Goal: Task Accomplishment & Management: Manage account settings

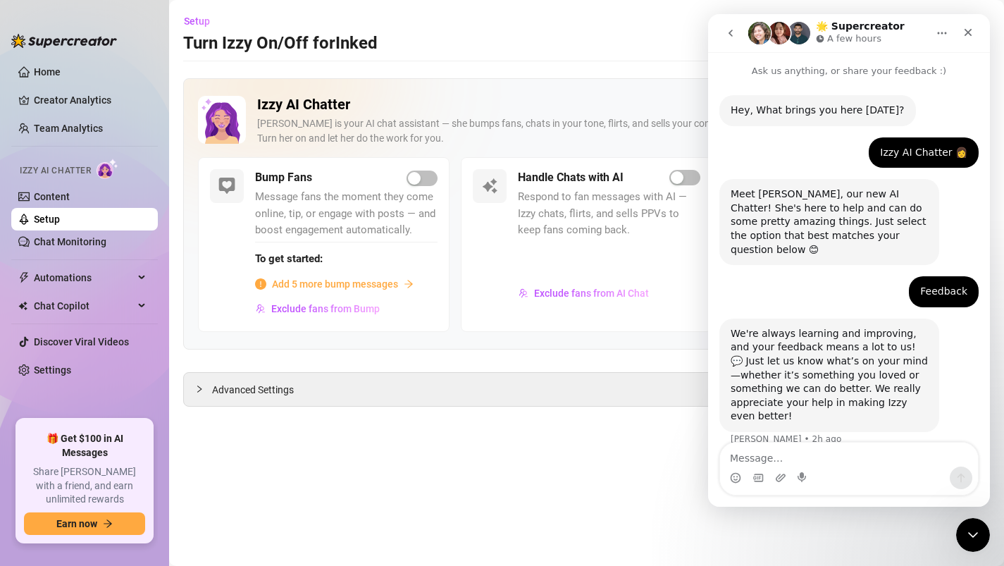
scroll to position [33, 0]
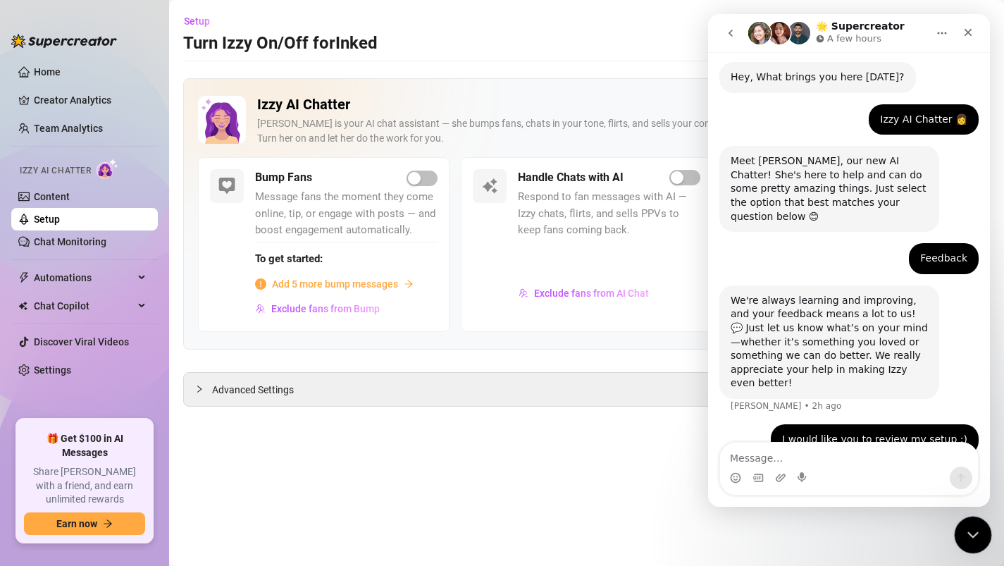
click at [964, 532] on icon "Close Intercom Messenger" at bounding box center [970, 532] width 17 height 17
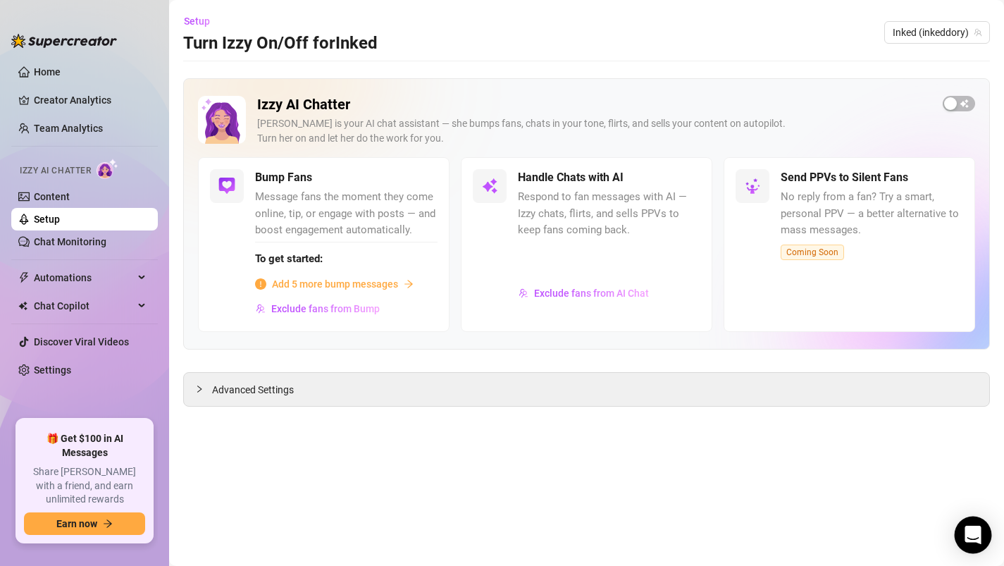
click at [971, 535] on icon "Open Intercom Messenger" at bounding box center [972, 534] width 16 height 18
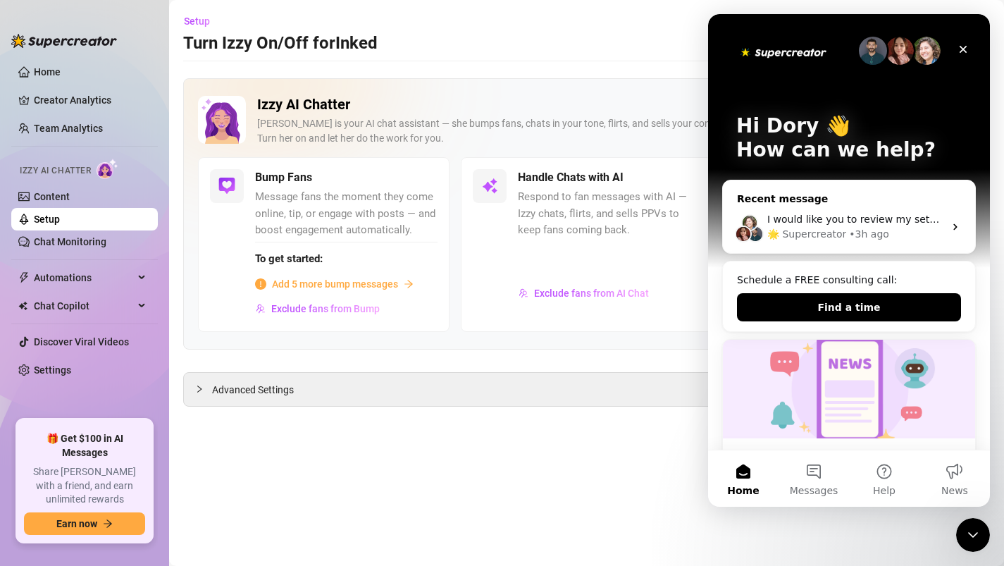
click at [895, 224] on span "I would like you to review my setup :)" at bounding box center [859, 218] width 185 height 11
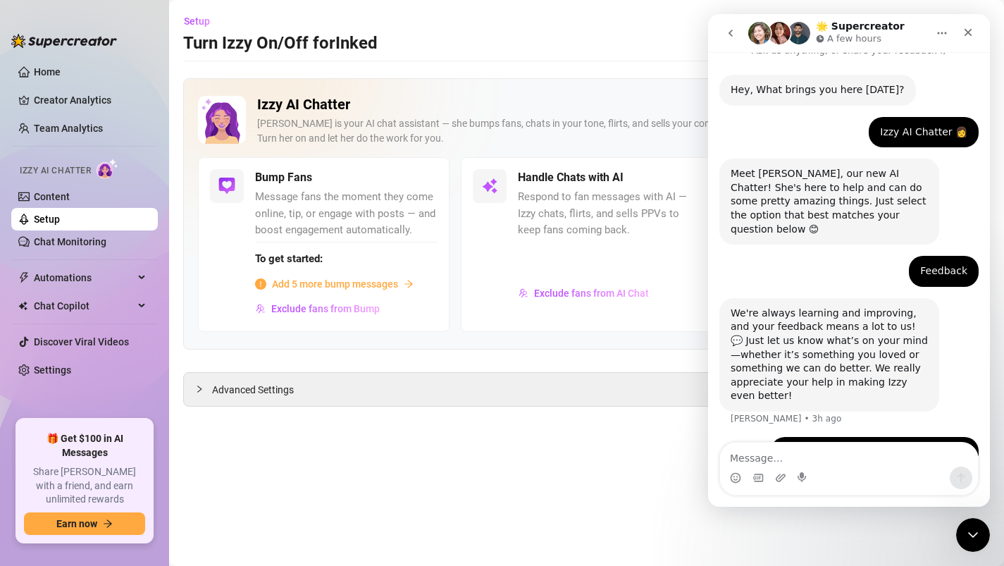
scroll to position [33, 0]
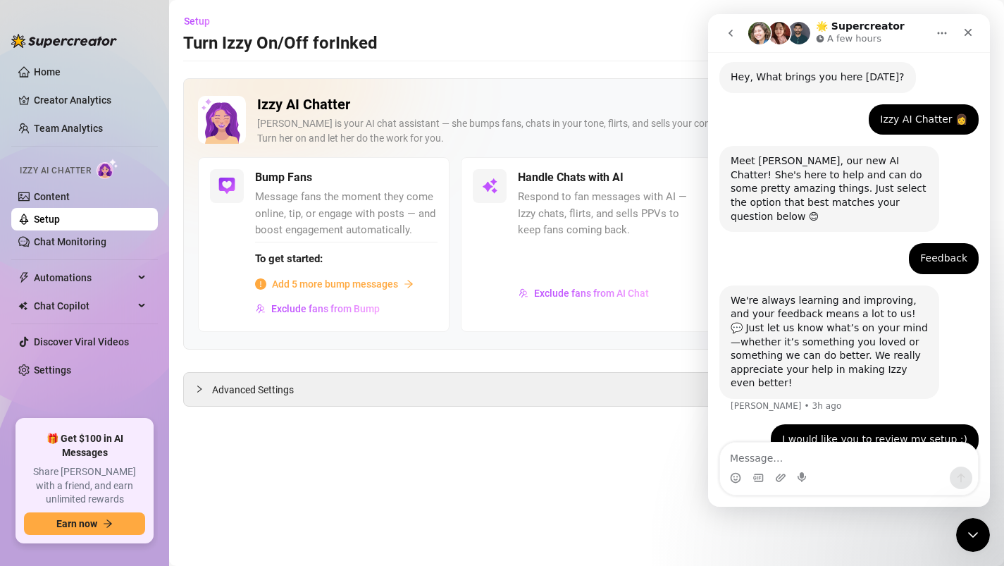
click at [731, 30] on icon "go back" at bounding box center [730, 33] width 4 height 7
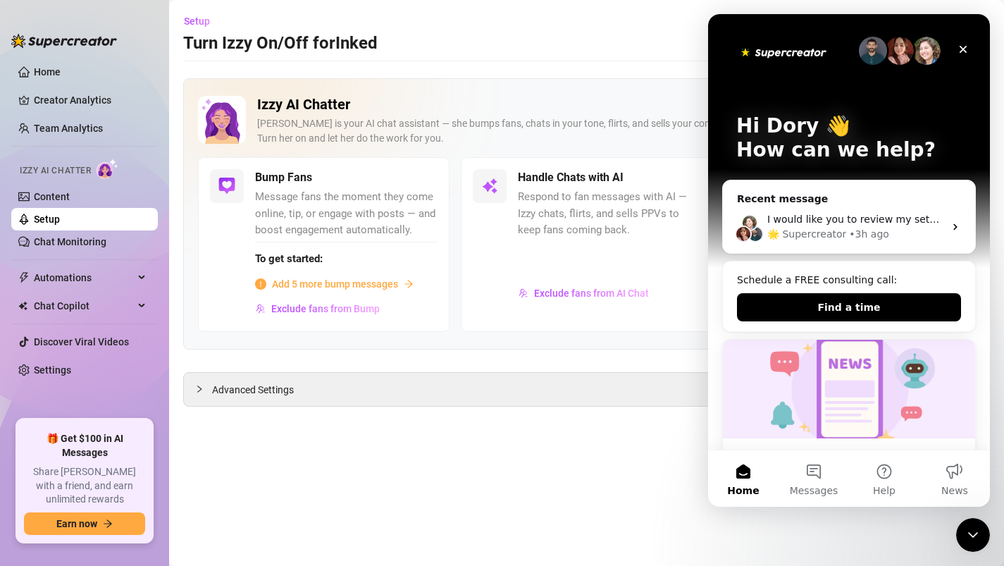
scroll to position [0, 0]
click at [964, 530] on icon "Close Intercom Messenger" at bounding box center [970, 532] width 17 height 17
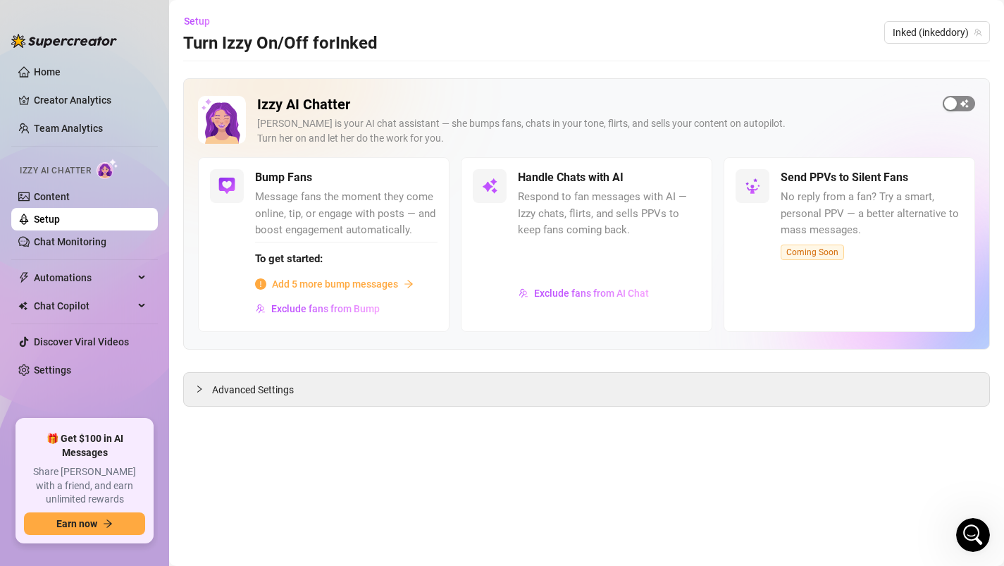
click at [956, 103] on div "button" at bounding box center [950, 103] width 13 height 13
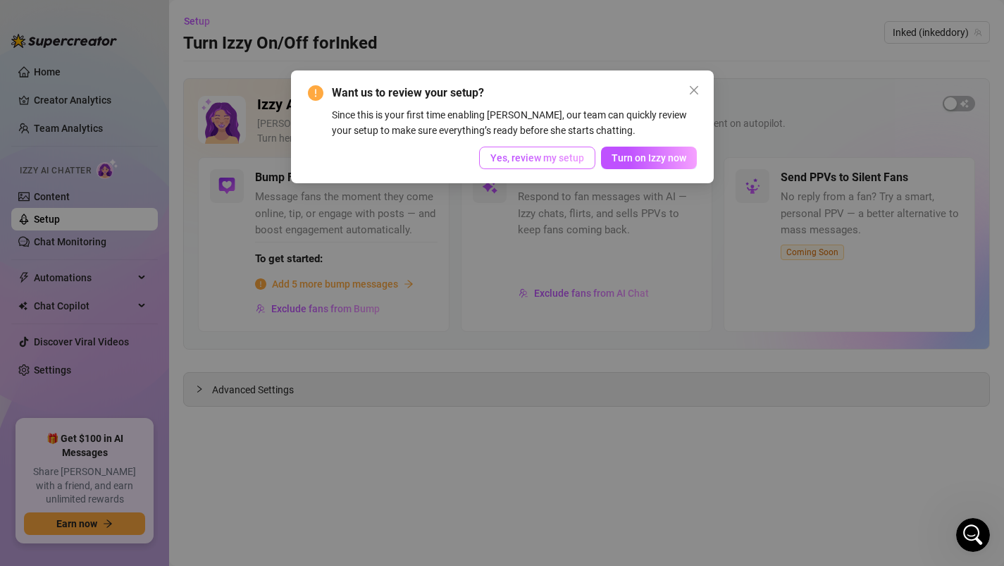
click at [524, 161] on span "Yes, review my setup" at bounding box center [537, 157] width 94 height 11
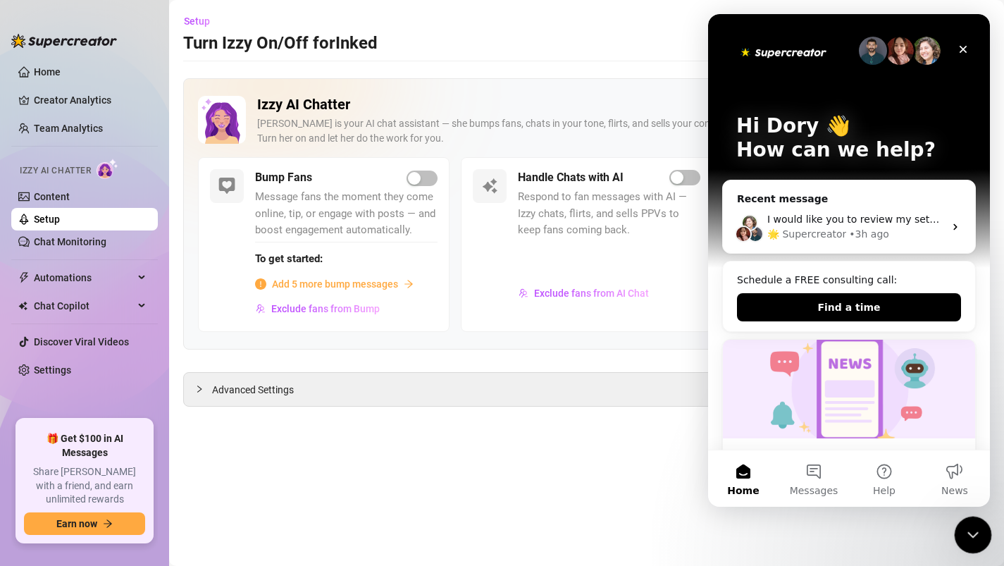
click at [973, 534] on icon "Close Intercom Messenger" at bounding box center [970, 532] width 17 height 17
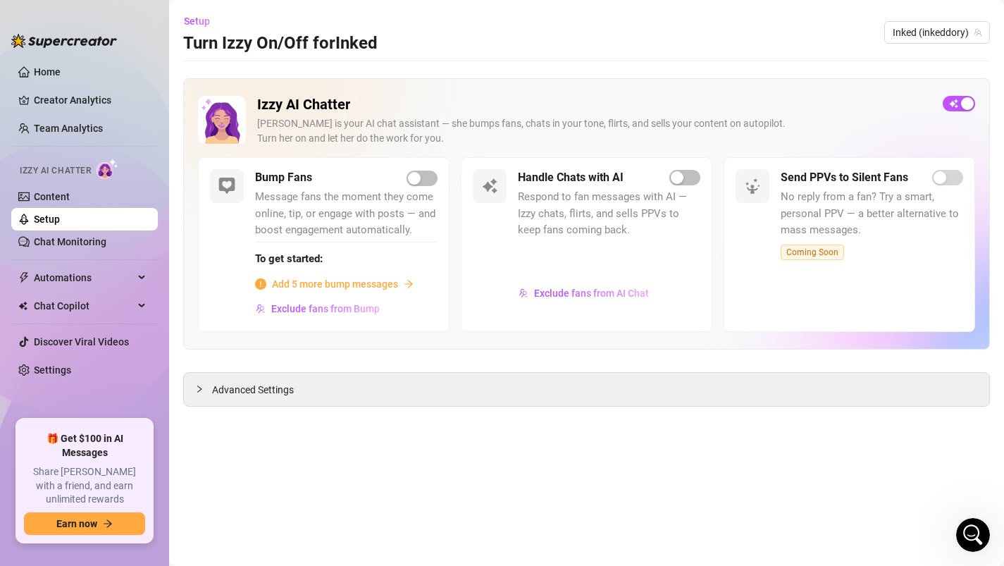
click at [359, 281] on span "Add 5 more bump messages" at bounding box center [335, 283] width 126 height 15
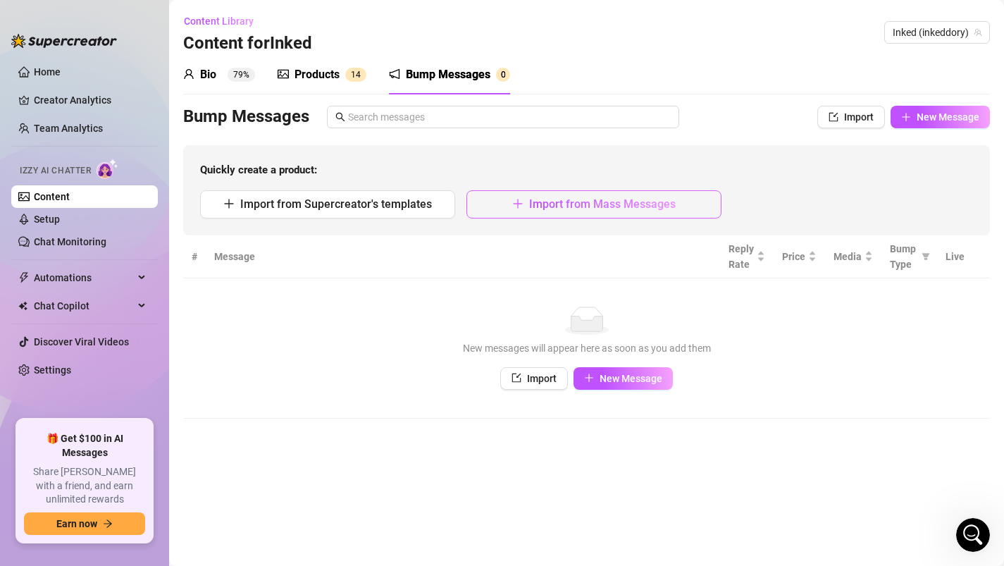
click at [625, 205] on span "Import from Mass Messages" at bounding box center [602, 203] width 147 height 13
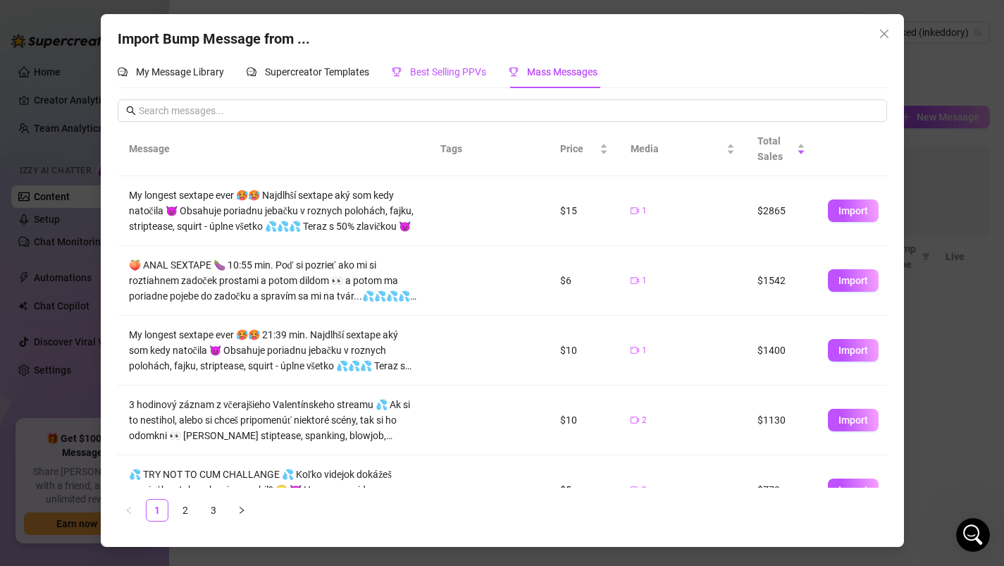
click at [461, 66] on span "Best Selling PPVs" at bounding box center [448, 71] width 76 height 11
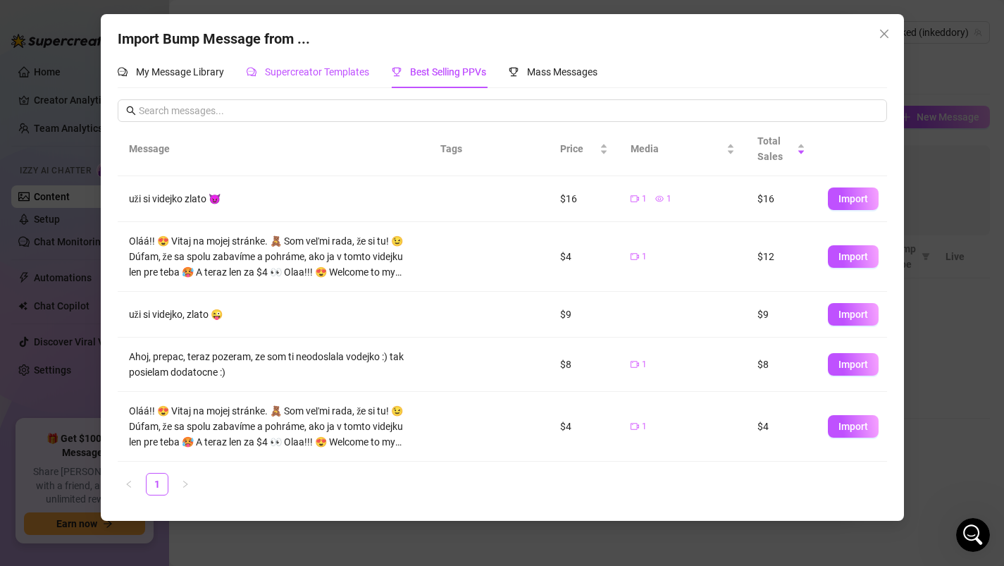
click at [318, 70] on span "Supercreator Templates" at bounding box center [317, 71] width 104 height 11
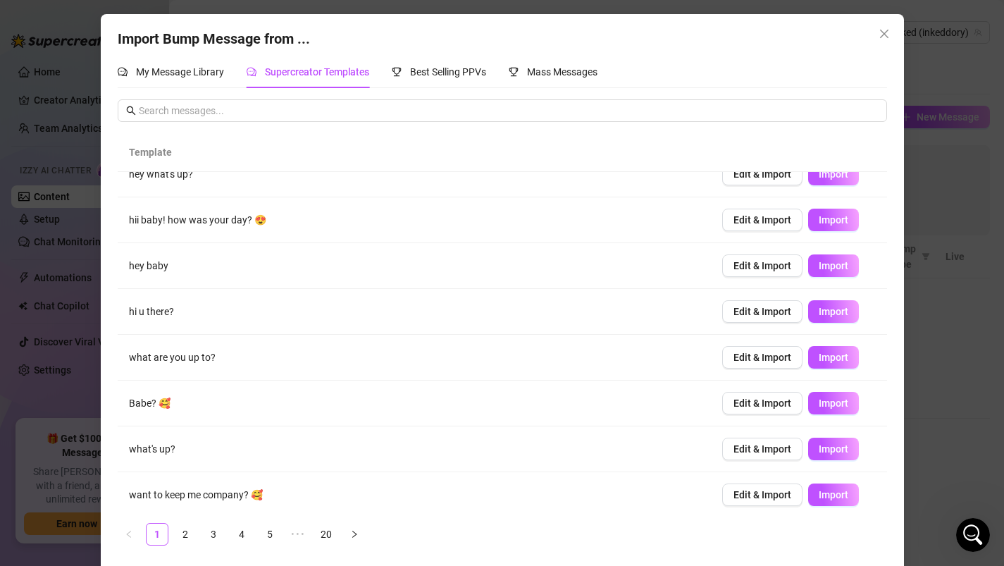
scroll to position [118, 0]
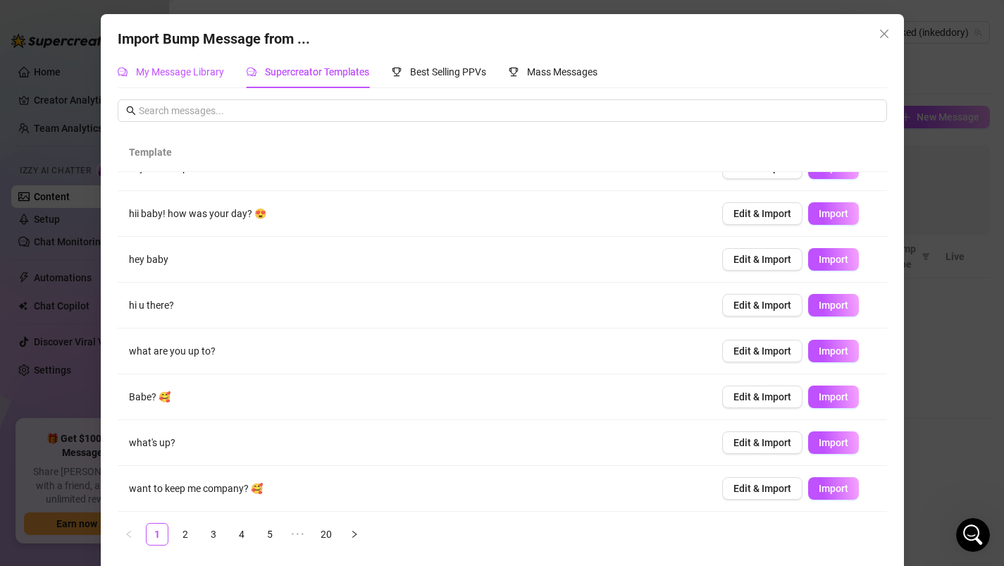
click at [181, 72] on span "My Message Library" at bounding box center [180, 71] width 88 height 11
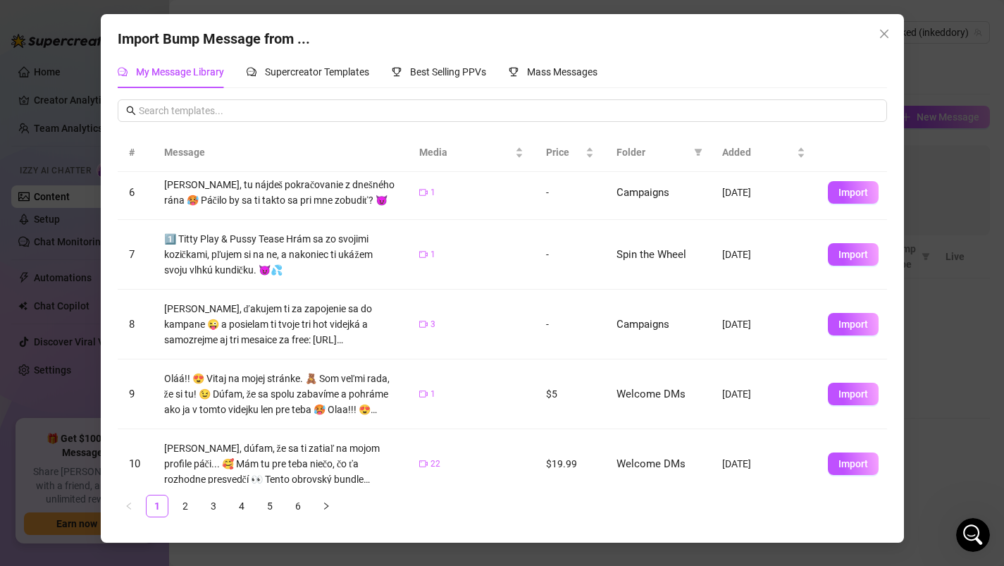
scroll to position [268, 0]
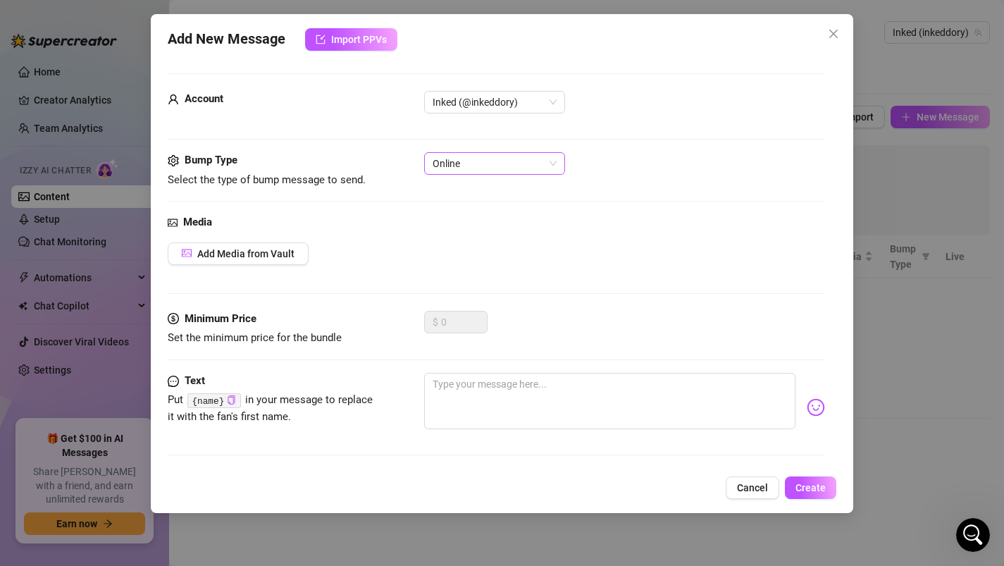
click at [502, 170] on span "Online" at bounding box center [494, 163] width 124 height 21
click at [501, 103] on span "Inked (@inkeddory)" at bounding box center [494, 102] width 124 height 21
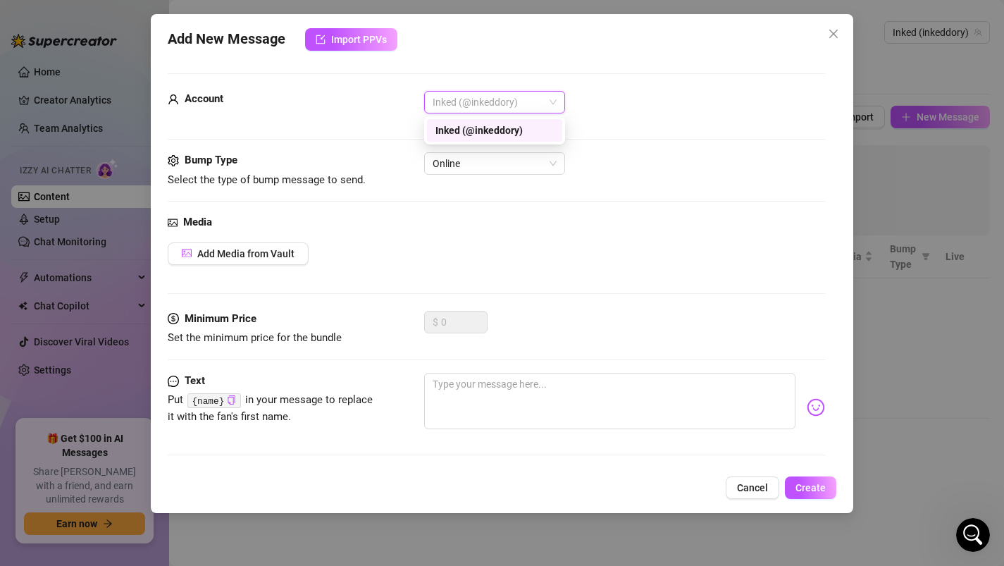
click at [501, 103] on span "Inked (@inkeddory)" at bounding box center [494, 102] width 124 height 21
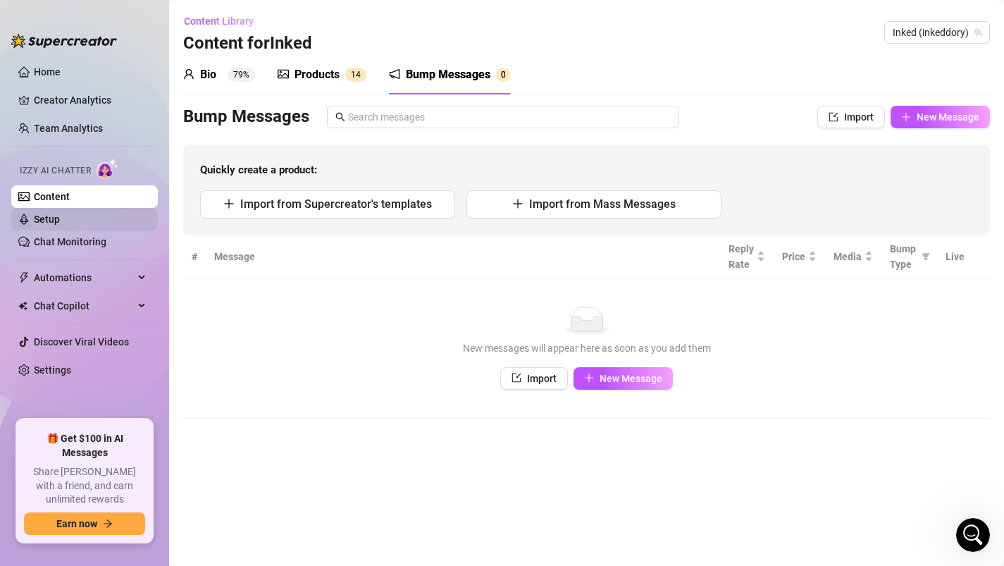
click at [60, 225] on link "Setup" at bounding box center [47, 218] width 26 height 11
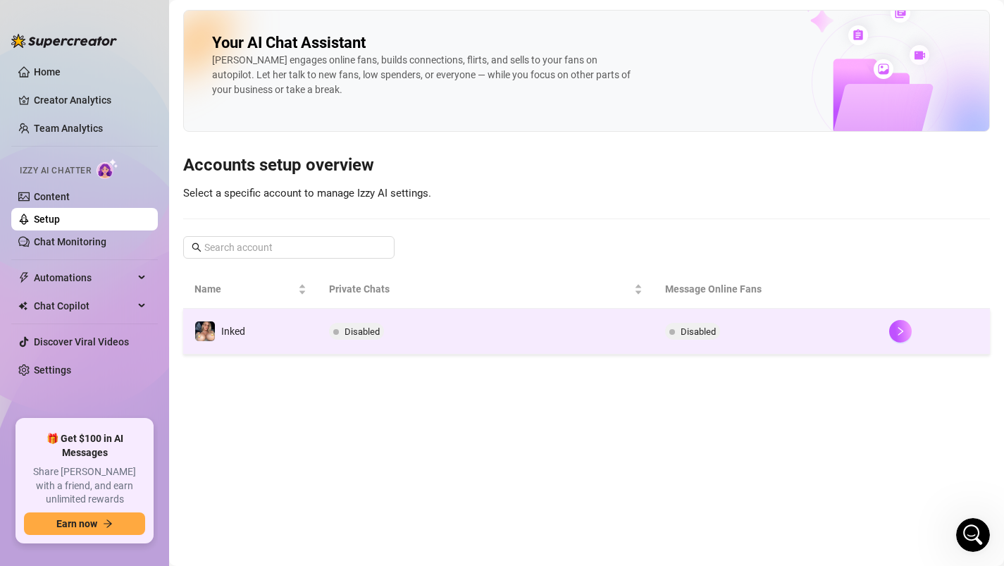
click at [354, 331] on span "Disabled" at bounding box center [361, 331] width 35 height 11
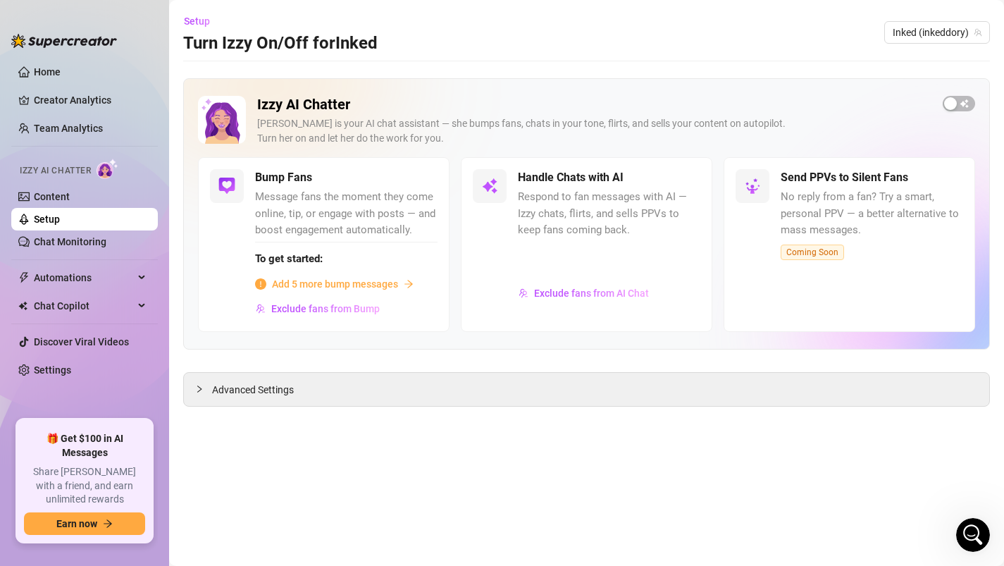
click at [949, 111] on div "Izzy AI Chatter Izzy is your AI chat assistant — she bumps fans, chats in your …" at bounding box center [586, 126] width 777 height 61
click at [950, 106] on div "button" at bounding box center [950, 103] width 13 height 13
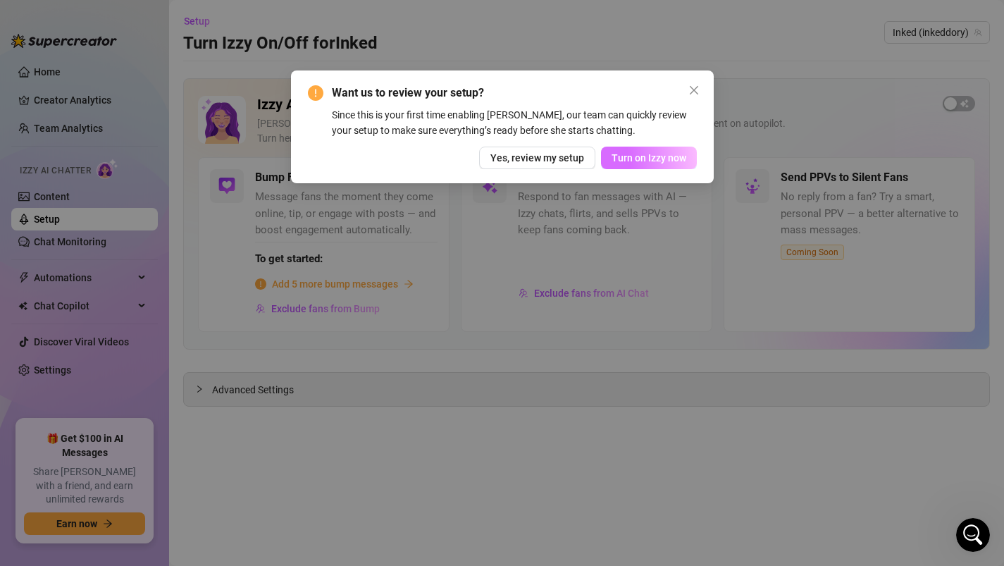
click at [664, 151] on button "Turn on Izzy now" at bounding box center [649, 158] width 96 height 23
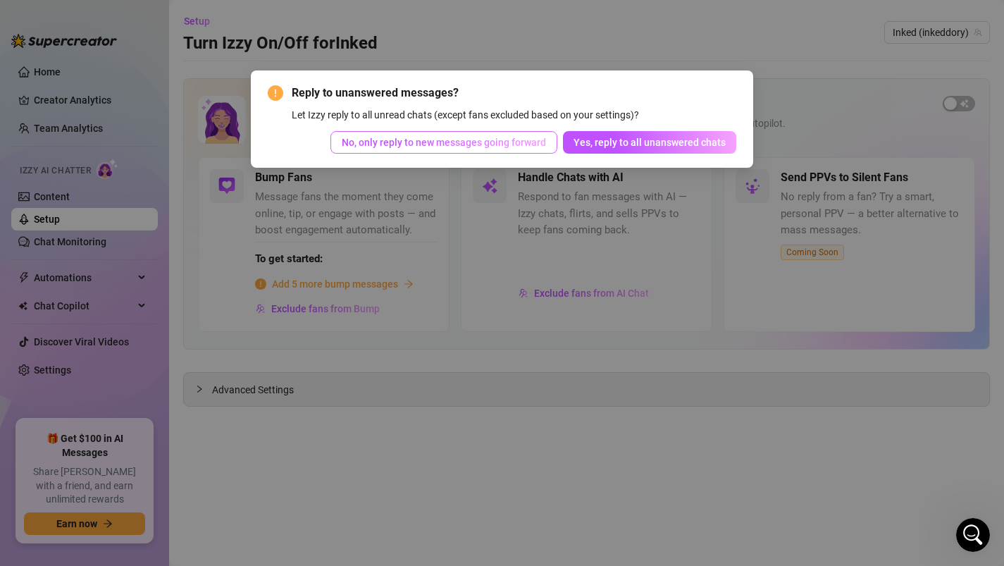
click at [519, 150] on button "No, only reply to new messages going forward" at bounding box center [443, 142] width 227 height 23
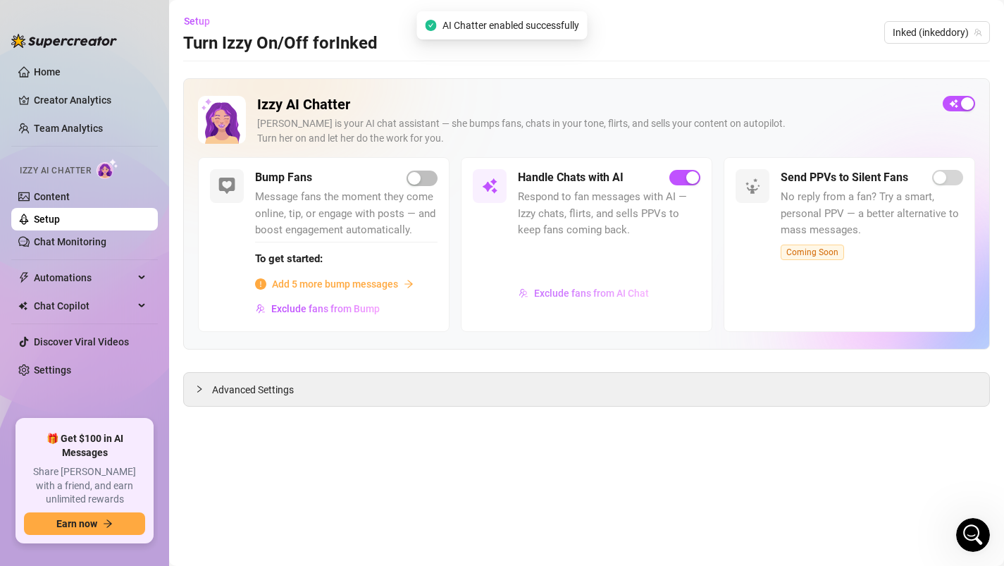
click at [575, 297] on span "Exclude fans from AI Chat" at bounding box center [591, 292] width 115 height 11
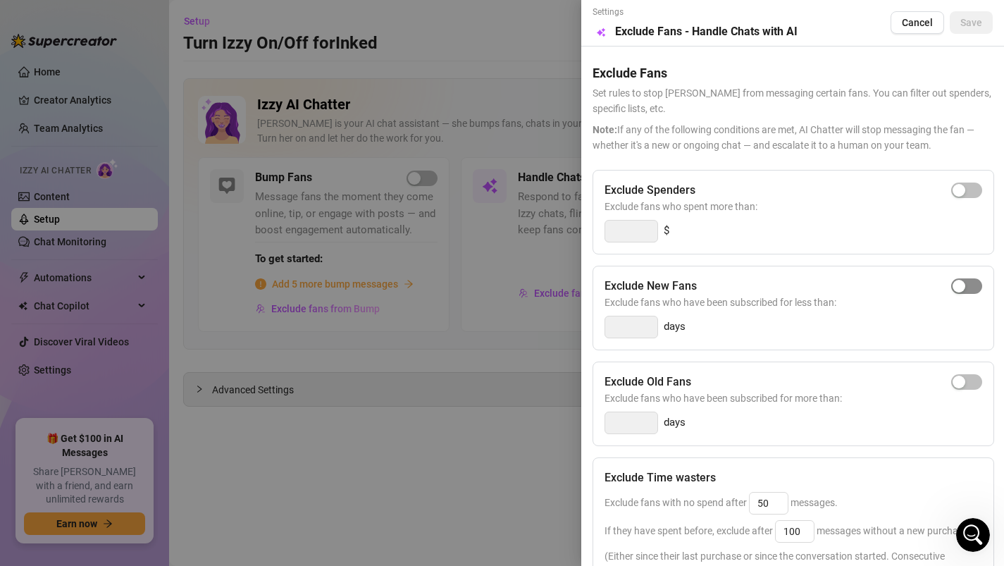
click at [960, 280] on div "button" at bounding box center [958, 286] width 13 height 13
type input "3"
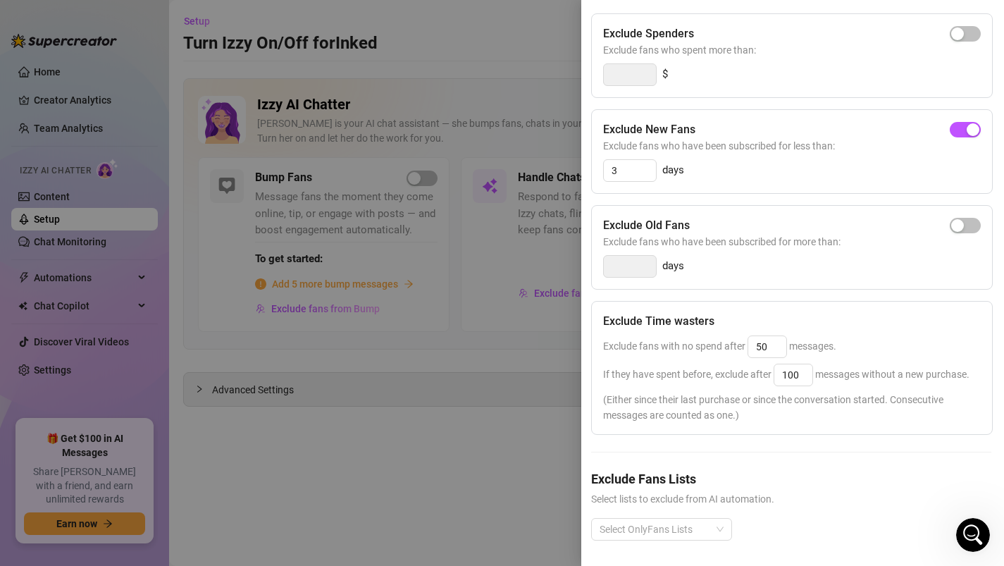
scroll to position [159, 1]
click at [803, 371] on input "100" at bounding box center [793, 371] width 38 height 21
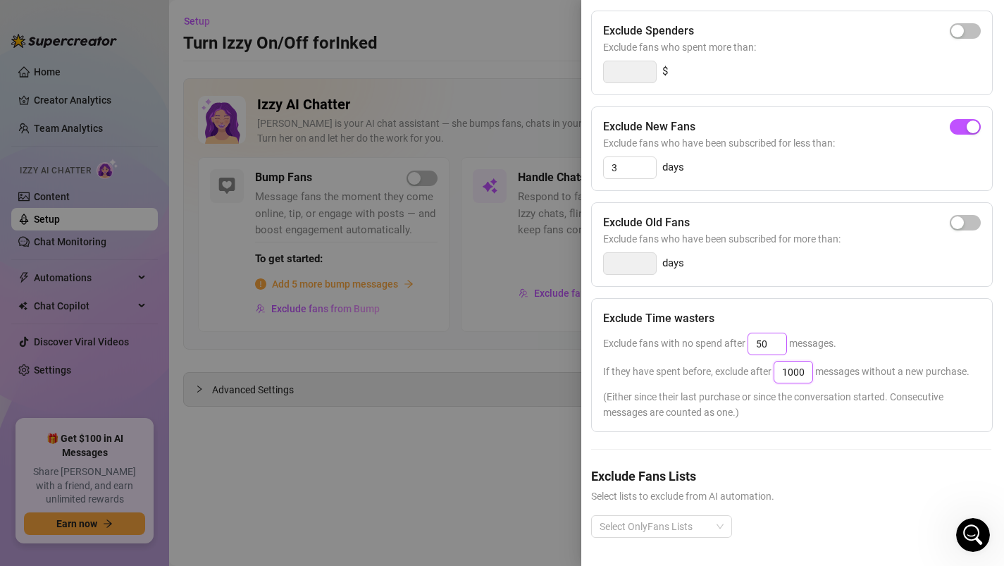
type input "1000"
click at [771, 344] on input "50" at bounding box center [767, 343] width 38 height 21
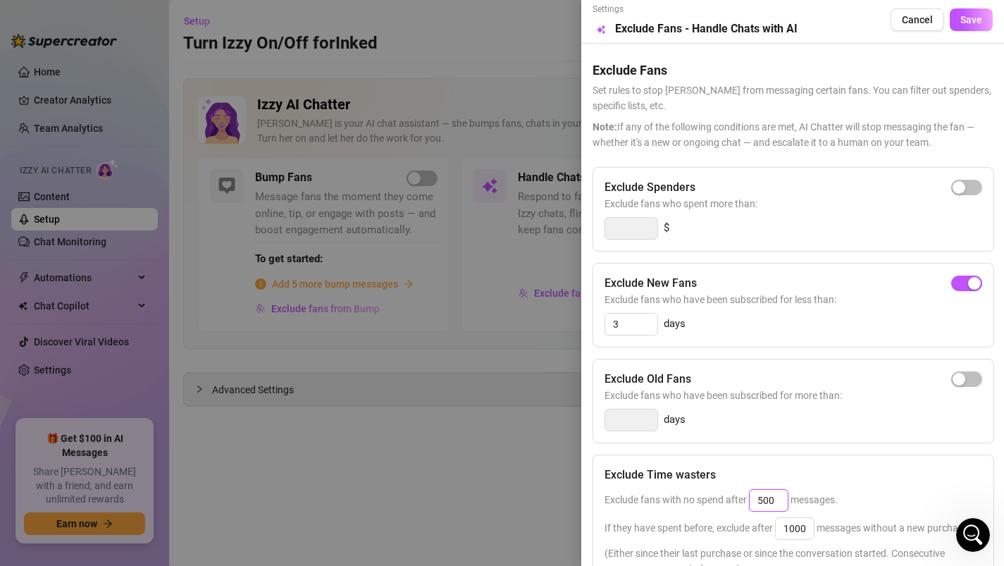
scroll to position [0, 0]
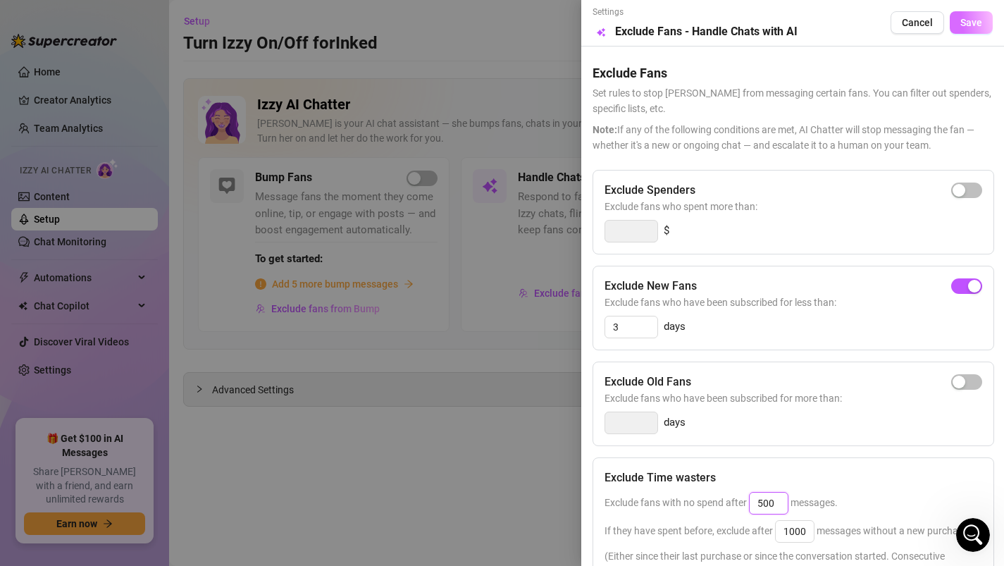
type input "500"
click at [973, 19] on span "Save" at bounding box center [971, 22] width 22 height 11
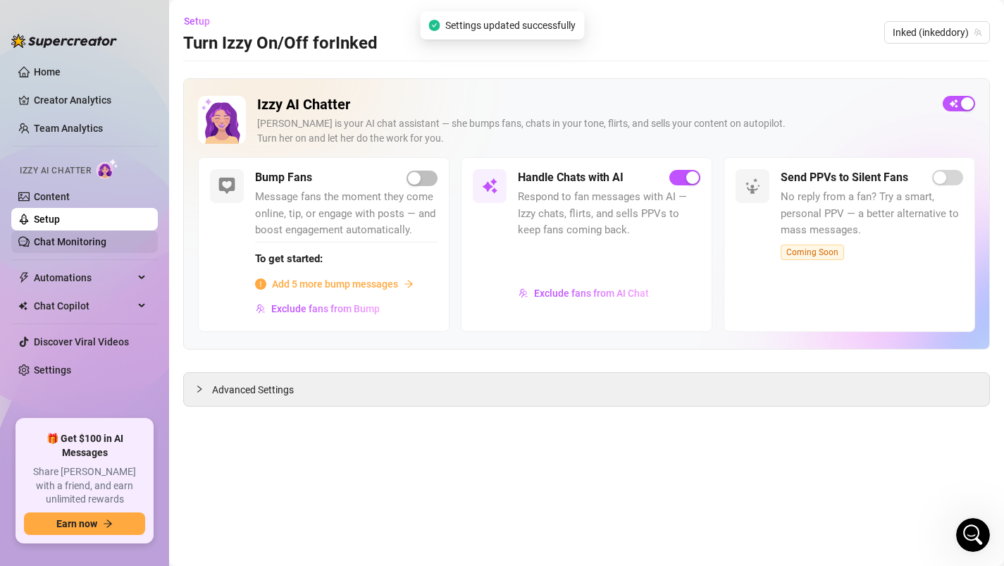
click at [58, 247] on link "Chat Monitoring" at bounding box center [70, 241] width 73 height 11
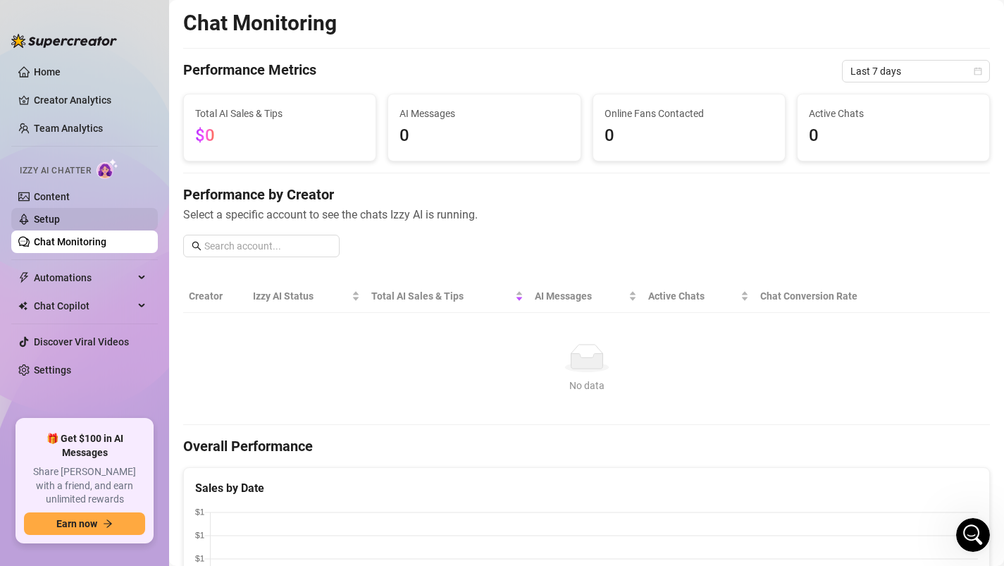
click at [60, 225] on link "Setup" at bounding box center [47, 218] width 26 height 11
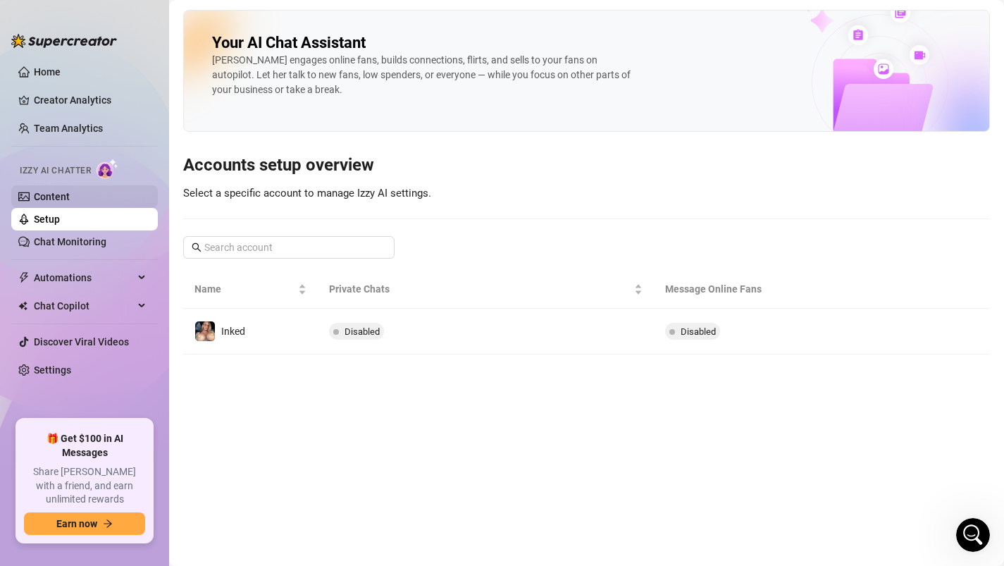
click at [66, 202] on link "Content" at bounding box center [52, 196] width 36 height 11
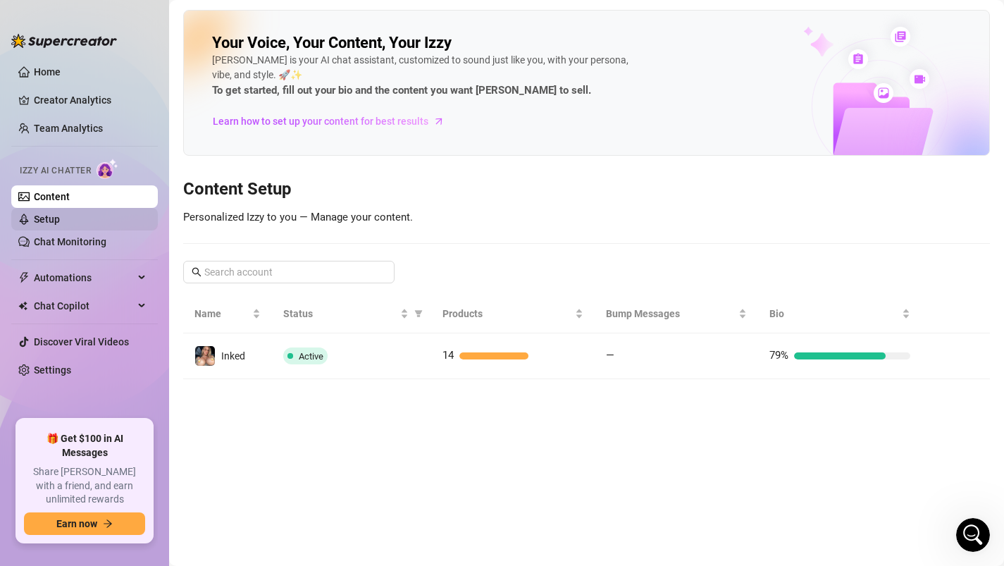
click at [60, 225] on link "Setup" at bounding box center [47, 218] width 26 height 11
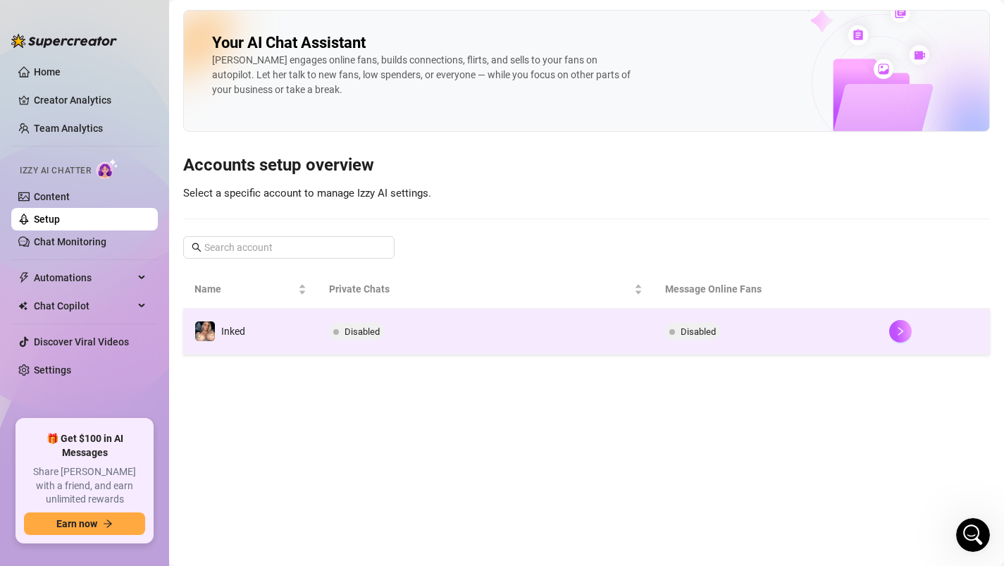
click at [466, 333] on td "Disabled" at bounding box center [486, 332] width 336 height 46
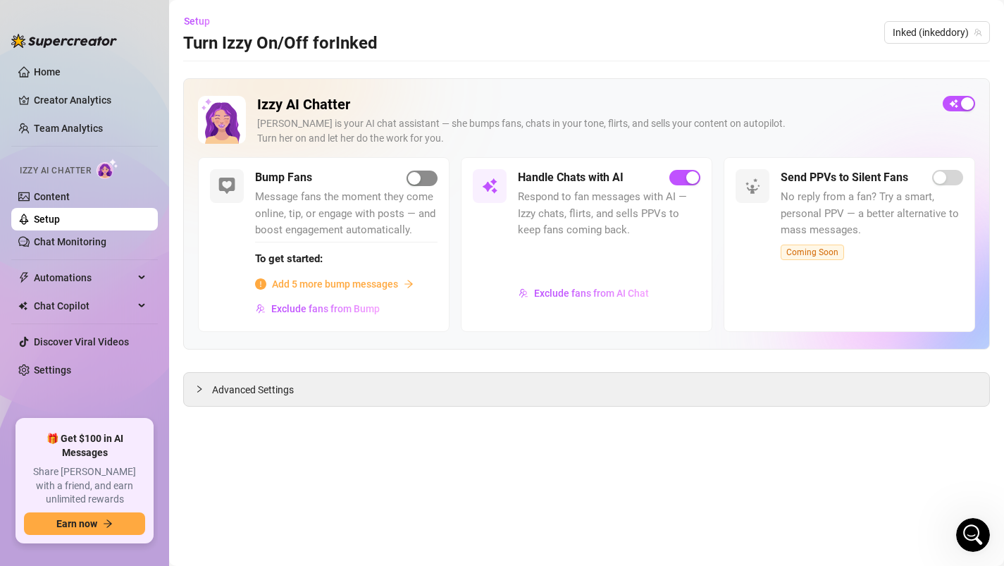
click at [415, 185] on span "button" at bounding box center [421, 177] width 31 height 15
click at [329, 287] on span "Add 5 more bump messages" at bounding box center [335, 283] width 126 height 15
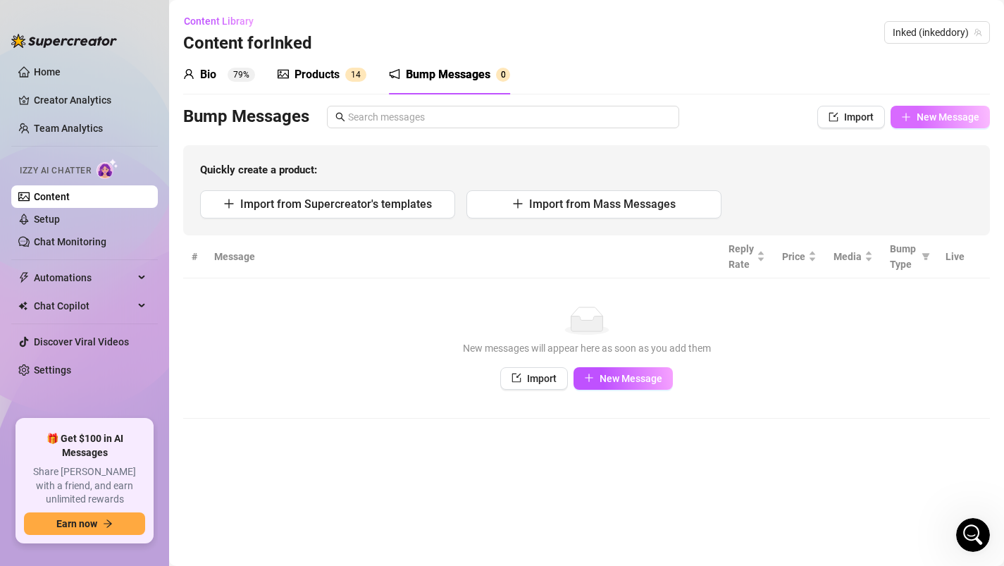
click at [926, 118] on span "New Message" at bounding box center [947, 116] width 63 height 11
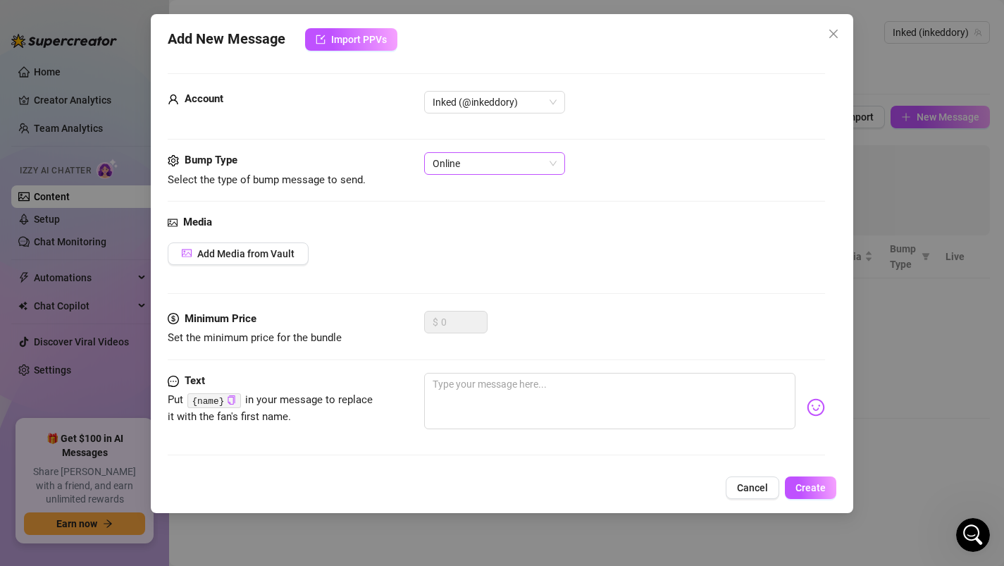
click at [473, 173] on span "Online" at bounding box center [494, 163] width 124 height 21
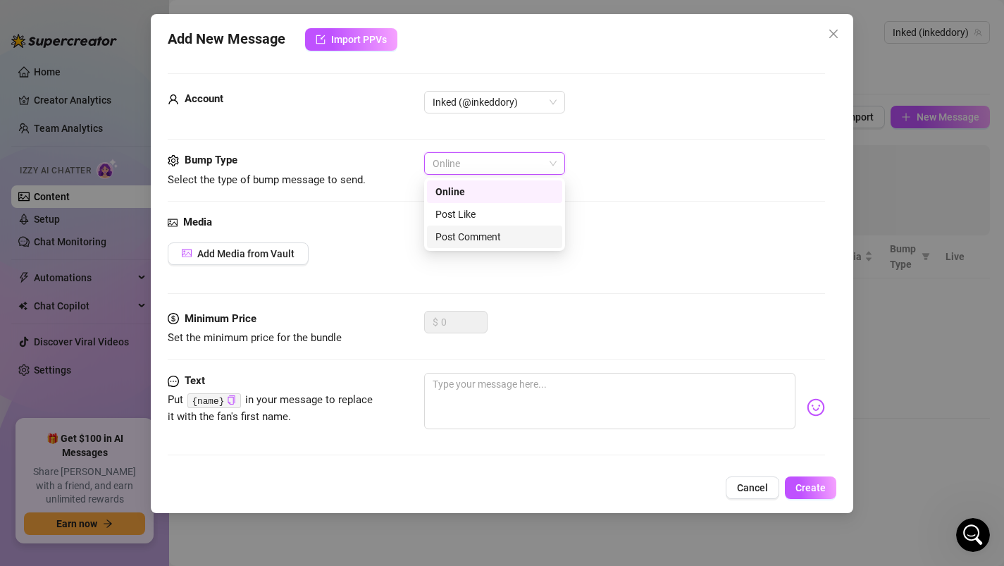
click at [463, 234] on div "Post Comment" at bounding box center [494, 236] width 118 height 15
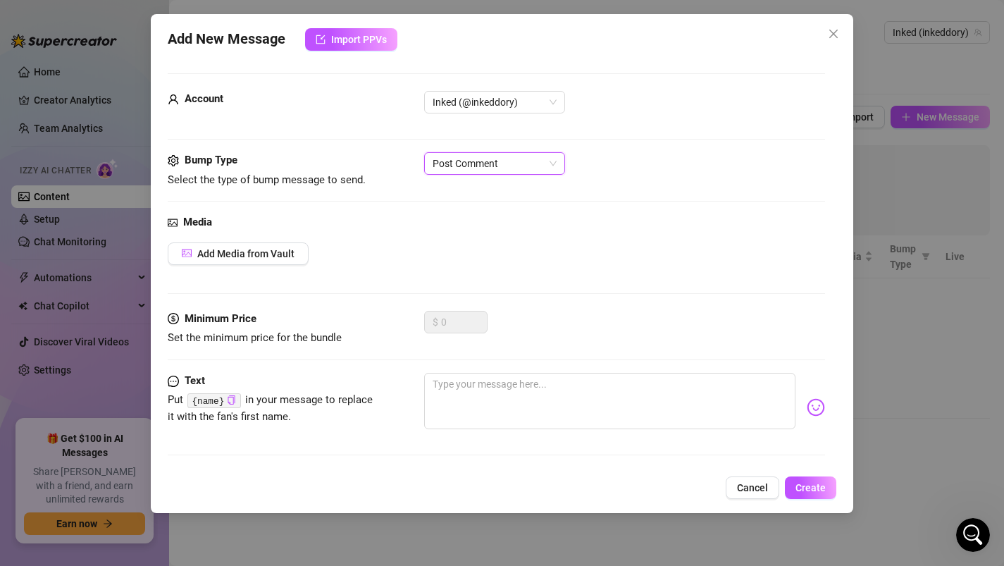
click at [479, 169] on span "Post Comment" at bounding box center [494, 163] width 124 height 21
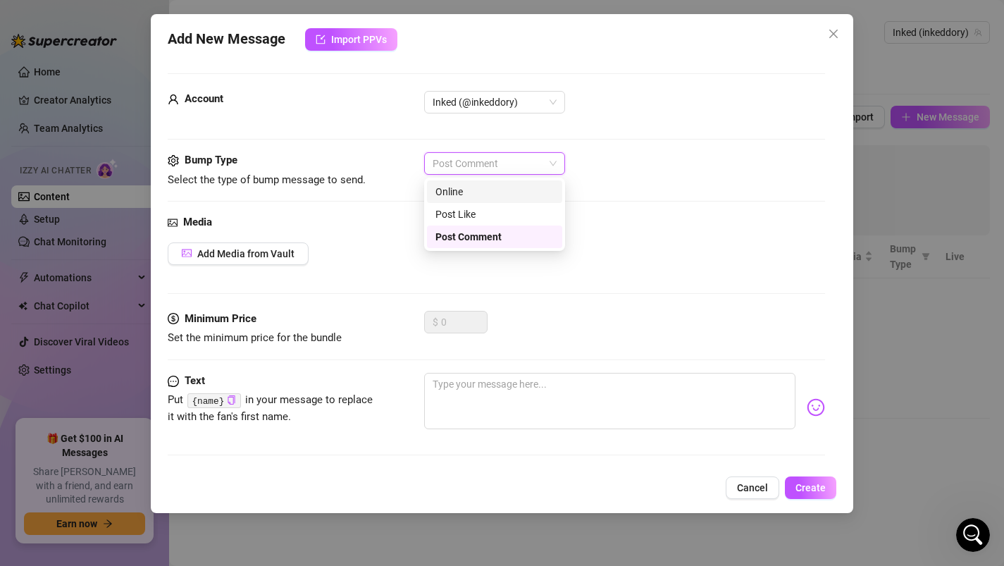
click at [476, 188] on div "Online" at bounding box center [494, 191] width 118 height 15
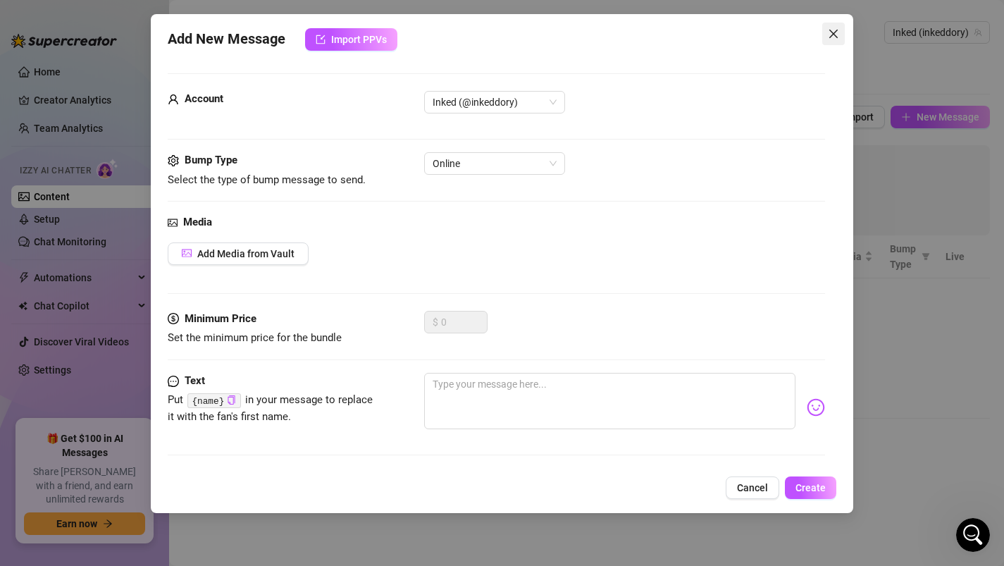
click at [827, 41] on button "Close" at bounding box center [833, 34] width 23 height 23
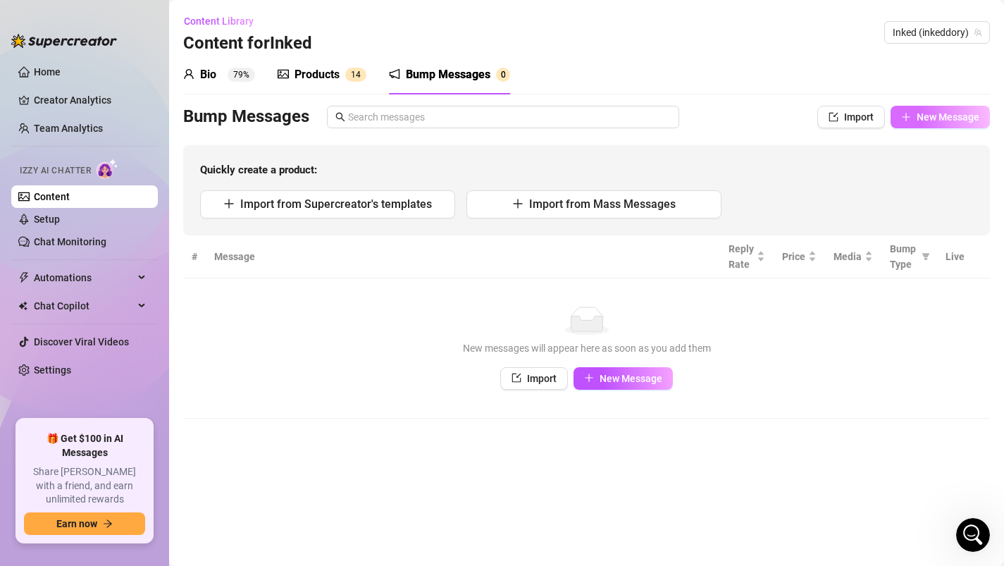
click at [920, 121] on span "New Message" at bounding box center [947, 116] width 63 height 11
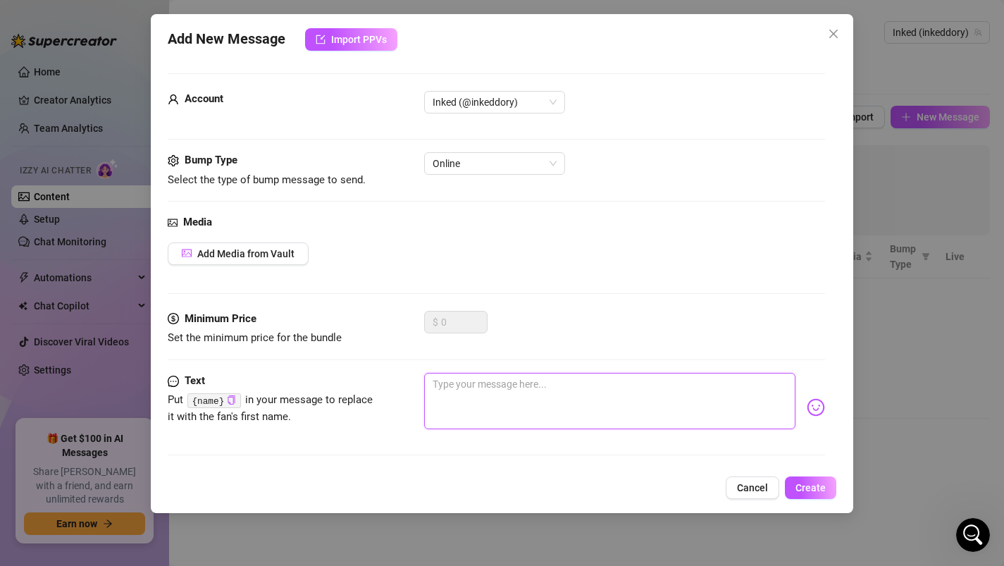
click at [474, 390] on textarea at bounding box center [610, 401] width 372 height 56
click at [737, 487] on button "Cancel" at bounding box center [752, 487] width 54 height 23
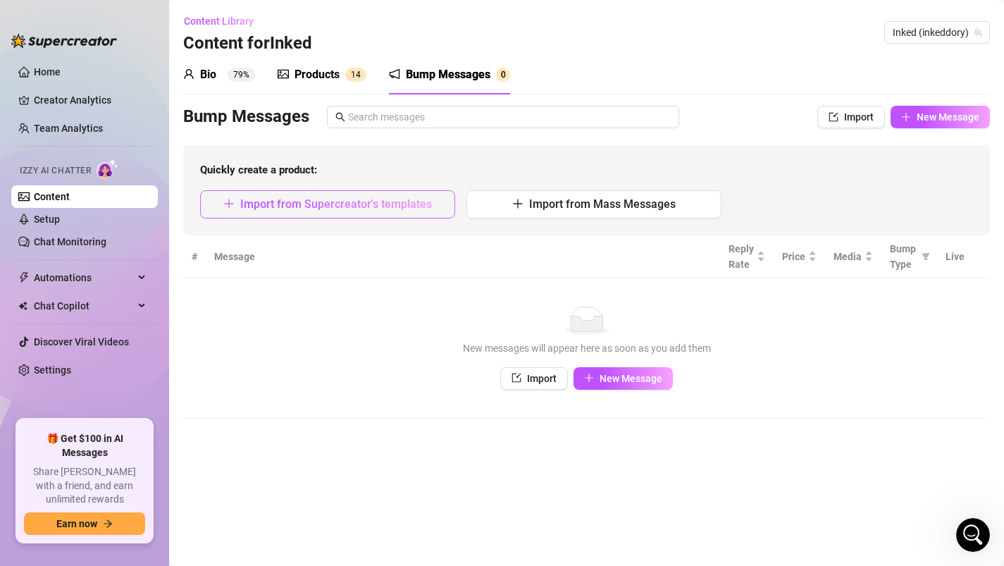
click at [409, 203] on span "Import from Supercreator's templates" at bounding box center [336, 203] width 192 height 13
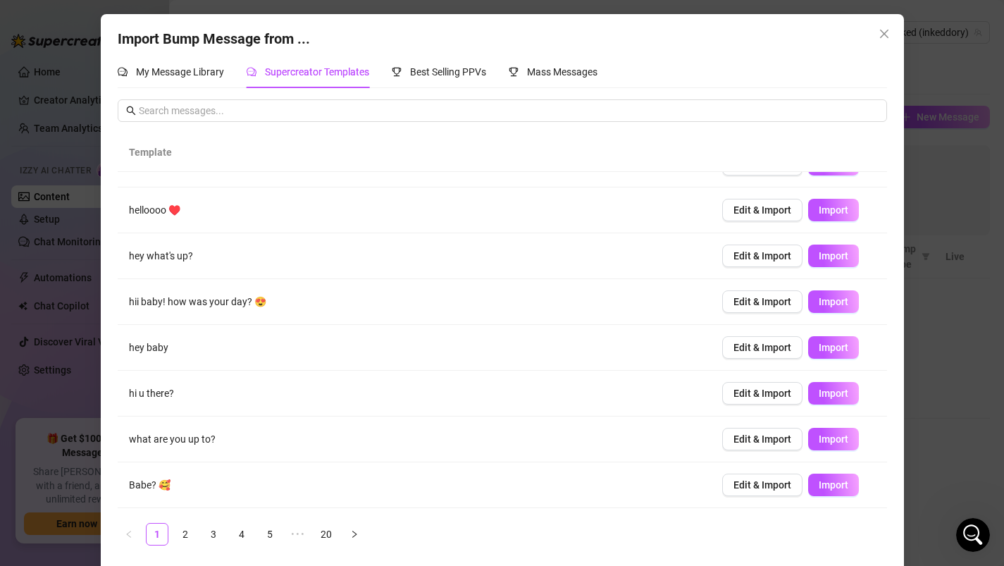
scroll to position [18, 0]
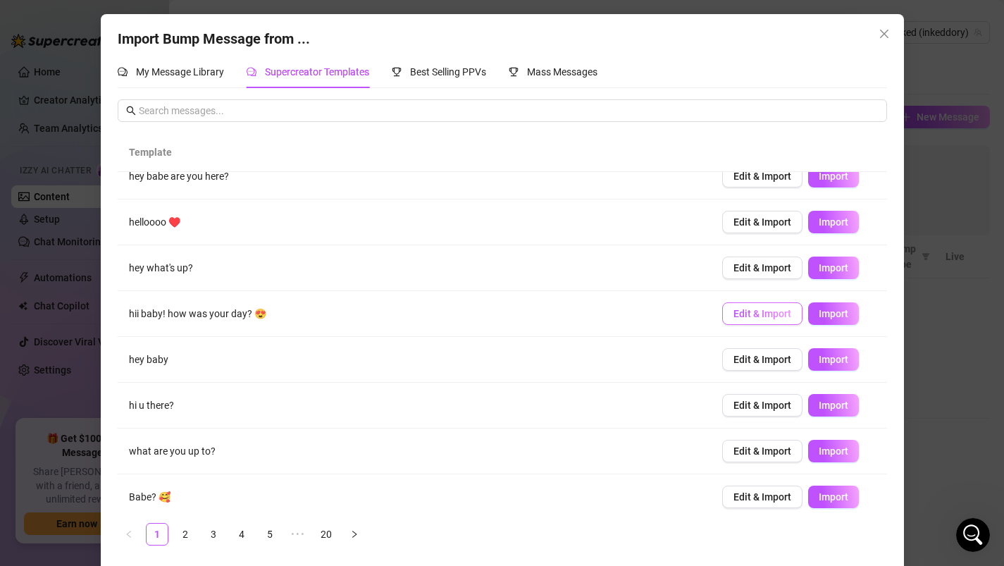
click at [767, 322] on button "Edit & Import" at bounding box center [762, 313] width 80 height 23
type textarea "hii baby! how was your day? 😍"
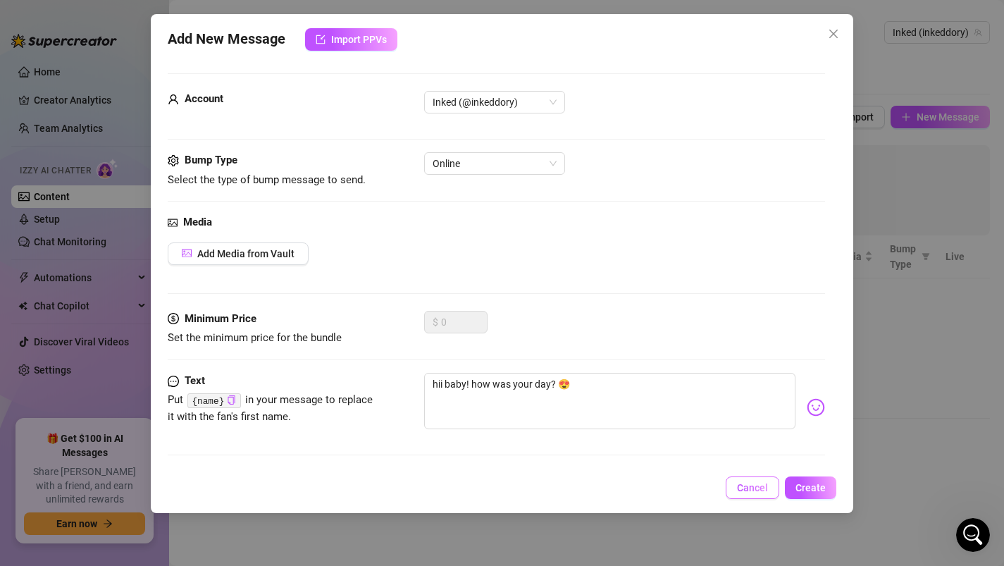
click at [752, 482] on span "Cancel" at bounding box center [752, 487] width 31 height 11
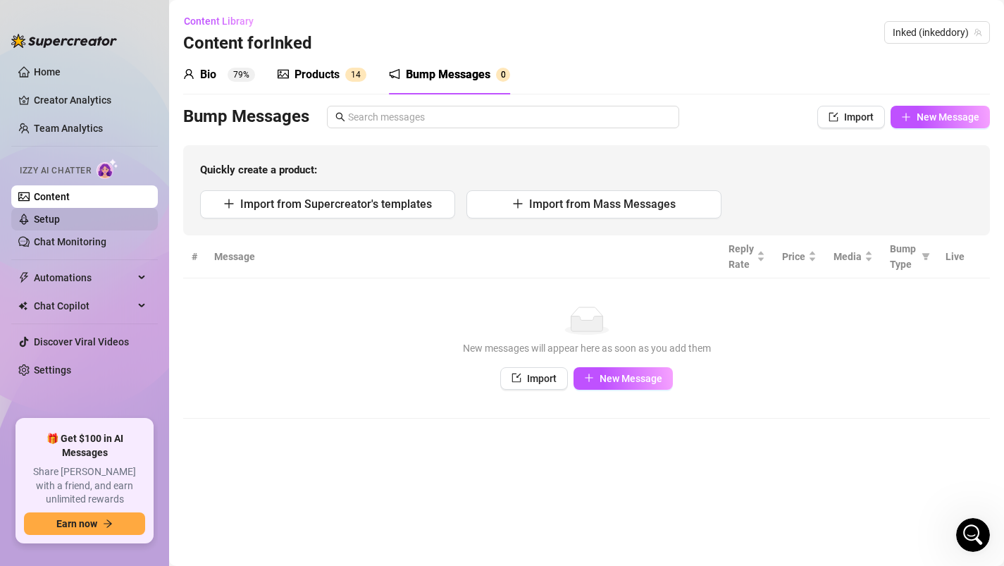
click at [60, 223] on link "Setup" at bounding box center [47, 218] width 26 height 11
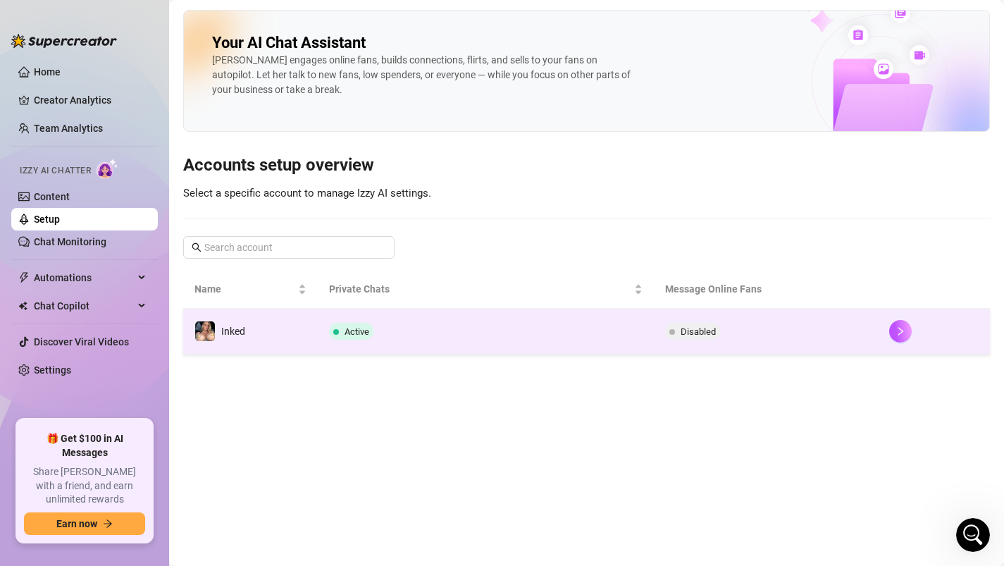
click at [607, 352] on td "Active" at bounding box center [486, 332] width 336 height 46
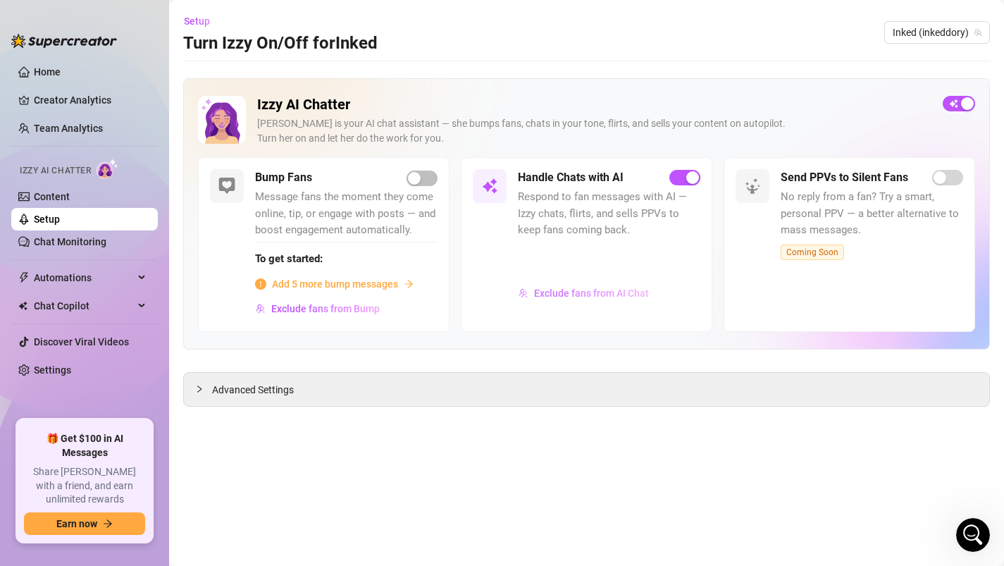
click at [556, 296] on span "Exclude fans from AI Chat" at bounding box center [591, 292] width 115 height 11
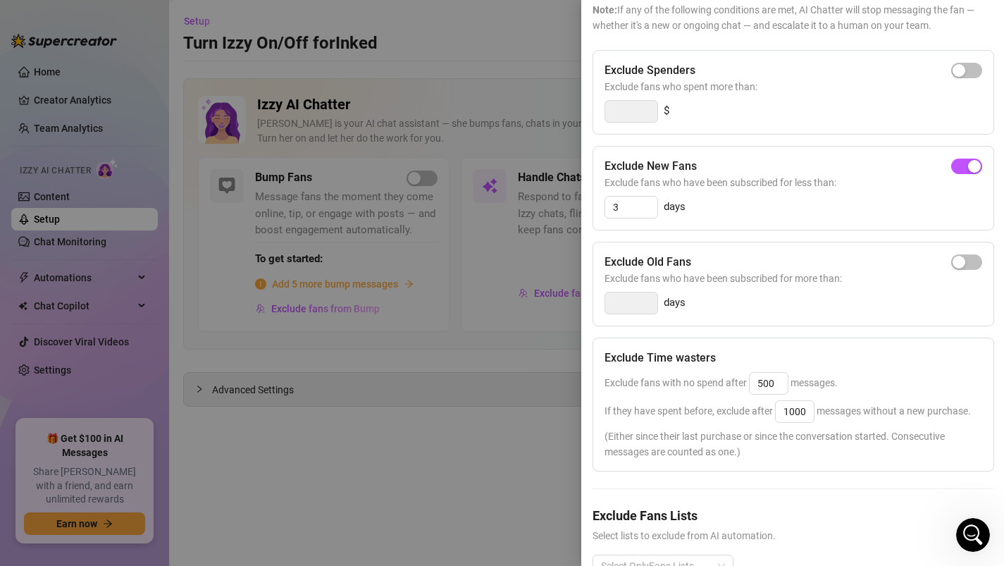
scroll to position [159, 0]
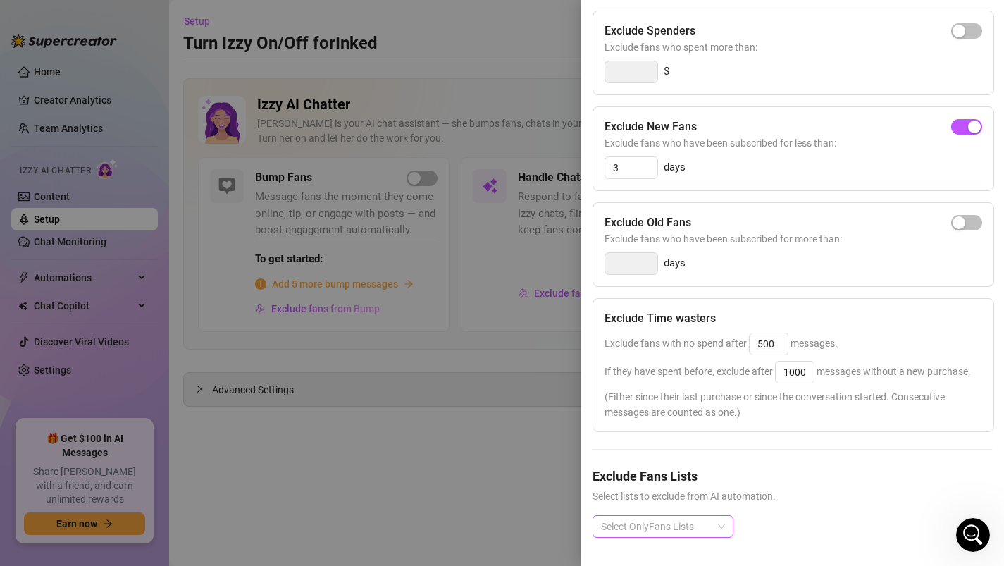
click at [683, 523] on div at bounding box center [655, 526] width 120 height 20
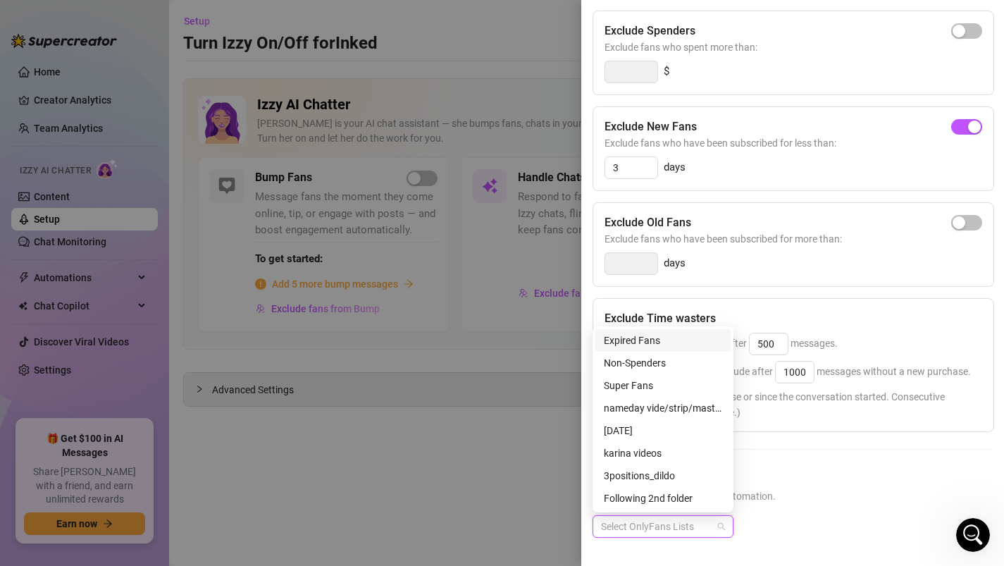
click at [667, 340] on div "Expired Fans" at bounding box center [663, 339] width 118 height 15
click at [765, 527] on div "Expired Fans" at bounding box center [792, 537] width 400 height 45
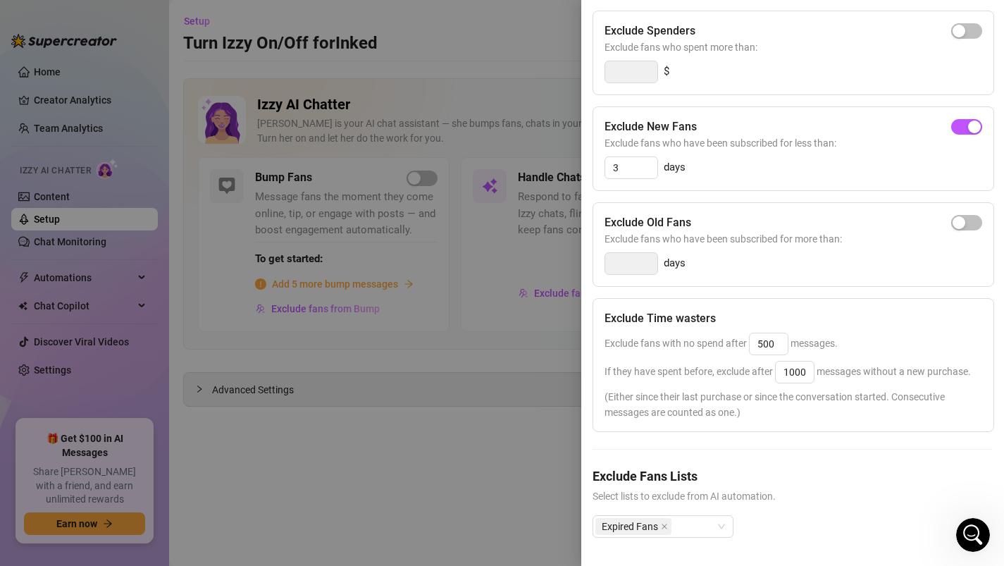
scroll to position [0, 0]
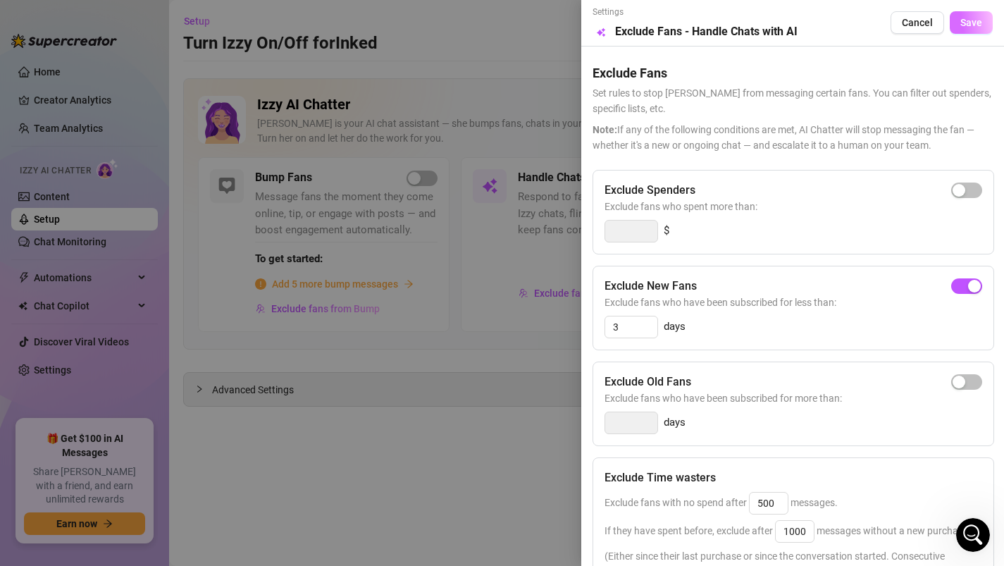
click at [977, 32] on button "Save" at bounding box center [970, 22] width 43 height 23
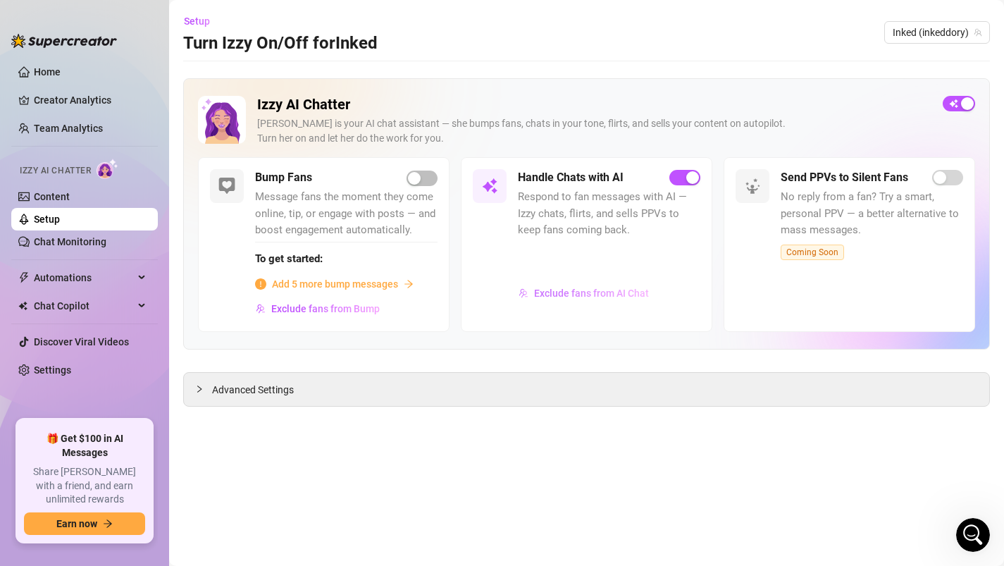
click at [558, 297] on span "Exclude fans from AI Chat" at bounding box center [591, 292] width 115 height 11
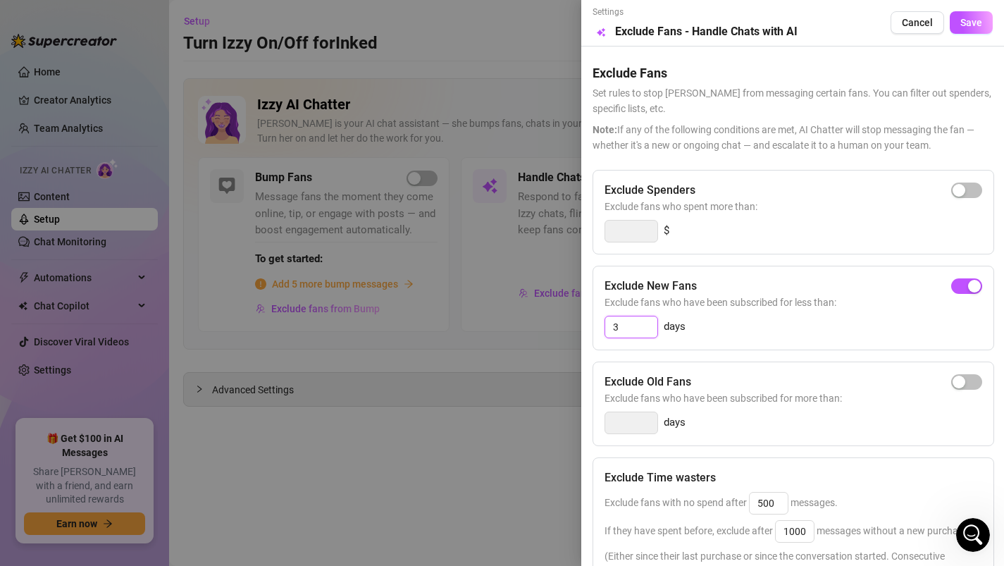
click at [638, 324] on input "3" at bounding box center [631, 326] width 52 height 21
click at [960, 285] on div "button" at bounding box center [958, 286] width 13 height 13
type input "3"
click at [635, 328] on input "3" at bounding box center [631, 326] width 52 height 21
click at [958, 280] on div "button" at bounding box center [958, 286] width 13 height 13
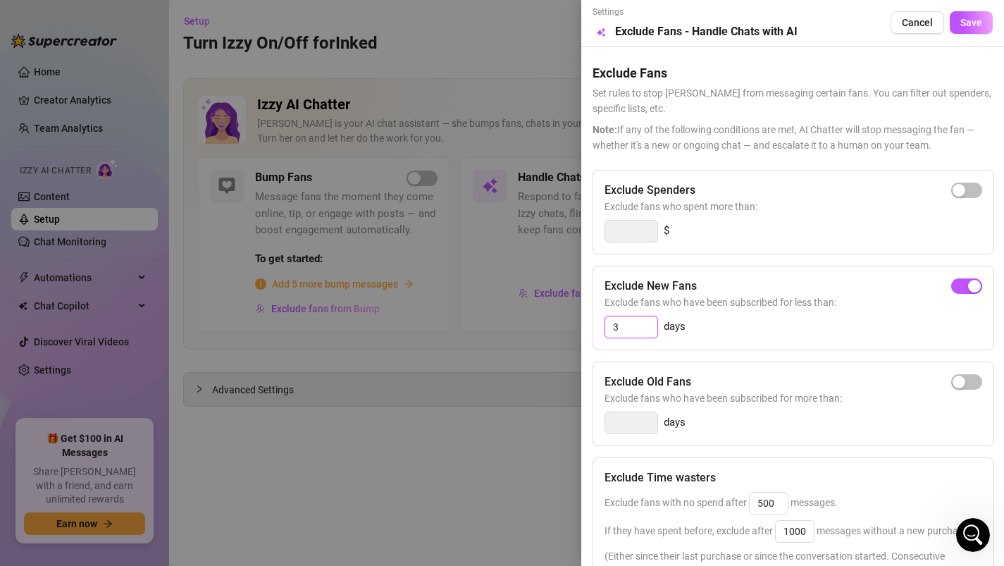
click at [630, 325] on input "3" at bounding box center [631, 326] width 52 height 21
type input "2"
click at [971, 37] on div "Settings Preview Exclude Fans - Handle Chats with AI Cancel Save" at bounding box center [792, 23] width 400 height 35
click at [969, 19] on span "Save" at bounding box center [971, 22] width 22 height 11
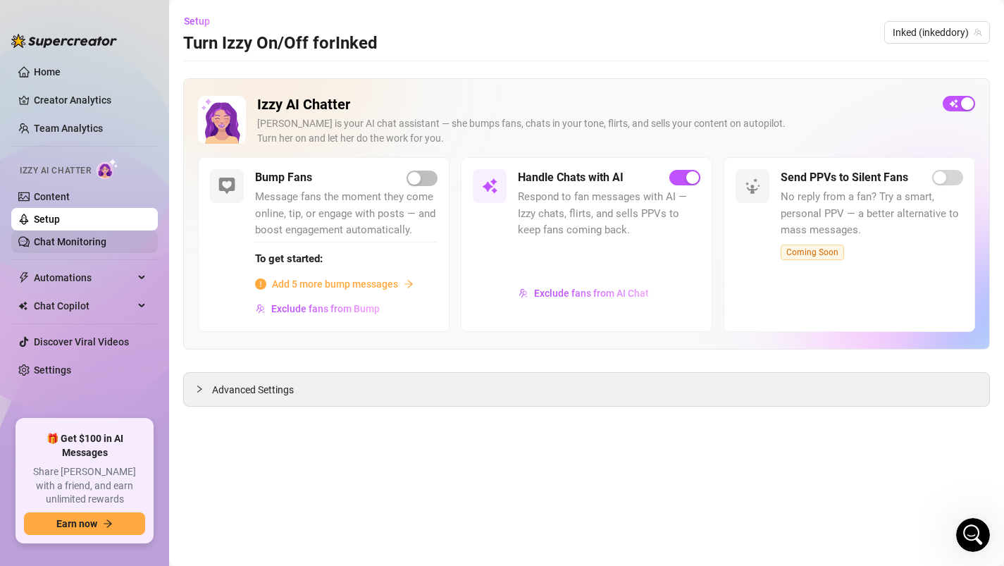
click at [106, 244] on link "Chat Monitoring" at bounding box center [70, 241] width 73 height 11
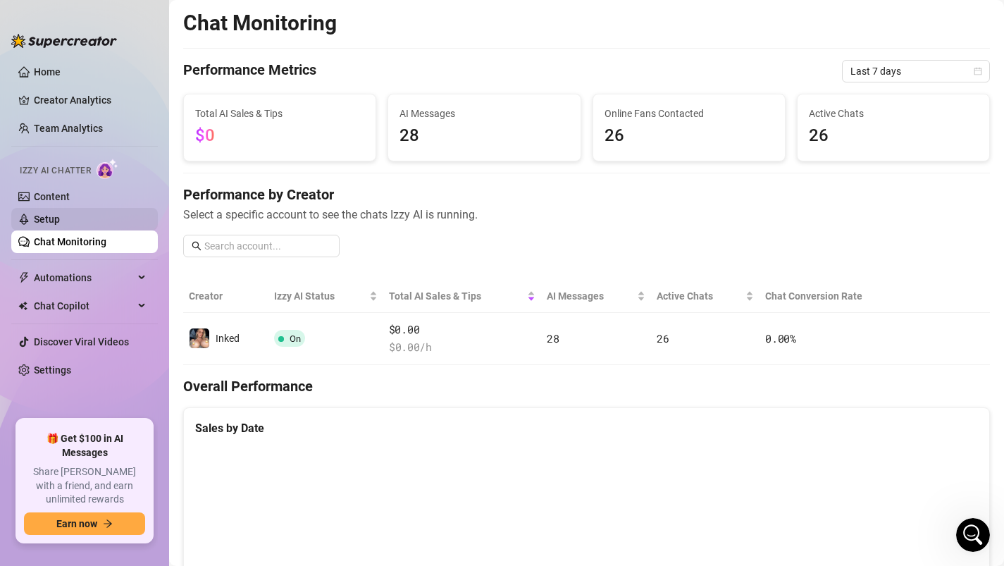
click at [60, 221] on link "Setup" at bounding box center [47, 218] width 26 height 11
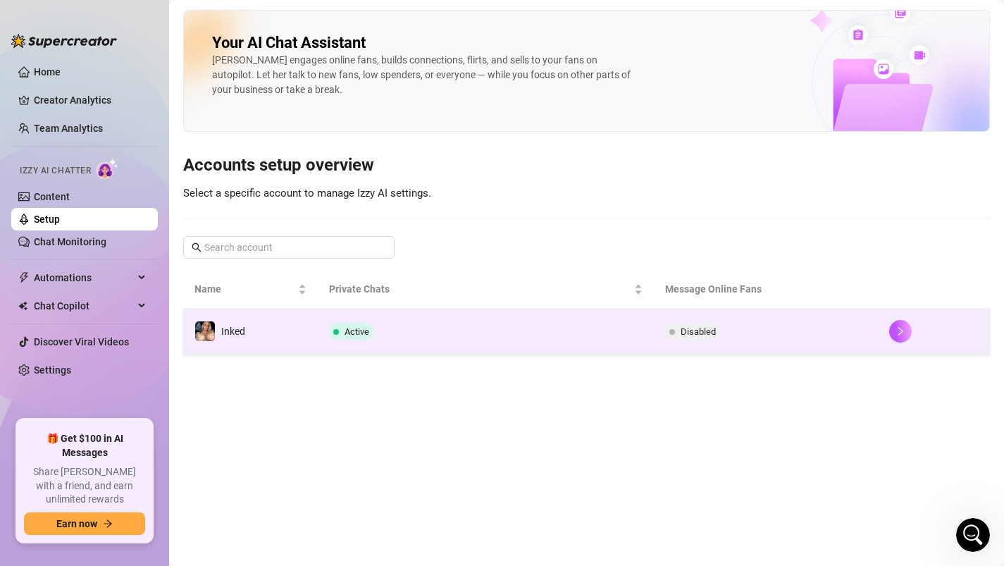
click at [394, 337] on td "Active" at bounding box center [486, 332] width 336 height 46
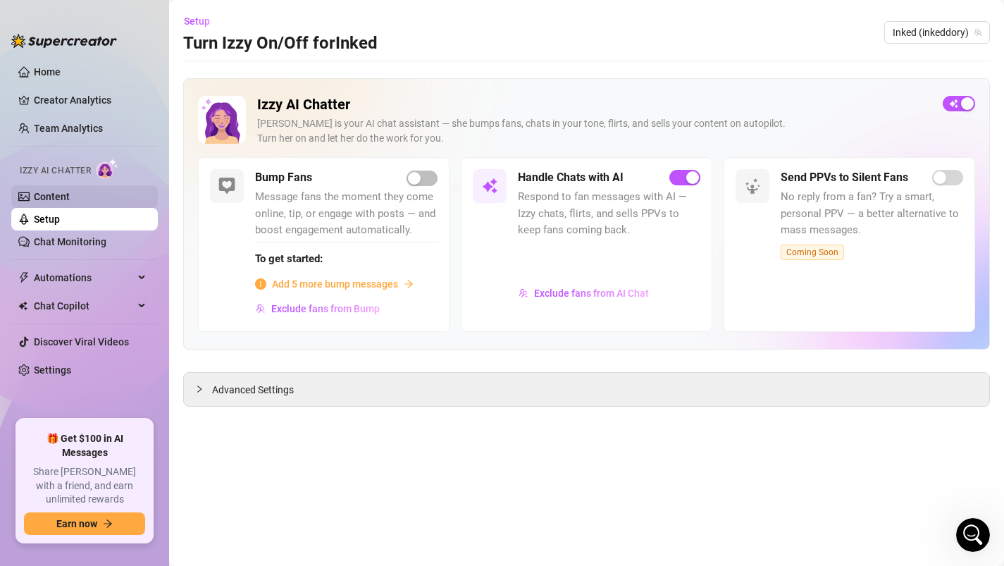
click at [70, 196] on link "Content" at bounding box center [52, 196] width 36 height 11
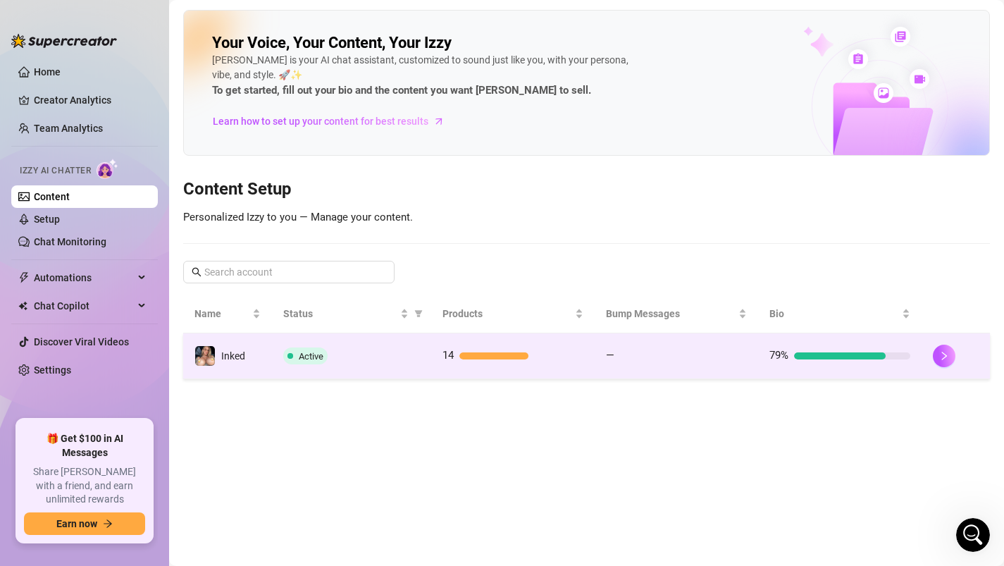
click at [394, 367] on td "Active" at bounding box center [351, 356] width 158 height 46
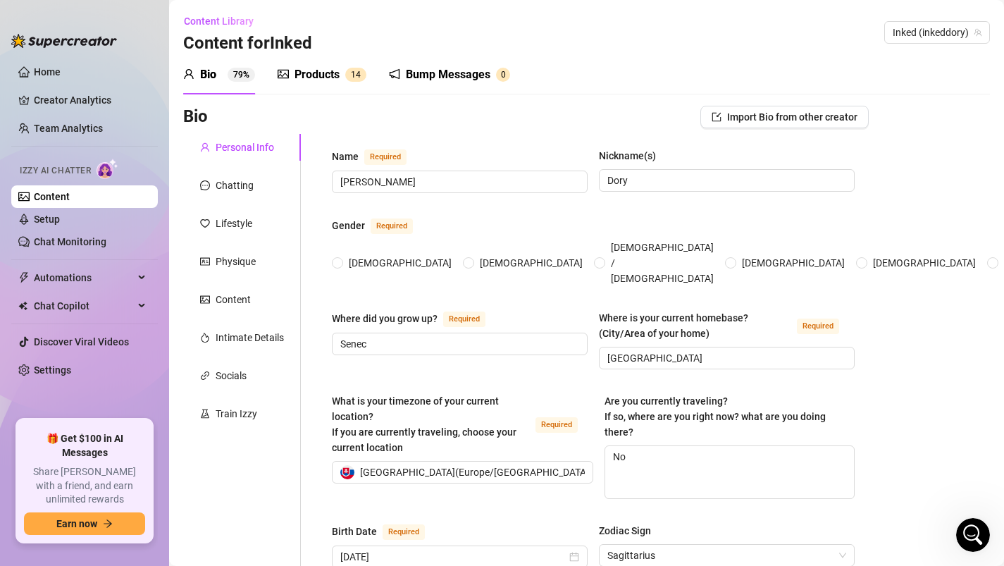
click at [335, 74] on div "Products" at bounding box center [316, 74] width 45 height 17
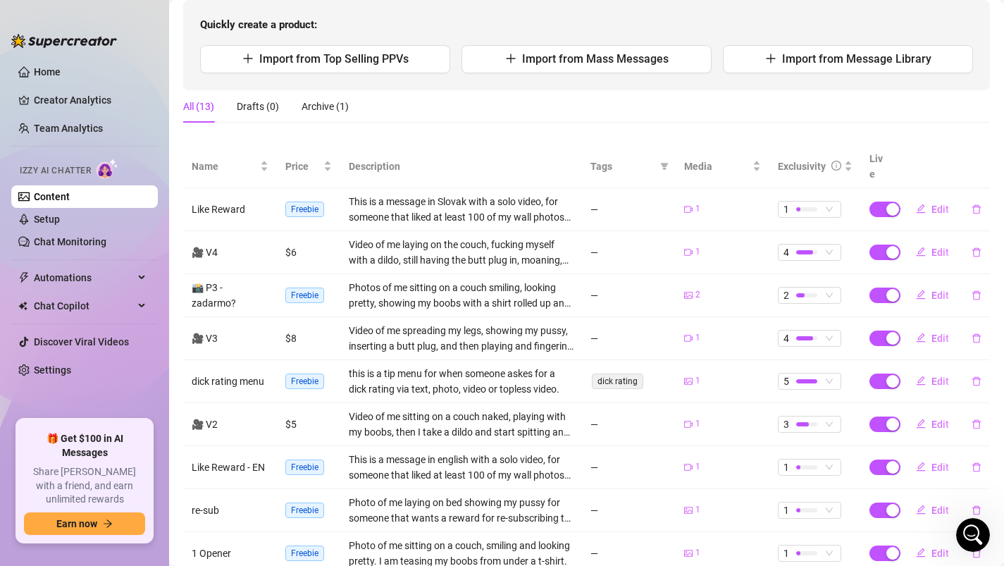
scroll to position [147, 0]
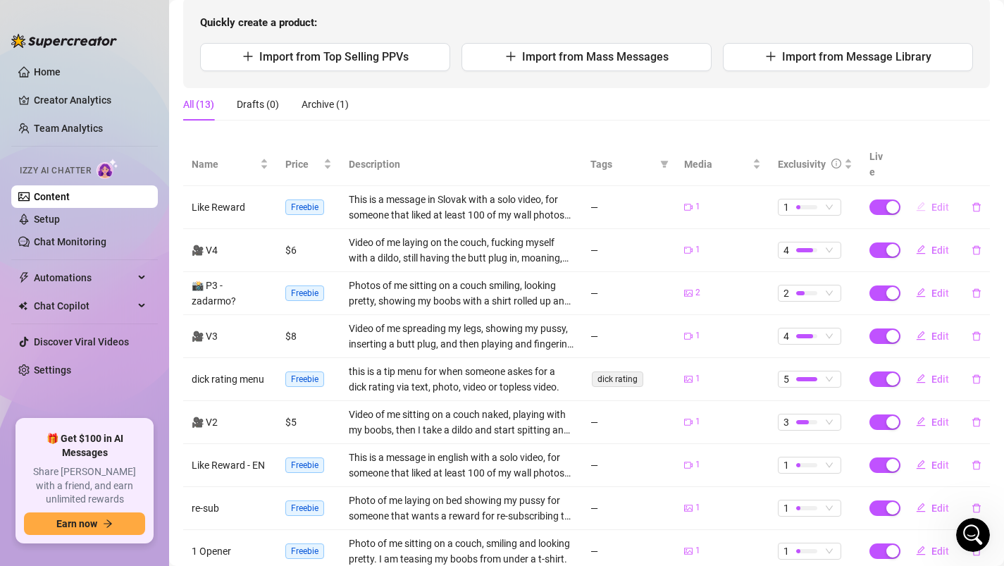
click at [937, 201] on span "Edit" at bounding box center [940, 206] width 18 height 11
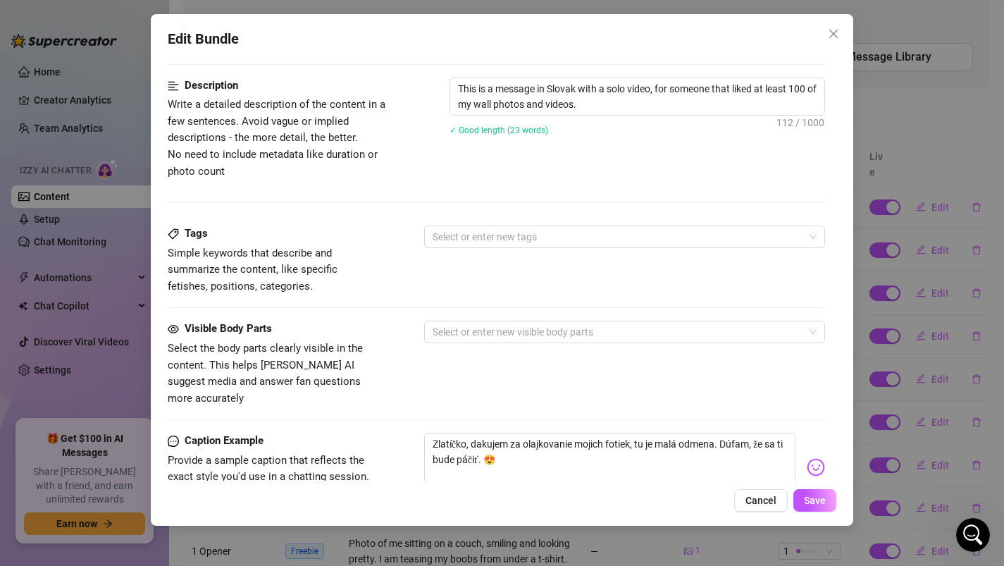
scroll to position [561, 0]
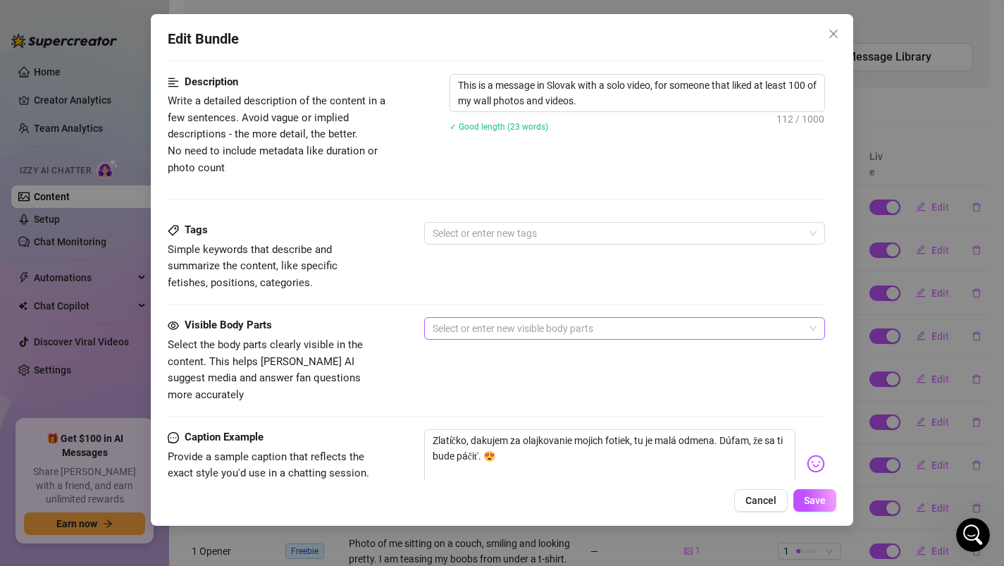
click at [521, 330] on div at bounding box center [617, 328] width 381 height 20
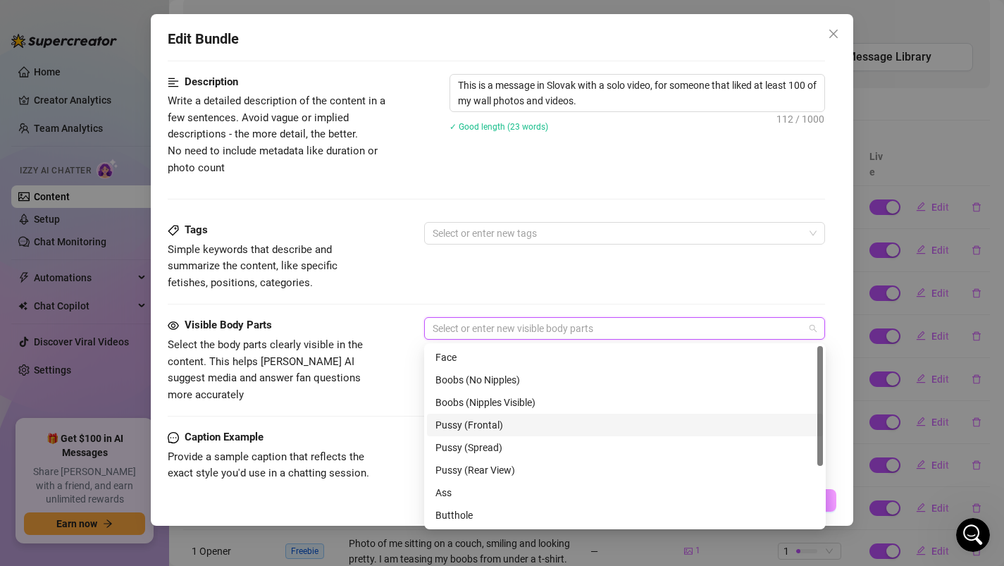
click at [520, 425] on div "Pussy (Frontal)" at bounding box center [624, 424] width 379 height 15
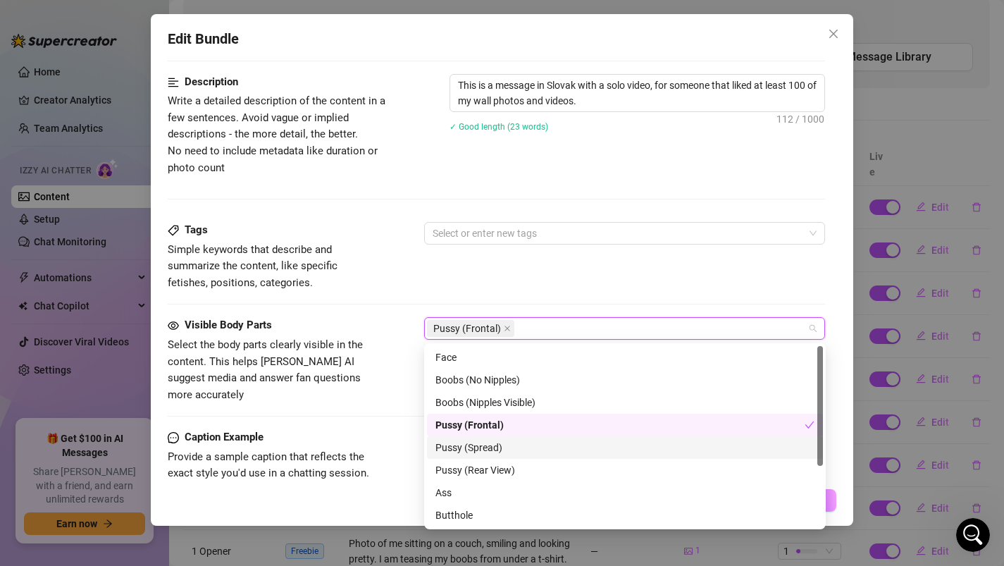
click at [509, 449] on div "Pussy (Spread)" at bounding box center [624, 447] width 379 height 15
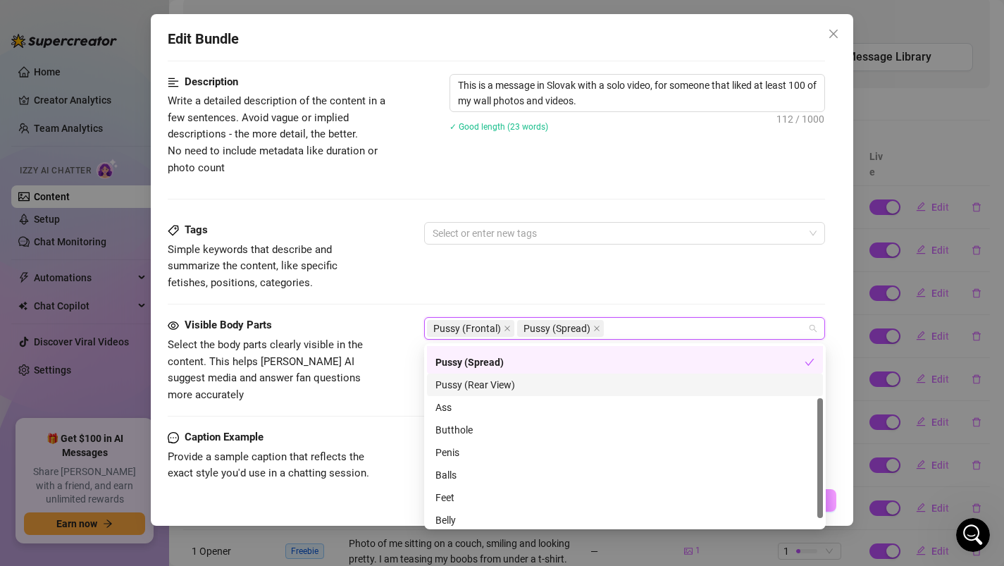
scroll to position [90, 0]
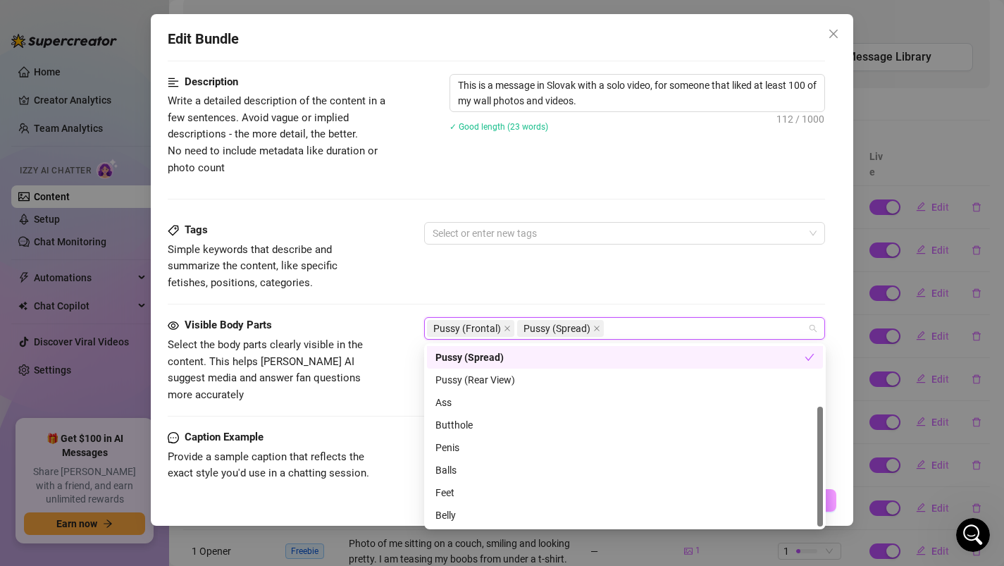
click at [551, 267] on div "Tags Simple keywords that describe and summarize the content, like specific fet…" at bounding box center [497, 256] width 658 height 69
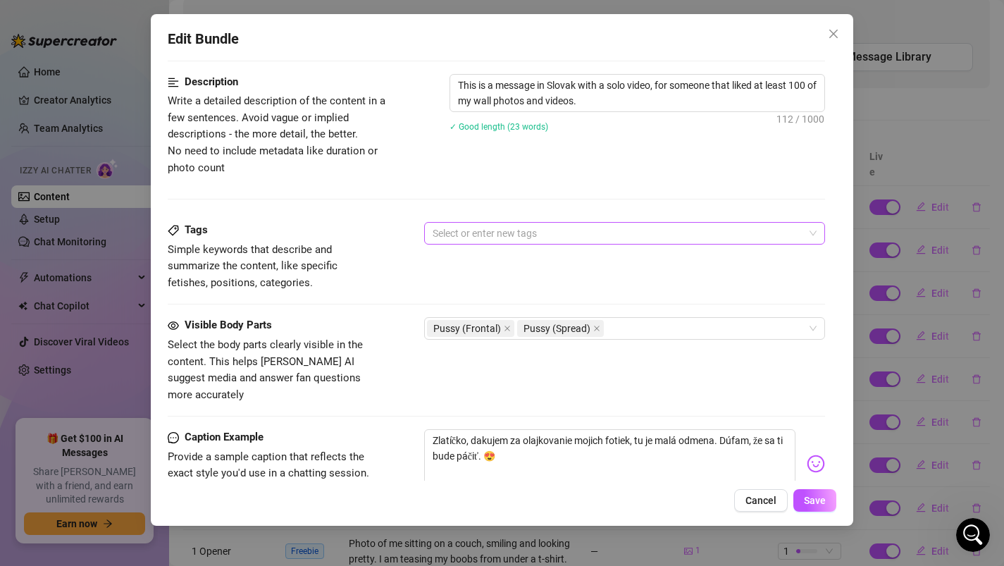
click at [535, 242] on div at bounding box center [617, 233] width 381 height 20
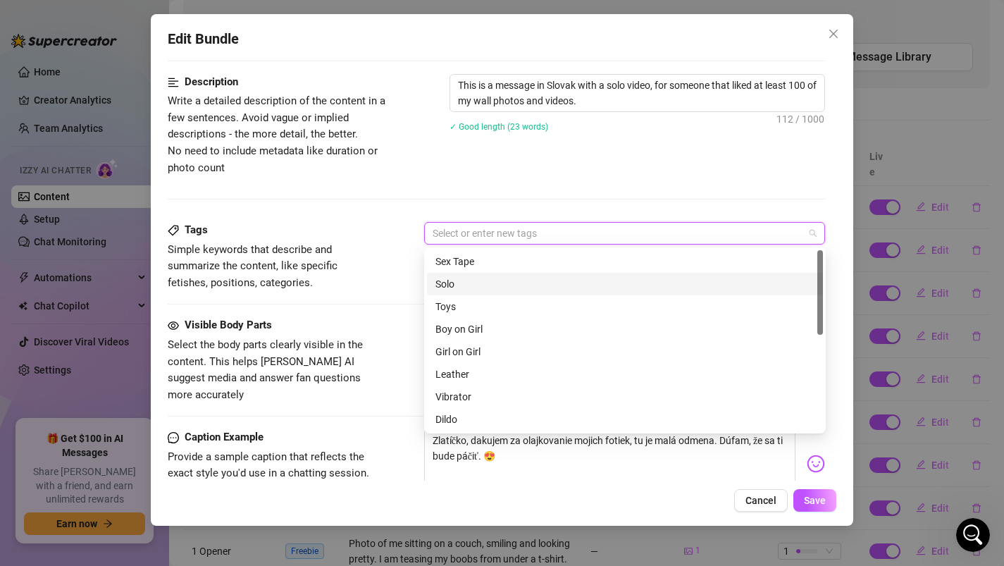
click at [502, 284] on div "Solo" at bounding box center [624, 283] width 379 height 15
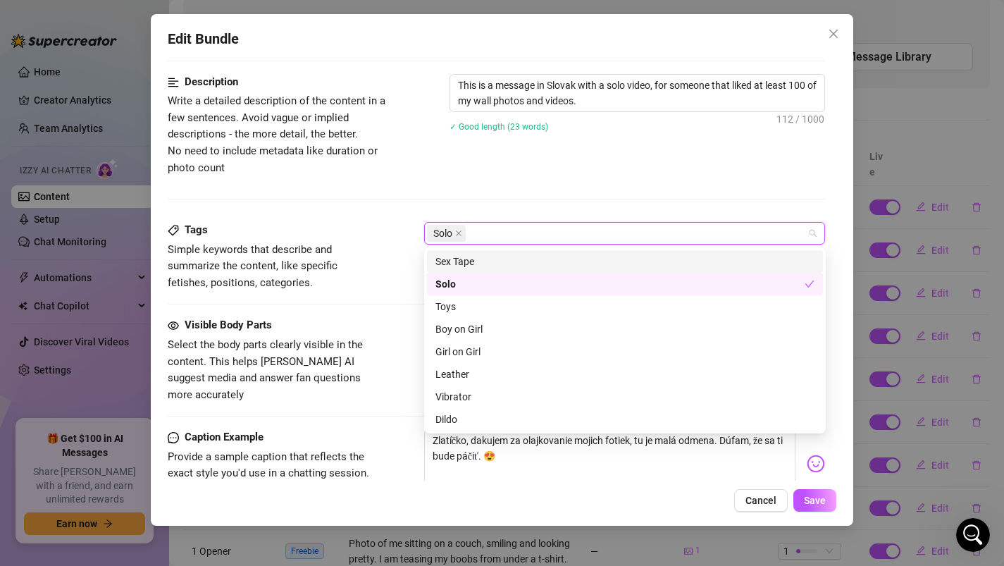
click at [505, 186] on div "Description Write a detailed description of the content in a few sentences. Avo…" at bounding box center [497, 148] width 658 height 148
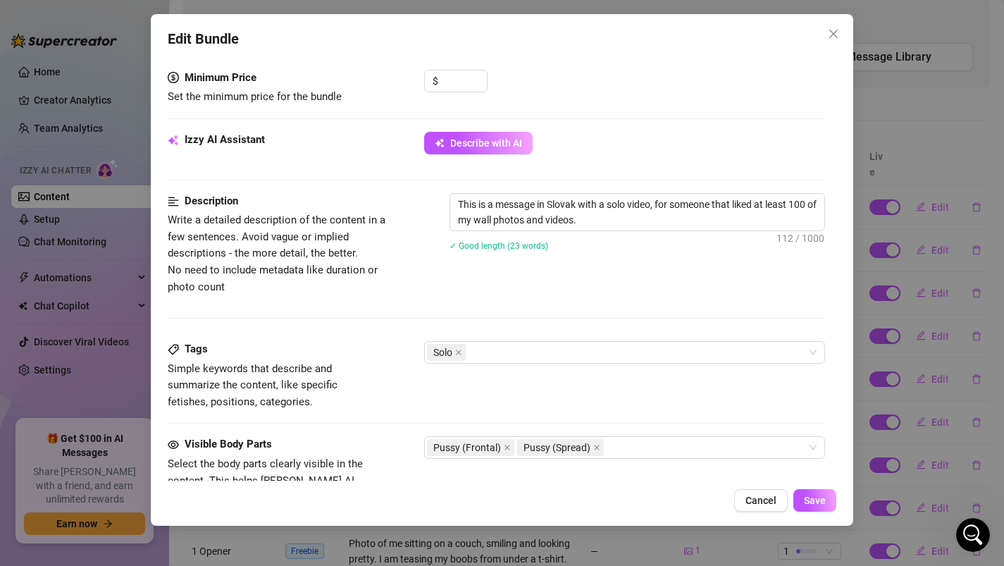
scroll to position [441, 0]
click at [604, 222] on textarea "This is a message in Slovak with a solo video, for someone that liked at least …" at bounding box center [637, 212] width 375 height 37
type textarea "This is a message in Slovak with a solo video, for someone that liked at least …"
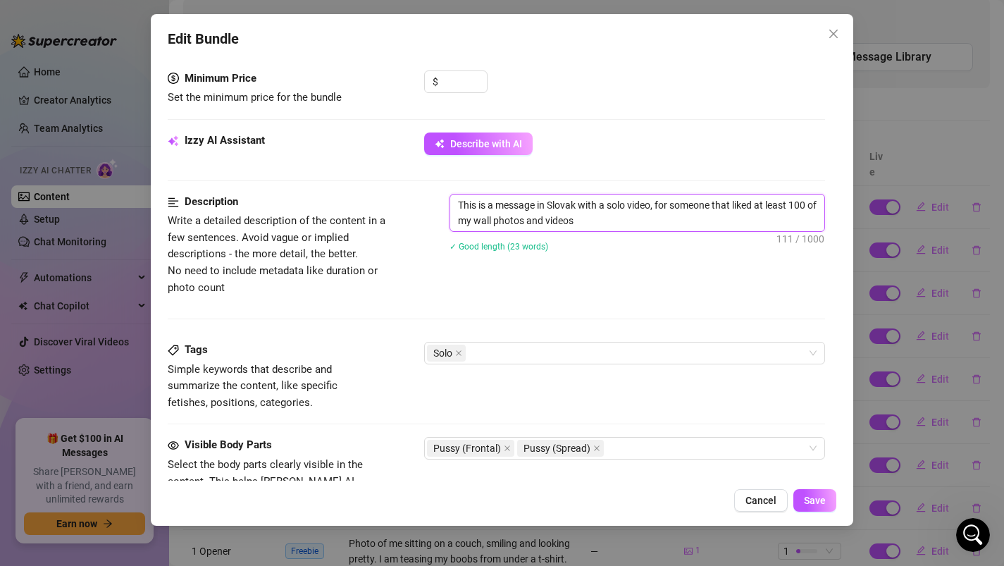
type textarea "This is a message in Slovak with a solo video, for someone that liked at least …"
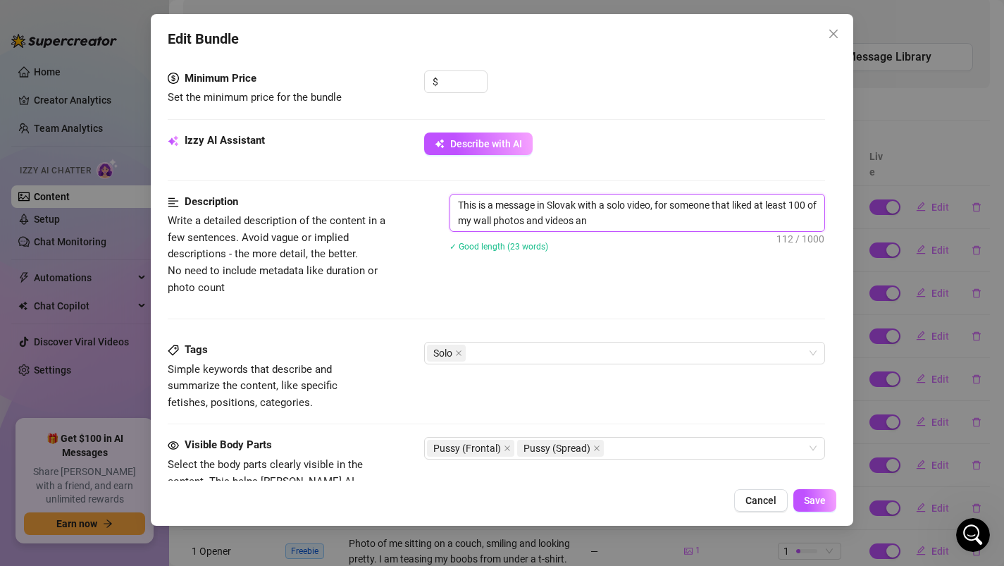
type textarea "This is a message in Slovak with a solo video, for someone that liked at least …"
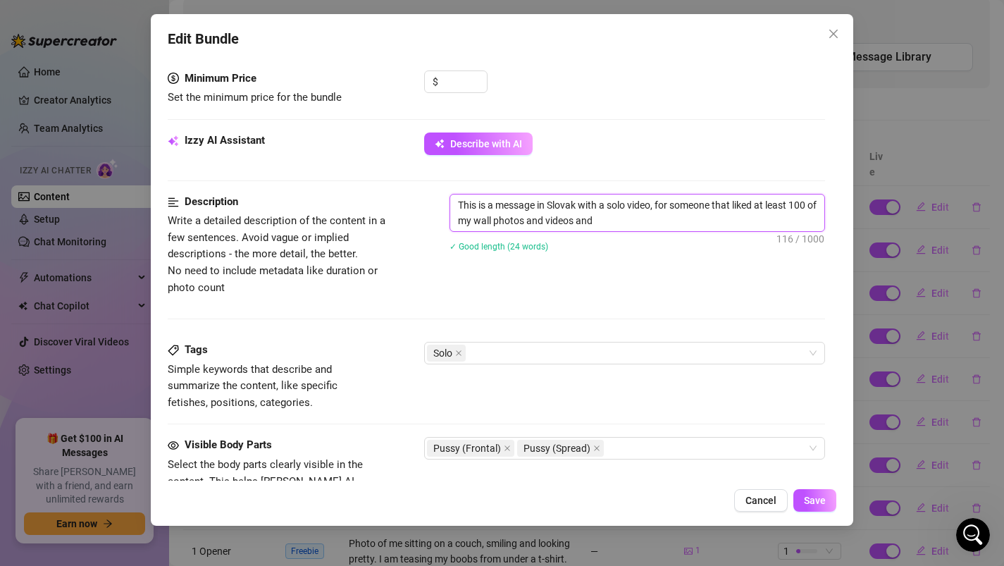
type textarea "This is a message in Slovak with a solo video, for someone that liked at least …"
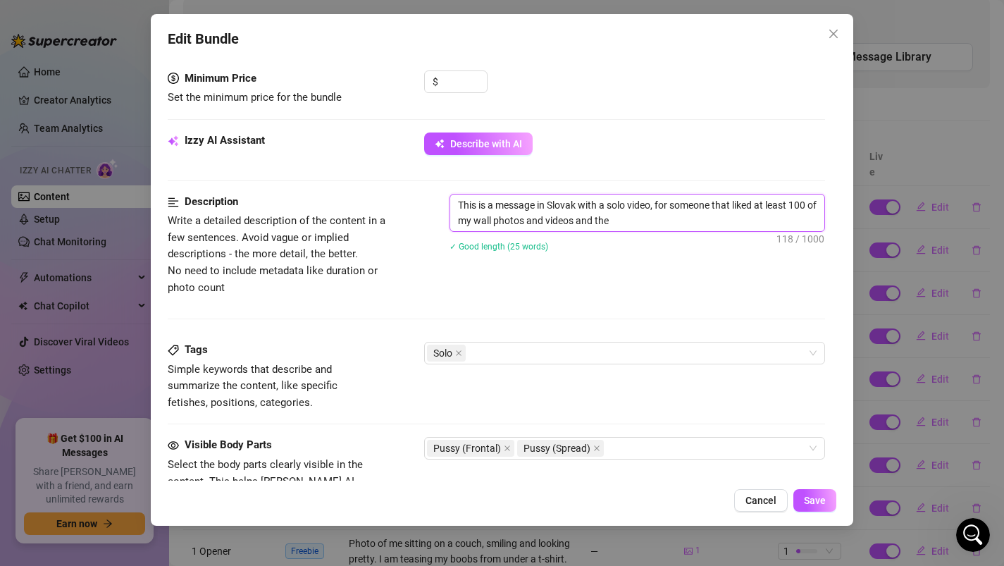
type textarea "This is a message in Slovak with a solo video, for someone that liked at least …"
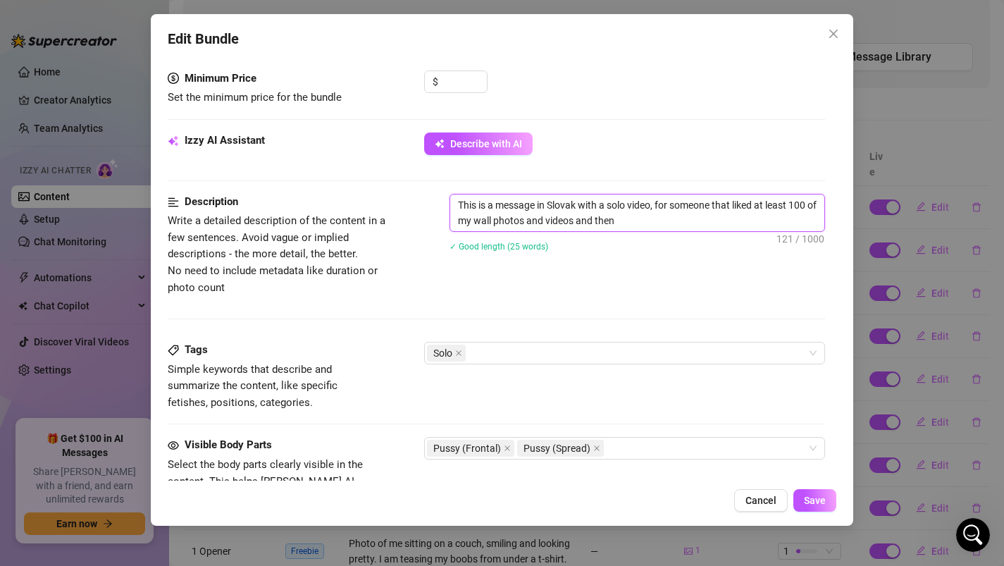
type textarea "This is a message in Slovak with a solo video, for someone that liked at least …"
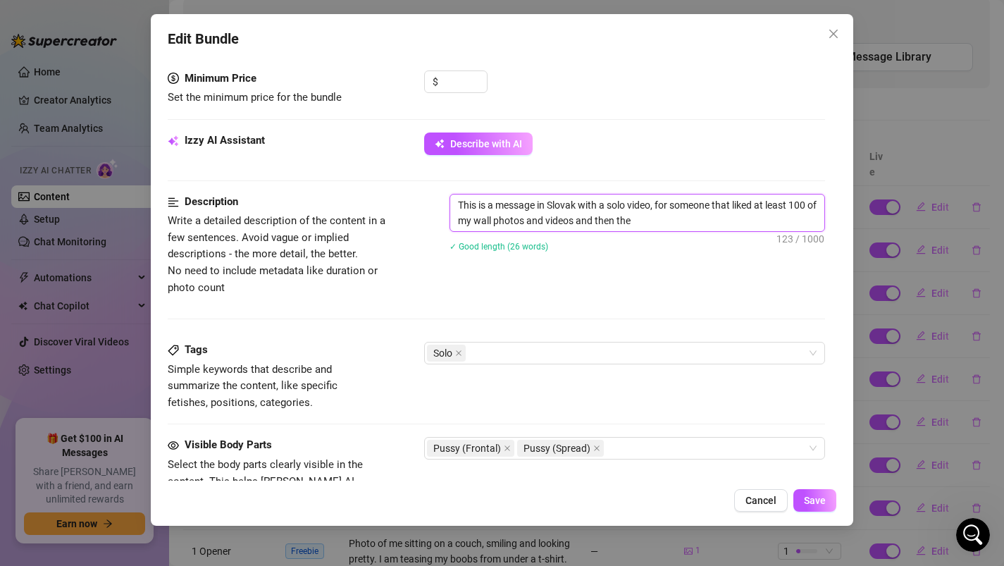
type textarea "This is a message in Slovak with a solo video, for someone that liked at least …"
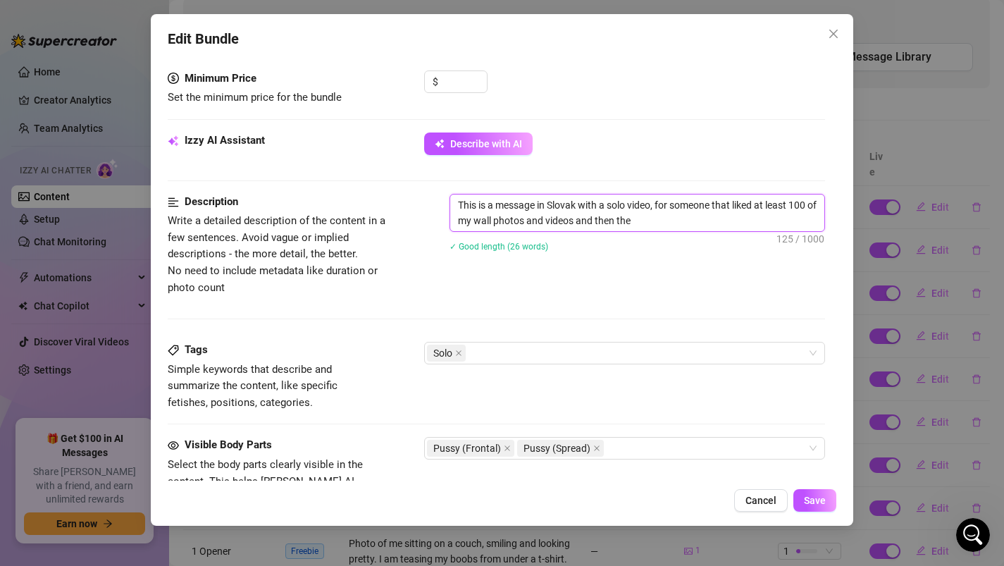
type textarea "This is a message in Slovak with a solo video, for someone that liked at least …"
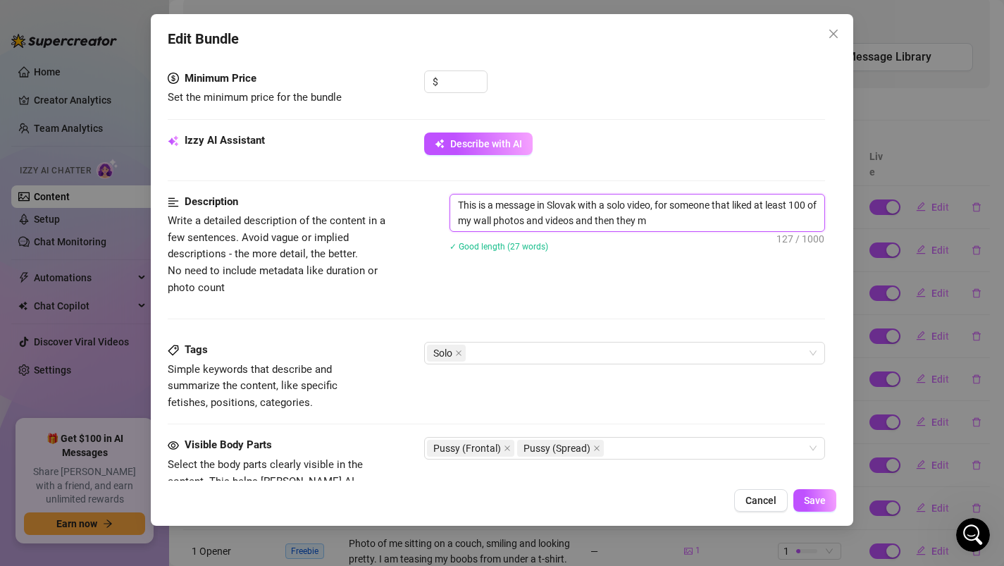
type textarea "This is a message in Slovak with a solo video, for someone that liked at least …"
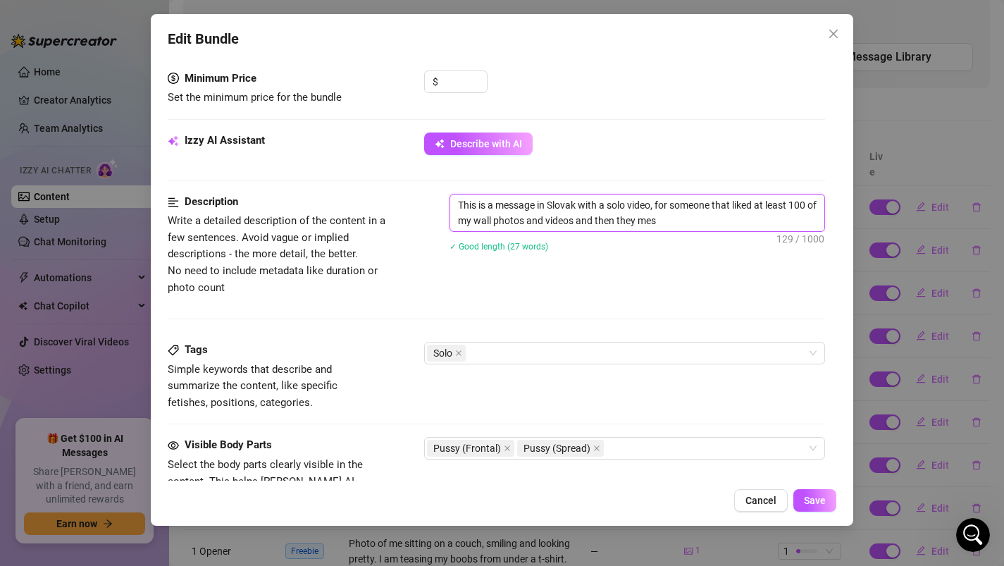
type textarea "This is a message in Slovak with a solo video, for someone that liked at least …"
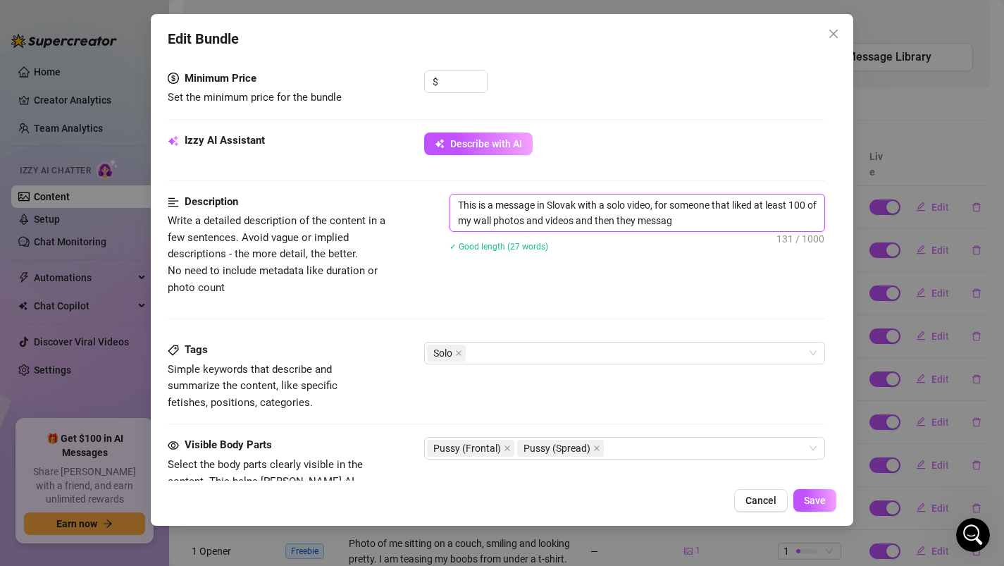
type textarea "This is a message in Slovak with a solo video, for someone that liked at least …"
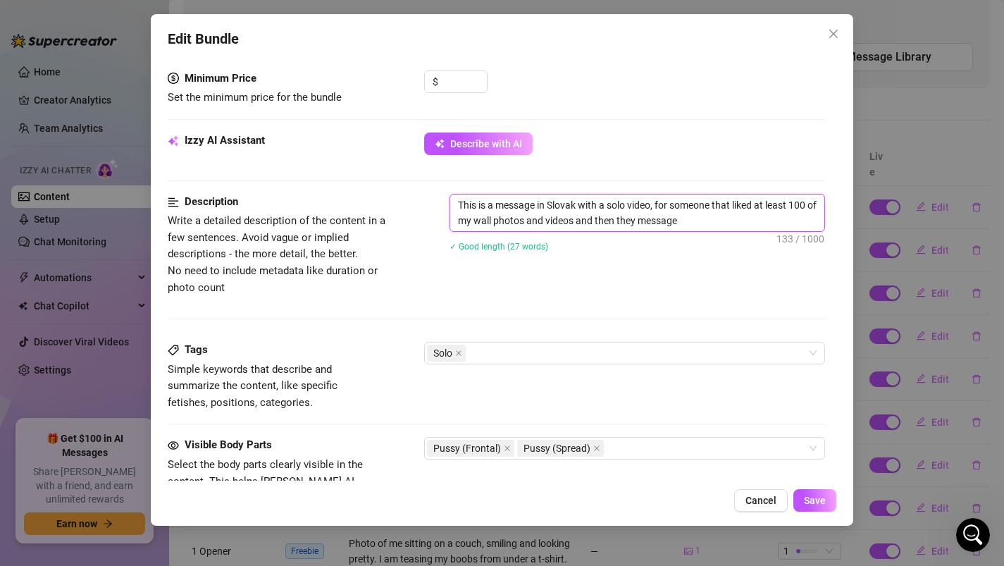
type textarea "This is a message in Slovak with a solo video, for someone that liked at least …"
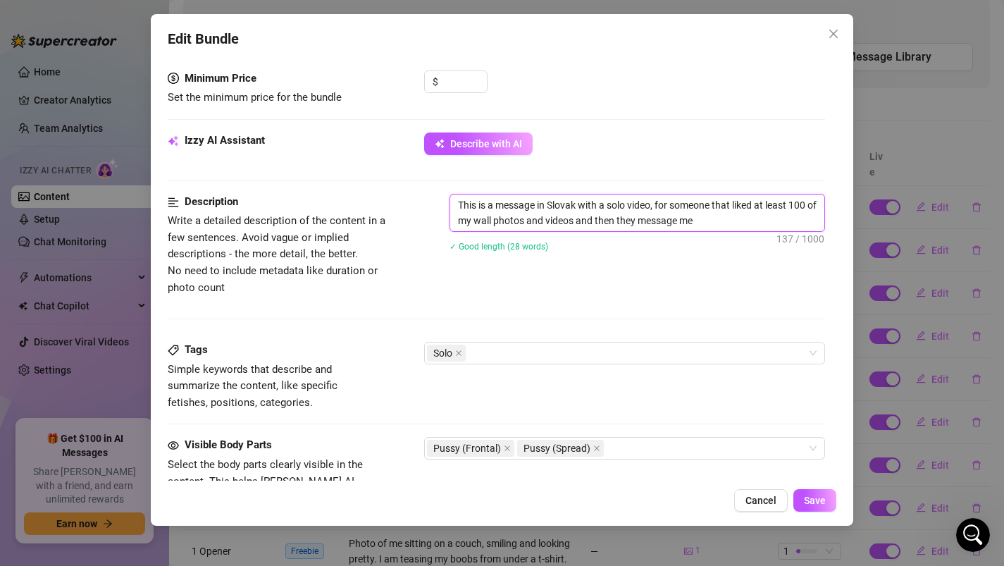
type textarea "This is a message in Slovak with a solo video, for someone that liked at least …"
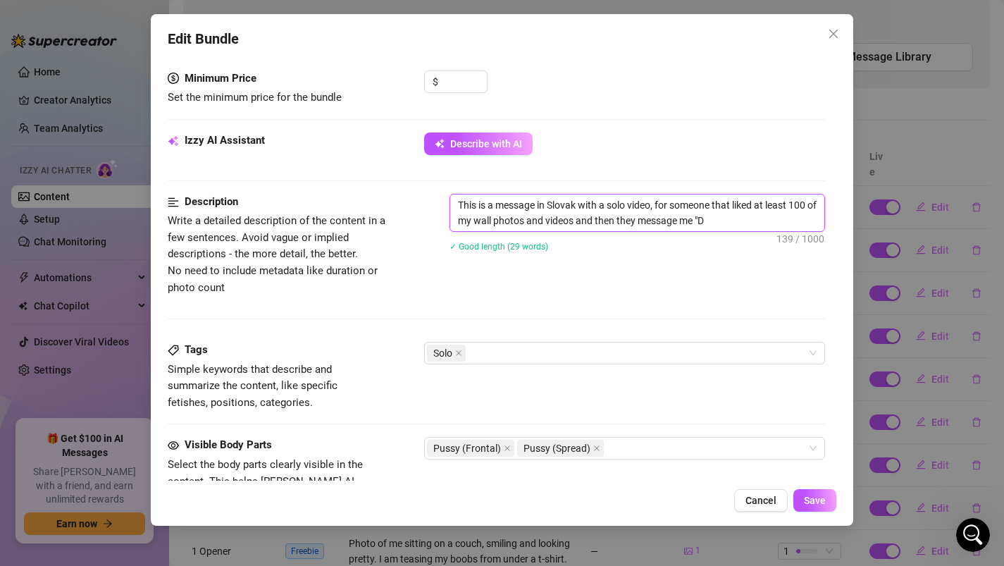
type textarea "This is a message in Slovak with a solo video, for someone that liked at least …"
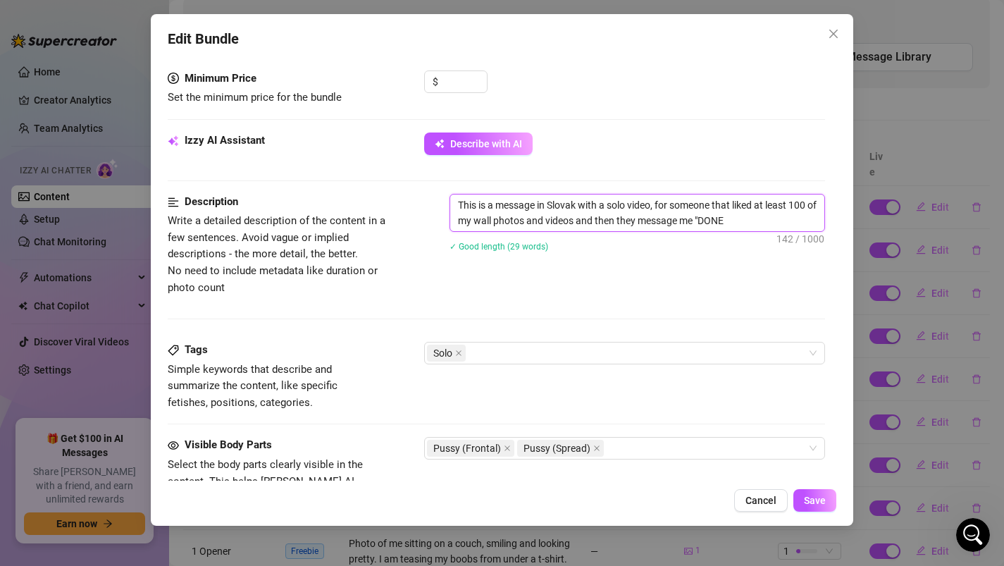
type textarea "This is a message in Slovak with a solo video, for someone that liked at least …"
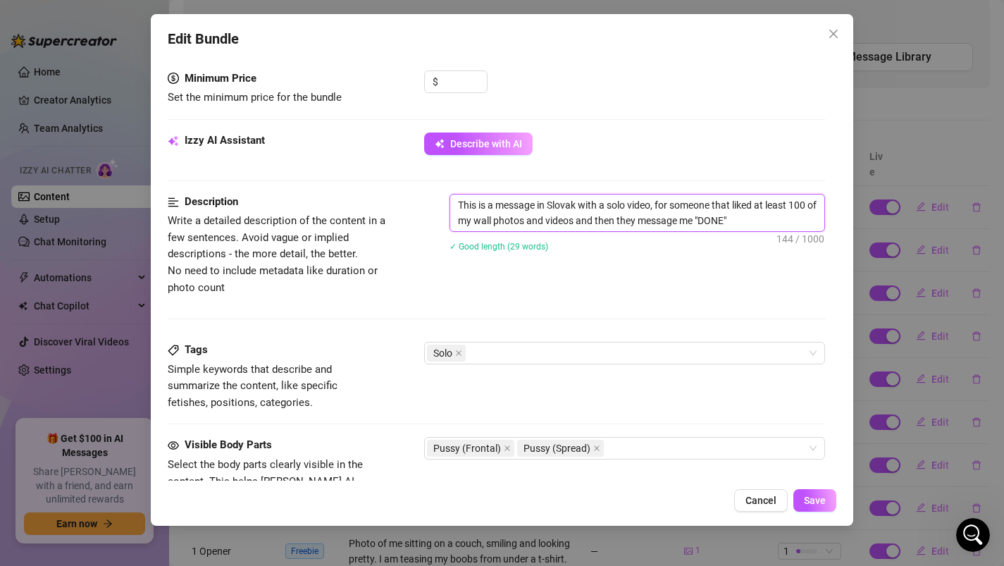
type textarea "This is a message in Slovak with a solo video, for someone that liked at least …"
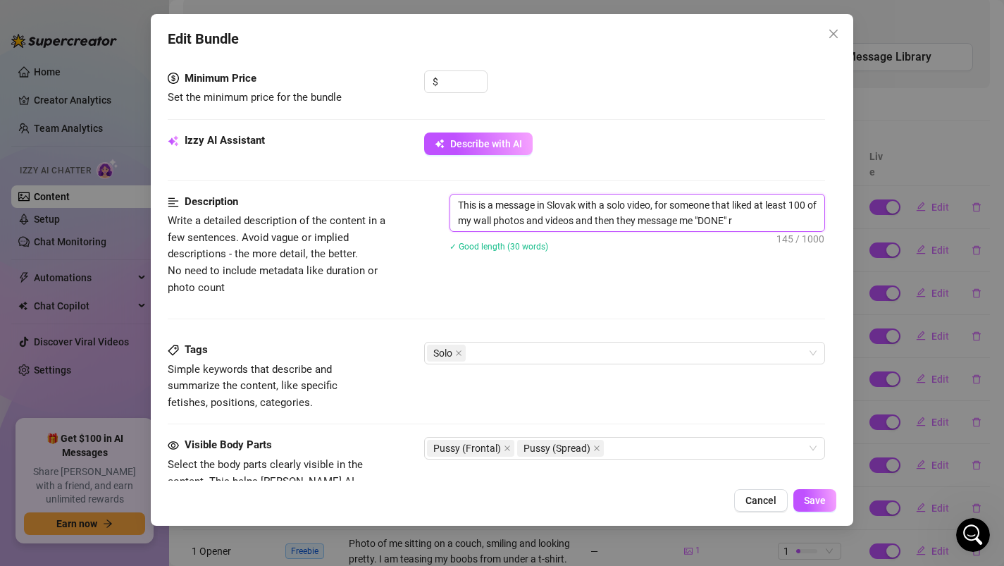
type textarea "This is a message in Slovak with a solo video, for someone that liked at least …"
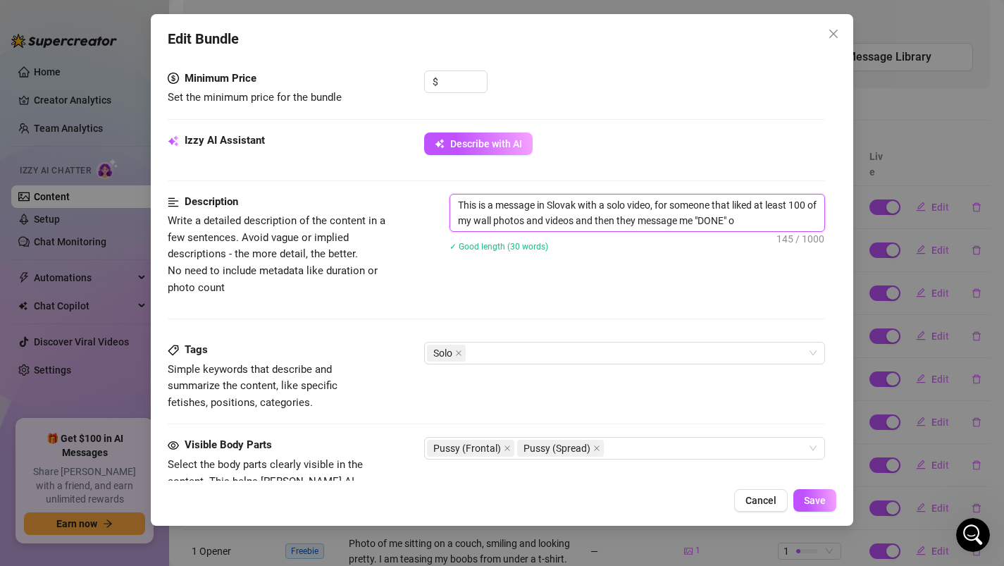
type textarea "This is a message in Slovak with a solo video, for someone that liked at least …"
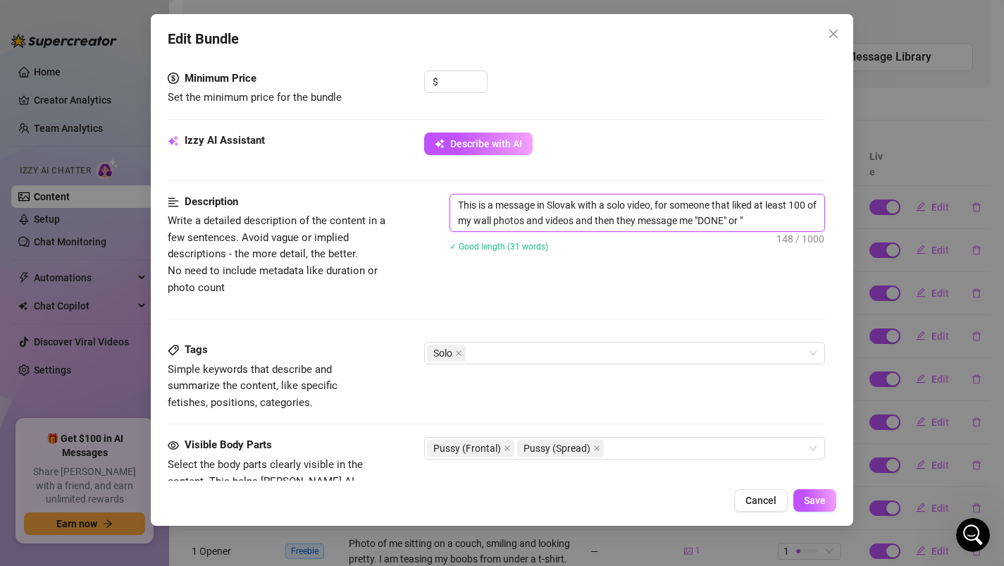
type textarea "This is a message in Slovak with a solo video, for someone that liked at least …"
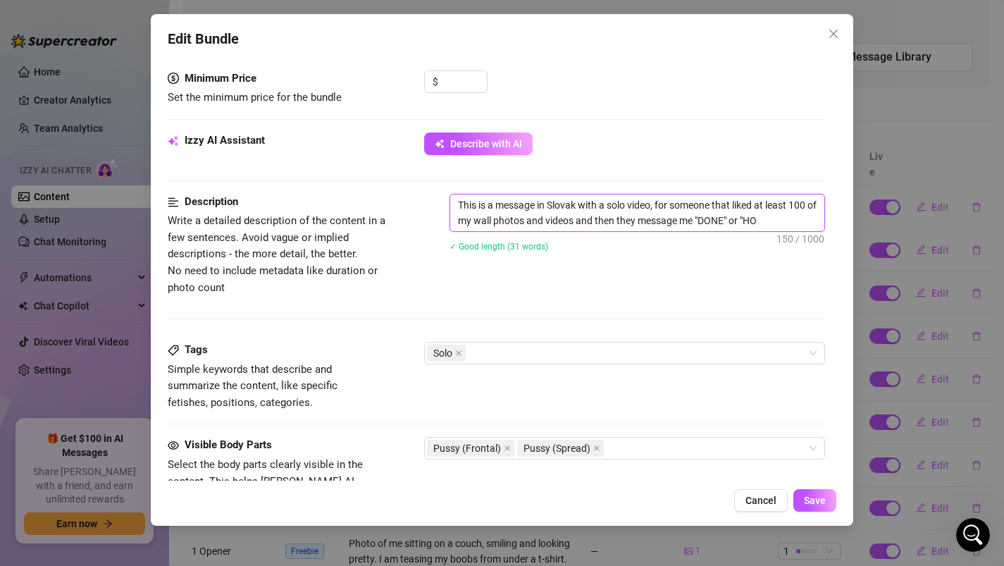
type textarea "This is a message in Slovak with a solo video, for someone that liked at least …"
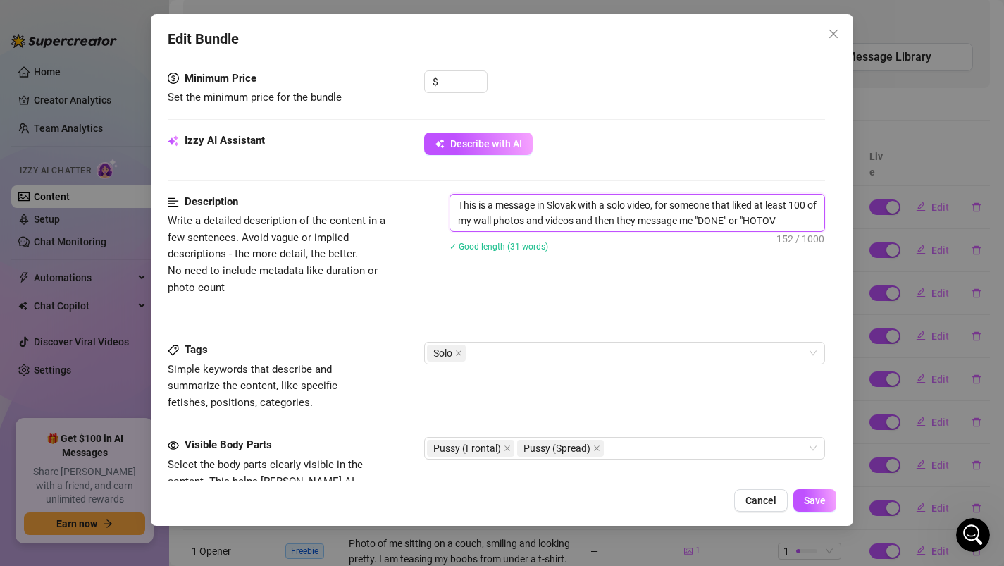
type textarea "This is a message in Slovak with a solo video, for someone that liked at least …"
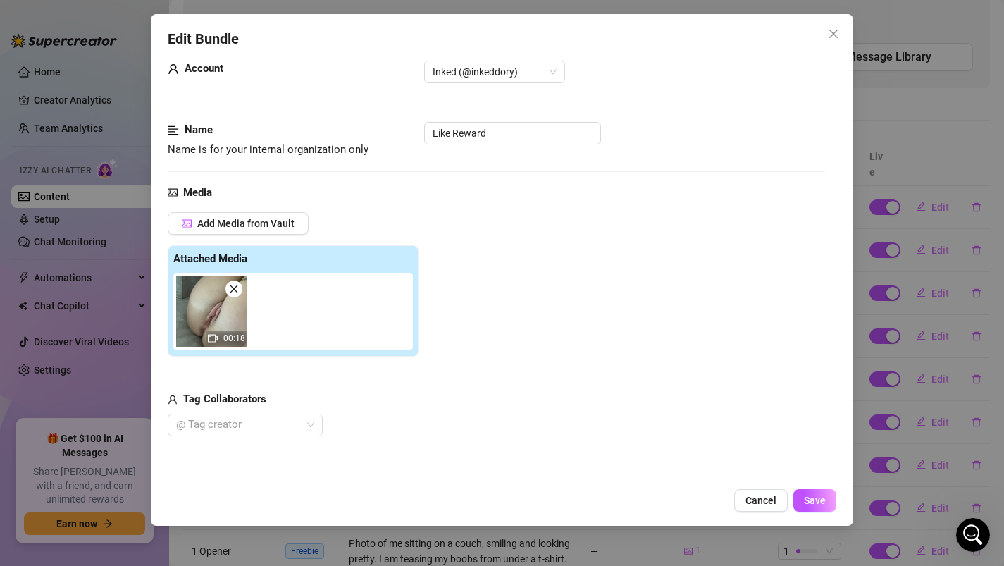
scroll to position [0, 0]
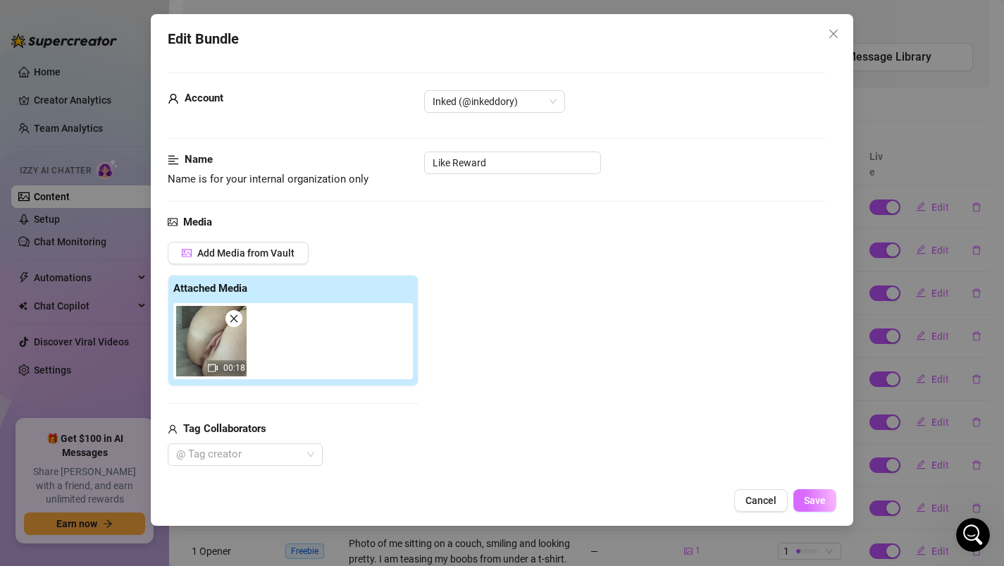
type textarea "This is a message in Slovak with a solo video, for someone that liked at least …"
click at [819, 495] on span "Save" at bounding box center [815, 499] width 22 height 11
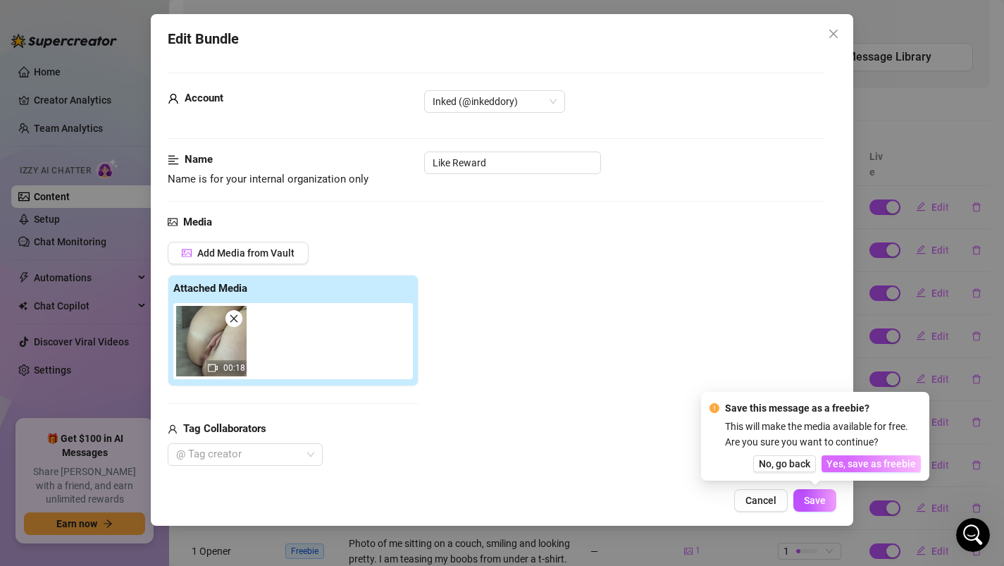
click at [858, 466] on span "Yes, save as freebie" at bounding box center [870, 463] width 89 height 11
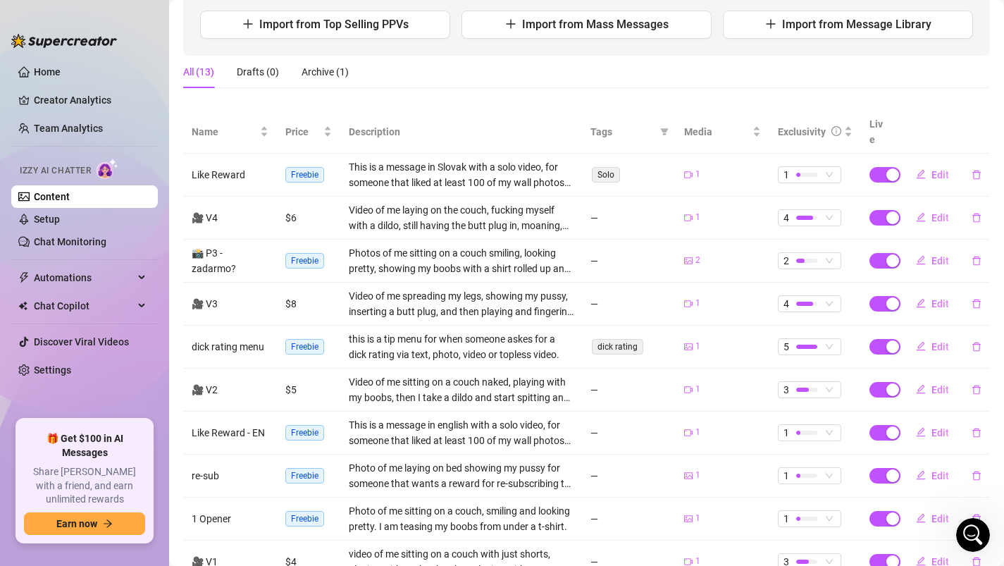
scroll to position [263, 0]
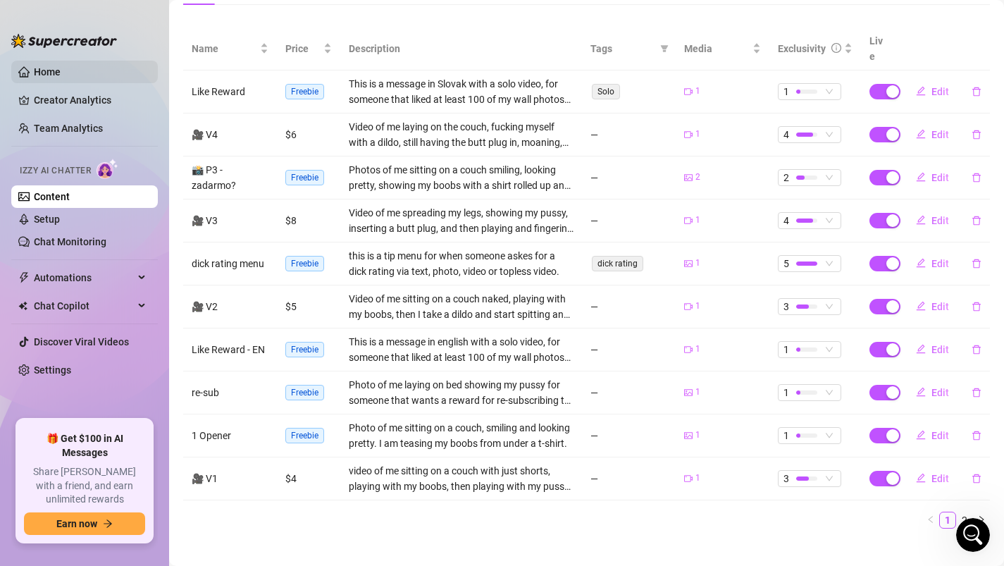
click at [39, 66] on link "Home" at bounding box center [47, 71] width 27 height 11
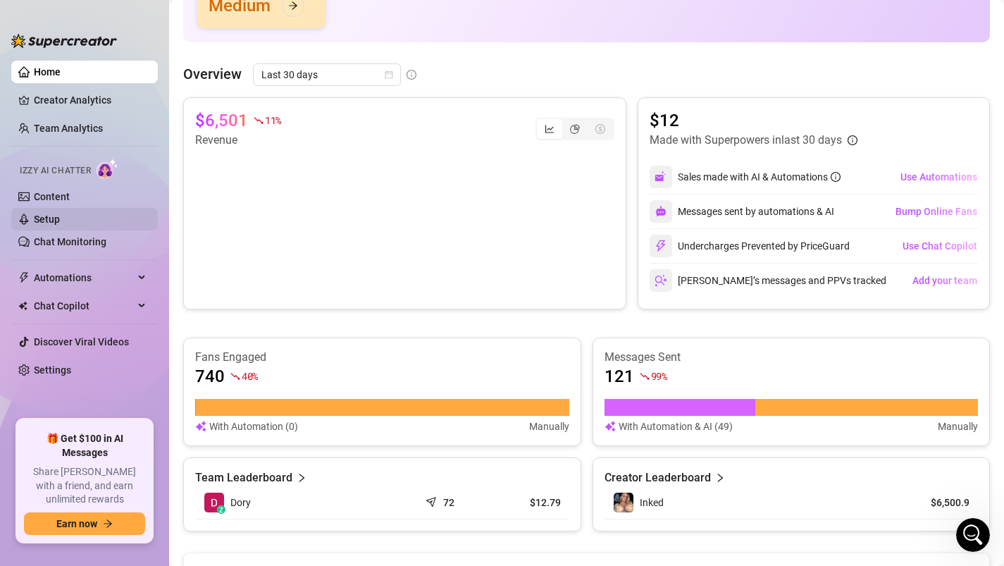
click at [60, 225] on link "Setup" at bounding box center [47, 218] width 26 height 11
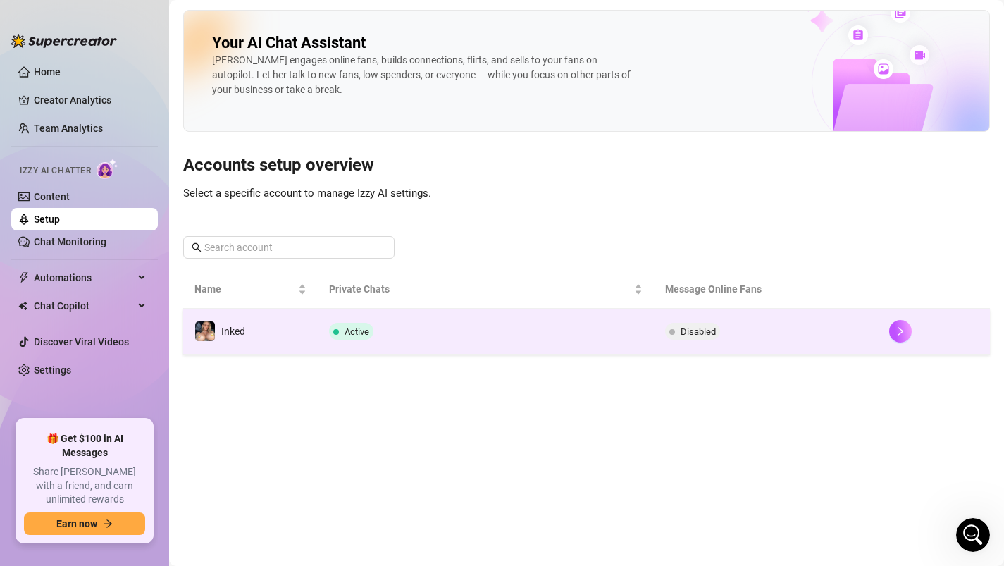
click at [355, 338] on span "Active" at bounding box center [351, 331] width 44 height 17
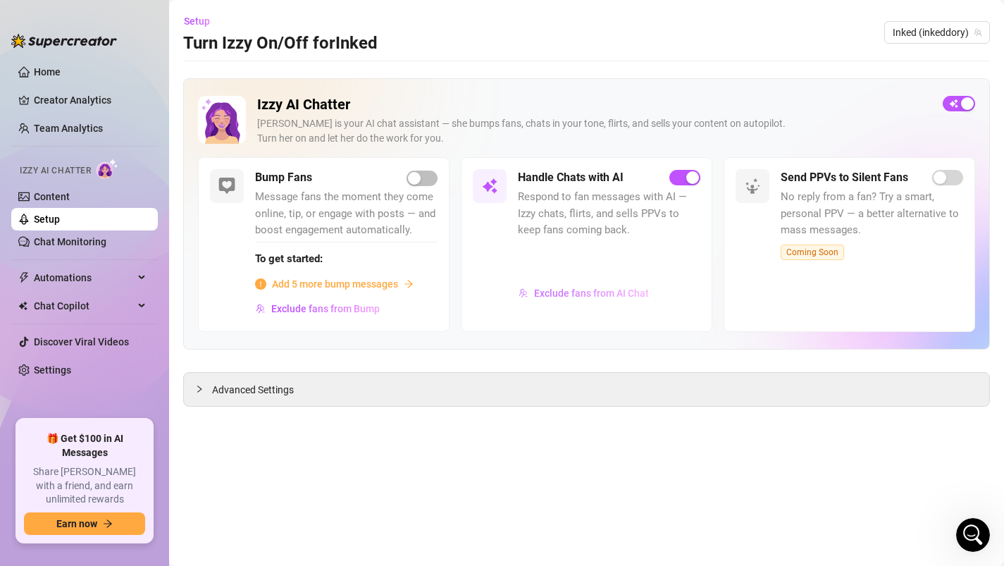
click at [568, 294] on span "Exclude fans from AI Chat" at bounding box center [591, 292] width 115 height 11
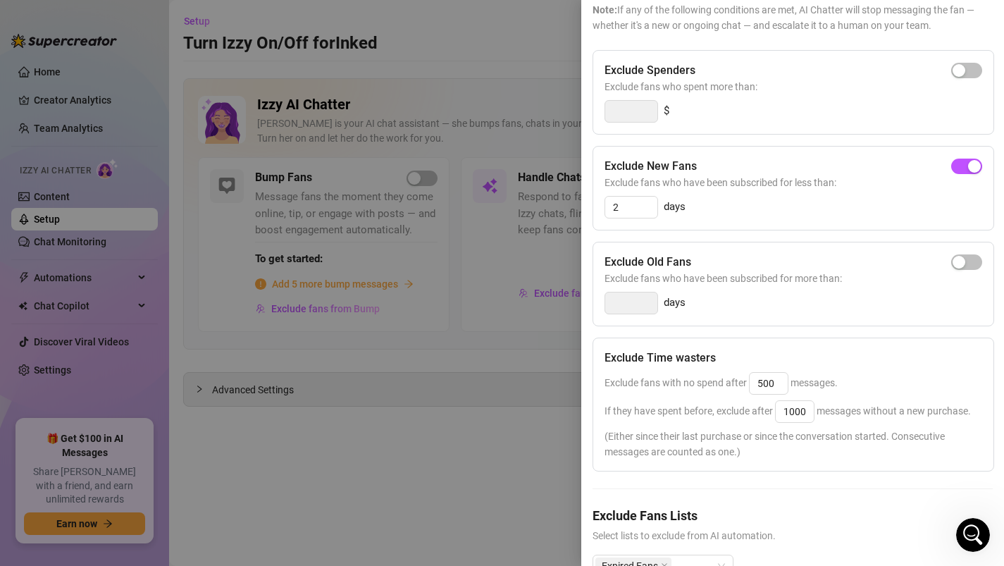
scroll to position [120, 0]
click at [966, 257] on span "button" at bounding box center [966, 261] width 31 height 15
click at [649, 296] on input "14" at bounding box center [631, 302] width 52 height 21
type input "340"
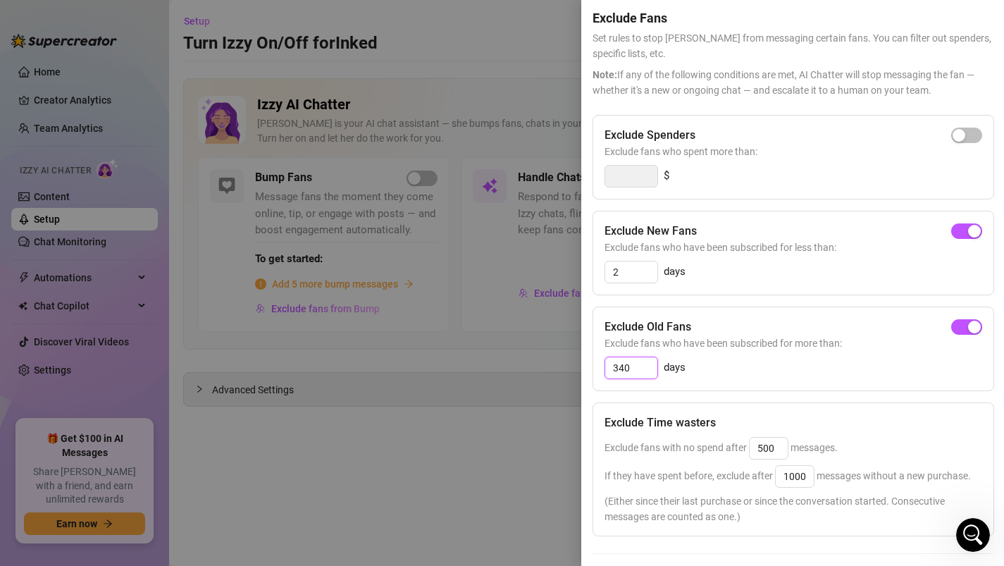
scroll to position [0, 0]
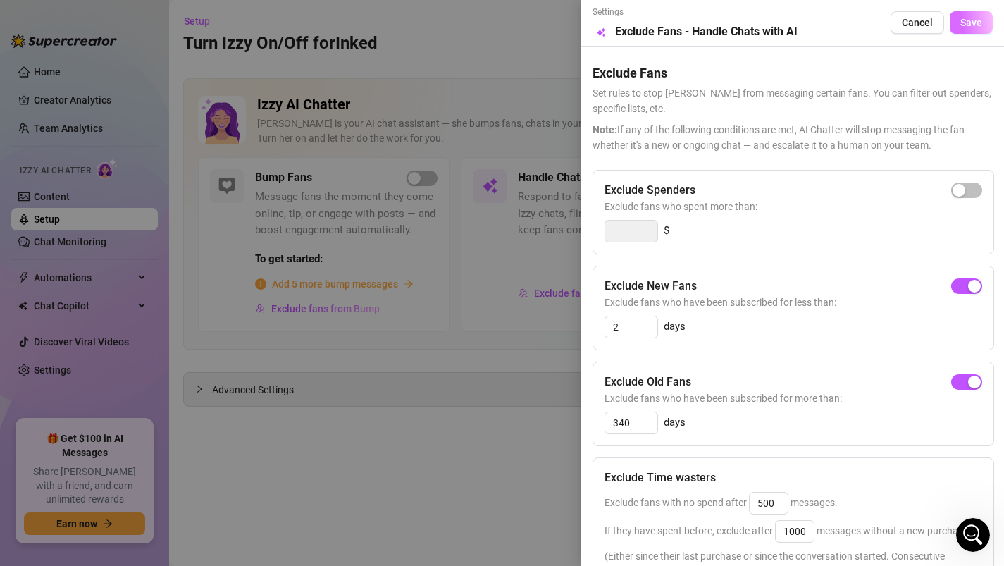
click at [965, 25] on span "Save" at bounding box center [971, 22] width 22 height 11
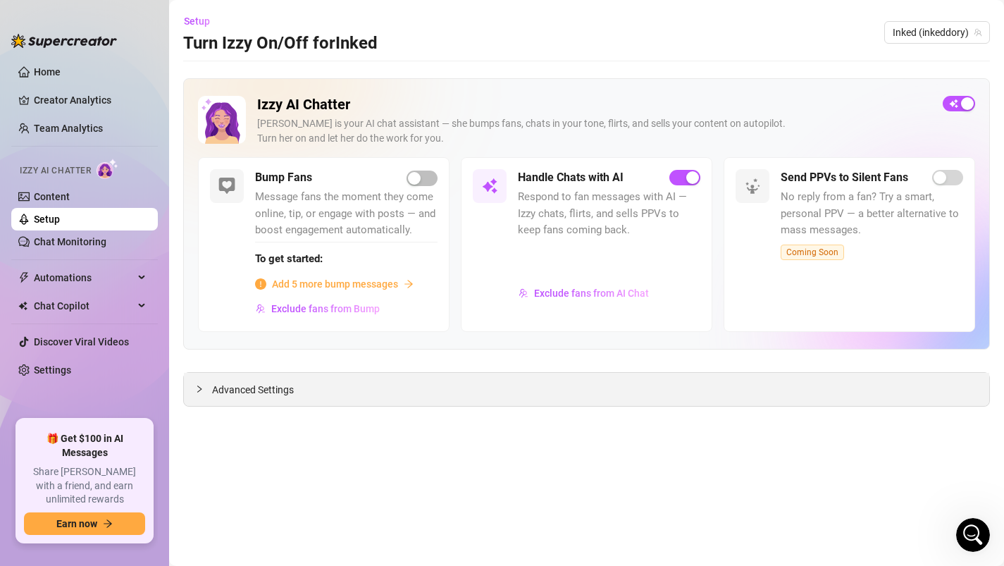
click at [197, 396] on div at bounding box center [203, 388] width 17 height 15
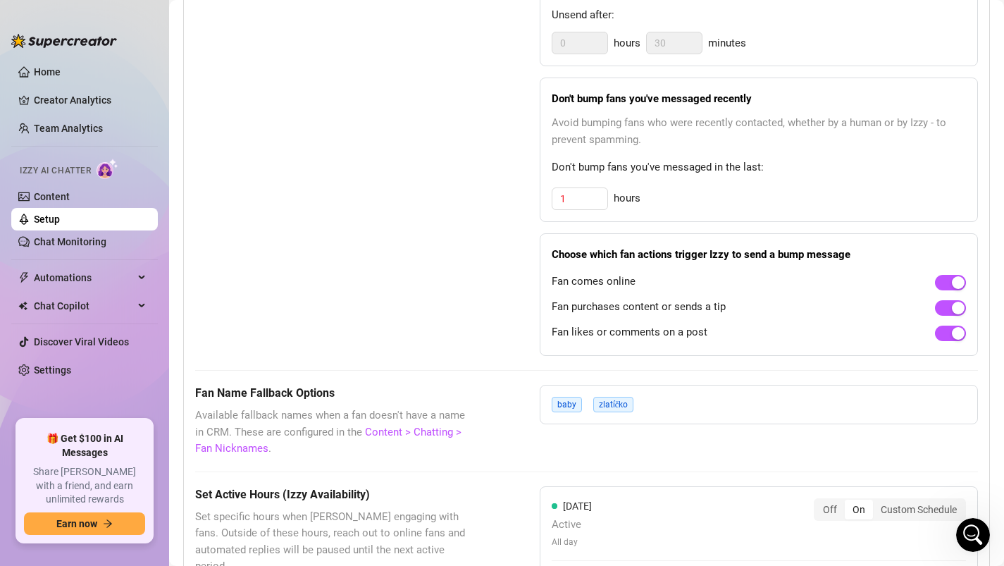
scroll to position [871, 0]
click at [952, 309] on div "button" at bounding box center [958, 307] width 13 height 13
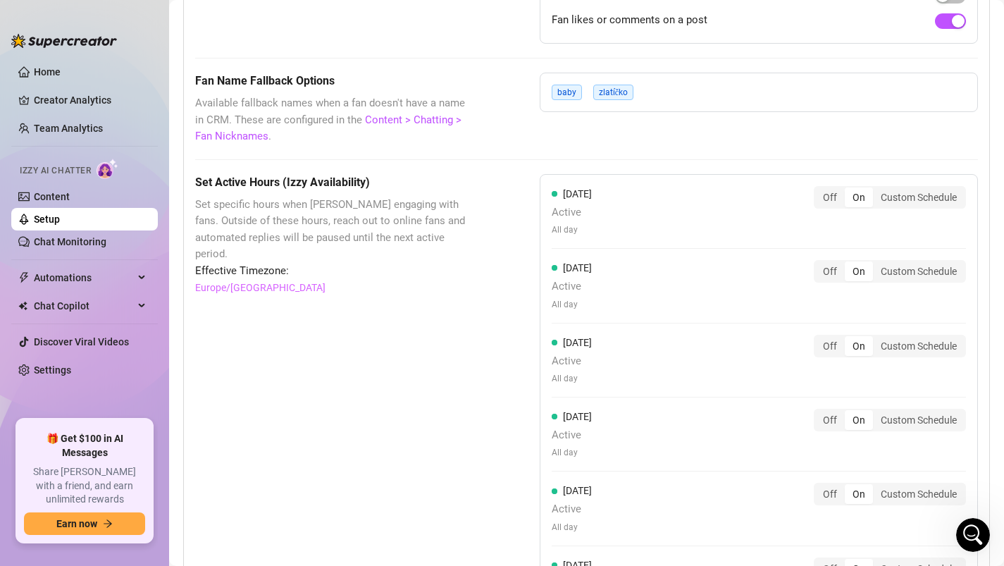
scroll to position [1186, 0]
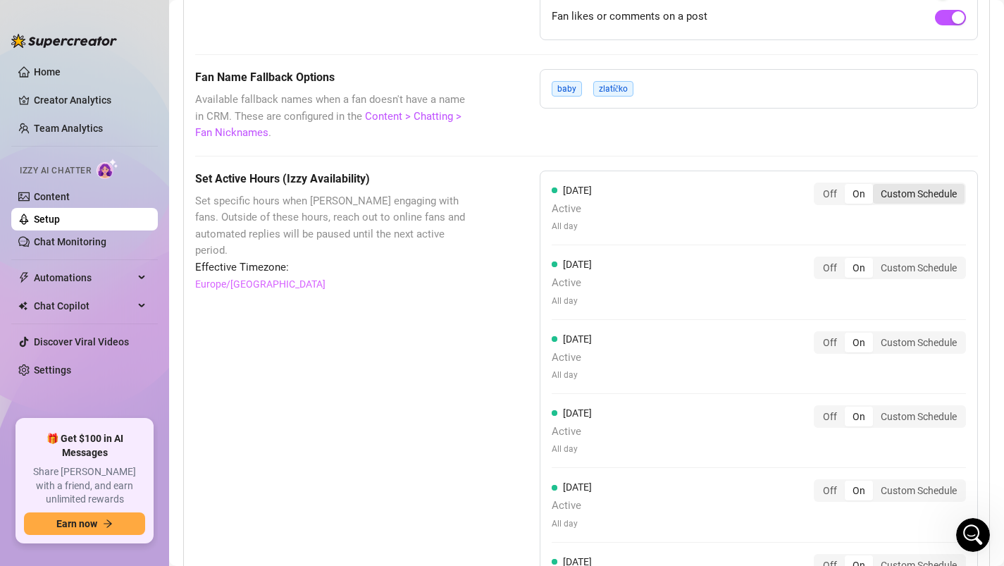
click at [921, 192] on div "Custom Schedule" at bounding box center [919, 194] width 92 height 20
click at [876, 186] on input "Custom Schedule" at bounding box center [876, 186] width 0 height 0
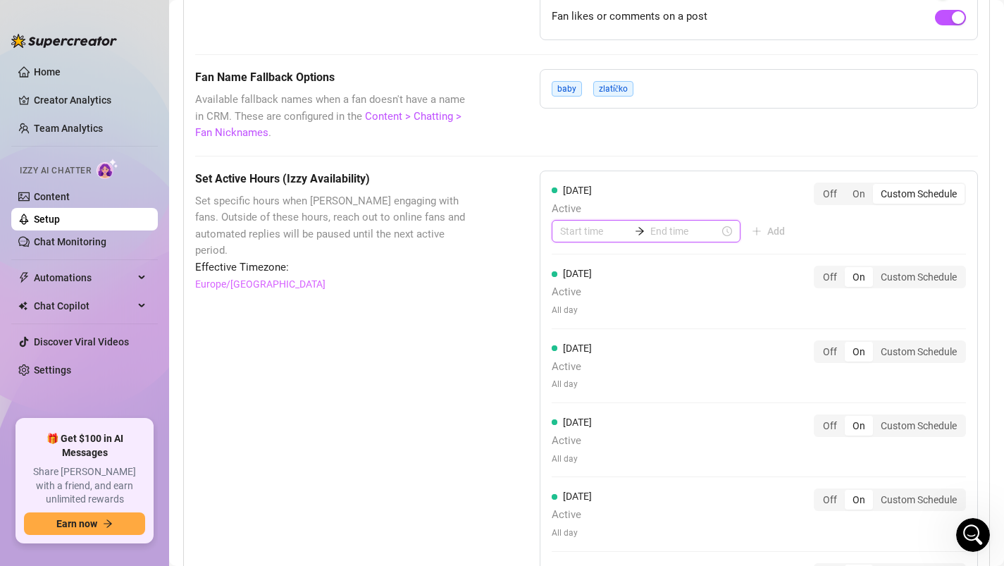
click at [564, 237] on input at bounding box center [594, 230] width 69 height 15
click at [568, 340] on div "07" at bounding box center [571, 342] width 34 height 20
type input "07:00"
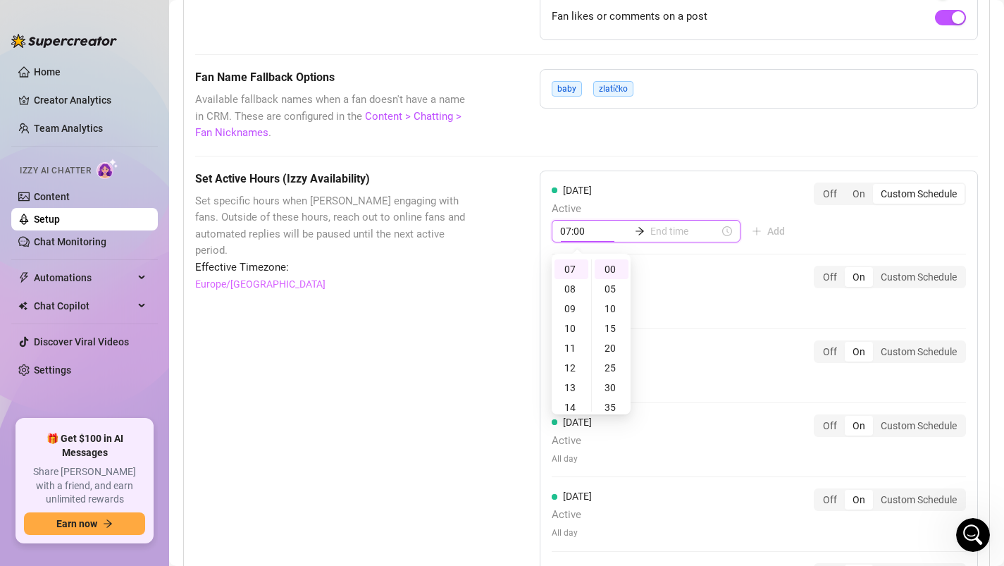
click at [650, 235] on input at bounding box center [684, 230] width 69 height 15
type input "07:05"
type input "12:00"
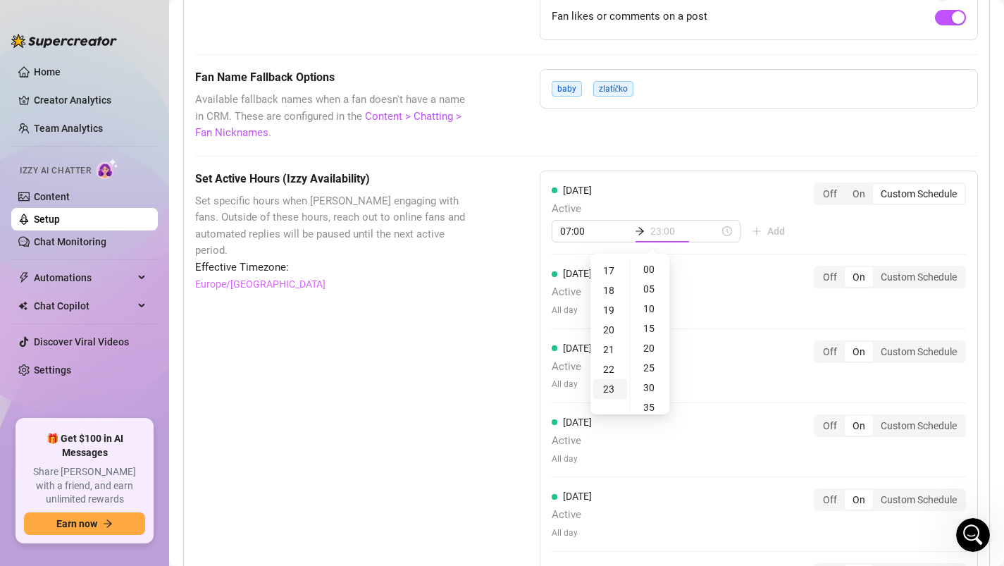
click at [603, 389] on div "23" at bounding box center [610, 389] width 34 height 20
type input "23:00"
click at [828, 215] on div "Monday Active 07:00 23:00 Add Off On Custom Schedule" at bounding box center [759, 212] width 414 height 61
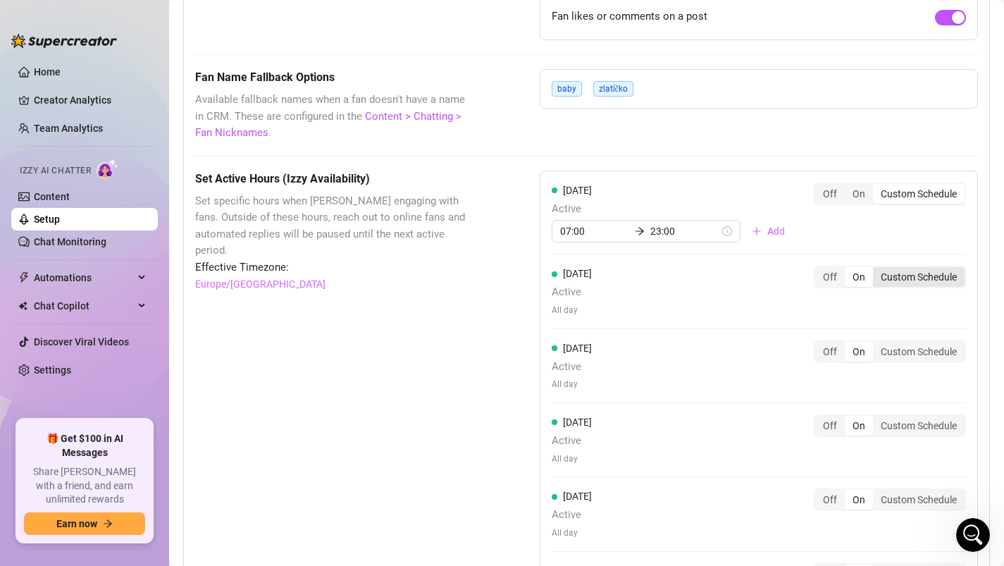
click at [931, 274] on div "Custom Schedule" at bounding box center [919, 277] width 92 height 20
click at [876, 269] on input "Custom Schedule" at bounding box center [876, 269] width 0 height 0
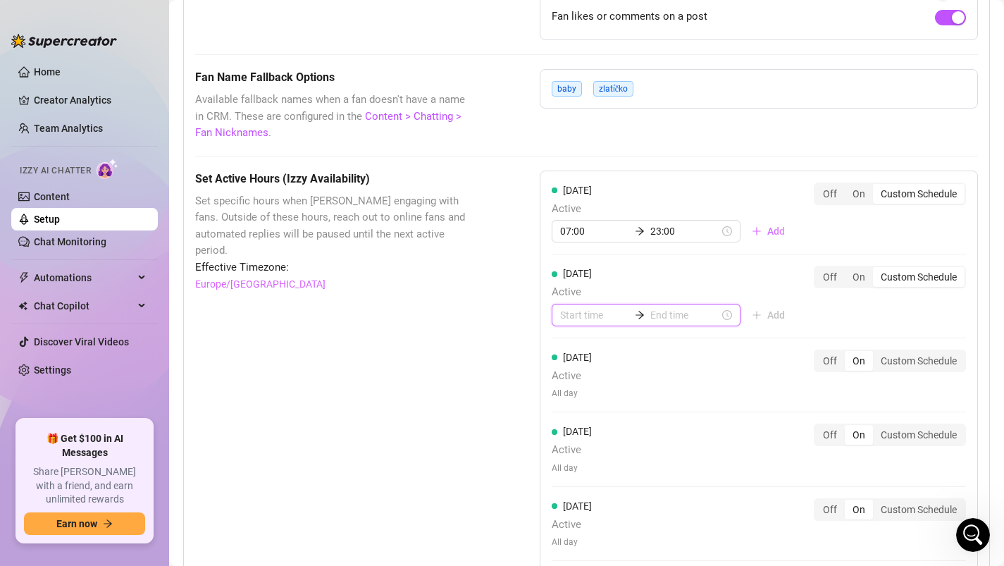
click at [583, 314] on input at bounding box center [594, 314] width 69 height 15
type input "00:00"
click at [574, 492] on div "07" at bounding box center [571, 491] width 34 height 20
type input "07:00"
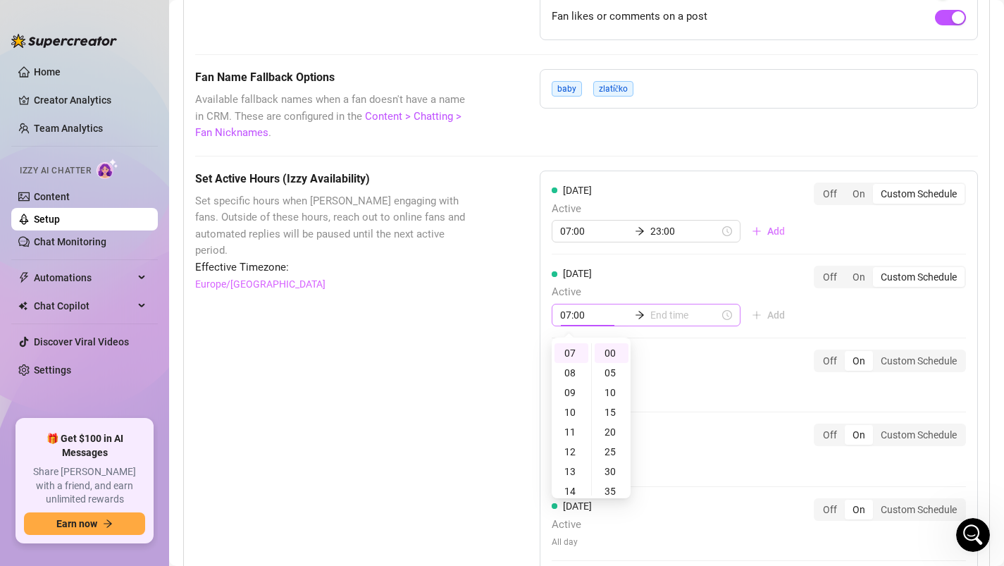
click at [655, 304] on div "07:00" at bounding box center [646, 315] width 189 height 23
click at [652, 316] on input at bounding box center [684, 314] width 69 height 15
type input "07:05"
type input "12:00"
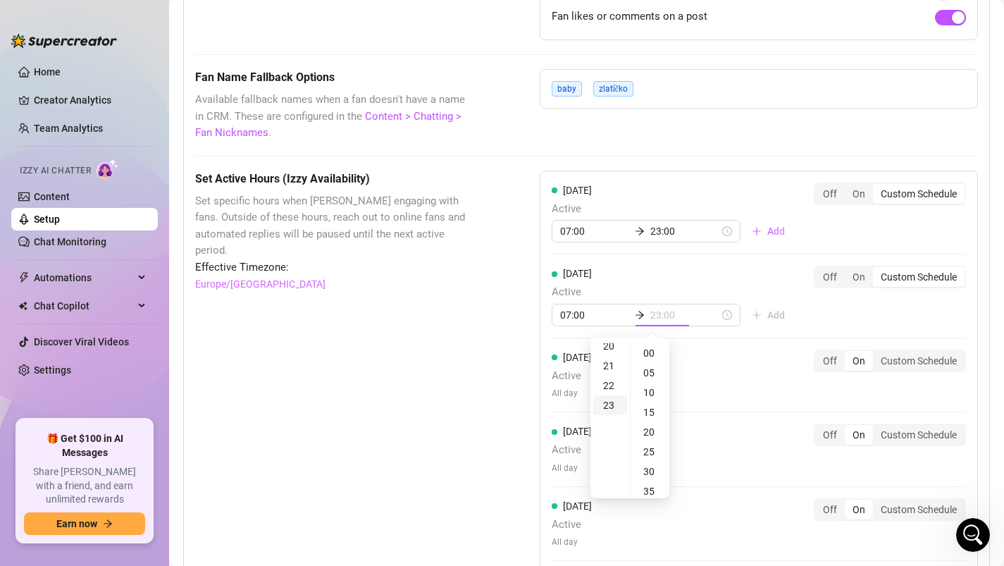
click at [606, 404] on div "23" at bounding box center [610, 405] width 34 height 20
type input "23:00"
click at [838, 313] on div "Monday Active 07:00 23:00 Add Off On Custom Schedule Tuesday Active 07:00 23:00…" at bounding box center [759, 445] width 438 height 551
click at [925, 361] on div "Custom Schedule" at bounding box center [919, 361] width 92 height 20
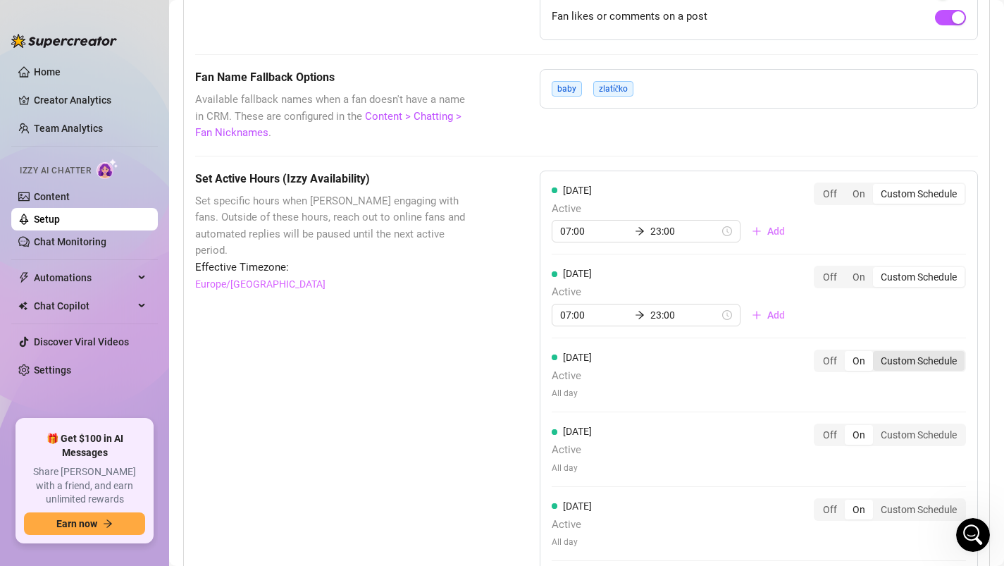
click at [876, 353] on input "Custom Schedule" at bounding box center [876, 353] width 0 height 0
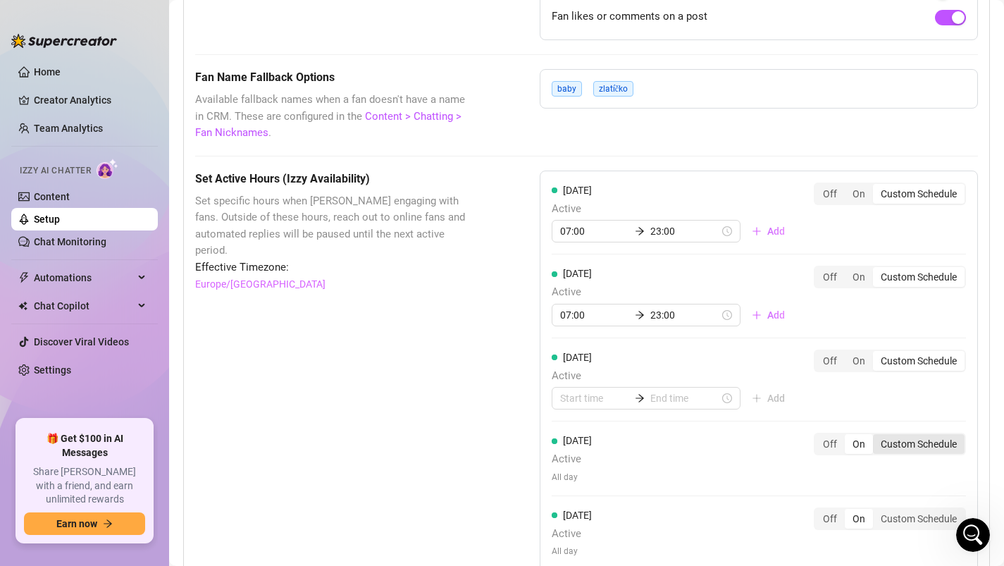
click at [918, 448] on div "Custom Schedule" at bounding box center [919, 444] width 92 height 20
click at [876, 436] on input "Custom Schedule" at bounding box center [876, 436] width 0 height 0
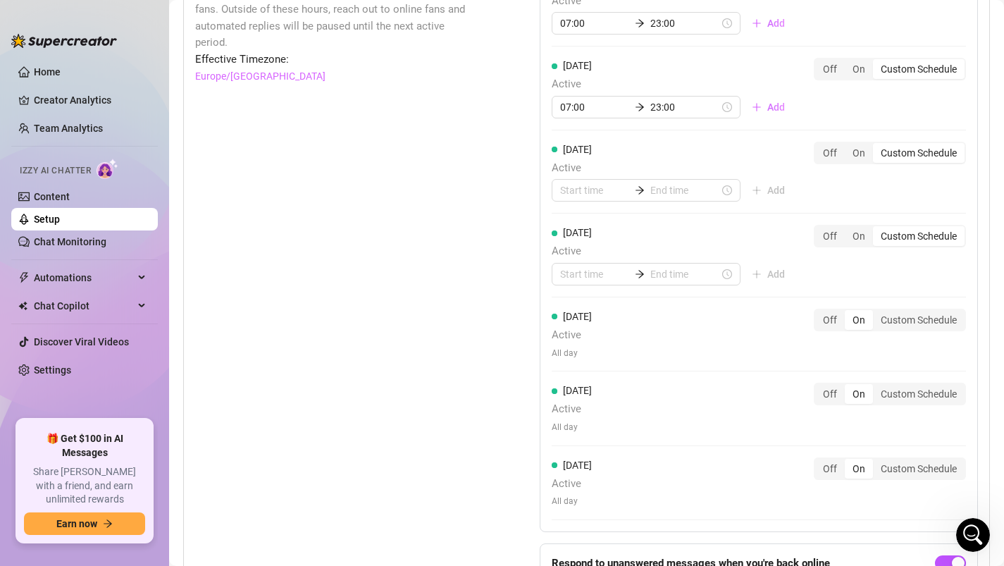
scroll to position [1417, 0]
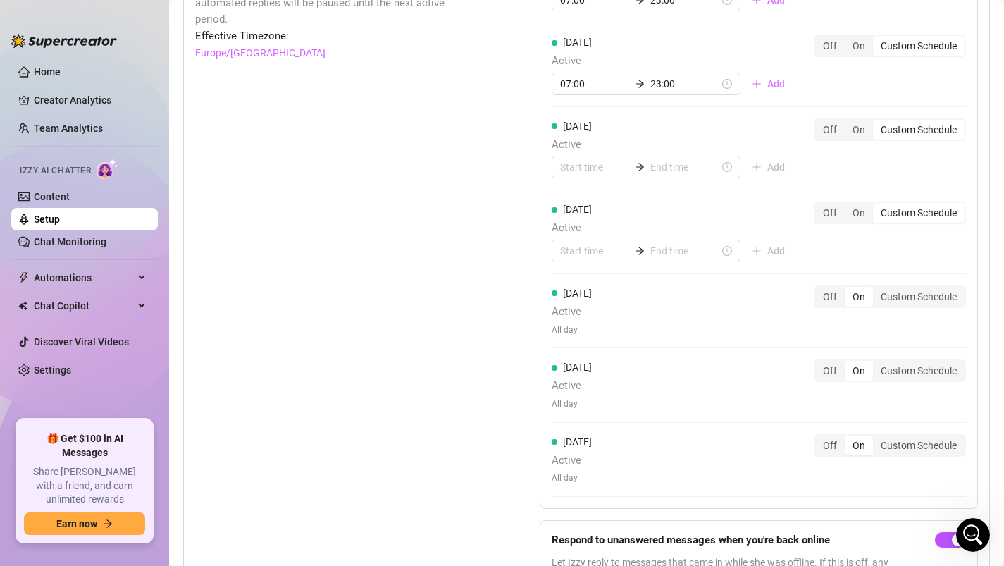
click at [916, 316] on div "Friday Active All day Off On Custom Schedule" at bounding box center [759, 310] width 414 height 51
click at [911, 286] on div "Off On Custom Schedule" at bounding box center [890, 296] width 152 height 23
click at [909, 301] on div "Custom Schedule" at bounding box center [919, 297] width 92 height 20
click at [876, 289] on input "Custom Schedule" at bounding box center [876, 289] width 0 height 0
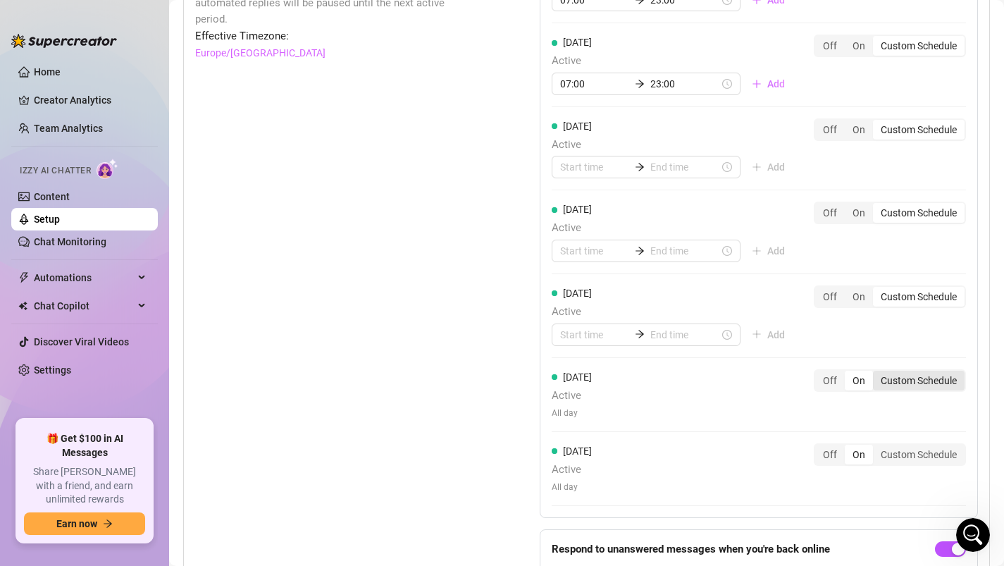
click at [909, 380] on div "Custom Schedule" at bounding box center [919, 380] width 92 height 20
click at [876, 373] on input "Custom Schedule" at bounding box center [876, 373] width 0 height 0
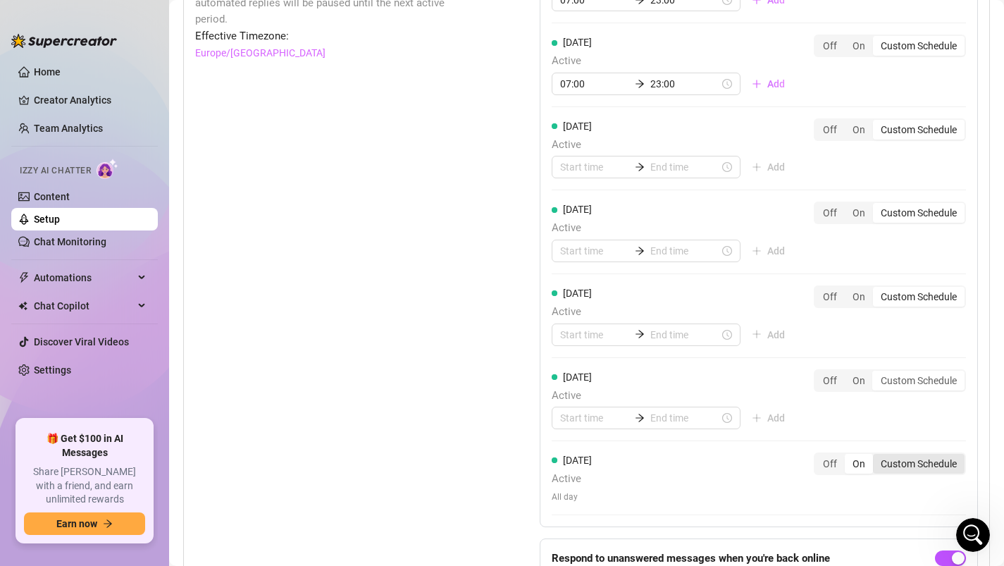
click at [909, 461] on div "Custom Schedule" at bounding box center [919, 464] width 92 height 20
click at [876, 456] on input "Custom Schedule" at bounding box center [876, 456] width 0 height 0
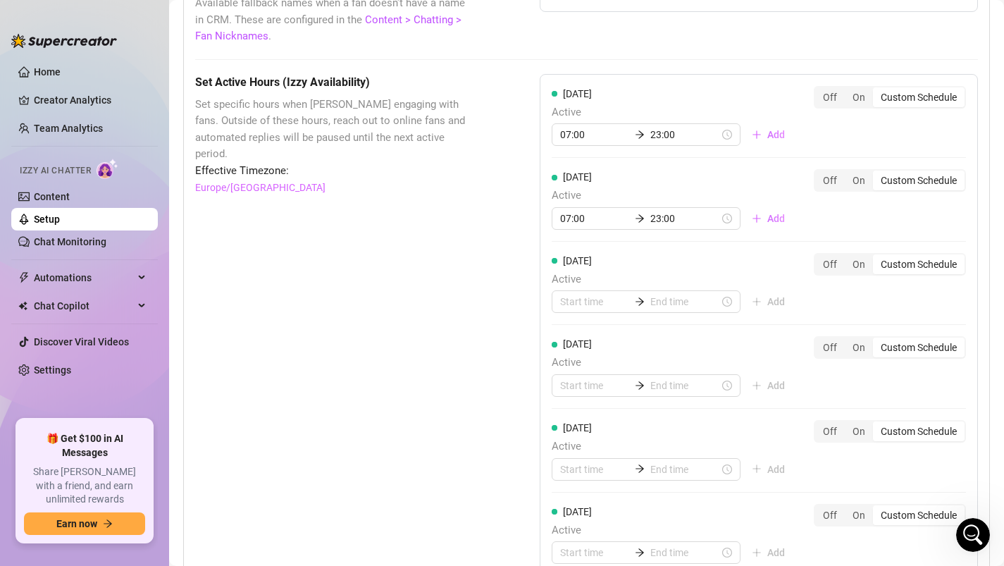
scroll to position [1280, 0]
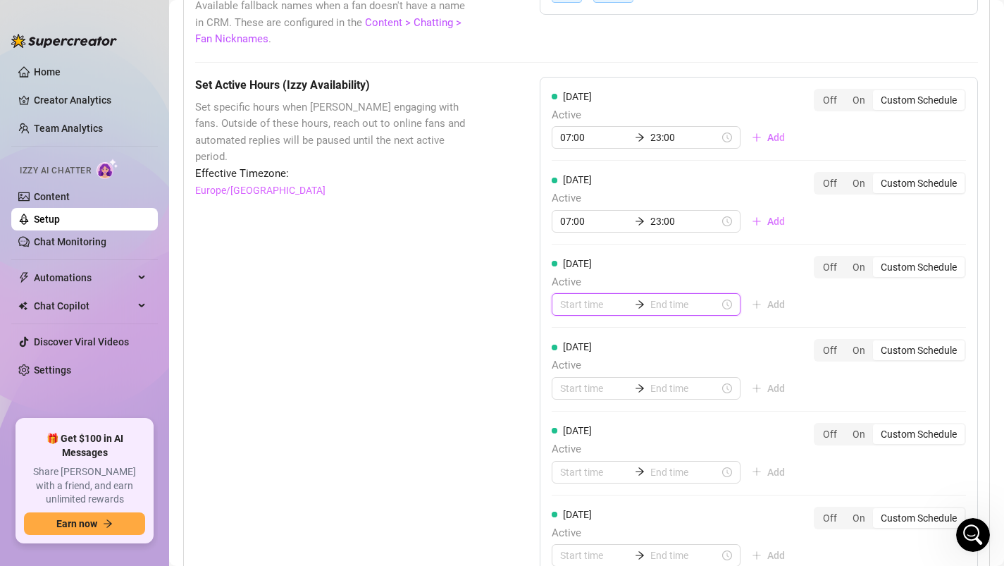
click at [584, 306] on input at bounding box center [594, 304] width 69 height 15
click at [570, 476] on div "07" at bounding box center [571, 481] width 34 height 20
click at [591, 301] on input "07:00" at bounding box center [594, 304] width 69 height 15
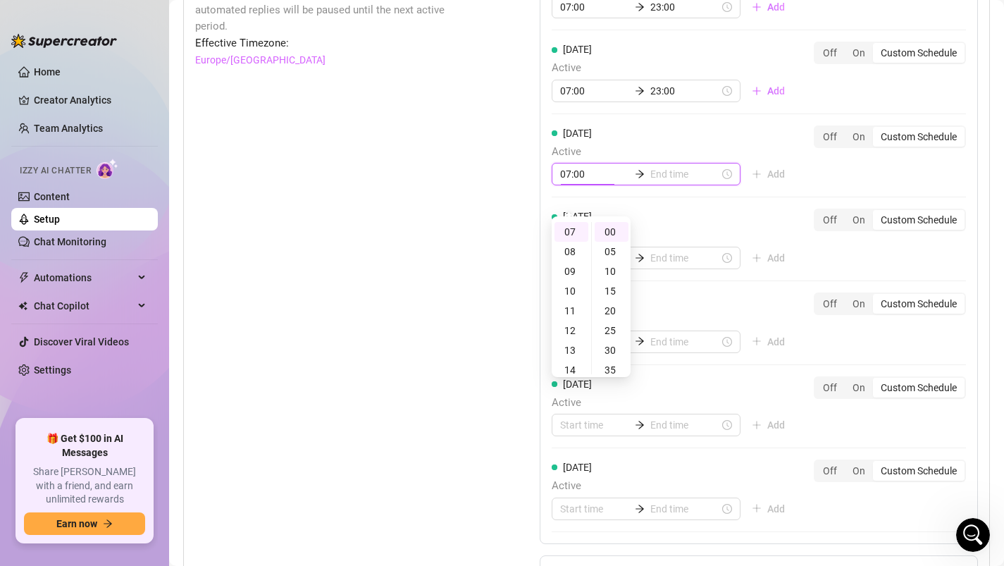
scroll to position [1432, 0]
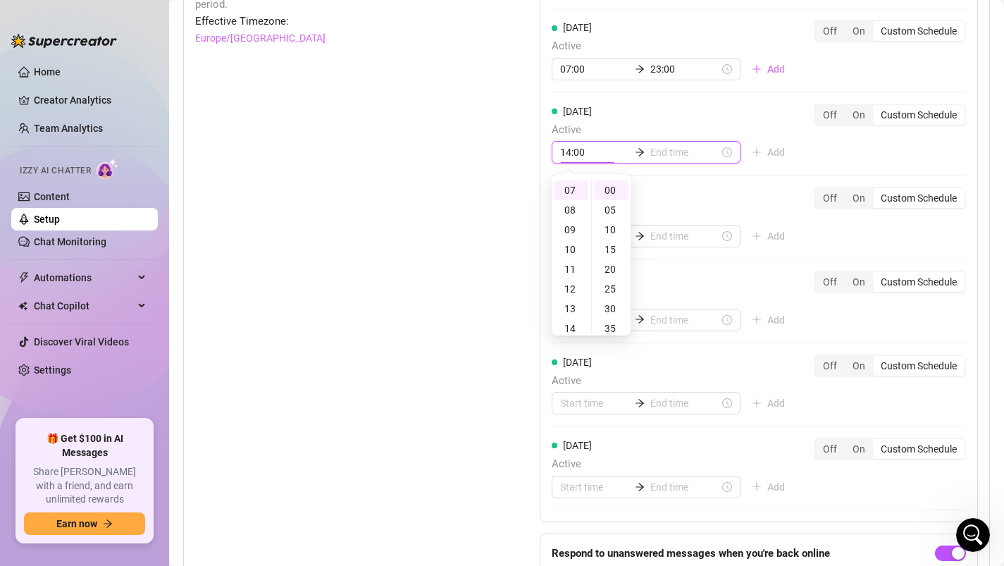
type input "07:00"
click at [594, 497] on div at bounding box center [646, 486] width 189 height 23
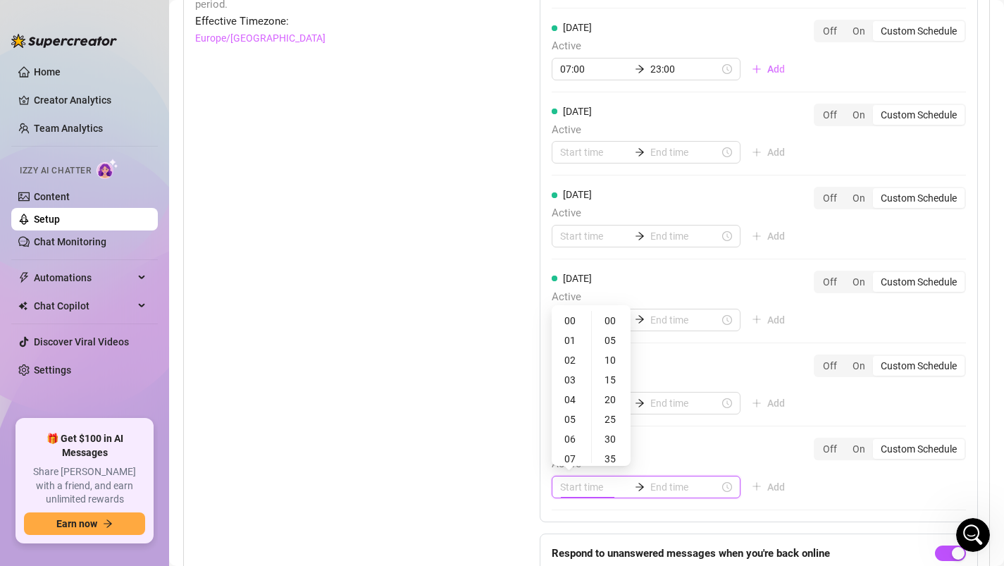
paste input "07:00"
type input "07:00"
click at [666, 458] on span "Active" at bounding box center [674, 464] width 244 height 17
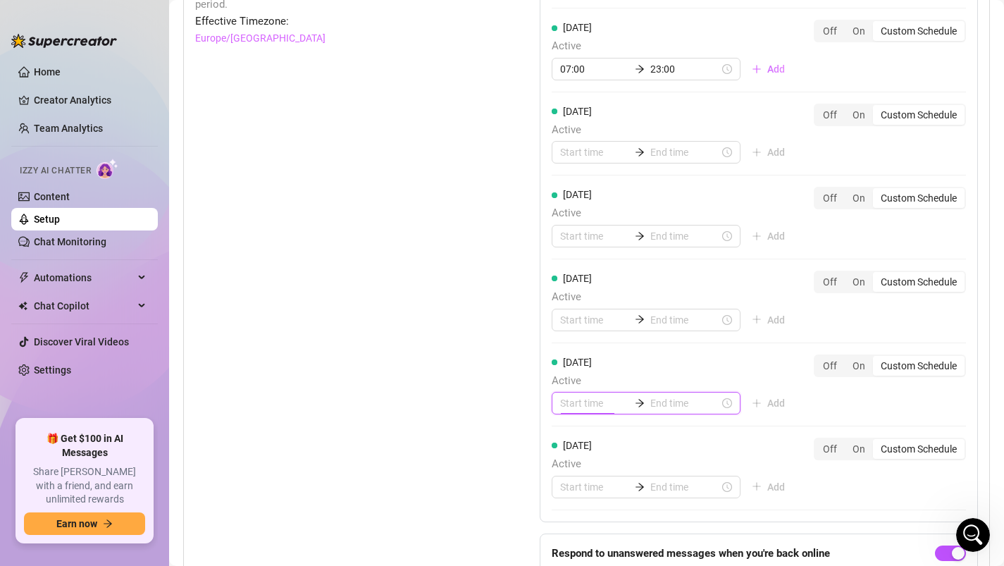
click at [584, 401] on input at bounding box center [594, 402] width 69 height 15
paste input "07:00"
click at [614, 413] on div "07:00" at bounding box center [646, 403] width 189 height 23
type input "07:00"
click at [676, 402] on input at bounding box center [684, 402] width 69 height 15
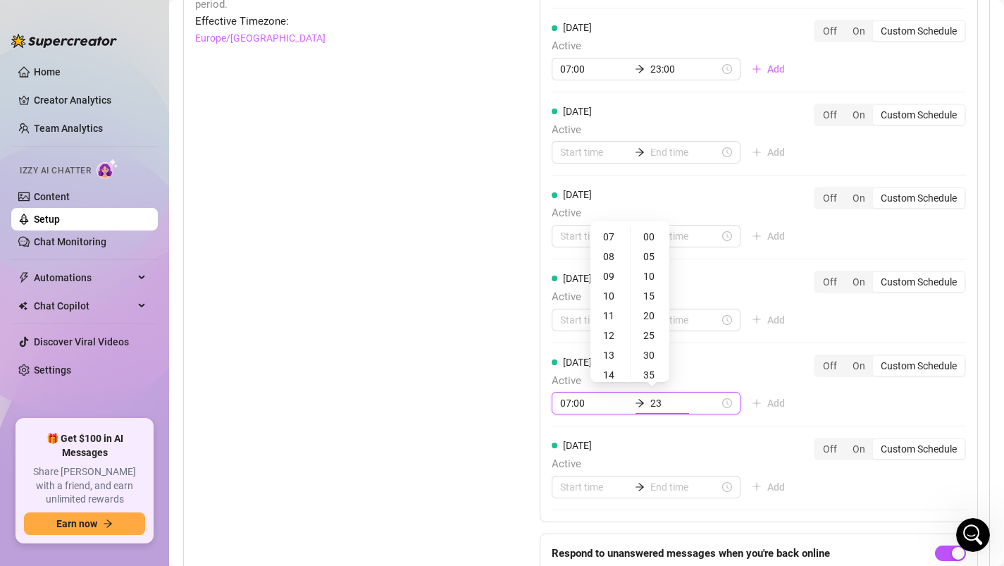
type input "23"
click at [682, 436] on div "Monday Active 07:00 23:00 Add Off On Custom Schedule Tuesday Active 07:00 23:00…" at bounding box center [759, 223] width 438 height 597
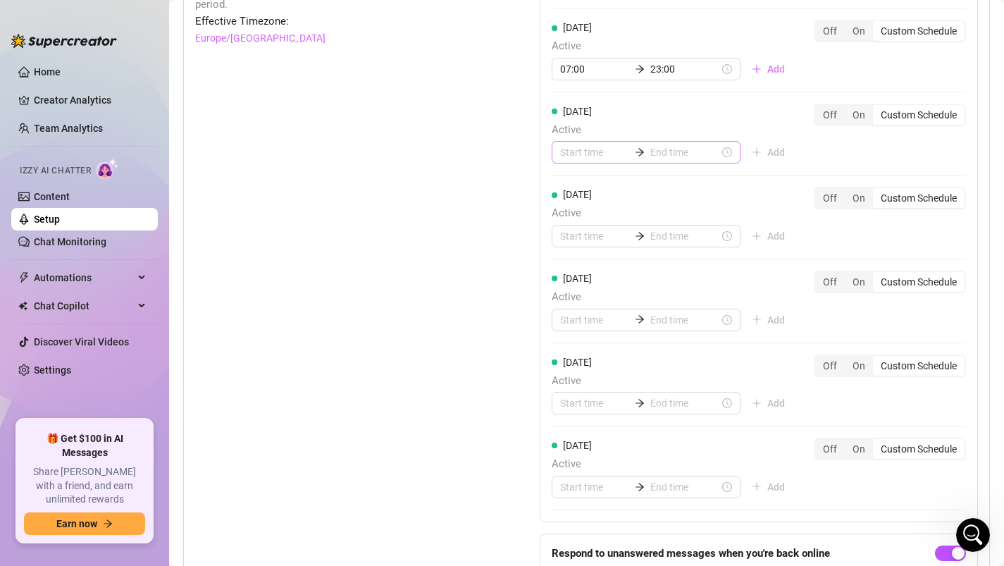
click at [583, 161] on div at bounding box center [646, 152] width 189 height 23
type input "07:00"
click at [568, 188] on div "07" at bounding box center [571, 190] width 34 height 20
click at [650, 158] on input at bounding box center [684, 151] width 69 height 15
type input "07:15"
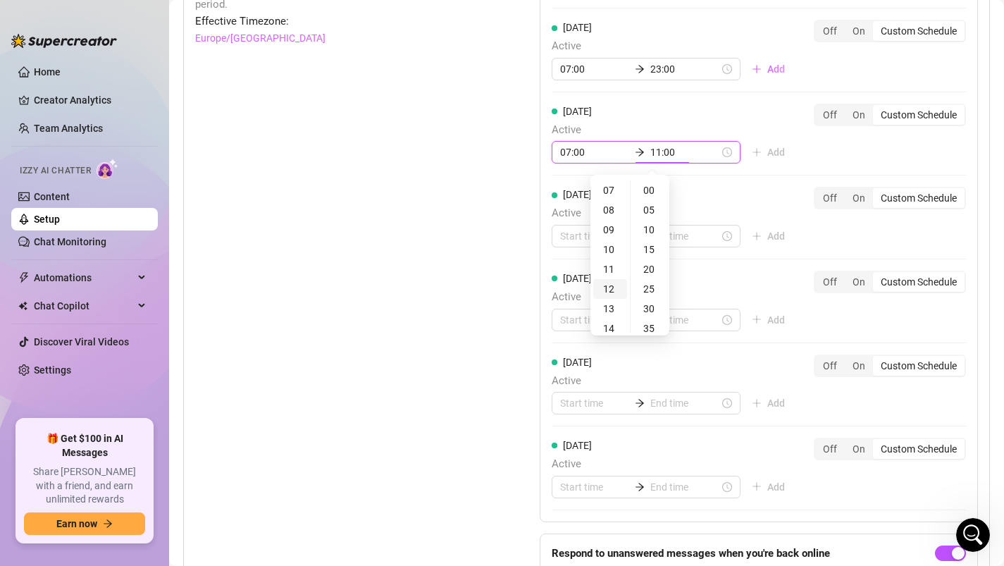
type input "12:00"
click at [614, 187] on div "23" at bounding box center [610, 190] width 34 height 20
type input "23:00"
click at [754, 203] on div "Thursday Active Add" at bounding box center [674, 217] width 244 height 61
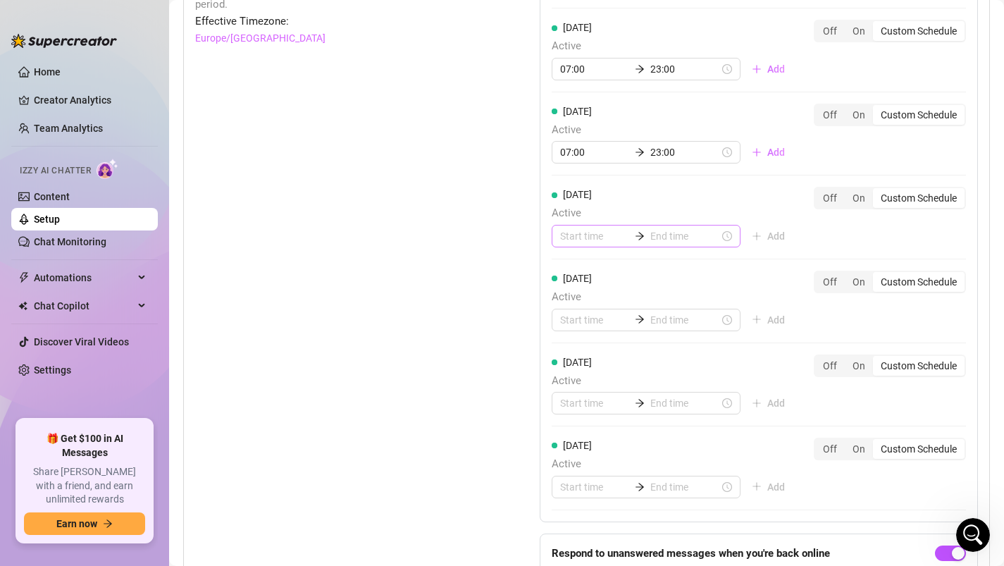
click at [577, 244] on div at bounding box center [646, 236] width 189 height 23
click at [568, 409] on div "07" at bounding box center [571, 412] width 34 height 20
type input "07:00"
click at [659, 237] on input at bounding box center [684, 235] width 69 height 15
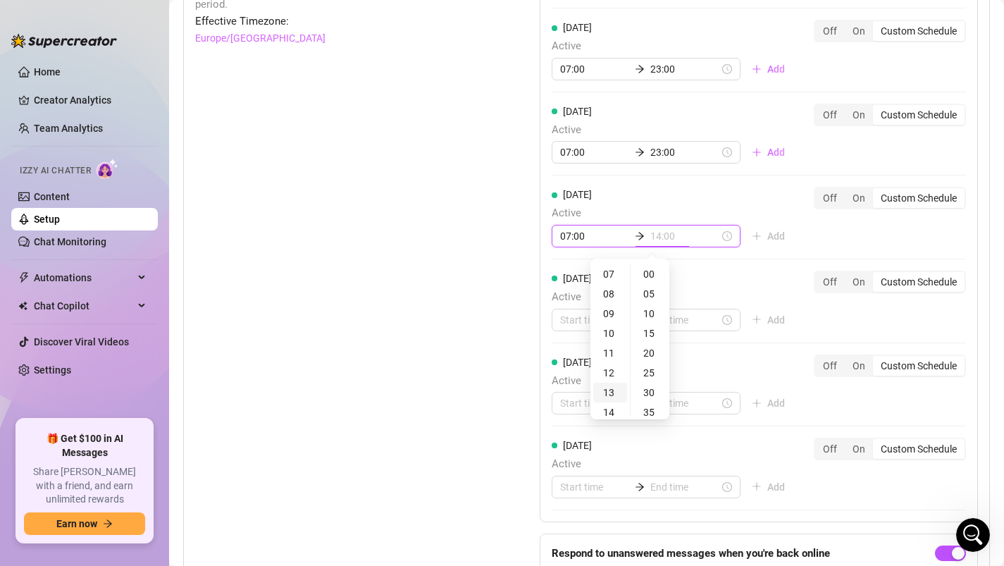
type input "13:00"
type input "23:00"
click at [602, 322] on div "23" at bounding box center [610, 320] width 34 height 20
click at [554, 318] on div "Monday Active 07:00 23:00 Add Off On Custom Schedule Tuesday Active 07:00 23:00…" at bounding box center [759, 223] width 438 height 597
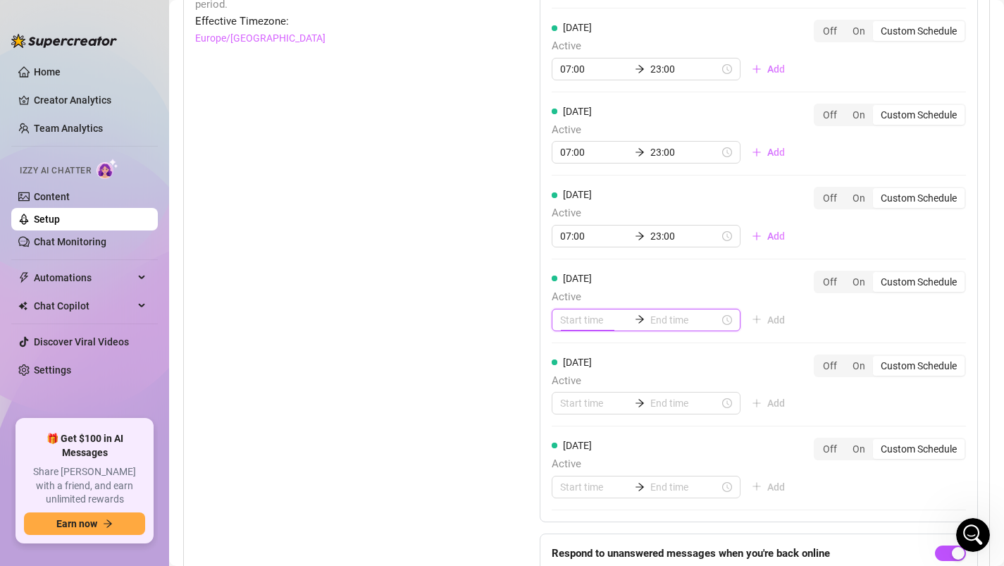
click at [571, 315] on input at bounding box center [594, 319] width 69 height 15
click at [571, 459] on div "07" at bounding box center [571, 458] width 34 height 20
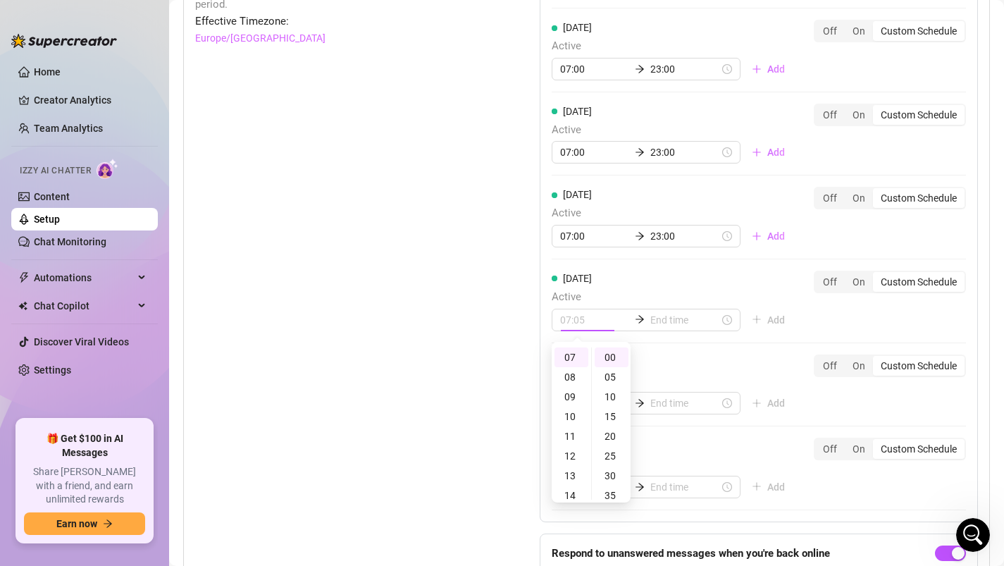
type input "07:00"
click at [650, 319] on input at bounding box center [684, 319] width 69 height 15
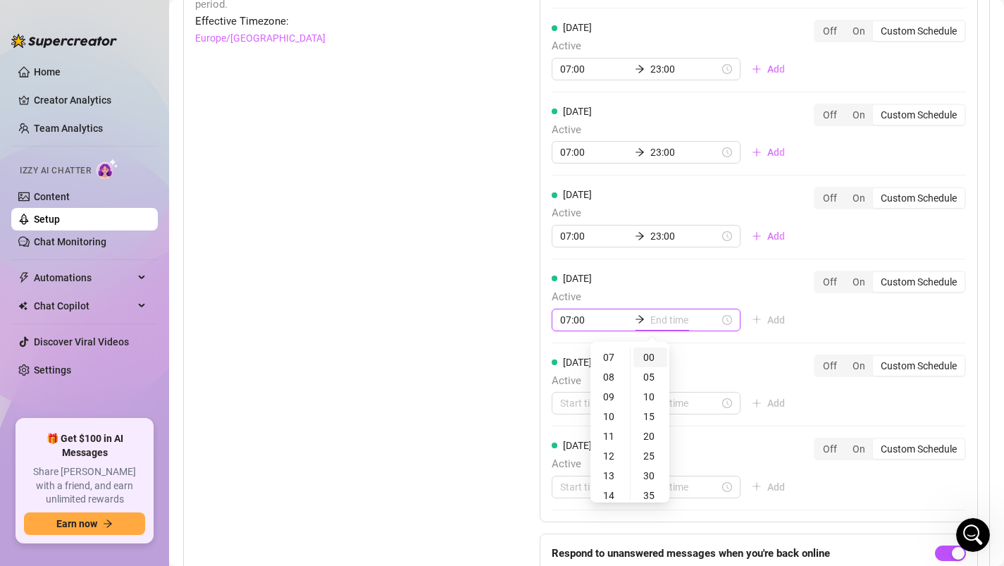
type input "07:00"
type input "23:00"
click at [610, 483] on div "23" at bounding box center [610, 483] width 34 height 20
click at [566, 406] on div "Monday Active 07:00 23:00 Add Off On Custom Schedule Tuesday Active 07:00 23:00…" at bounding box center [759, 223] width 438 height 597
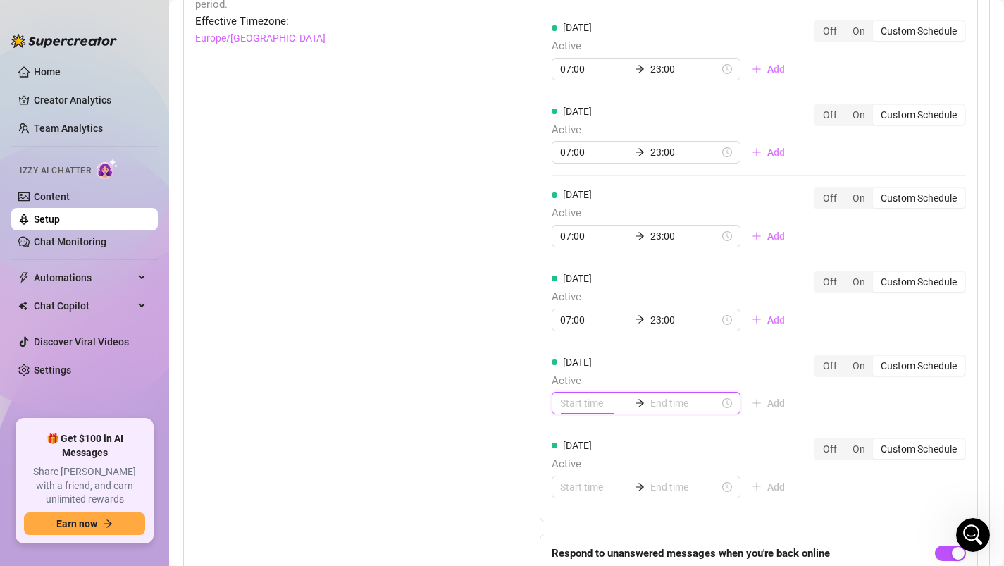
click at [571, 396] on input at bounding box center [594, 402] width 69 height 15
click at [567, 235] on div "07" at bounding box center [571, 237] width 34 height 20
type input "07:00"
click at [650, 405] on input at bounding box center [684, 402] width 69 height 15
type input "07:30"
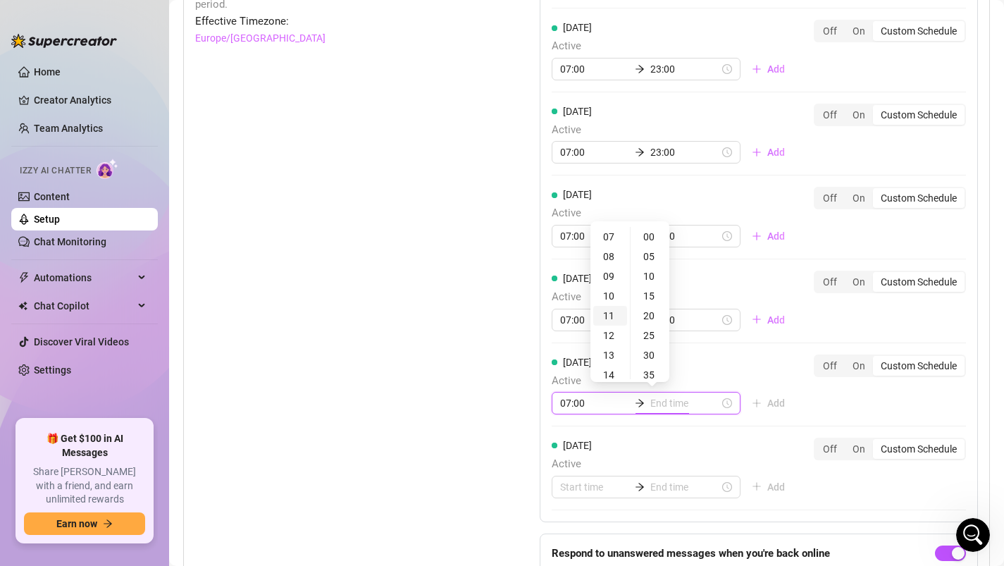
type input "11:00"
type input "23:00"
click at [609, 235] on div "23" at bounding box center [610, 237] width 34 height 20
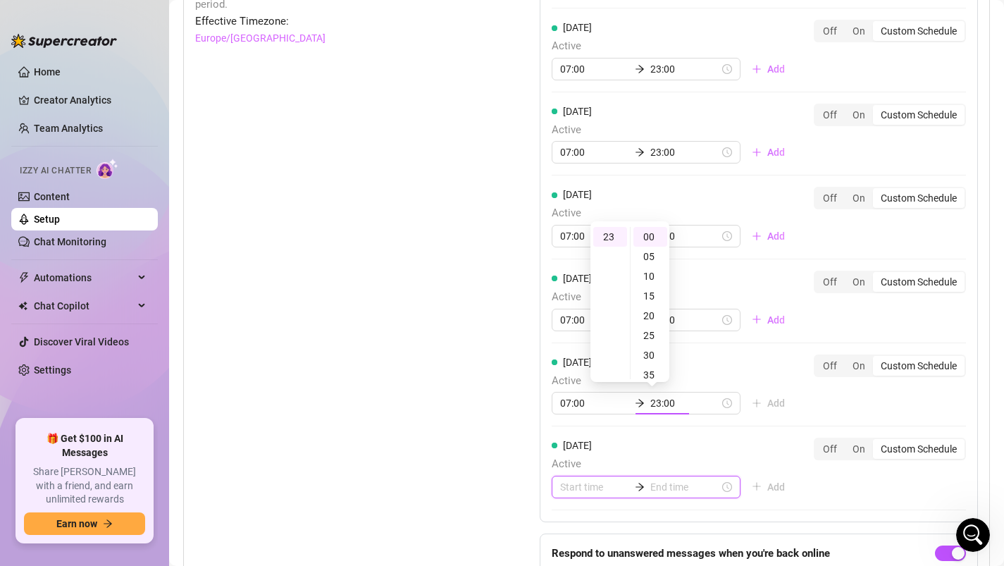
click at [573, 485] on div "Monday Active 07:00 23:00 Add Off On Custom Schedule Tuesday Active 07:00 23:00…" at bounding box center [759, 273] width 438 height 697
click at [574, 480] on input at bounding box center [594, 486] width 69 height 15
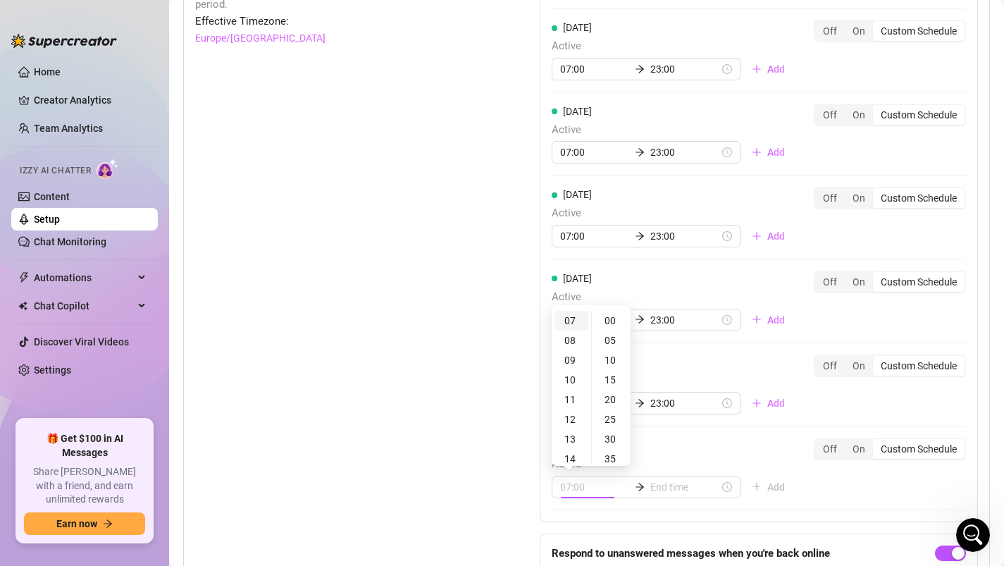
click at [563, 320] on div "07" at bounding box center [571, 321] width 34 height 20
type input "07:00"
click at [657, 488] on input at bounding box center [684, 486] width 69 height 15
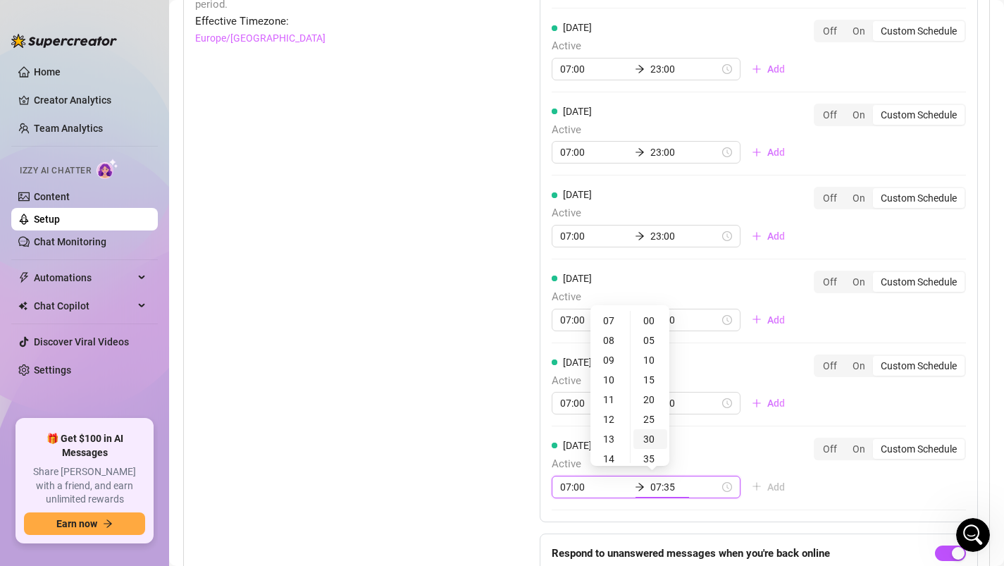
type input "07:30"
type input "20:00"
type input "23:00"
click at [609, 408] on div "23" at bounding box center [610, 409] width 34 height 20
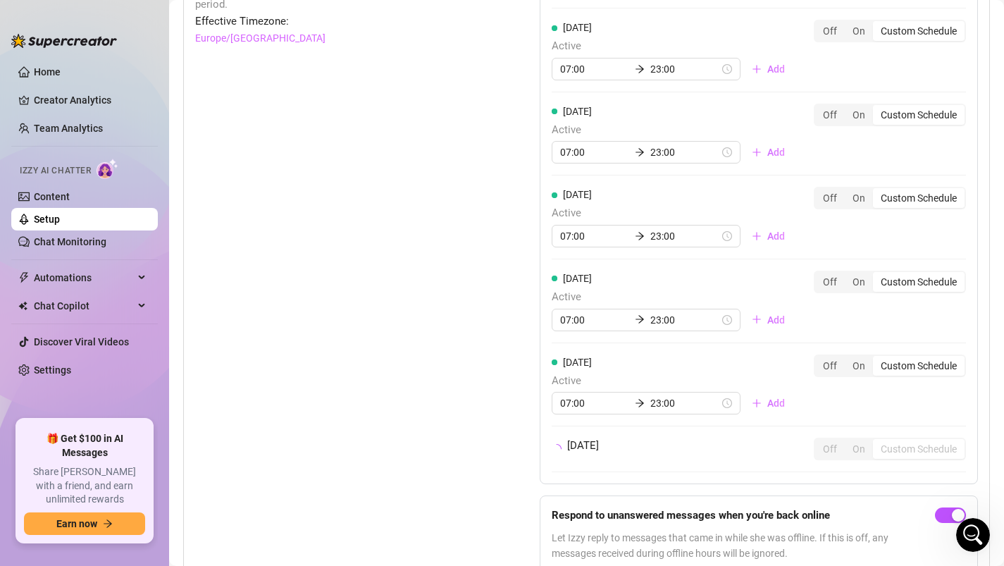
click at [822, 473] on div "Monday Active 07:00 23:00 Add Off On Custom Schedule Tuesday Active 07:00 23:00…" at bounding box center [759, 204] width 438 height 559
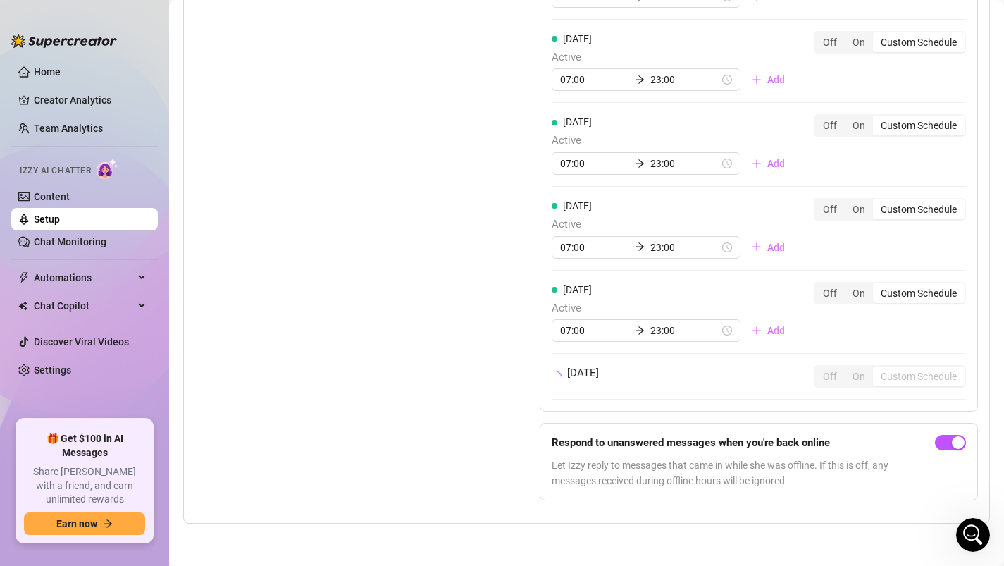
scroll to position [1523, 0]
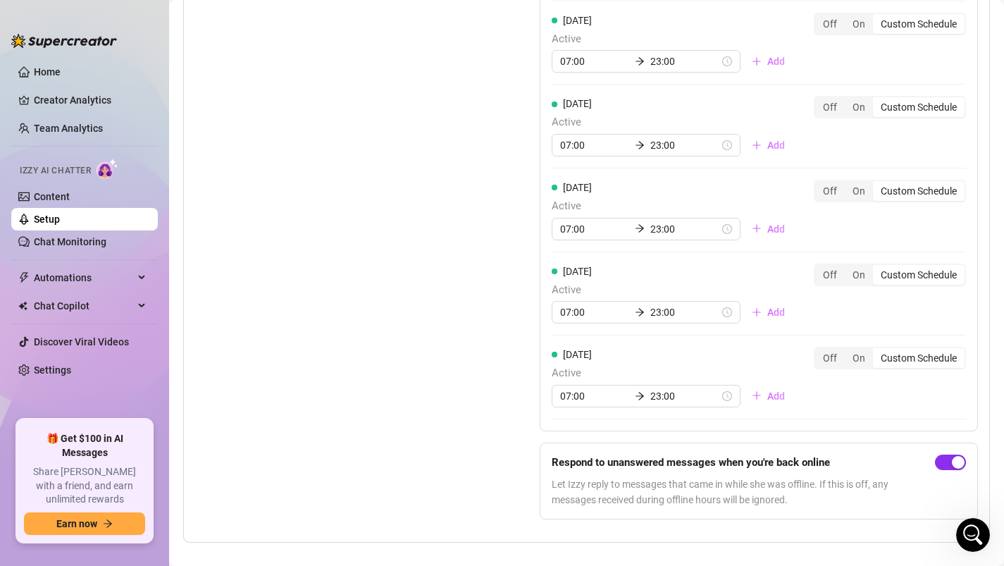
click at [949, 468] on span "button" at bounding box center [950, 461] width 31 height 15
click at [68, 197] on link "Content" at bounding box center [52, 196] width 36 height 11
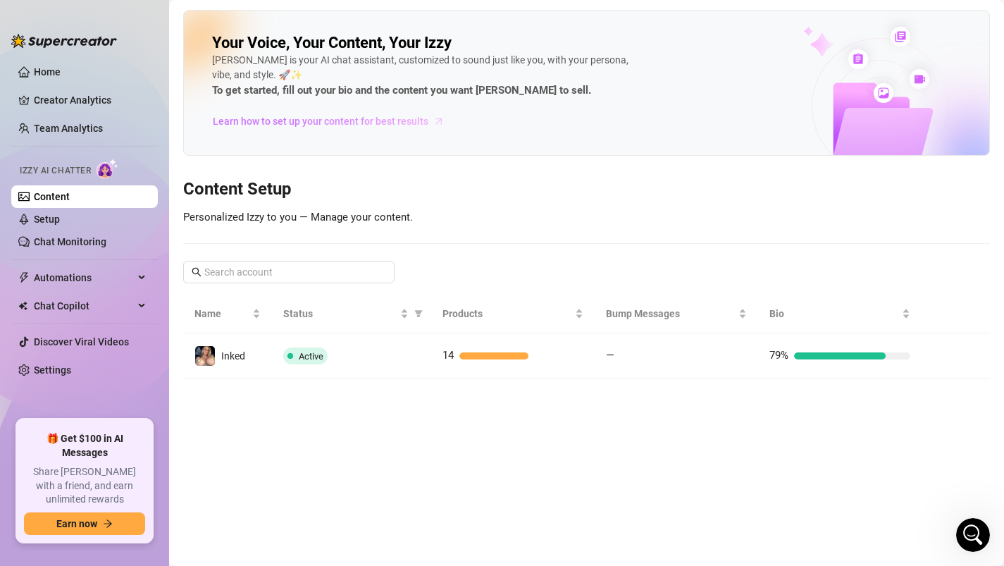
click at [273, 118] on span "Learn how to set up your content for best results" at bounding box center [321, 120] width 216 height 15
click at [50, 222] on link "Setup" at bounding box center [47, 218] width 26 height 11
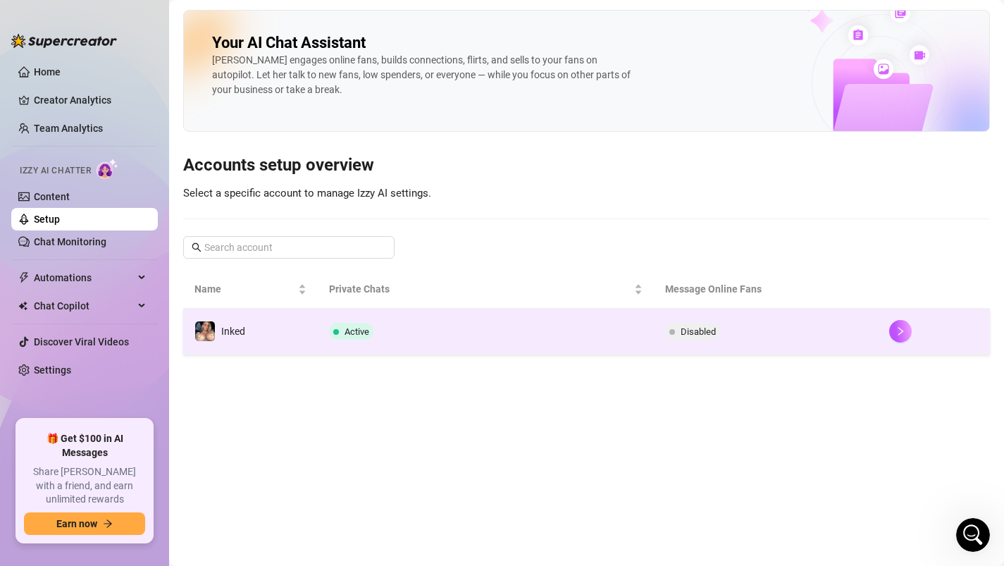
click at [472, 335] on td "Active" at bounding box center [486, 332] width 336 height 46
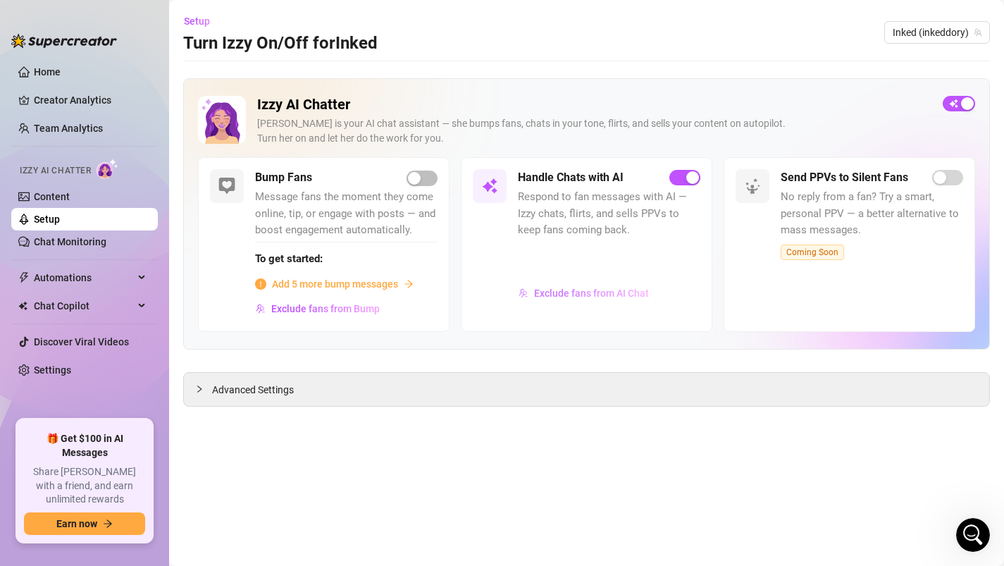
click at [568, 296] on span "Exclude fans from AI Chat" at bounding box center [591, 292] width 115 height 11
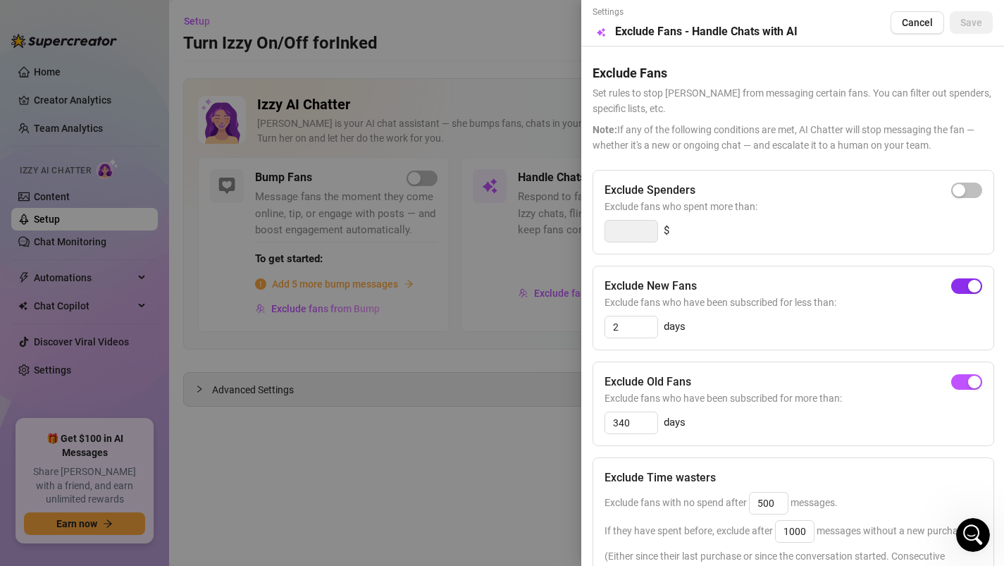
click at [968, 285] on div "button" at bounding box center [974, 286] width 13 height 13
click at [979, 25] on span "Save" at bounding box center [971, 22] width 22 height 11
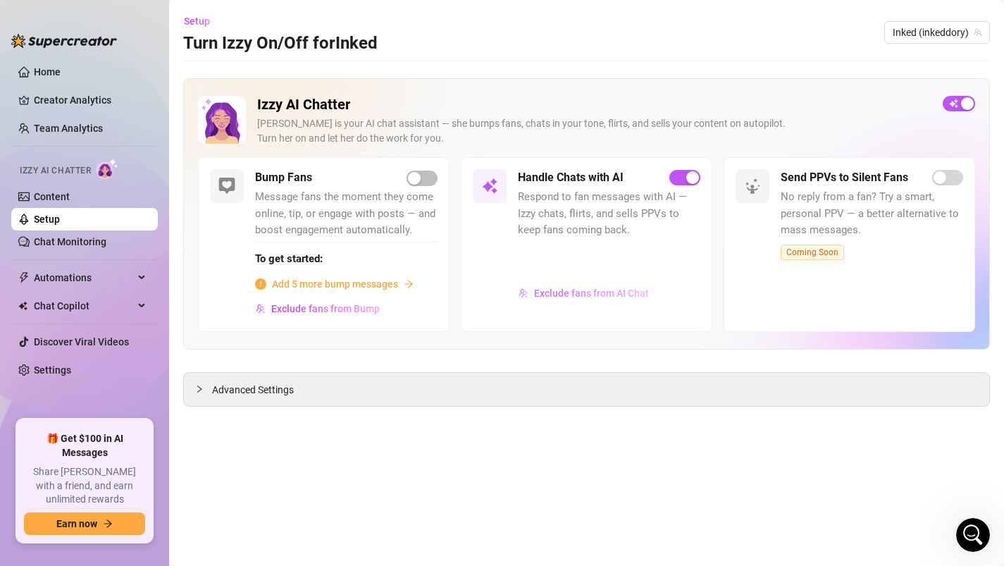
click at [579, 297] on span "Exclude fans from AI Chat" at bounding box center [591, 292] width 115 height 11
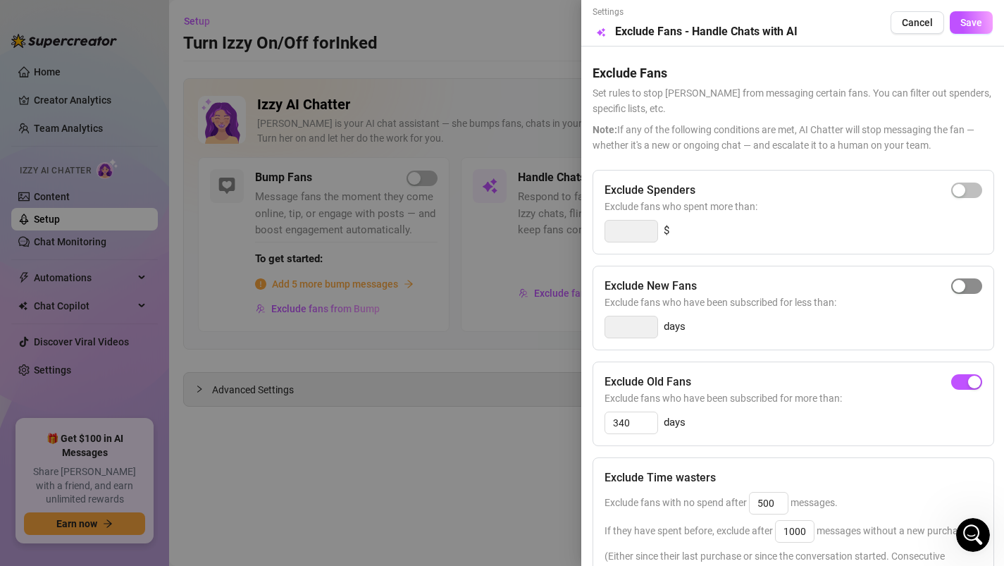
click at [961, 283] on div "button" at bounding box center [958, 286] width 13 height 13
click at [639, 326] on input "3" at bounding box center [631, 326] width 52 height 21
type input "2"
click at [983, 13] on button "Save" at bounding box center [970, 22] width 43 height 23
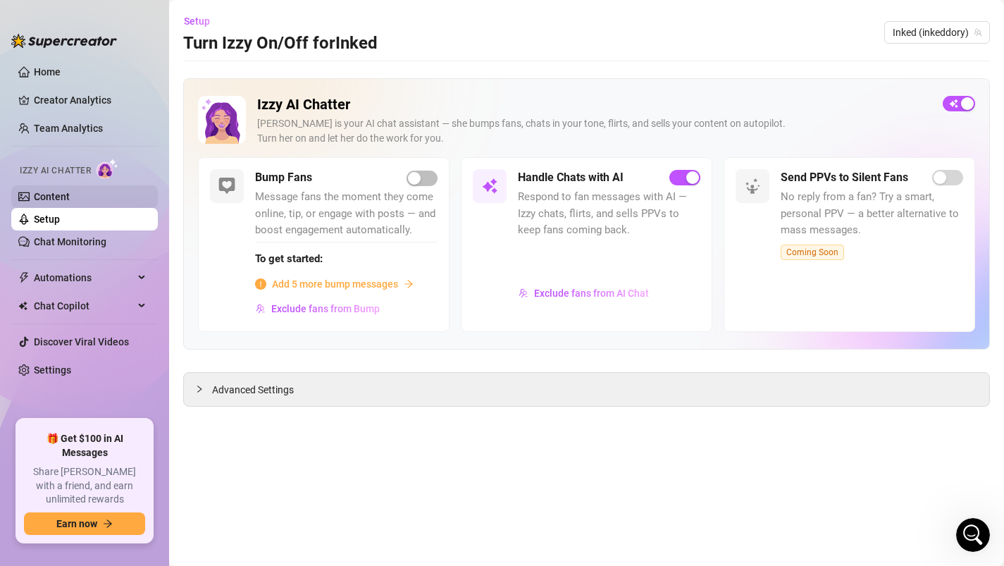
click at [68, 197] on link "Content" at bounding box center [52, 196] width 36 height 11
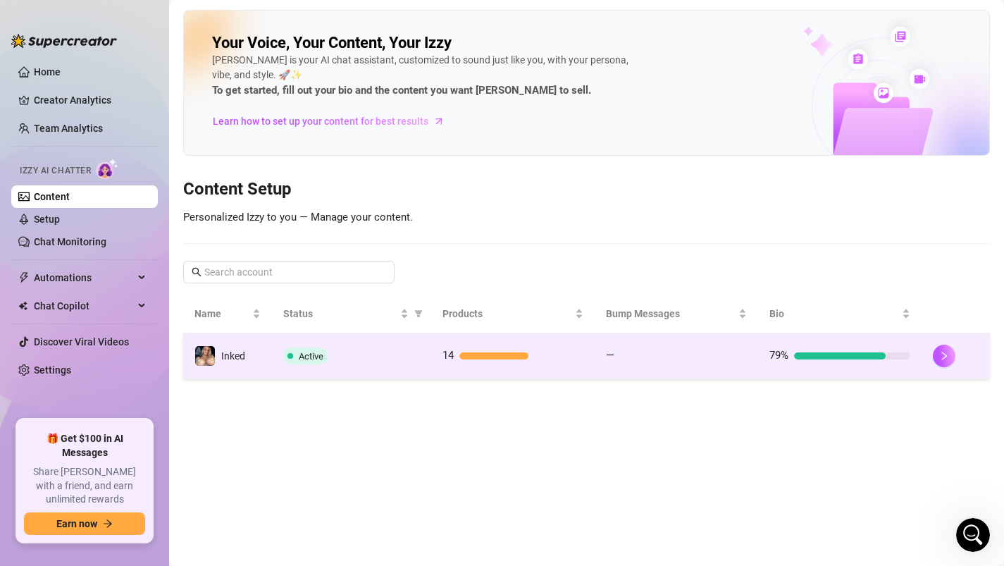
click at [425, 368] on td "Active" at bounding box center [351, 356] width 158 height 46
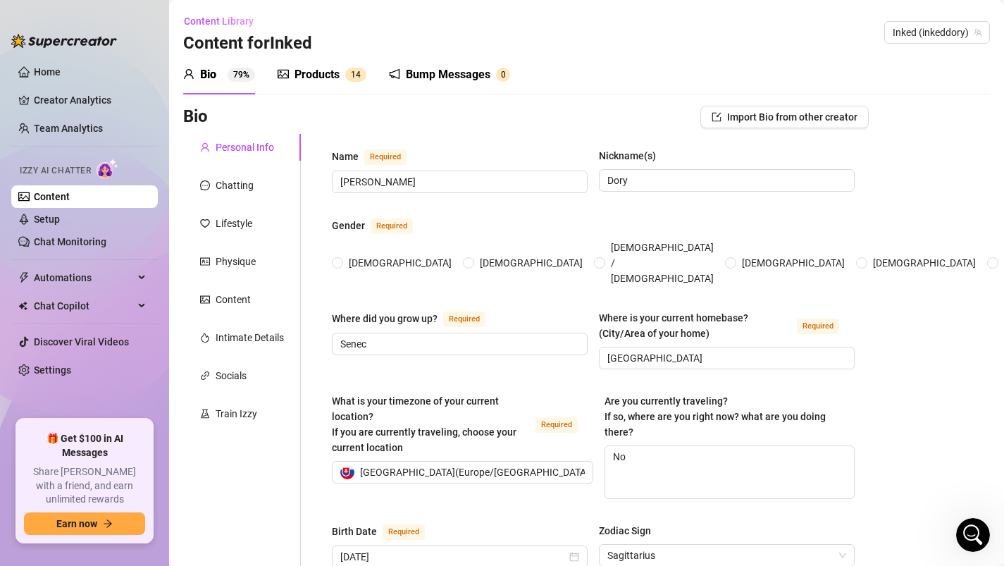
click at [316, 74] on div "Products" at bounding box center [316, 74] width 45 height 17
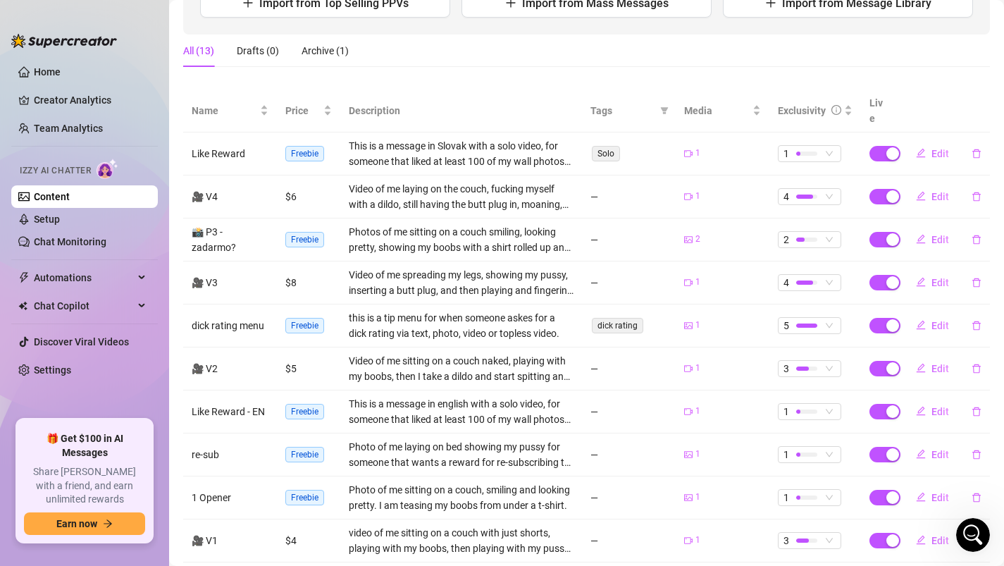
scroll to position [216, 0]
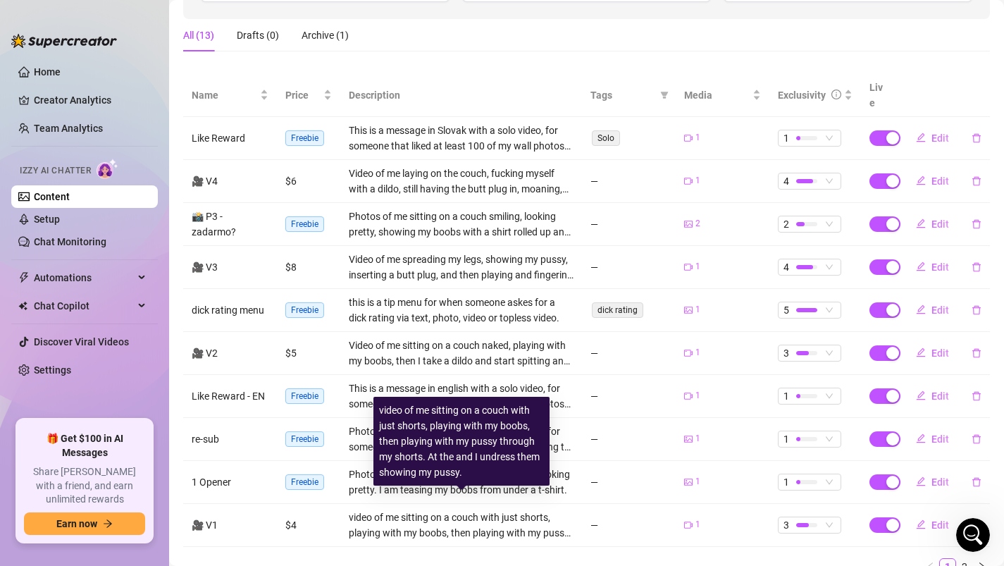
click at [505, 515] on div "video of me sitting on a couch with just shorts, playing with my boobs, then pl…" at bounding box center [461, 524] width 225 height 31
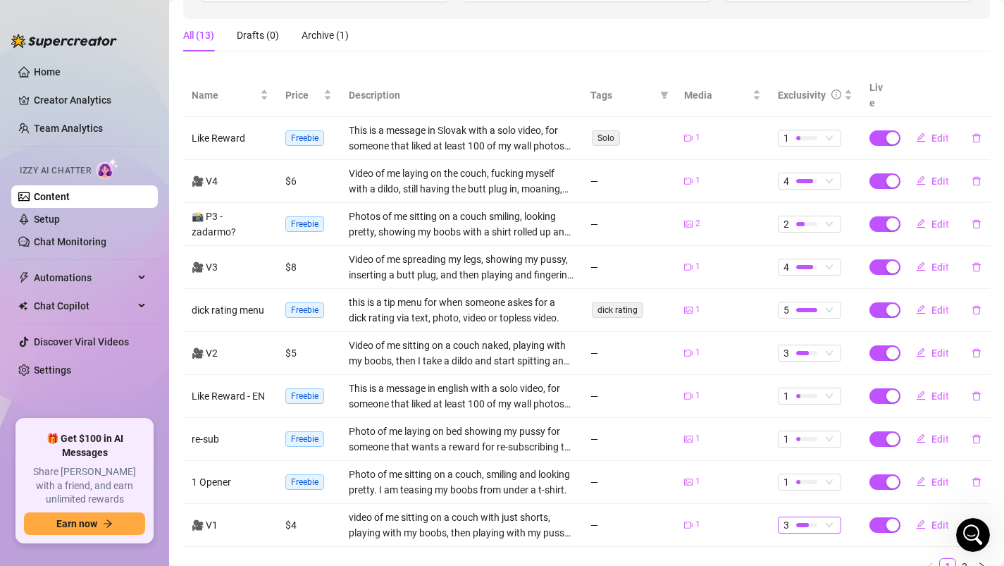
click at [807, 518] on div at bounding box center [806, 524] width 21 height 13
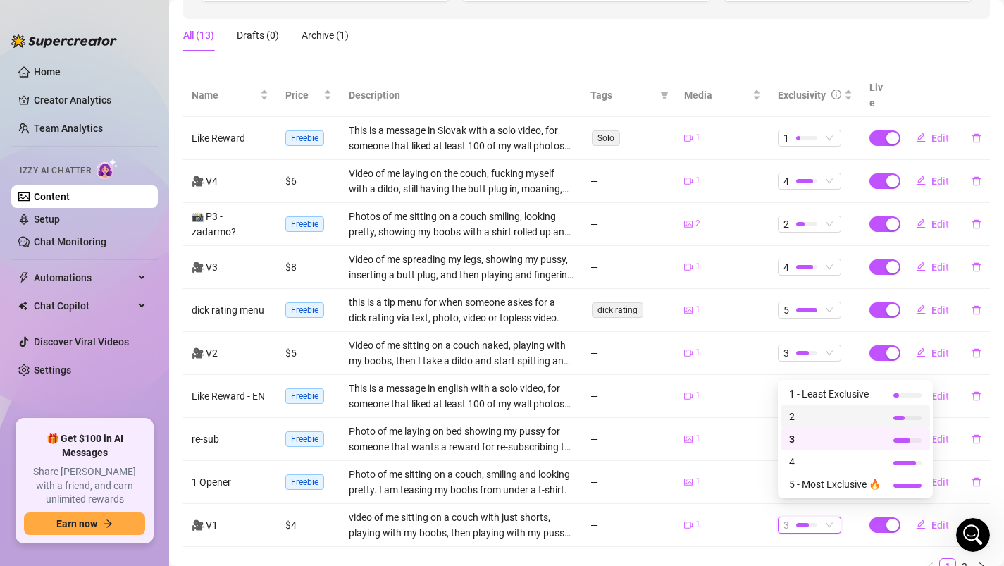
click at [828, 421] on span "2" at bounding box center [835, 416] width 92 height 15
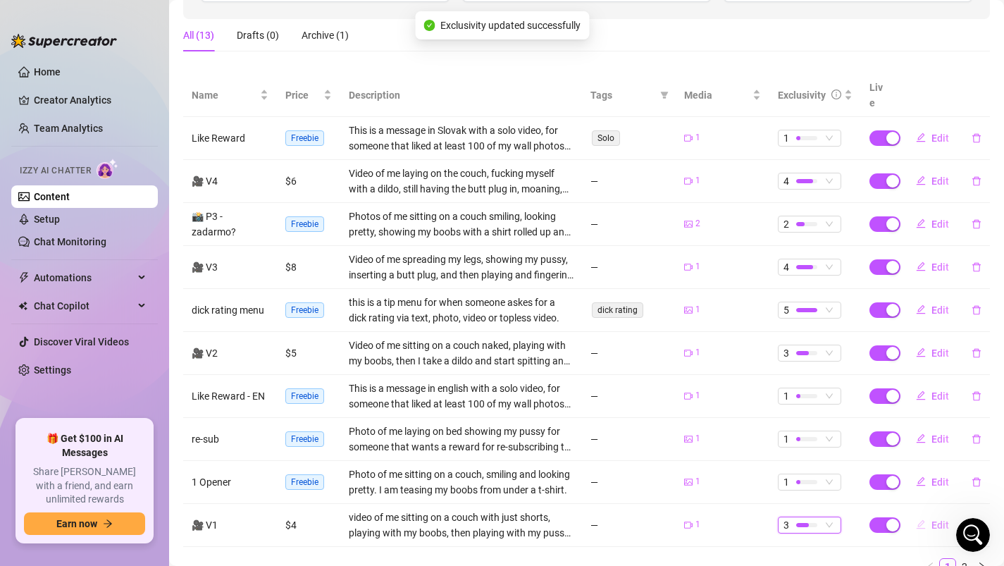
click at [936, 519] on span "Edit" at bounding box center [940, 524] width 18 height 11
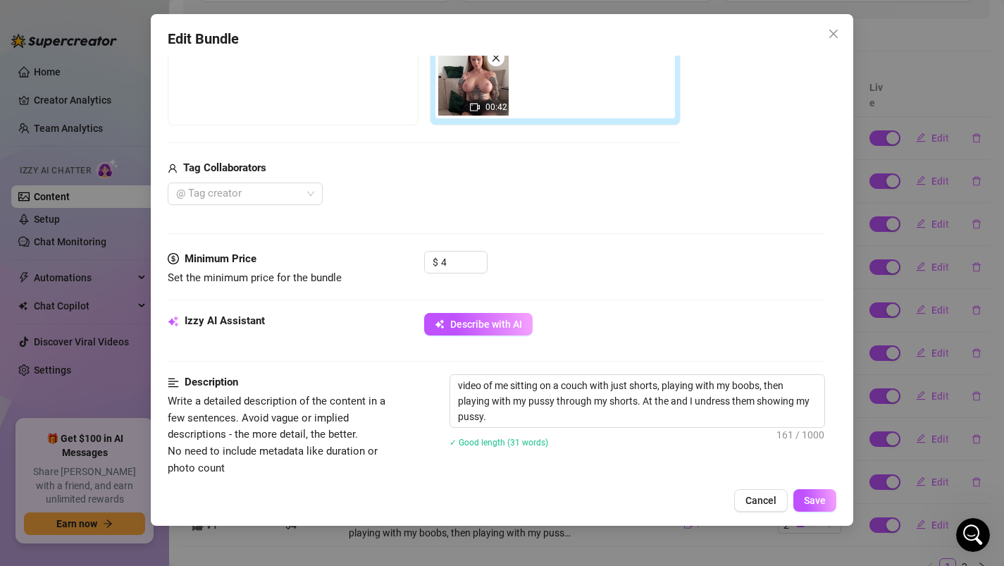
scroll to position [303, 0]
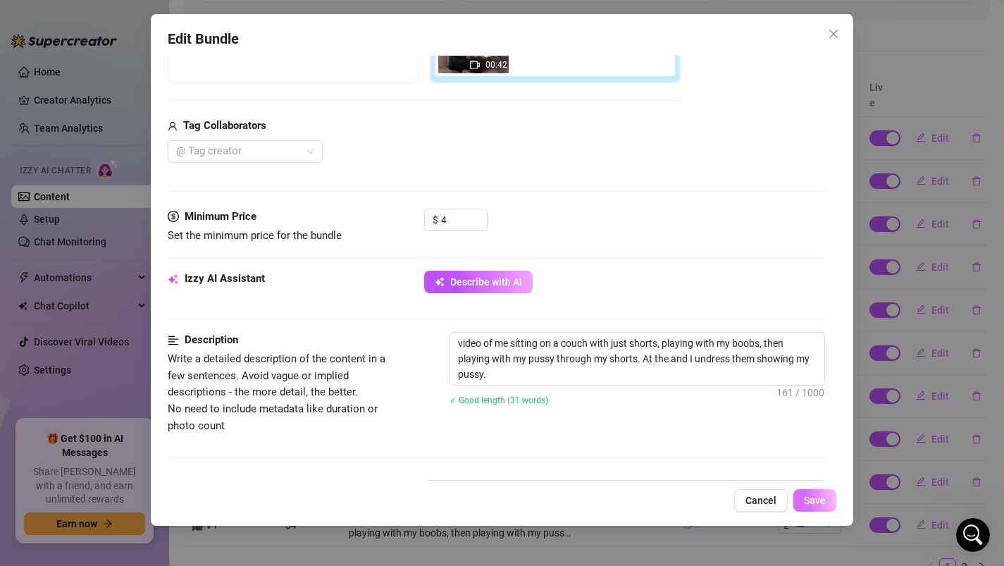
click at [828, 502] on button "Save" at bounding box center [814, 500] width 43 height 23
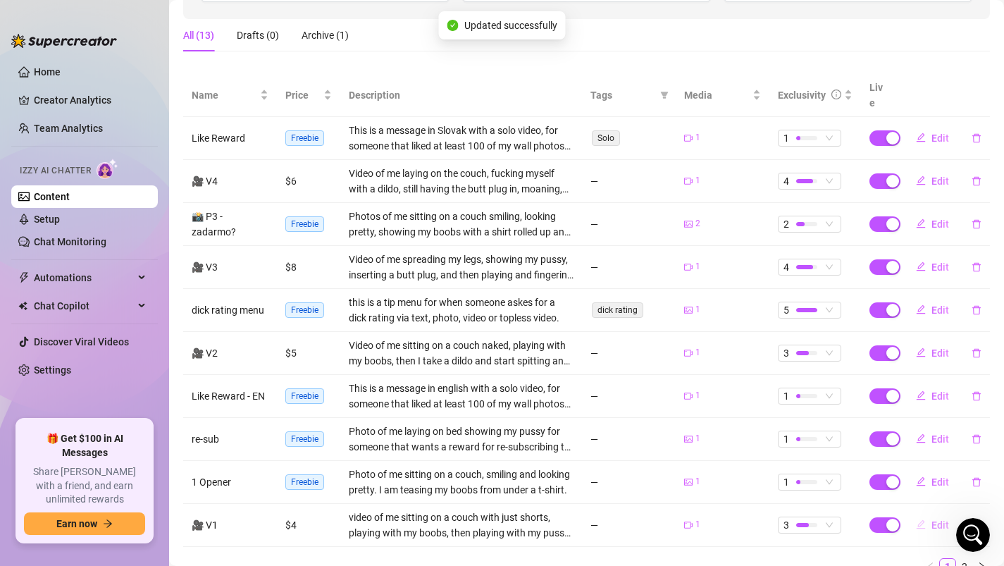
click at [940, 519] on span "Edit" at bounding box center [940, 524] width 18 height 11
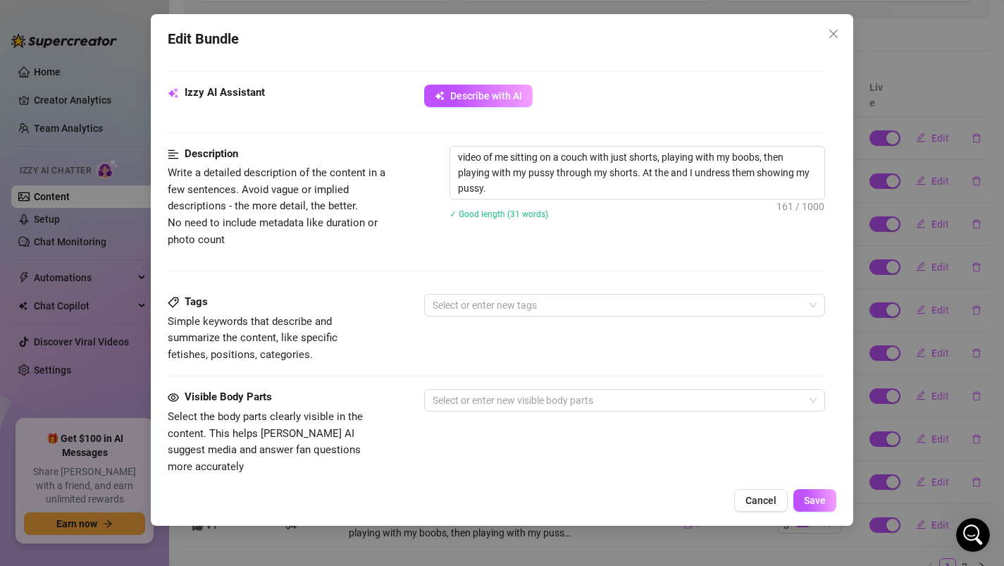
scroll to position [482, 0]
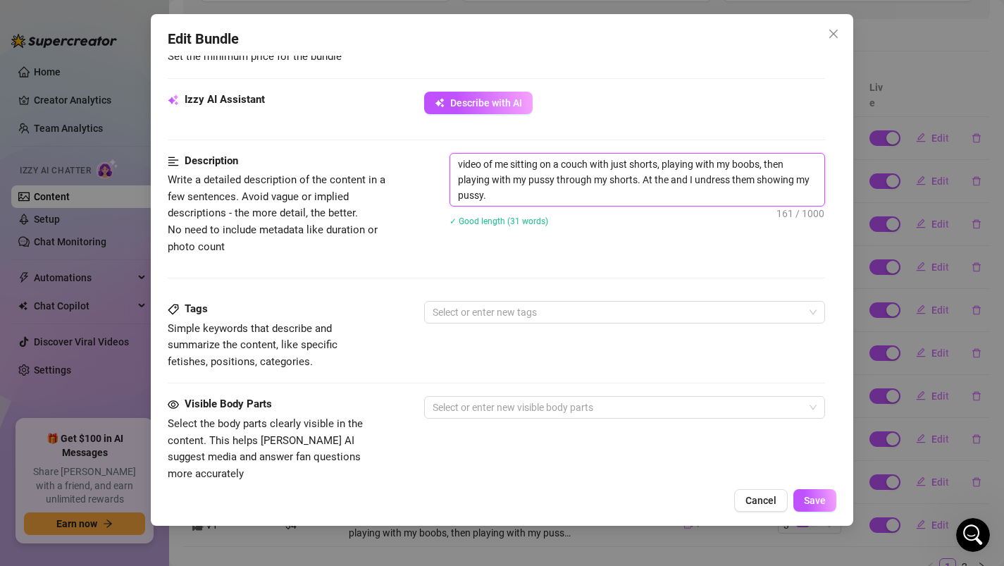
drag, startPoint x: 458, startPoint y: 178, endPoint x: 642, endPoint y: 194, distance: 185.2
click at [642, 194] on textarea "video of me sitting on a couch with just shorts, playing with my boobs, then pl…" at bounding box center [637, 180] width 375 height 52
type textarea "video of me sitting on a couch with just shorts, playing with my boobs, then s"
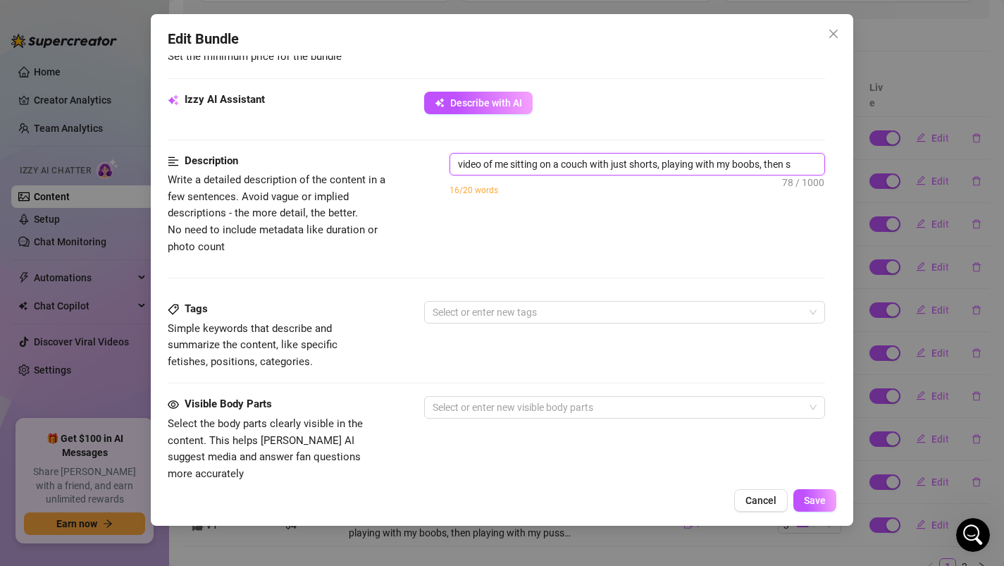
type textarea "video of me sitting on a couch with just shorts, playing with my boobs, then st"
type textarea "video of me sitting on a couch with just shorts, playing with my boobs, then str"
type textarea "video of me sitting on a couch with just shorts, playing with my boobs, then st…"
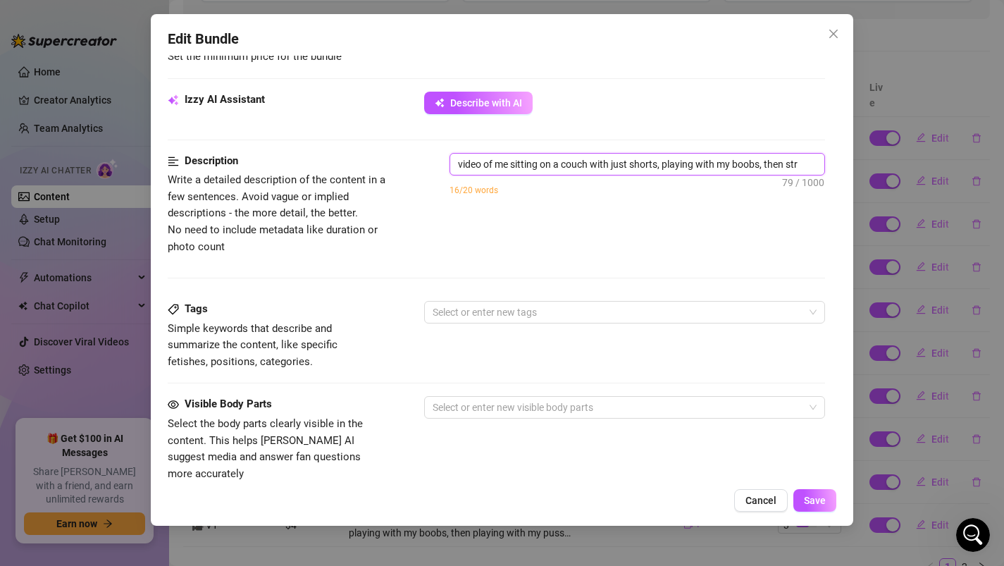
type textarea "video of me sitting on a couch with just shorts, playing with my boobs, then st…"
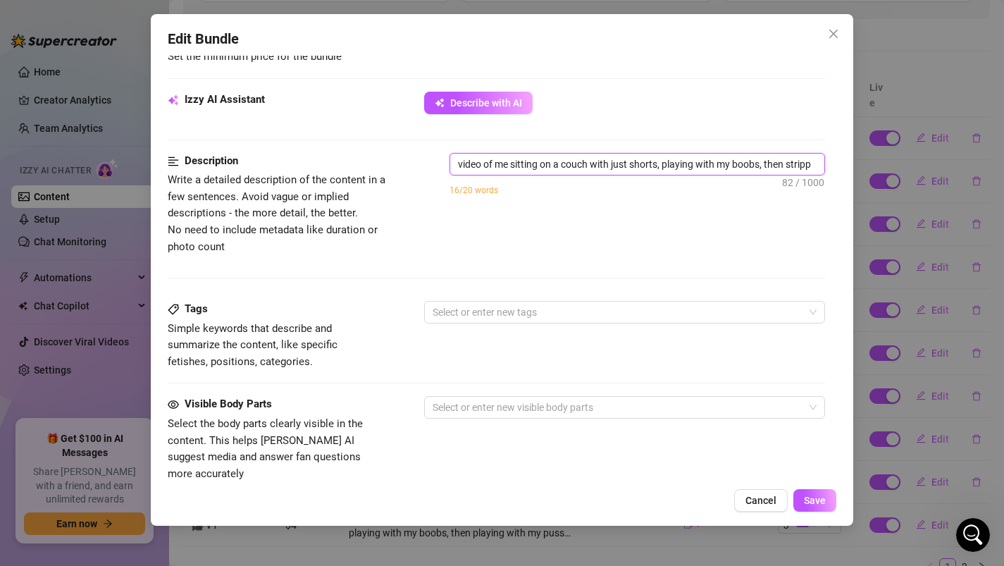
type textarea "video of me sitting on a couch with just shorts, playing with my boobs, then st…"
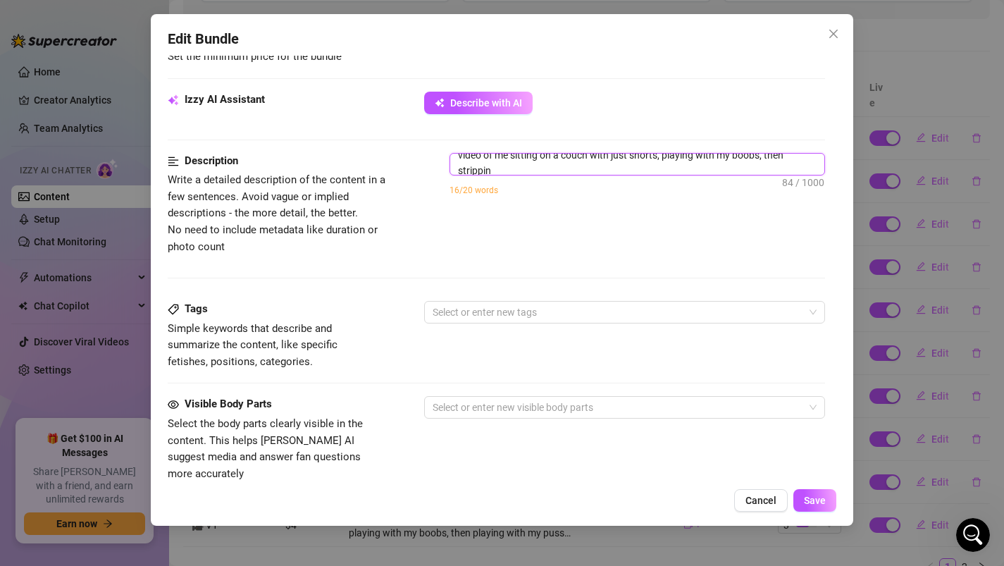
type textarea "video of me sitting on a couch with just shorts, playing with my boobs, then st…"
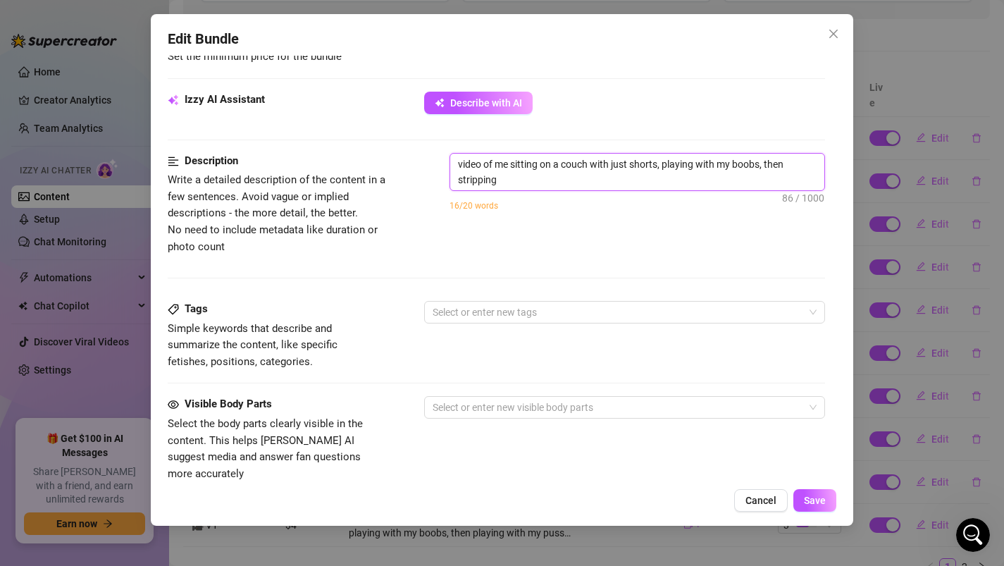
scroll to position [2, 0]
type textarea "video of me sitting on a couch with just shorts, playing with my boobs, then st…"
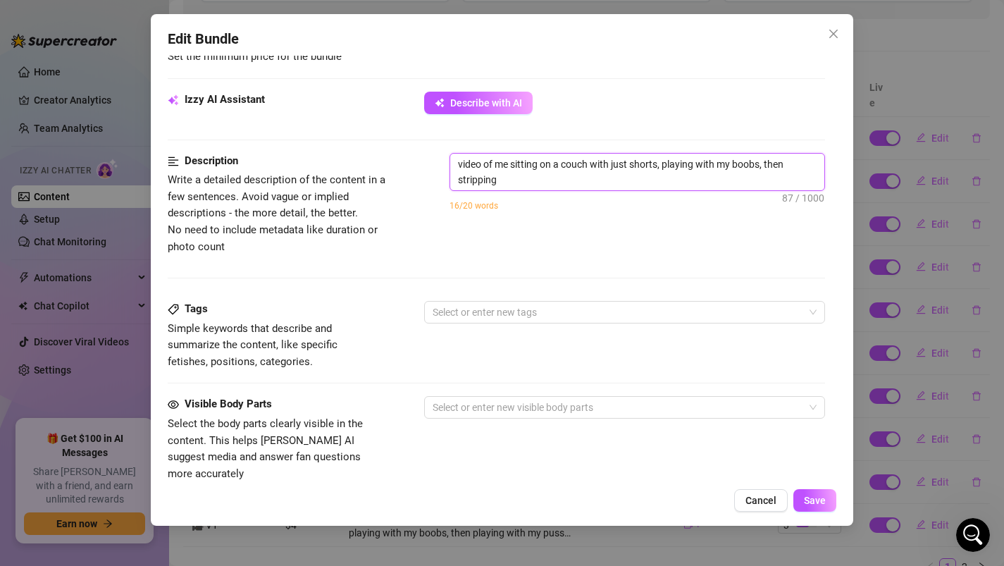
type textarea "video of me sitting on a couch with just shorts, playing with my boobs, then st…"
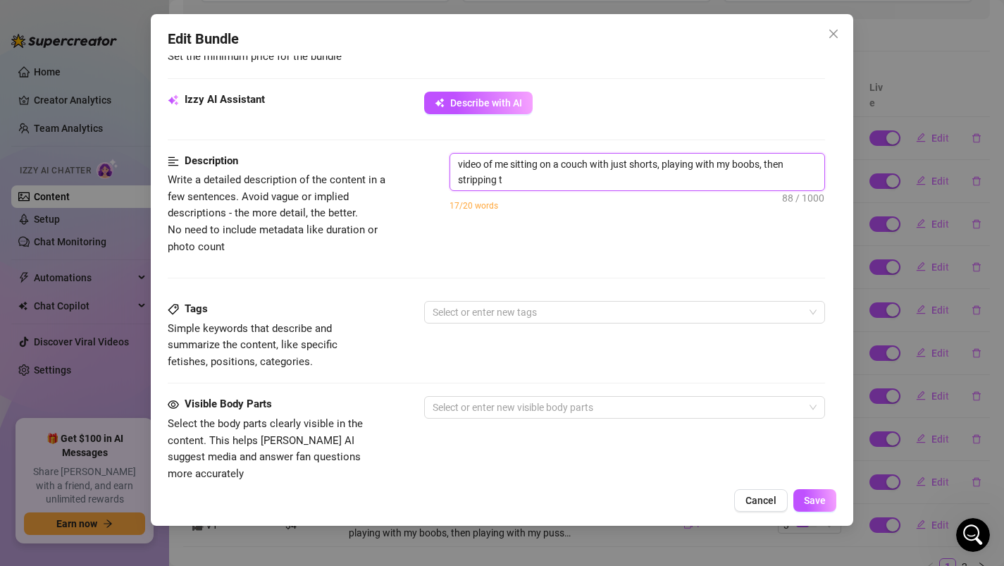
type textarea "video of me sitting on a couch with just shorts, playing with my boobs, then st…"
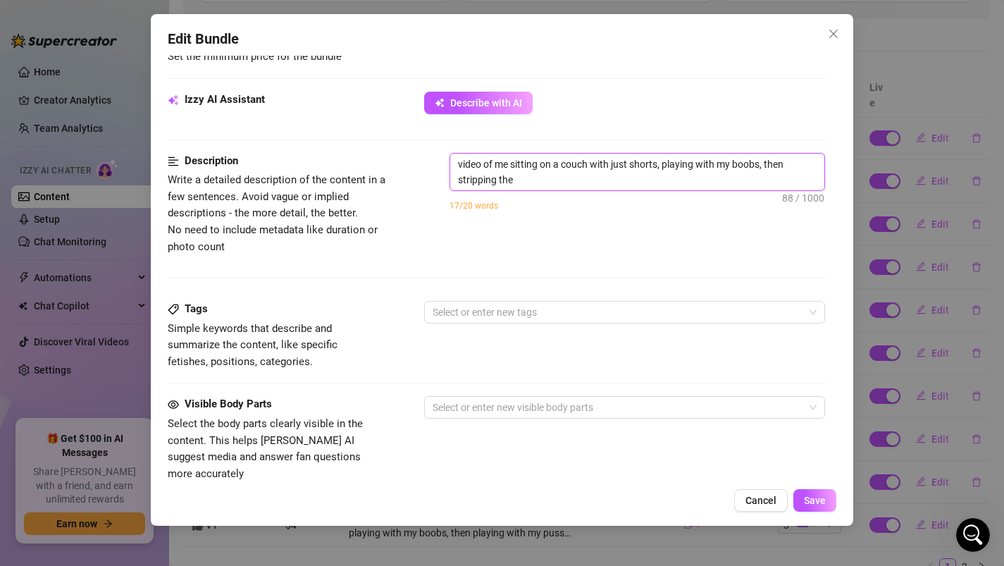
type textarea "video of me sitting on a couch with just shorts, playing with my boobs, then st…"
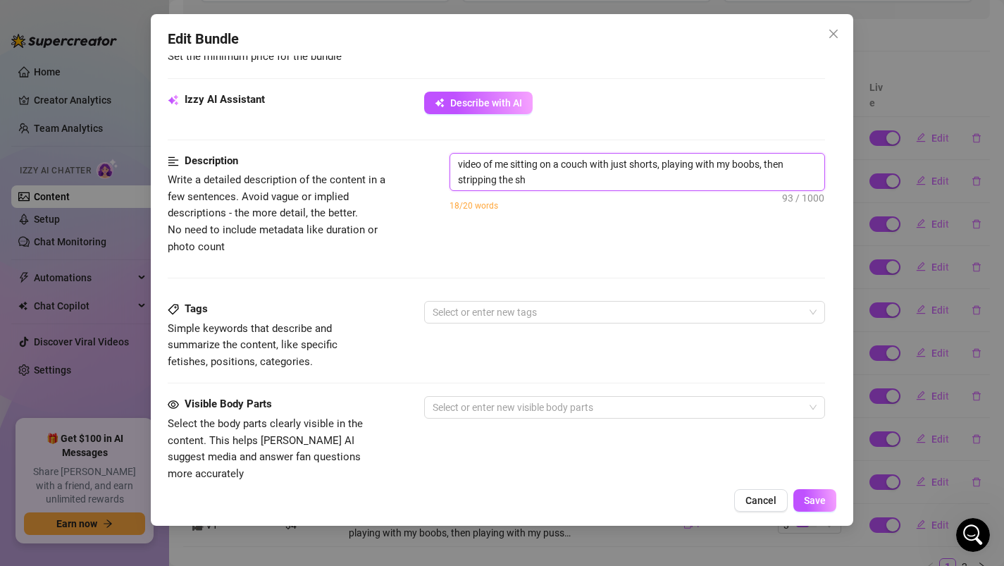
type textarea "video of me sitting on a couch with just shorts, playing with my boobs, then st…"
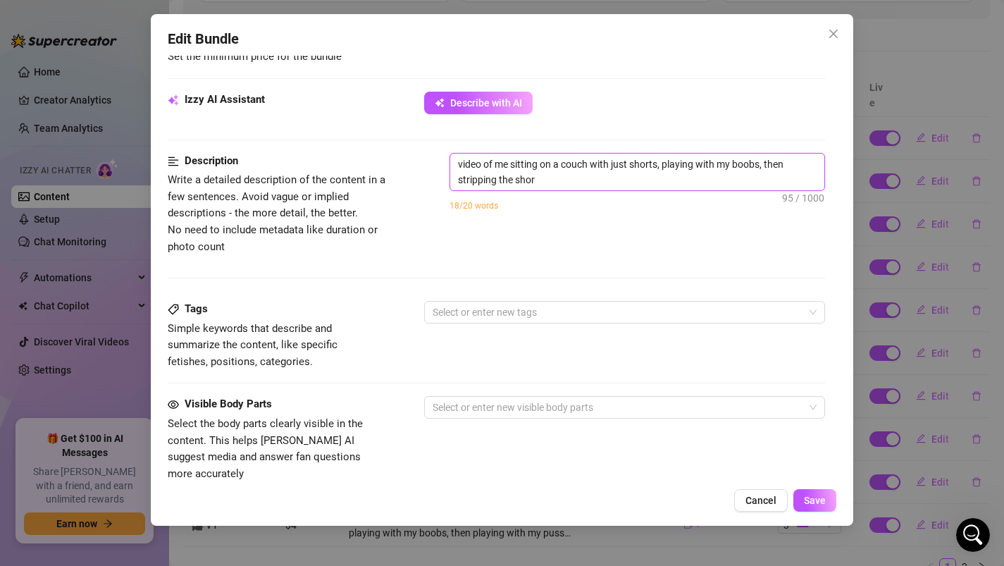
type textarea "video of me sitting on a couch with just shorts, playing with my boobs, then st…"
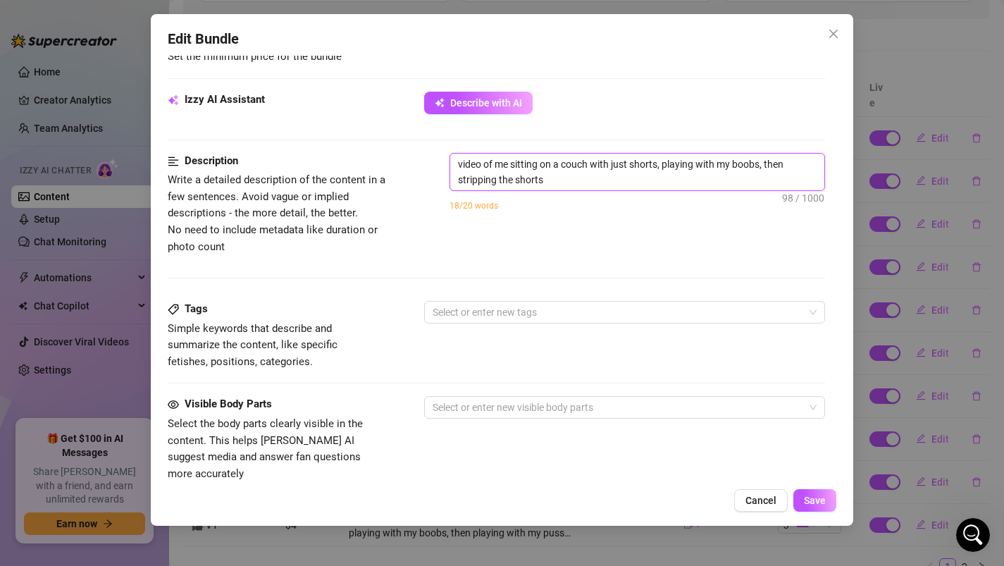
type textarea "video of me sitting on a couch with just shorts, playing with my boobs, then st…"
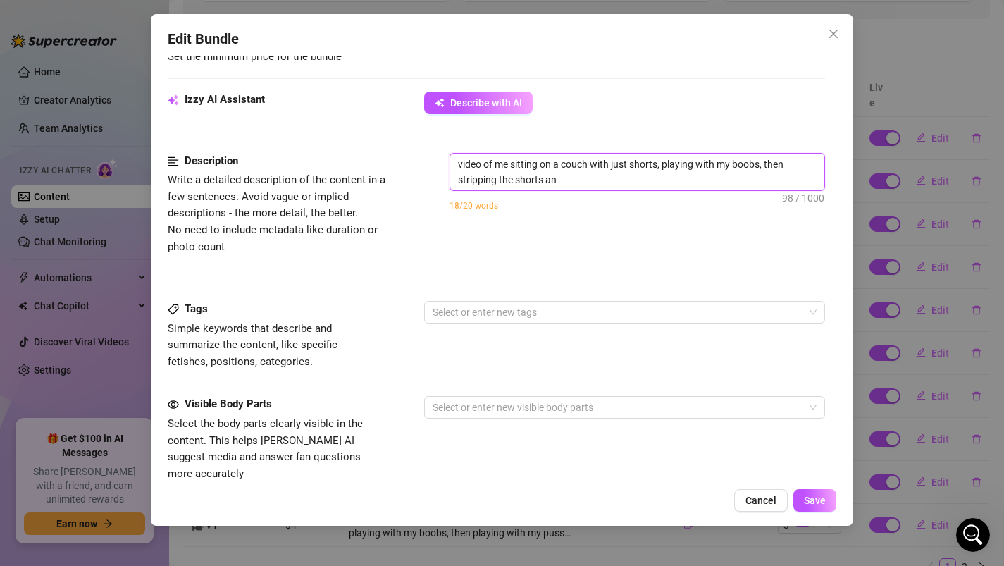
type textarea "video of me sitting on a couch with just shorts, playing with my boobs, then st…"
click at [555, 318] on div at bounding box center [617, 312] width 381 height 20
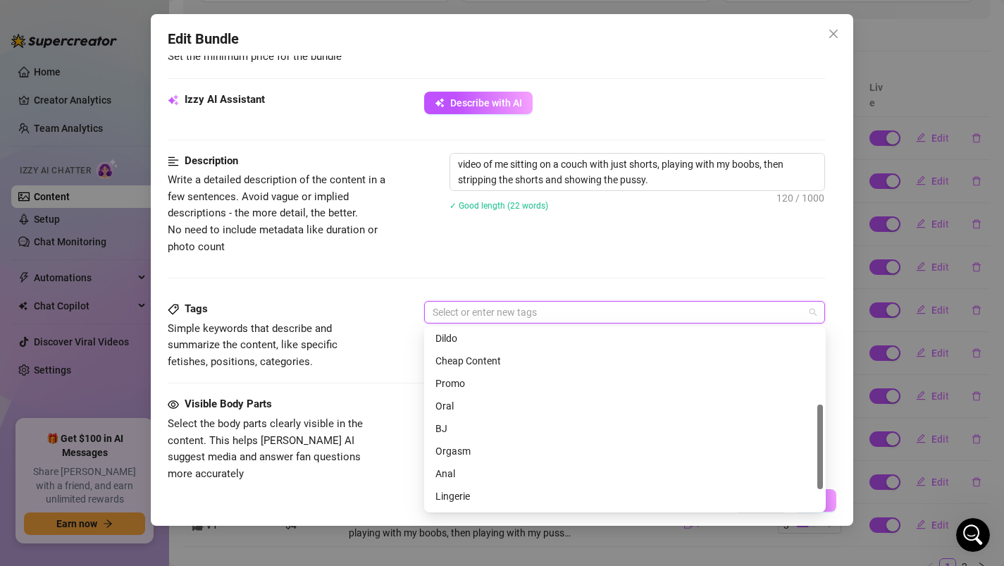
scroll to position [163, 0]
click at [482, 359] on div "Cheap Content" at bounding box center [624, 357] width 379 height 15
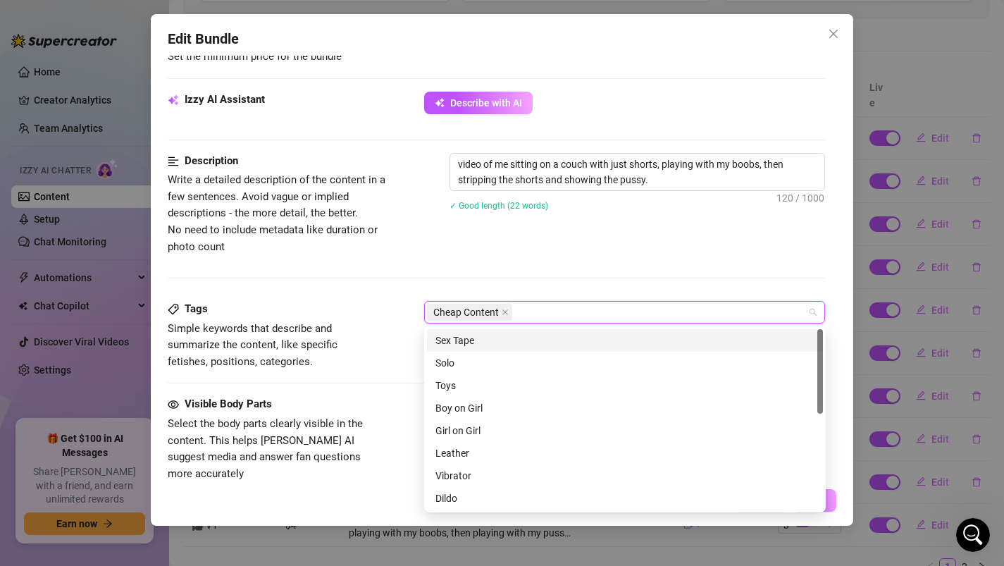
click at [528, 315] on div "Cheap Content" at bounding box center [617, 312] width 381 height 20
click at [394, 274] on div "Description Write a detailed description of the content in a few sentences. Avo…" at bounding box center [497, 227] width 658 height 148
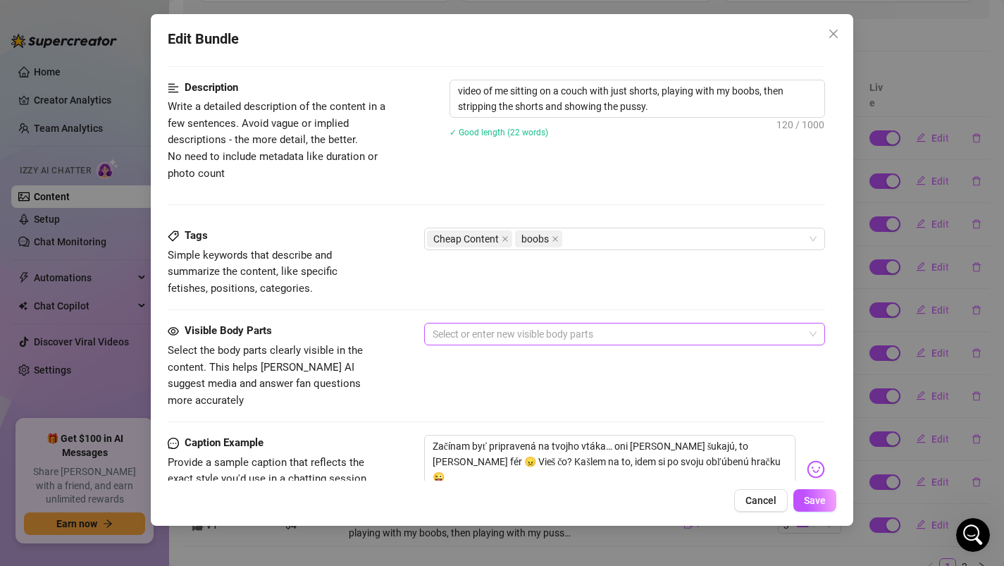
scroll to position [580, 0]
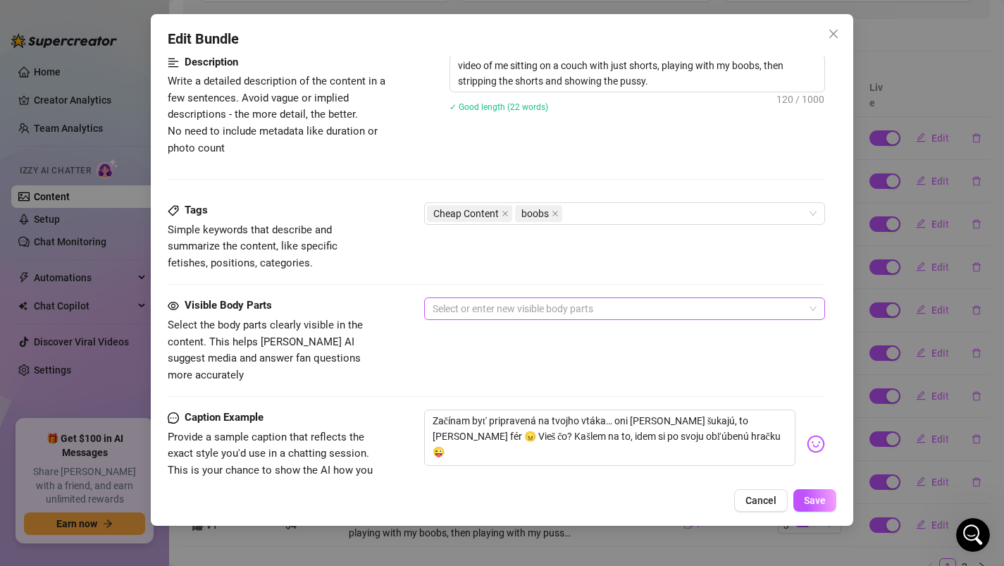
click at [486, 317] on div at bounding box center [617, 309] width 381 height 20
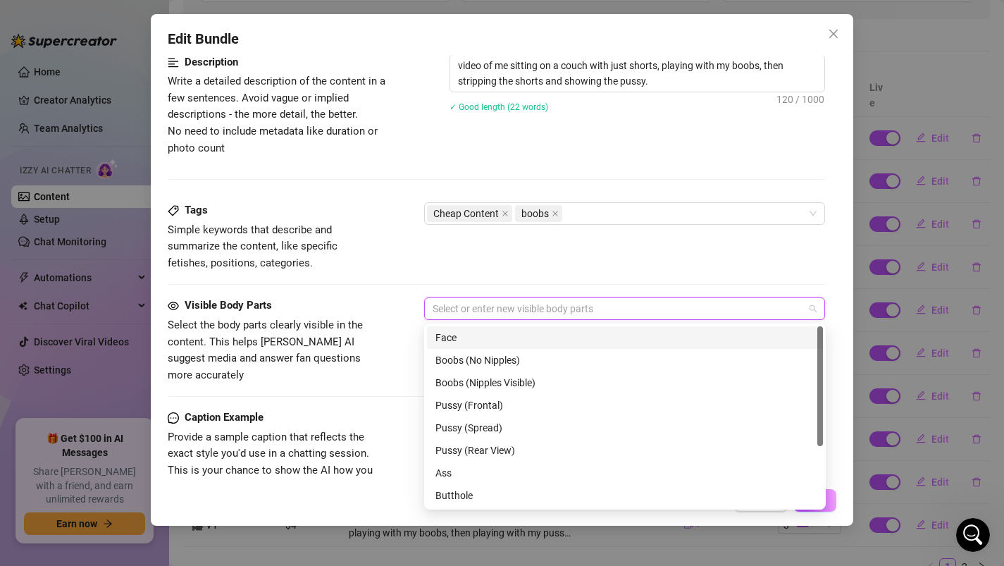
click at [486, 317] on div at bounding box center [617, 309] width 381 height 20
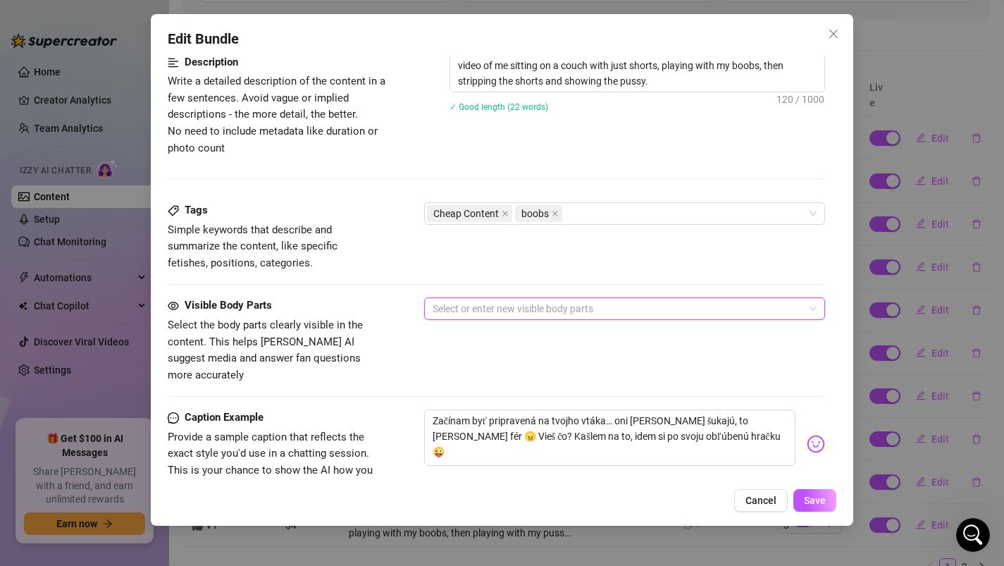
click at [477, 317] on div at bounding box center [617, 309] width 381 height 20
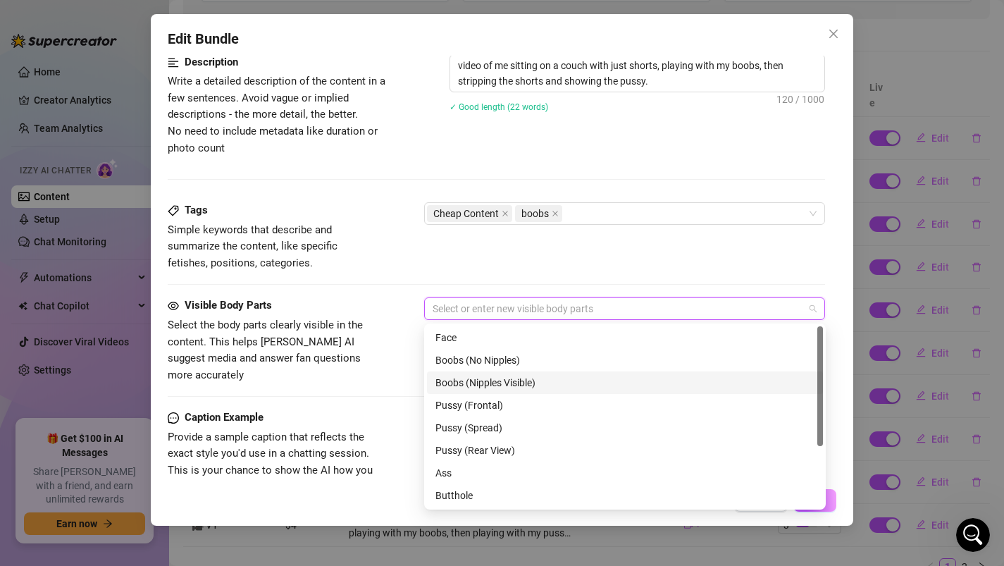
click at [480, 388] on div "Boobs (Nipples Visible)" at bounding box center [624, 382] width 379 height 15
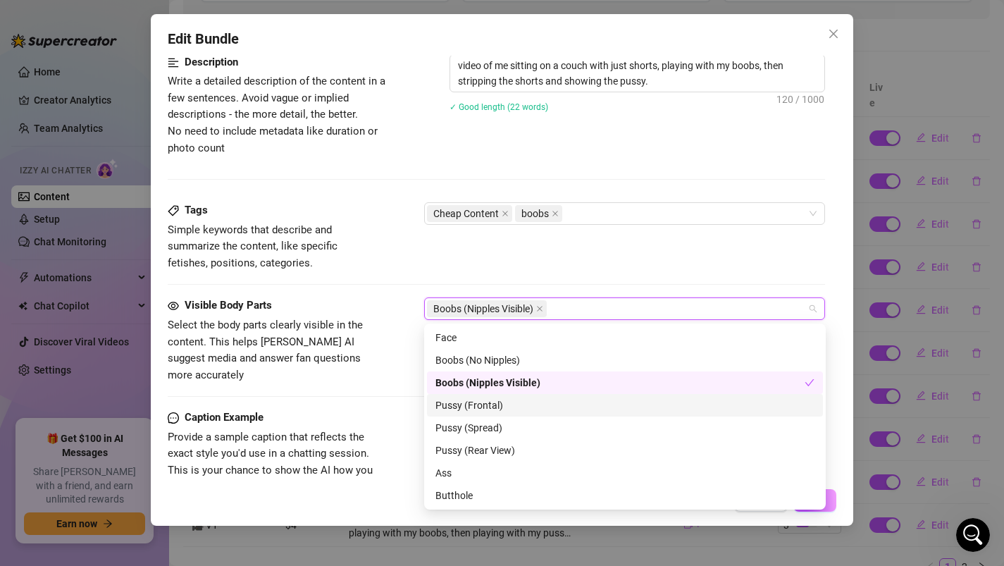
click at [480, 409] on div "Pussy (Frontal)" at bounding box center [624, 404] width 379 height 15
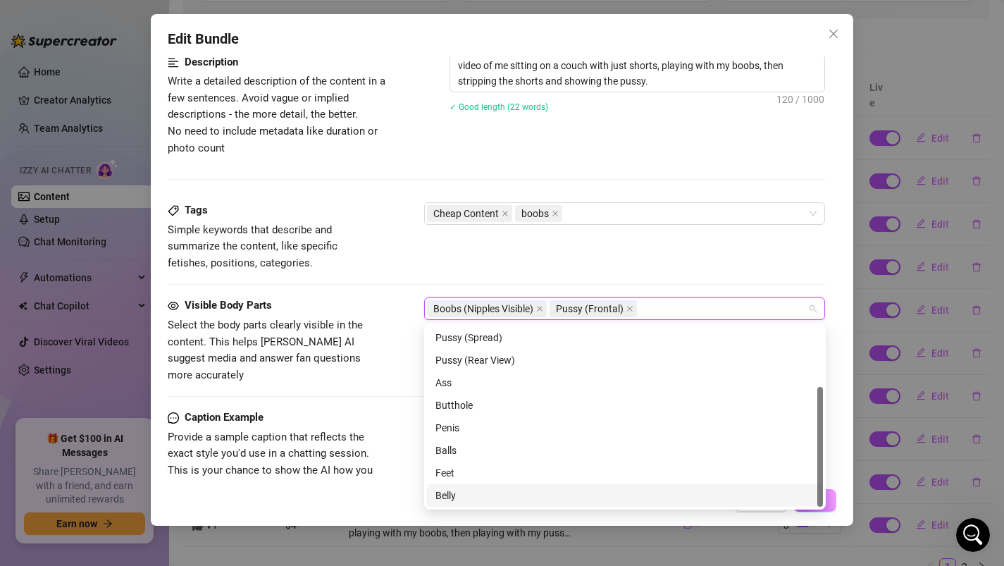
click at [401, 409] on div "Caption Example Provide a sample caption that reflects the exact style you'd us…" at bounding box center [497, 452] width 658 height 86
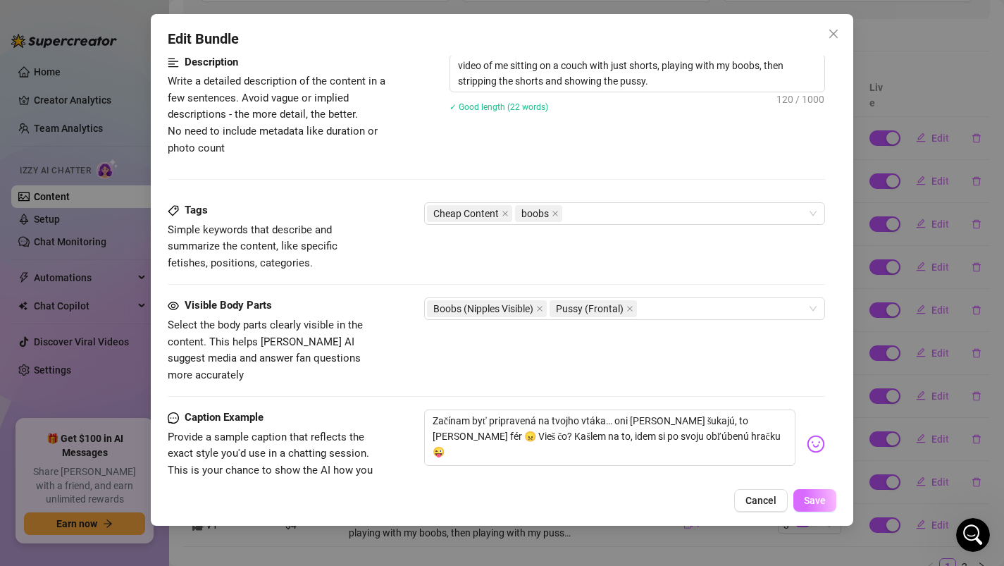
click at [809, 497] on span "Save" at bounding box center [815, 499] width 22 height 11
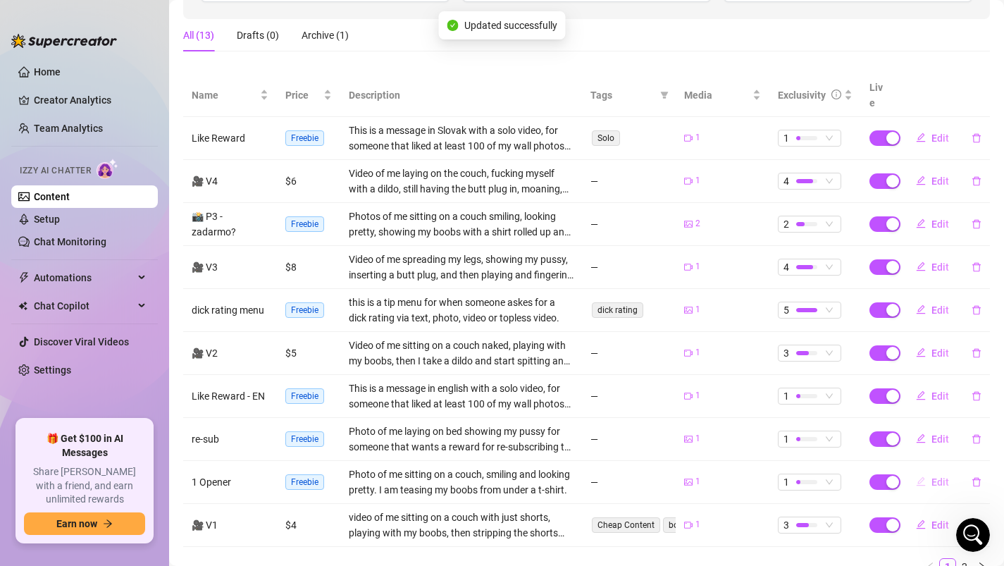
click at [931, 476] on span "Edit" at bounding box center [940, 481] width 18 height 11
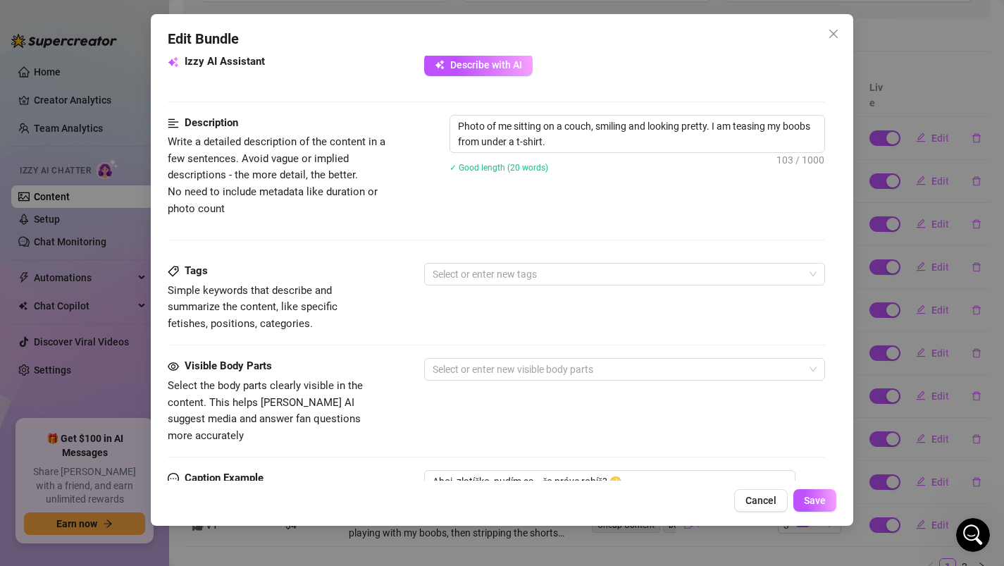
scroll to position [521, 0]
click at [533, 275] on div at bounding box center [617, 273] width 381 height 20
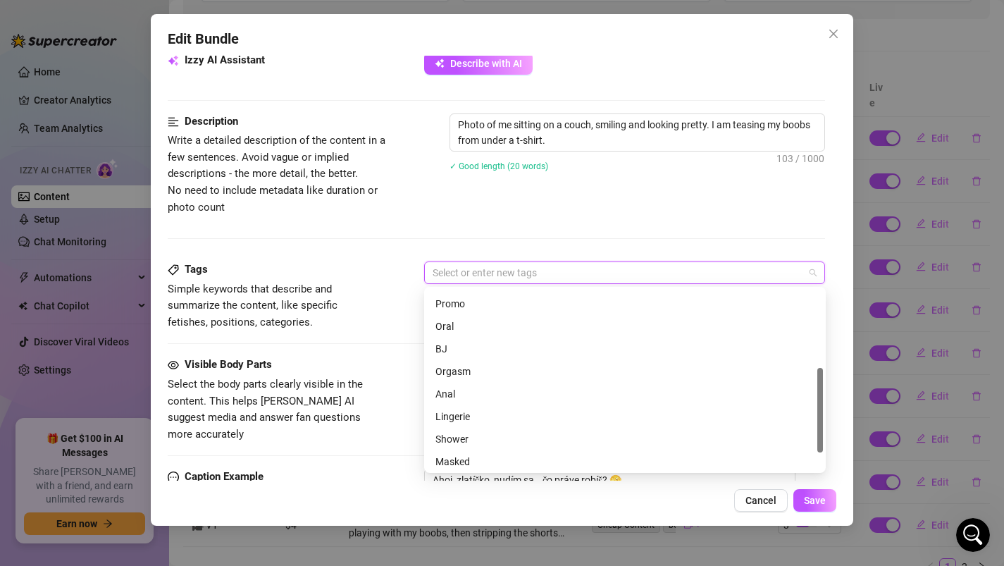
scroll to position [203, 0]
click at [565, 245] on div "Description Write a detailed description of the content in a few sentences. Avo…" at bounding box center [497, 187] width 658 height 148
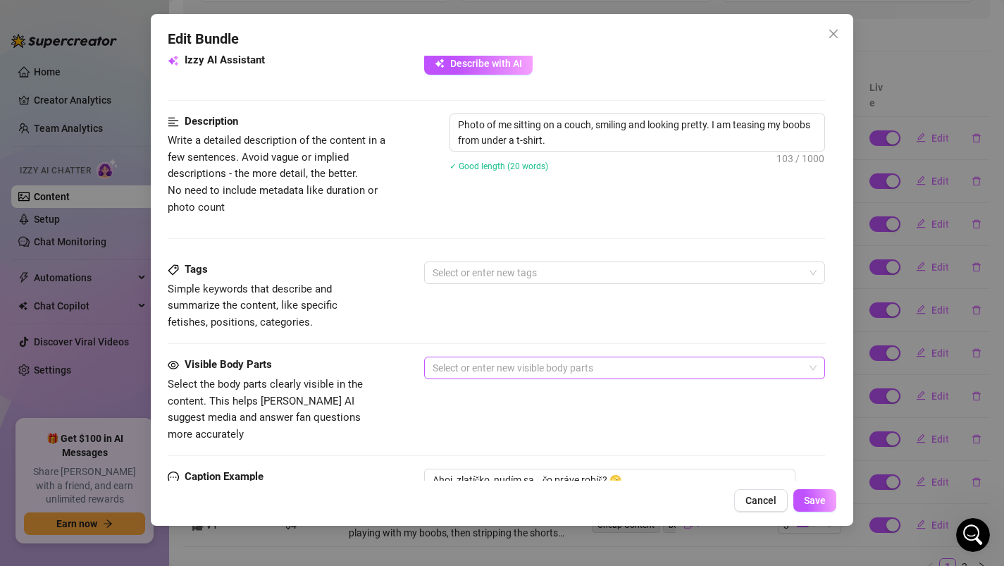
click at [493, 372] on div at bounding box center [617, 368] width 381 height 20
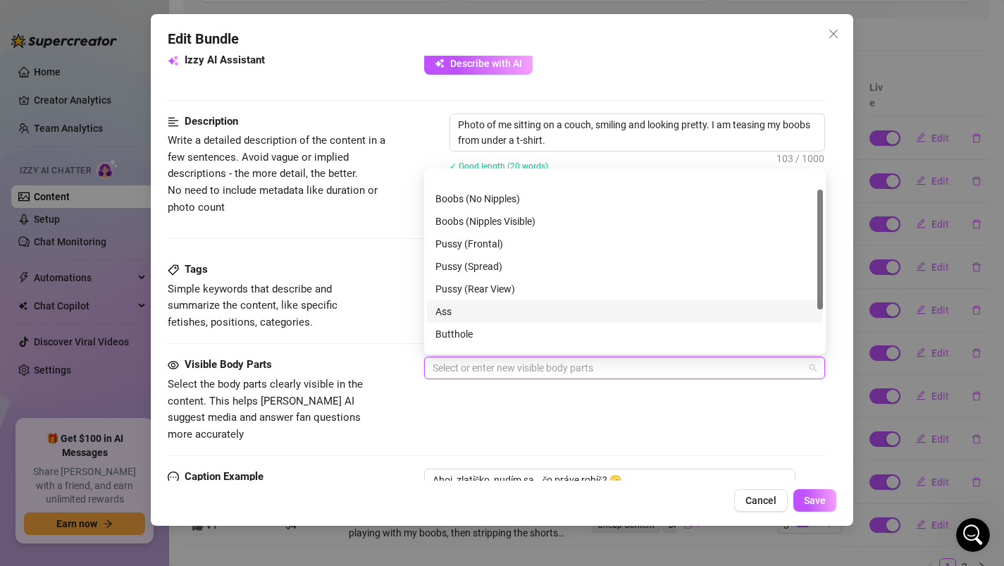
scroll to position [0, 0]
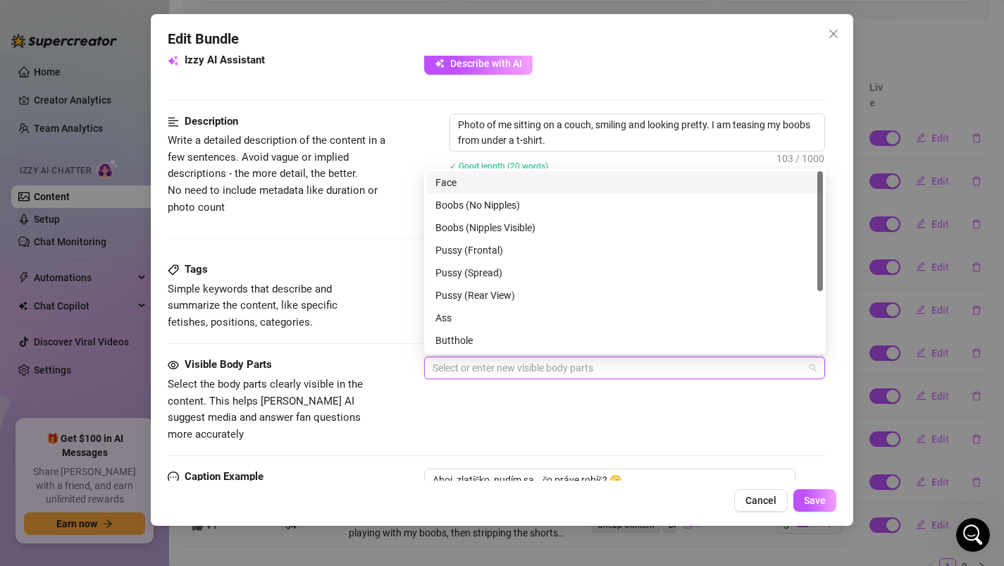
click at [473, 175] on div "Face" at bounding box center [624, 182] width 379 height 15
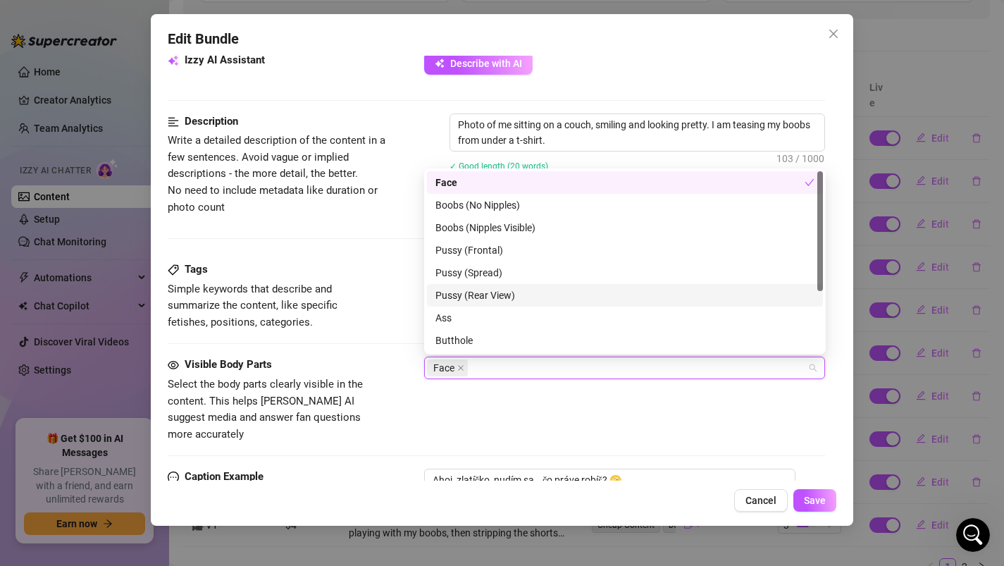
click at [388, 276] on div "Tags Simple keywords that describe and summarize the content, like specific fet…" at bounding box center [497, 295] width 658 height 69
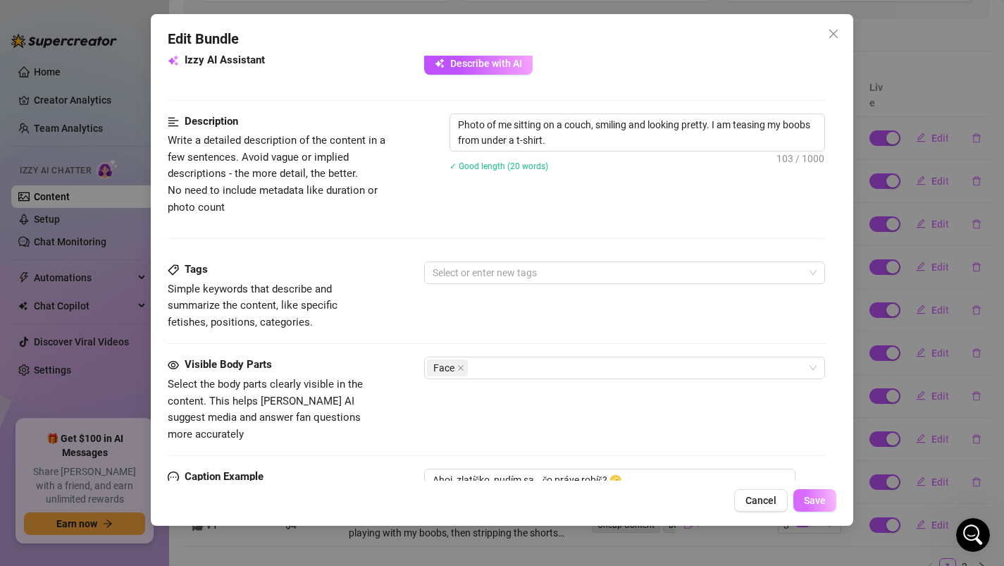
click at [809, 508] on button "Save" at bounding box center [814, 500] width 43 height 23
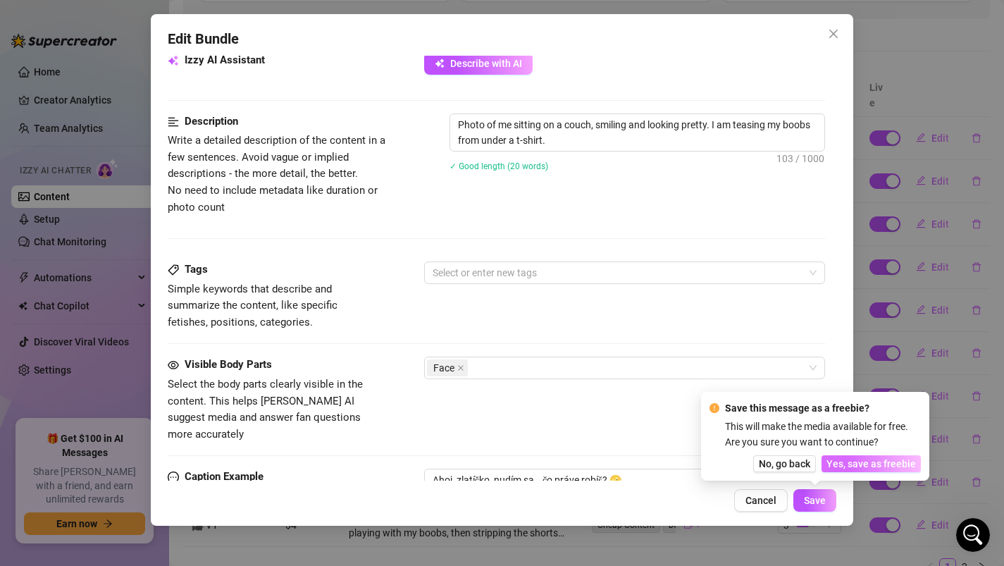
click at [844, 468] on span "Yes, save as freebie" at bounding box center [870, 463] width 89 height 11
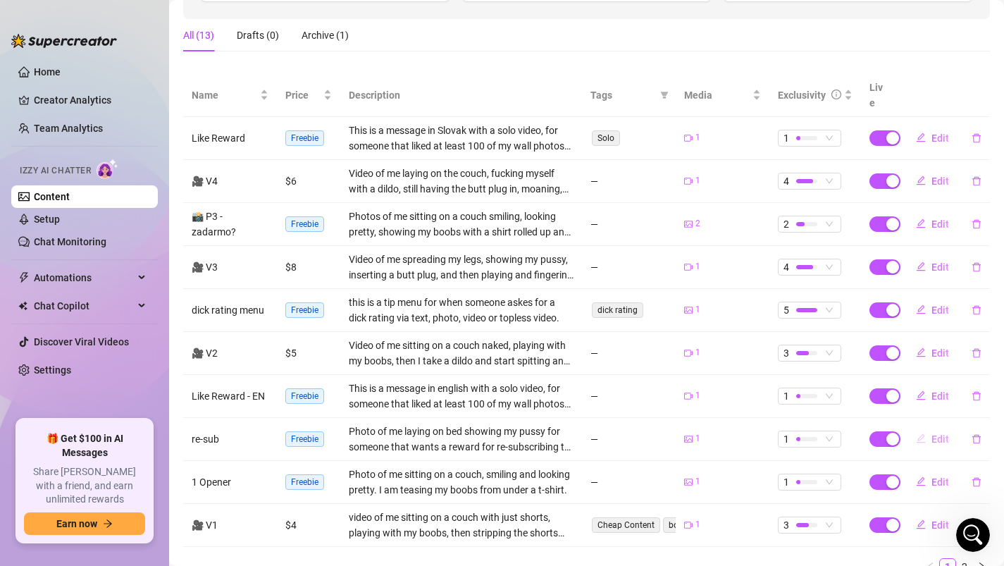
click at [942, 433] on span "Edit" at bounding box center [940, 438] width 18 height 11
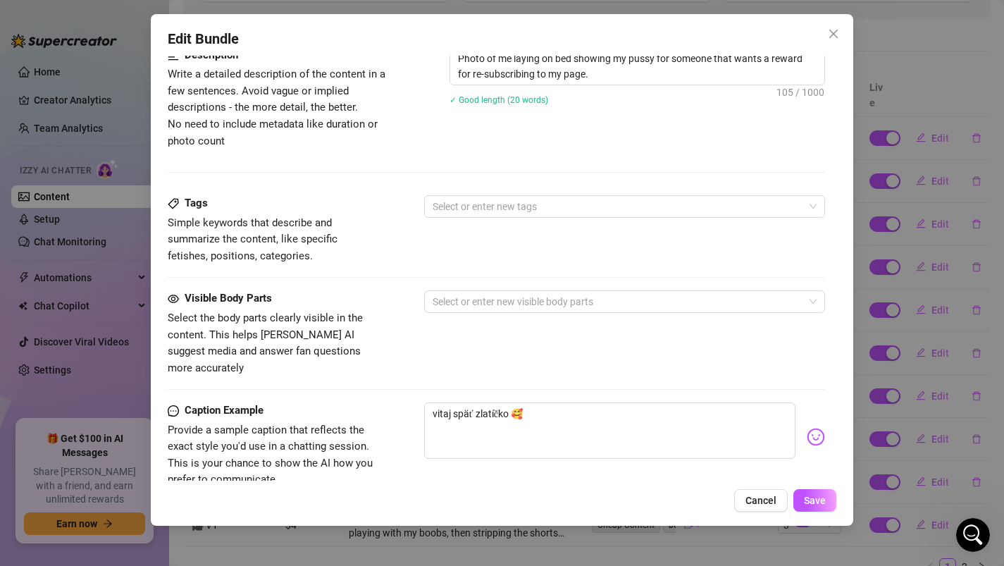
scroll to position [586, 0]
click at [474, 306] on div at bounding box center [617, 303] width 381 height 20
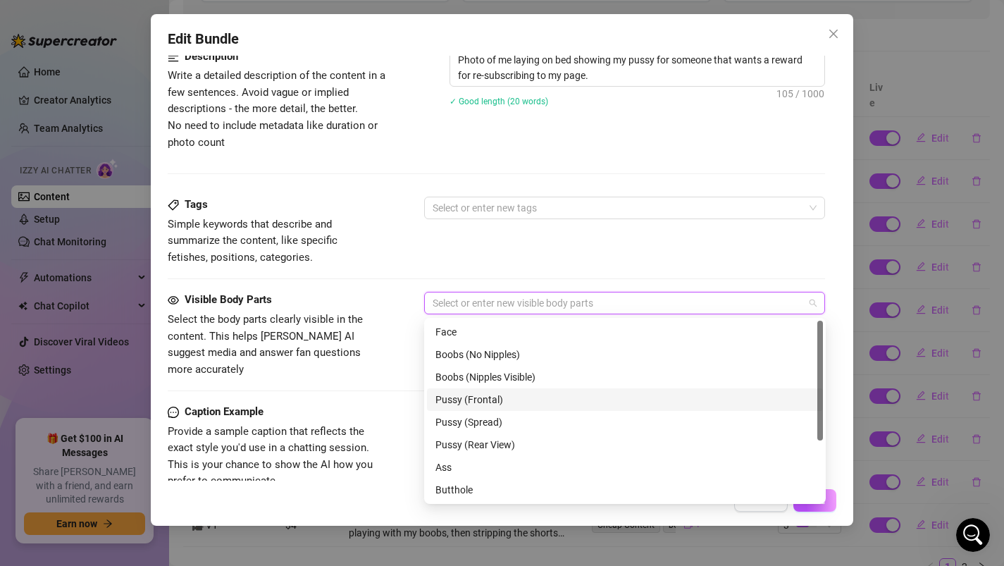
click at [459, 404] on div "Pussy (Frontal)" at bounding box center [624, 399] width 379 height 15
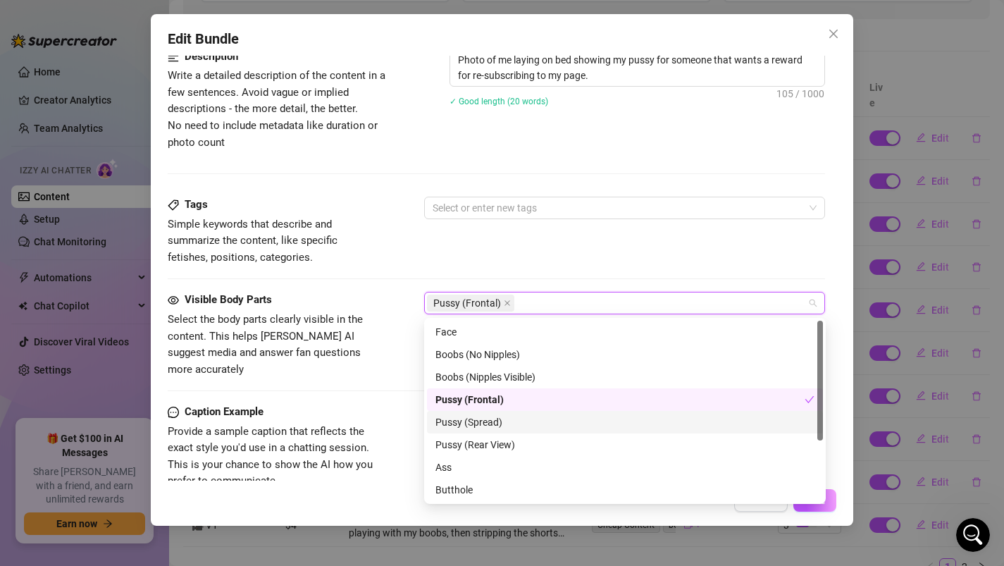
click at [456, 424] on div "Pussy (Spread)" at bounding box center [624, 421] width 379 height 15
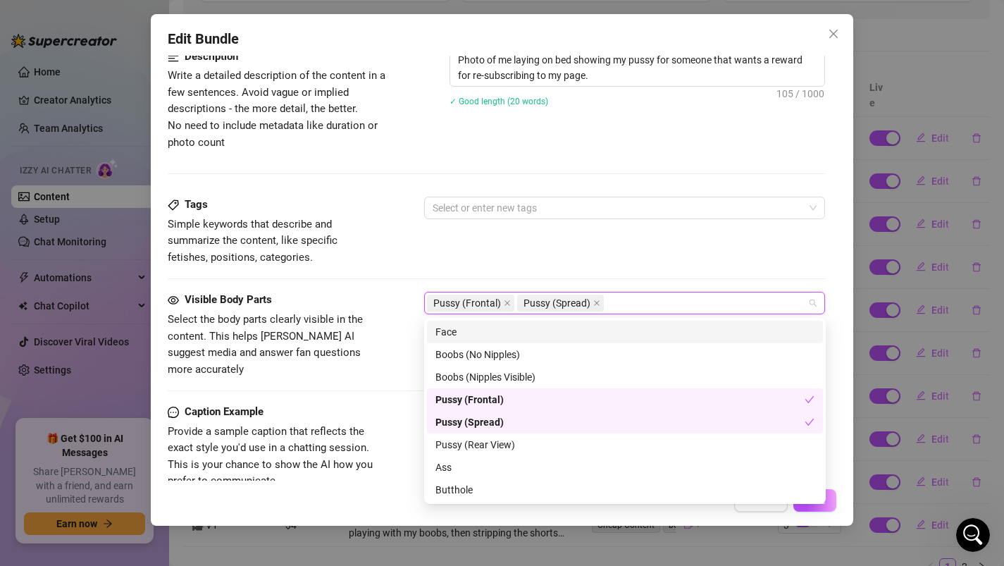
click at [458, 222] on div "Tags Simple keywords that describe and summarize the content, like specific fet…" at bounding box center [497, 231] width 658 height 69
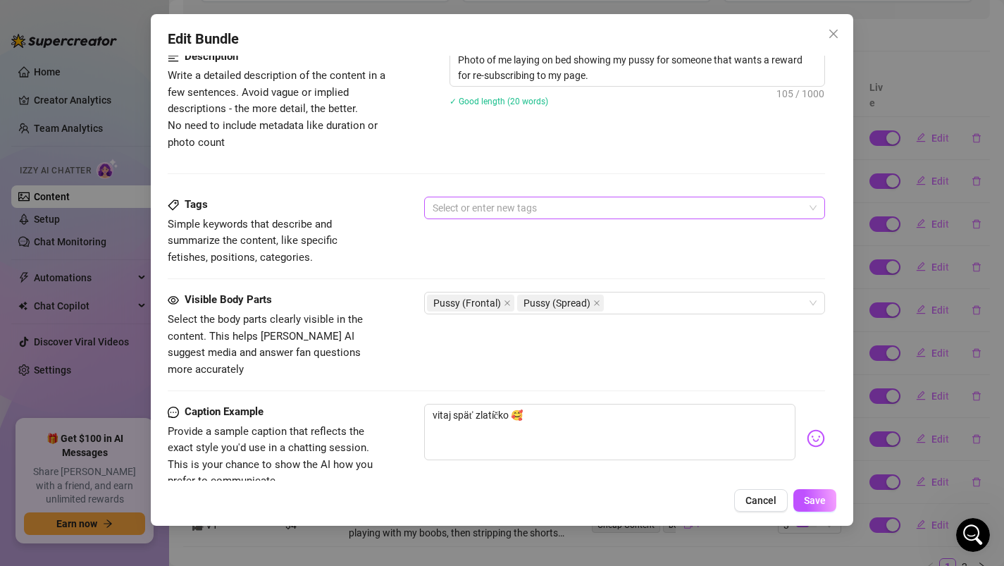
click at [456, 210] on div at bounding box center [617, 208] width 381 height 20
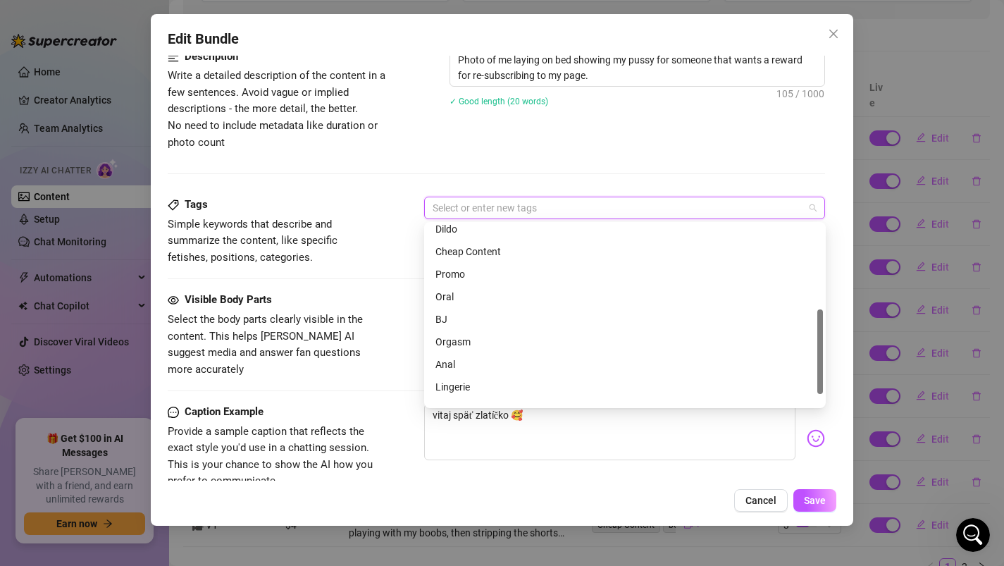
scroll to position [203, 0]
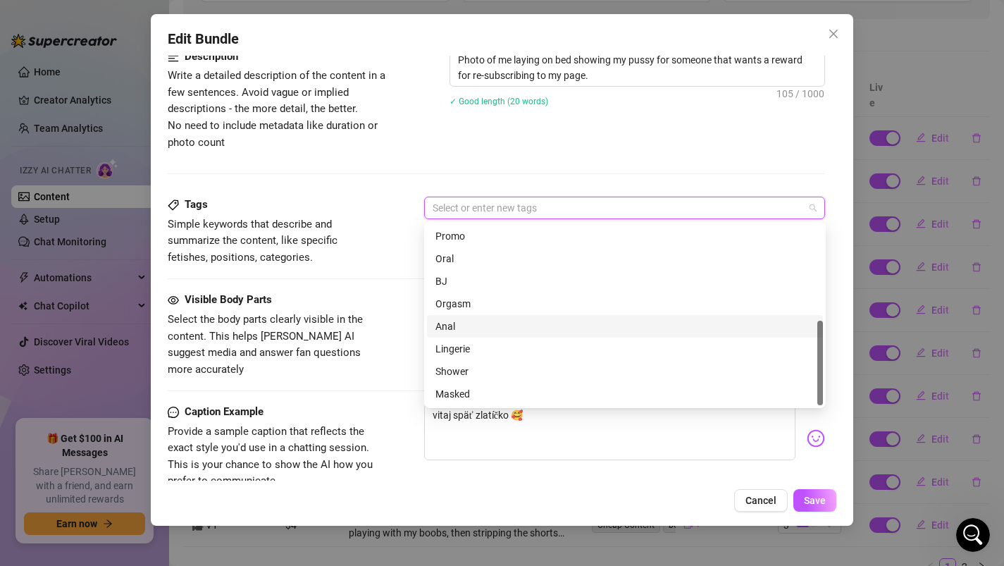
click at [404, 311] on div "Visible Body Parts Select the body parts clearly visible in the content. This h…" at bounding box center [497, 335] width 658 height 86
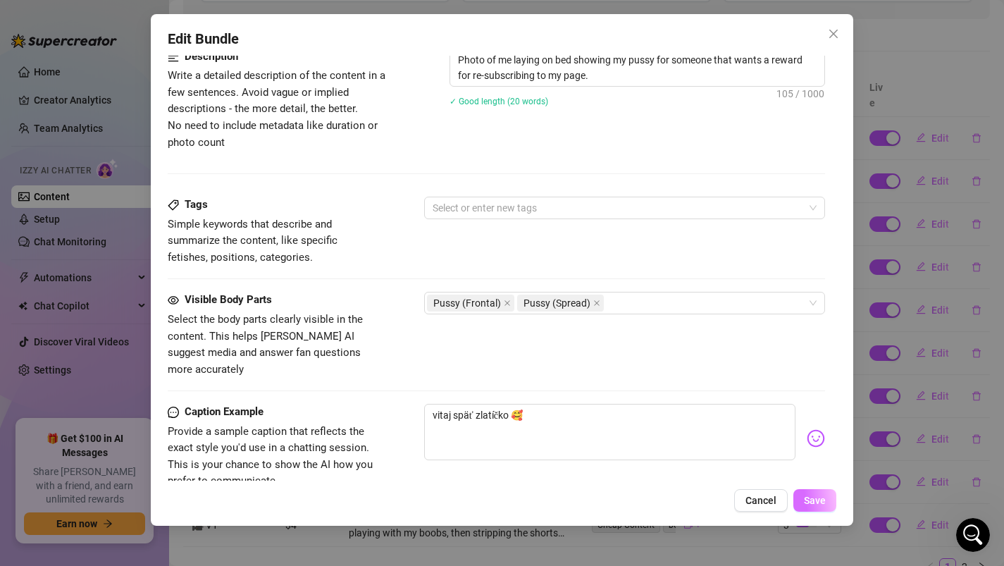
click at [814, 497] on span "Save" at bounding box center [815, 499] width 22 height 11
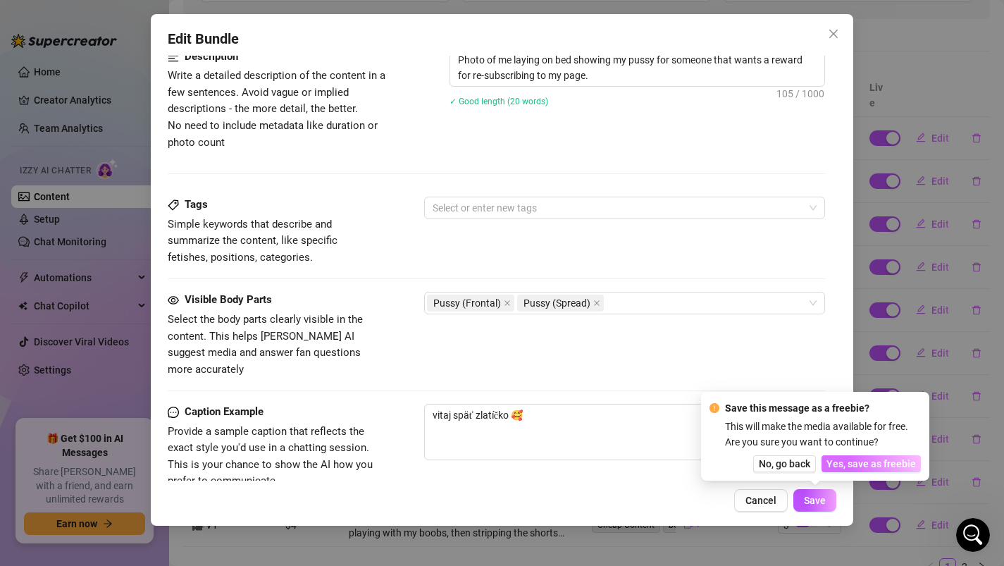
click at [852, 464] on span "Yes, save as freebie" at bounding box center [870, 463] width 89 height 11
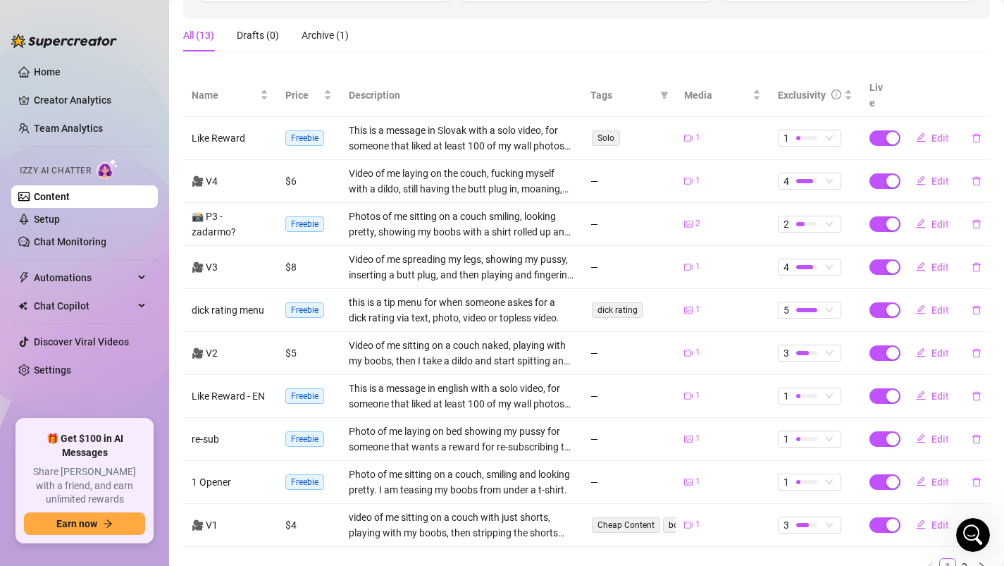
click at [930, 350] on td "Edit" at bounding box center [943, 353] width 94 height 43
click at [931, 347] on span "Edit" at bounding box center [940, 352] width 18 height 11
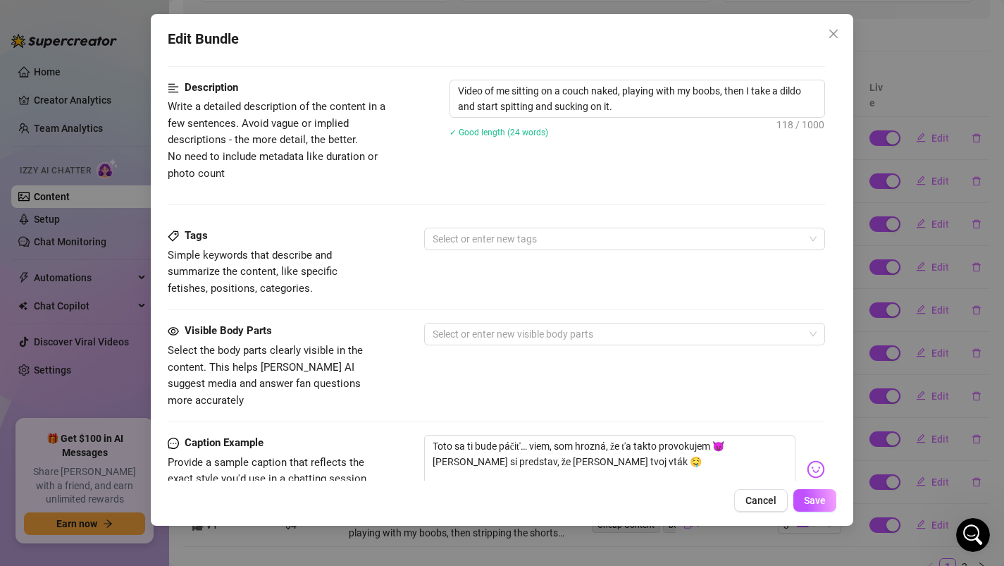
scroll to position [565, 0]
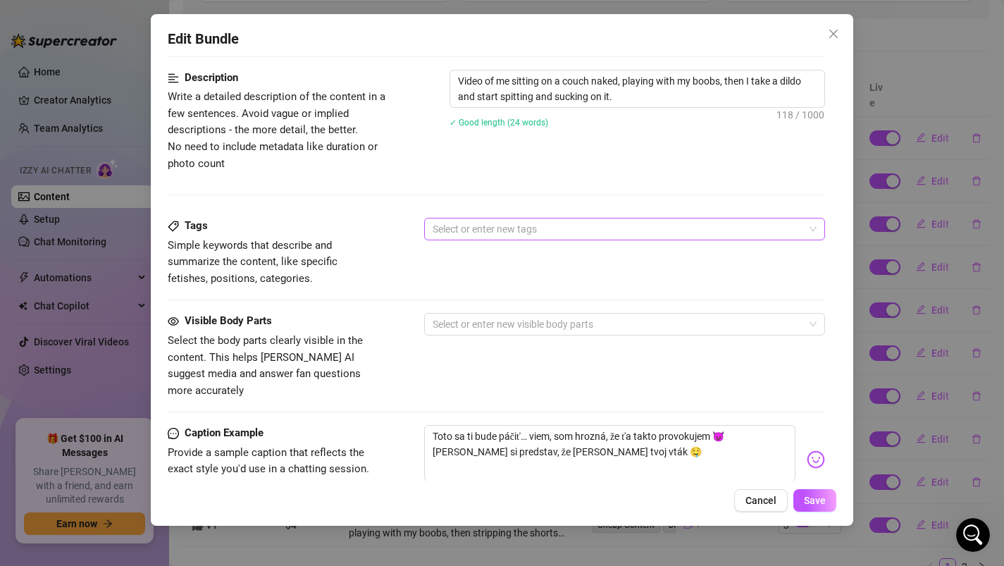
click at [514, 231] on div at bounding box center [617, 229] width 381 height 20
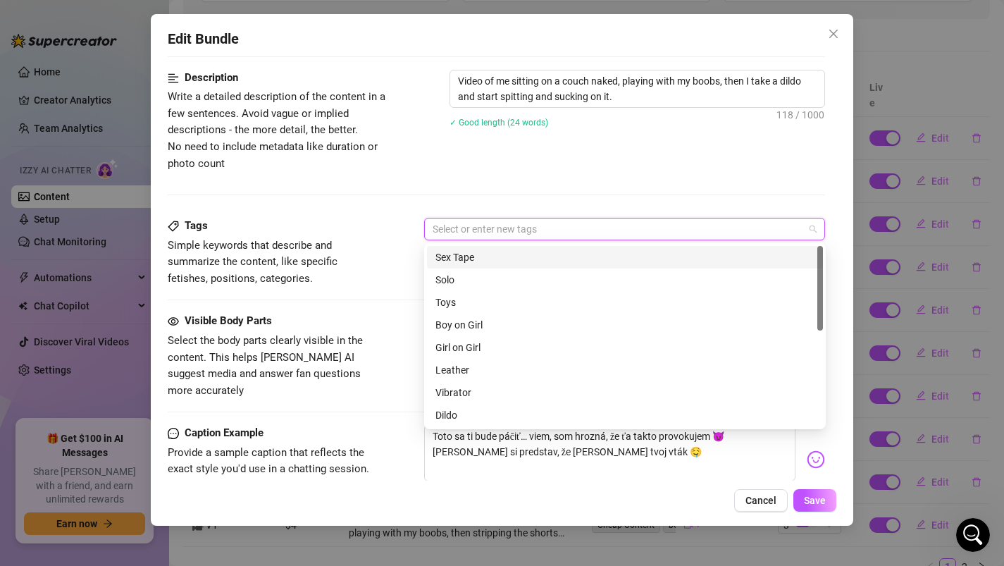
click at [512, 188] on div "Description Write a detailed description of the content in a few sentences. Avo…" at bounding box center [497, 144] width 658 height 148
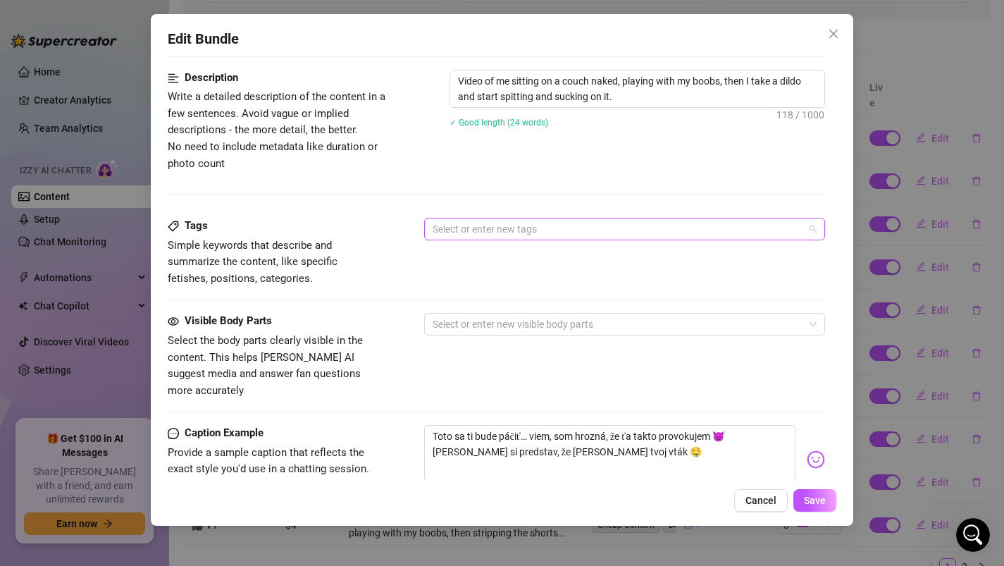
click at [500, 230] on div at bounding box center [617, 229] width 381 height 20
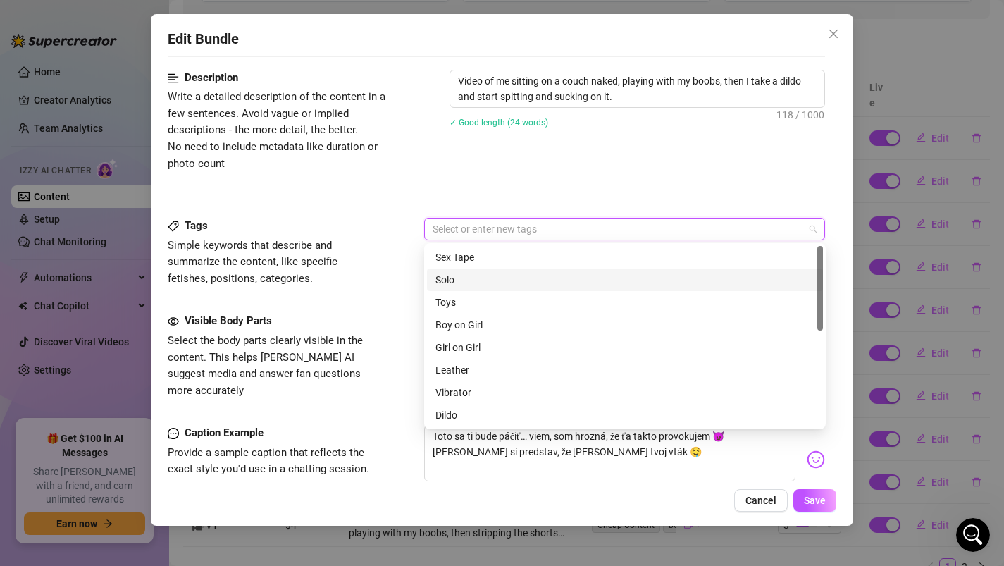
click at [478, 281] on div "Solo" at bounding box center [624, 279] width 379 height 15
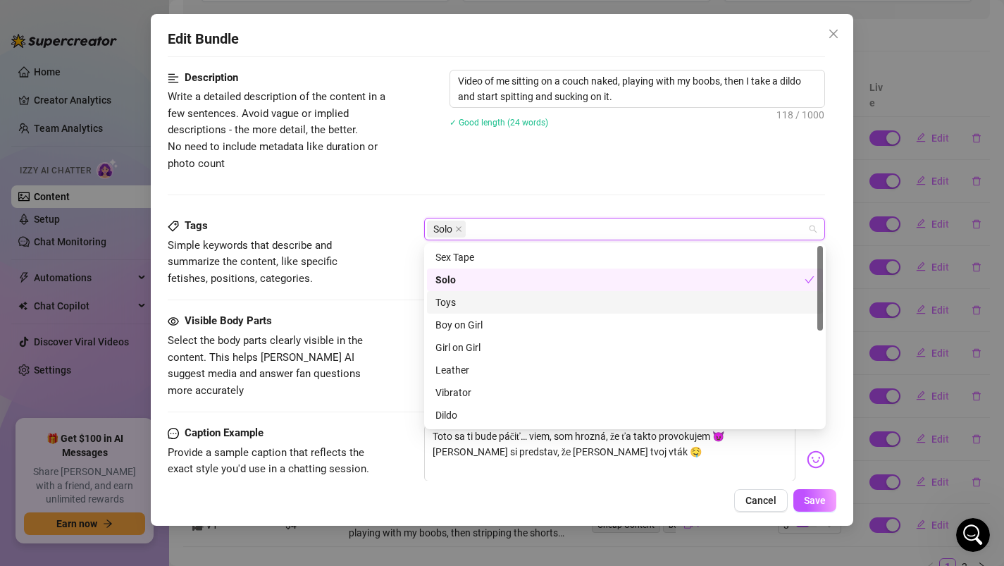
click at [473, 302] on div "Toys" at bounding box center [624, 301] width 379 height 15
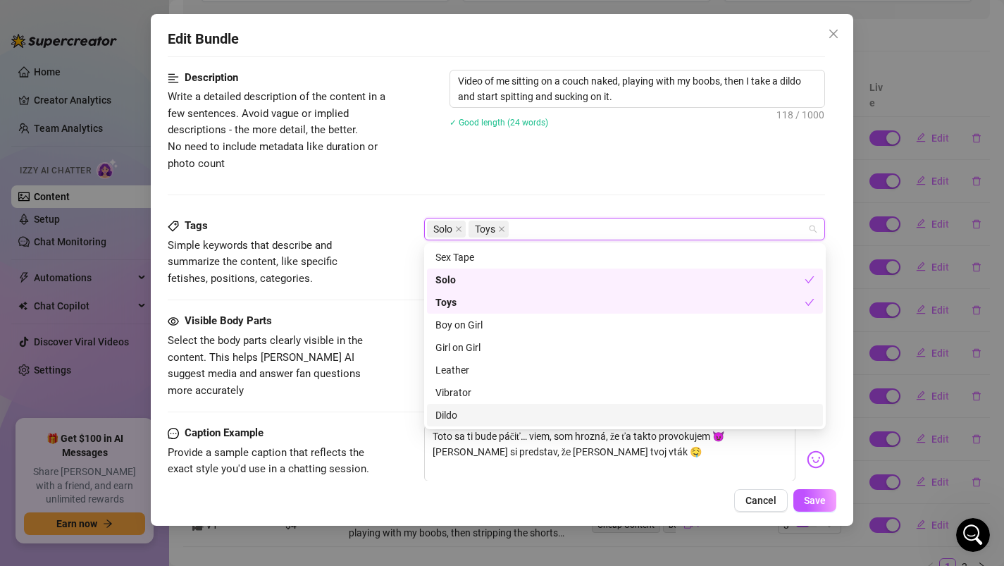
click at [455, 409] on div "Dildo" at bounding box center [624, 414] width 379 height 15
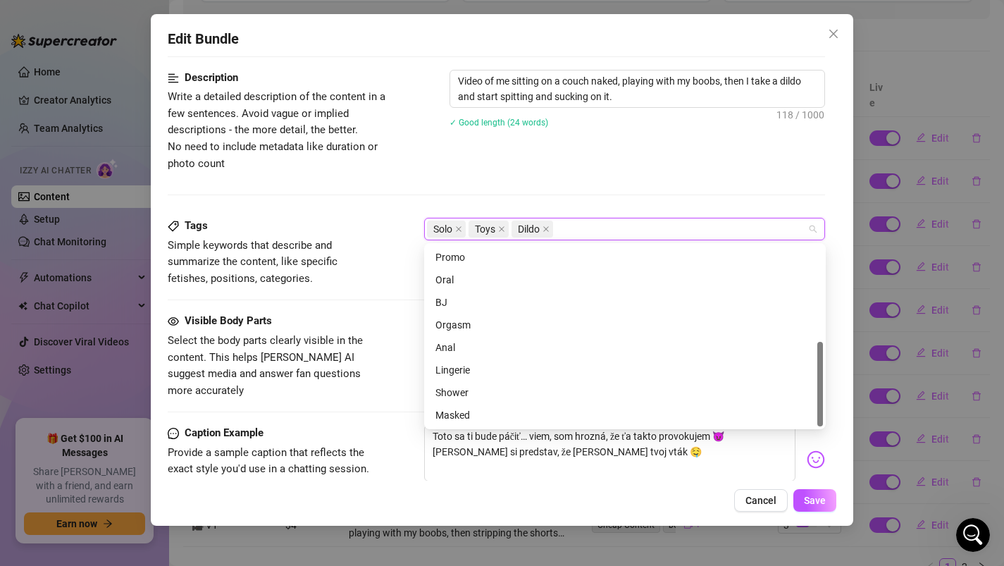
scroll to position [162, 0]
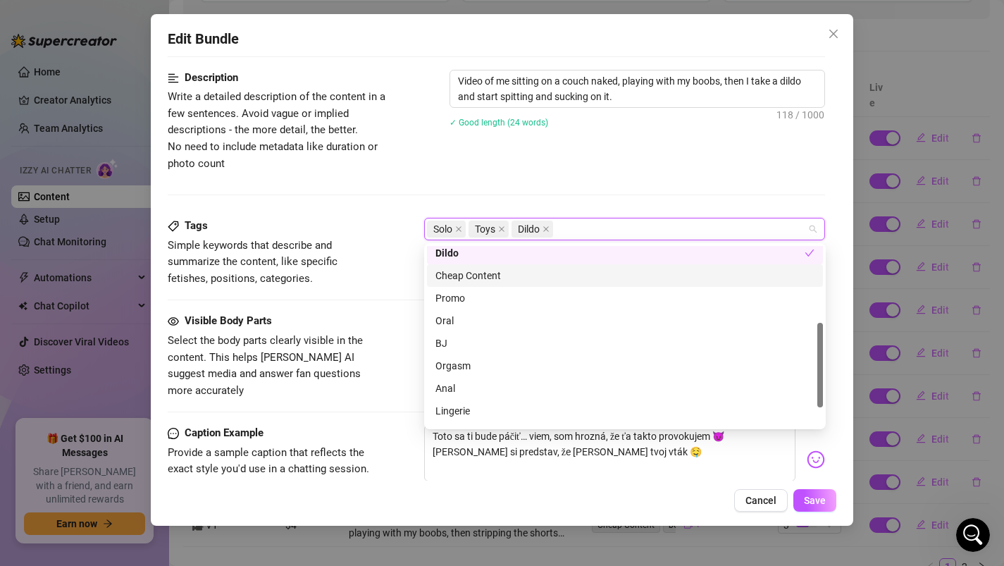
click at [490, 277] on div "Cheap Content" at bounding box center [624, 275] width 379 height 15
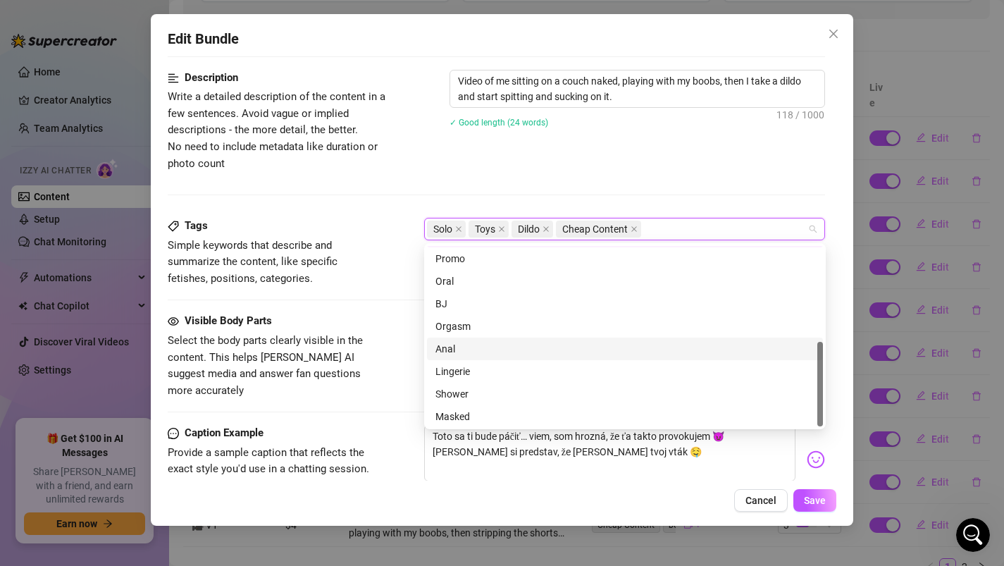
scroll to position [203, 0]
click at [398, 320] on div "Visible Body Parts Select the body parts clearly visible in the content. This h…" at bounding box center [497, 356] width 658 height 86
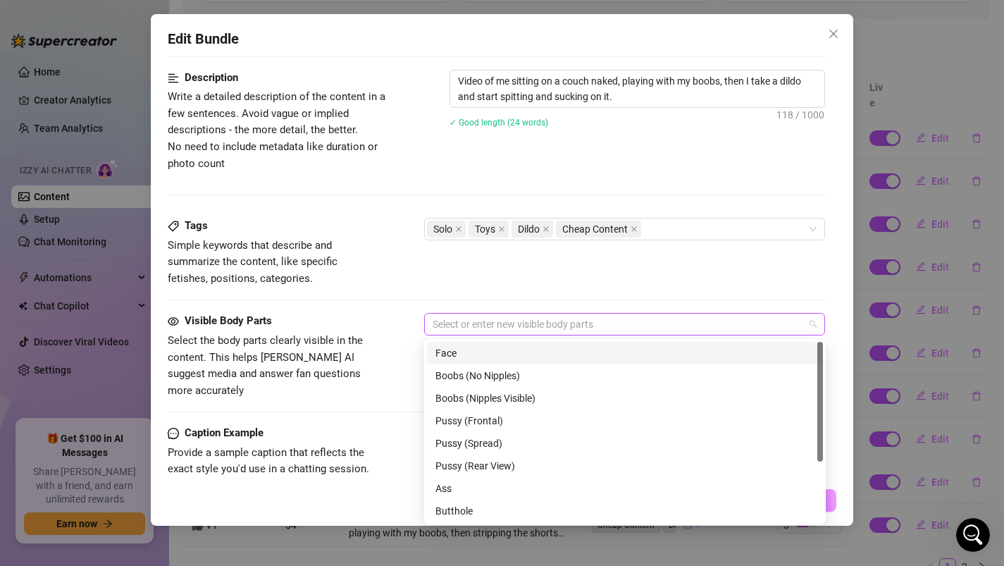
click at [466, 325] on div at bounding box center [617, 324] width 381 height 20
click at [484, 378] on div "Boobs (No Nipples)" at bounding box center [624, 375] width 379 height 15
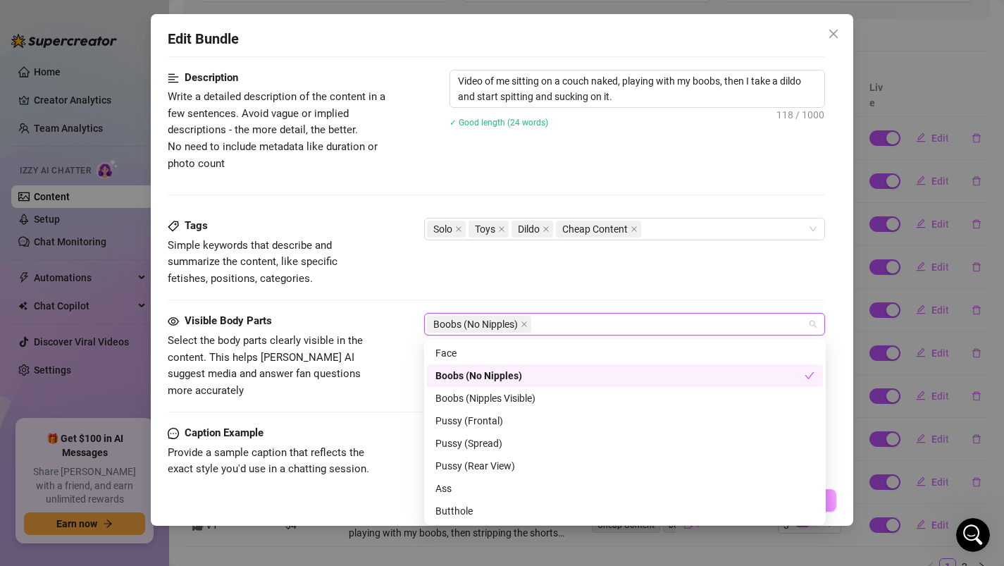
click at [484, 378] on div "Boobs (No Nipples)" at bounding box center [619, 375] width 369 height 15
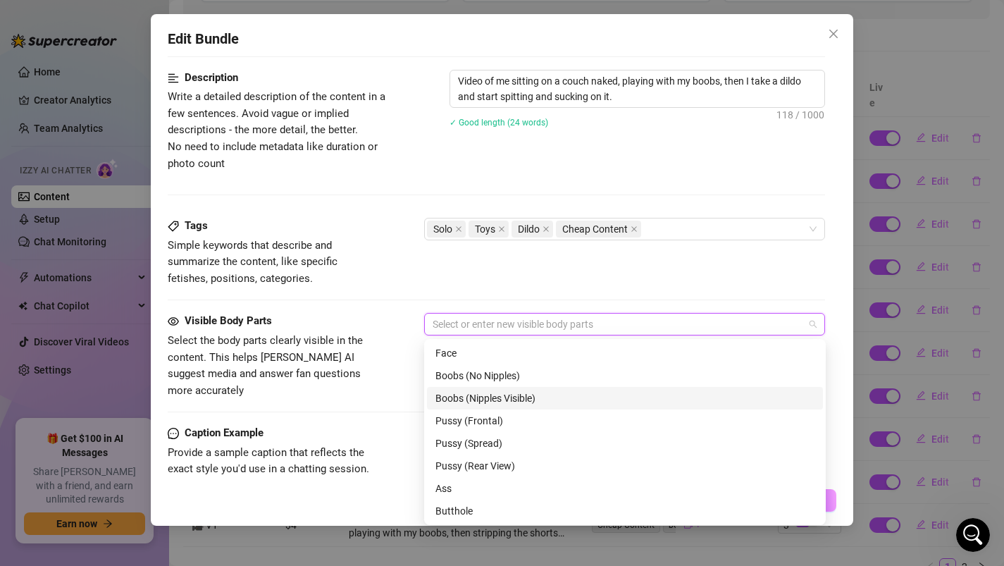
click at [484, 399] on div "Boobs (Nipples Visible)" at bounding box center [624, 397] width 379 height 15
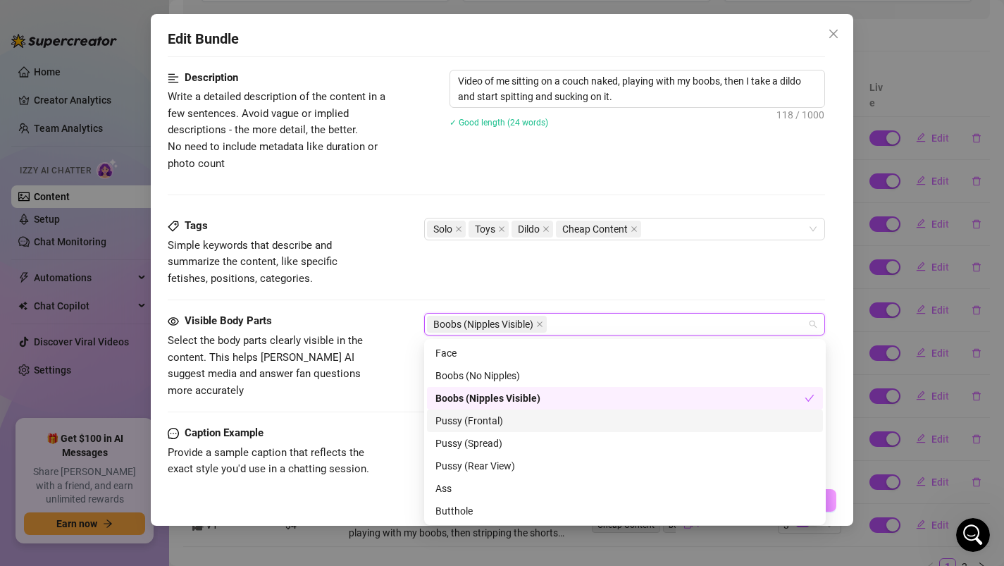
click at [481, 423] on div "Pussy (Frontal)" at bounding box center [624, 420] width 379 height 15
click at [481, 443] on div "Pussy (Spread)" at bounding box center [624, 442] width 379 height 15
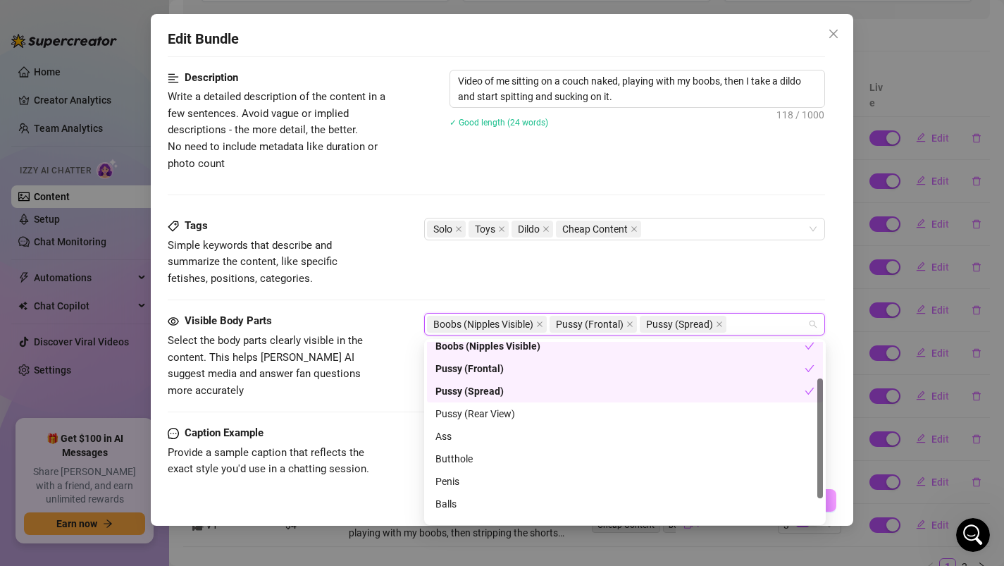
scroll to position [58, 0]
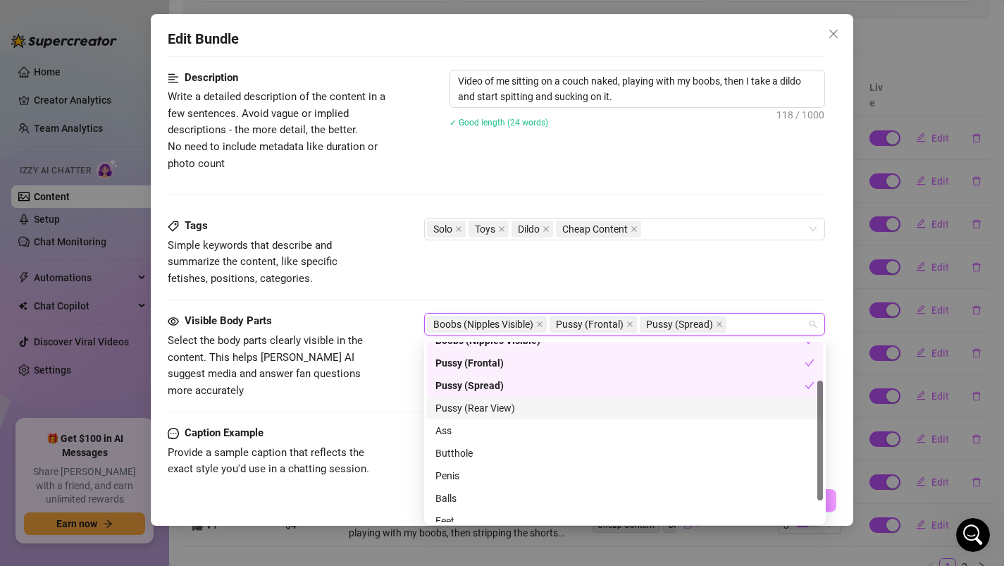
click at [471, 409] on div "Pussy (Rear View)" at bounding box center [624, 407] width 379 height 15
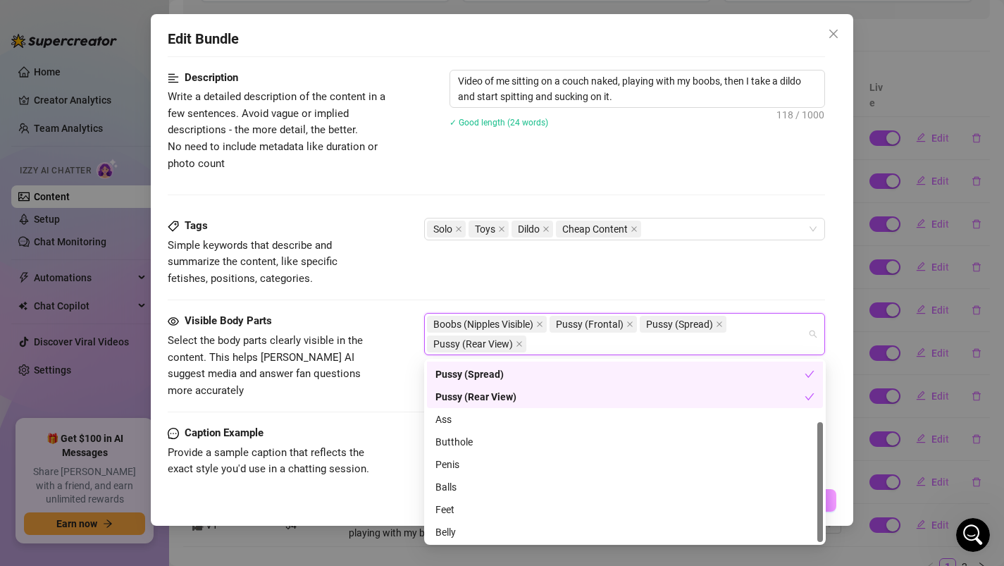
scroll to position [90, 0]
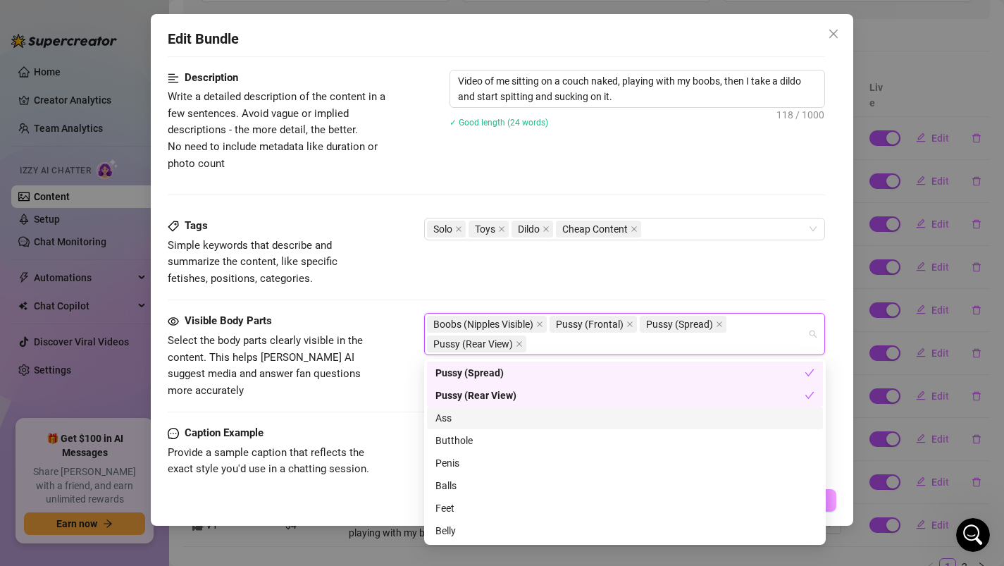
click at [400, 381] on div "Visible Body Parts Select the body parts clearly visible in the content. This h…" at bounding box center [497, 356] width 658 height 86
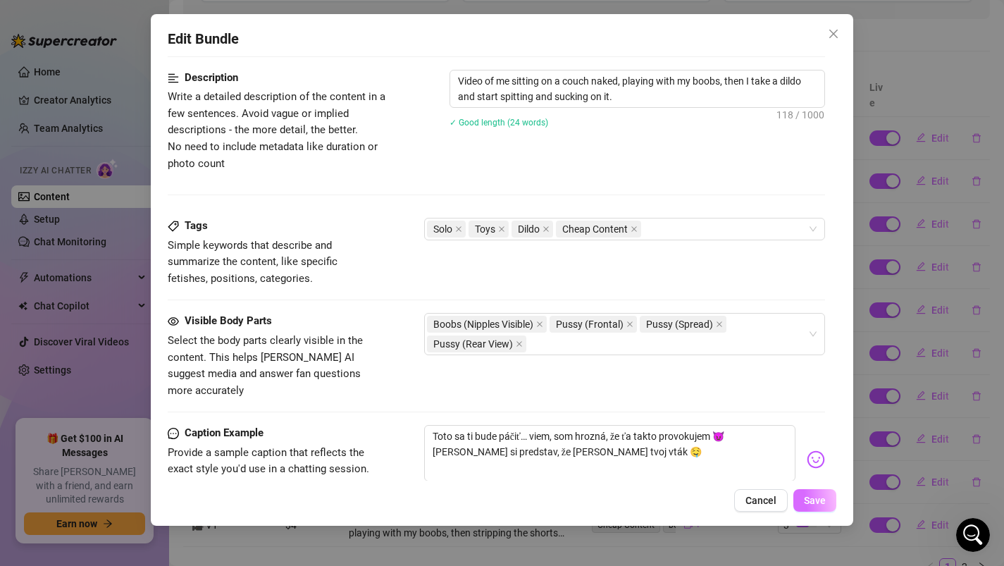
click at [825, 506] on button "Save" at bounding box center [814, 500] width 43 height 23
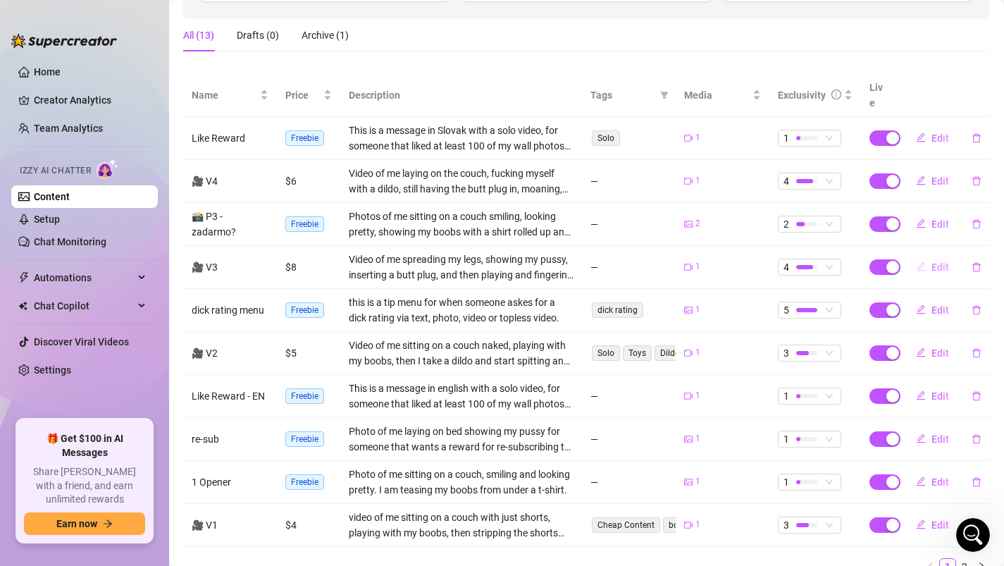
click at [929, 256] on button "Edit" at bounding box center [932, 267] width 56 height 23
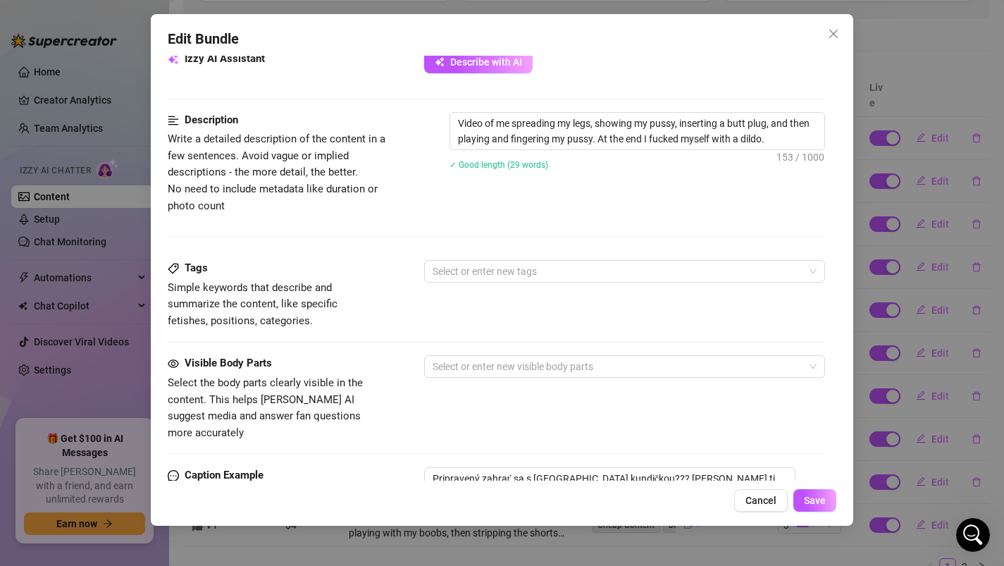
scroll to position [534, 0]
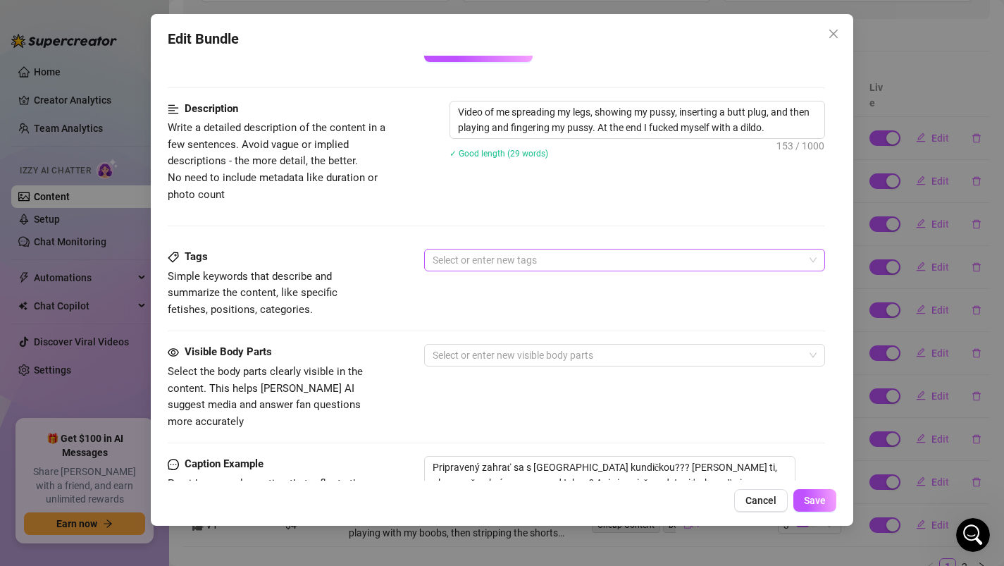
click at [510, 266] on div at bounding box center [617, 260] width 381 height 20
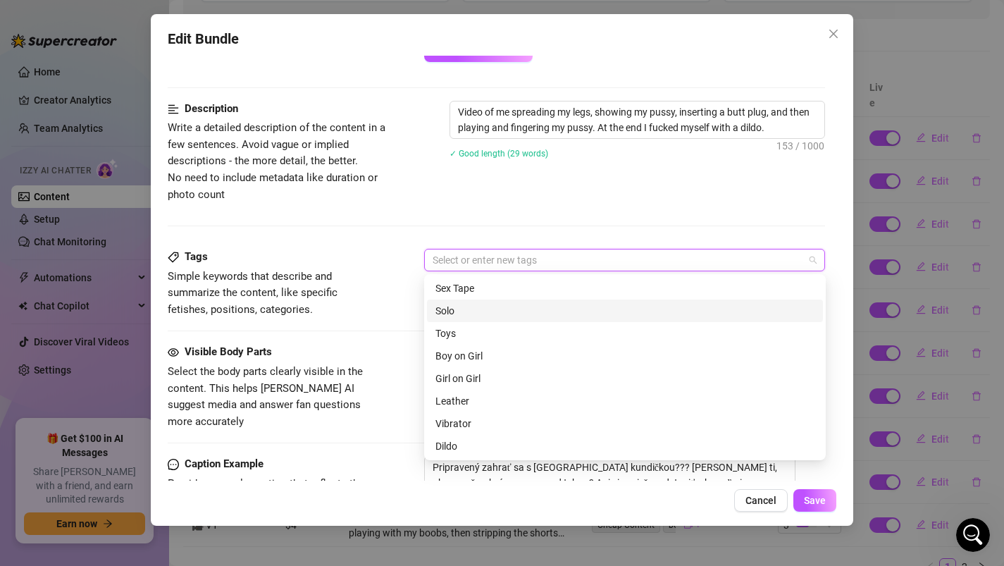
click at [494, 309] on div "Solo" at bounding box center [624, 310] width 379 height 15
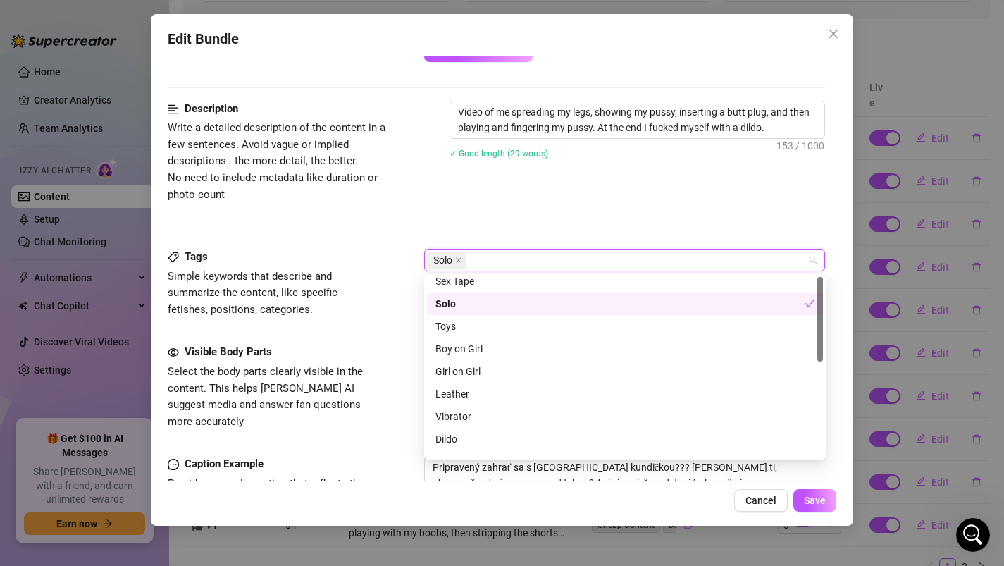
scroll to position [0, 0]
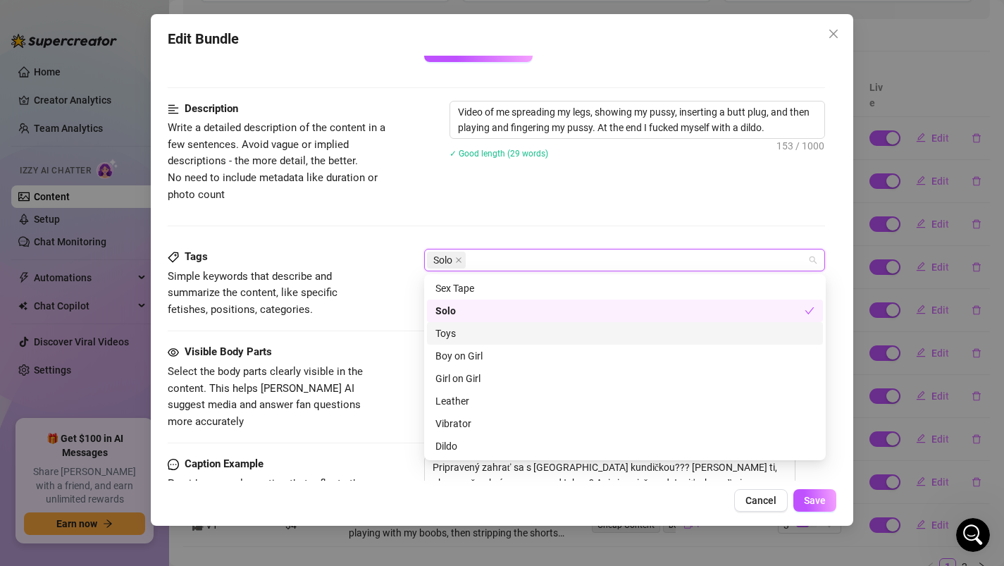
click at [443, 334] on div "Toys" at bounding box center [624, 332] width 379 height 15
click at [493, 332] on div "Toys" at bounding box center [619, 332] width 369 height 15
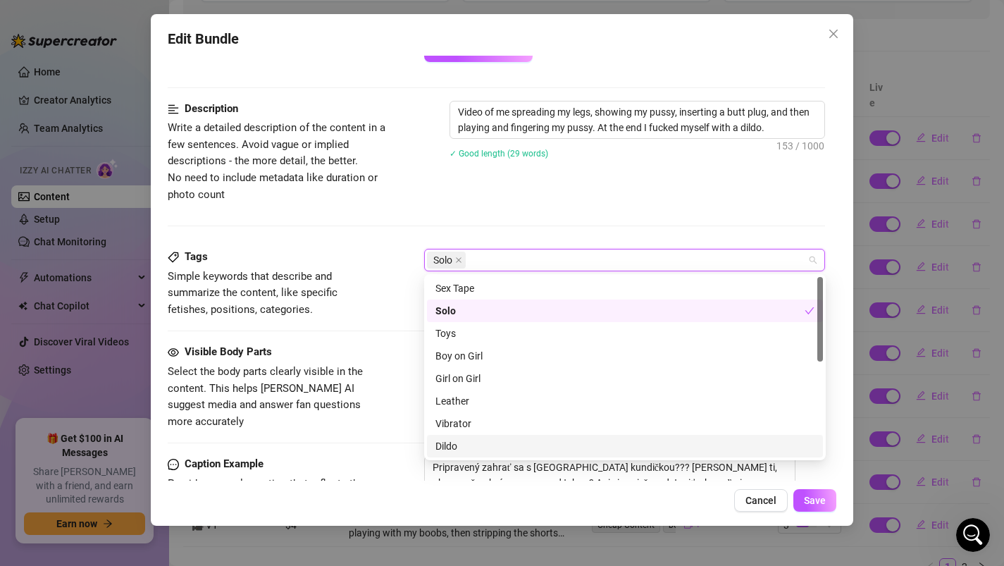
click at [364, 357] on div "Visible Body Parts" at bounding box center [273, 352] width 211 height 17
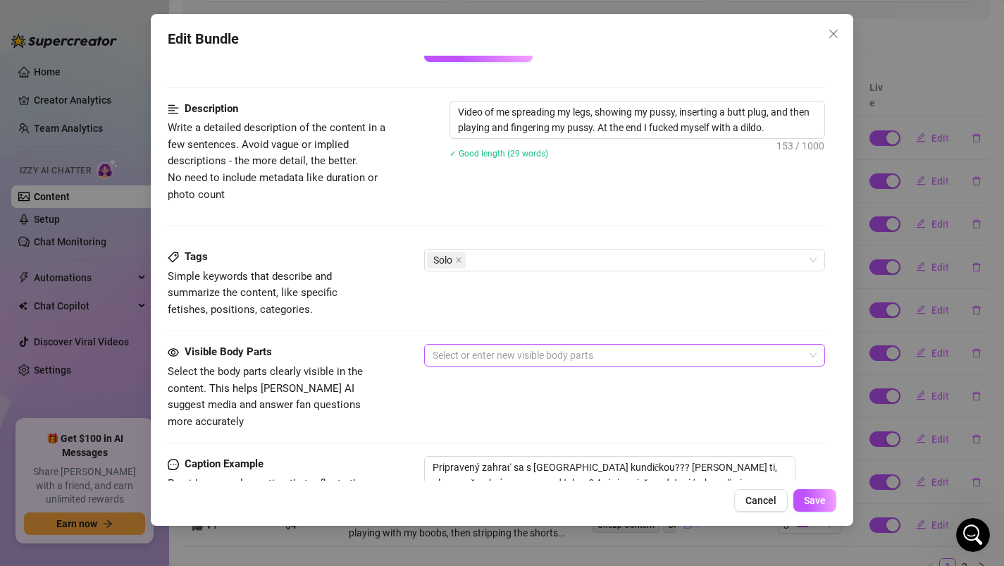
click at [457, 364] on div at bounding box center [617, 355] width 381 height 20
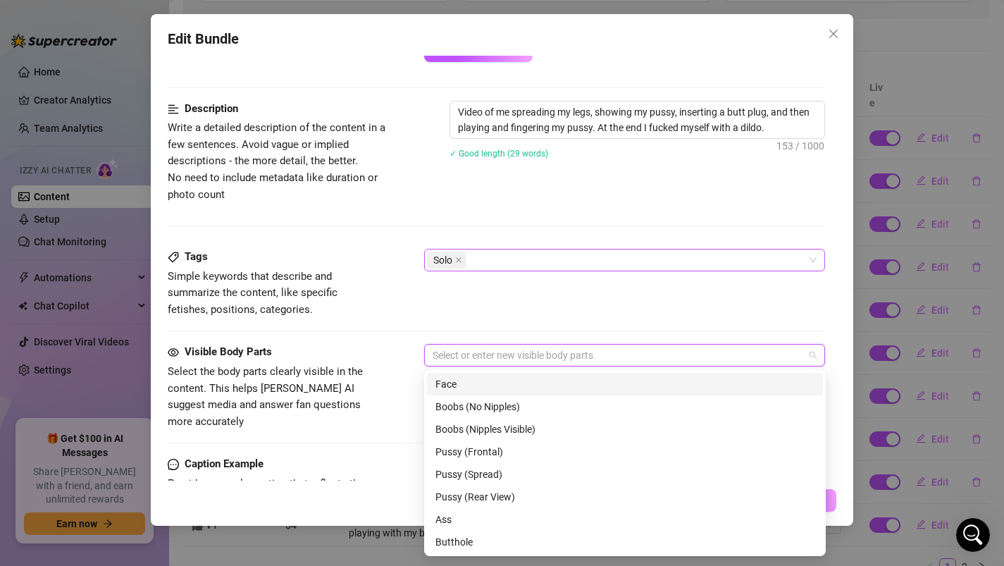
click at [480, 263] on div "Solo" at bounding box center [617, 260] width 381 height 20
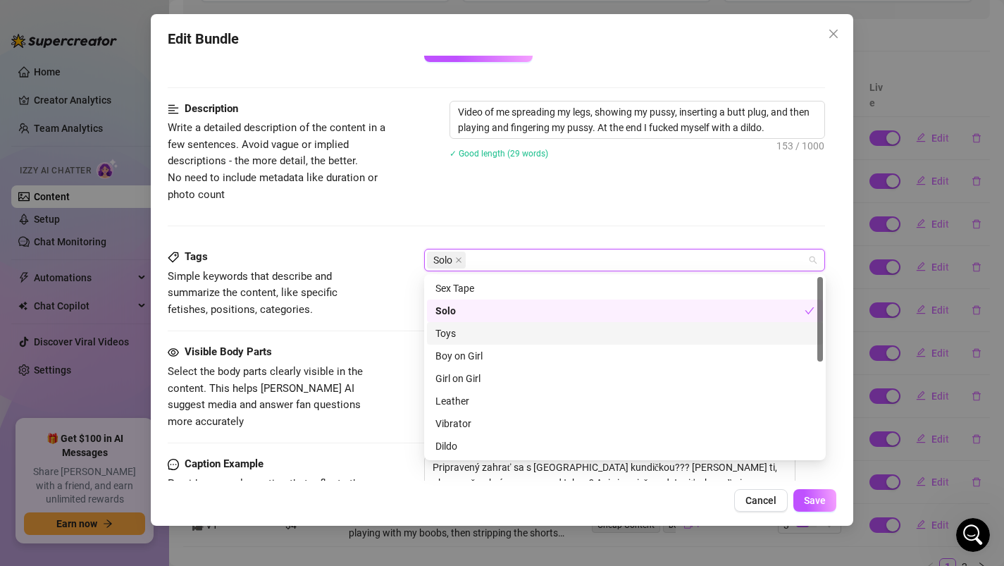
click at [459, 335] on div "Toys" at bounding box center [624, 332] width 379 height 15
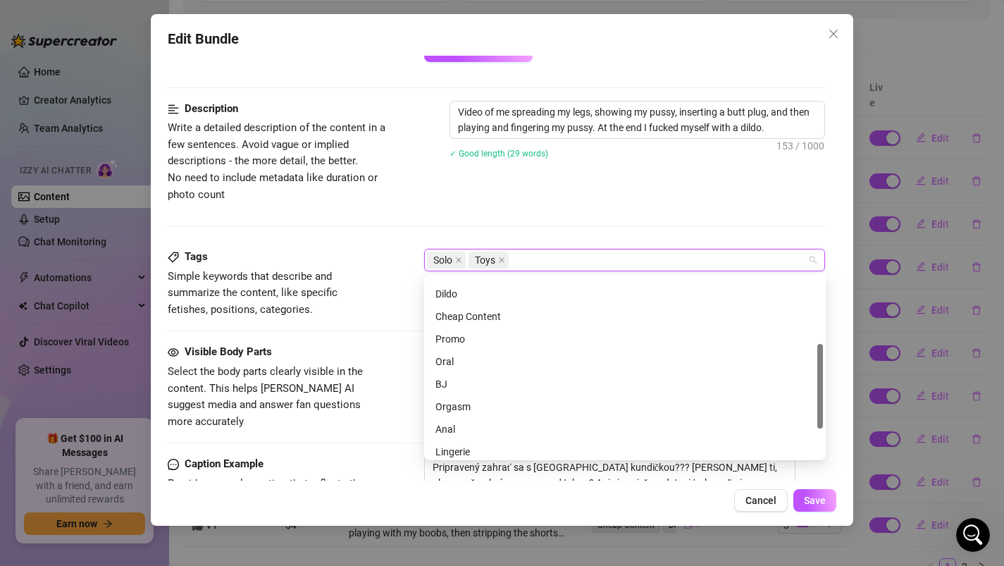
scroll to position [155, 0]
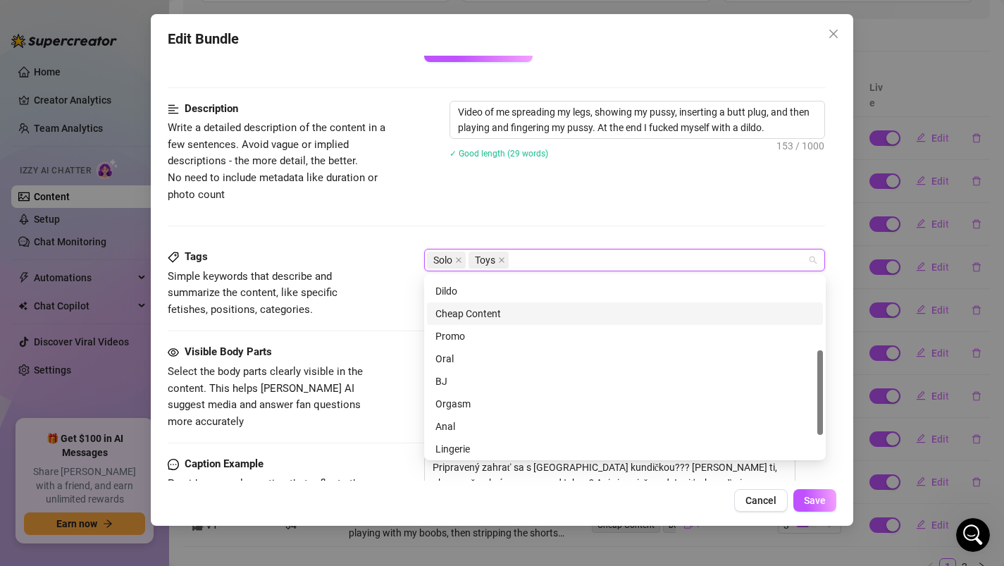
click at [466, 316] on div "Cheap Content" at bounding box center [624, 313] width 379 height 15
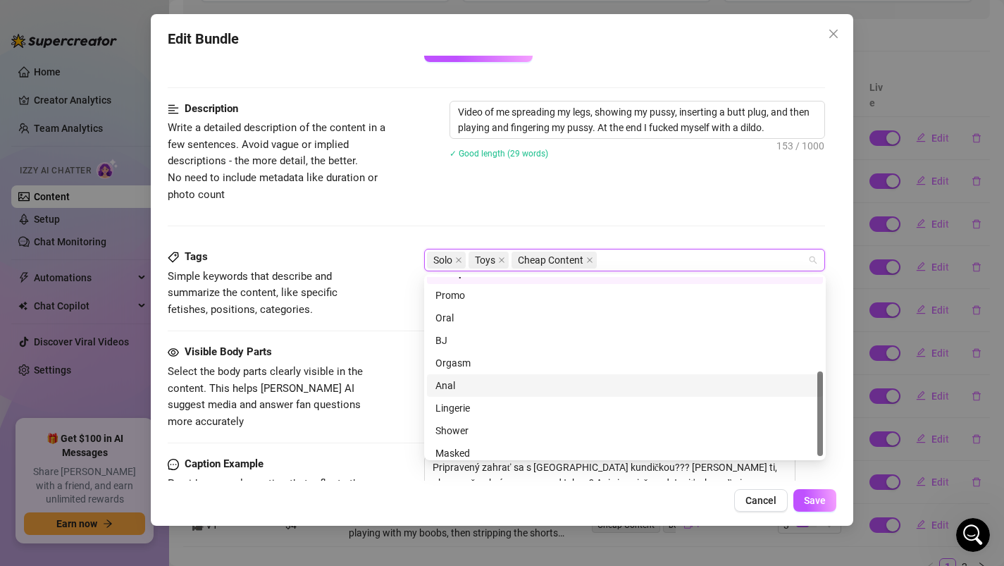
scroll to position [203, 0]
click at [457, 378] on div "Anal" at bounding box center [624, 377] width 379 height 15
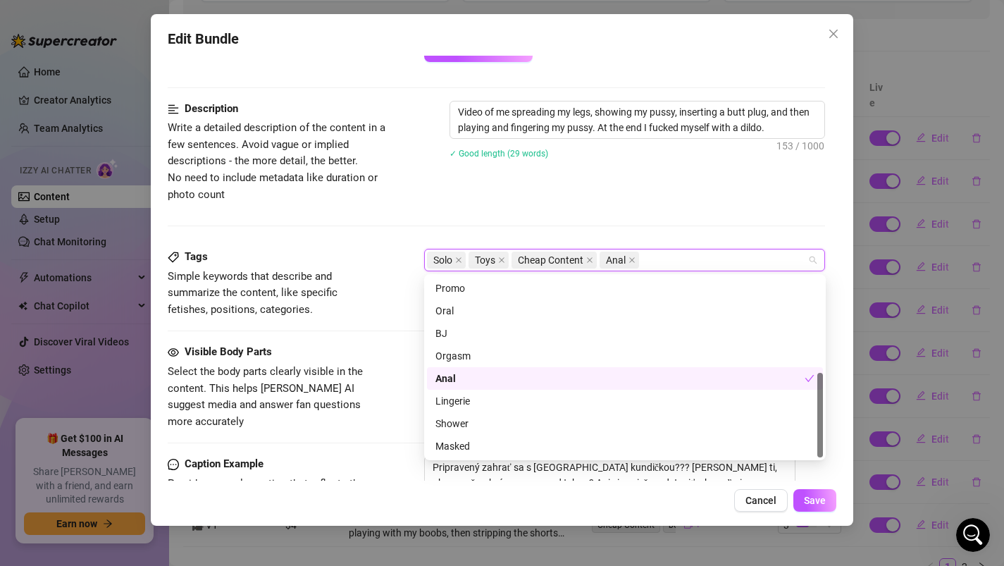
click at [379, 349] on div "Visible Body Parts Select the body parts clearly visible in the content. This h…" at bounding box center [497, 387] width 658 height 86
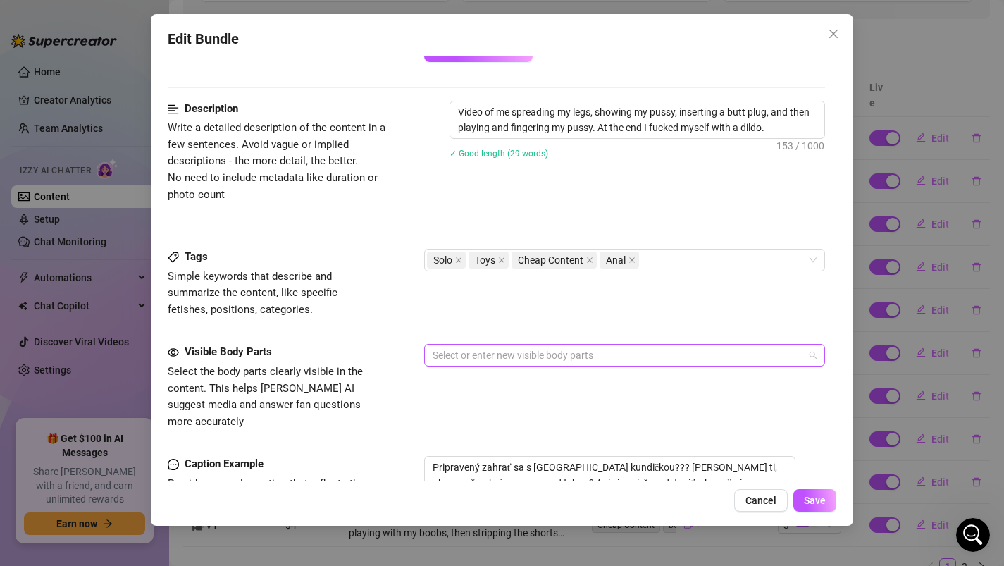
click at [499, 359] on div at bounding box center [617, 355] width 381 height 20
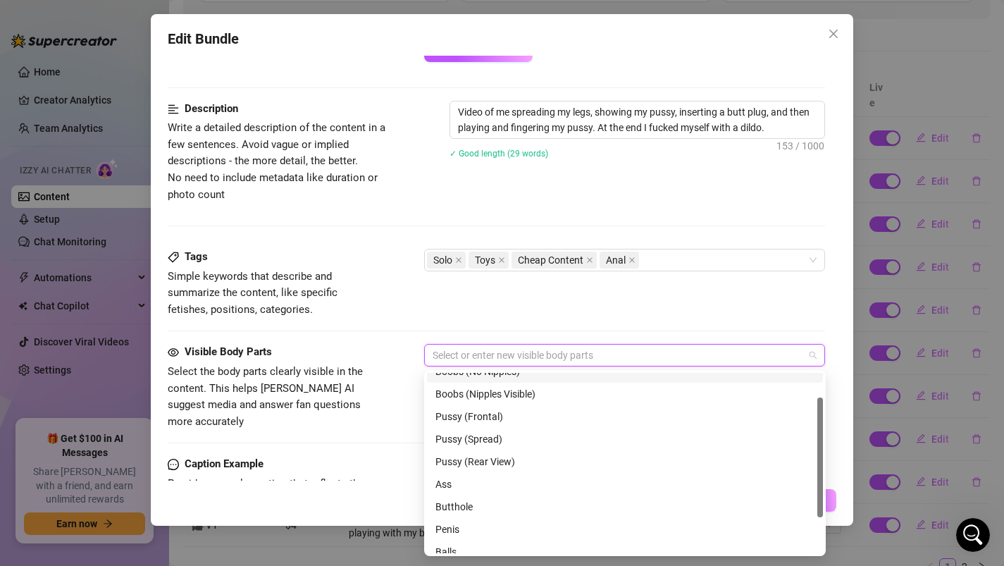
scroll to position [43, 0]
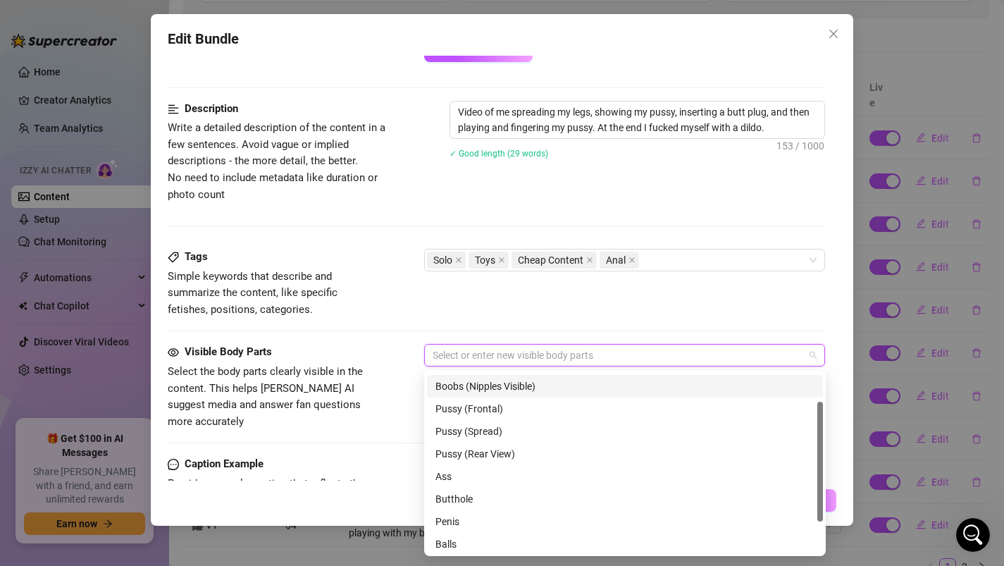
click at [489, 390] on div "Boobs (Nipples Visible)" at bounding box center [624, 385] width 379 height 15
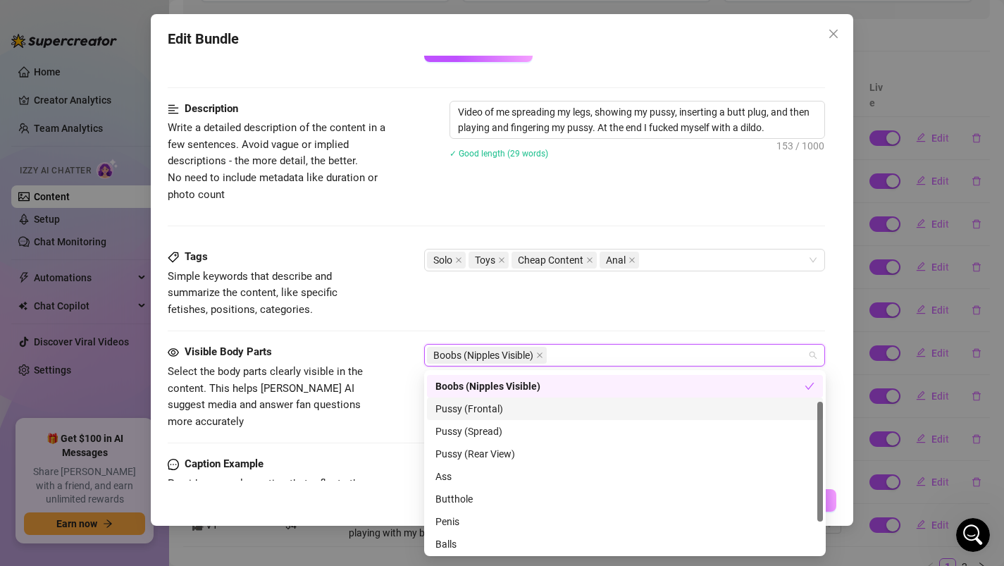
click at [487, 412] on div "Pussy (Frontal)" at bounding box center [624, 408] width 379 height 15
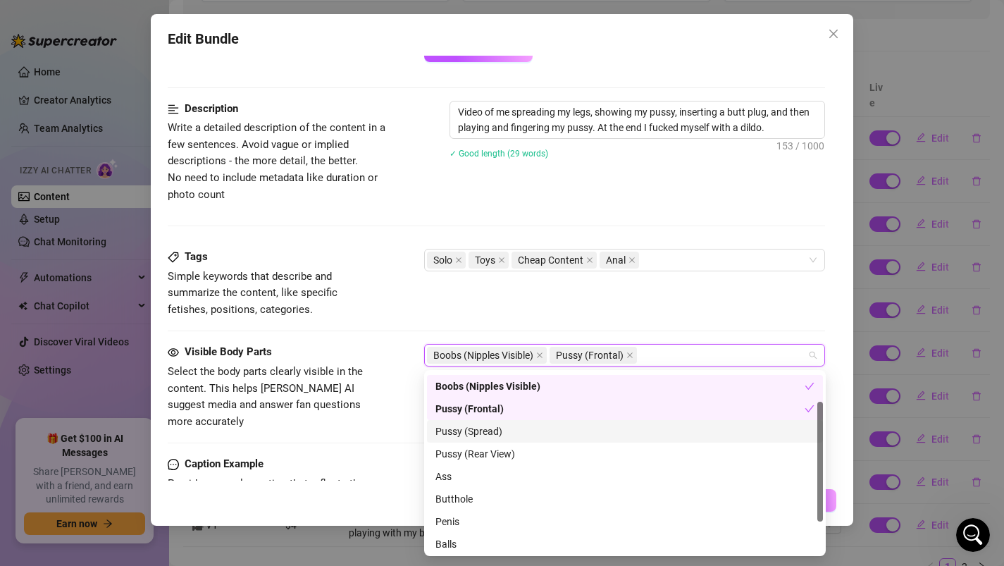
click at [487, 427] on div "Pussy (Spread)" at bounding box center [624, 430] width 379 height 15
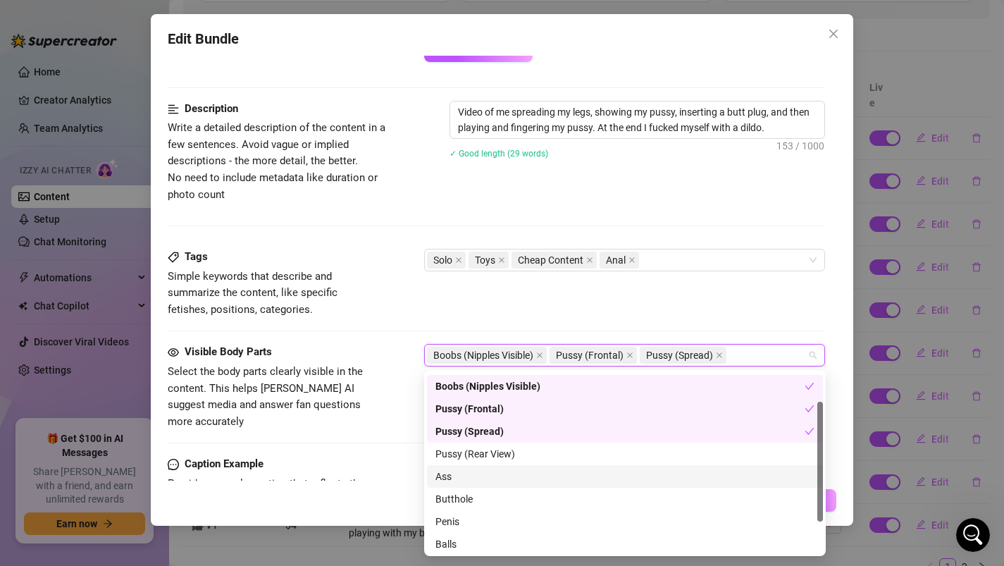
click at [469, 476] on div "Ass" at bounding box center [624, 475] width 379 height 15
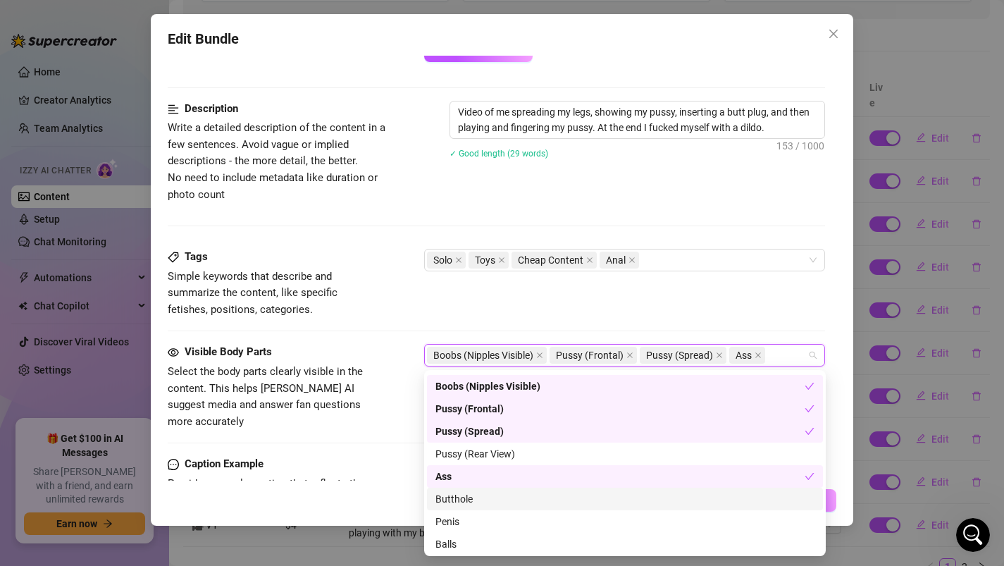
click at [469, 497] on div "Butthole" at bounding box center [624, 498] width 379 height 15
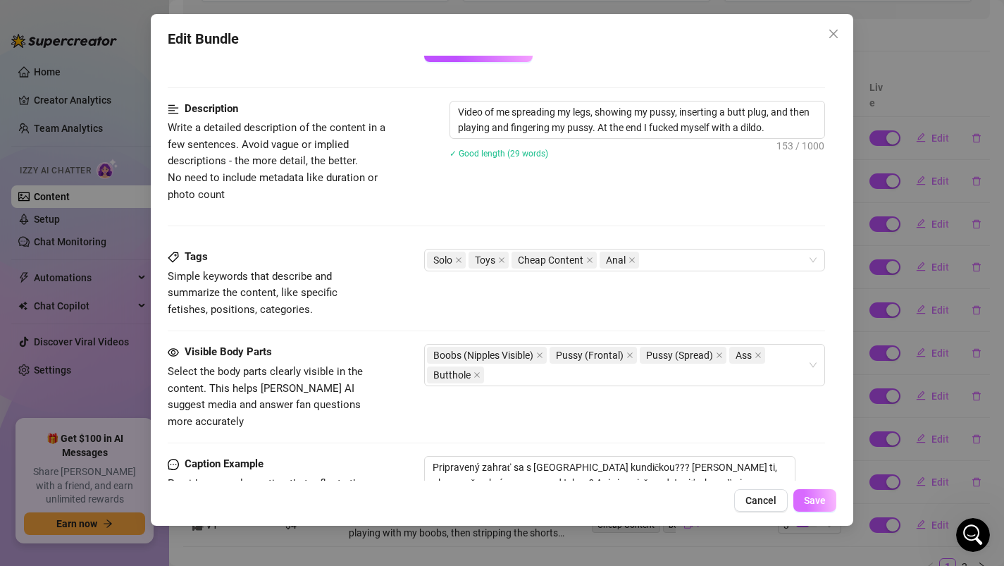
click at [811, 504] on span "Save" at bounding box center [815, 499] width 22 height 11
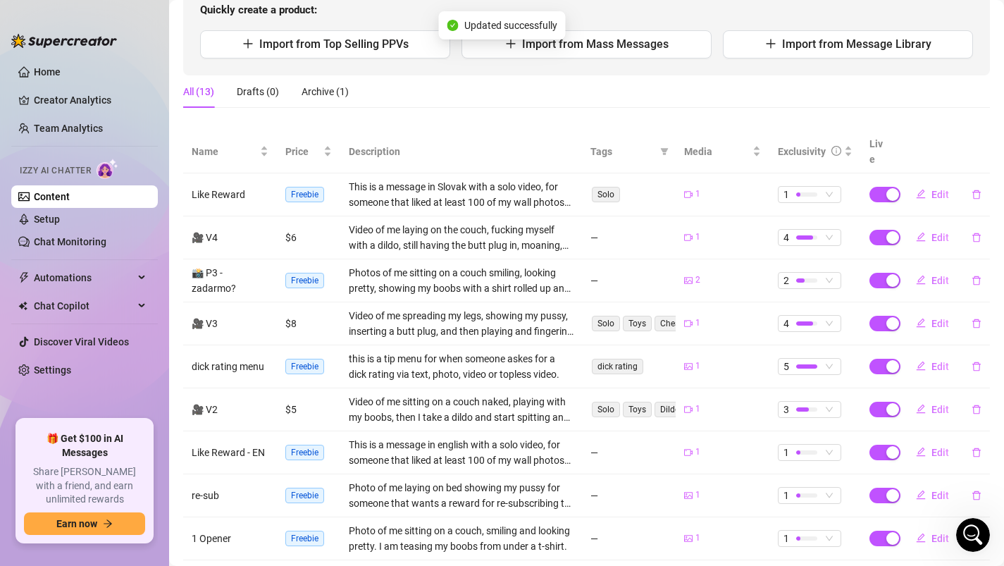
scroll to position [156, 0]
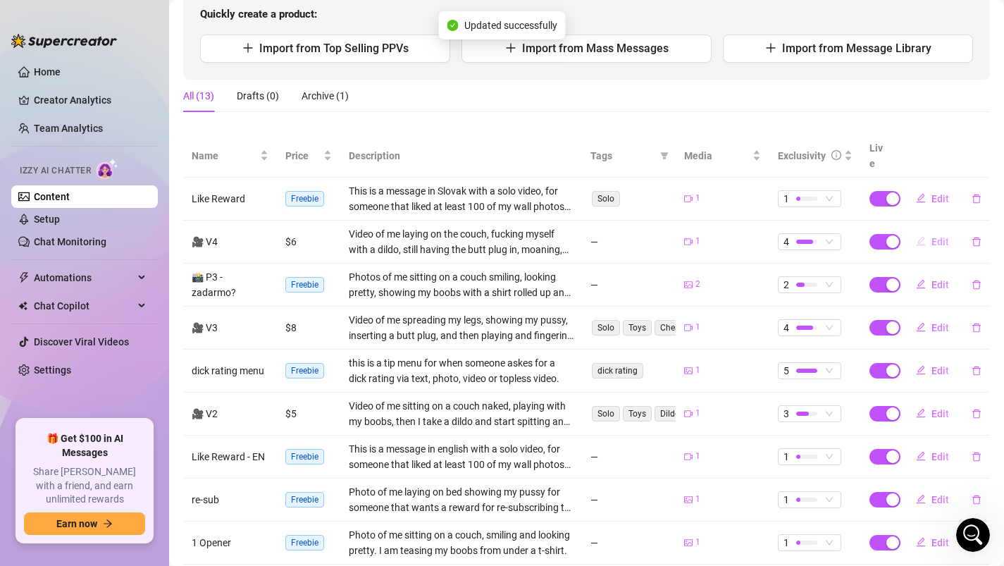
click at [936, 236] on span "Edit" at bounding box center [940, 241] width 18 height 11
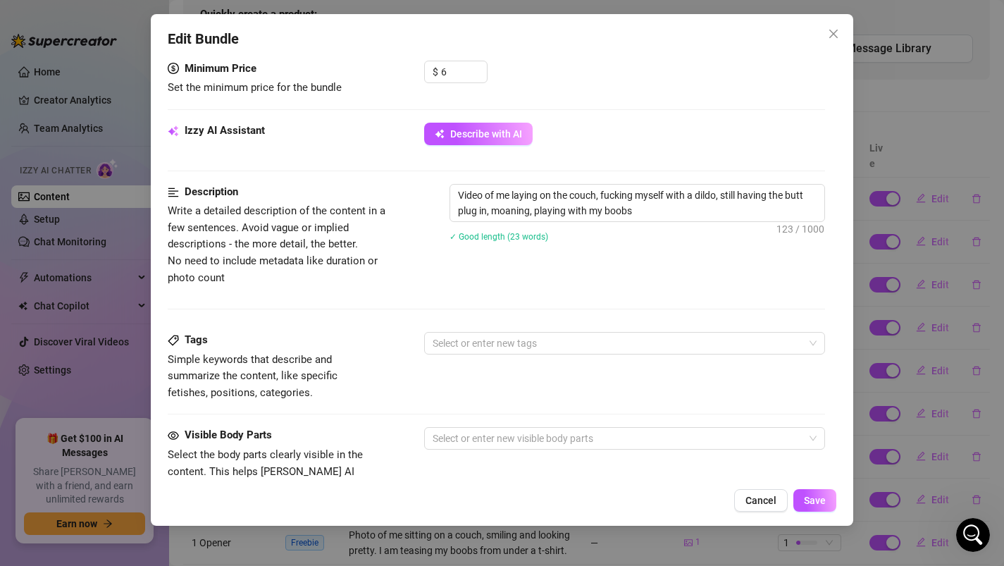
scroll to position [459, 0]
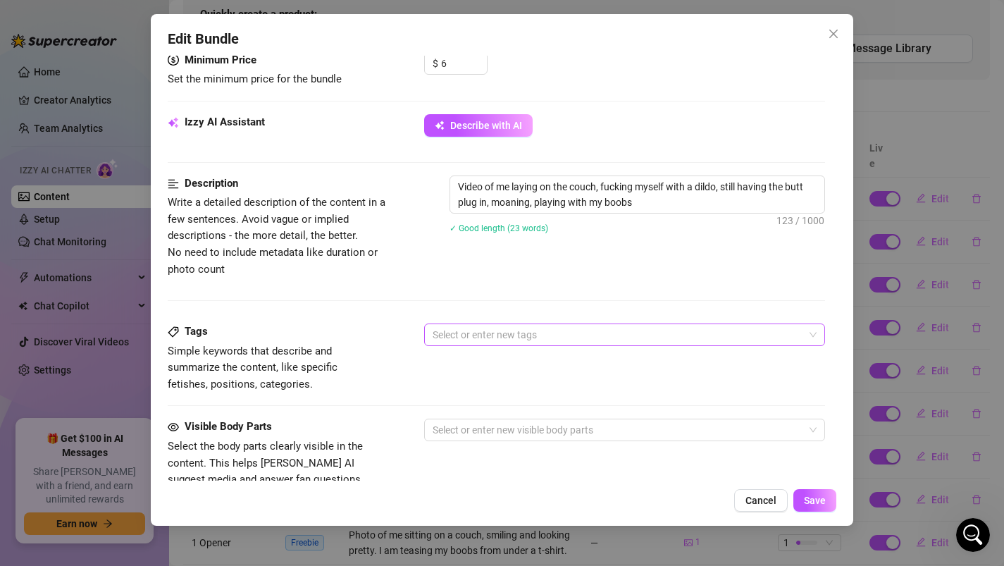
click at [482, 330] on div at bounding box center [617, 335] width 381 height 20
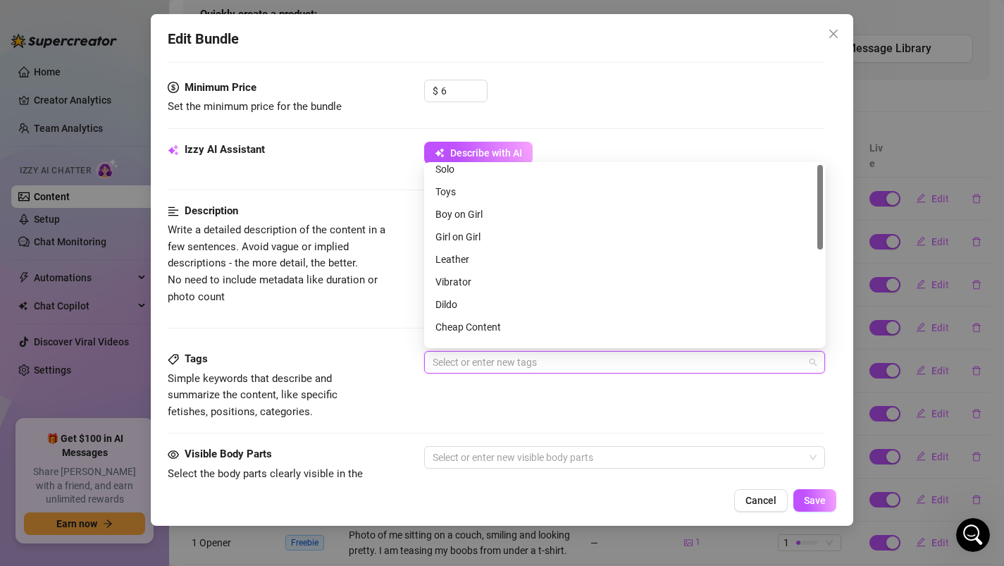
scroll to position [0, 0]
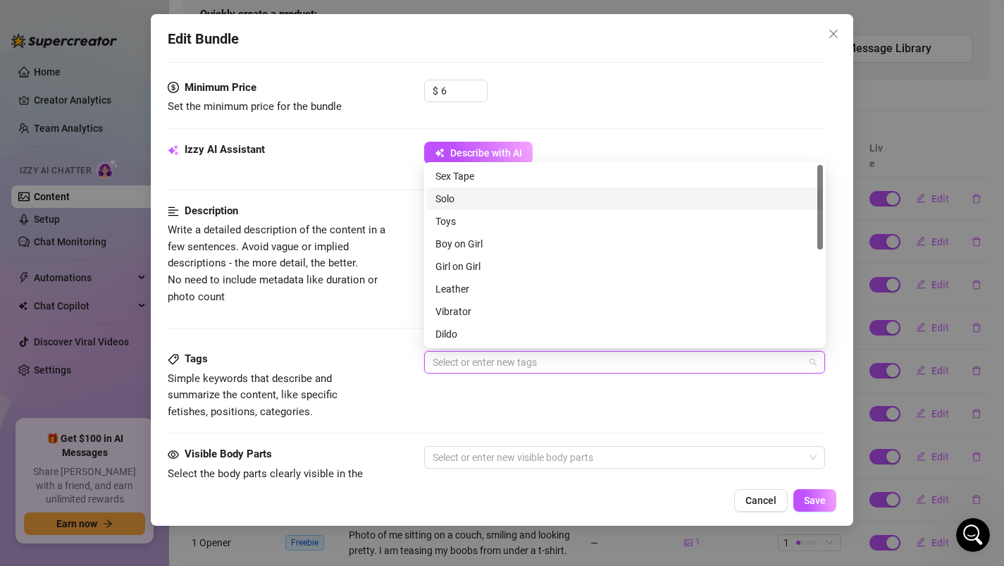
click at [441, 195] on div "Solo" at bounding box center [624, 198] width 379 height 15
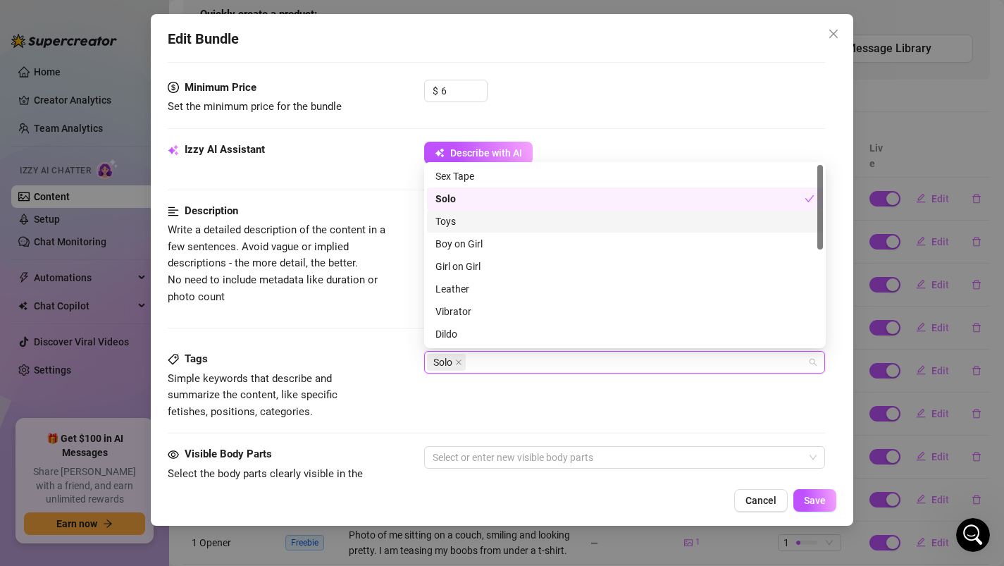
click at [449, 218] on div "Toys" at bounding box center [624, 220] width 379 height 15
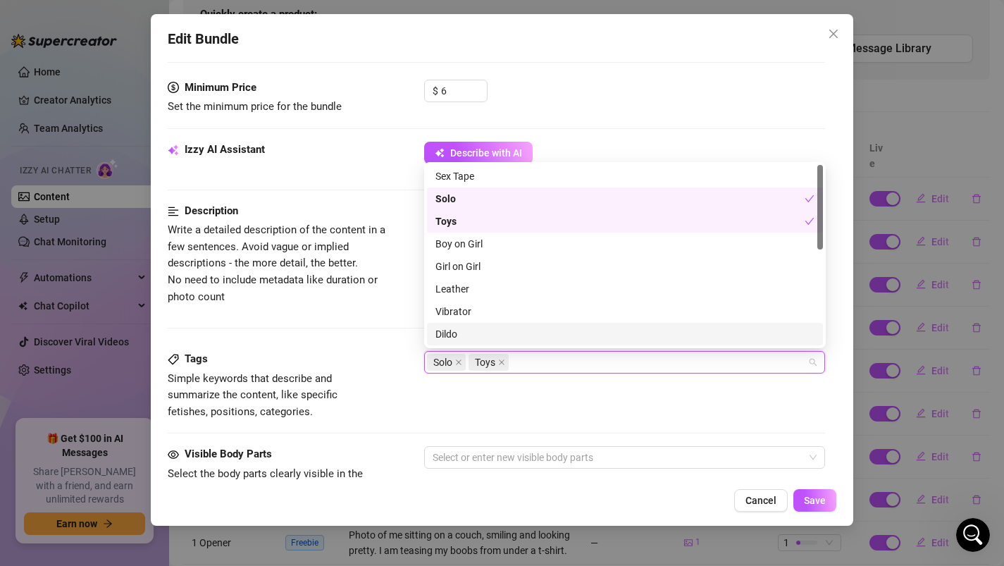
click at [450, 332] on div "Dildo" at bounding box center [624, 333] width 379 height 15
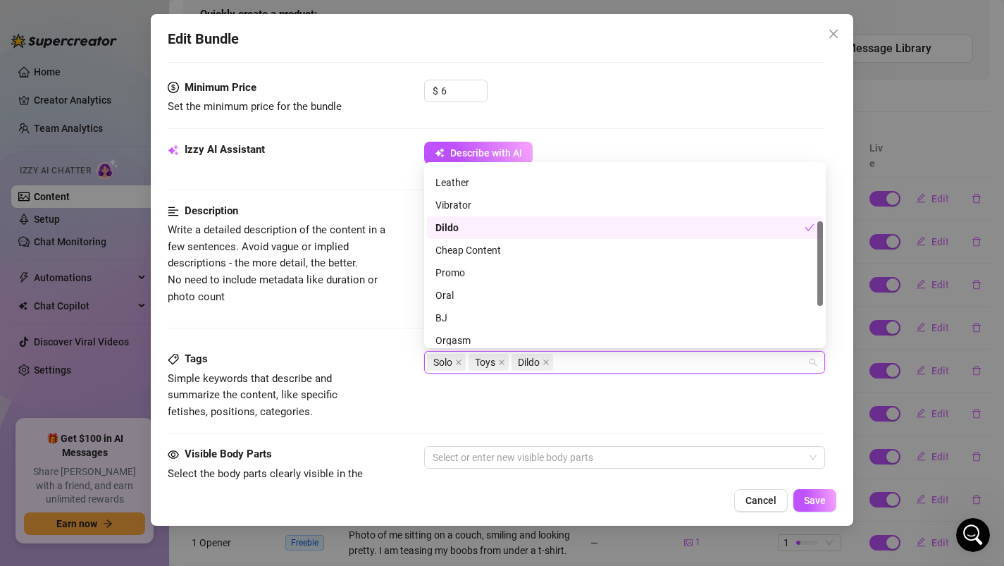
scroll to position [127, 0]
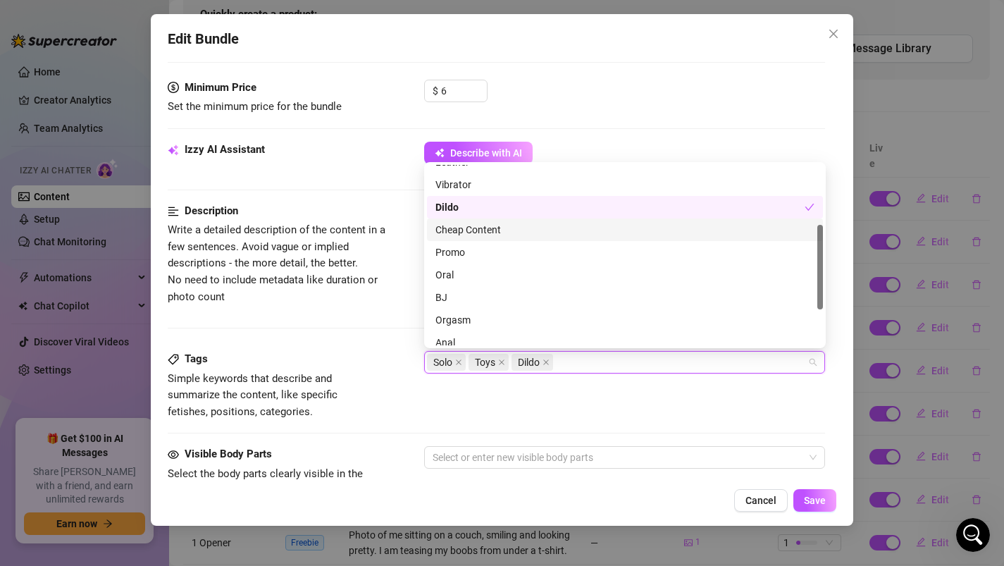
click at [471, 228] on div "Cheap Content" at bounding box center [624, 229] width 379 height 15
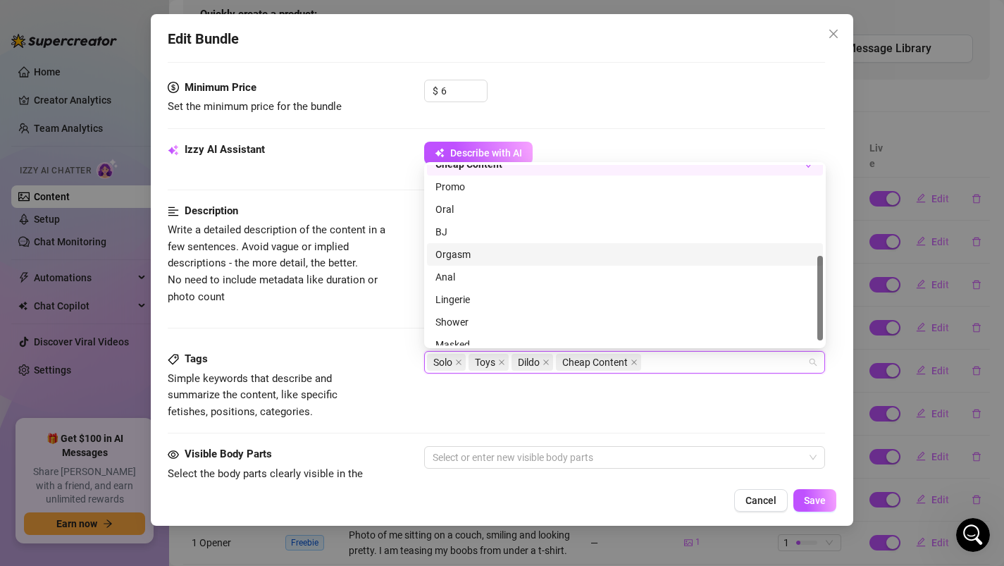
scroll to position [203, 0]
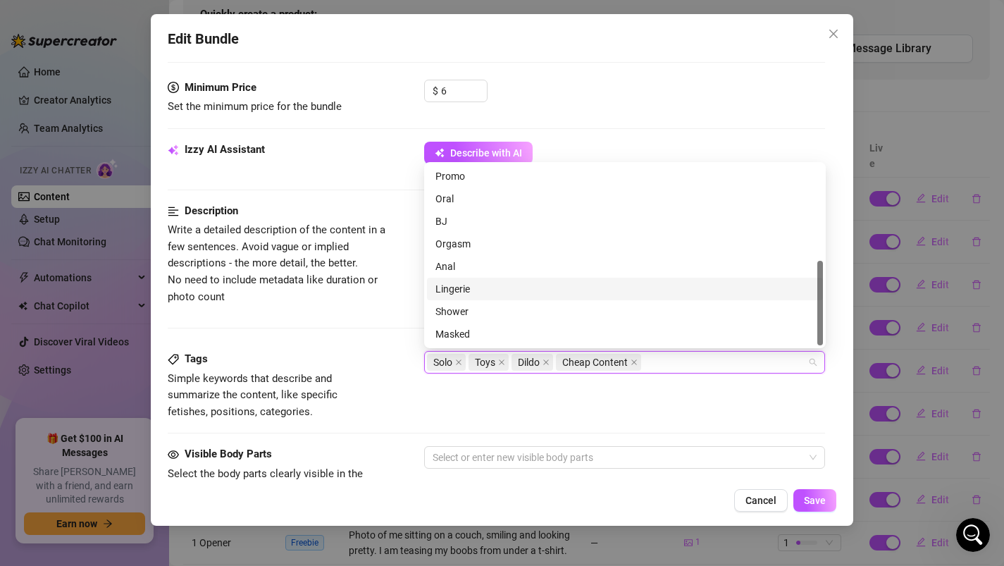
click at [367, 321] on div "Description Write a detailed description of the content in a few sentences. Avo…" at bounding box center [497, 277] width 658 height 148
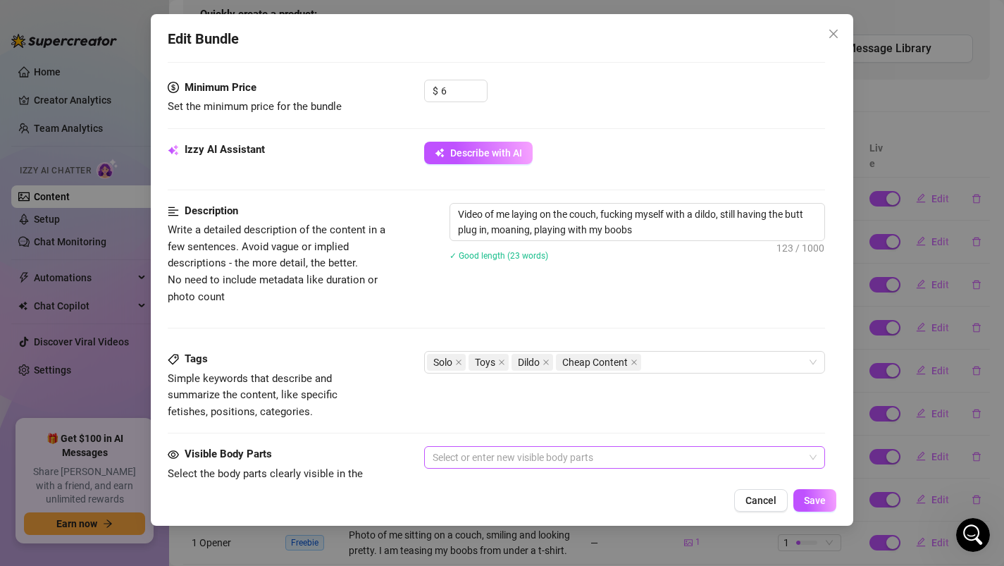
scroll to position [444, 0]
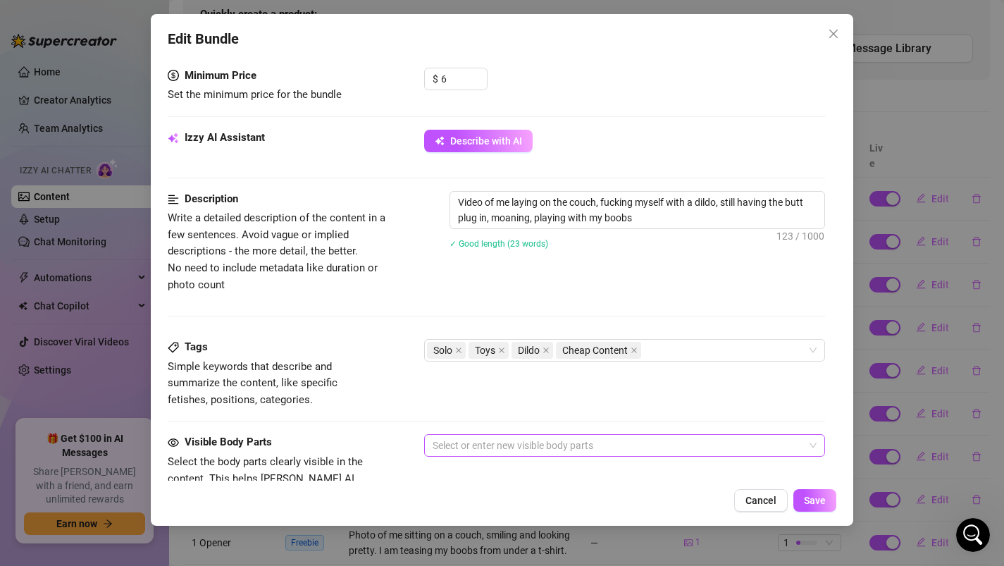
click at [446, 447] on div at bounding box center [617, 445] width 381 height 20
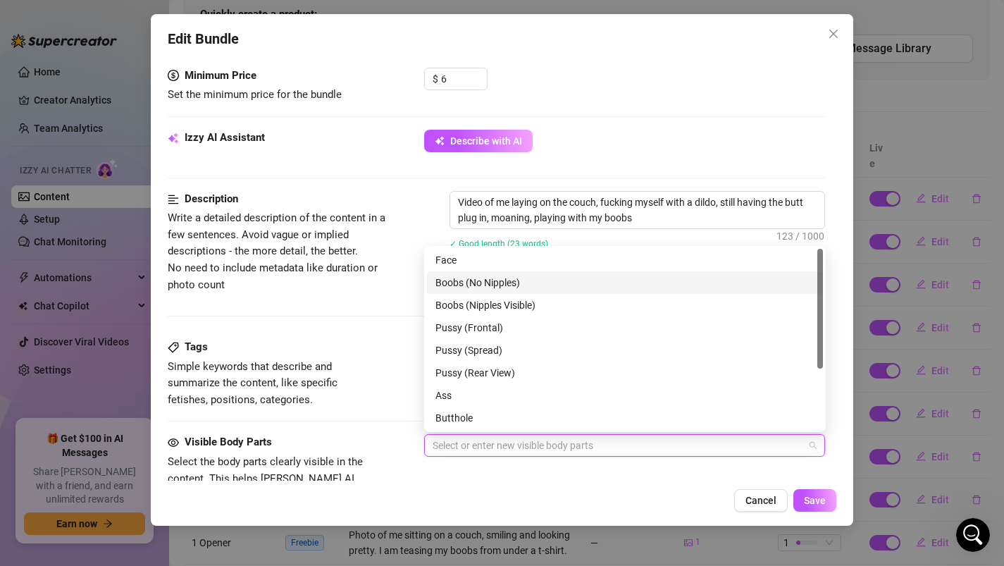
click at [466, 281] on div "Boobs (No Nipples)" at bounding box center [624, 282] width 379 height 15
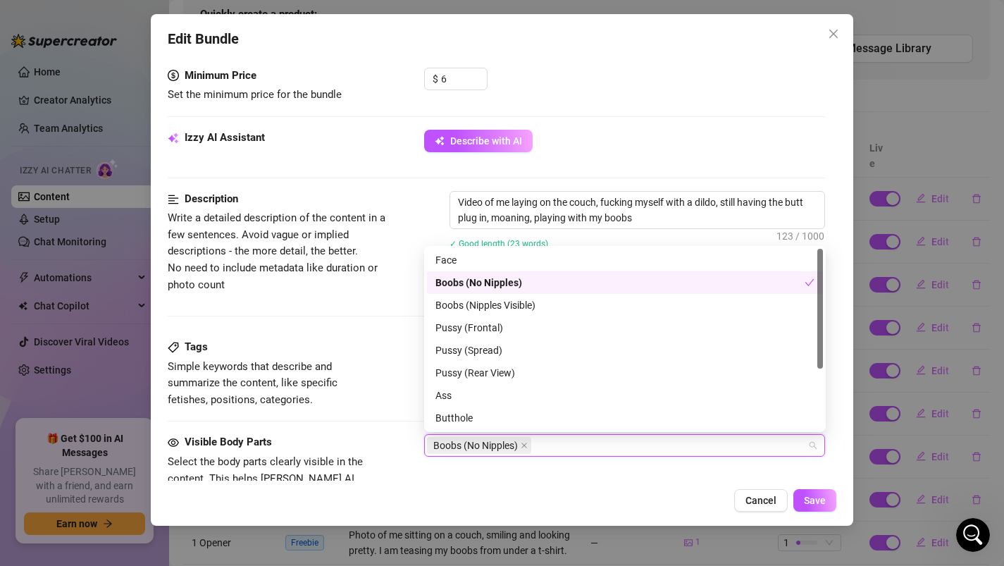
click at [466, 281] on div "Boobs (No Nipples)" at bounding box center [619, 282] width 369 height 15
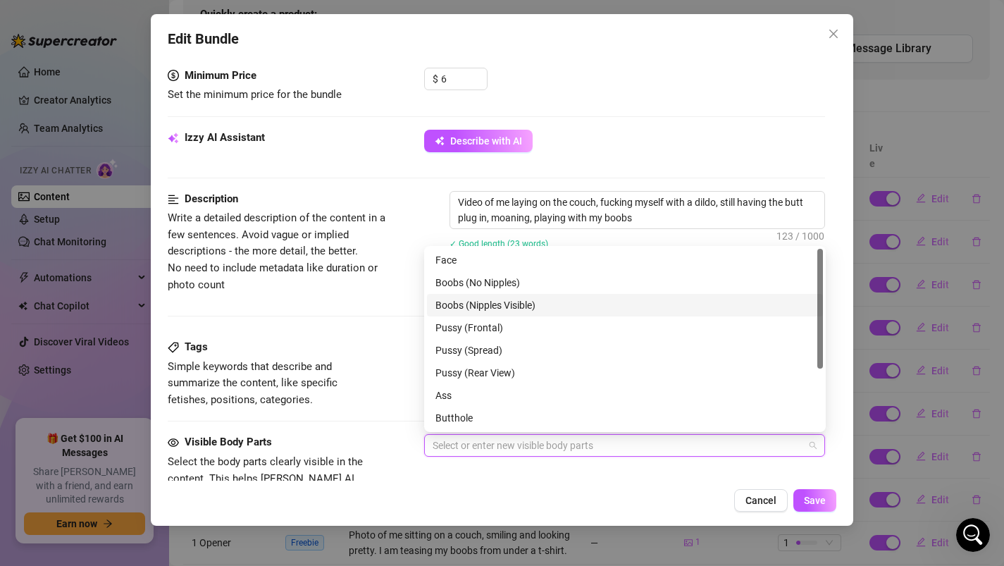
click at [466, 304] on div "Boobs (Nipples Visible)" at bounding box center [624, 304] width 379 height 15
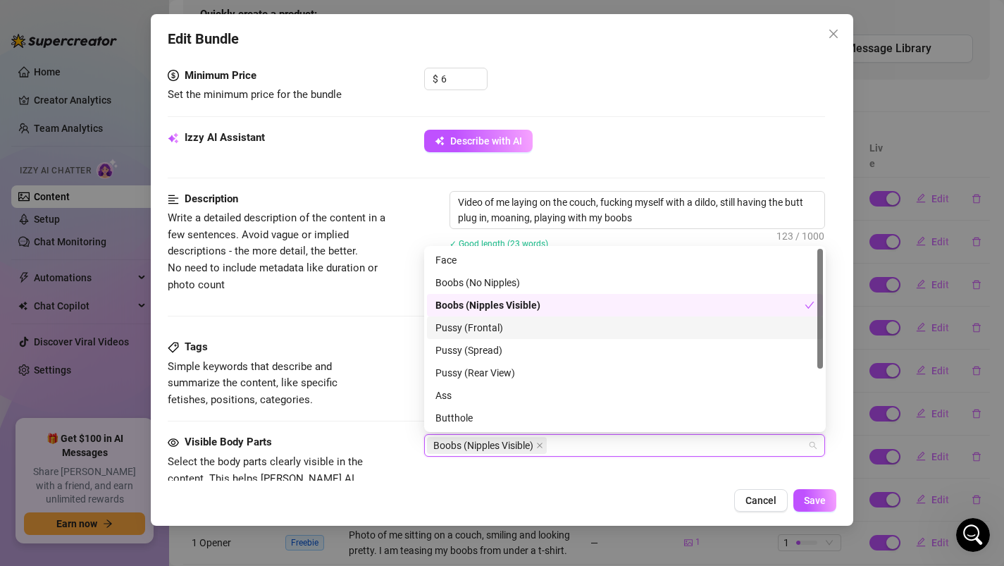
click at [466, 326] on div "Pussy (Frontal)" at bounding box center [624, 327] width 379 height 15
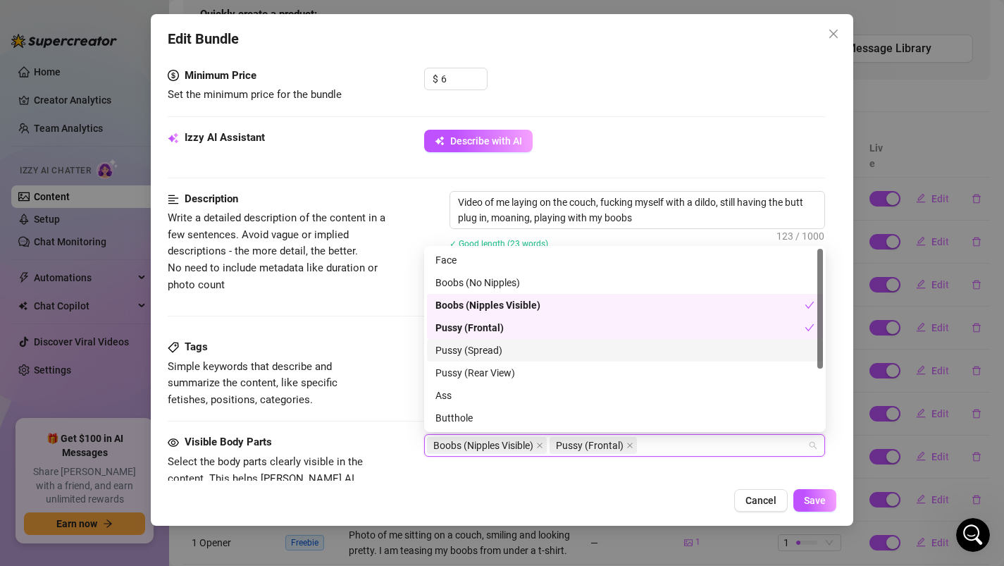
click at [468, 349] on div "Pussy (Spread)" at bounding box center [624, 349] width 379 height 15
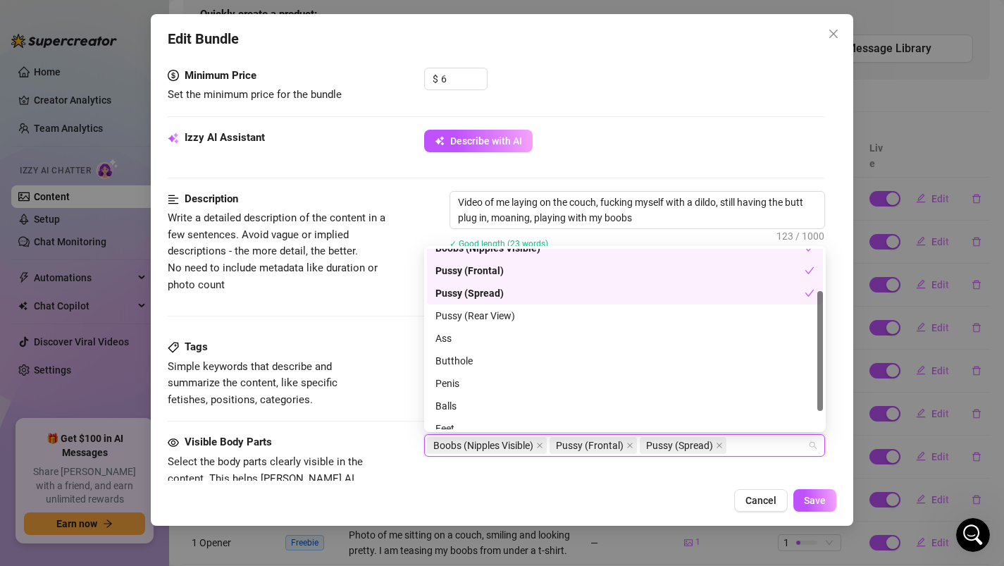
scroll to position [63, 0]
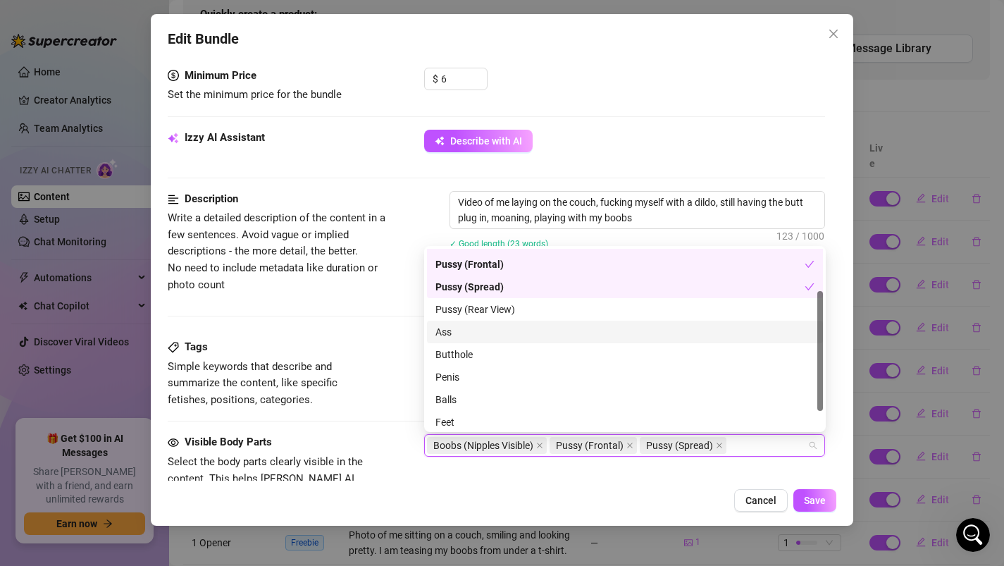
click at [448, 330] on div "Ass" at bounding box center [624, 331] width 379 height 15
click at [455, 353] on div "Butthole" at bounding box center [624, 354] width 379 height 15
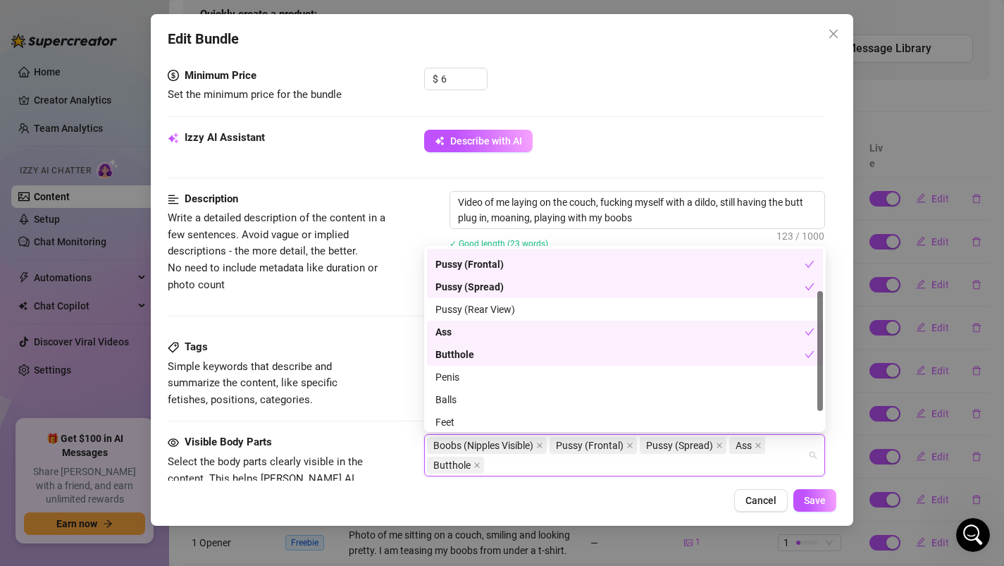
scroll to position [90, 0]
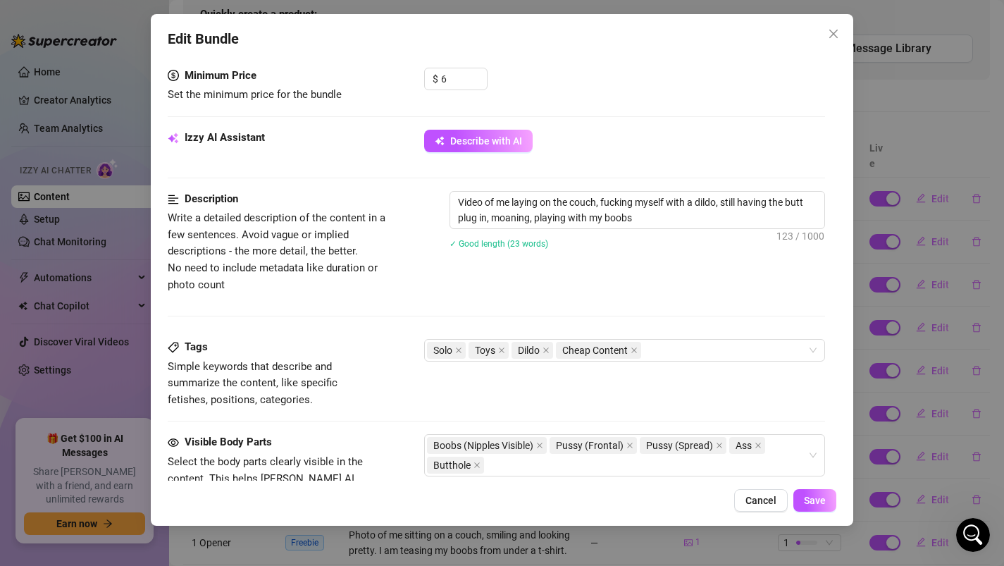
click at [346, 461] on span "Select the body parts clearly visible in the content. This helps [PERSON_NAME] …" at bounding box center [265, 486] width 195 height 63
click at [809, 502] on span "Save" at bounding box center [815, 499] width 22 height 11
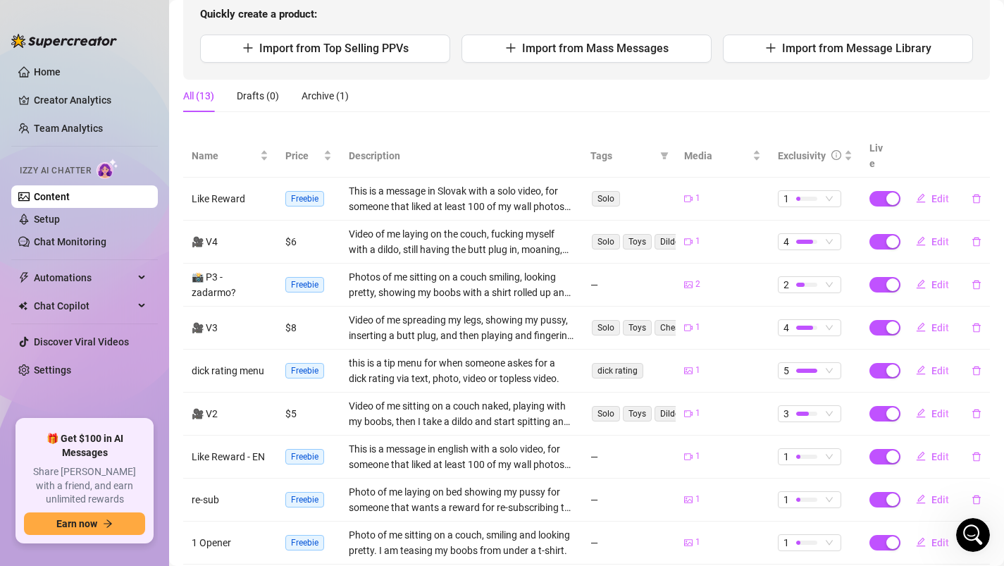
click at [898, 181] on td "Edit" at bounding box center [943, 199] width 94 height 43
click at [889, 192] on div "button" at bounding box center [892, 198] width 13 height 13
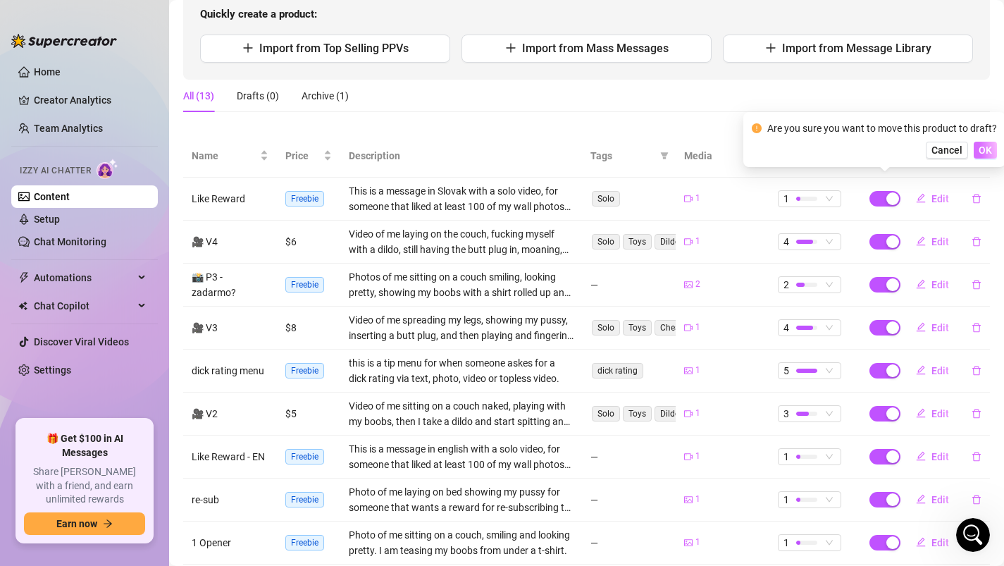
click at [983, 151] on span "OK" at bounding box center [984, 149] width 13 height 11
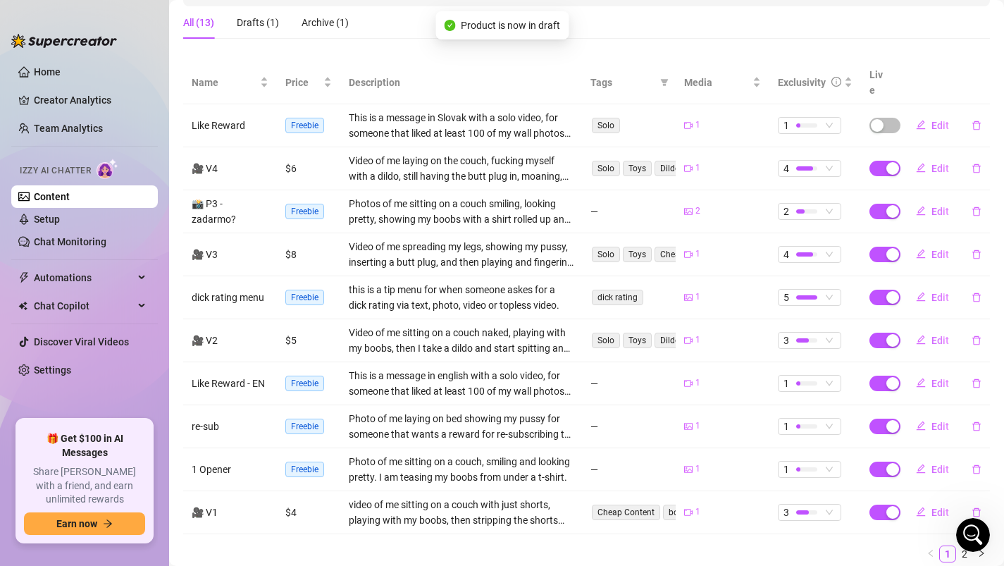
scroll to position [230, 0]
click at [891, 375] on div "button" at bounding box center [892, 381] width 13 height 13
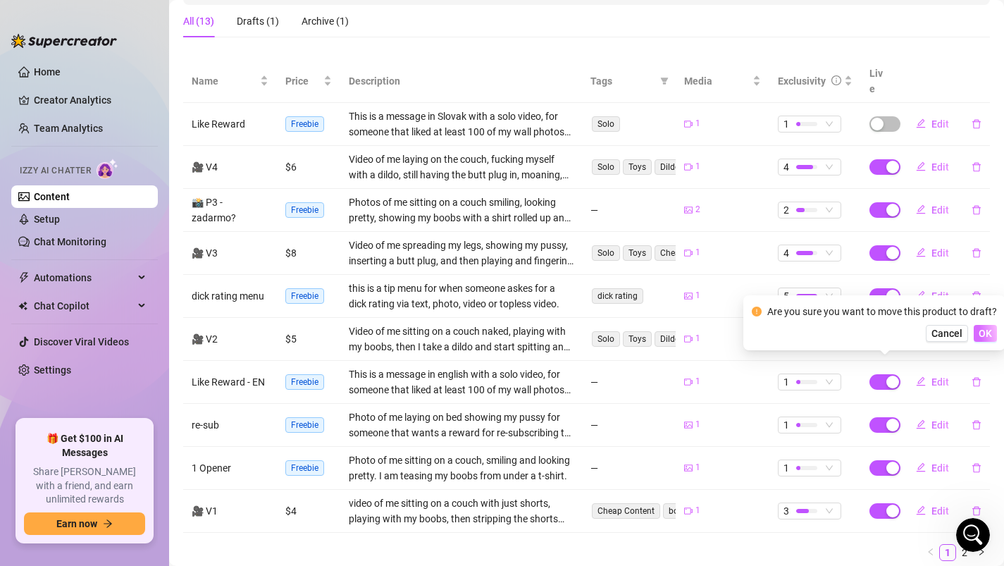
click at [988, 335] on span "OK" at bounding box center [984, 333] width 13 height 11
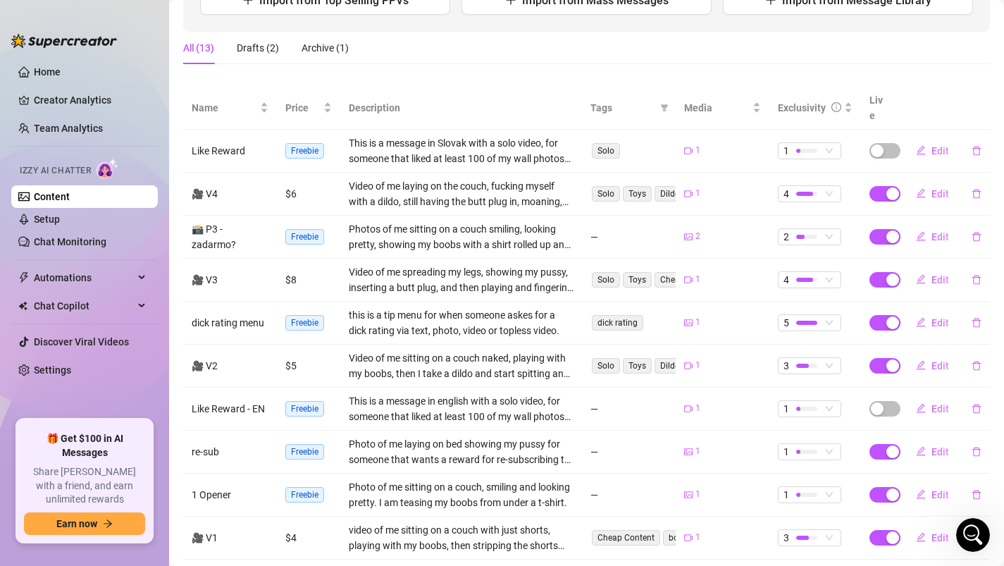
scroll to position [202, 0]
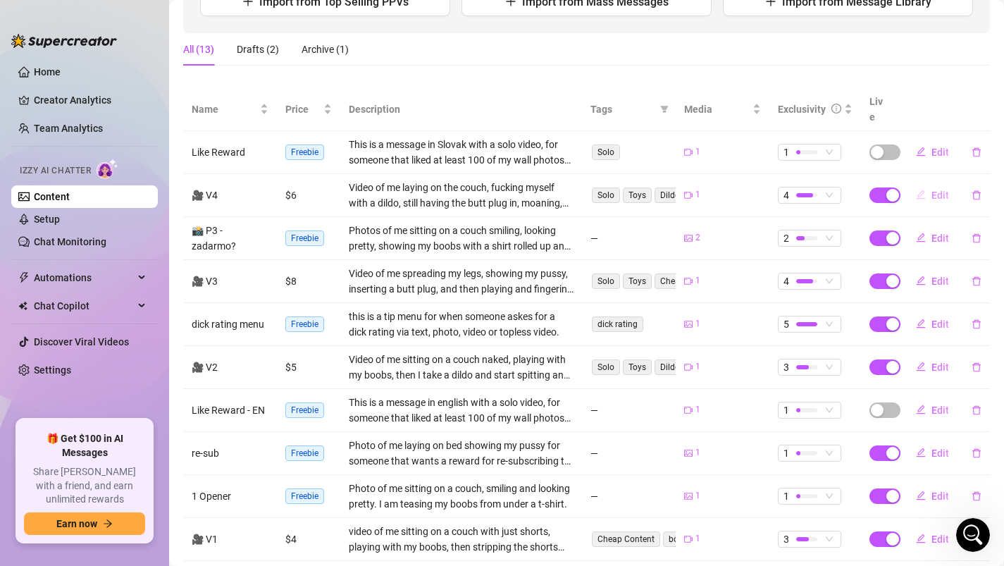
click at [937, 189] on span "Edit" at bounding box center [940, 194] width 18 height 11
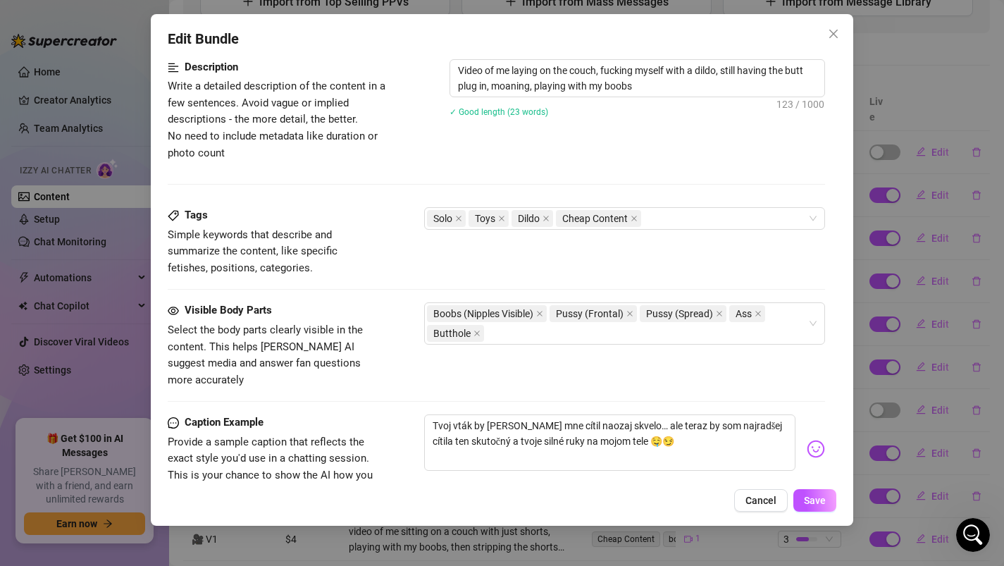
scroll to position [605, 0]
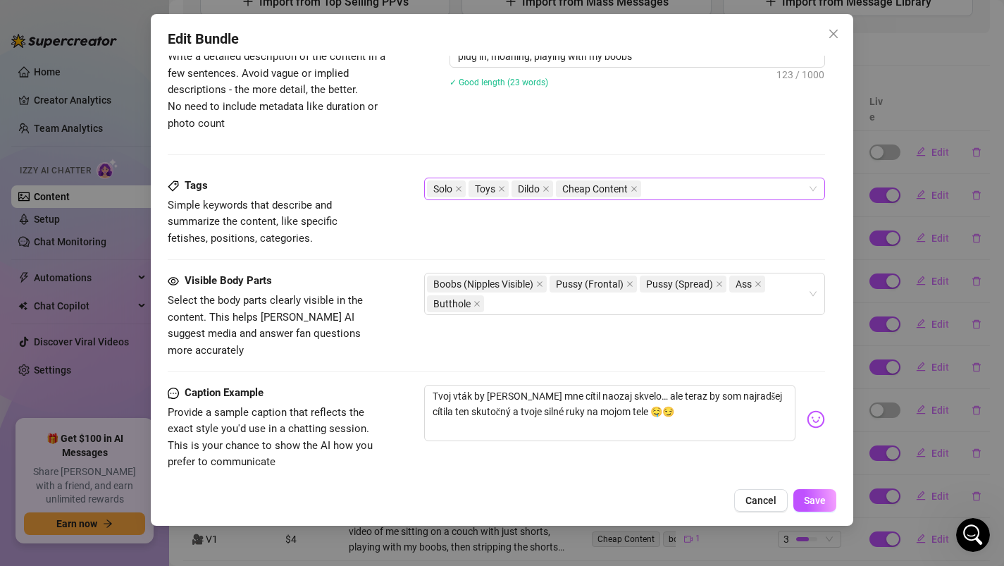
click at [688, 189] on div "Solo Toys Dildo Cheap Content" at bounding box center [617, 189] width 381 height 20
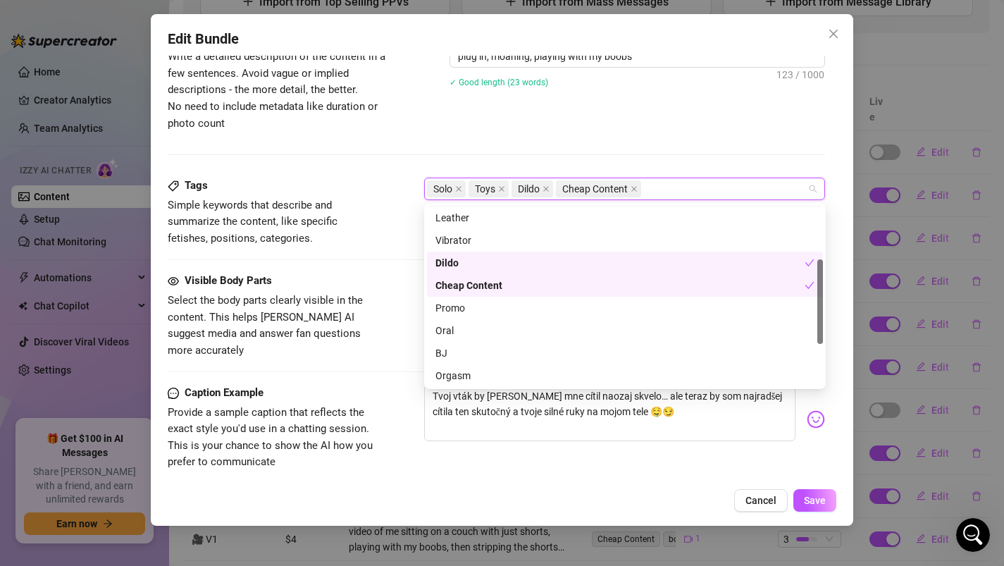
scroll to position [124, 0]
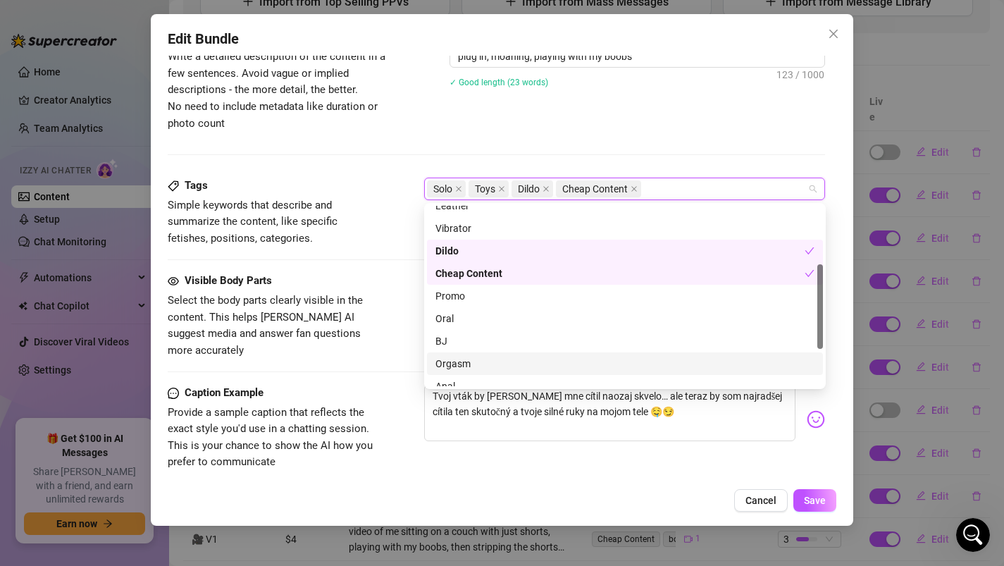
click at [504, 366] on div "Orgasm" at bounding box center [624, 363] width 379 height 15
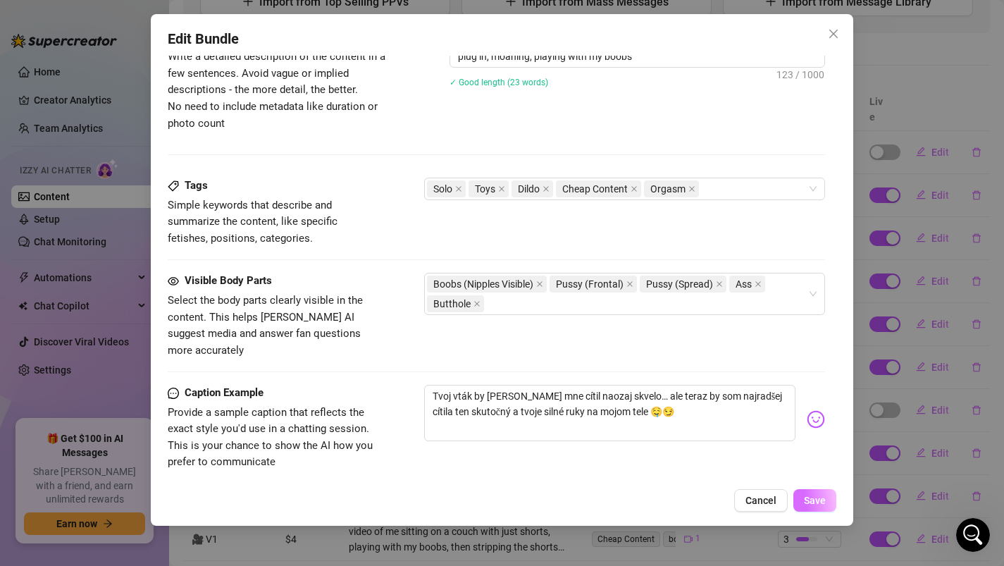
click at [811, 500] on span "Save" at bounding box center [815, 499] width 22 height 11
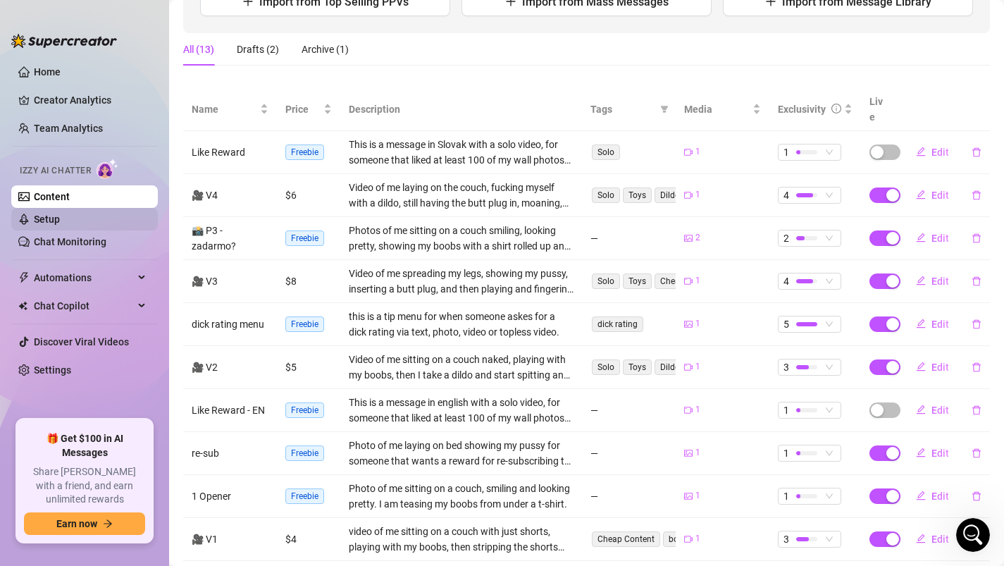
click at [60, 224] on link "Setup" at bounding box center [47, 218] width 26 height 11
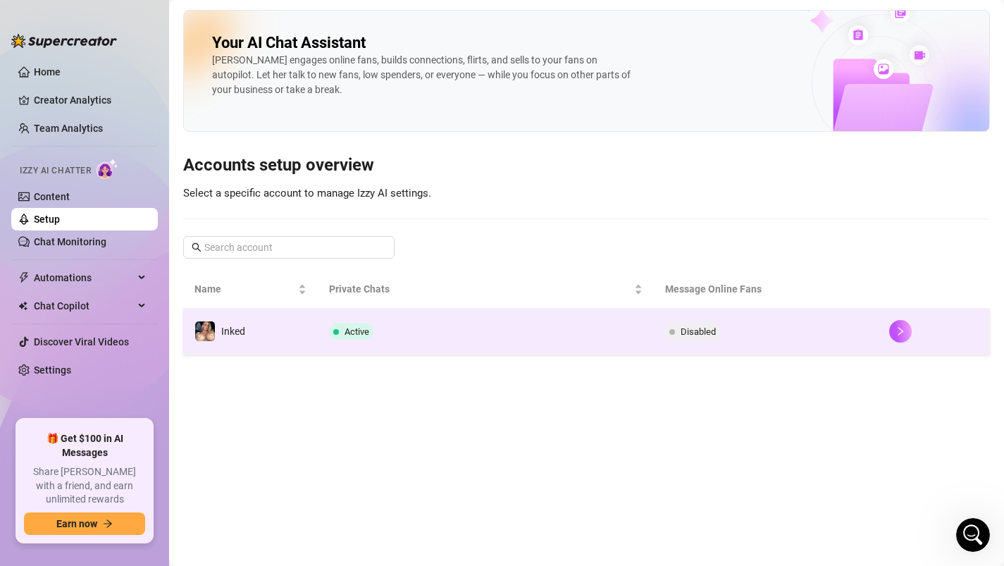
click at [528, 330] on td "Active" at bounding box center [486, 332] width 336 height 46
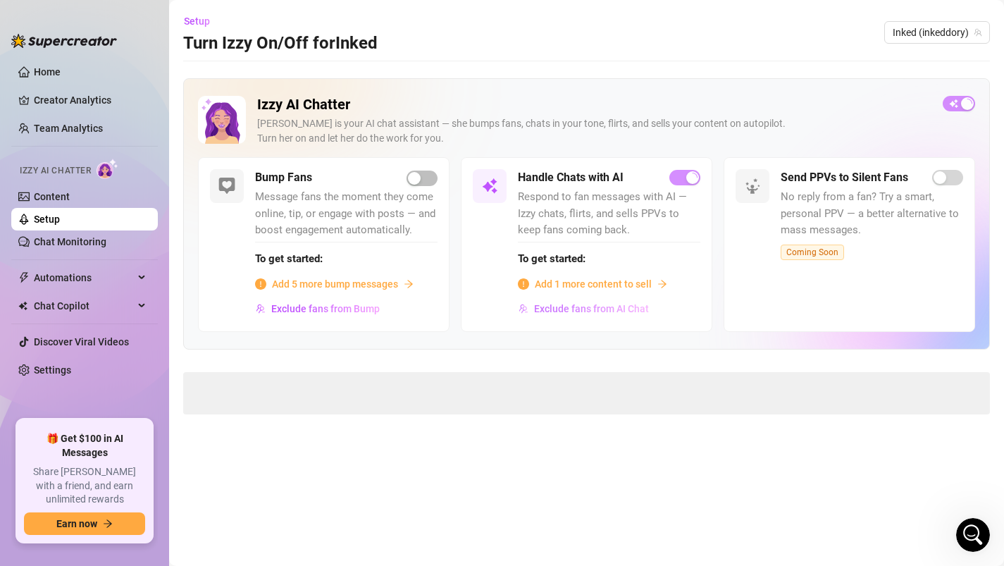
click at [553, 299] on button "Exclude fans from AI Chat" at bounding box center [584, 308] width 132 height 23
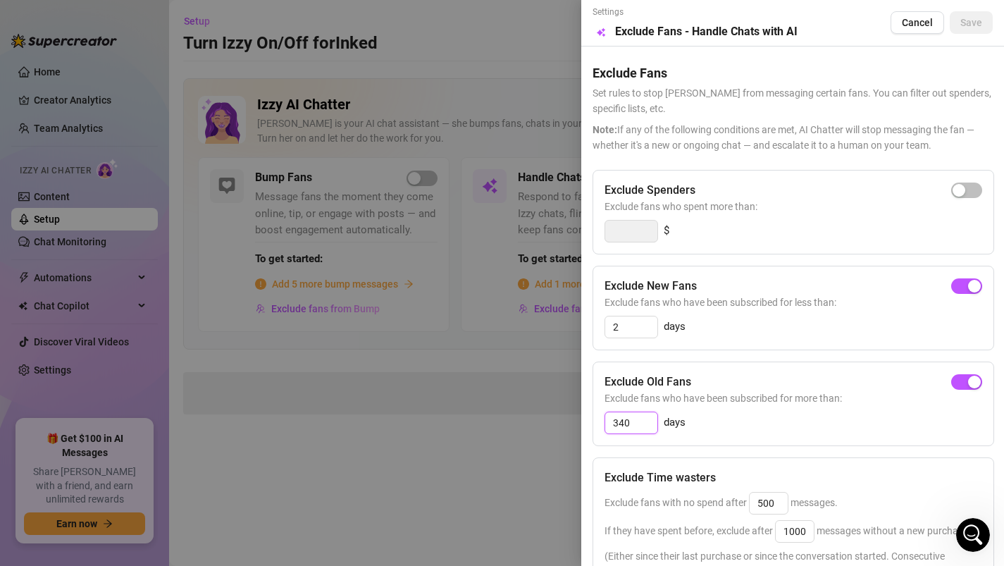
click at [640, 424] on input "340" at bounding box center [631, 422] width 52 height 21
click at [972, 16] on button "Save" at bounding box center [970, 22] width 43 height 23
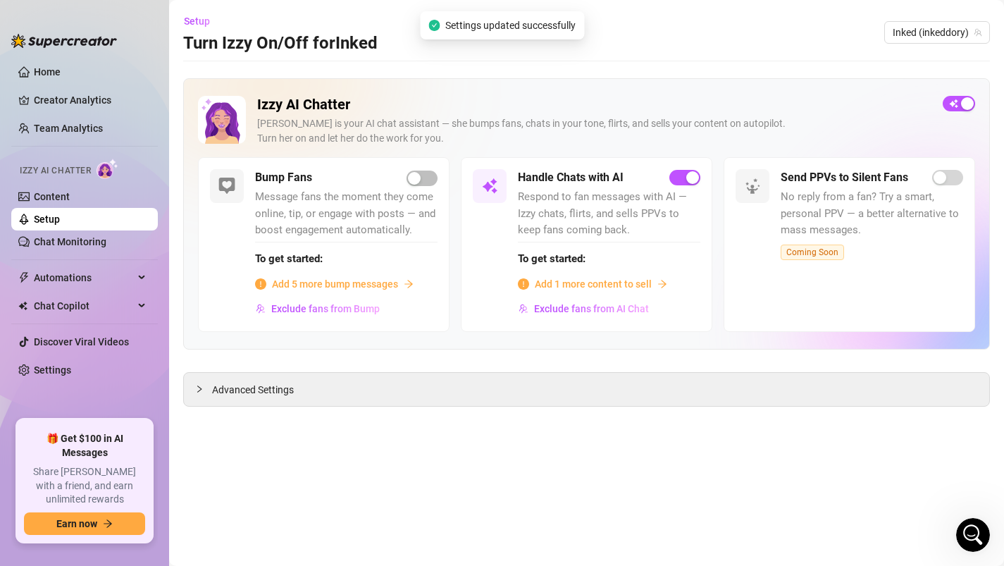
click at [557, 283] on span "Add 1 more content to sell" at bounding box center [593, 283] width 117 height 15
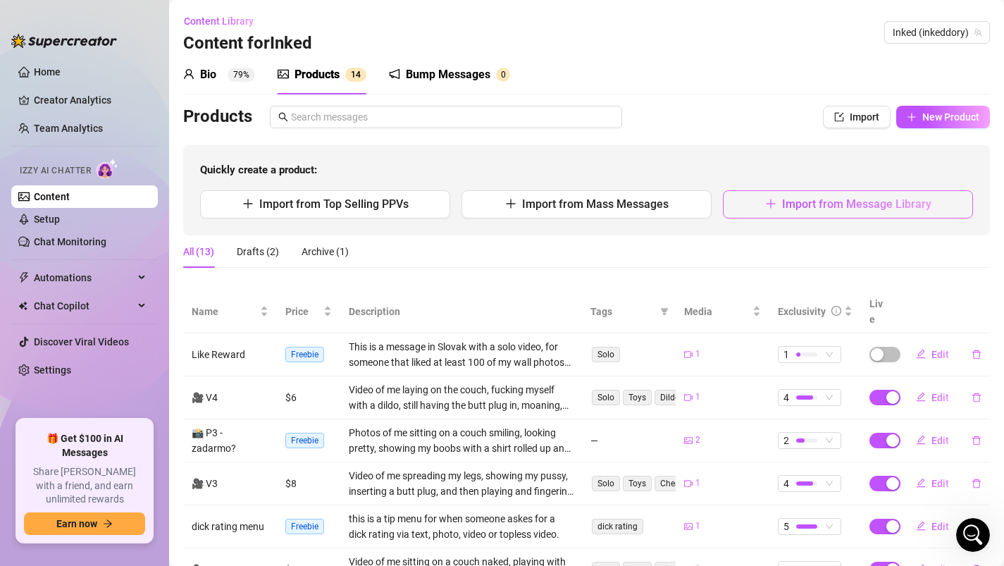
click at [824, 201] on span "Import from Message Library" at bounding box center [856, 203] width 149 height 13
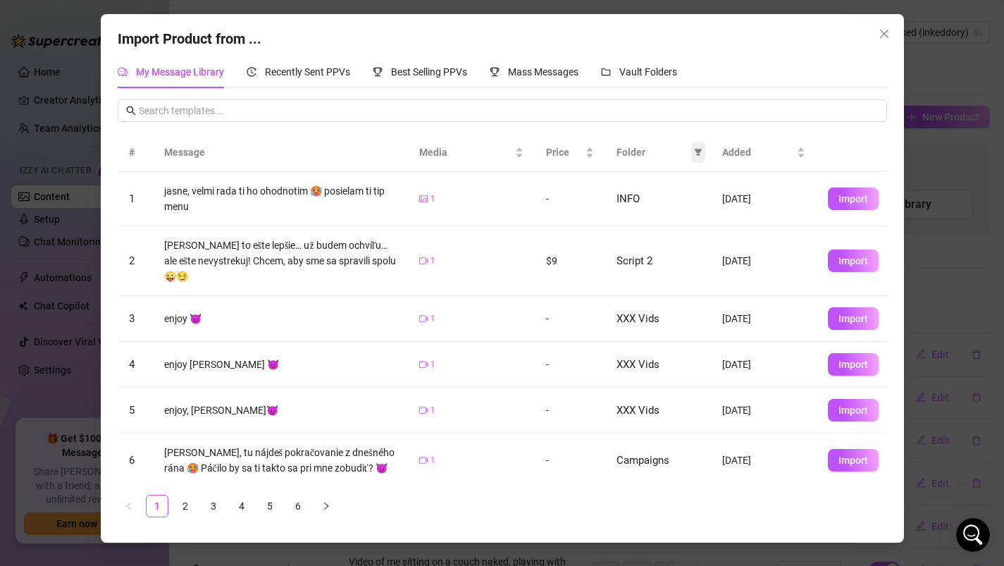
click at [698, 151] on icon "filter" at bounding box center [698, 152] width 8 height 7
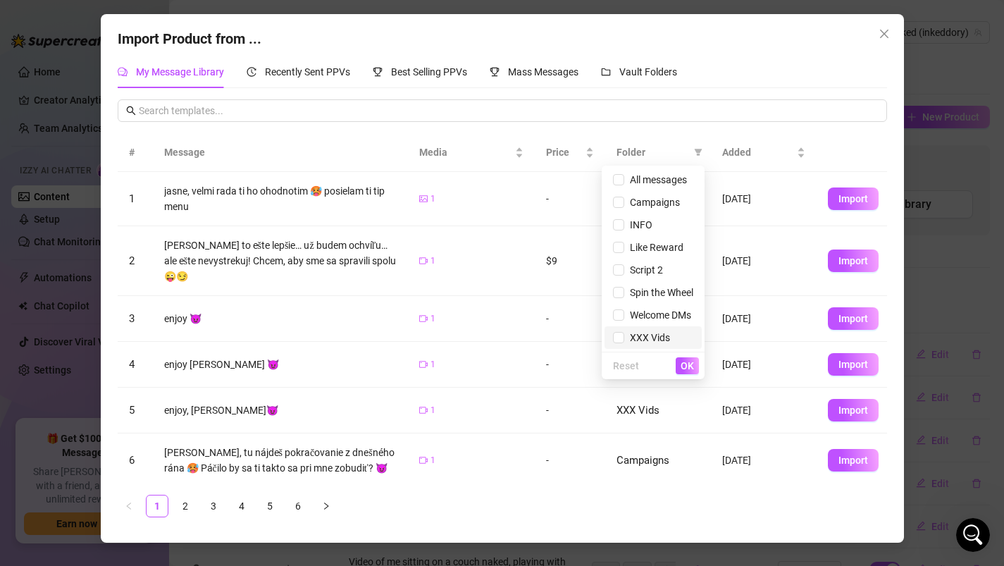
click at [632, 334] on span "XXX Vids" at bounding box center [647, 337] width 46 height 11
click at [646, 76] on span "Vault Folders" at bounding box center [648, 71] width 58 height 11
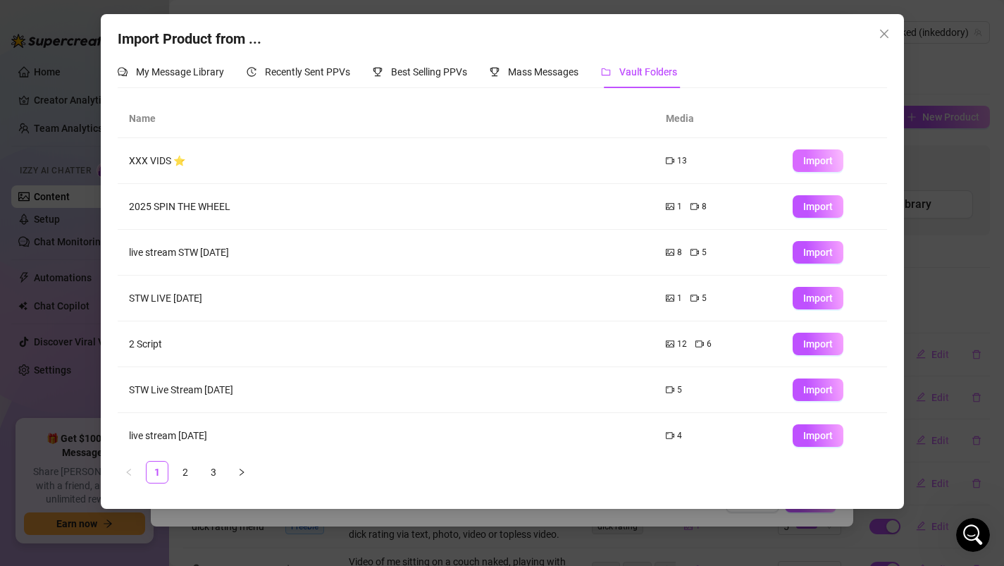
click at [821, 163] on span "Import" at bounding box center [818, 160] width 30 height 11
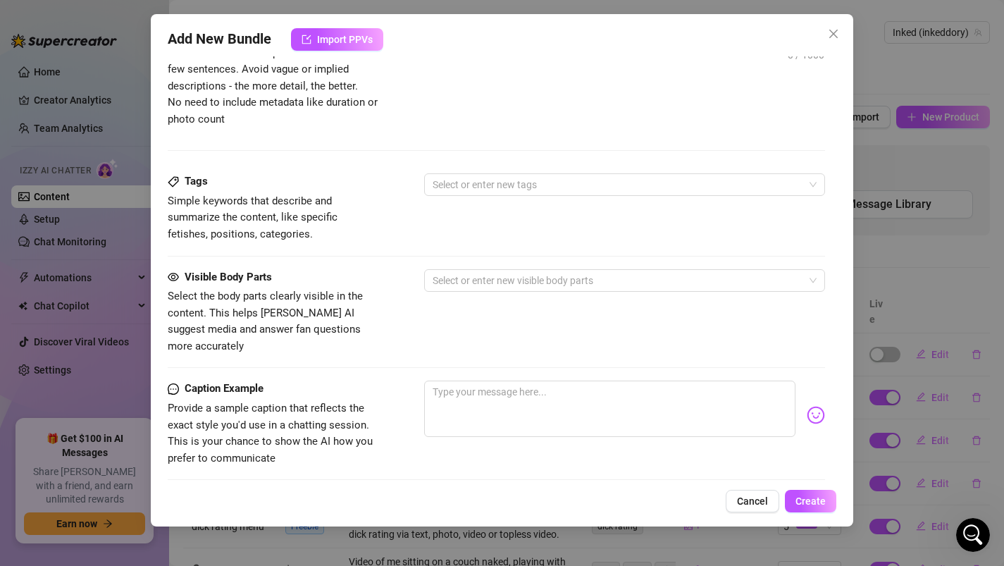
scroll to position [947, 0]
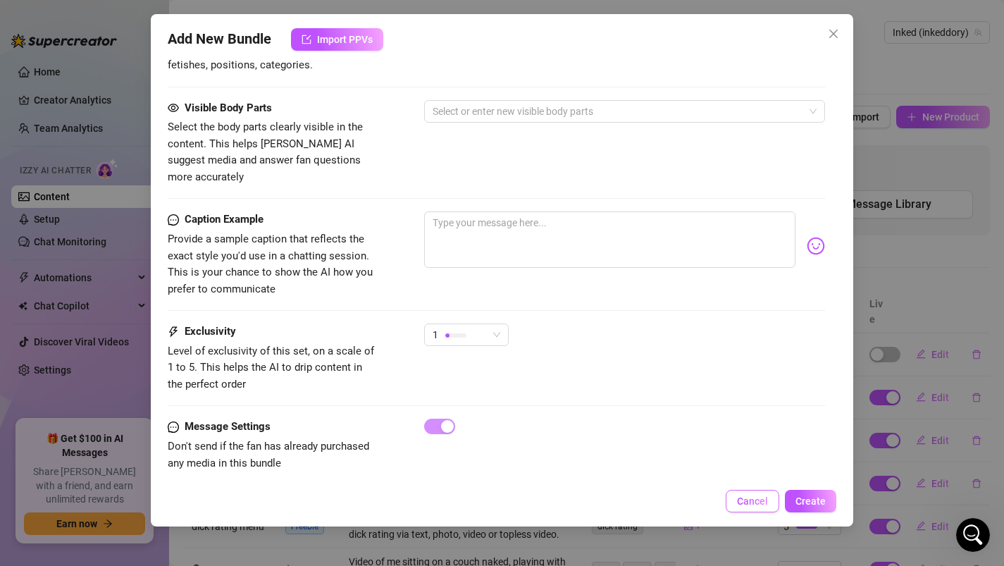
click at [745, 502] on span "Cancel" at bounding box center [752, 500] width 31 height 11
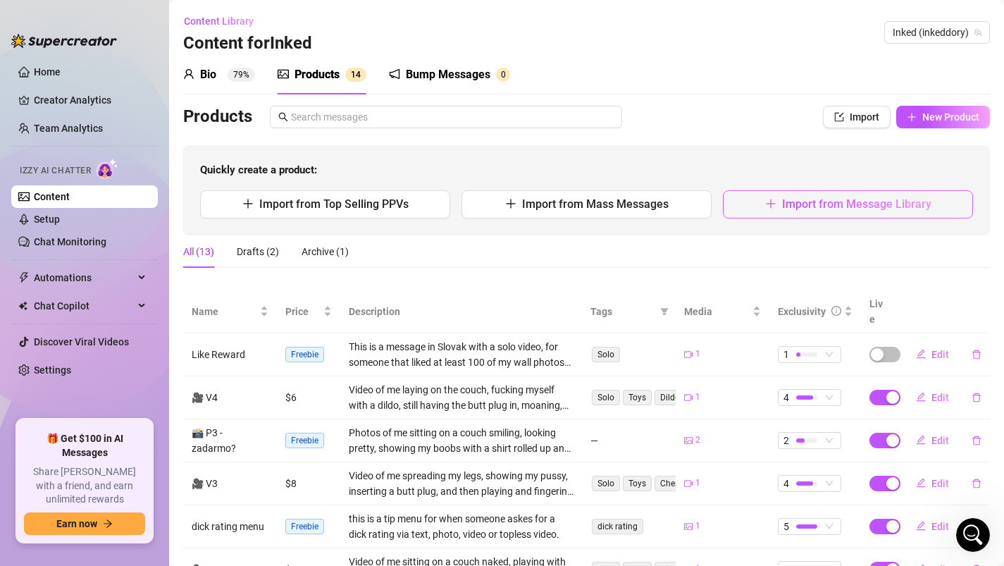
click at [846, 209] on span "Import from Message Library" at bounding box center [856, 203] width 149 height 13
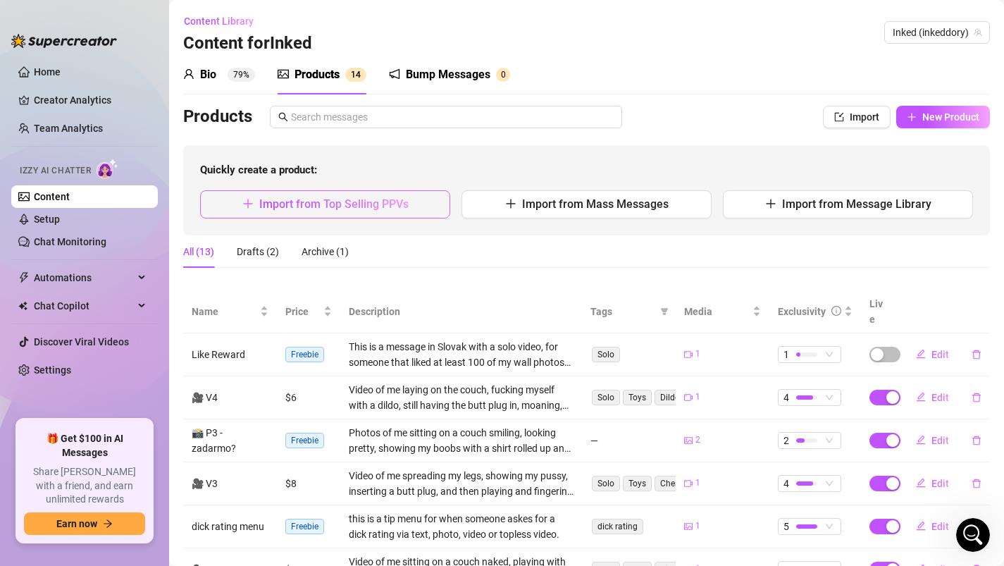
click at [309, 211] on button "Import from Top Selling PPVs" at bounding box center [325, 204] width 250 height 28
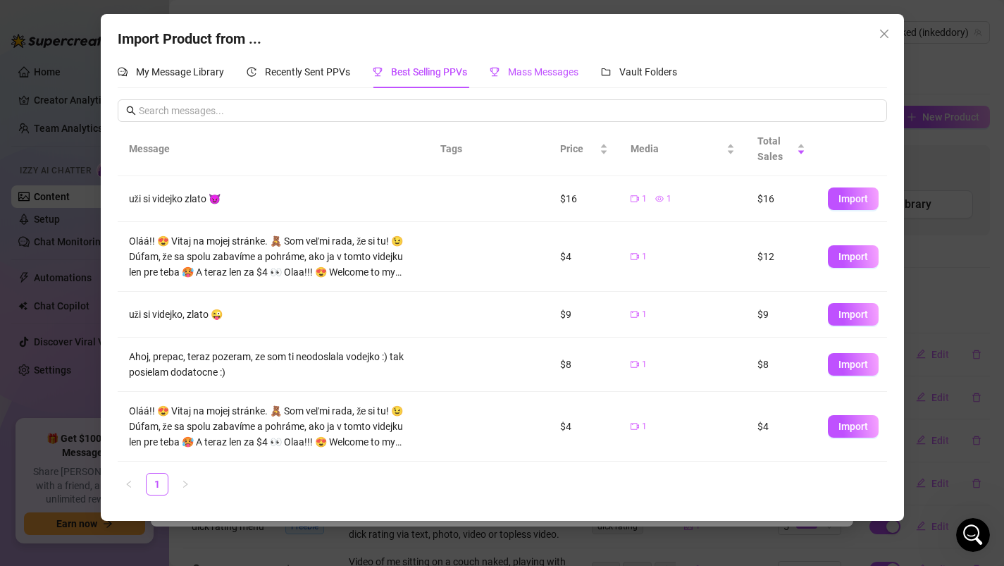
click at [571, 71] on span "Mass Messages" at bounding box center [543, 71] width 70 height 11
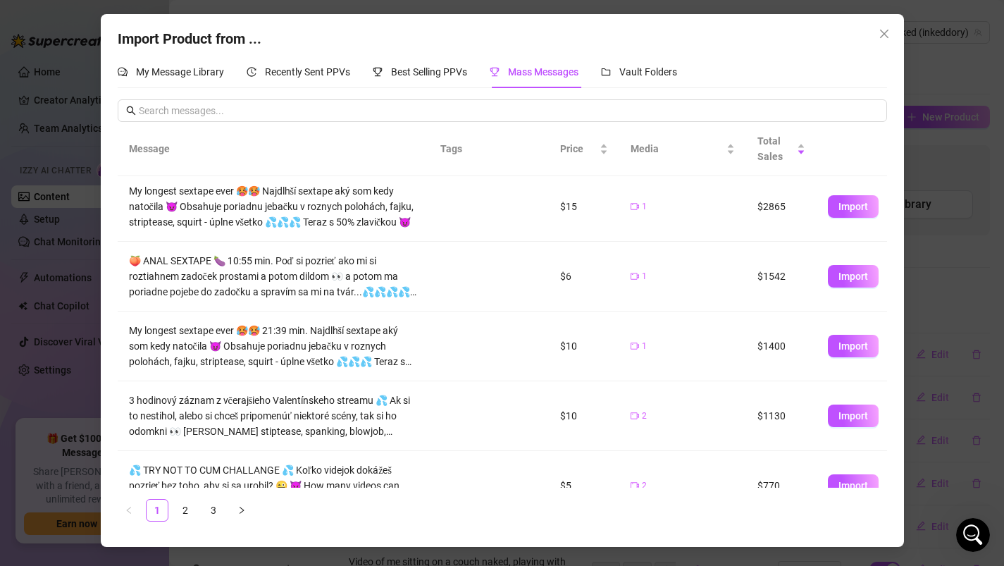
scroll to position [6, 0]
drag, startPoint x: 857, startPoint y: 348, endPoint x: 537, endPoint y: 352, distance: 319.8
click at [537, 352] on tr "My longest sextape ever 🥵🥵 21:39 min. Najdlhší sextape aký som kedy natočila 😈 …" at bounding box center [502, 345] width 769 height 70
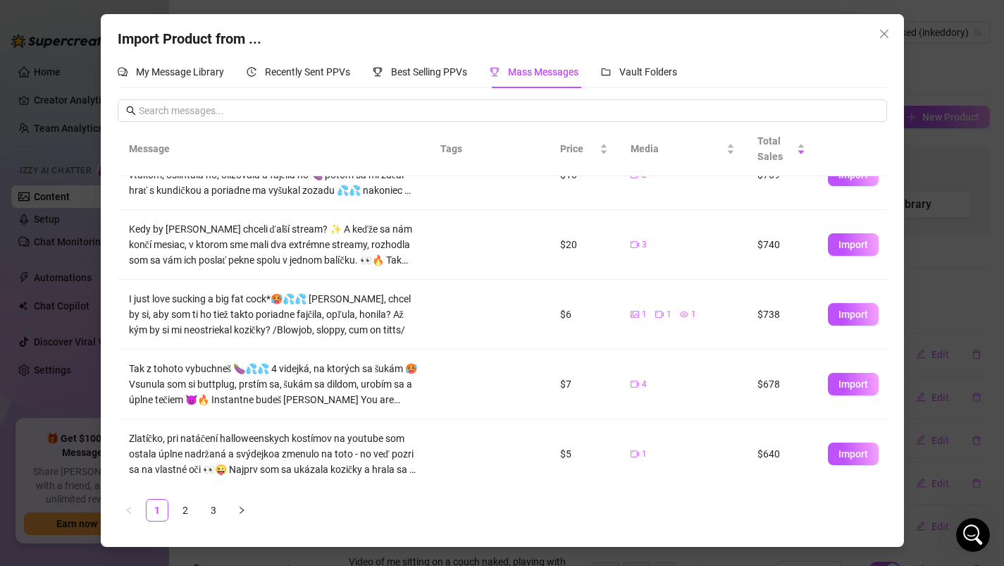
scroll to position [386, 0]
click at [406, 71] on span "Best Selling PPVs" at bounding box center [429, 71] width 76 height 11
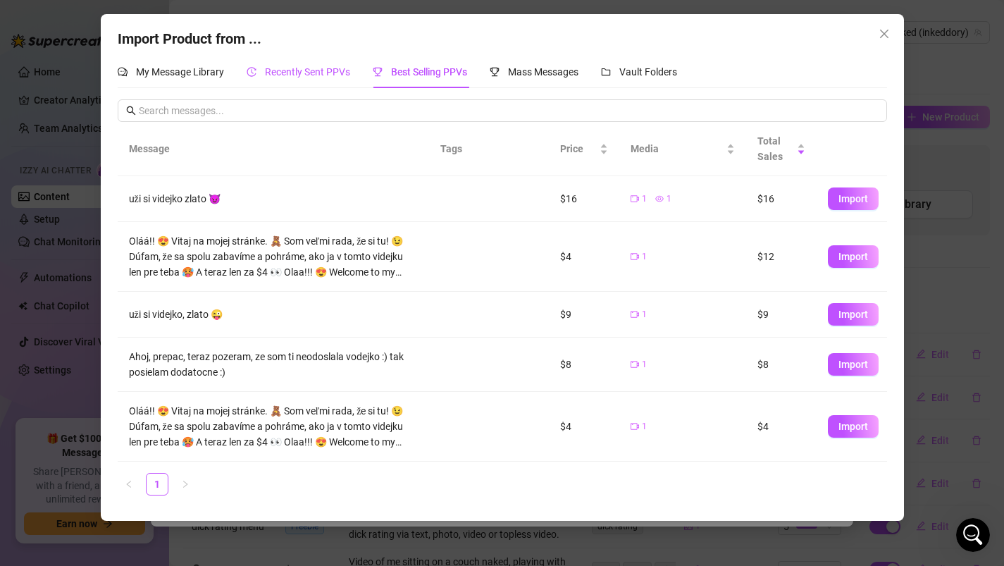
click at [330, 68] on span "Recently Sent PPVs" at bounding box center [307, 71] width 85 height 11
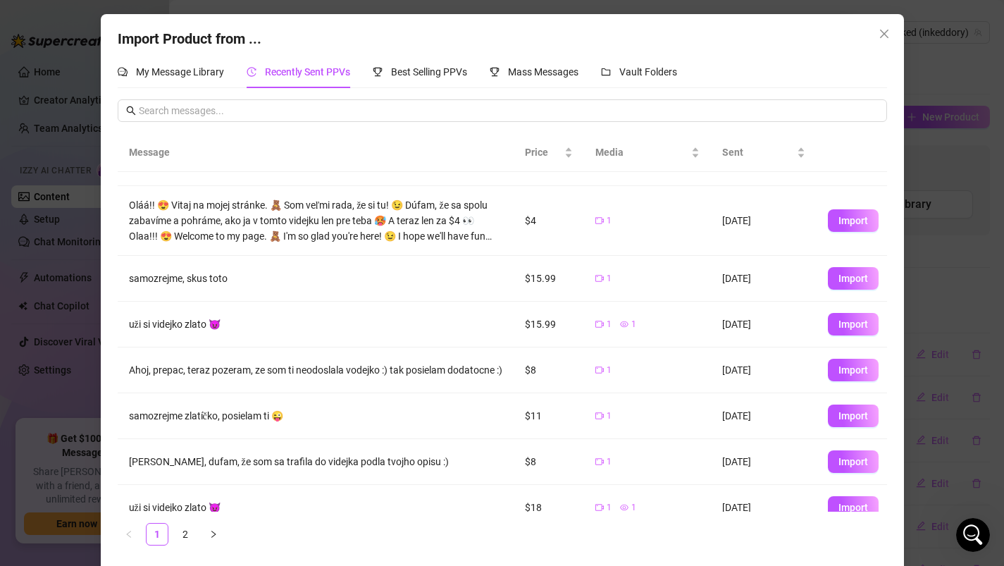
scroll to position [108, 0]
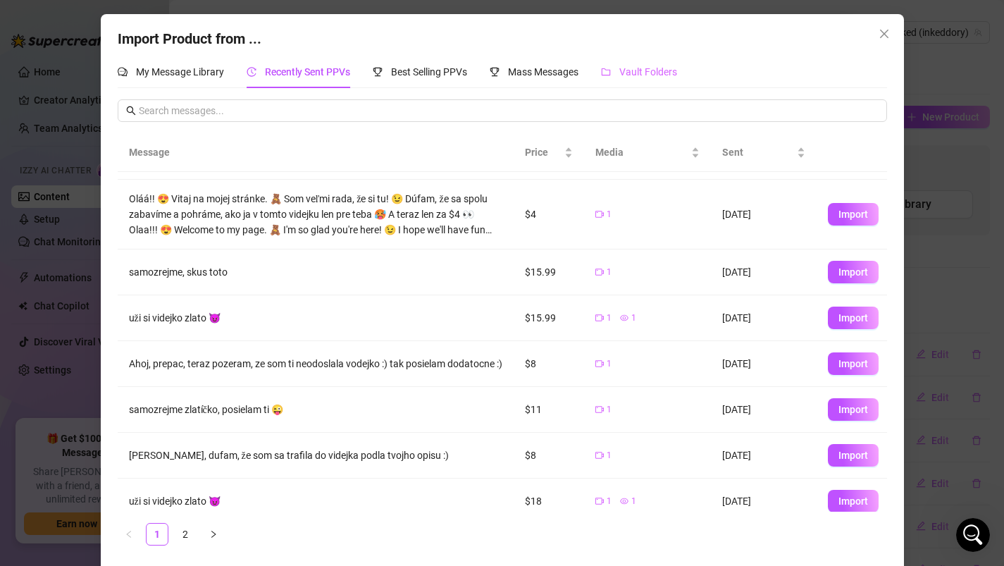
click at [650, 84] on div "Vault Folders" at bounding box center [639, 72] width 76 height 32
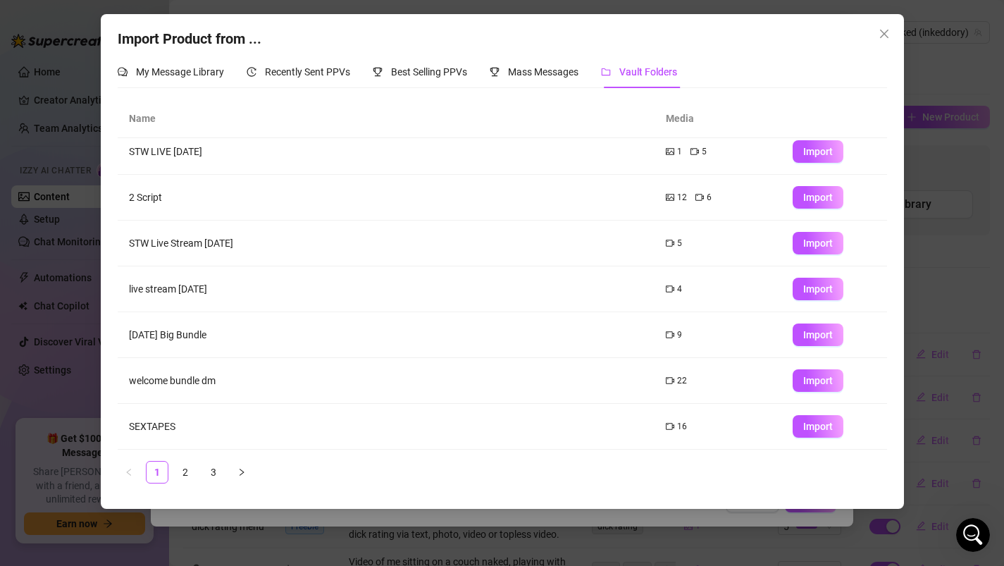
scroll to position [147, 0]
click at [189, 471] on link "2" at bounding box center [185, 471] width 21 height 21
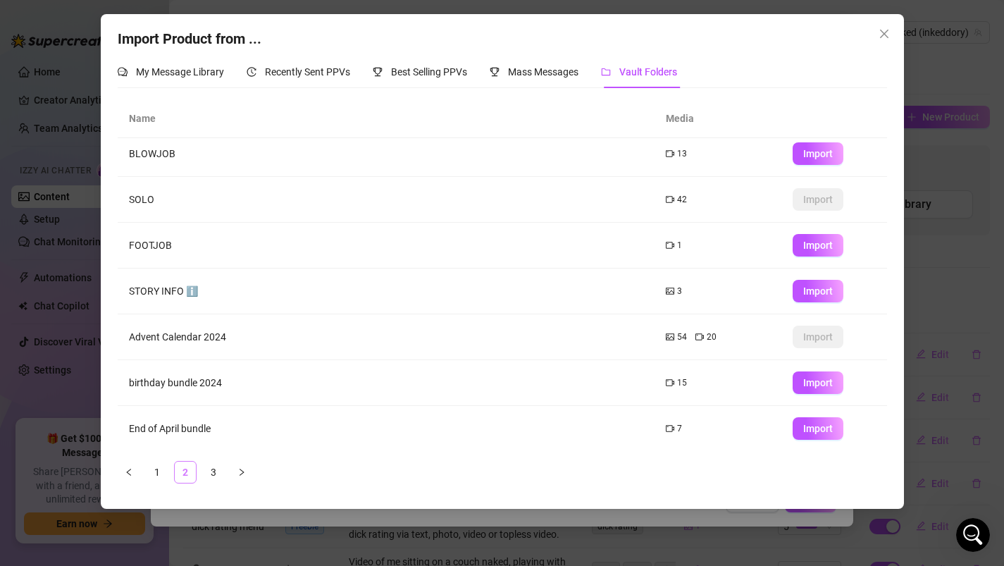
scroll to position [0, 0]
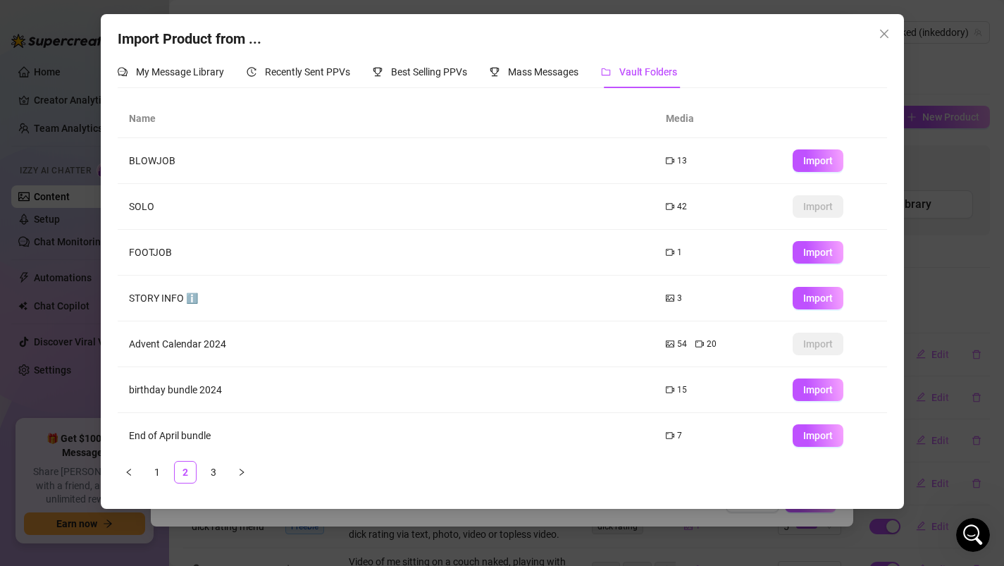
click at [524, 214] on td "SOLO" at bounding box center [386, 207] width 537 height 46
click at [149, 206] on td "SOLO" at bounding box center [386, 207] width 537 height 46
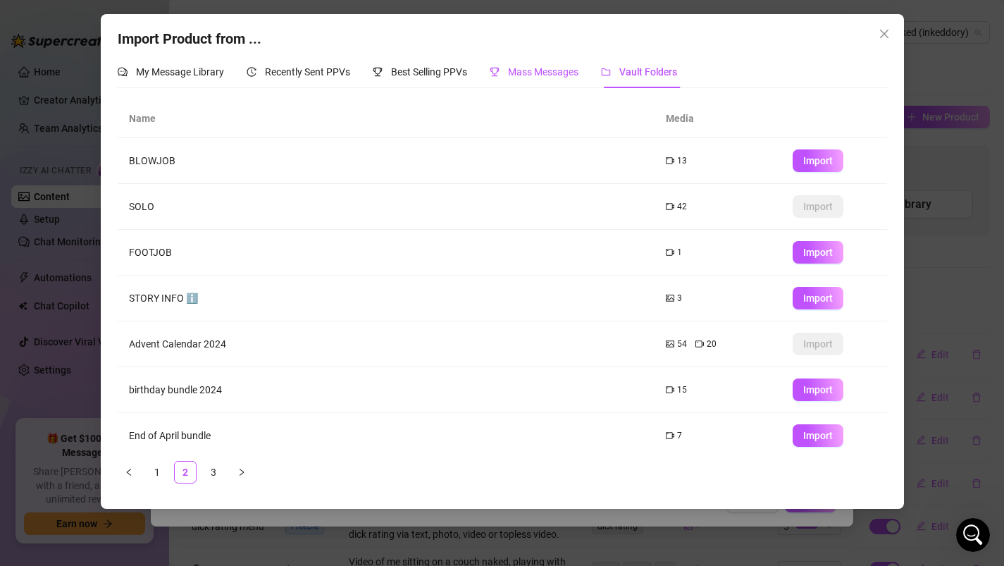
click at [524, 72] on span "Mass Messages" at bounding box center [543, 71] width 70 height 11
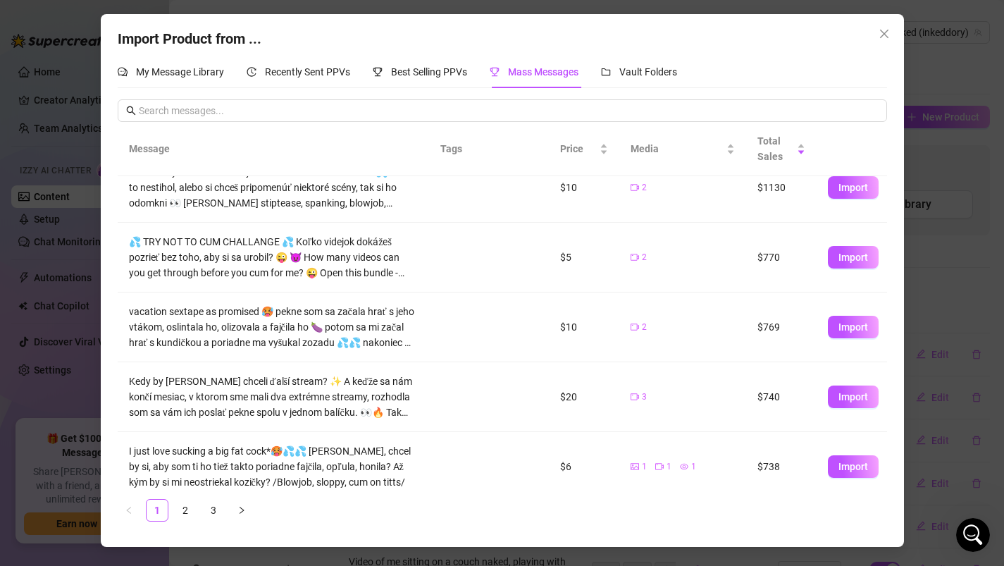
scroll to position [386, 0]
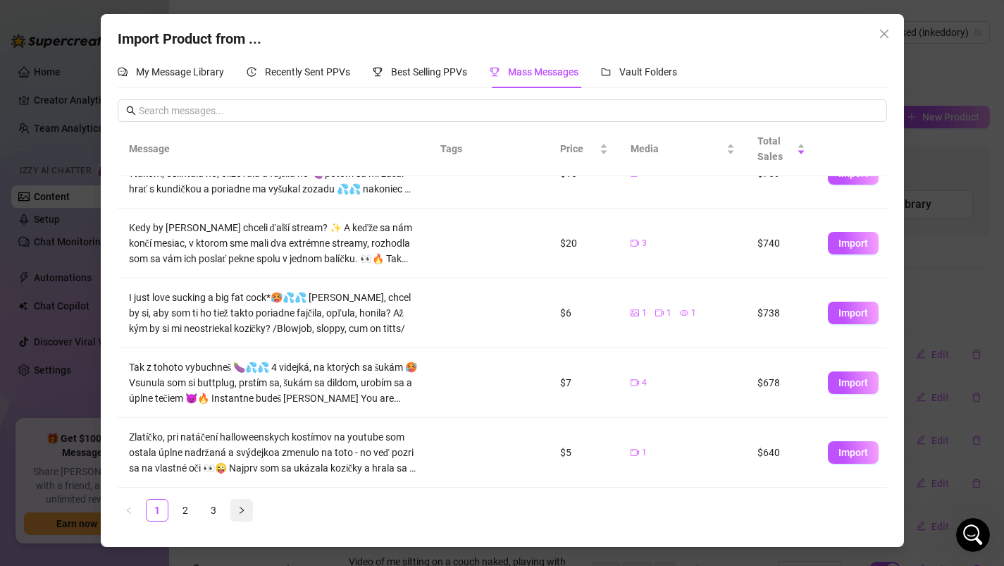
click at [240, 513] on icon "right" at bounding box center [241, 510] width 8 height 8
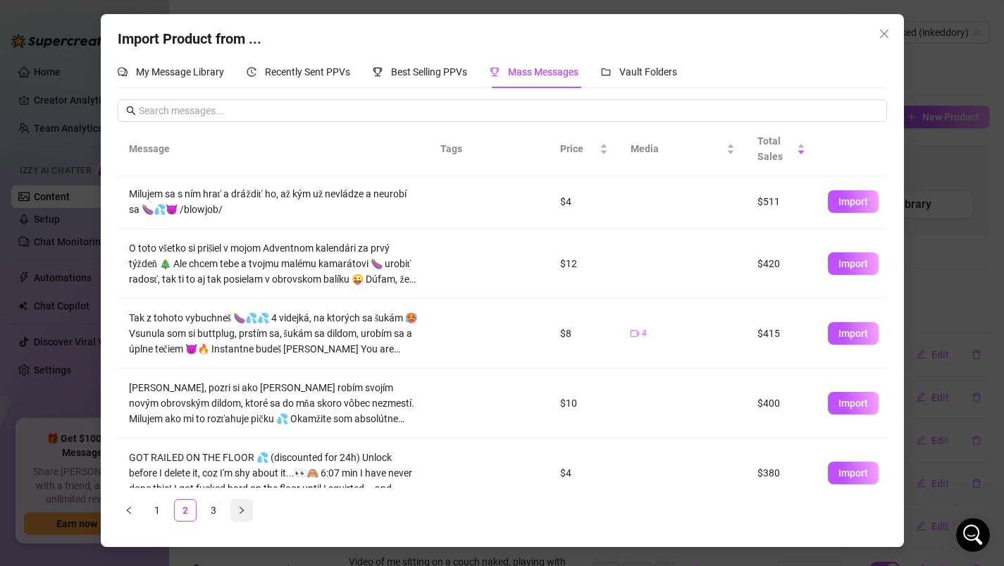
scroll to position [0, 0]
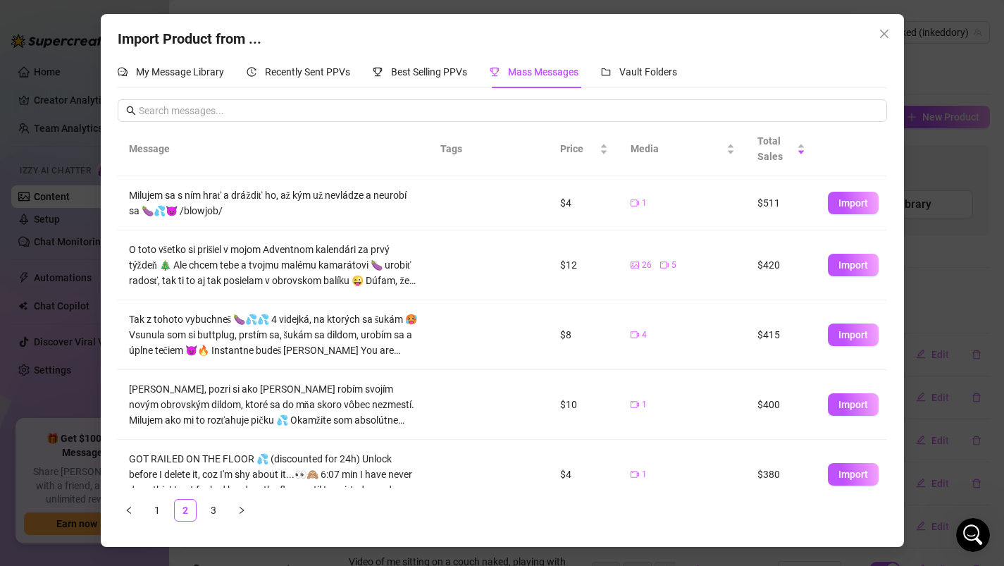
click at [681, 223] on td "1" at bounding box center [682, 203] width 127 height 54
click at [846, 208] on span "Import" at bounding box center [853, 202] width 30 height 11
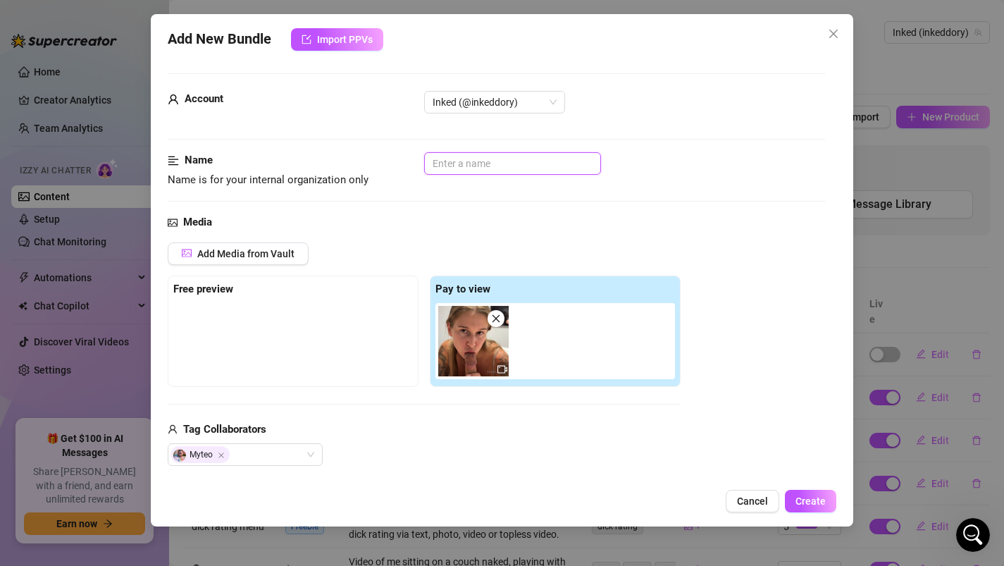
click at [478, 163] on input "text" at bounding box center [512, 163] width 177 height 23
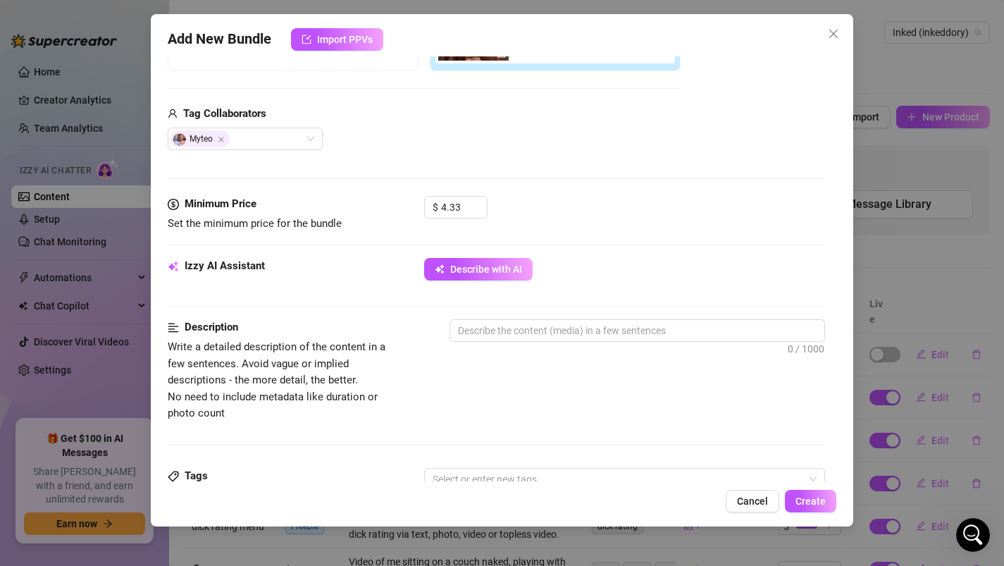
scroll to position [324, 0]
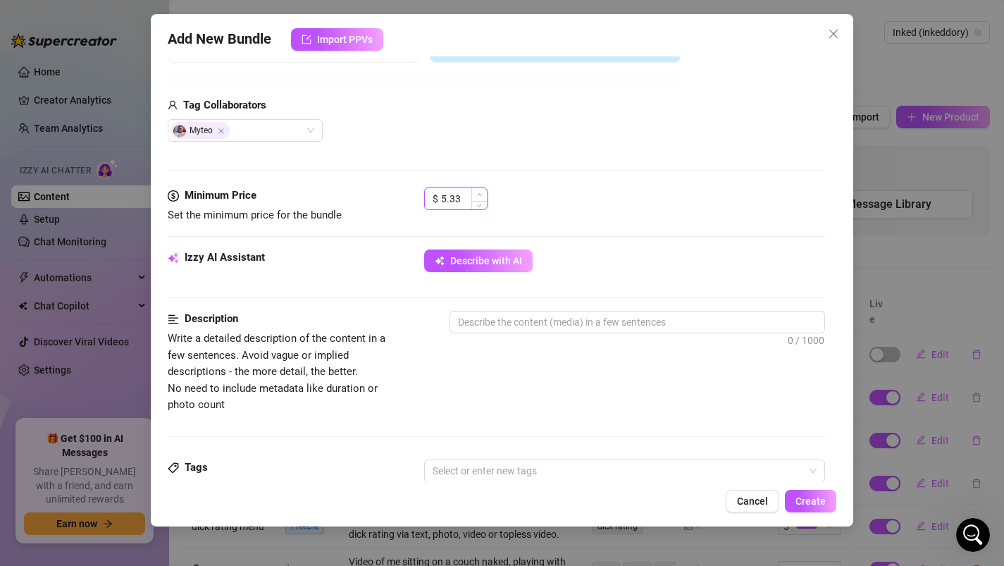
click at [477, 196] on icon "up" at bounding box center [479, 194] width 5 height 5
click at [462, 199] on input "5.33" at bounding box center [464, 198] width 46 height 21
click at [480, 193] on icon "up" at bounding box center [479, 194] width 5 height 5
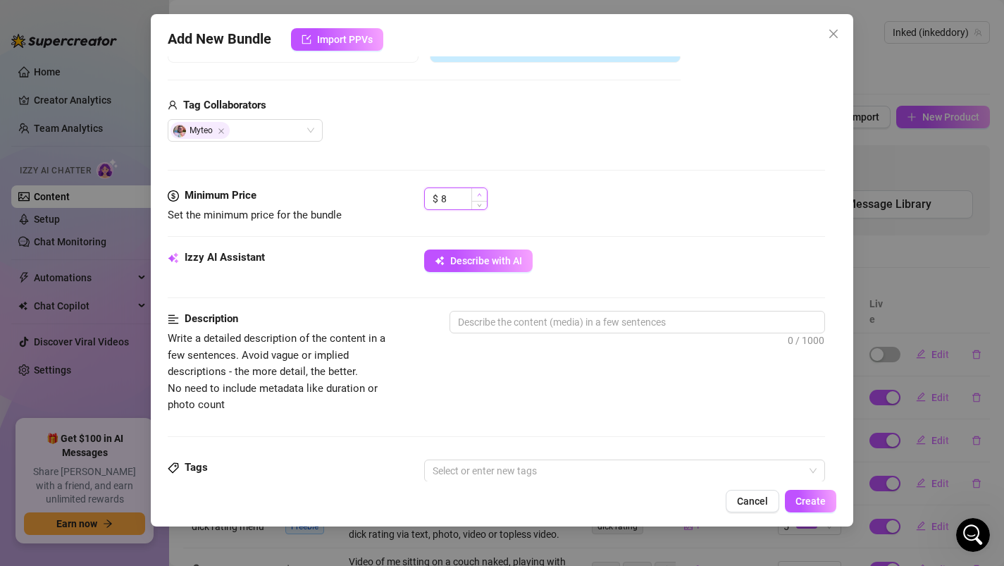
click at [480, 193] on icon "up" at bounding box center [479, 194] width 5 height 5
click at [478, 204] on icon "down" at bounding box center [479, 203] width 5 height 5
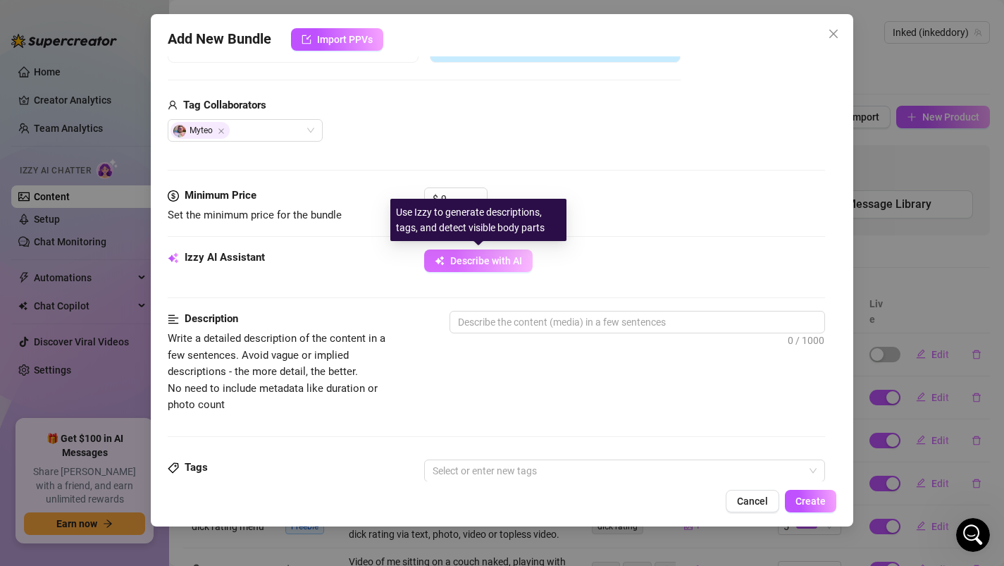
click at [510, 265] on span "Describe with AI" at bounding box center [486, 260] width 72 height 11
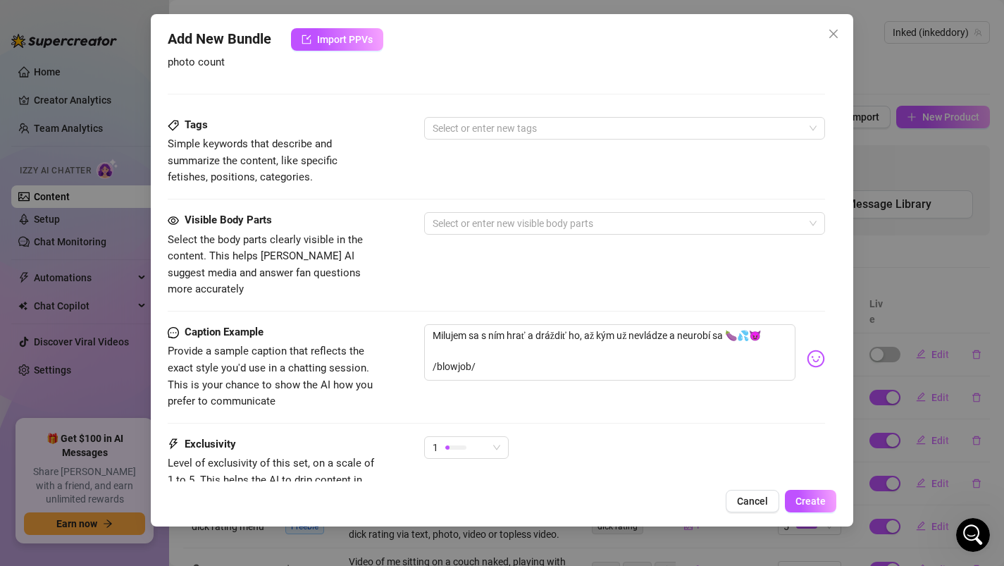
scroll to position [685, 0]
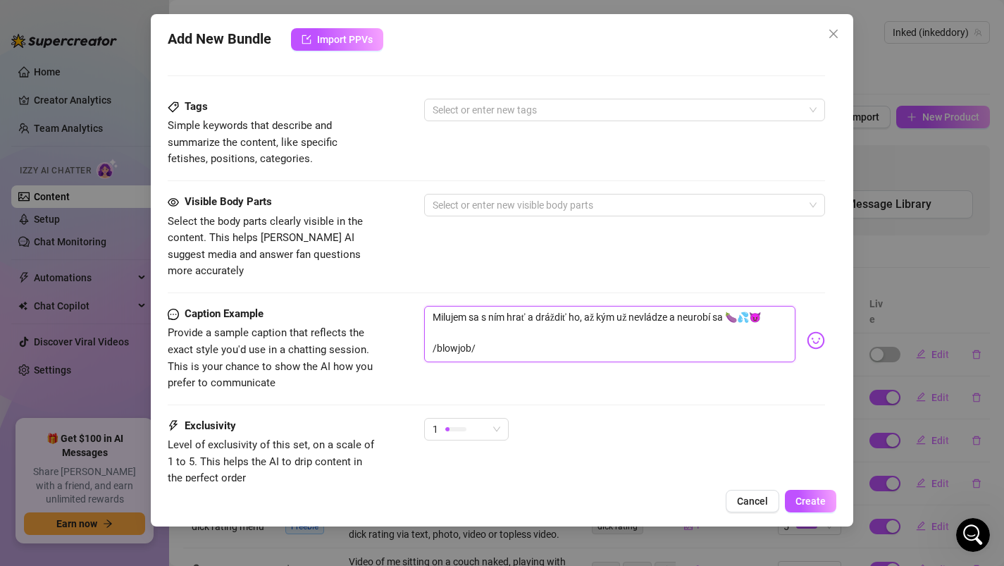
drag, startPoint x: 485, startPoint y: 334, endPoint x: 413, endPoint y: 328, distance: 72.8
click at [413, 328] on div "Caption Example Provide a sample caption that reflects the exact style you'd us…" at bounding box center [497, 349] width 658 height 86
click at [499, 418] on span "1" at bounding box center [466, 428] width 68 height 21
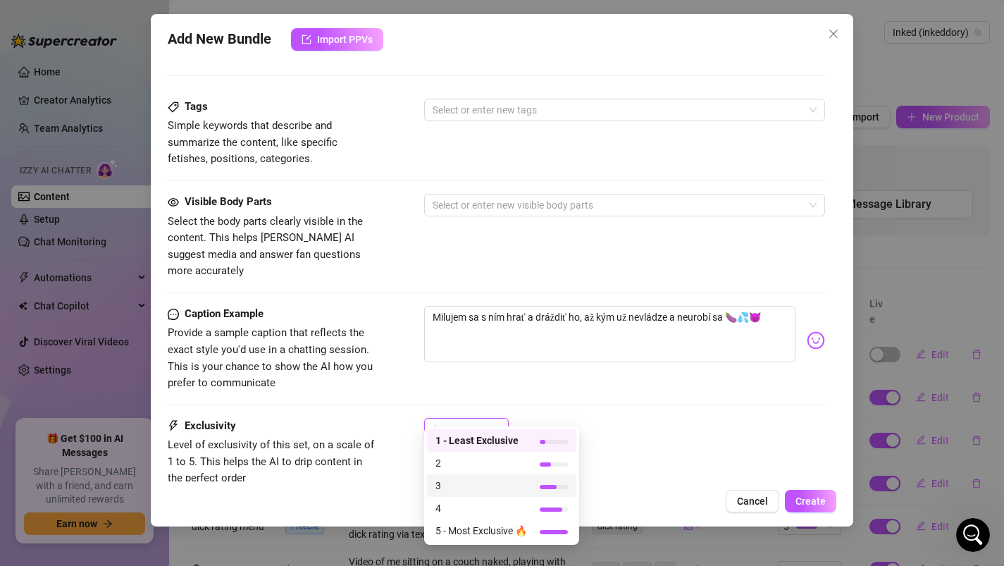
click at [479, 488] on span "3" at bounding box center [481, 485] width 92 height 15
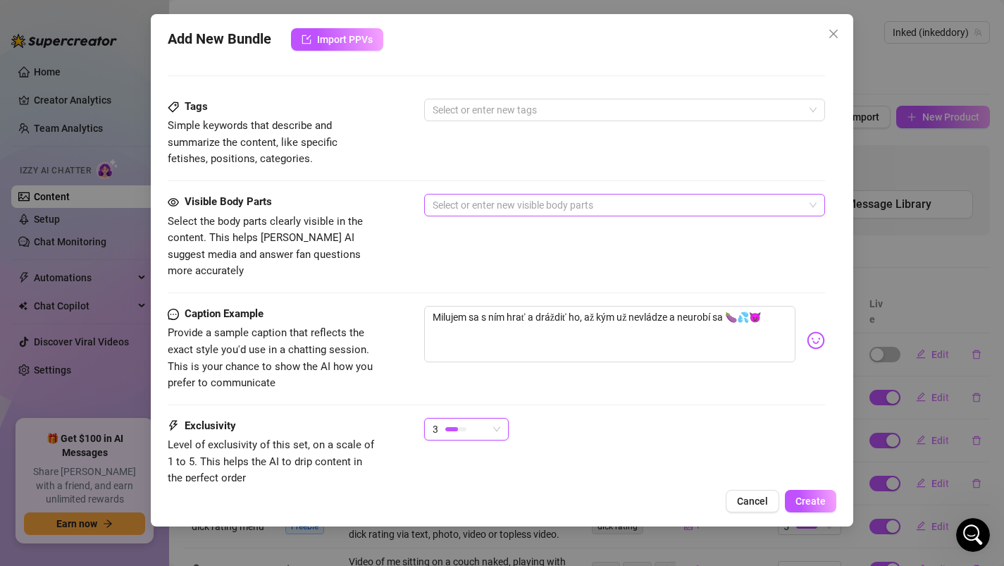
click at [458, 204] on div at bounding box center [617, 205] width 381 height 20
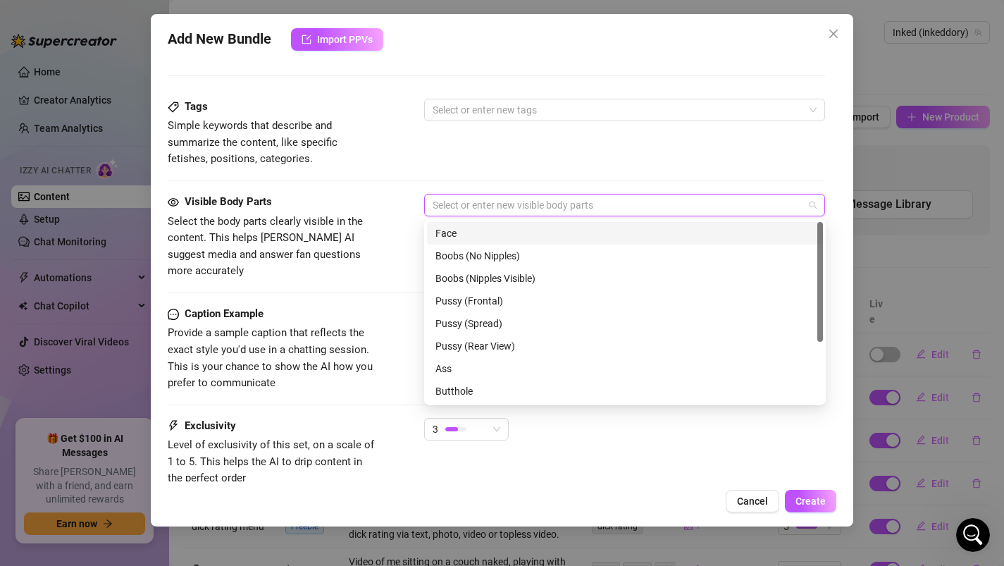
click at [458, 235] on div "Face" at bounding box center [624, 232] width 379 height 15
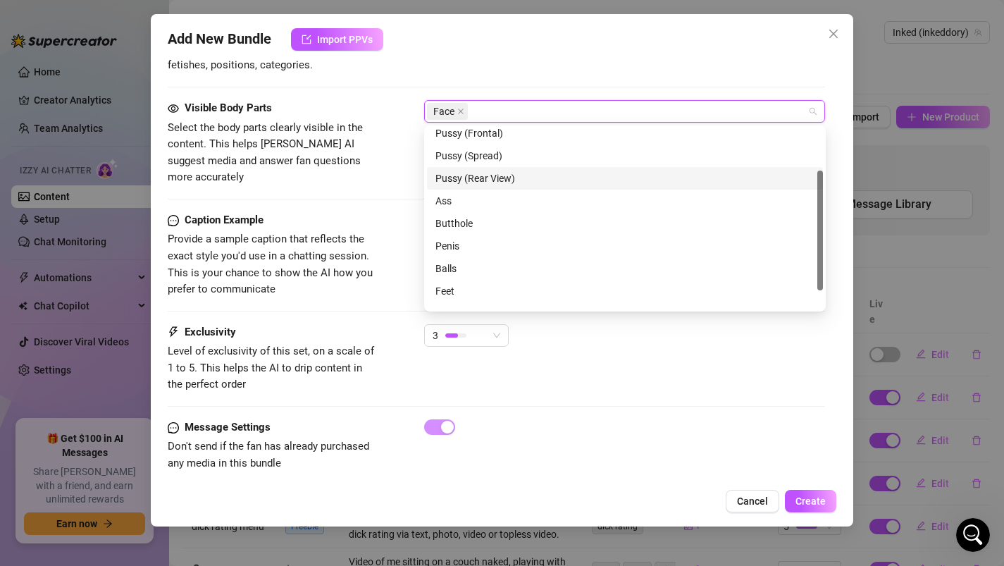
scroll to position [84, 0]
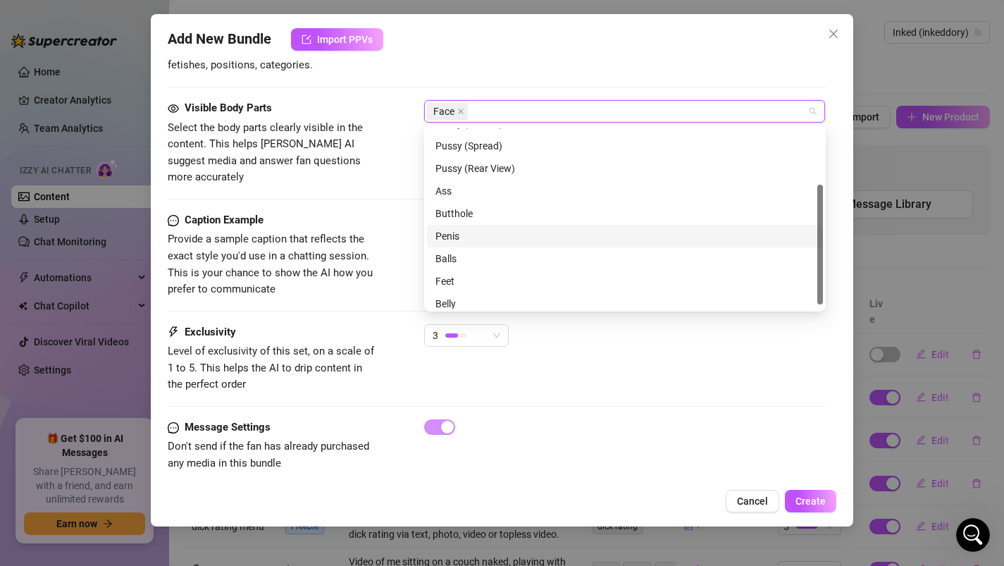
click at [456, 241] on div "Penis" at bounding box center [624, 235] width 379 height 15
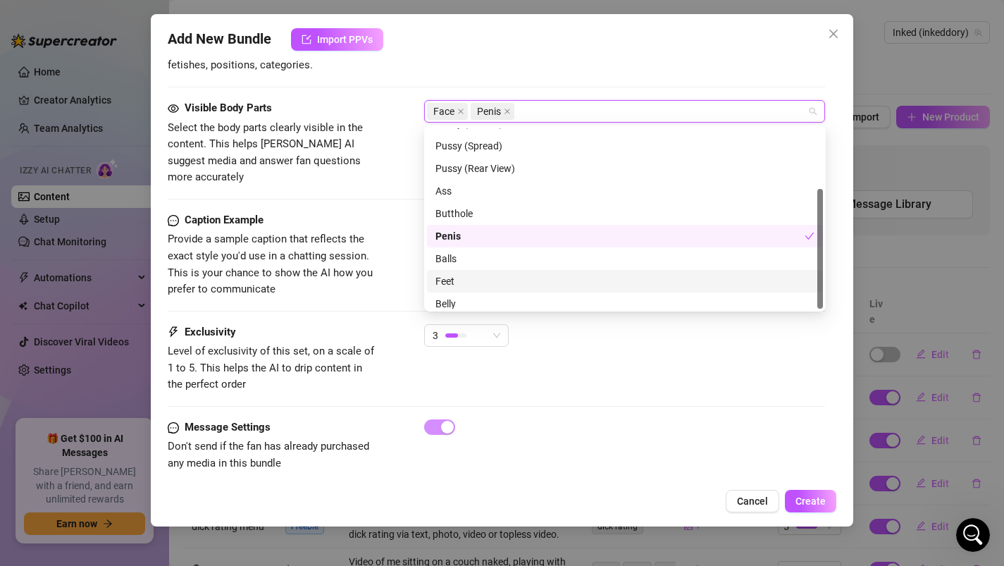
scroll to position [90, 0]
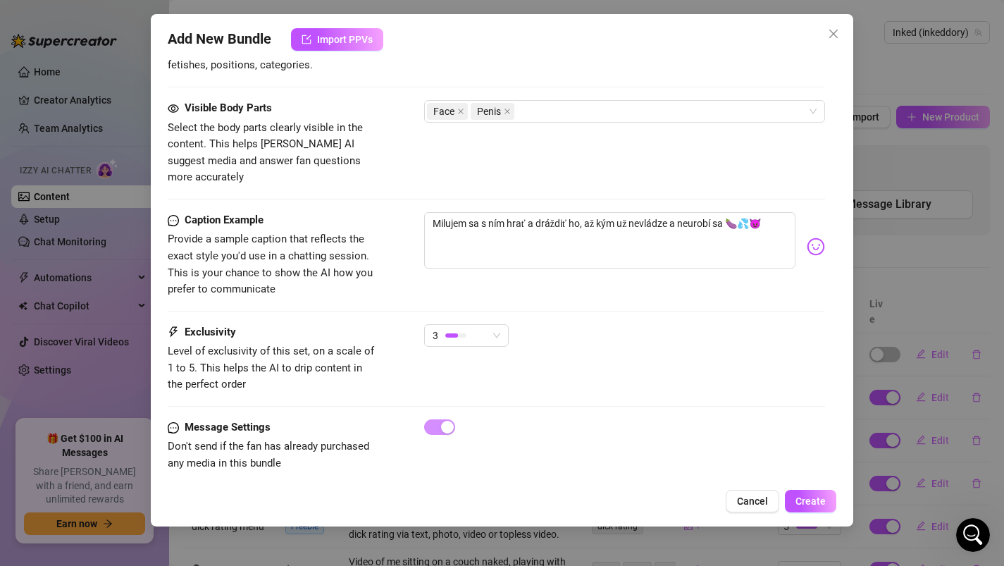
click at [396, 259] on div "Caption Example Provide a sample caption that reflects the exact style you'd us…" at bounding box center [497, 255] width 658 height 86
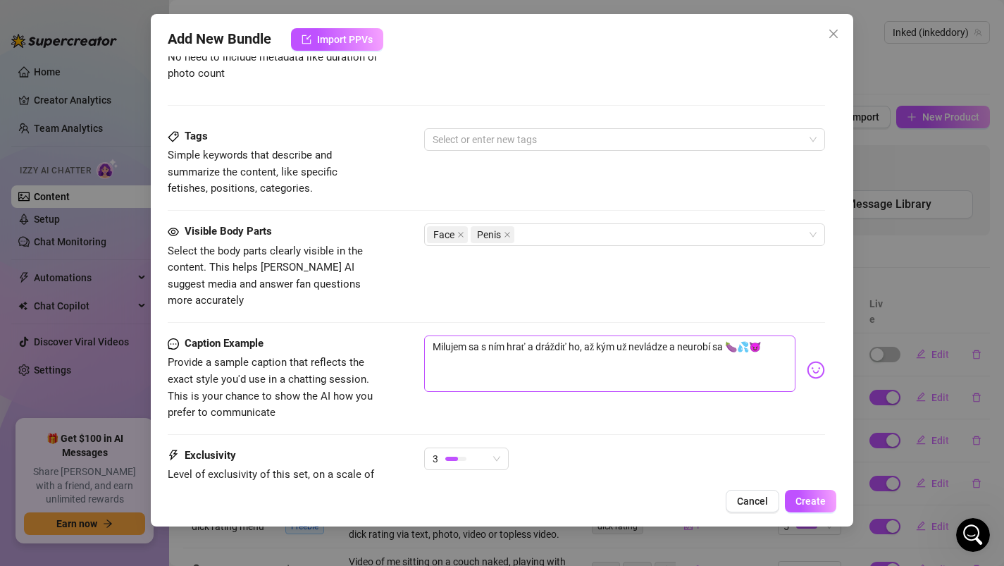
scroll to position [628, 0]
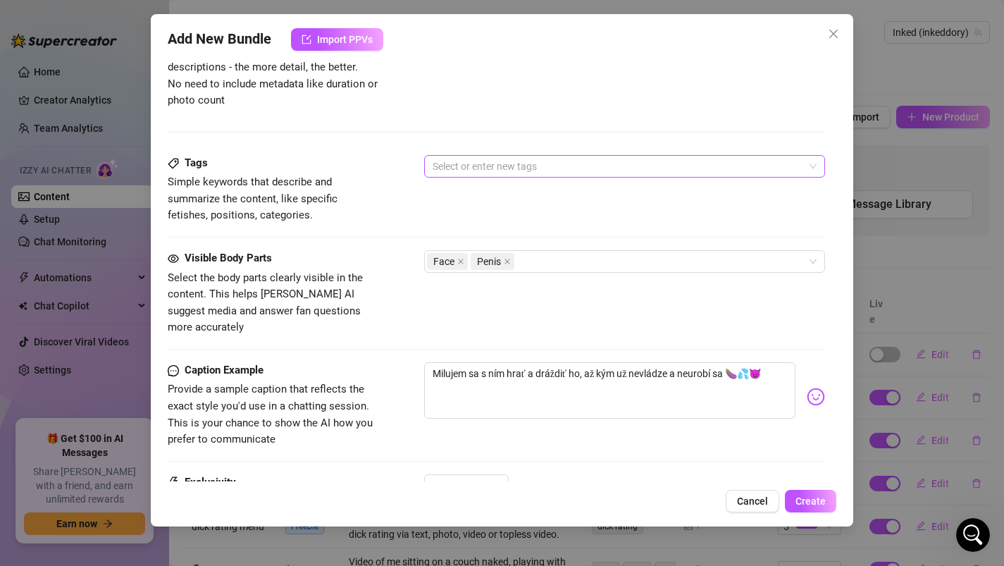
click at [458, 169] on div at bounding box center [617, 166] width 381 height 20
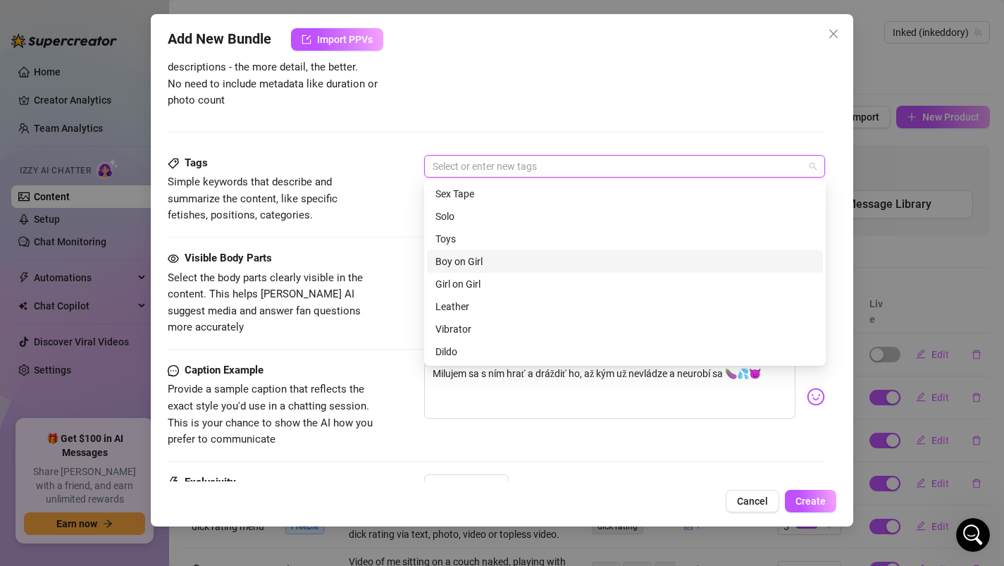
click at [475, 264] on div "Boy on Girl" at bounding box center [624, 261] width 379 height 15
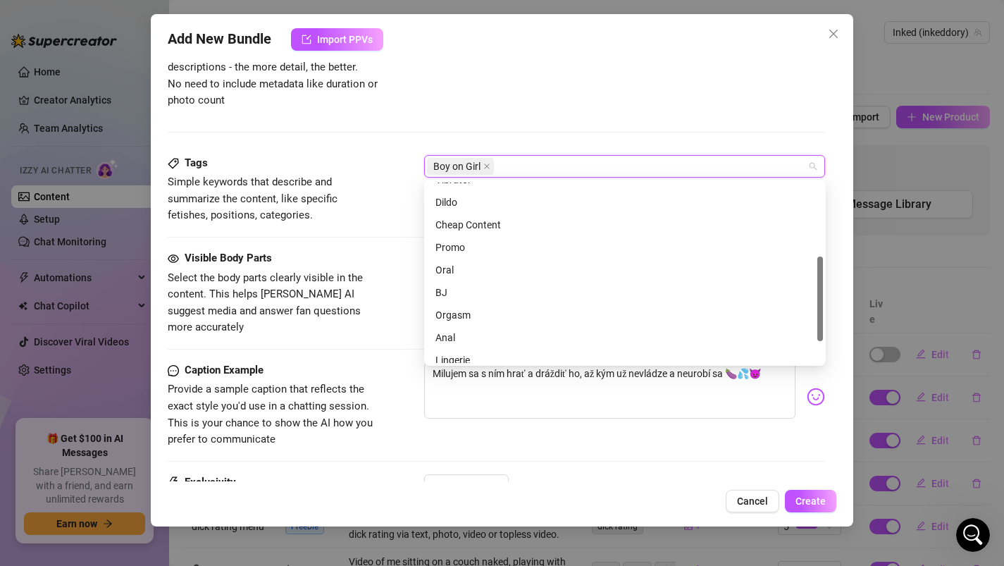
scroll to position [161, 0]
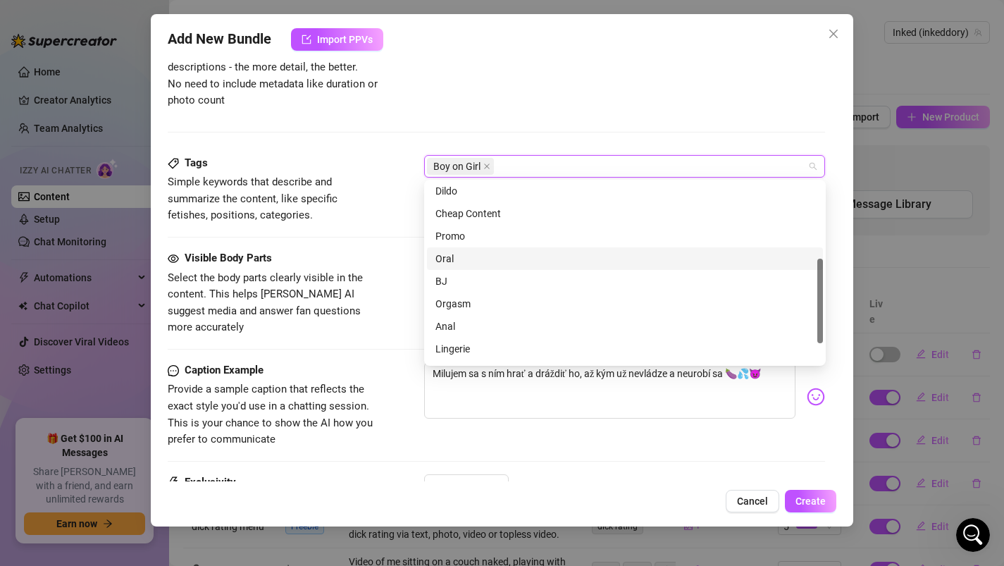
click at [456, 261] on div "Oral" at bounding box center [624, 258] width 379 height 15
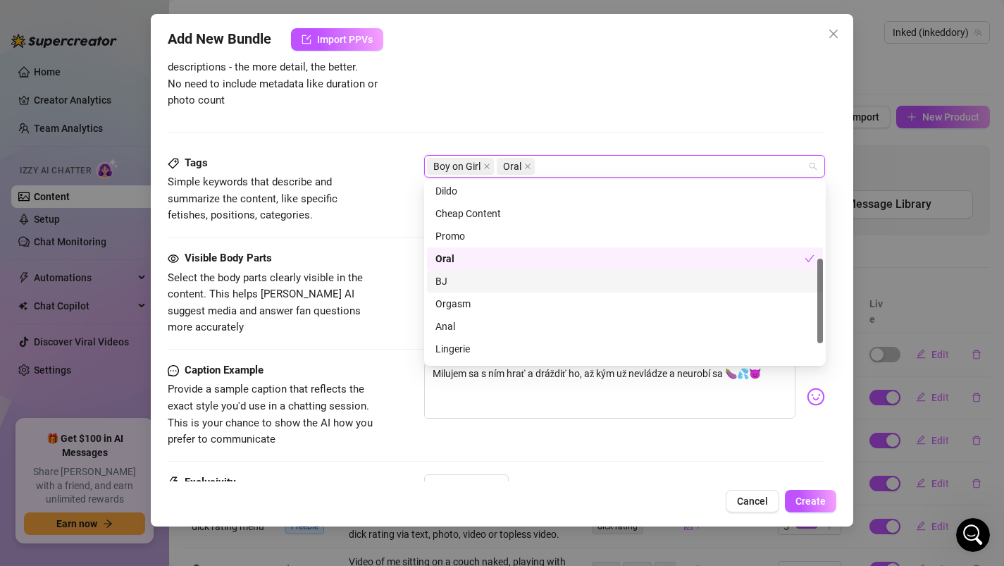
click at [452, 282] on div "BJ" at bounding box center [624, 280] width 379 height 15
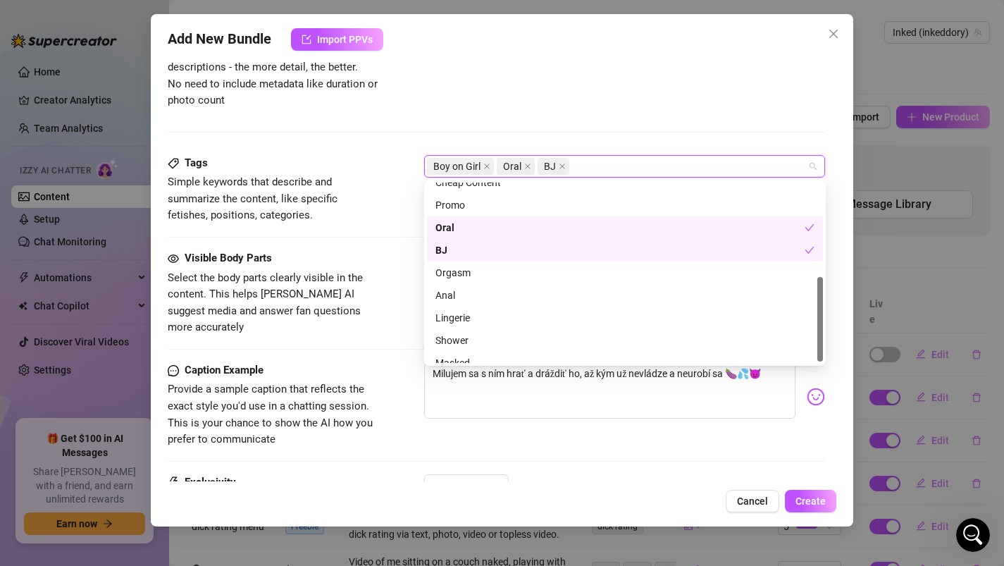
scroll to position [203, 0]
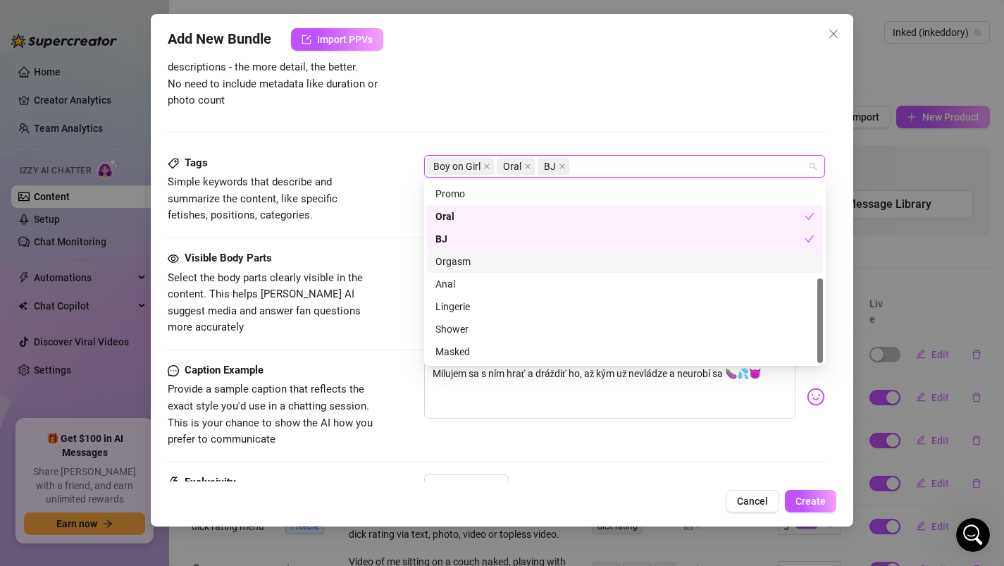
click at [454, 263] on div "Orgasm" at bounding box center [624, 261] width 379 height 15
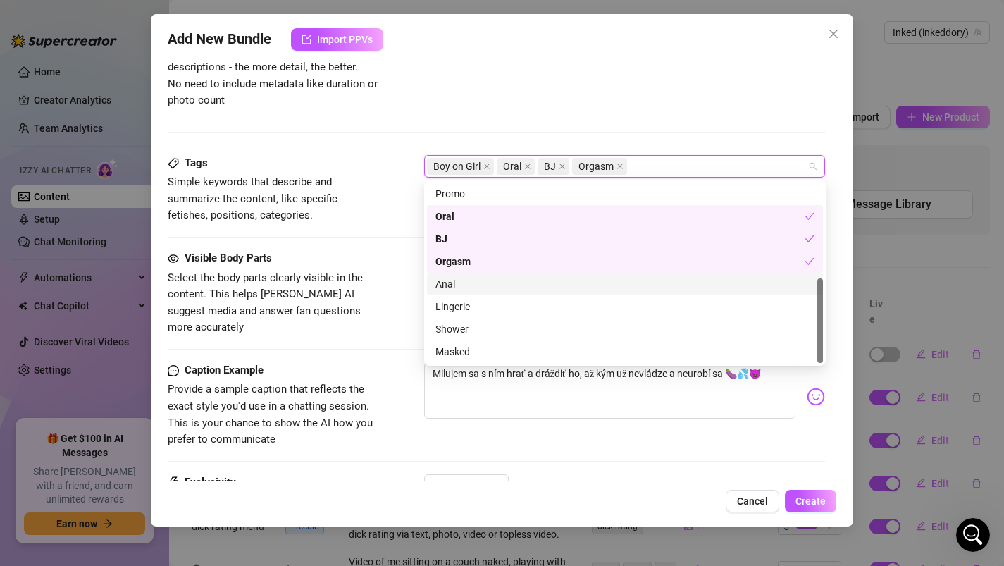
click at [409, 281] on div "Visible Body Parts Select the body parts clearly visible in the content. This h…" at bounding box center [497, 293] width 658 height 86
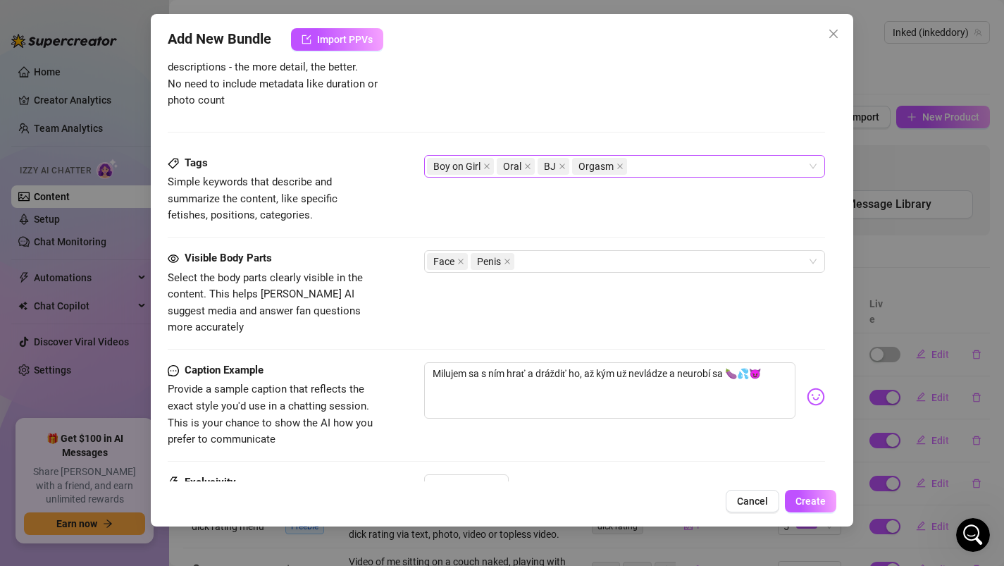
click at [639, 169] on div "Boy on Girl Oral BJ Orgasm" at bounding box center [617, 166] width 381 height 20
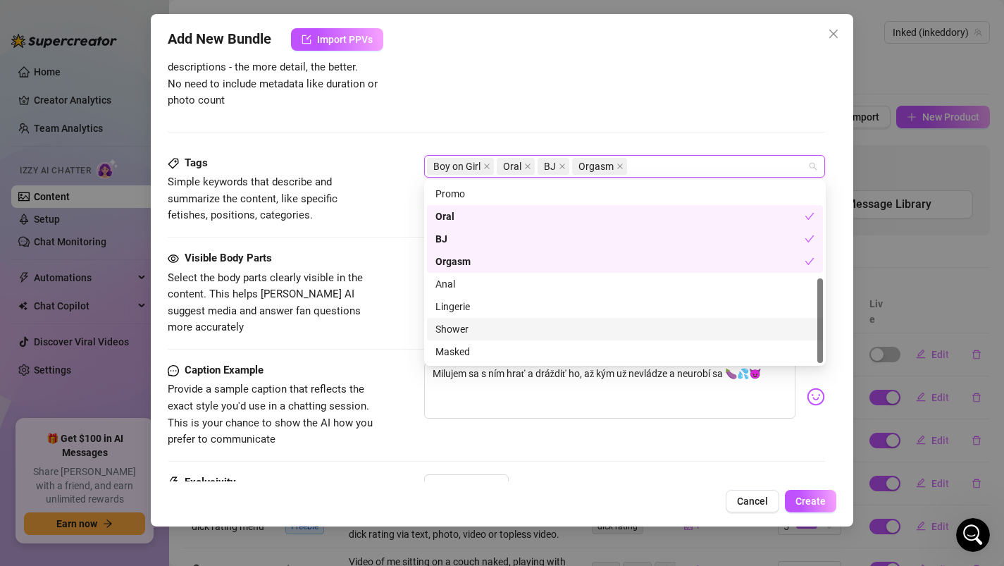
click at [410, 341] on div "Visible Body Parts Select the body parts clearly visible in the content. This h…" at bounding box center [497, 306] width 658 height 112
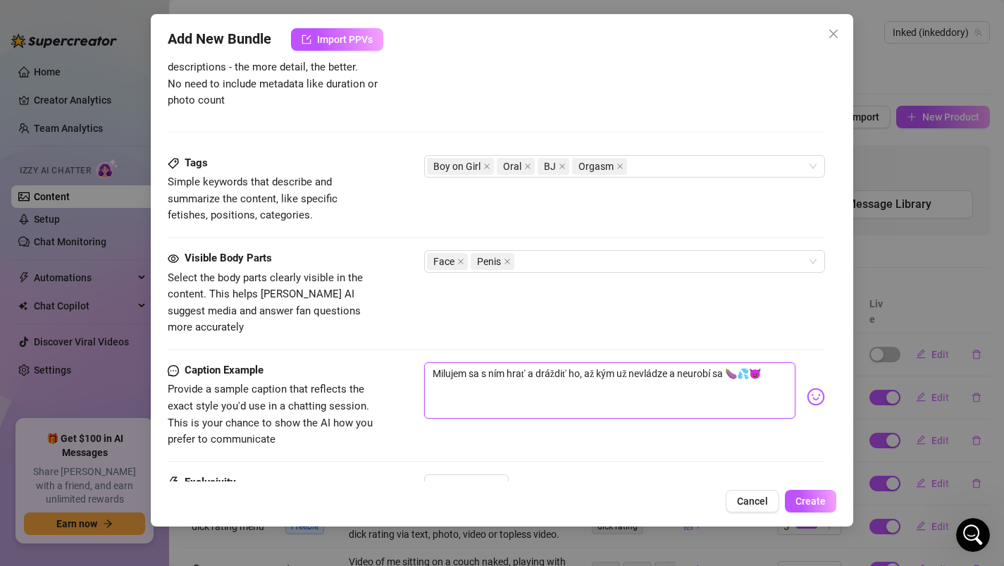
click at [728, 362] on textarea "Milujem sa s ním hrať a dráždiť ho, až kým už nevládze a neurobí sa 🍆💦😈" at bounding box center [610, 390] width 372 height 56
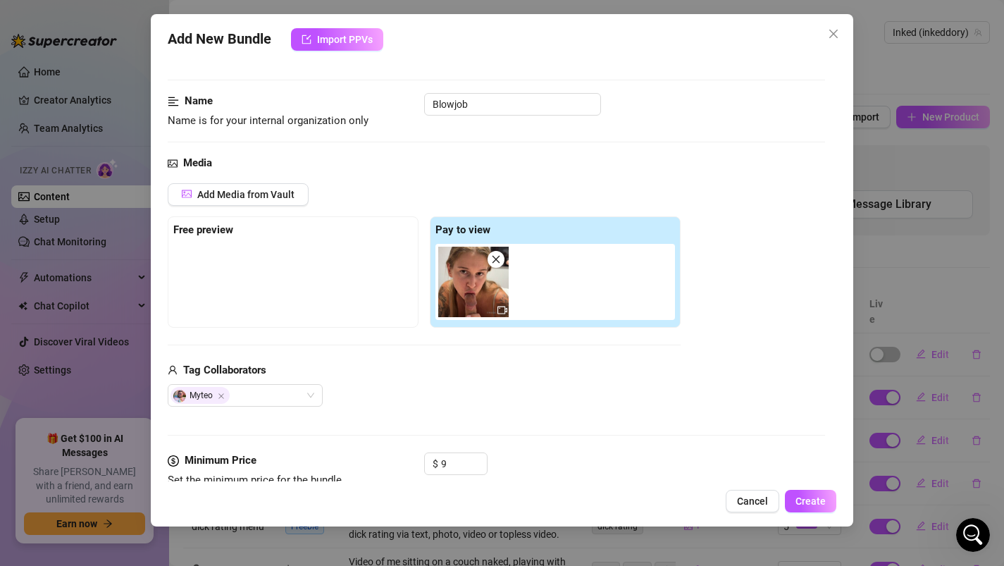
scroll to position [0, 0]
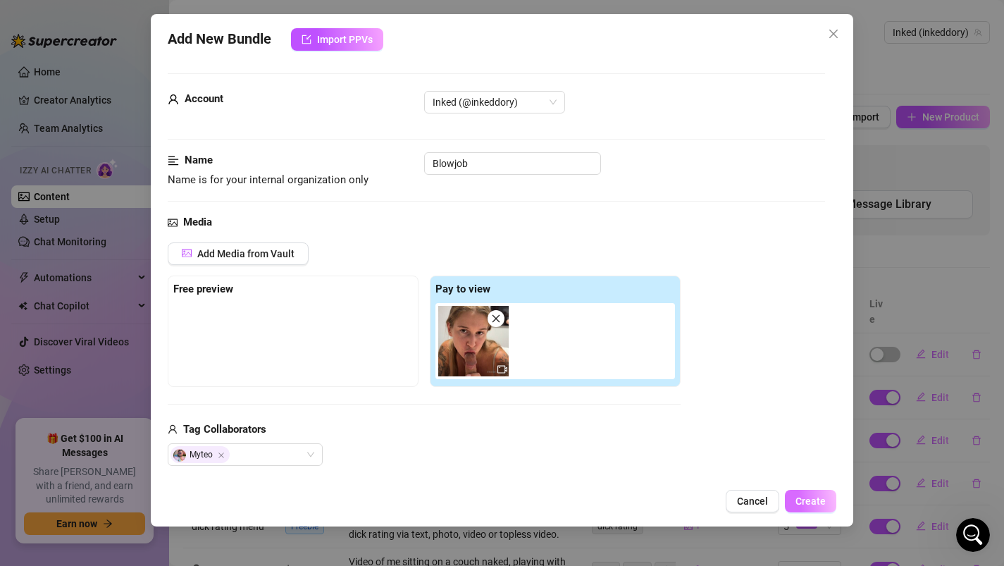
click at [819, 502] on span "Create" at bounding box center [810, 500] width 30 height 11
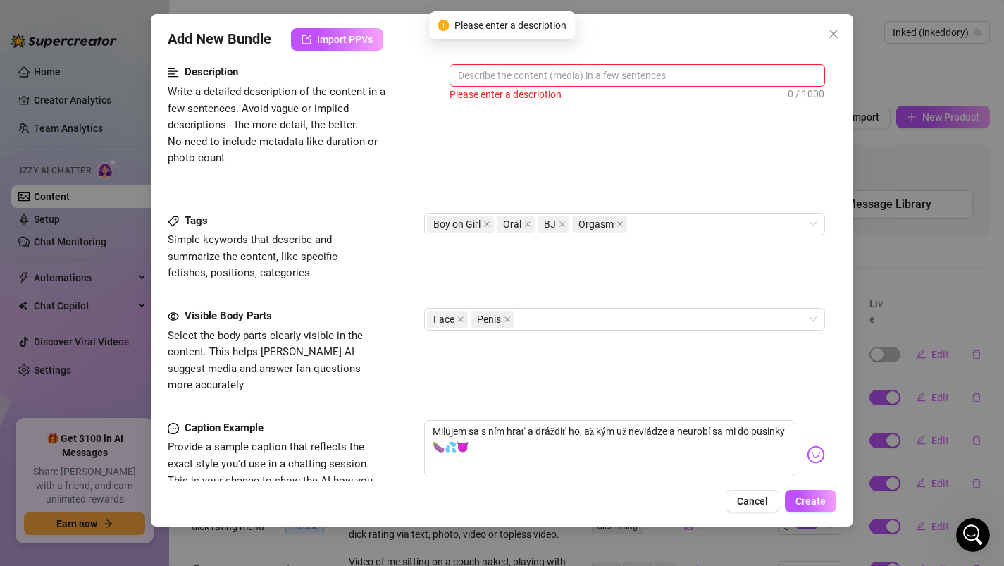
scroll to position [778, 0]
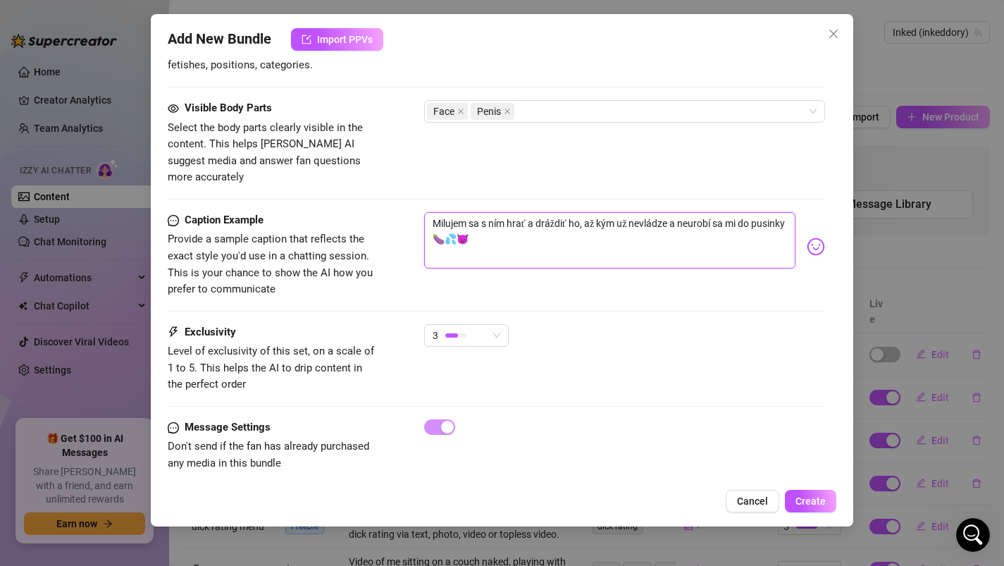
click at [657, 212] on textarea "Milujem sa s ním hrať a dráždiť ho, až kým už nevládze a neurobí sa mi do pusin…" at bounding box center [610, 240] width 372 height 56
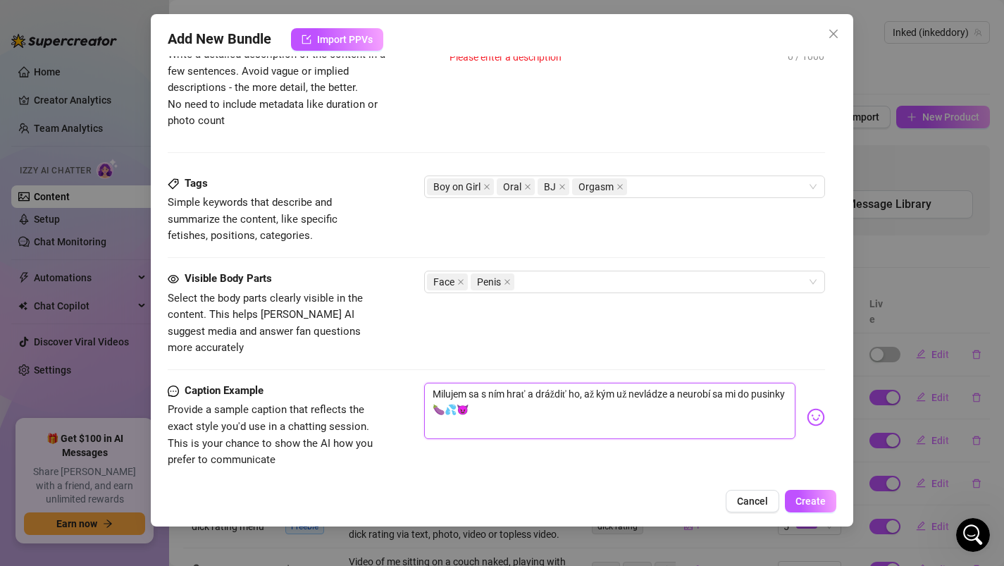
scroll to position [606, 0]
click at [502, 402] on textarea "Milujem sa s ním hrať a dráždiť ho, až kým už nevládze a neurobí sa mi do pusin…" at bounding box center [610, 412] width 372 height 56
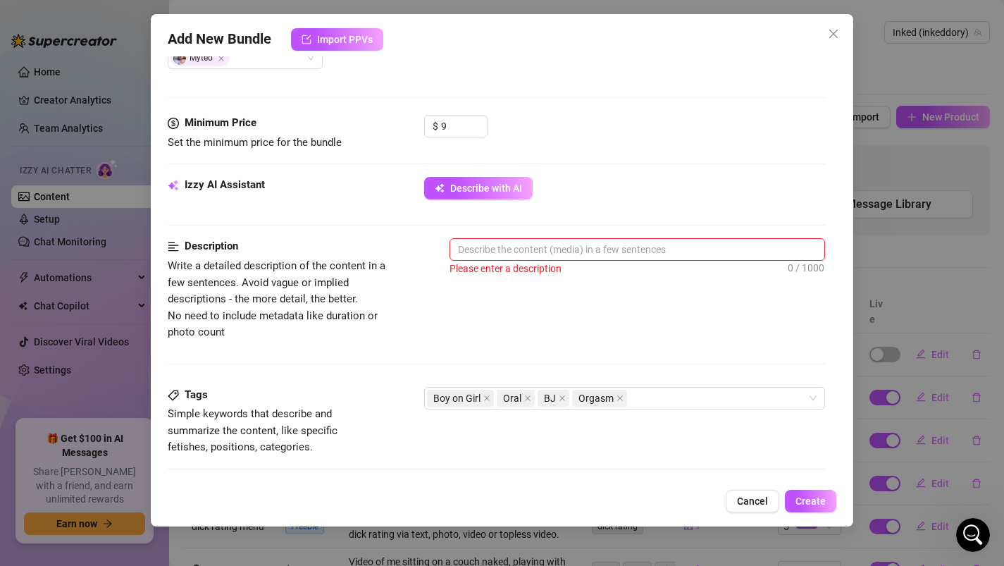
scroll to position [387, 0]
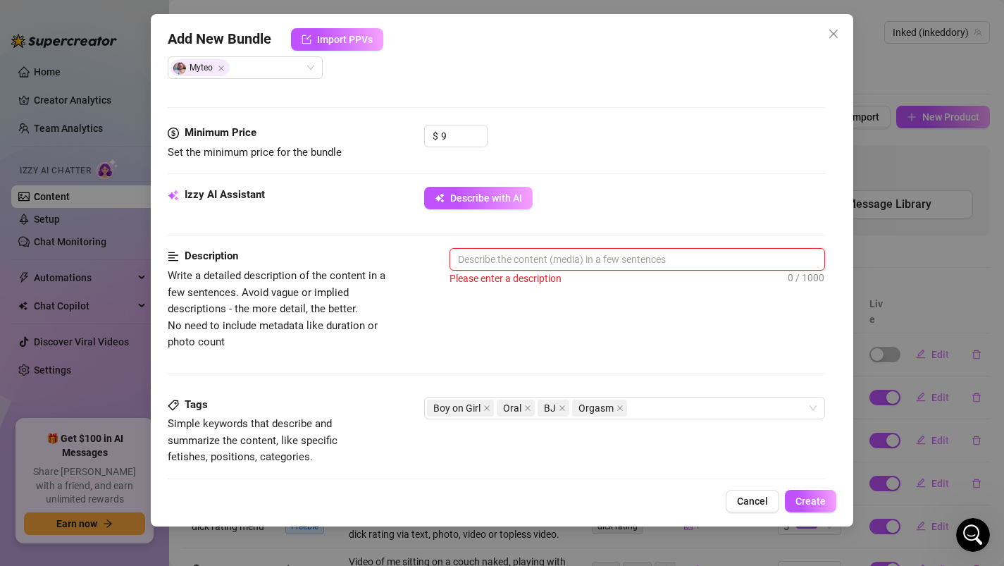
click at [516, 254] on textarea at bounding box center [637, 259] width 375 height 21
paste textarea "Milujem sa s ním hrať a dráždiť ho, až kým už nevládze a neurobí sa mi do pusin…"
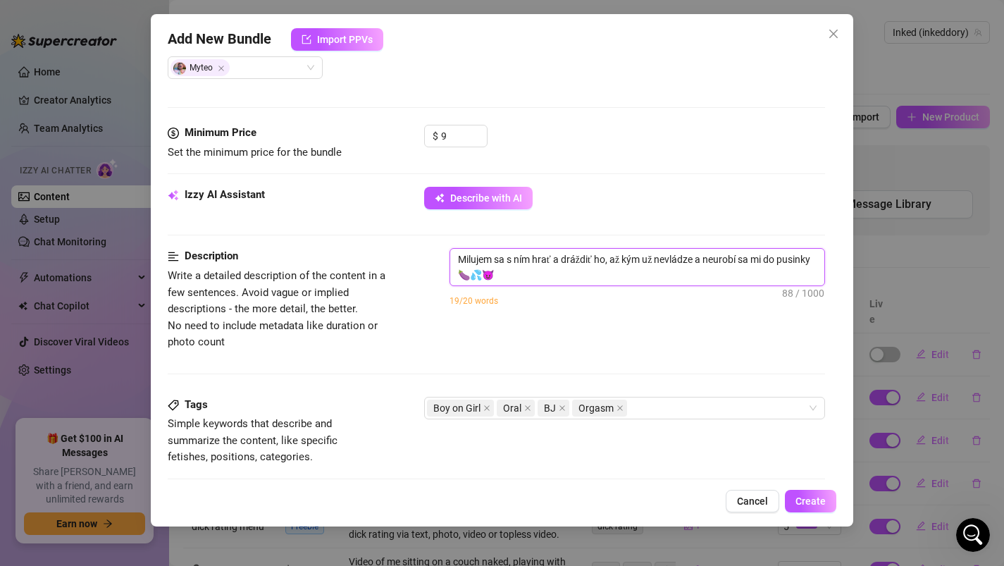
scroll to position [0, 0]
click at [497, 275] on textarea "Milujem sa s ním hrať a dráždiť ho, až kým už nevládze a neurobí sa mi do pusin…" at bounding box center [637, 267] width 375 height 37
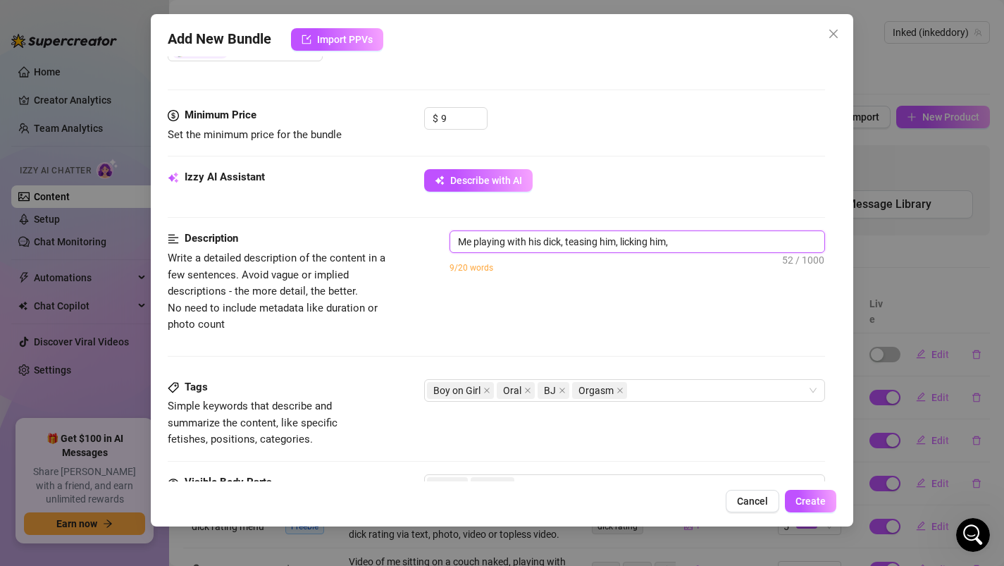
scroll to position [373, 0]
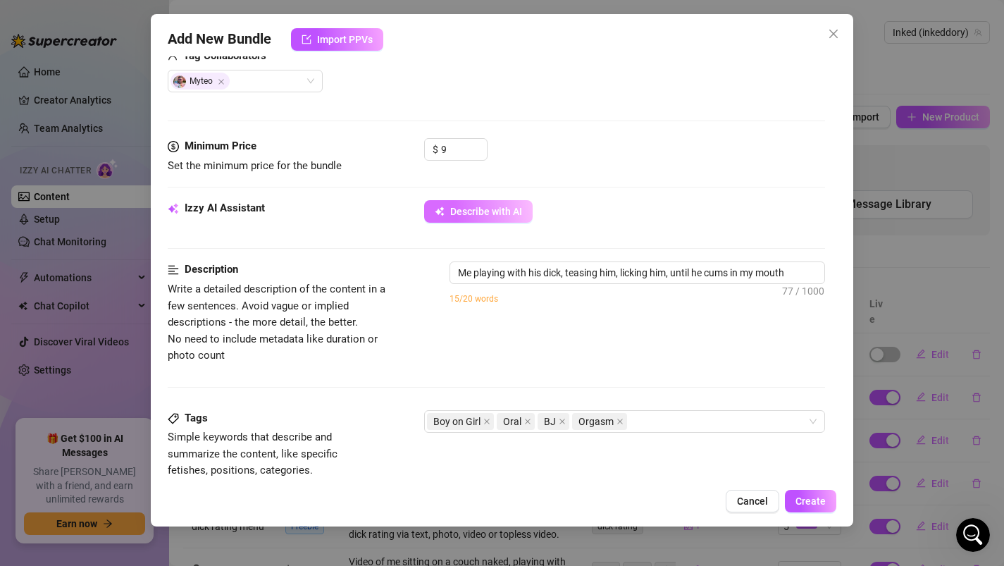
click at [493, 218] on button "Describe with AI" at bounding box center [478, 211] width 108 height 23
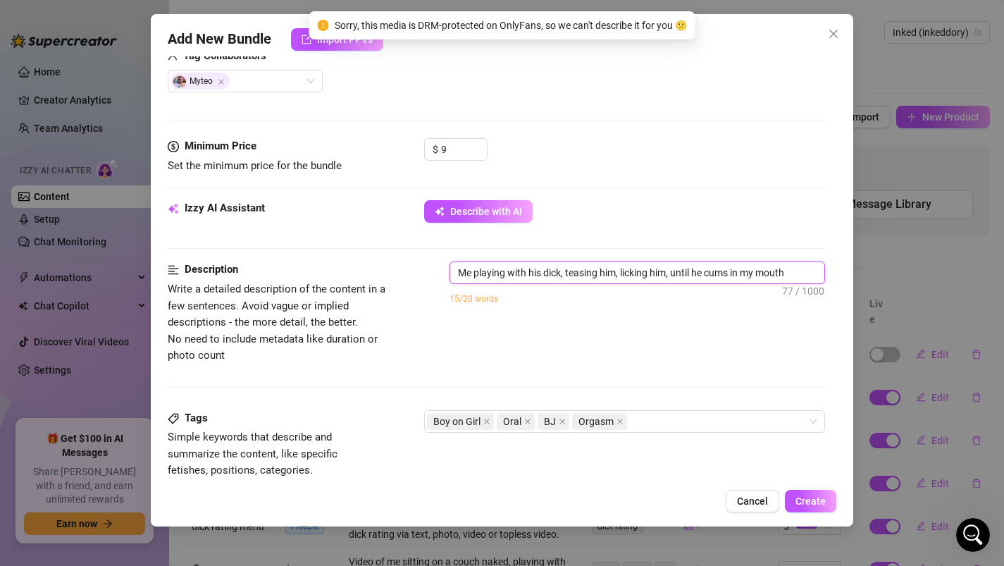
click at [732, 275] on textarea "Me playing with his dick, teasing him, licking him, until he cums in my mouth" at bounding box center [637, 272] width 375 height 21
click at [801, 275] on textarea "Me playing with his dick, teasing him, licking him, until he cums in my mouth" at bounding box center [637, 272] width 375 height 21
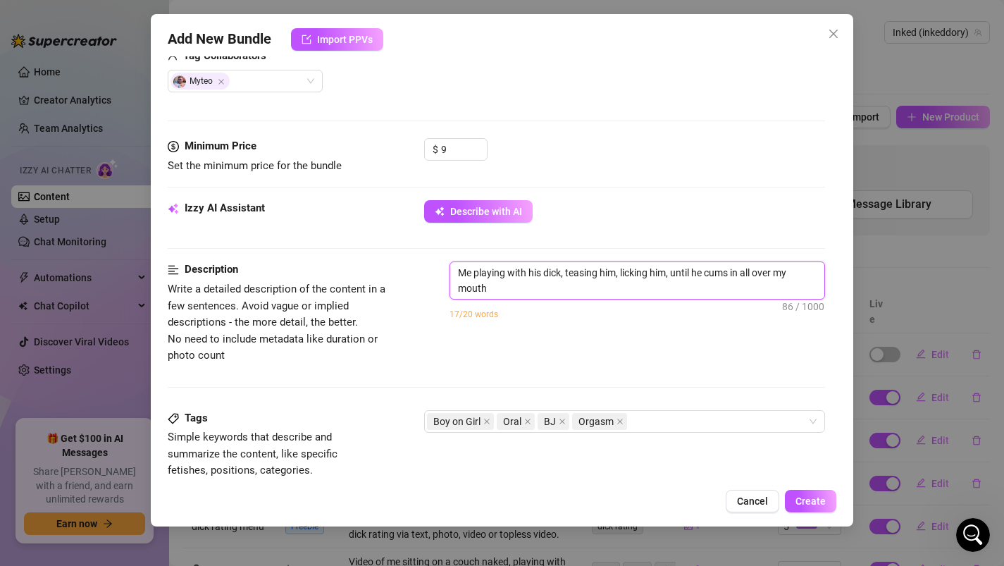
scroll to position [0, 0]
drag, startPoint x: 473, startPoint y: 273, endPoint x: 437, endPoint y: 273, distance: 35.9
click at [437, 273] on div "Description Write a detailed description of the content in a few sentences. Avo…" at bounding box center [497, 312] width 658 height 102
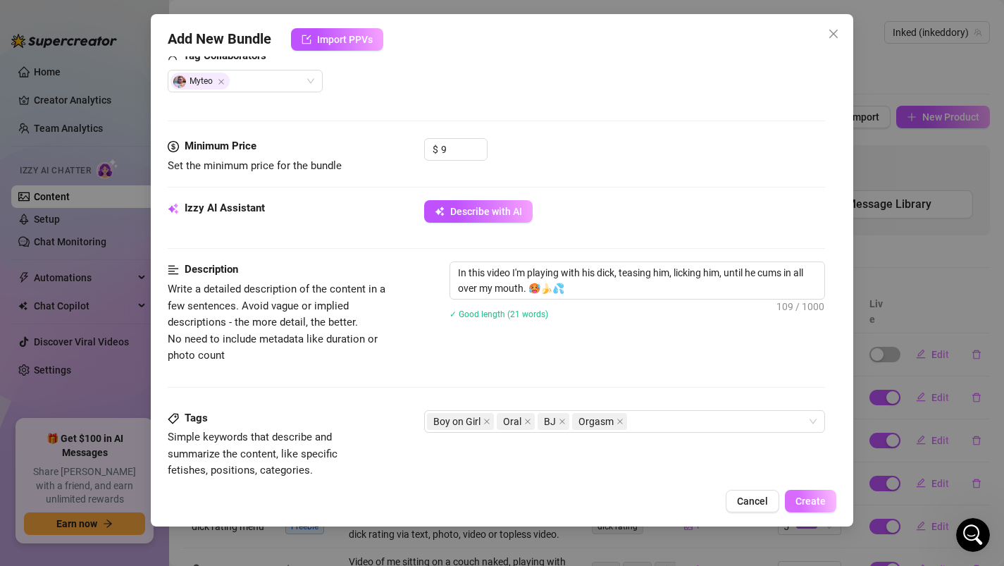
click at [814, 495] on span "Create" at bounding box center [810, 500] width 30 height 11
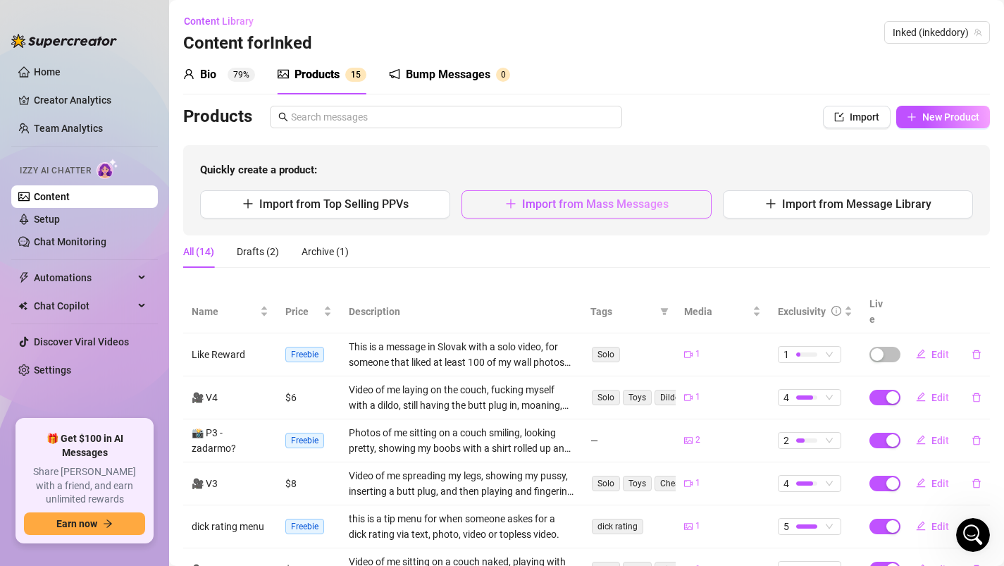
click at [535, 192] on button "Import from Mass Messages" at bounding box center [586, 204] width 250 height 28
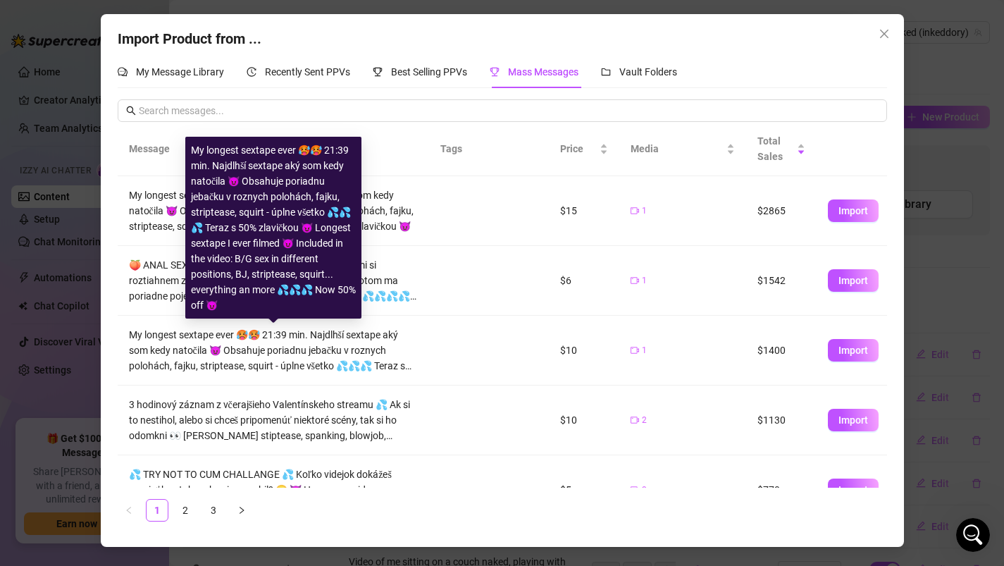
scroll to position [386, 0]
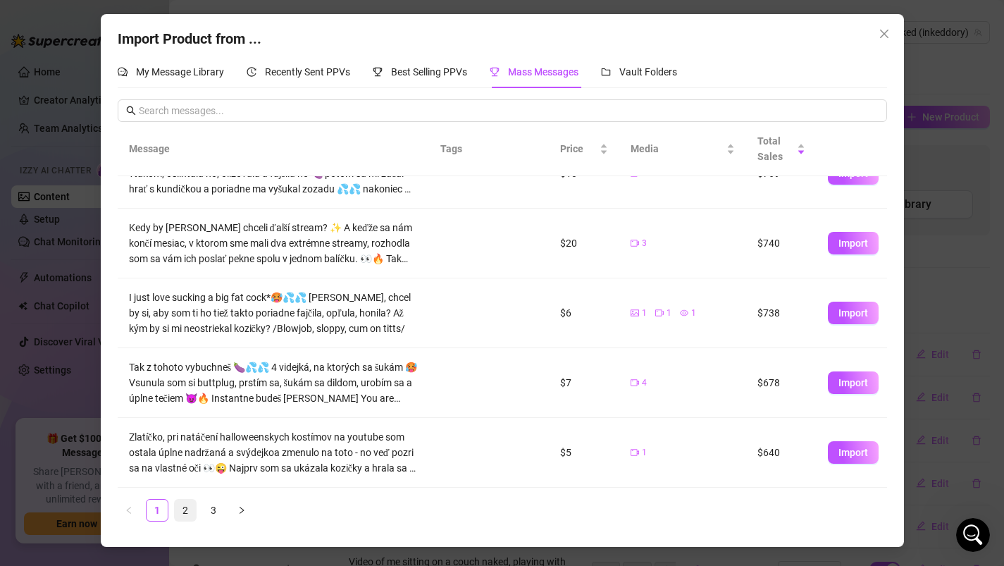
click at [189, 511] on link "2" at bounding box center [185, 509] width 21 height 21
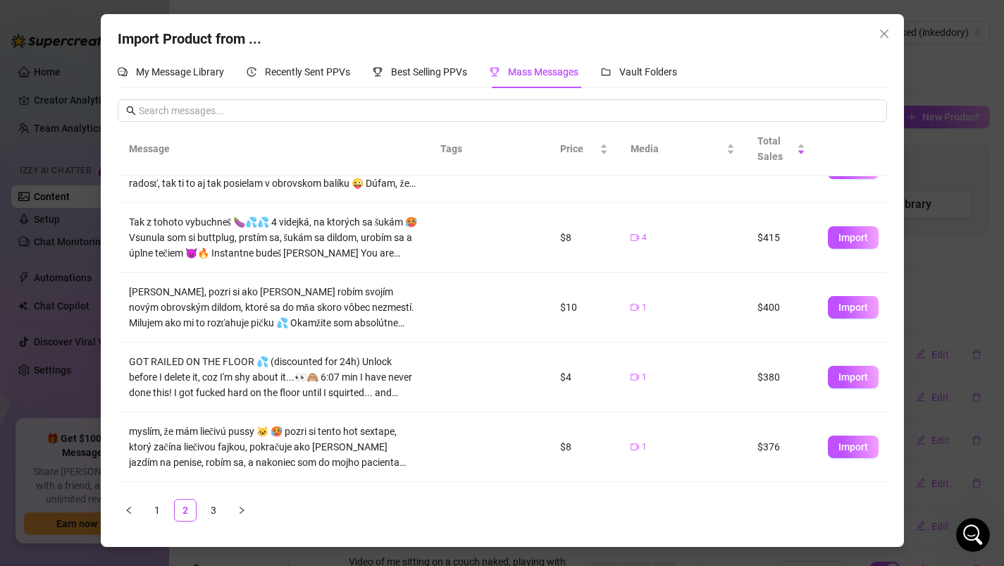
scroll to position [112, 0]
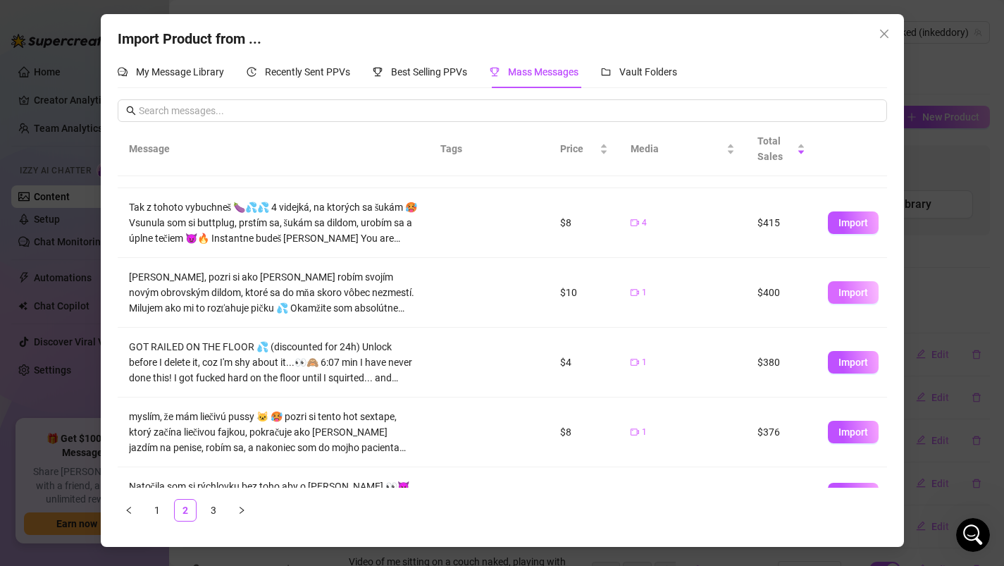
click at [854, 294] on span "Import" at bounding box center [853, 292] width 30 height 11
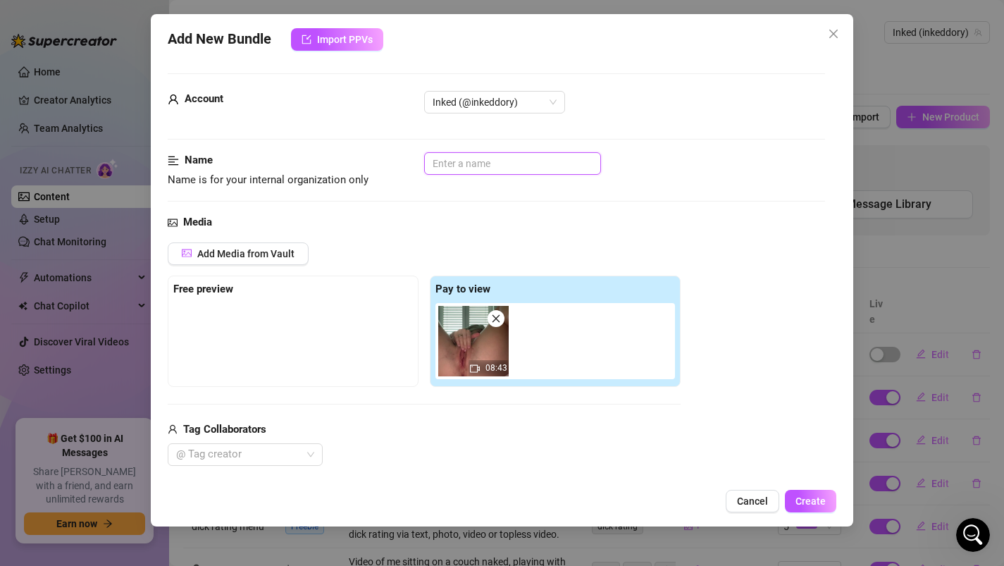
click at [477, 163] on input "text" at bounding box center [512, 163] width 177 height 23
click at [480, 163] on input "Pink Big Doldo solo" at bounding box center [512, 163] width 177 height 23
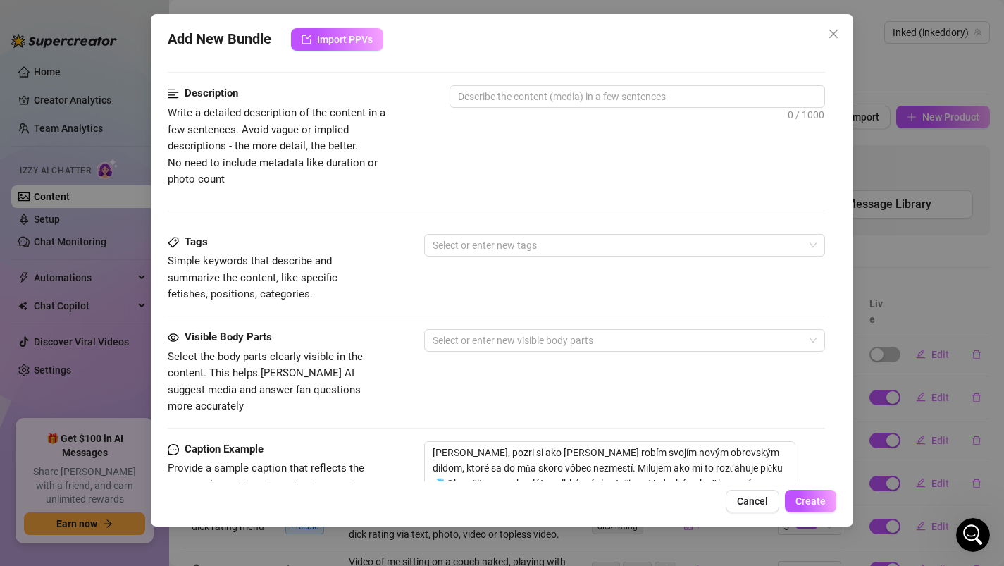
scroll to position [759, 0]
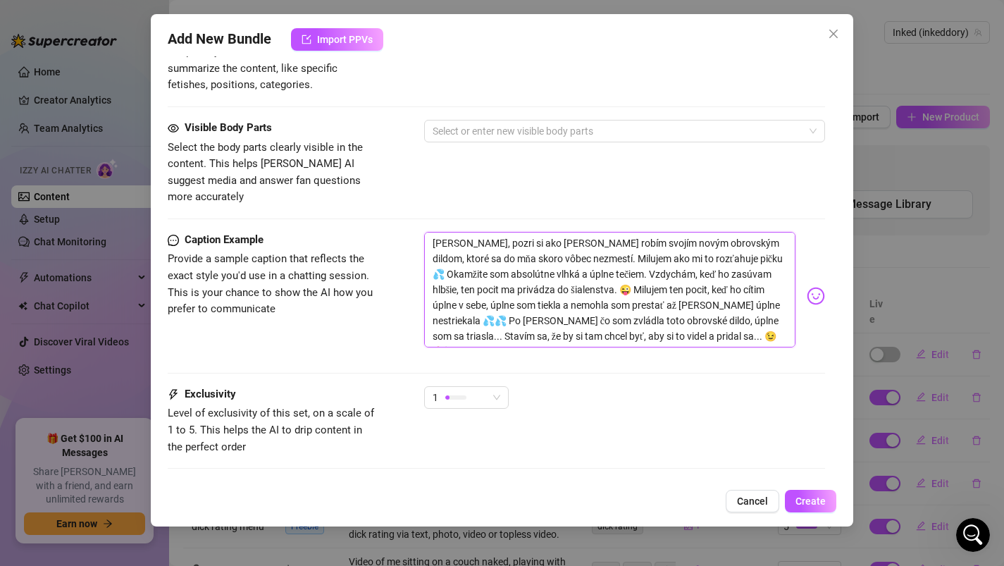
drag, startPoint x: 432, startPoint y: 225, endPoint x: 665, endPoint y: 344, distance: 262.1
click at [665, 344] on div "Caption Example Provide a sample caption that reflects the exact style you'd us…" at bounding box center [497, 309] width 658 height 154
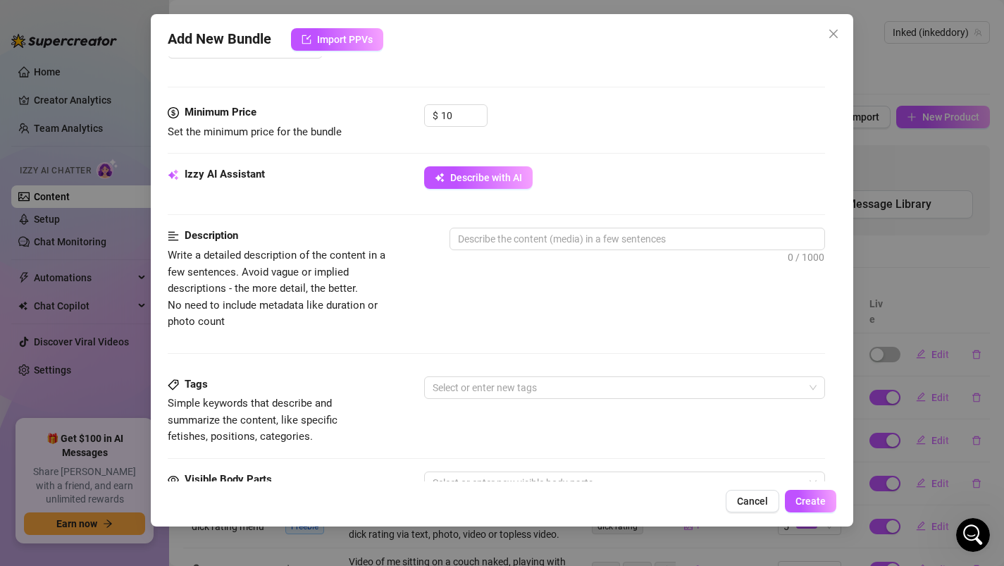
scroll to position [405, 0]
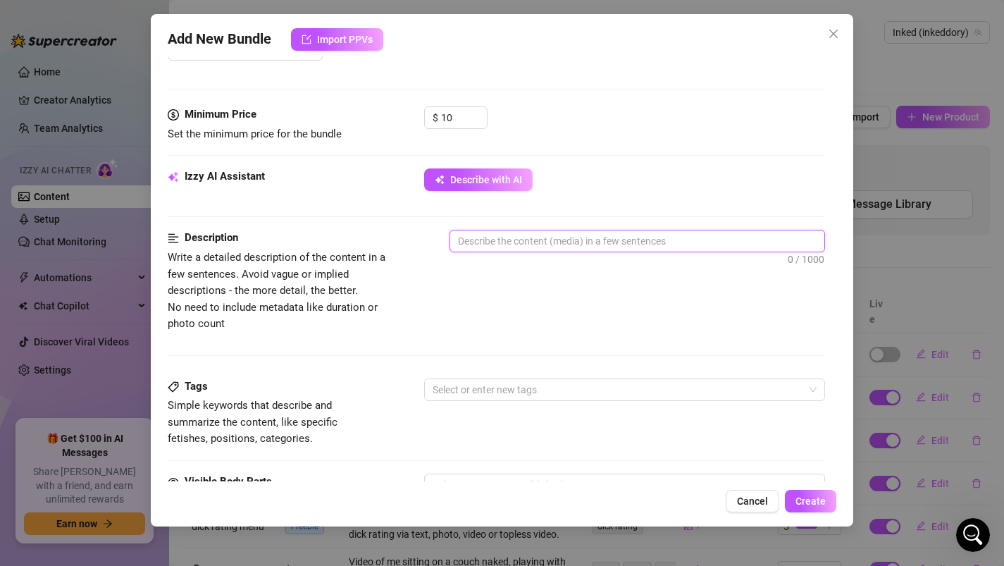
click at [532, 240] on textarea at bounding box center [637, 240] width 375 height 21
paste textarea "zlatko, pozri si ako sa krásne robím svojím novým obrovským dildom, ktoré sa do…"
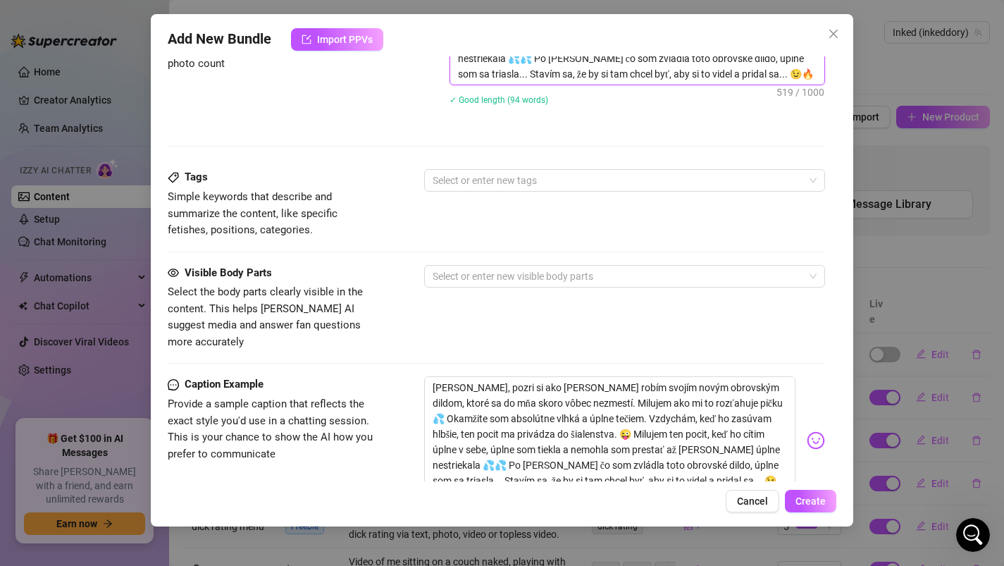
scroll to position [666, 0]
click at [478, 187] on div at bounding box center [617, 179] width 381 height 20
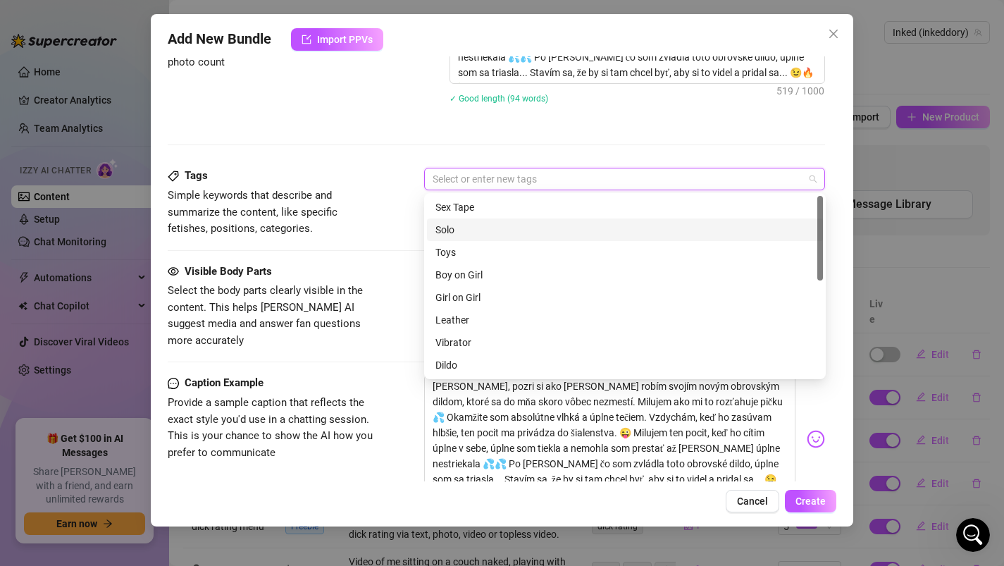
click at [468, 228] on div "Solo" at bounding box center [624, 229] width 379 height 15
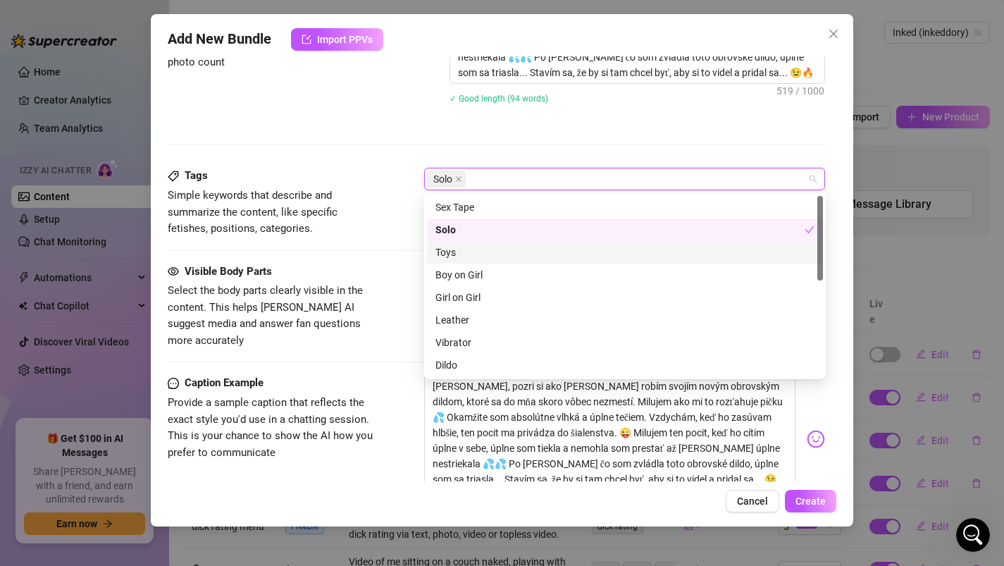
click at [461, 251] on div "Toys" at bounding box center [624, 251] width 379 height 15
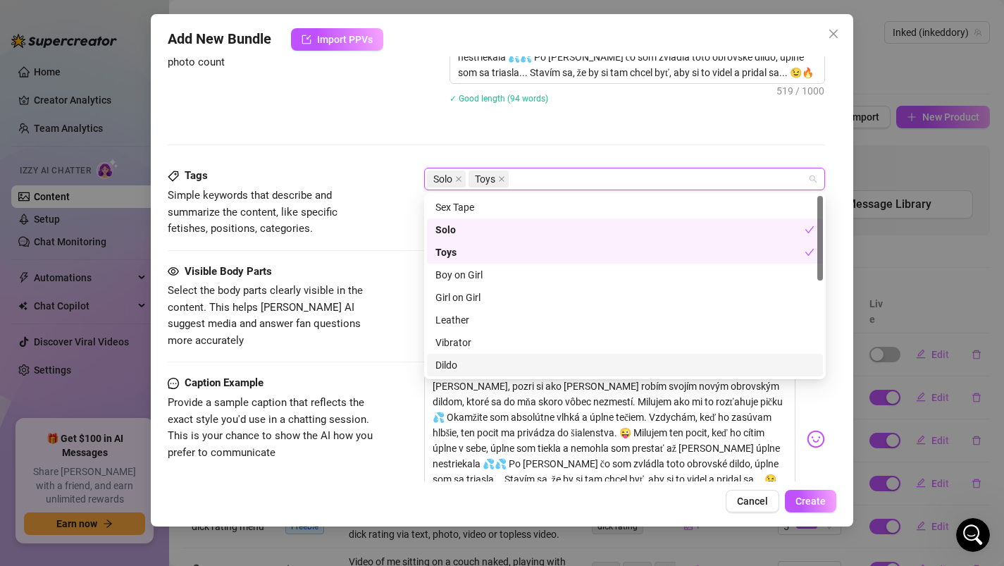
click at [455, 363] on div "Dildo" at bounding box center [624, 364] width 379 height 15
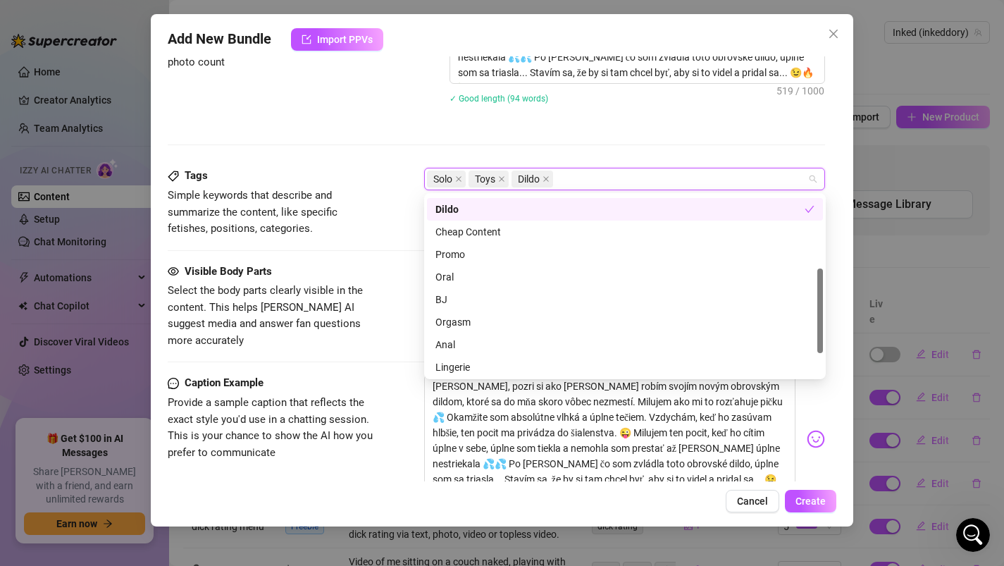
scroll to position [160, 0]
click at [477, 231] on div "Cheap Content" at bounding box center [624, 227] width 379 height 15
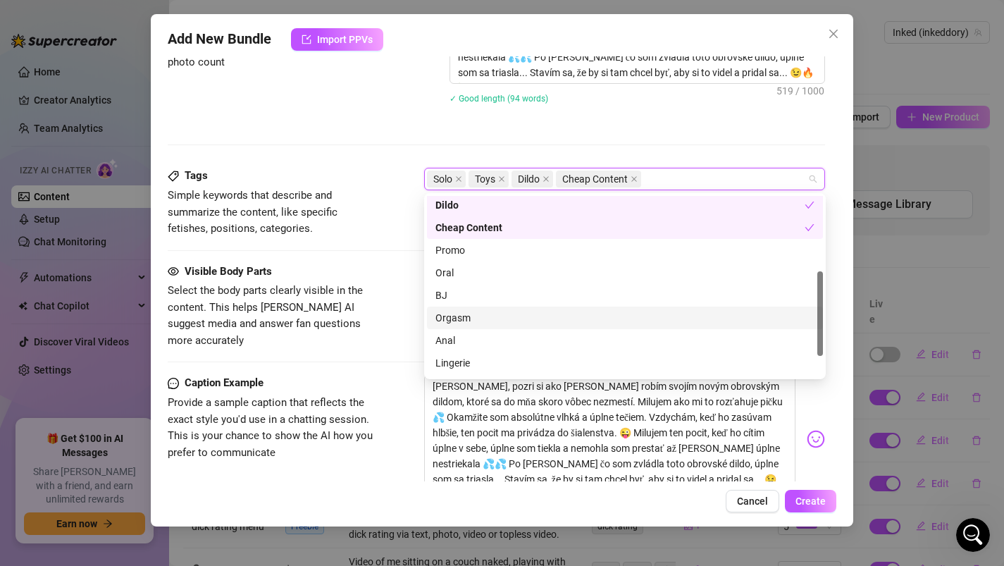
click at [468, 324] on div "Orgasm" at bounding box center [624, 317] width 379 height 15
click at [468, 324] on div "Orgasm" at bounding box center [619, 317] width 369 height 15
click at [465, 311] on div "Orgasm" at bounding box center [624, 313] width 379 height 15
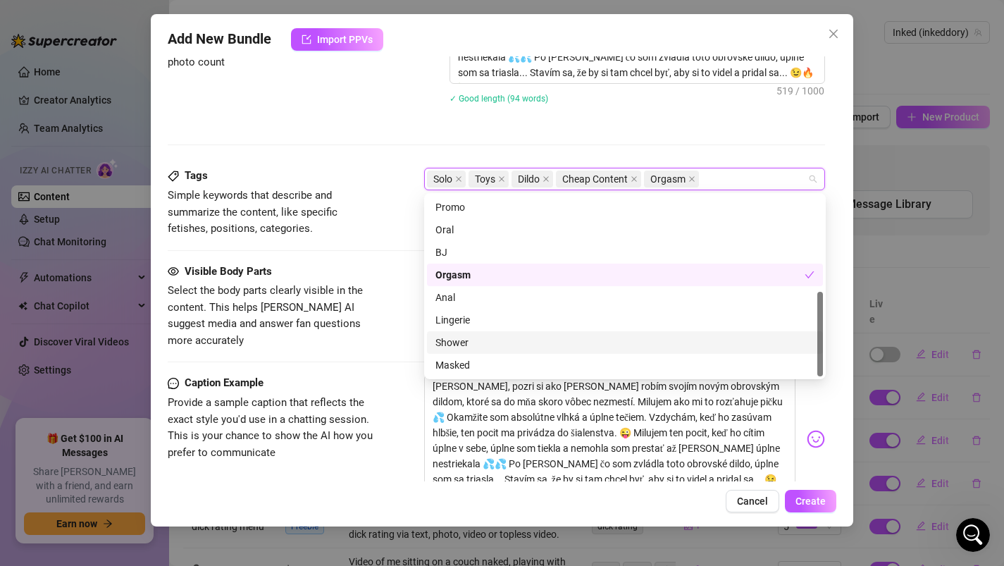
click at [396, 348] on div "Visible Body Parts Select the body parts clearly visible in the content. This h…" at bounding box center [497, 319] width 658 height 112
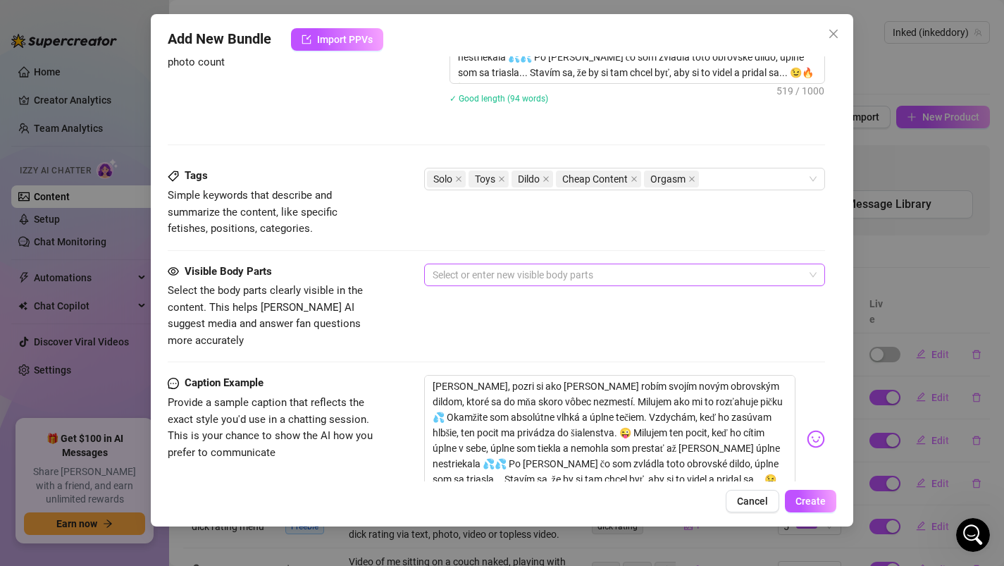
click at [435, 279] on div at bounding box center [617, 275] width 381 height 20
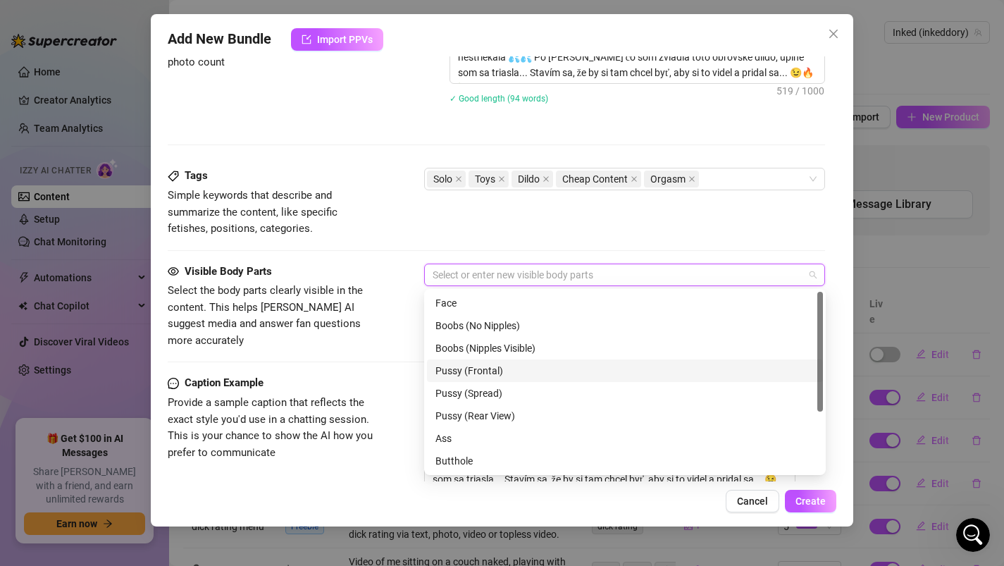
click at [453, 373] on div "Pussy (Frontal)" at bounding box center [624, 370] width 379 height 15
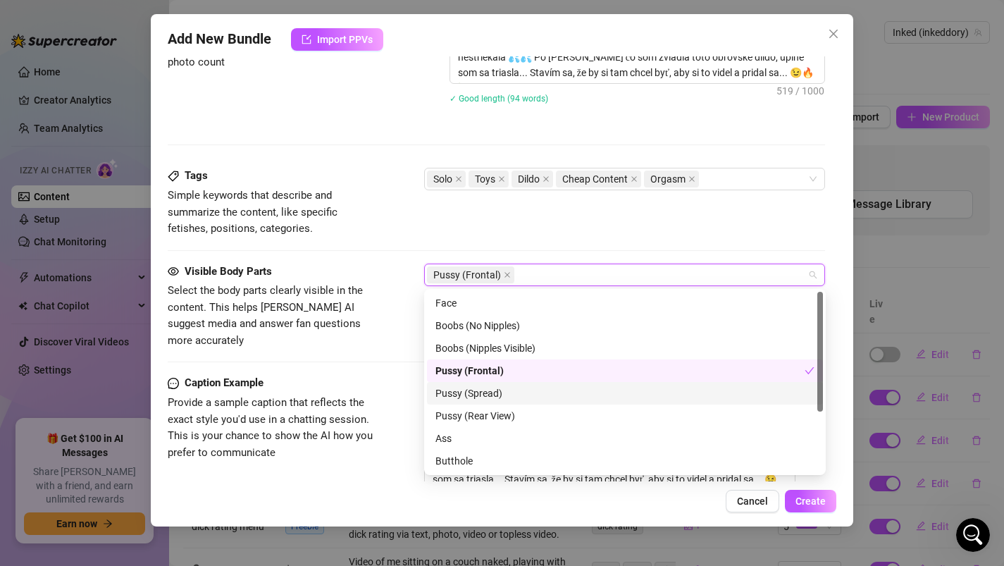
click at [453, 394] on div "Pussy (Spread)" at bounding box center [624, 392] width 379 height 15
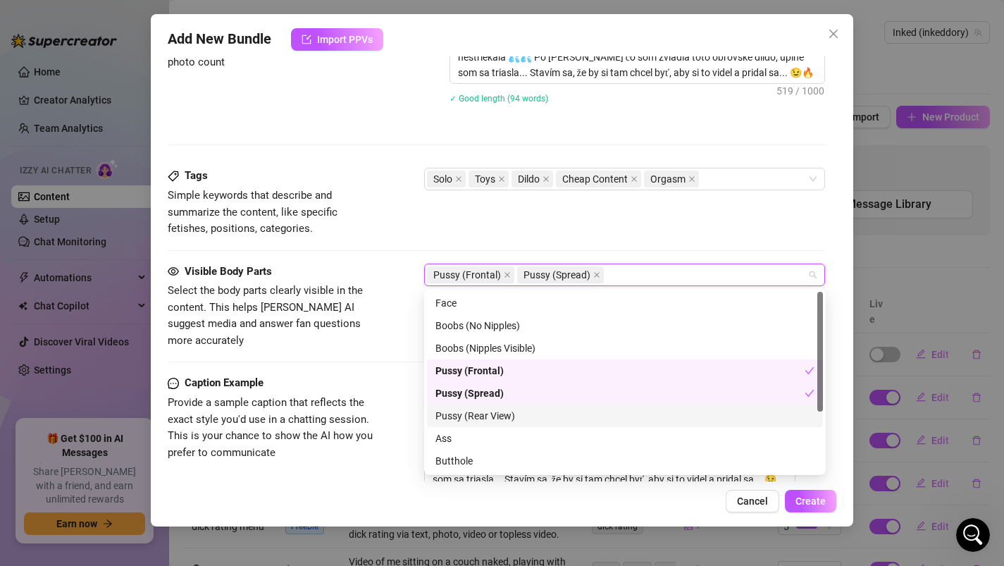
click at [453, 411] on div "Pussy (Rear View)" at bounding box center [624, 415] width 379 height 15
click at [455, 434] on div "Ass" at bounding box center [624, 437] width 379 height 15
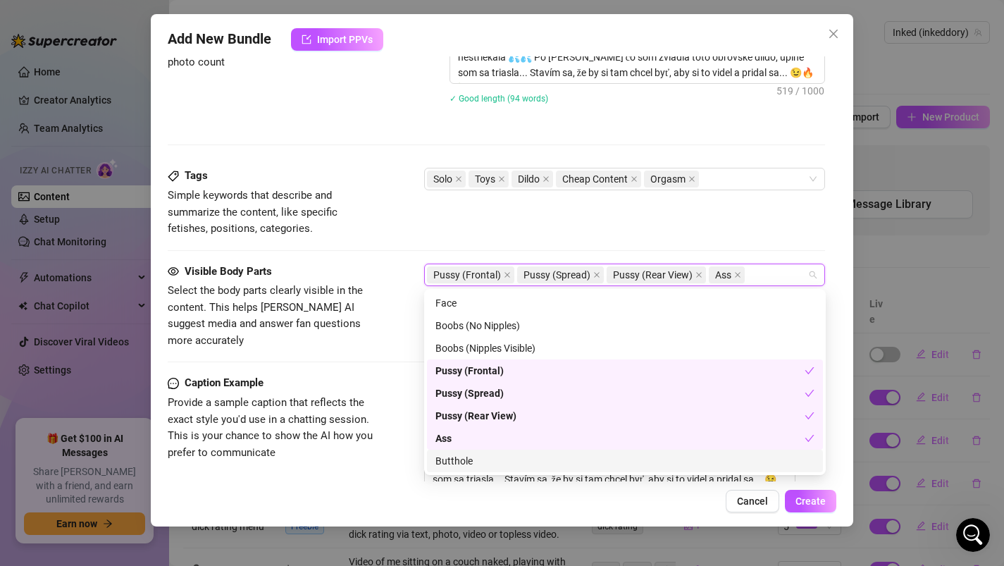
click at [456, 457] on div "Butthole" at bounding box center [624, 460] width 379 height 15
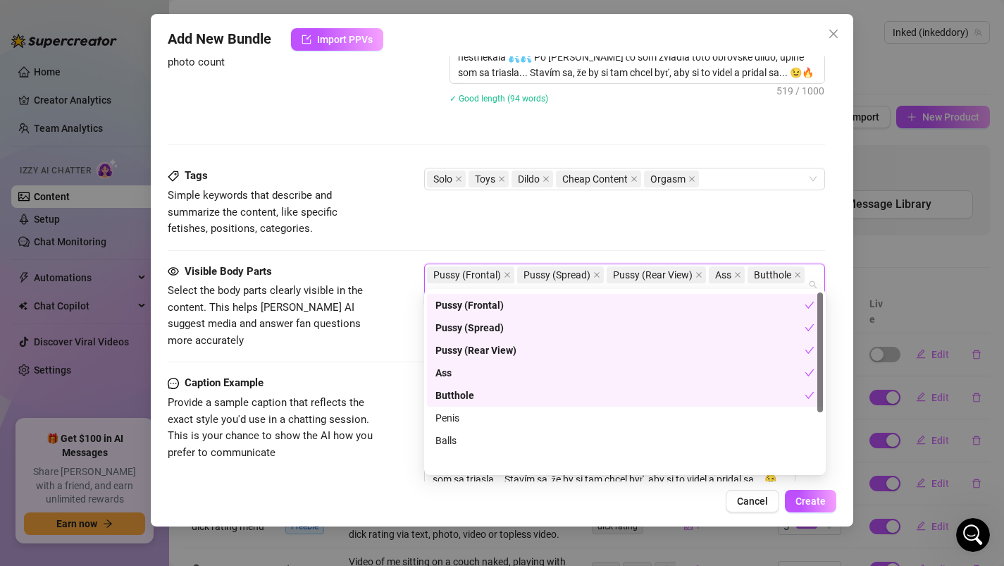
scroll to position [90, 0]
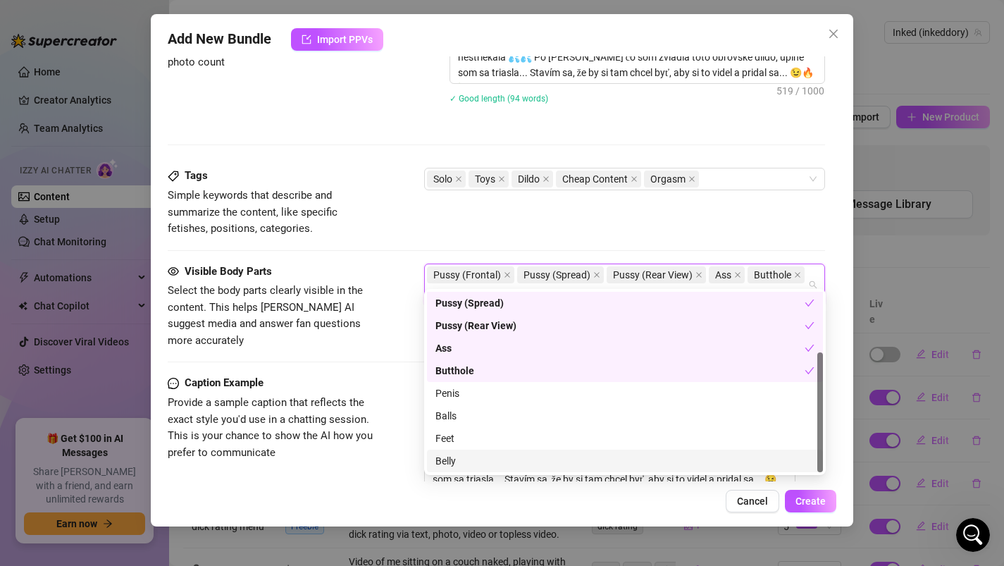
click at [376, 465] on div "Caption Example Provide a sample caption that reflects the exact style you'd us…" at bounding box center [497, 439] width 658 height 128
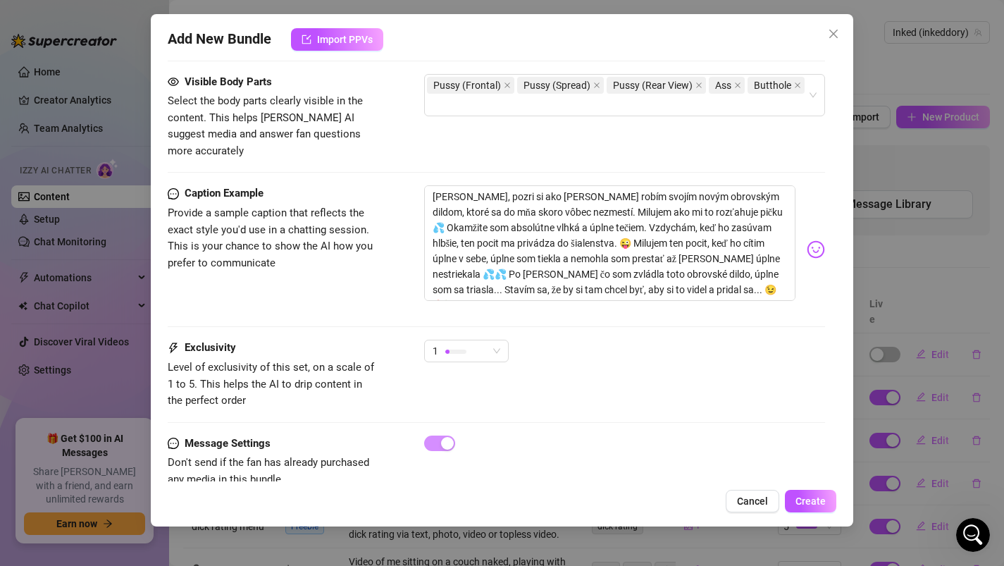
scroll to position [872, 0]
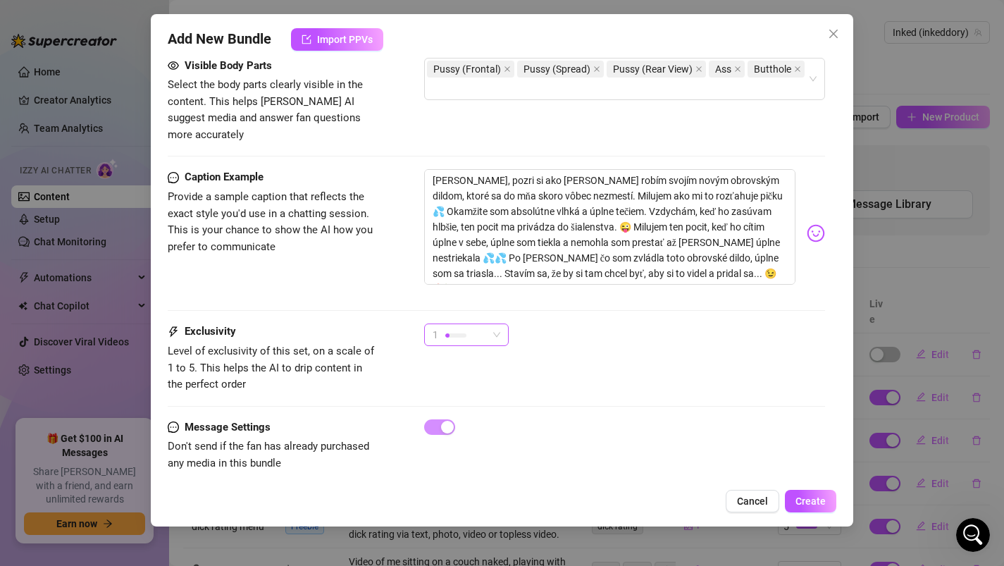
click at [463, 333] on div at bounding box center [455, 335] width 21 height 4
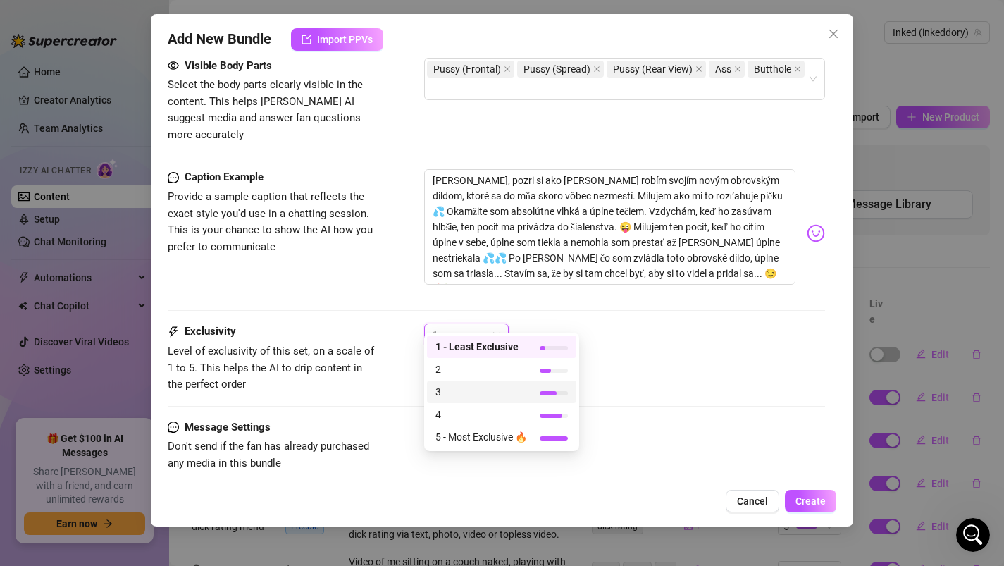
click at [454, 390] on span "3" at bounding box center [481, 391] width 92 height 15
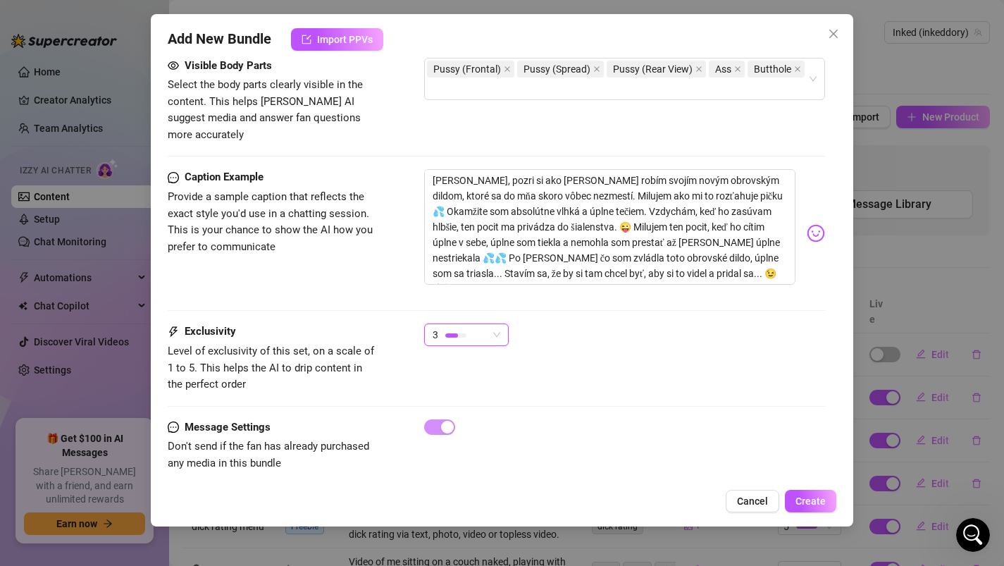
click at [455, 327] on div "3" at bounding box center [459, 334] width 55 height 21
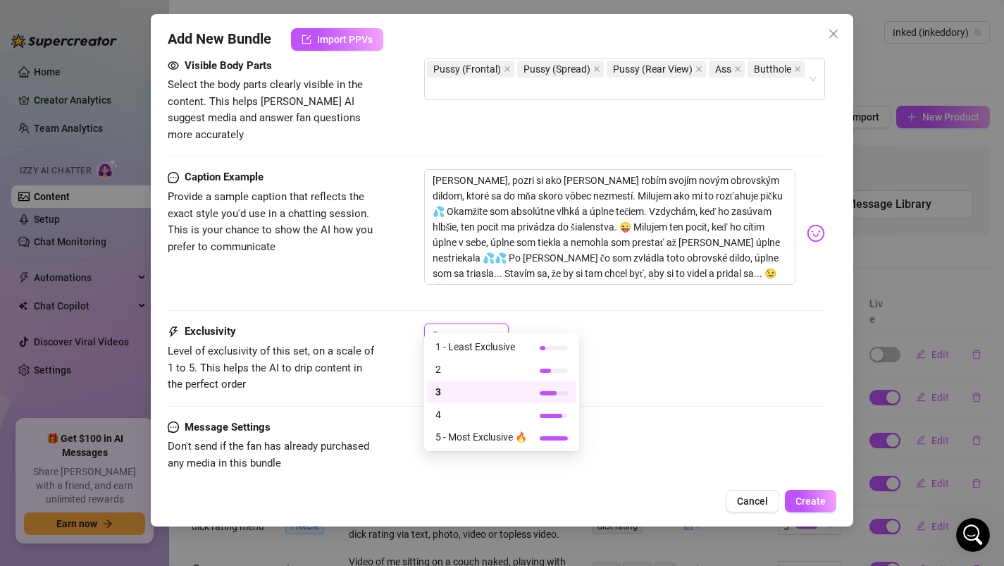
click at [447, 363] on span "2" at bounding box center [481, 368] width 92 height 15
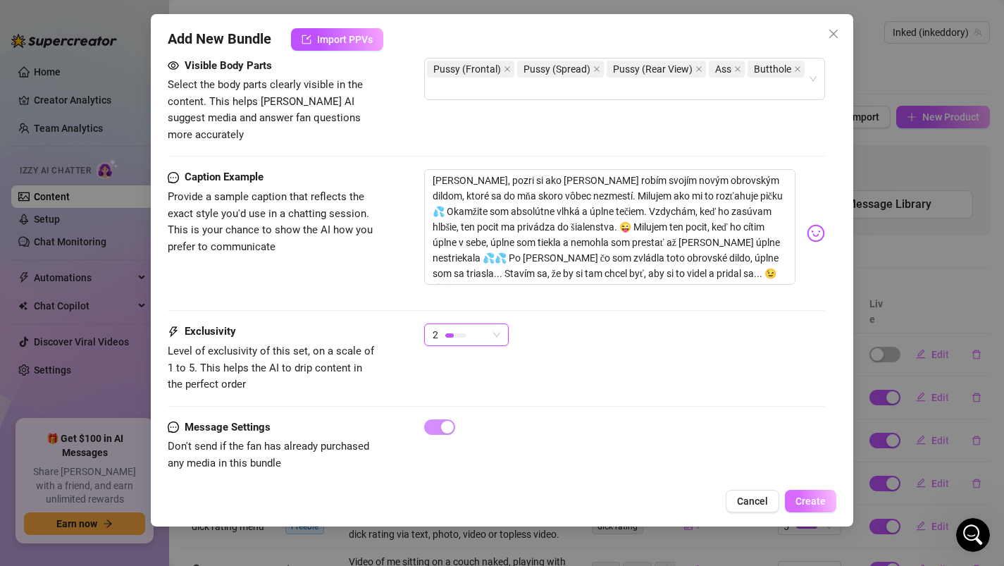
click at [807, 499] on span "Create" at bounding box center [810, 500] width 30 height 11
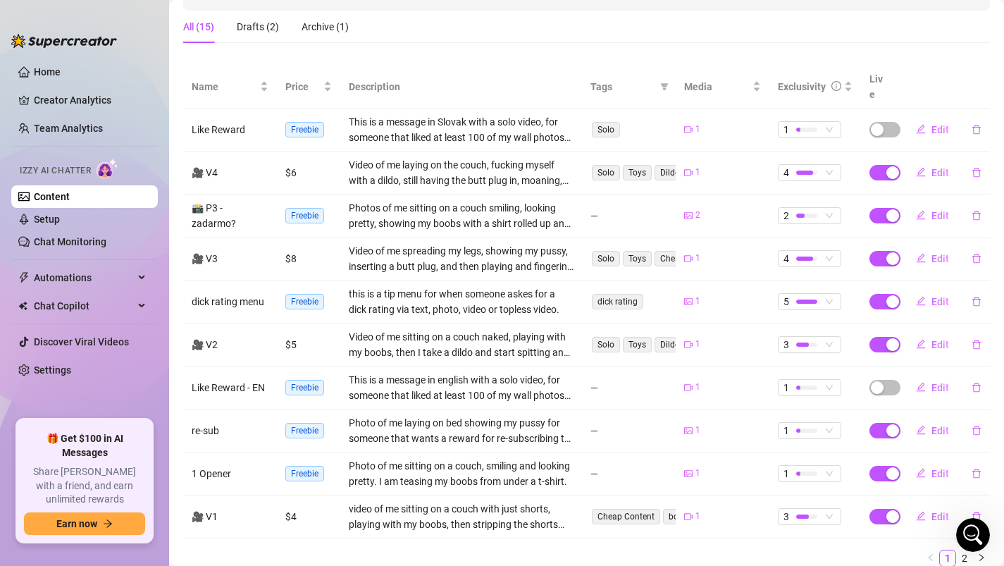
scroll to position [224, 0]
click at [237, 24] on div "Drafts (2)" at bounding box center [258, 27] width 42 height 15
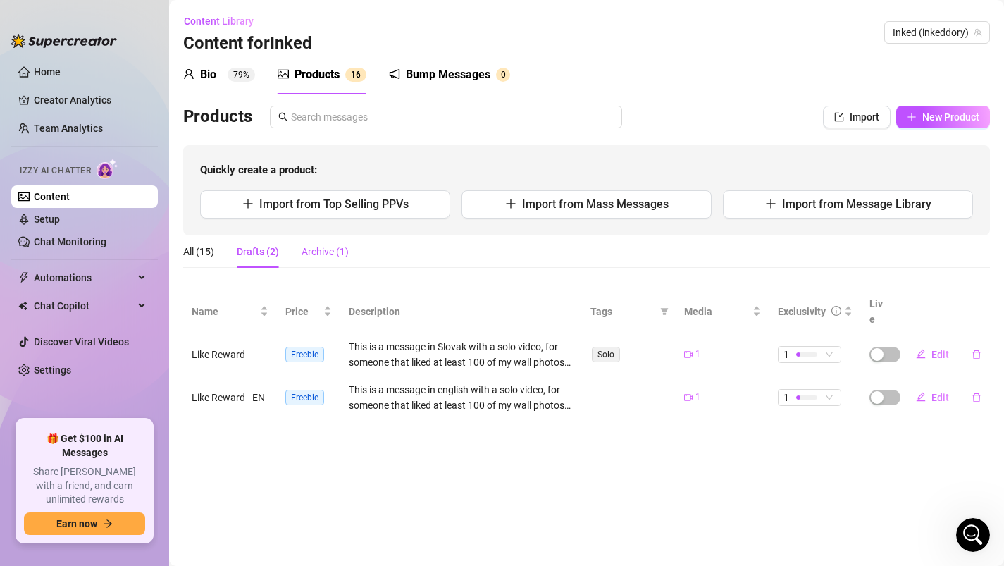
click at [327, 251] on div "Archive (1)" at bounding box center [324, 251] width 47 height 15
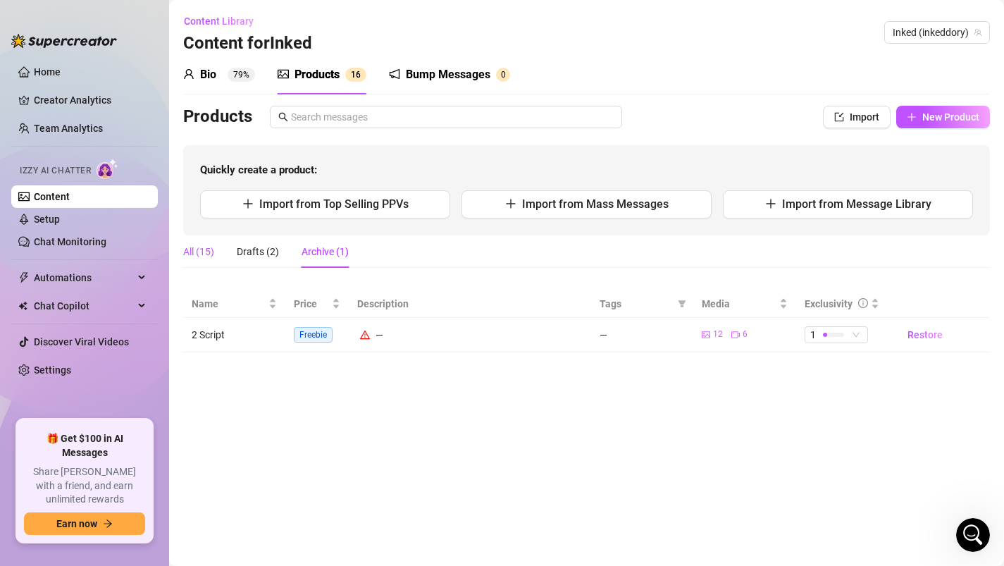
click at [198, 248] on div "All (15)" at bounding box center [198, 251] width 31 height 15
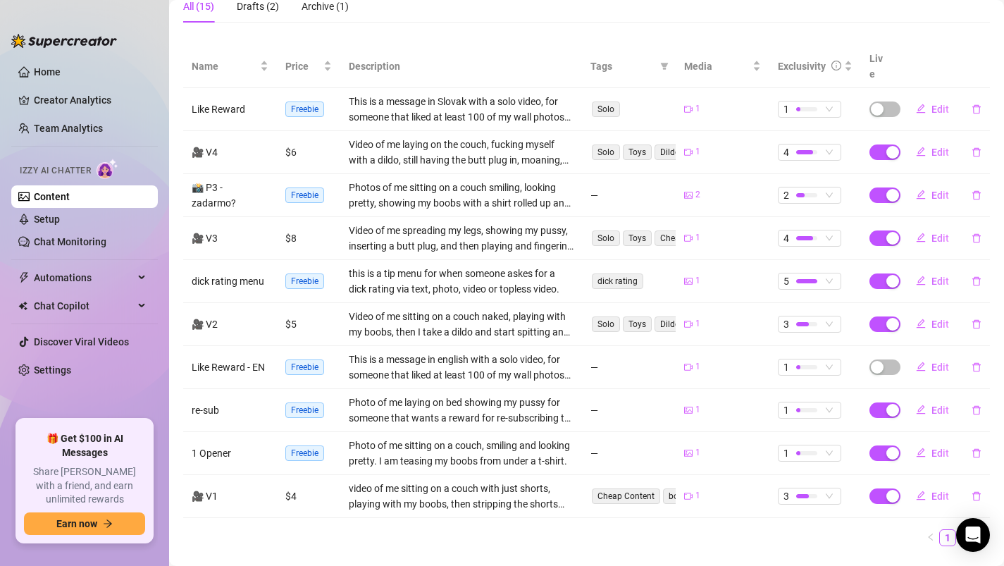
scroll to position [263, 0]
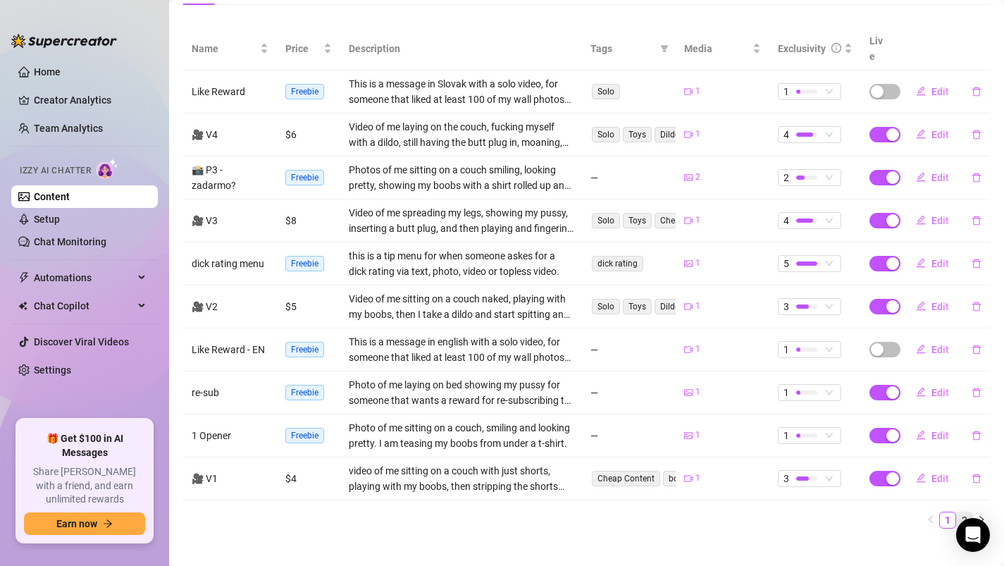
click at [959, 512] on link "2" at bounding box center [964, 519] width 15 height 15
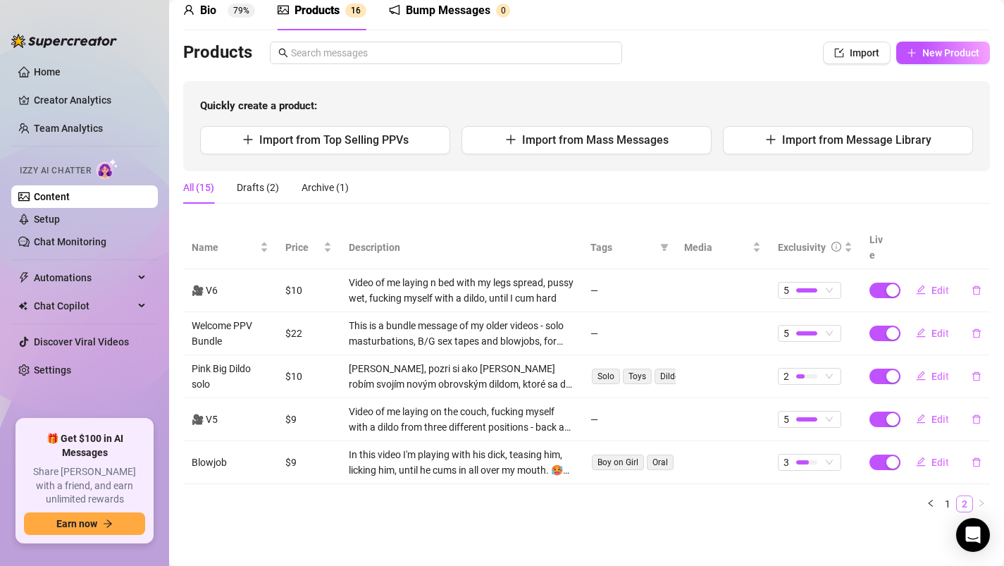
scroll to position [48, 0]
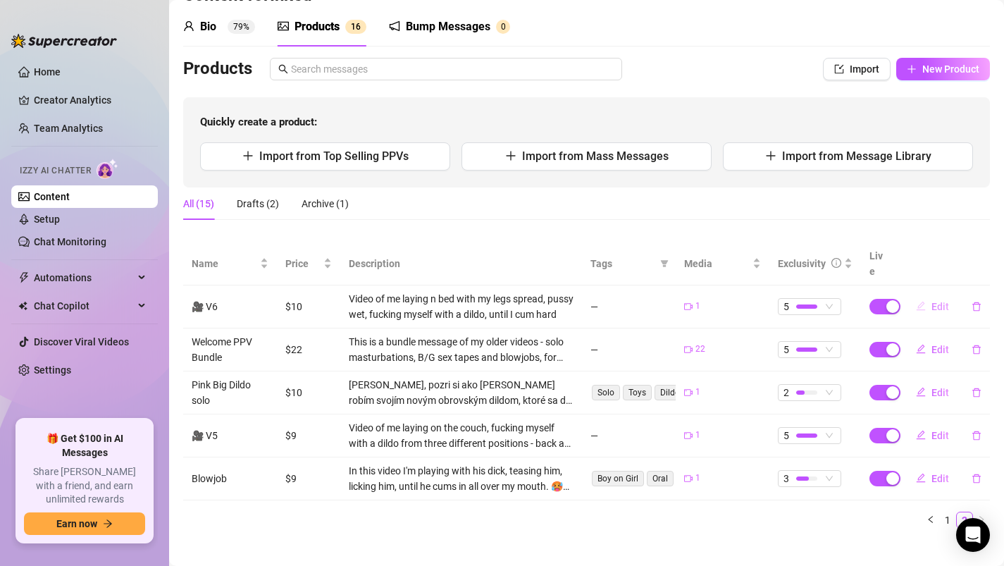
click at [935, 301] on span "Edit" at bounding box center [940, 306] width 18 height 11
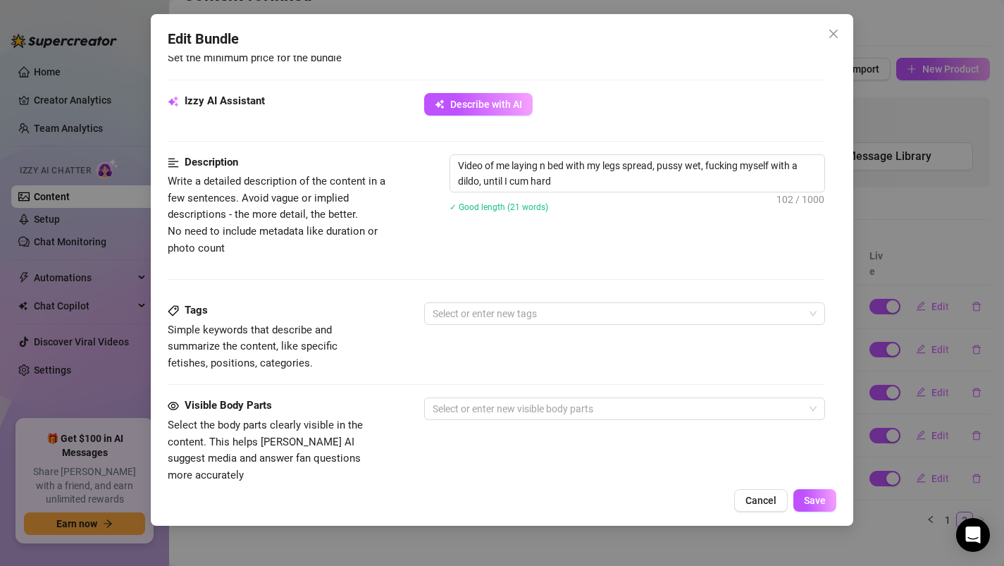
scroll to position [492, 0]
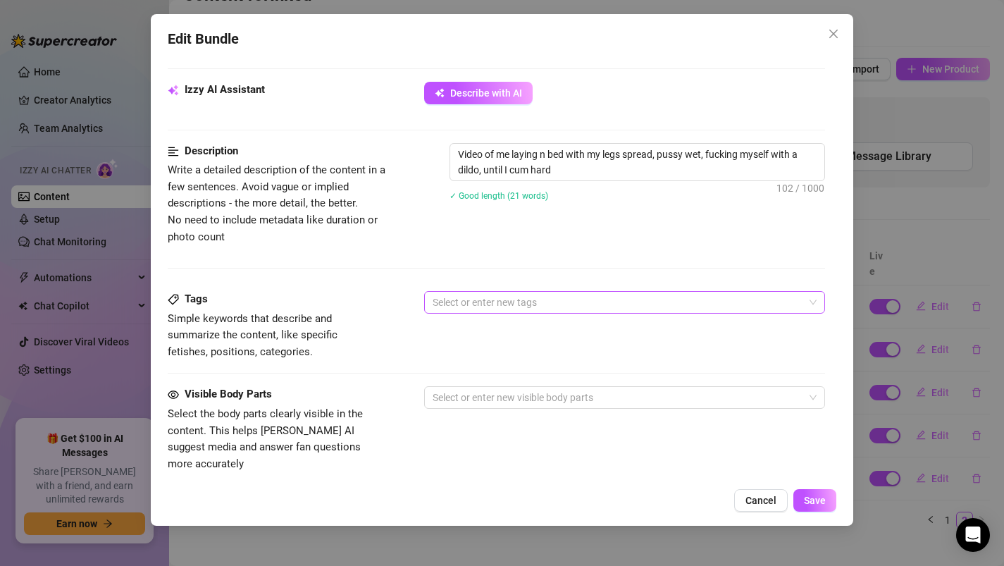
click at [483, 299] on div at bounding box center [617, 302] width 381 height 20
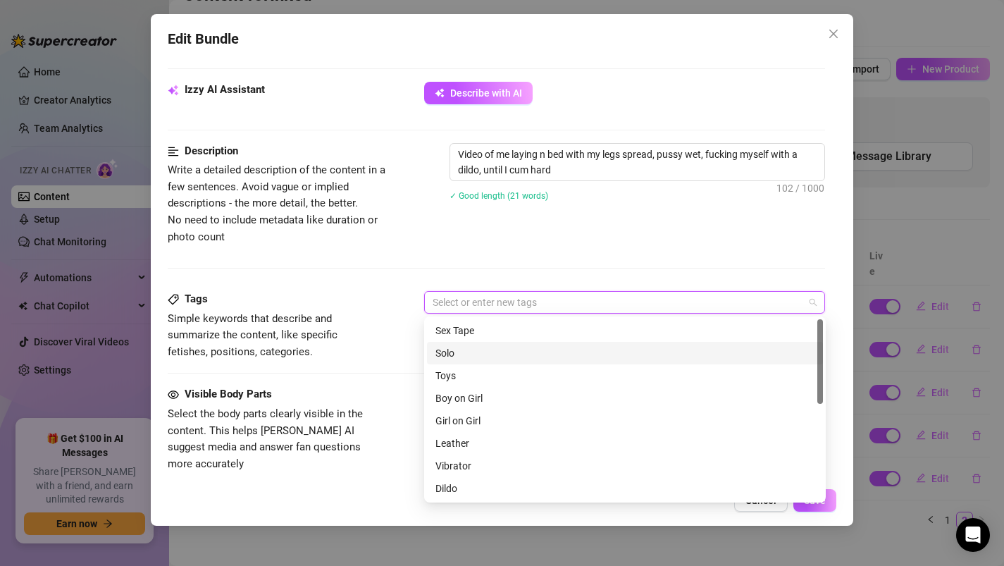
click at [478, 356] on div "Solo" at bounding box center [624, 352] width 379 height 15
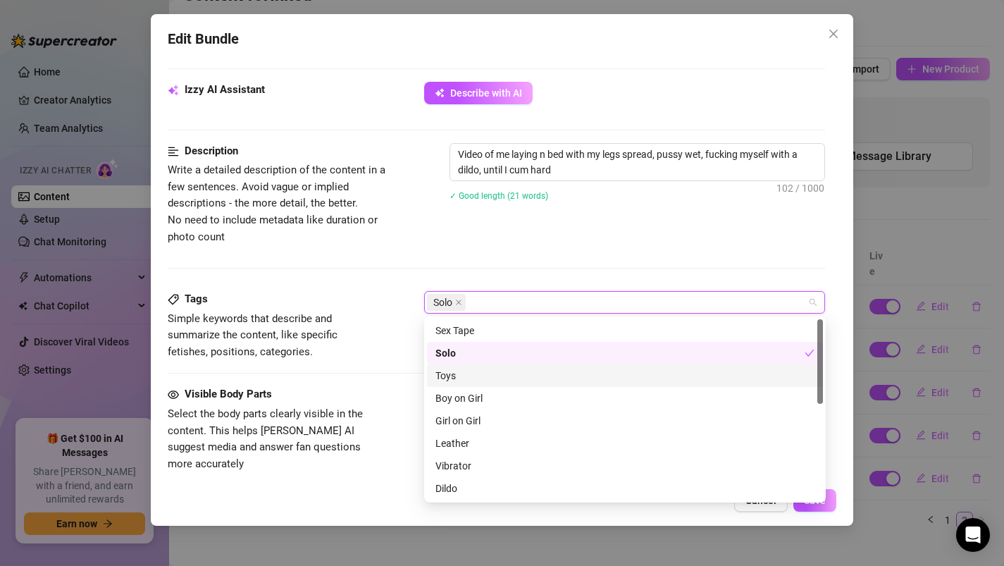
click at [476, 376] on div "Toys" at bounding box center [624, 375] width 379 height 15
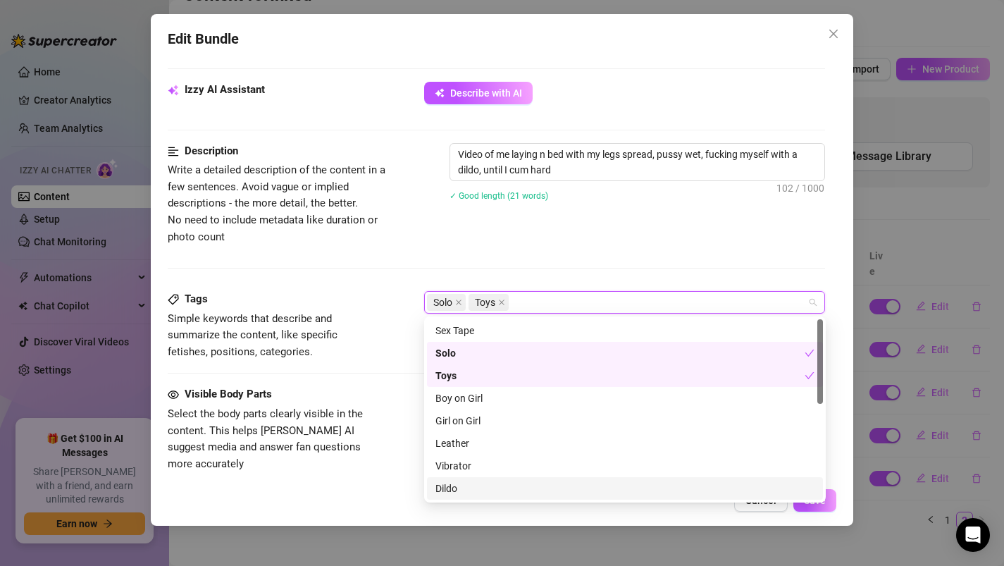
click at [475, 492] on div "Dildo" at bounding box center [624, 487] width 379 height 15
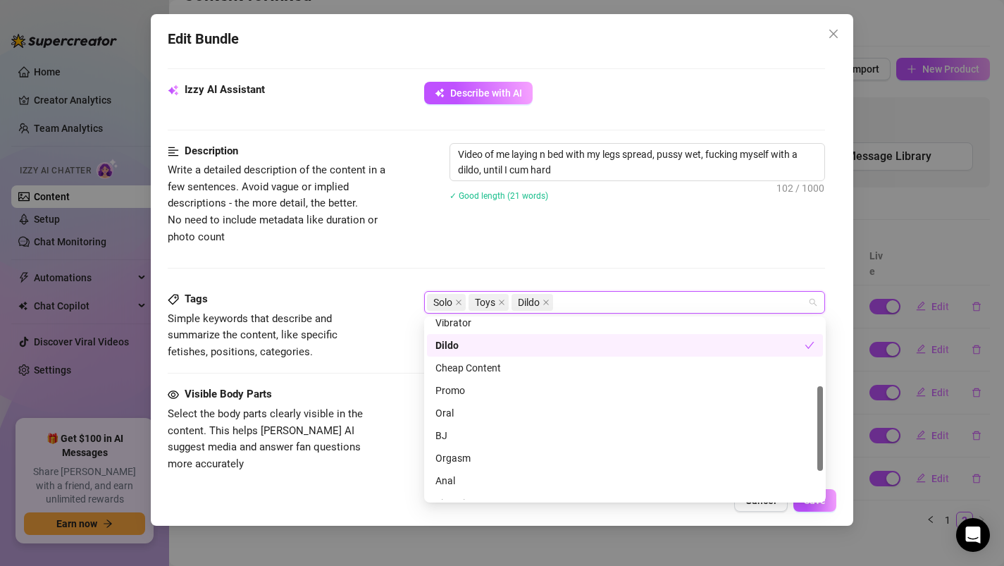
scroll to position [147, 0]
click at [464, 362] on div "Cheap Content" at bounding box center [624, 363] width 379 height 15
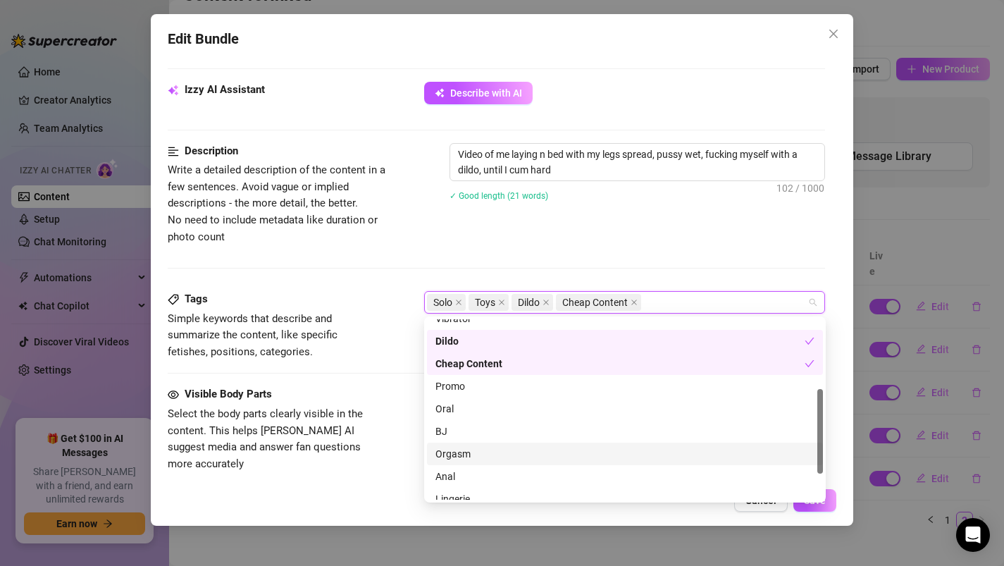
click at [462, 454] on div "Orgasm" at bounding box center [624, 453] width 379 height 15
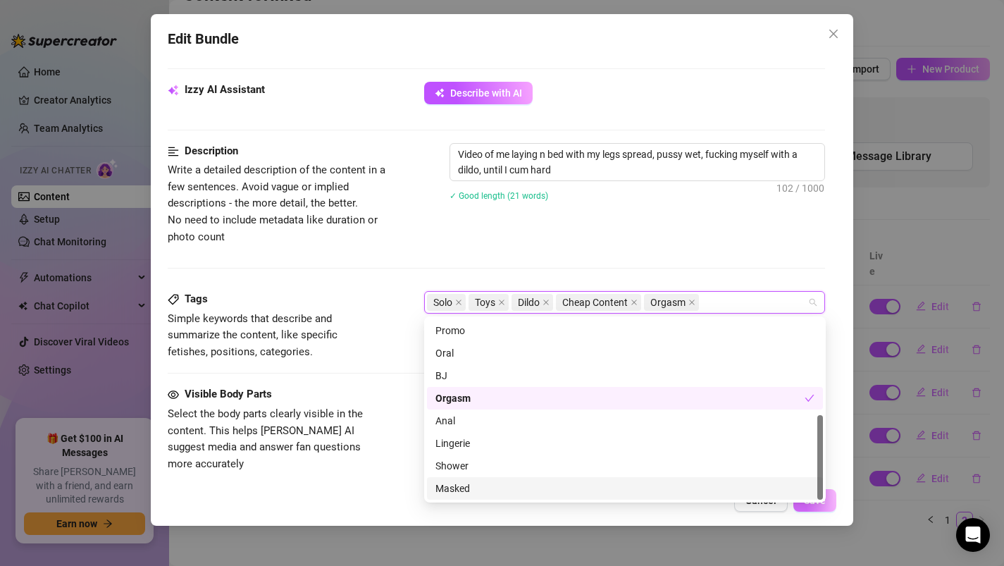
click at [821, 507] on button "Save" at bounding box center [814, 500] width 43 height 23
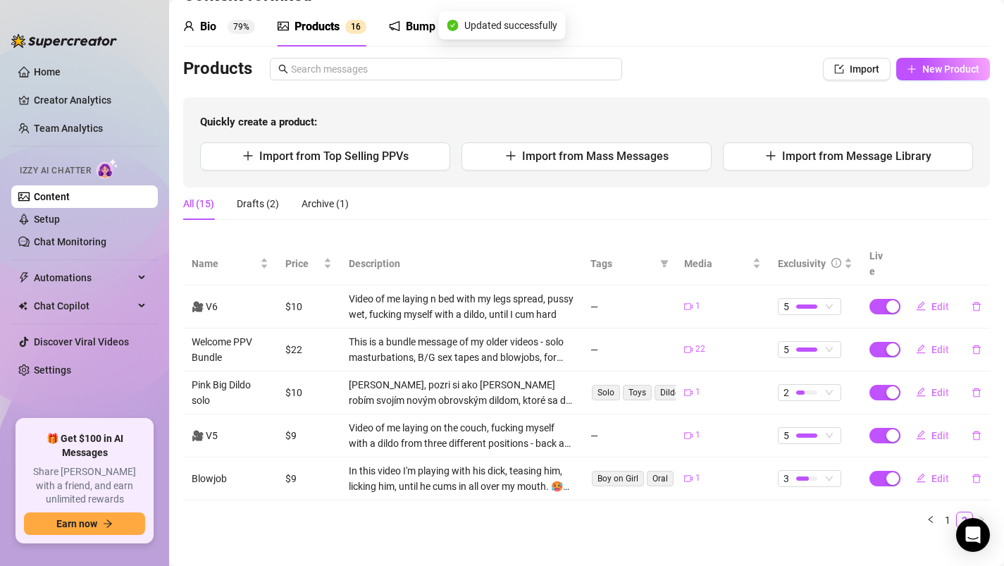
click at [505, 397] on td "zlatko, pozri si ako sa krásne robím svojím novým obrovským dildom, ktoré sa do…" at bounding box center [461, 392] width 242 height 43
click at [940, 301] on span "Edit" at bounding box center [940, 306] width 18 height 11
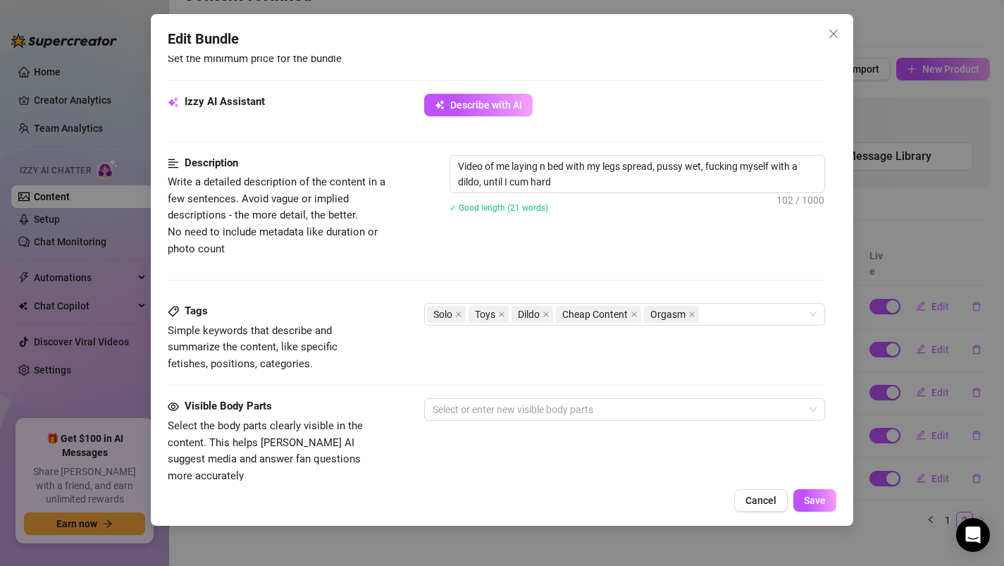
scroll to position [549, 0]
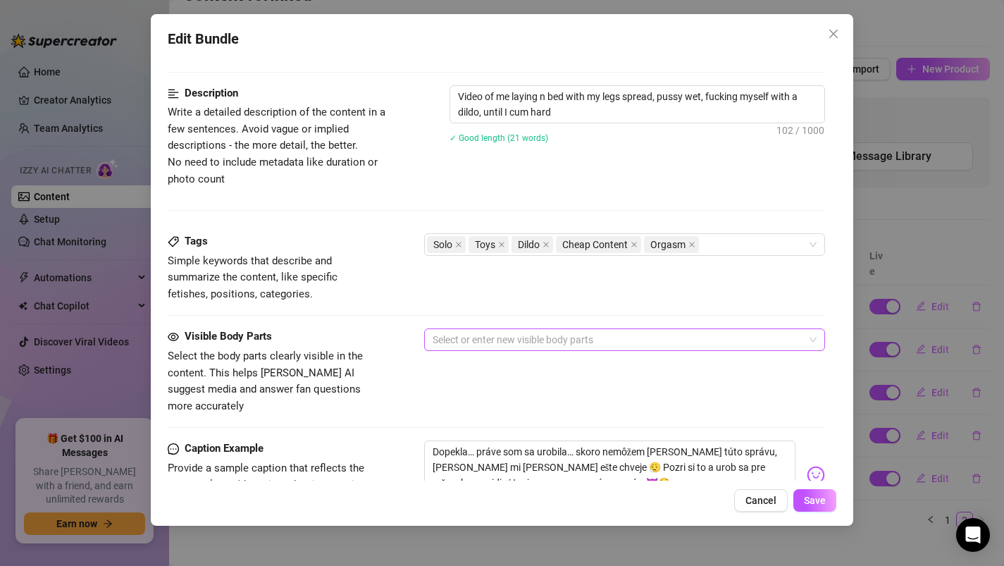
click at [502, 340] on div at bounding box center [617, 340] width 381 height 20
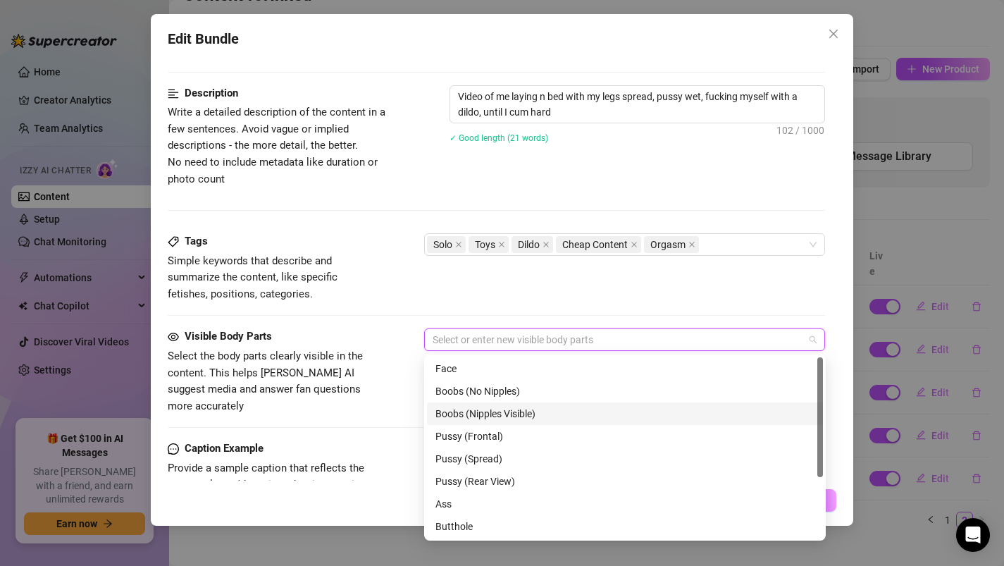
click at [494, 416] on div "Boobs (Nipples Visible)" at bounding box center [624, 413] width 379 height 15
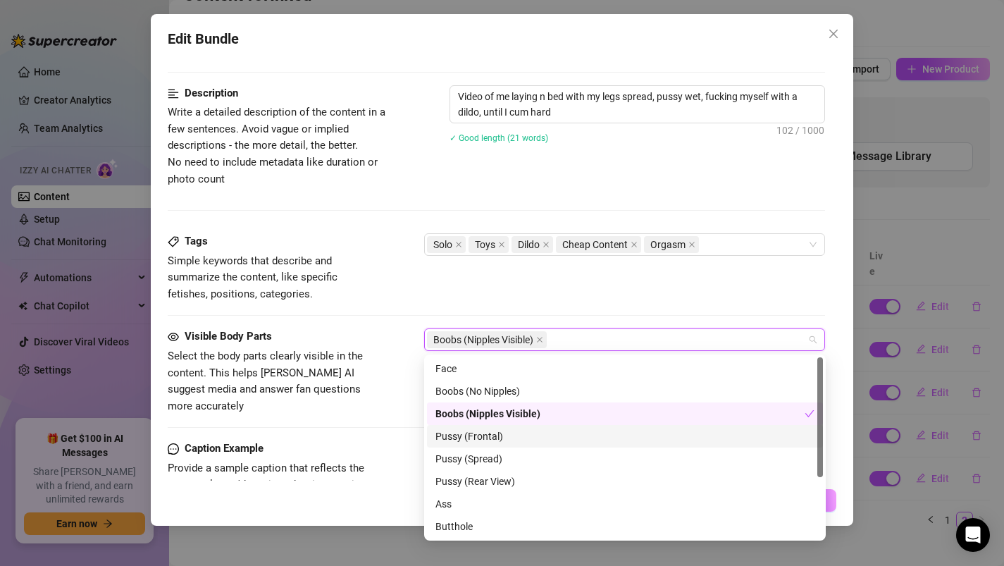
click at [493, 441] on div "Pussy (Frontal)" at bounding box center [624, 435] width 379 height 15
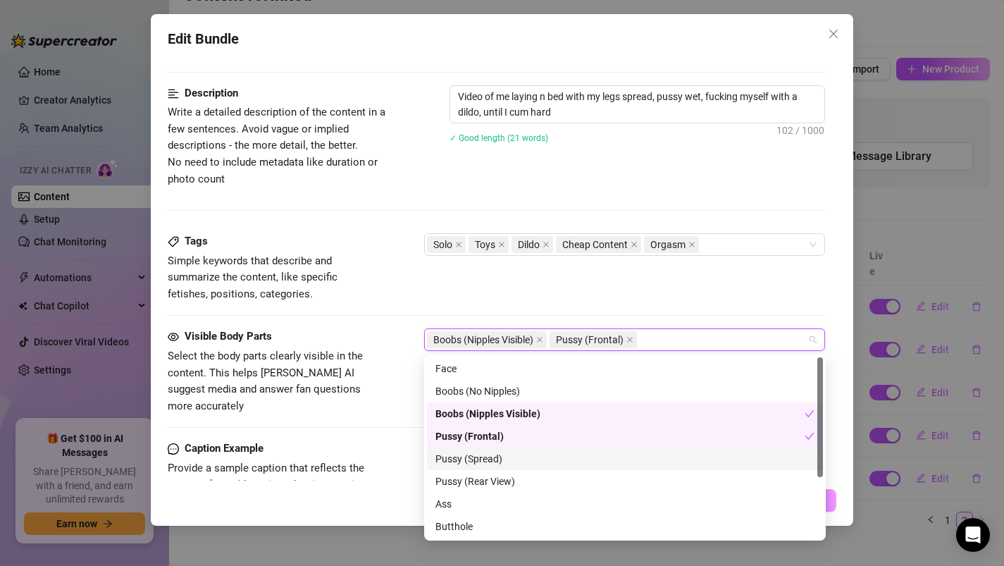
click at [492, 461] on div "Pussy (Spread)" at bounding box center [624, 458] width 379 height 15
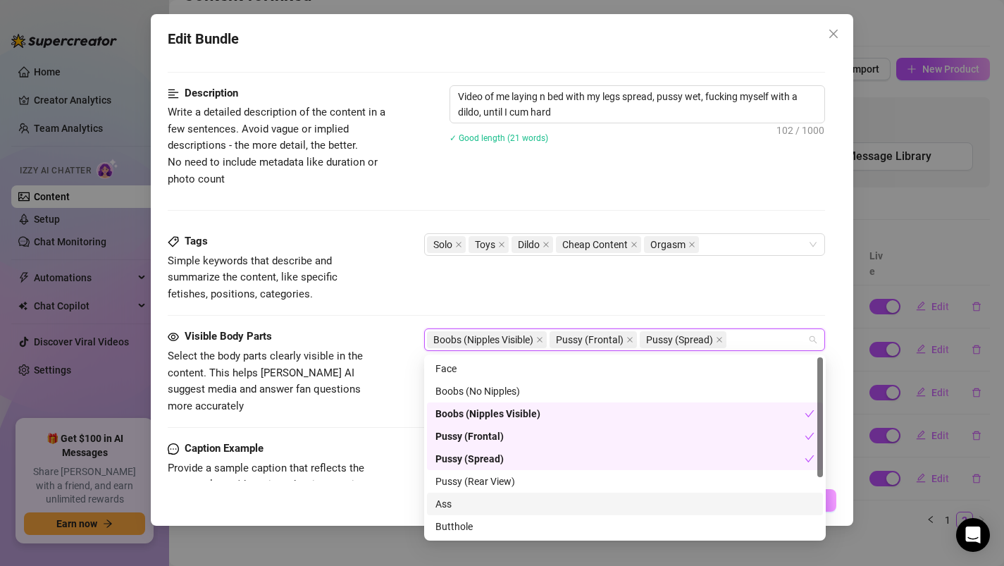
click at [488, 502] on div "Ass" at bounding box center [624, 503] width 379 height 15
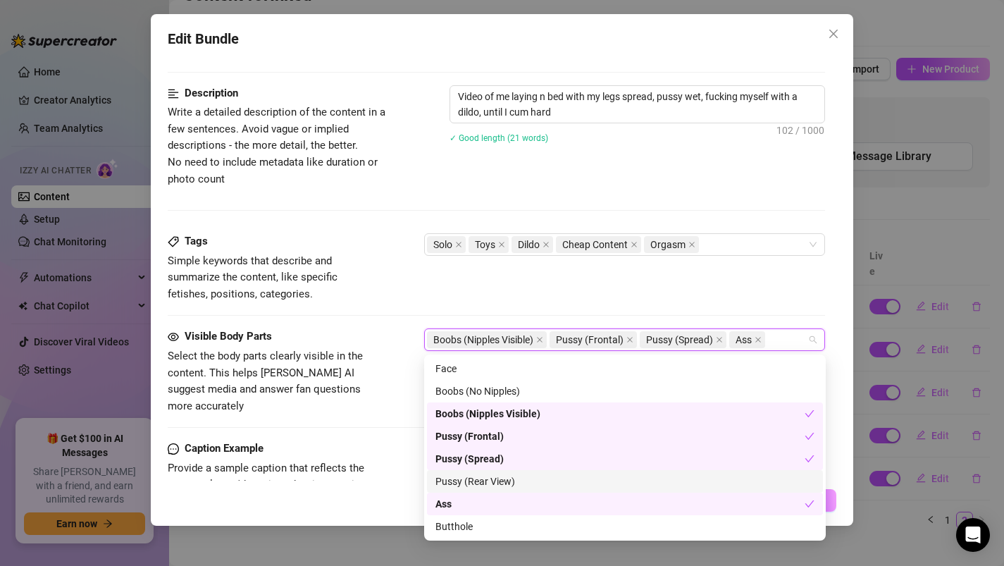
click at [488, 482] on div "Pussy (Rear View)" at bounding box center [624, 480] width 379 height 15
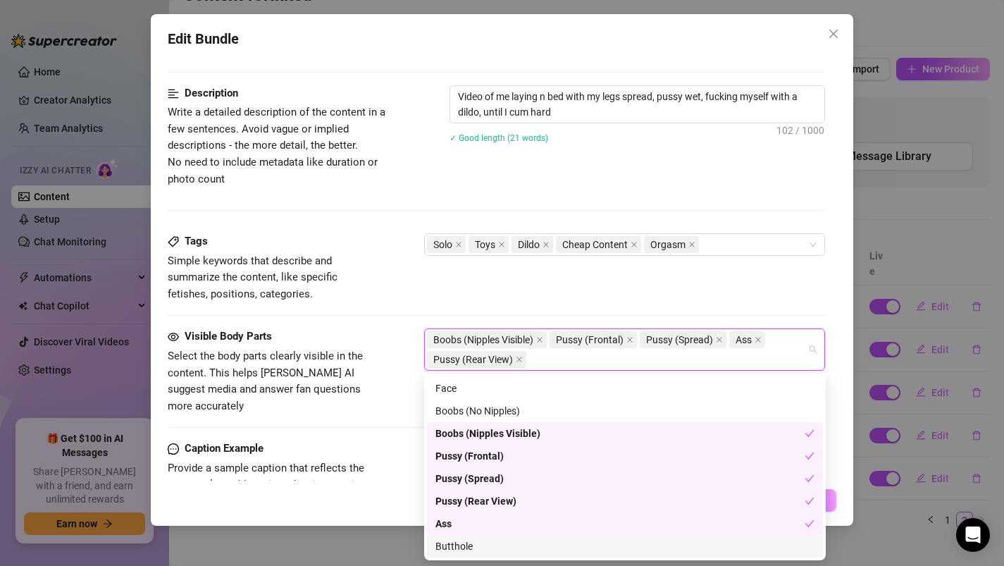
click at [341, 494] on div "Cancel Save" at bounding box center [502, 500] width 669 height 23
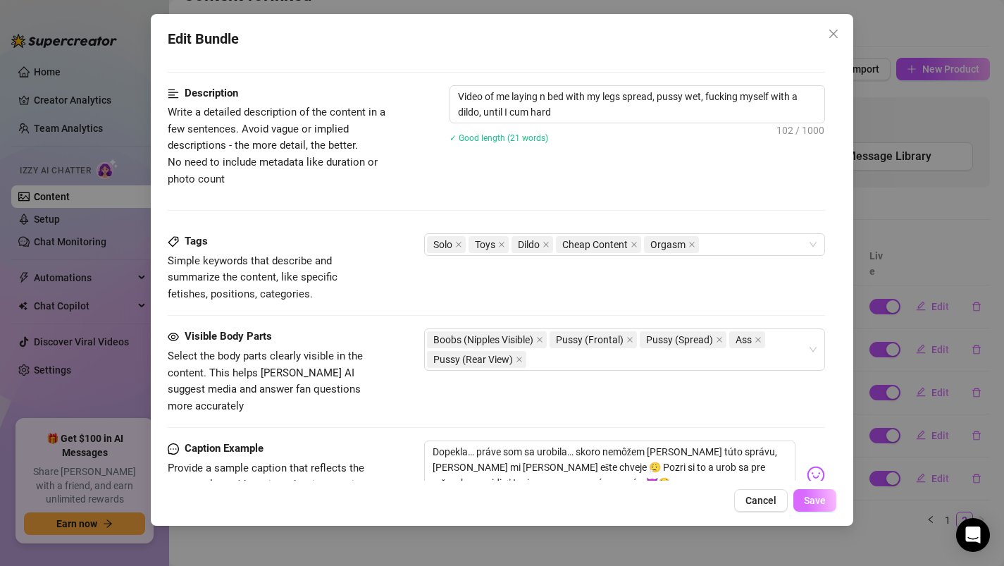
click at [822, 490] on button "Save" at bounding box center [814, 500] width 43 height 23
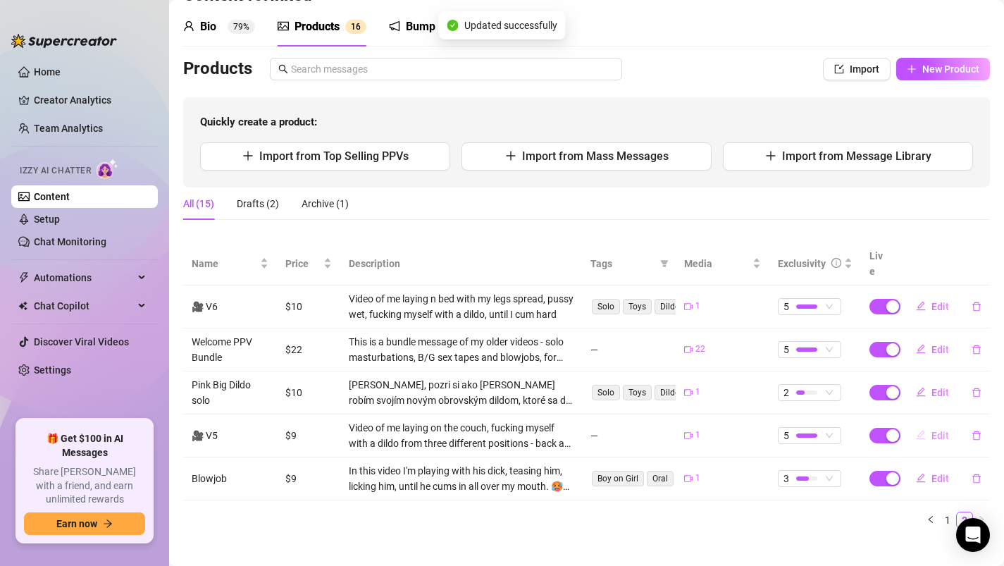
click at [931, 430] on span "Edit" at bounding box center [940, 435] width 18 height 11
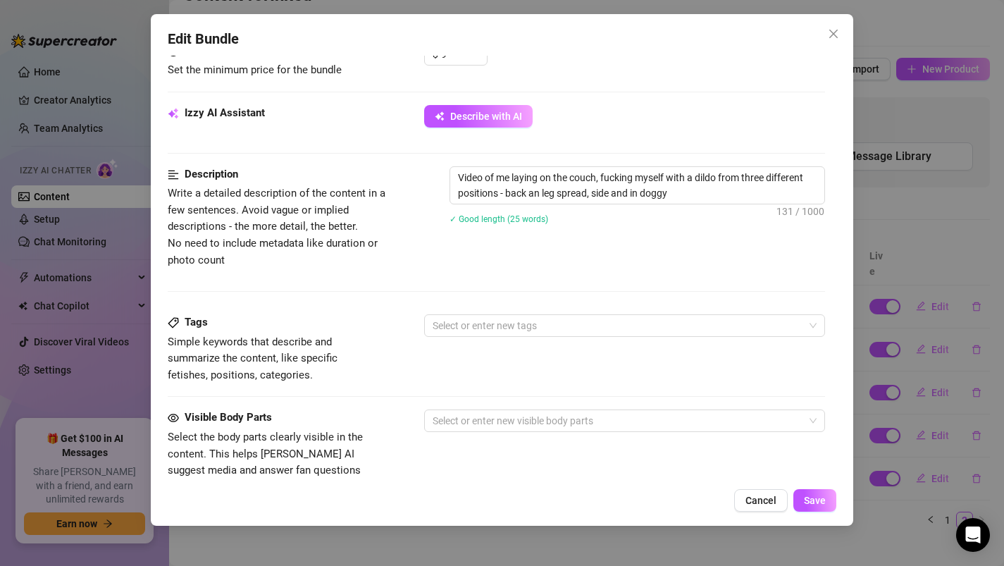
scroll to position [473, 0]
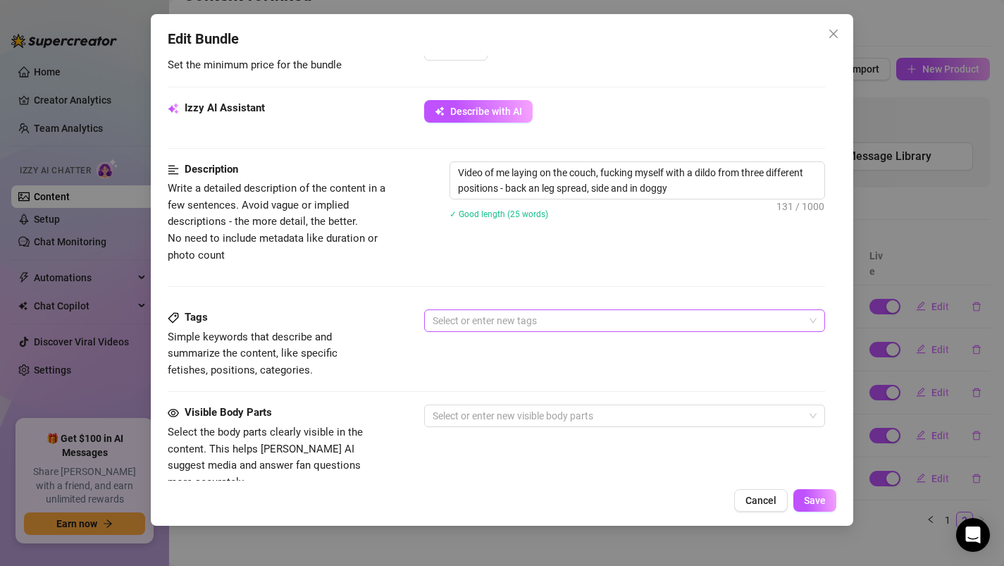
click at [523, 319] on div at bounding box center [617, 321] width 381 height 20
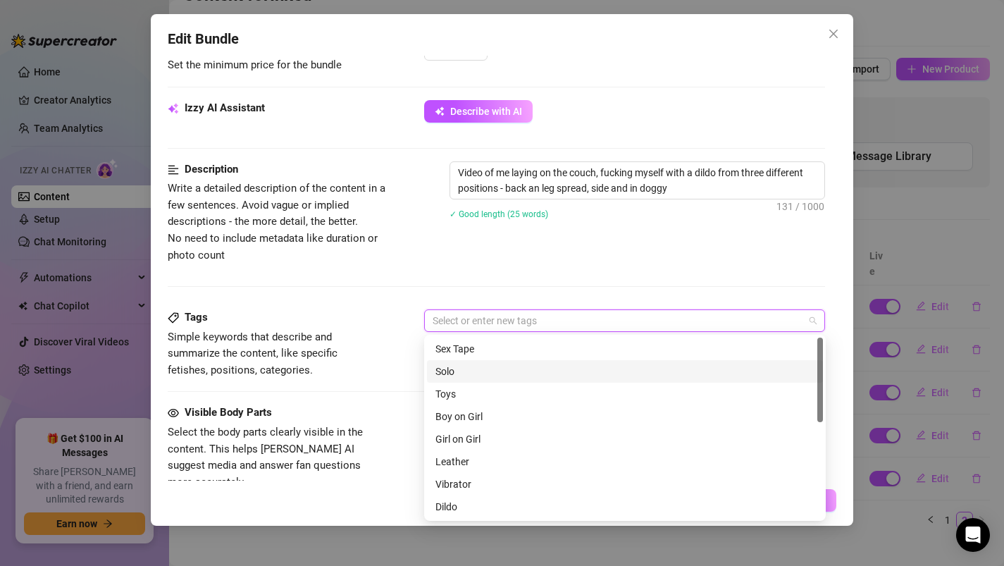
click at [497, 374] on div "Solo" at bounding box center [624, 370] width 379 height 15
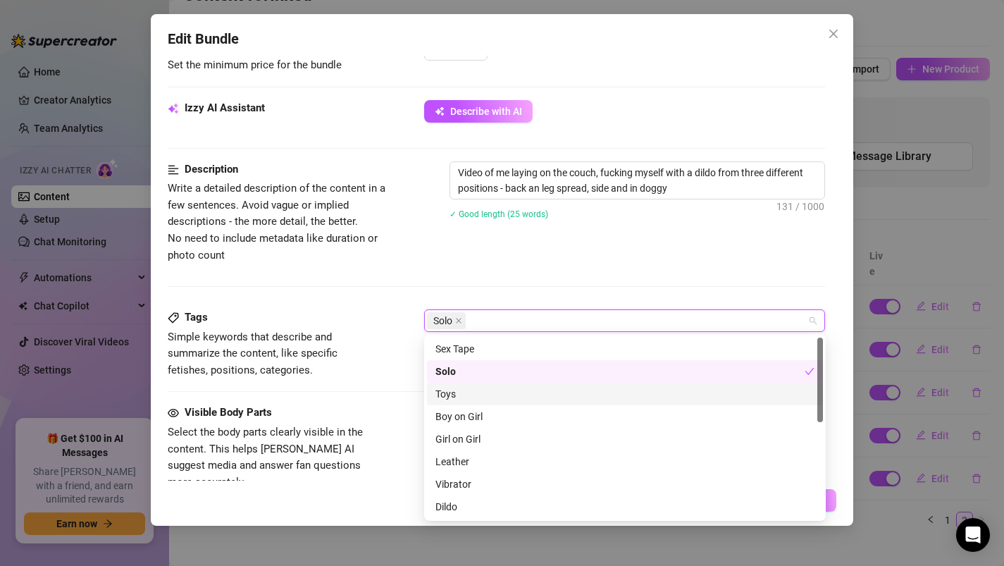
click at [494, 396] on div "Toys" at bounding box center [624, 393] width 379 height 15
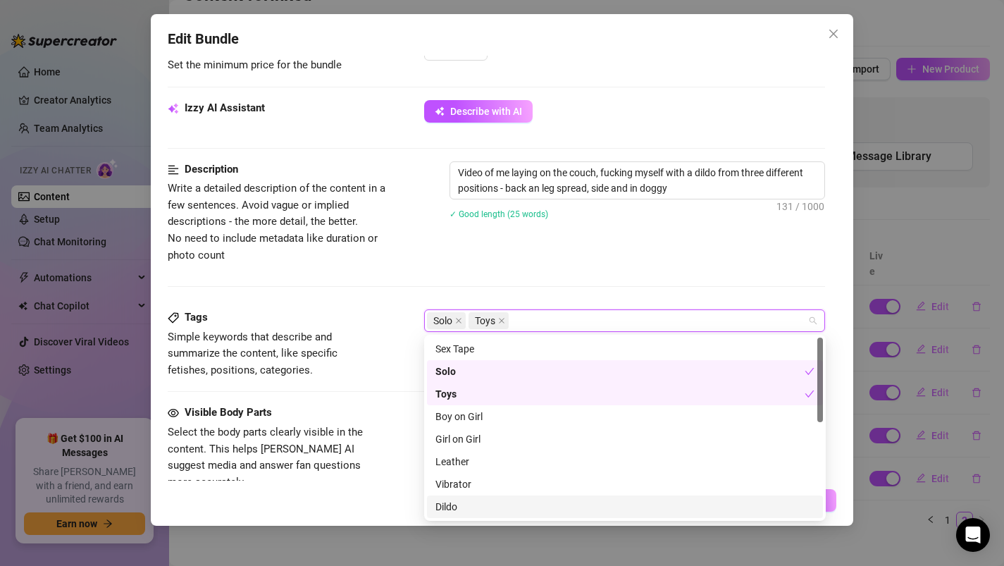
click at [463, 505] on div "Dildo" at bounding box center [624, 506] width 379 height 15
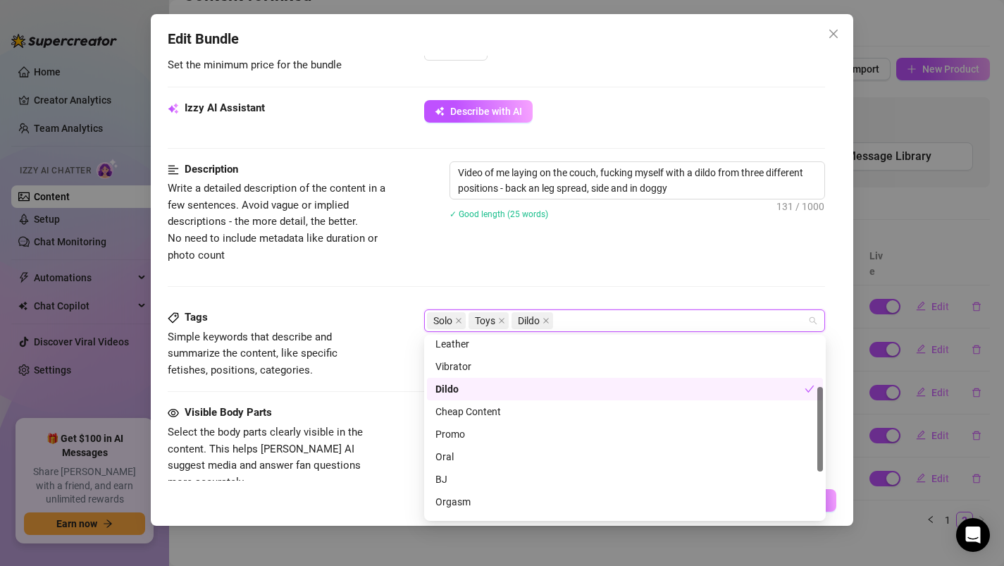
scroll to position [125, 0]
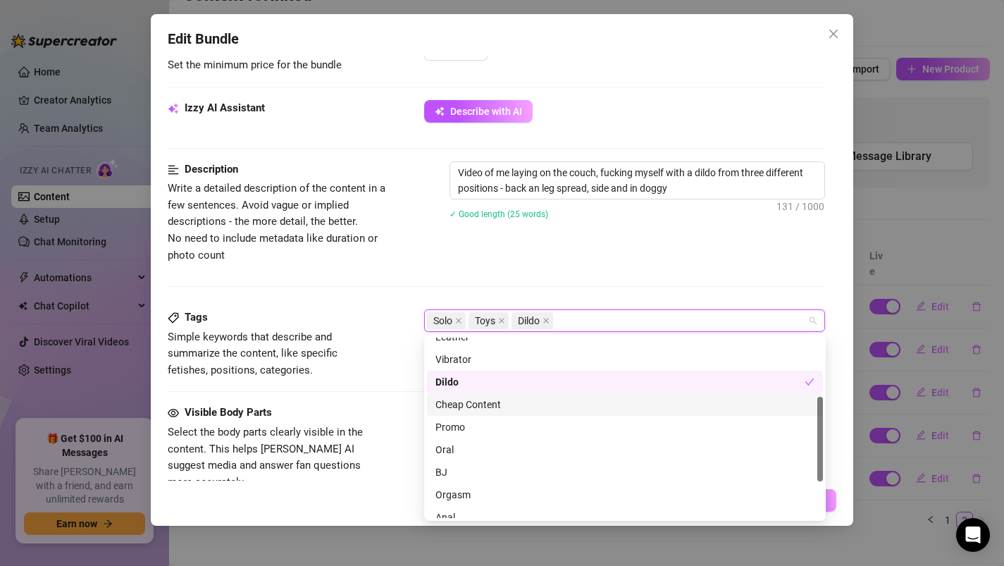
click at [459, 403] on div "Cheap Content" at bounding box center [624, 404] width 379 height 15
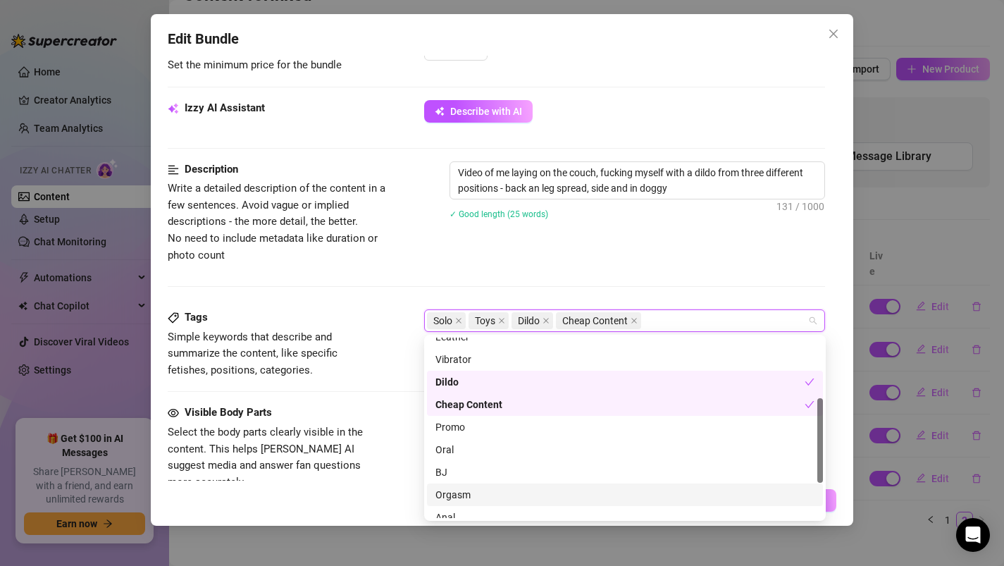
scroll to position [203, 0]
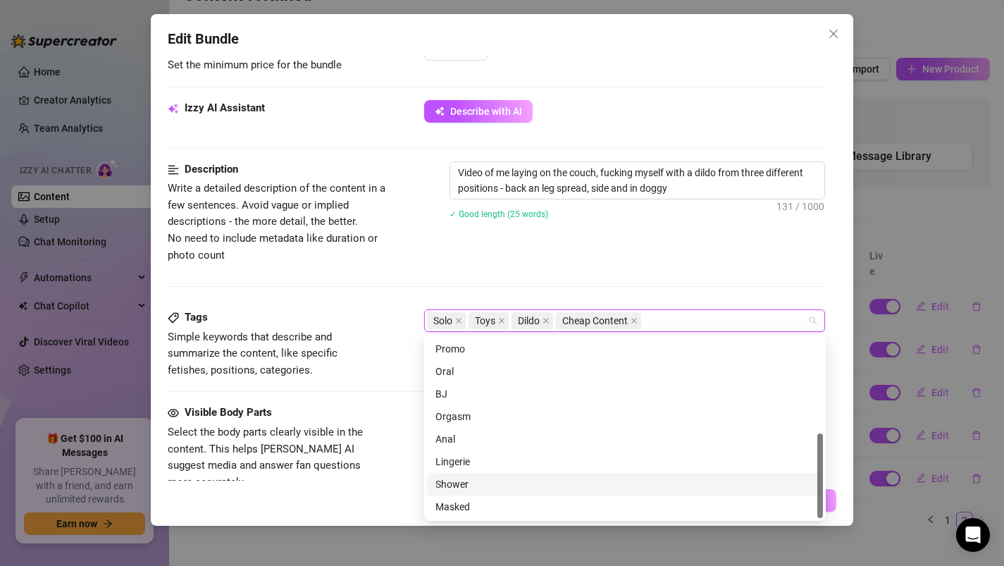
click at [373, 485] on div "Edit Bundle Account Inked (@inkeddory) Name Name is for your internal organizat…" at bounding box center [502, 269] width 703 height 511
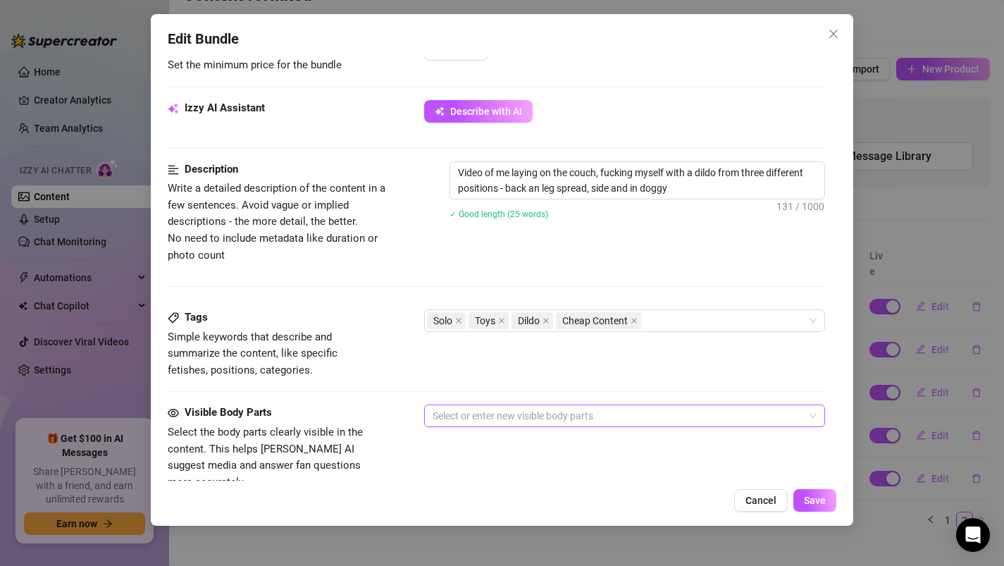
click at [454, 413] on div at bounding box center [617, 416] width 381 height 20
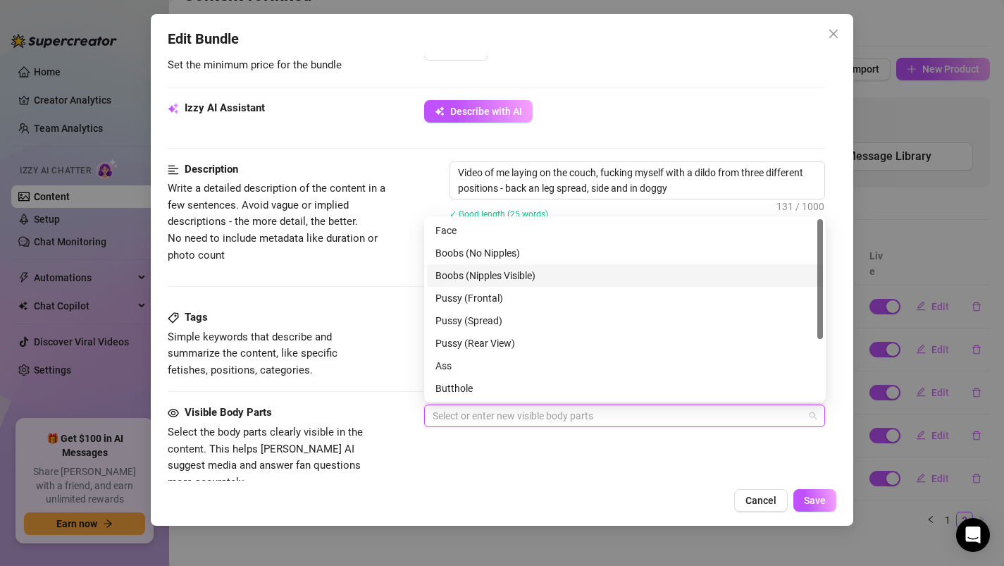
click at [512, 273] on div "Boobs (Nipples Visible)" at bounding box center [624, 275] width 379 height 15
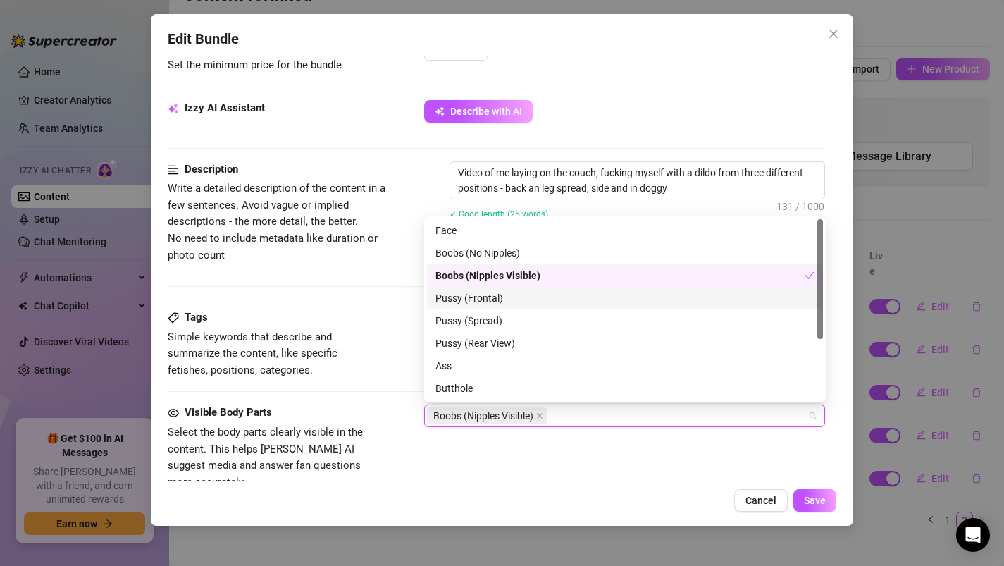
click at [503, 299] on div "Pussy (Frontal)" at bounding box center [624, 297] width 379 height 15
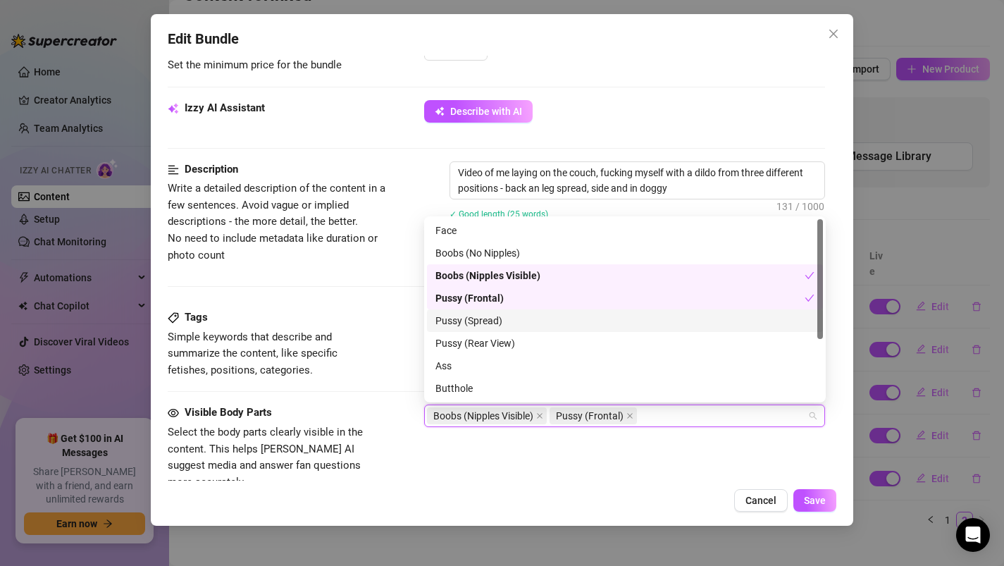
click at [501, 323] on div "Pussy (Spread)" at bounding box center [624, 320] width 379 height 15
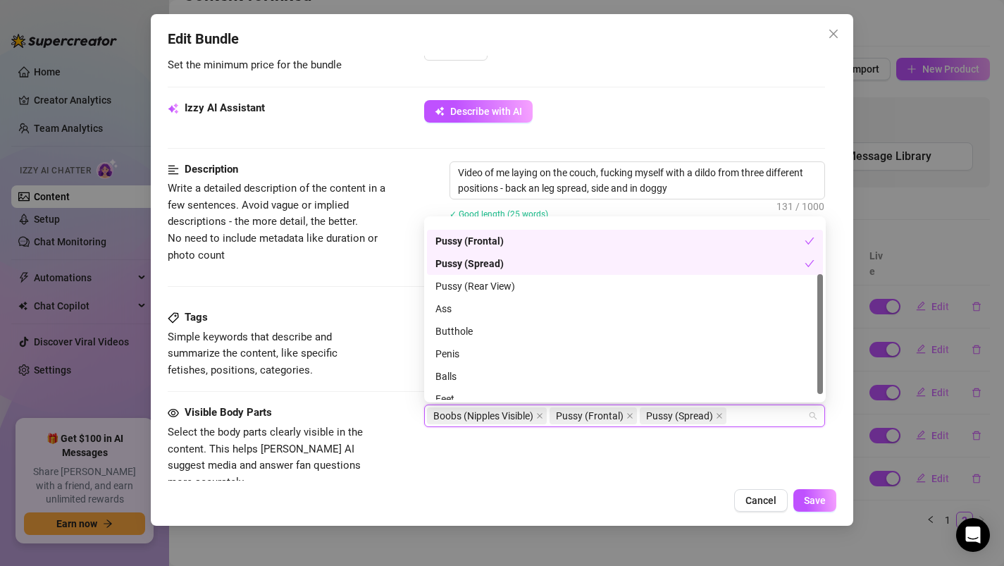
scroll to position [84, 0]
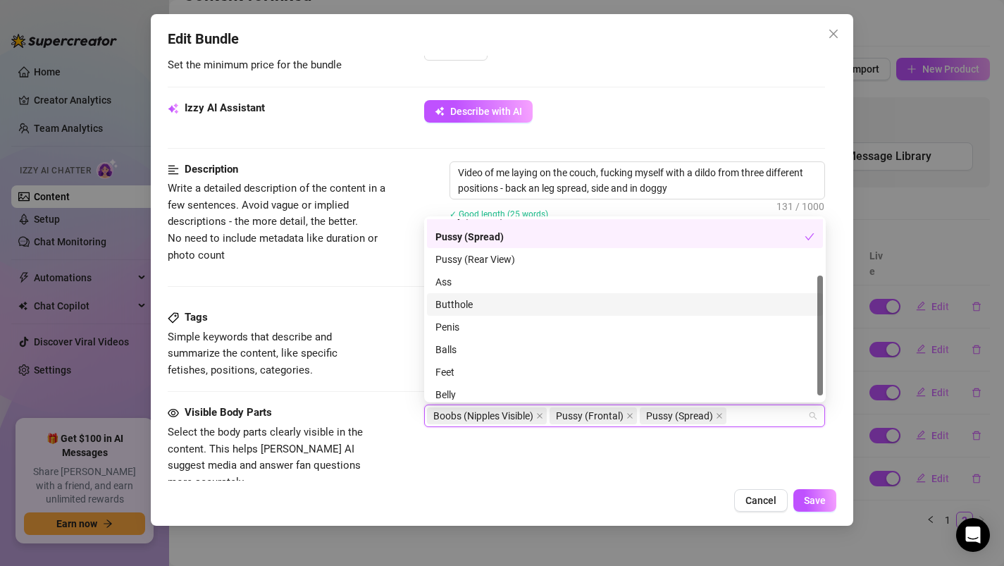
click at [492, 304] on div "Butthole" at bounding box center [624, 304] width 379 height 15
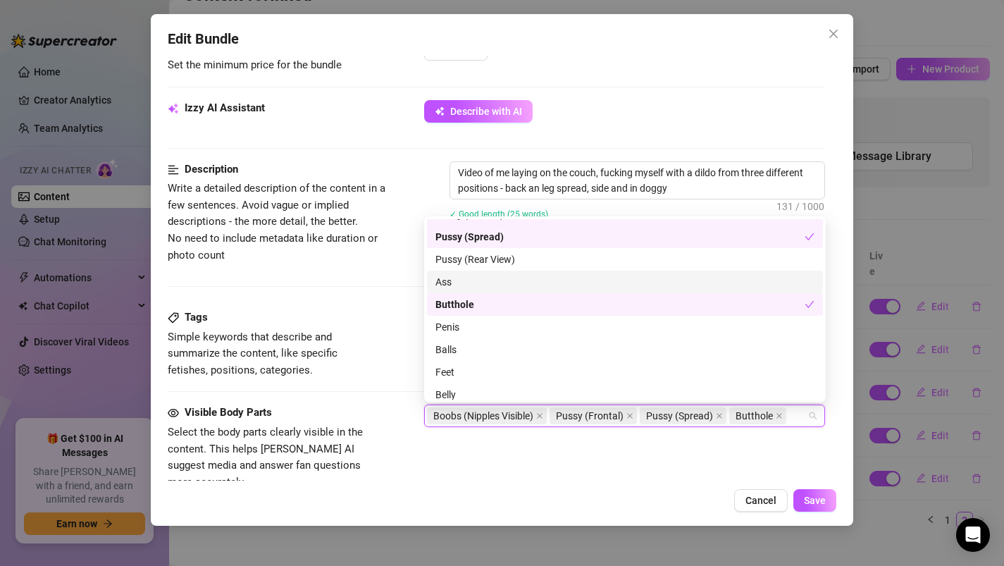
click at [488, 286] on div "Ass" at bounding box center [624, 281] width 379 height 15
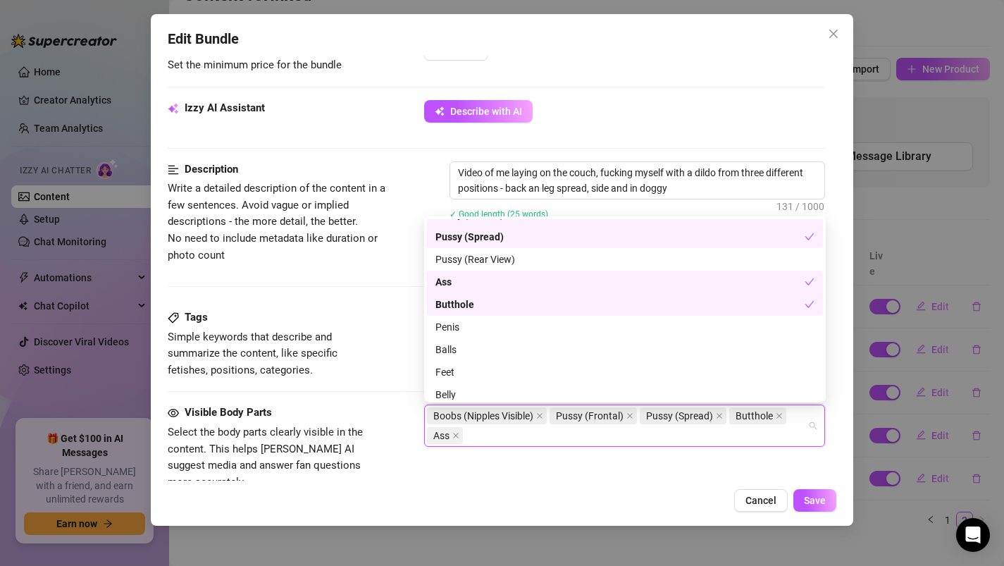
click at [487, 264] on div "Pussy (Rear View)" at bounding box center [624, 258] width 379 height 15
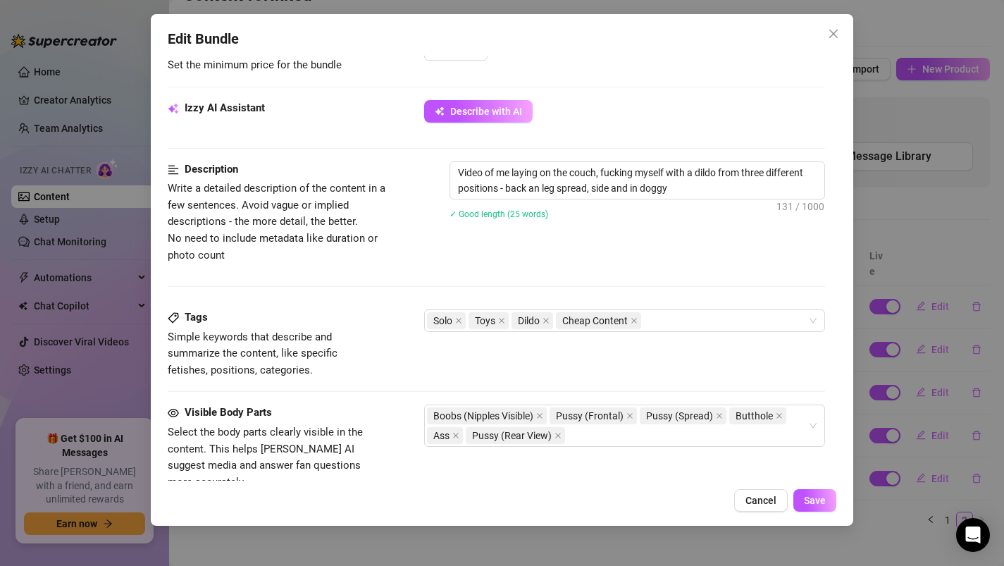
click at [822, 513] on div "Edit Bundle Account Inked (@inkeddory) Name Name is for your internal organizat…" at bounding box center [502, 269] width 703 height 511
click at [820, 508] on button "Save" at bounding box center [814, 500] width 43 height 23
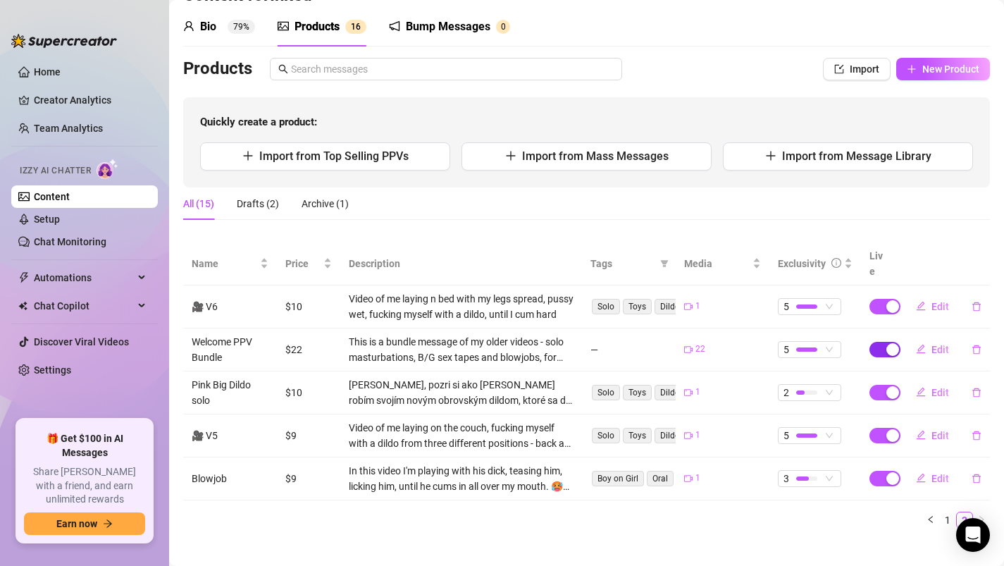
click at [883, 342] on span "button" at bounding box center [884, 349] width 31 height 15
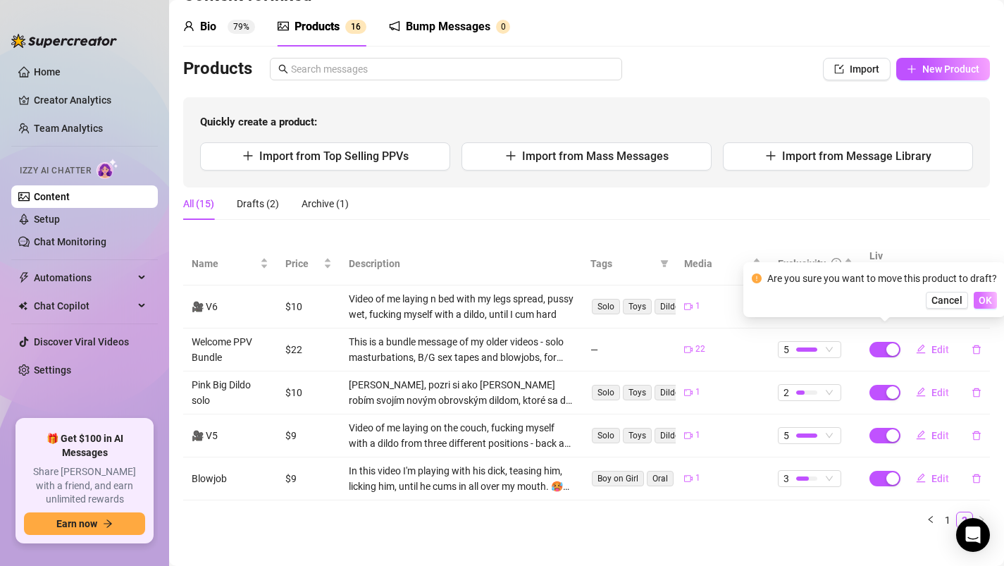
click at [985, 301] on span "OK" at bounding box center [984, 299] width 13 height 11
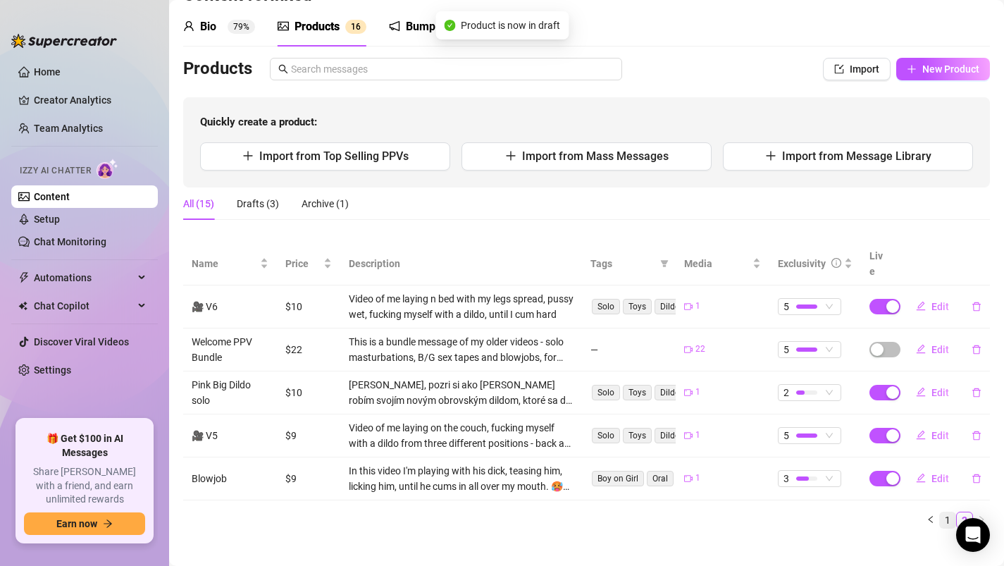
click at [946, 512] on link "1" at bounding box center [947, 519] width 15 height 15
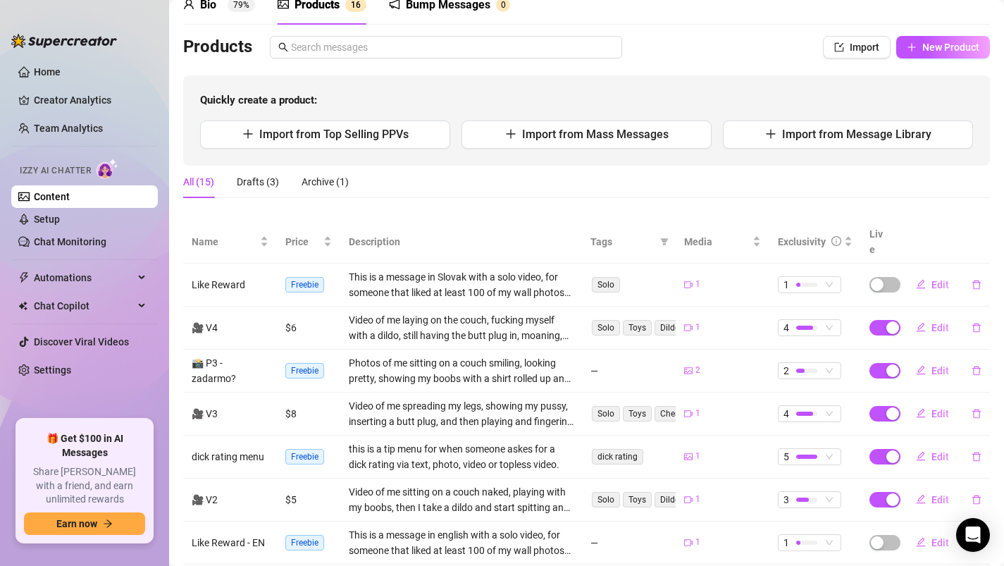
scroll to position [71, 0]
click at [933, 320] on span "Edit" at bounding box center [940, 325] width 18 height 11
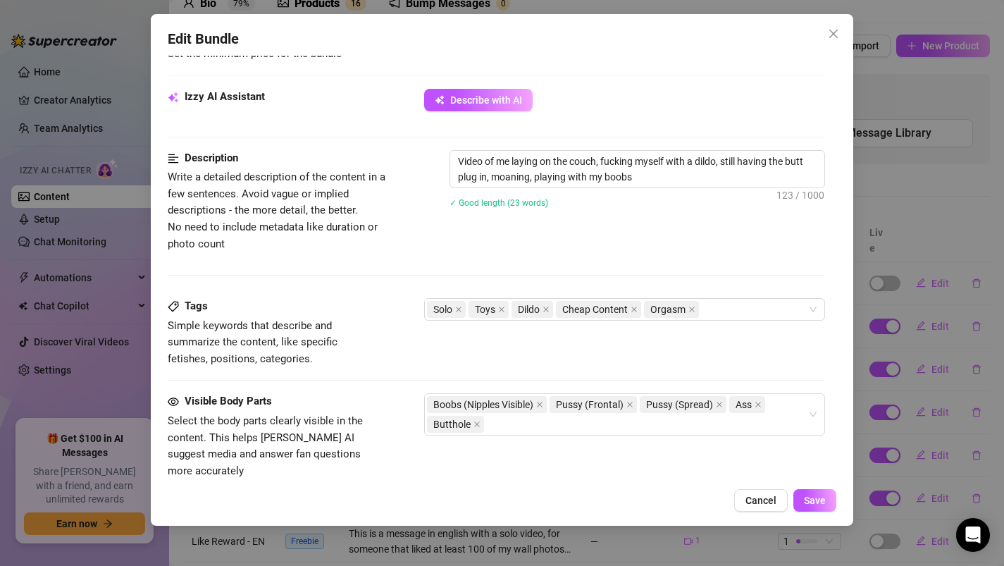
scroll to position [491, 0]
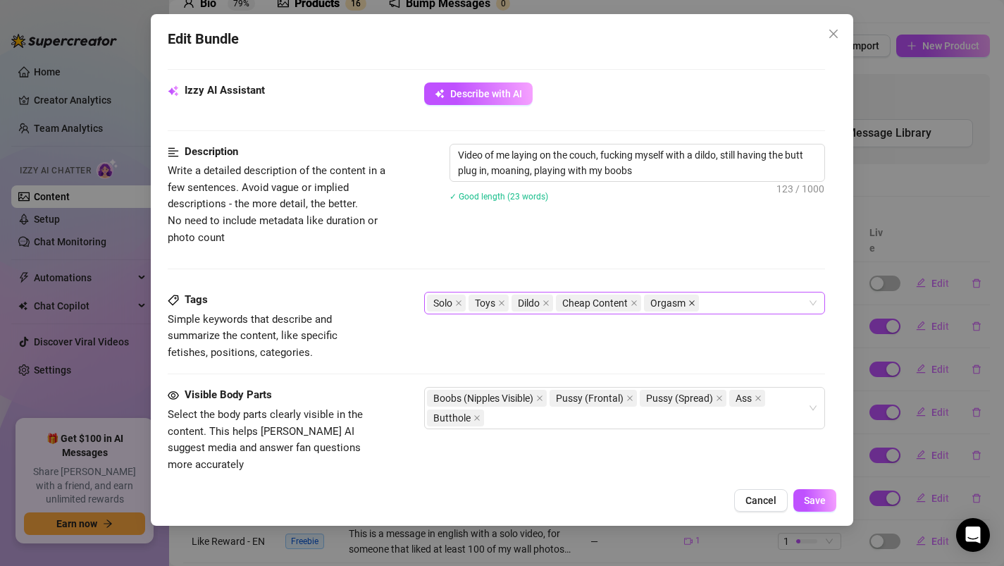
click at [690, 302] on icon "close" at bounding box center [691, 302] width 7 height 7
click at [814, 493] on button "Save" at bounding box center [814, 500] width 43 height 23
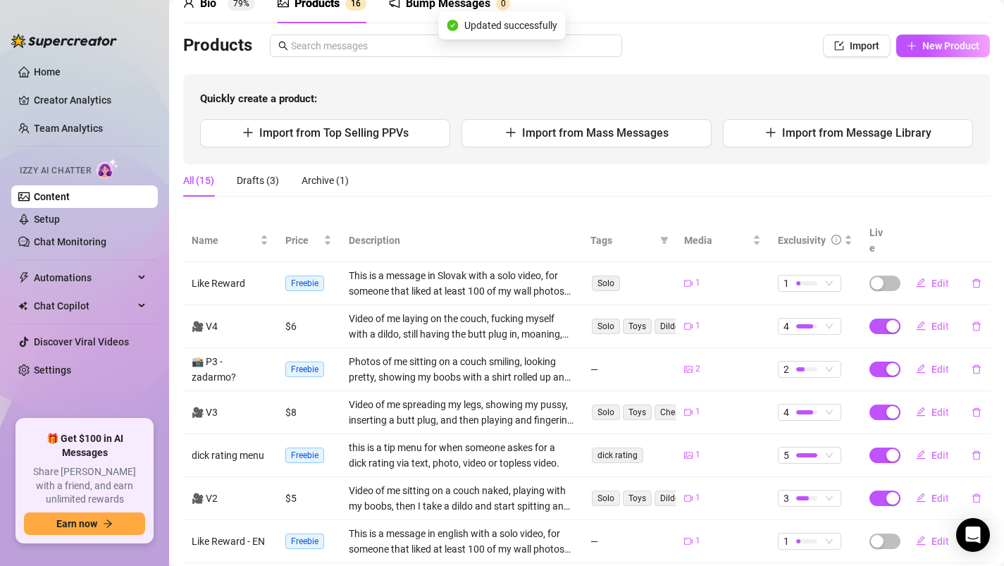
scroll to position [263, 0]
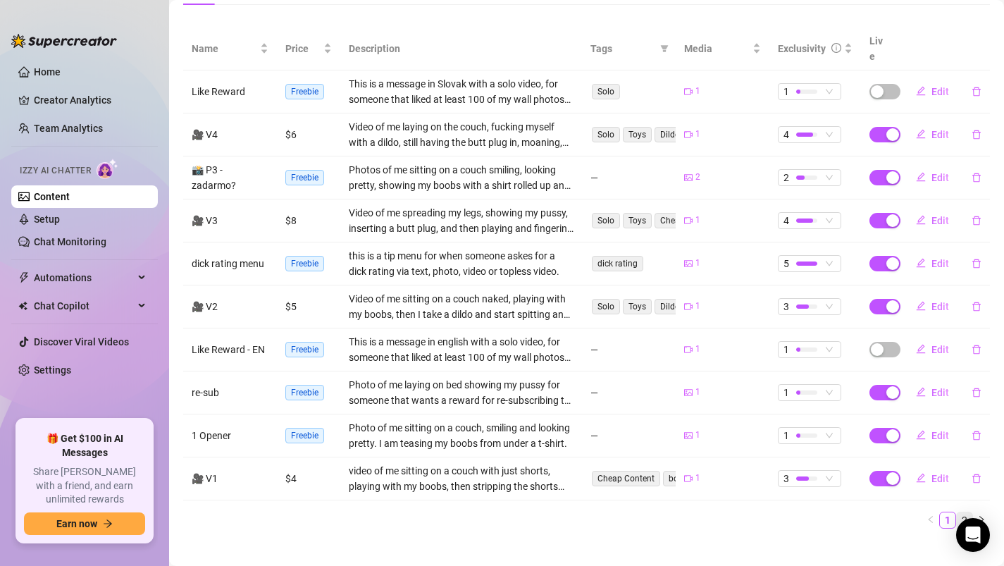
click at [961, 512] on link "2" at bounding box center [964, 519] width 15 height 15
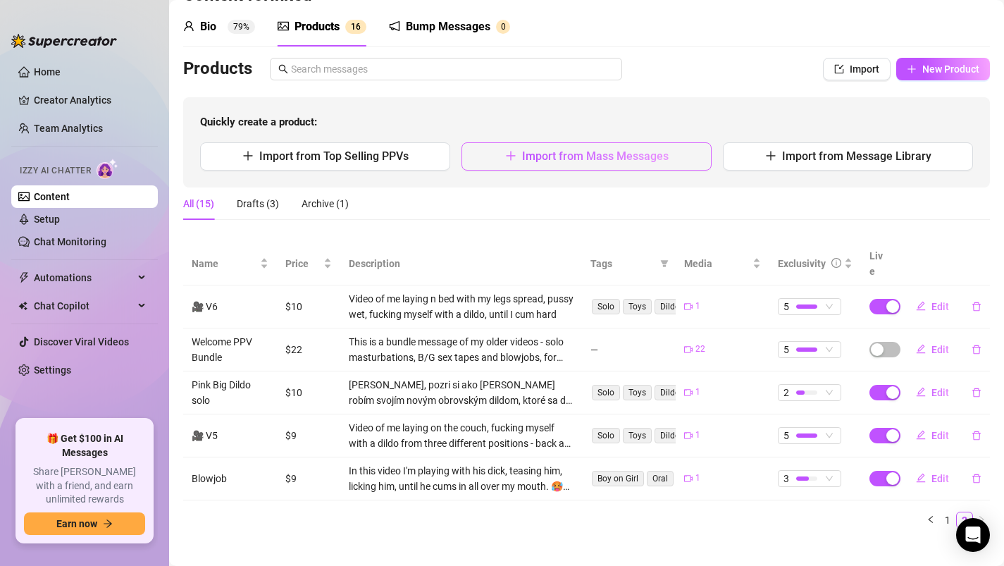
click at [547, 154] on span "Import from Mass Messages" at bounding box center [595, 155] width 147 height 13
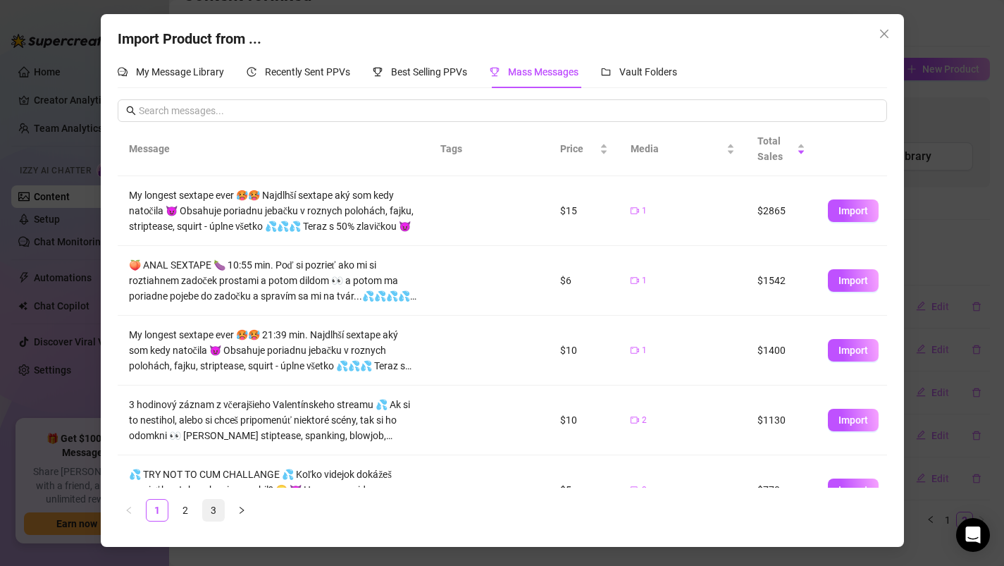
click at [213, 504] on link "3" at bounding box center [213, 509] width 21 height 21
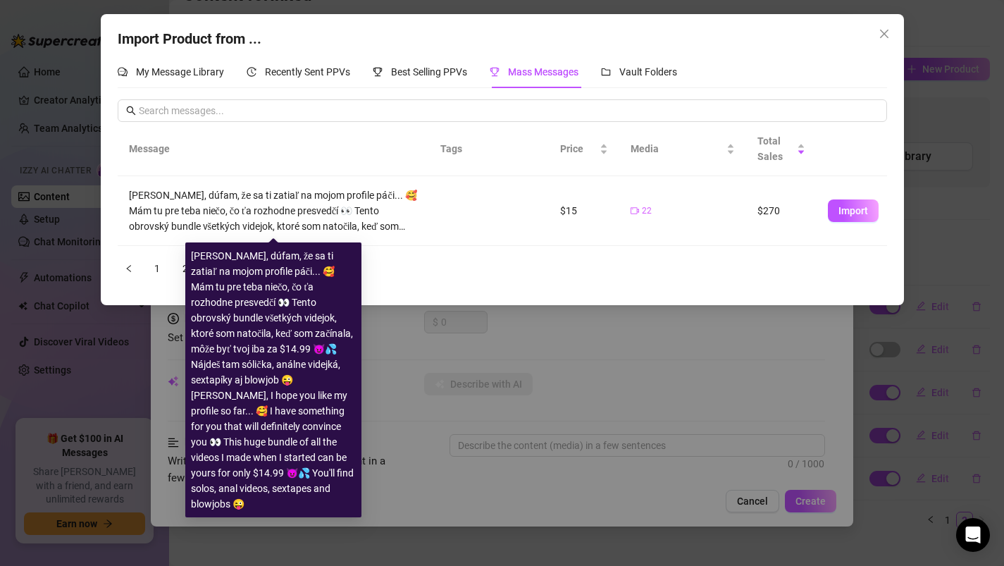
click at [189, 267] on div "Zlatko, dúfam, že sa ti zatiaľ na mojom profile páči... 🥰 Mám tu pre teba niečo…" at bounding box center [273, 379] width 176 height 275
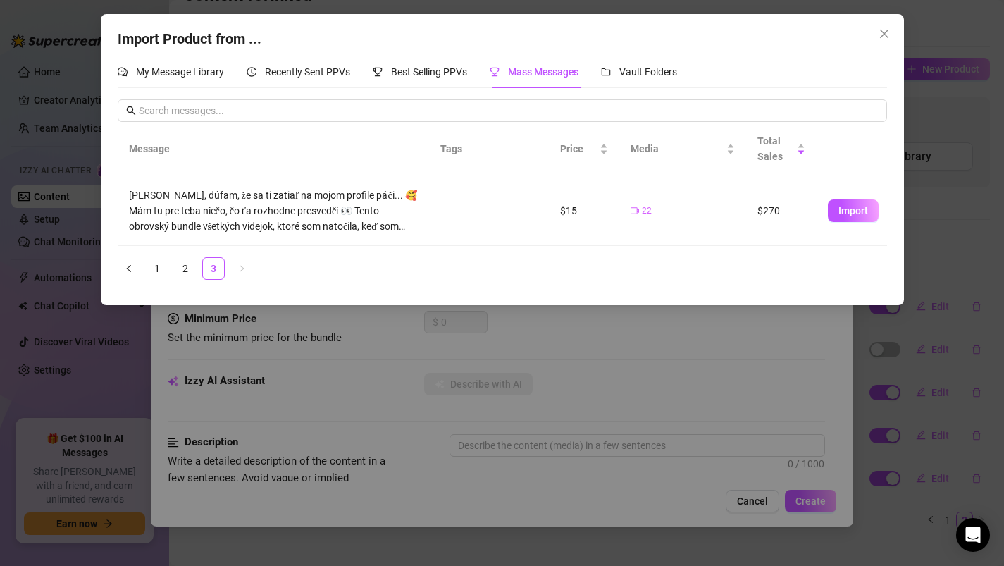
click at [172, 268] on ul "1 2 3" at bounding box center [502, 268] width 769 height 23
click at [184, 268] on link "2" at bounding box center [185, 268] width 21 height 21
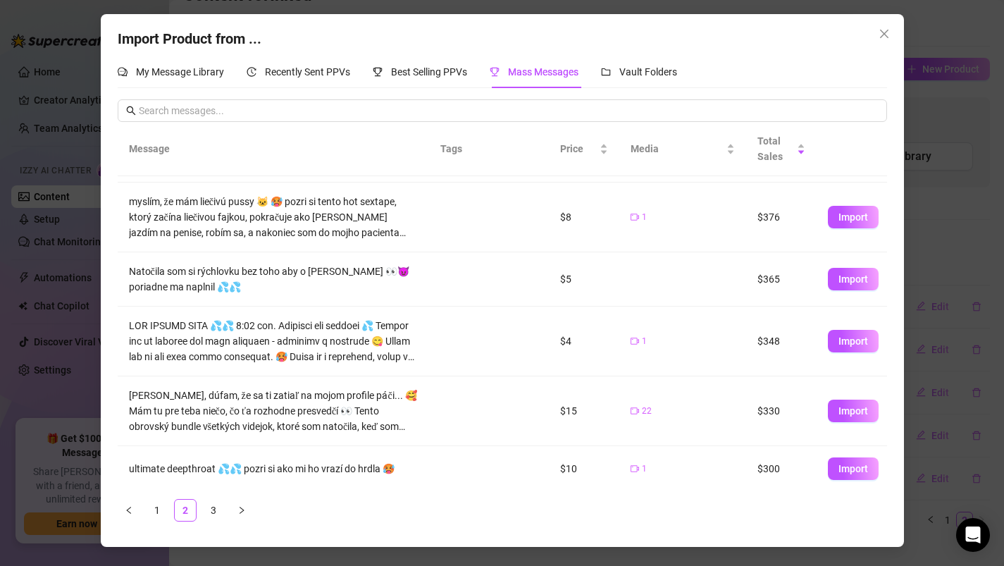
scroll to position [331, 0]
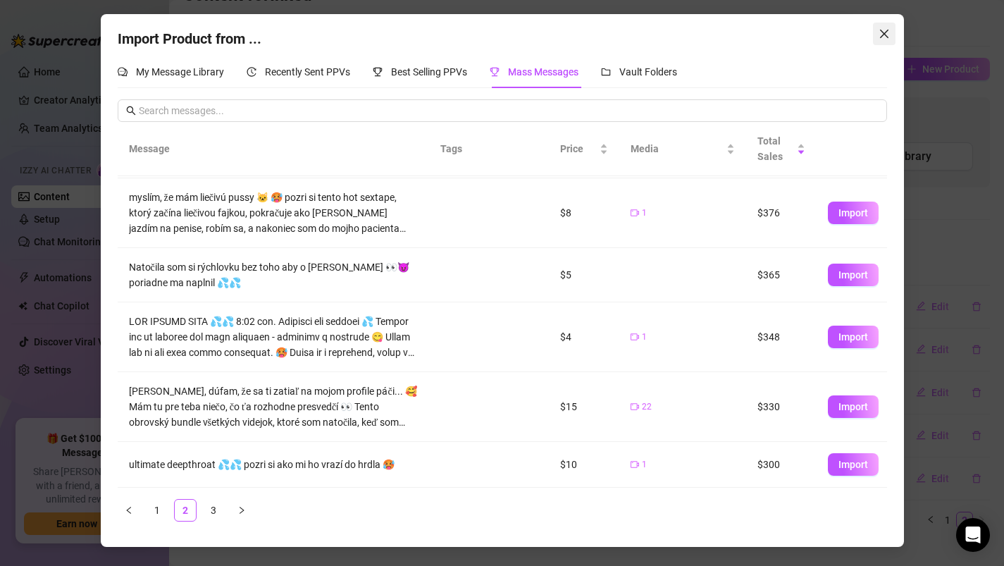
click at [885, 34] on icon "close" at bounding box center [883, 33] width 11 height 11
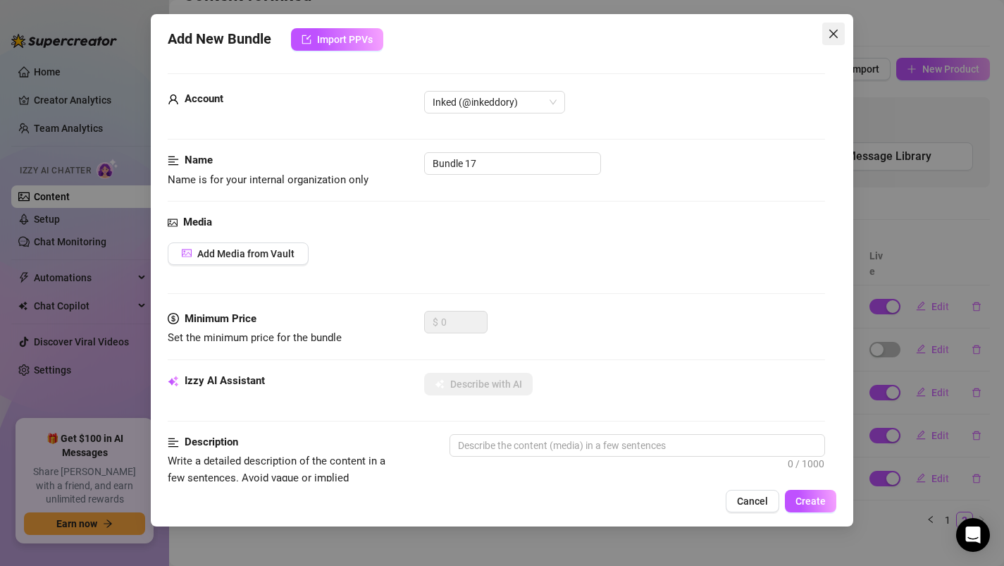
click at [832, 39] on icon "close" at bounding box center [833, 33] width 11 height 11
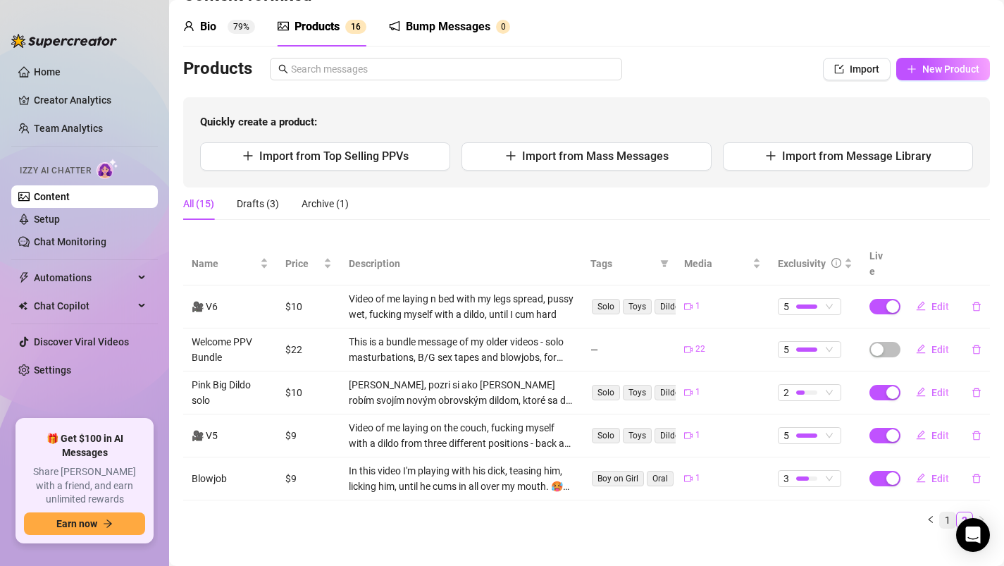
click at [942, 512] on link "1" at bounding box center [947, 519] width 15 height 15
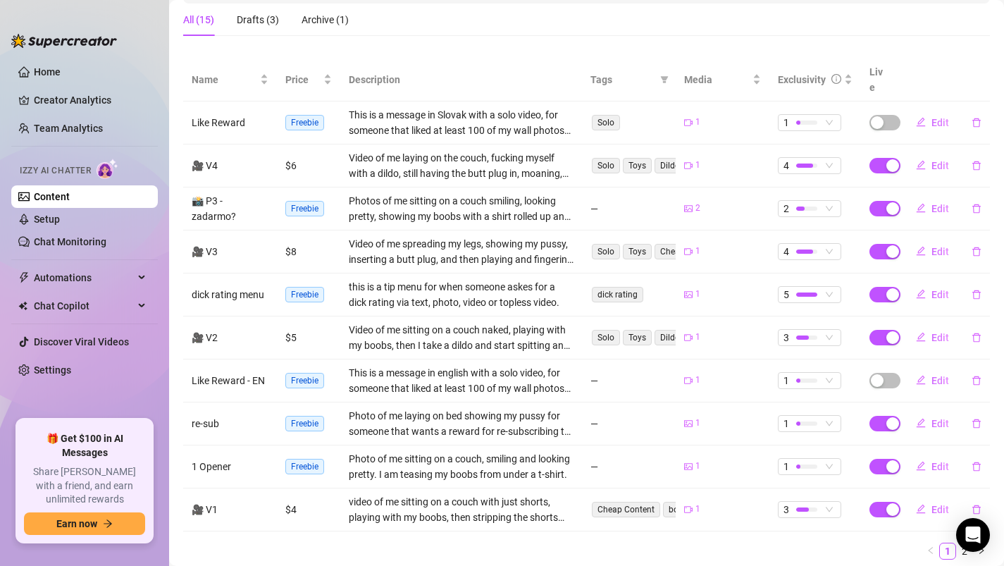
scroll to position [232, 0]
click at [933, 503] on span "Edit" at bounding box center [940, 508] width 18 height 11
type textarea "Začínam byť pripravená na tvojho vtáka… oni [PERSON_NAME] šukajú, to [PERSON_NA…"
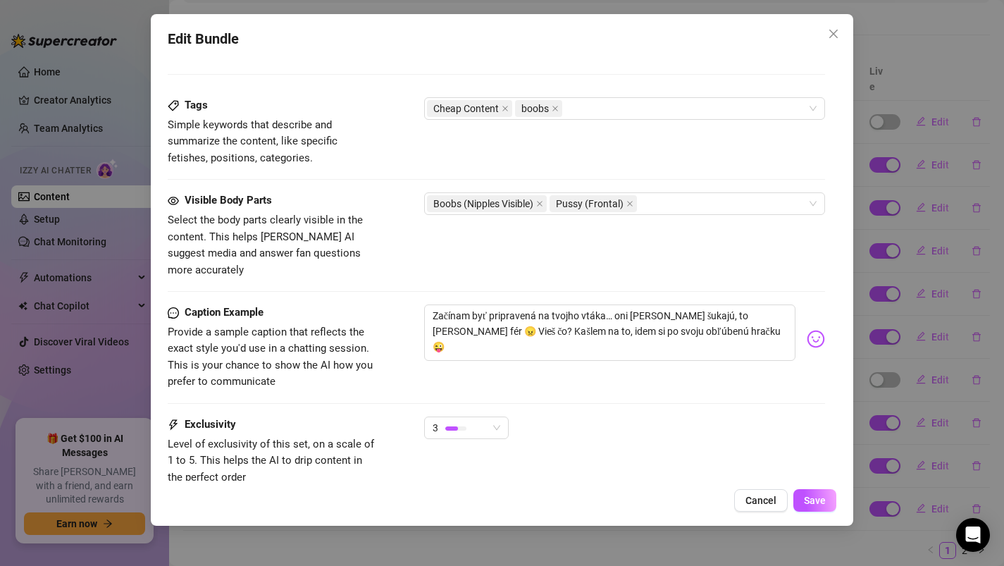
scroll to position [778, 0]
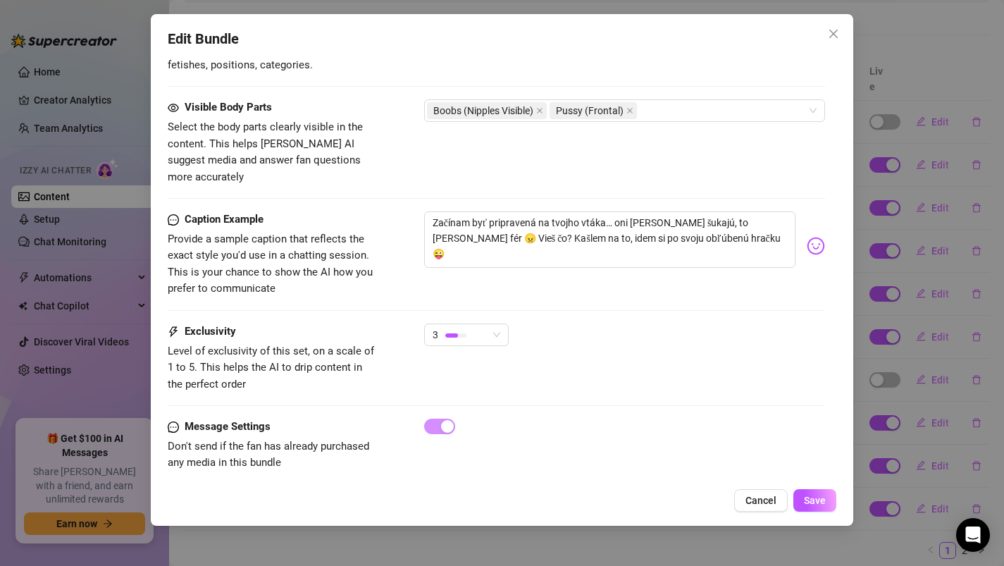
click at [453, 304] on div "Caption Example Provide a sample caption that reflects the exact style you'd us…" at bounding box center [497, 267] width 658 height 112
click at [451, 328] on div "3" at bounding box center [459, 334] width 55 height 21
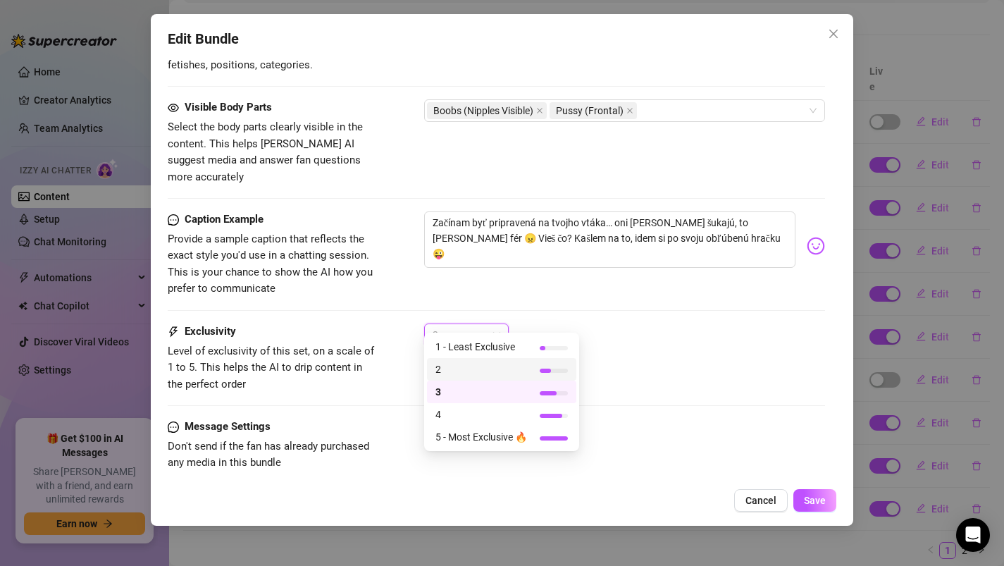
click at [448, 368] on span "2" at bounding box center [481, 368] width 92 height 15
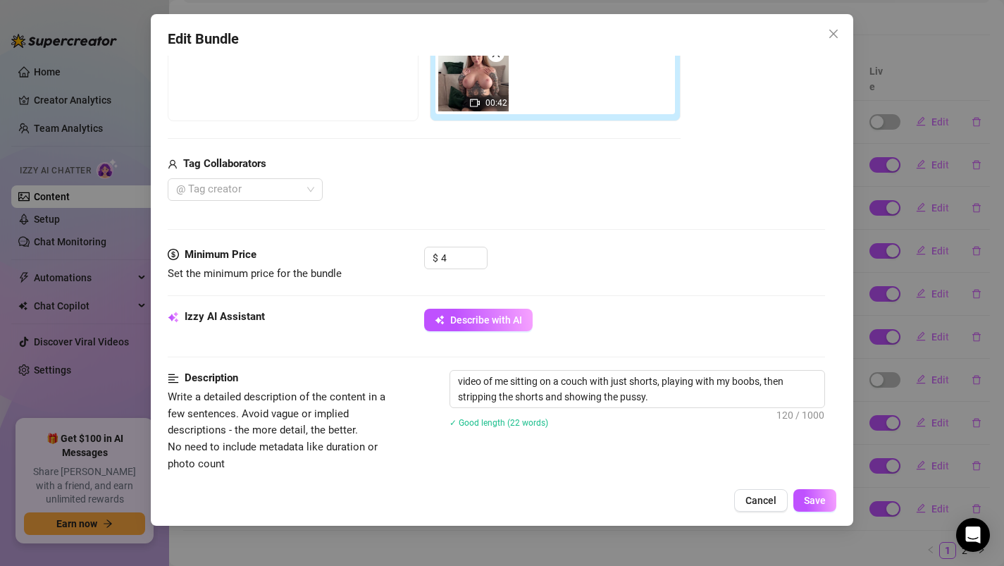
scroll to position [258, 0]
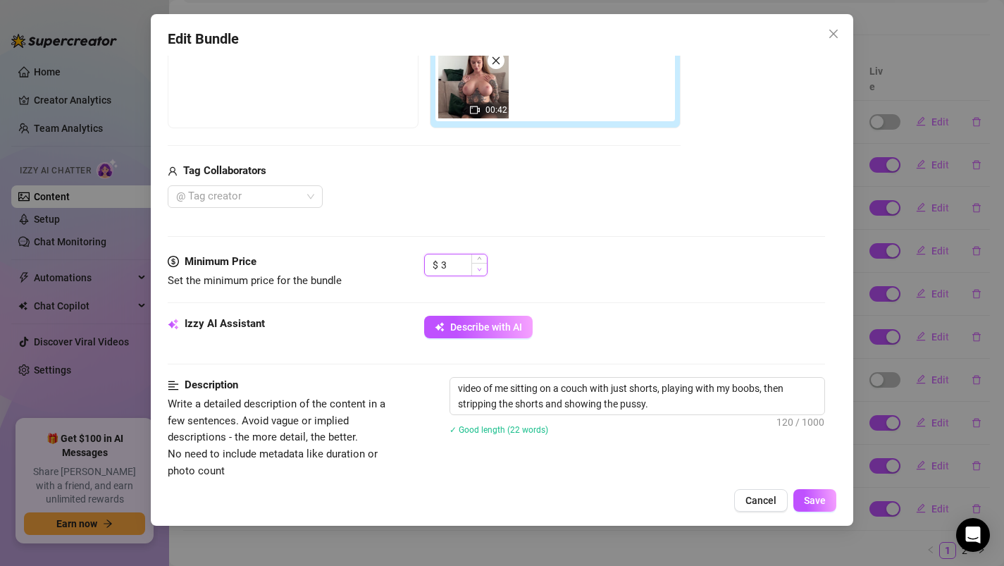
click at [479, 273] on span "Decrease Value" at bounding box center [478, 269] width 15 height 13
type input "0"
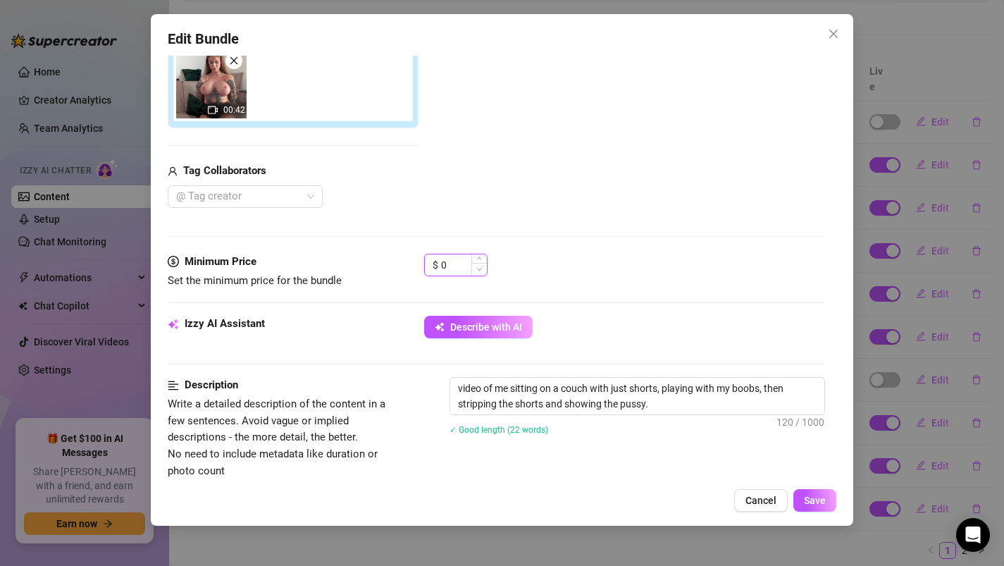
click at [479, 273] on span "Decrease Value" at bounding box center [478, 269] width 15 height 13
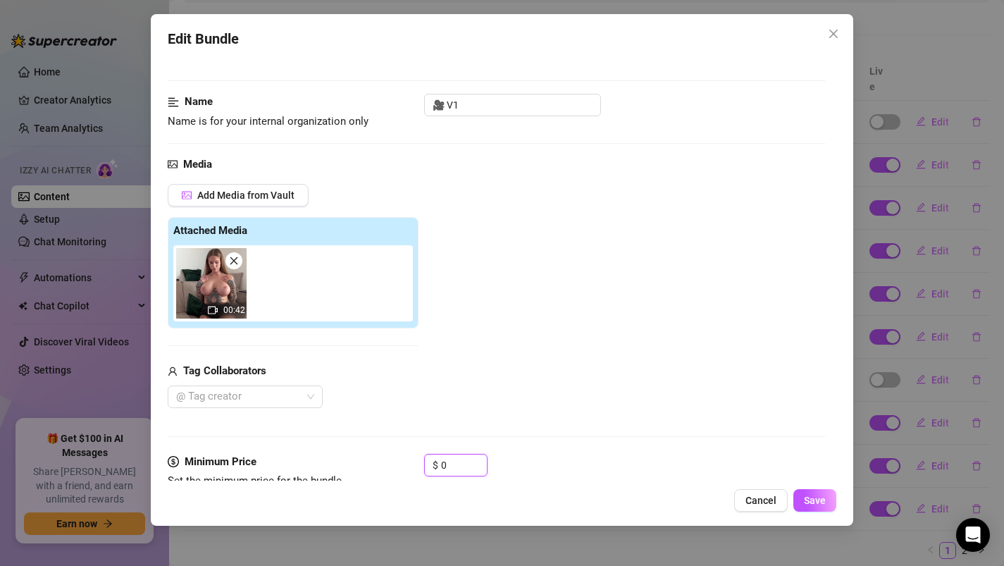
scroll to position [0, 0]
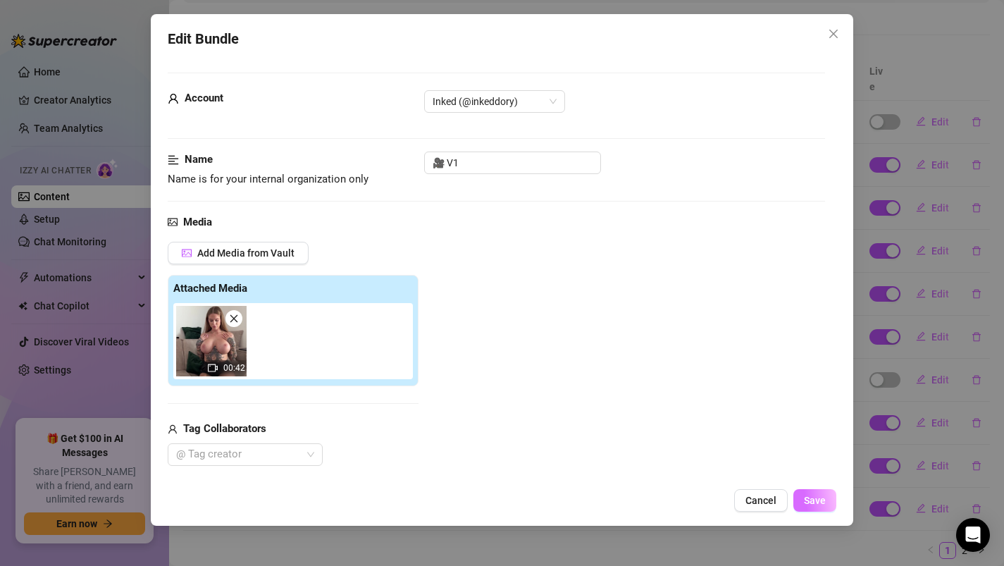
click at [811, 504] on span "Save" at bounding box center [815, 499] width 22 height 11
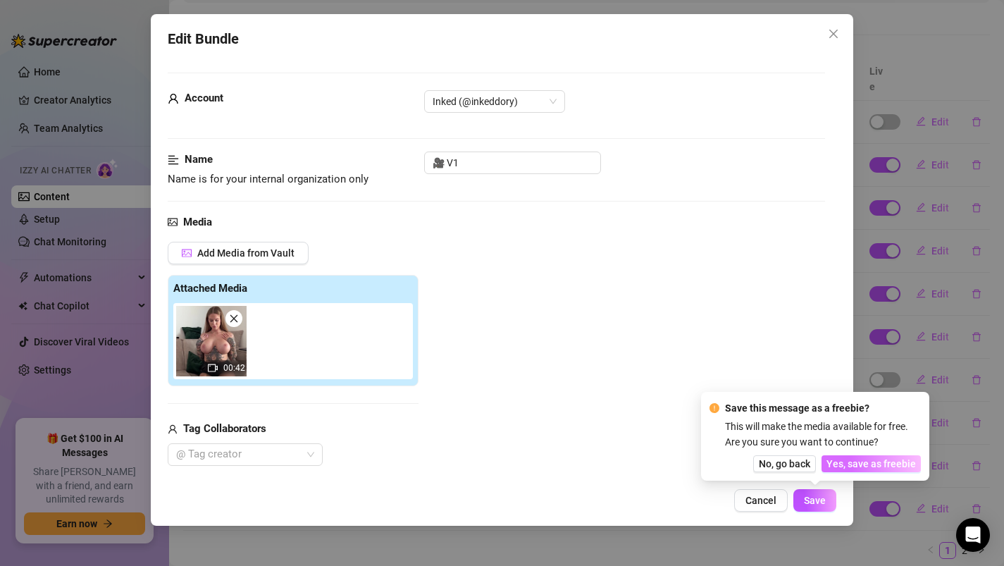
click at [858, 465] on span "Yes, save as freebie" at bounding box center [870, 463] width 89 height 11
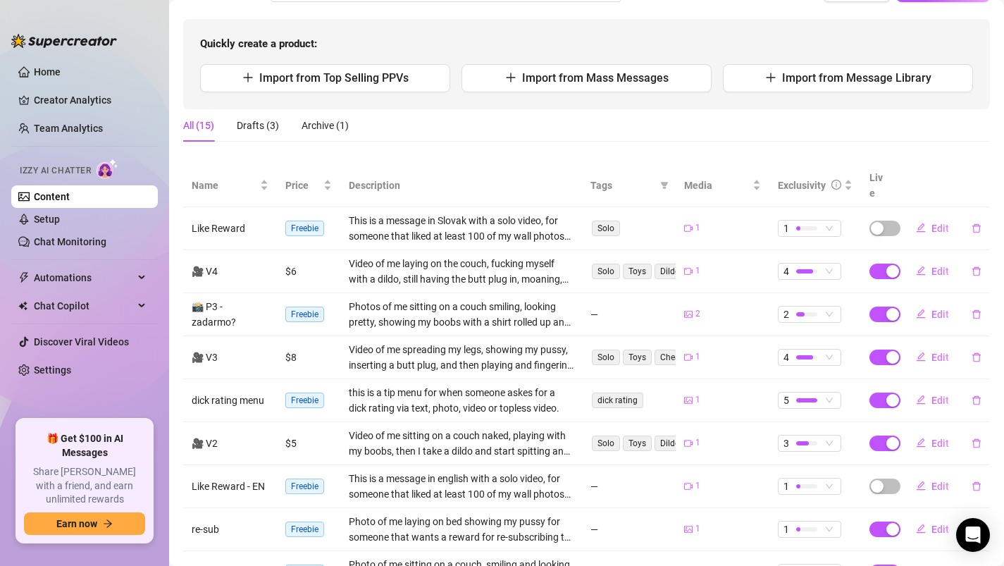
scroll to position [263, 0]
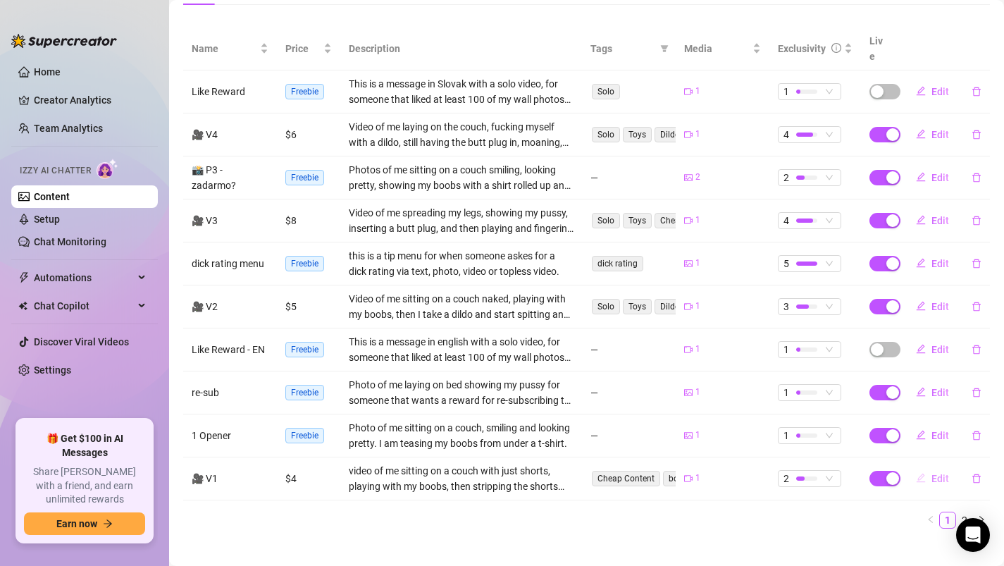
click at [941, 473] on span "Edit" at bounding box center [940, 478] width 18 height 11
type textarea "Začínam byť pripravená na tvojho vtáka… oni [PERSON_NAME] šukajú, to [PERSON_NA…"
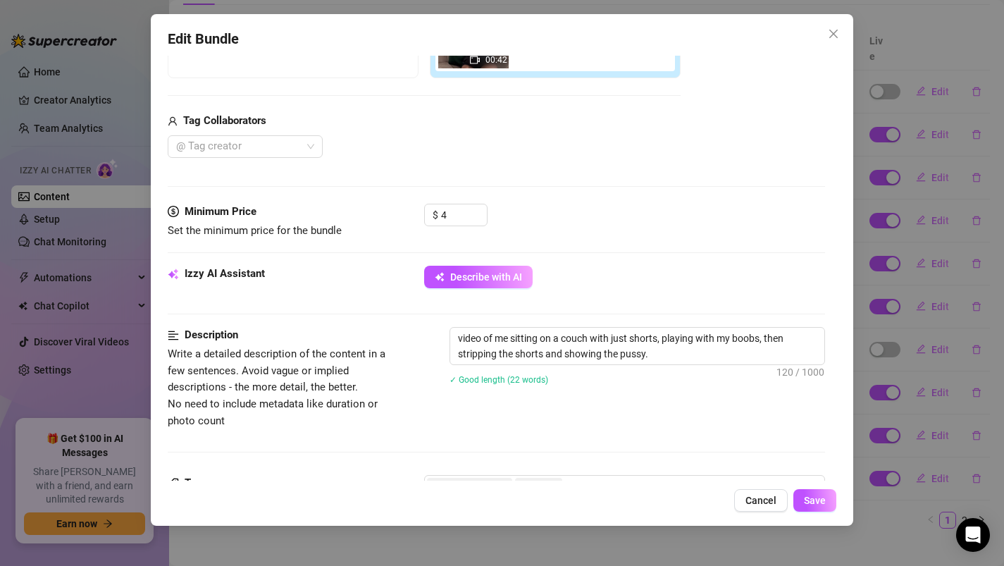
scroll to position [311, 0]
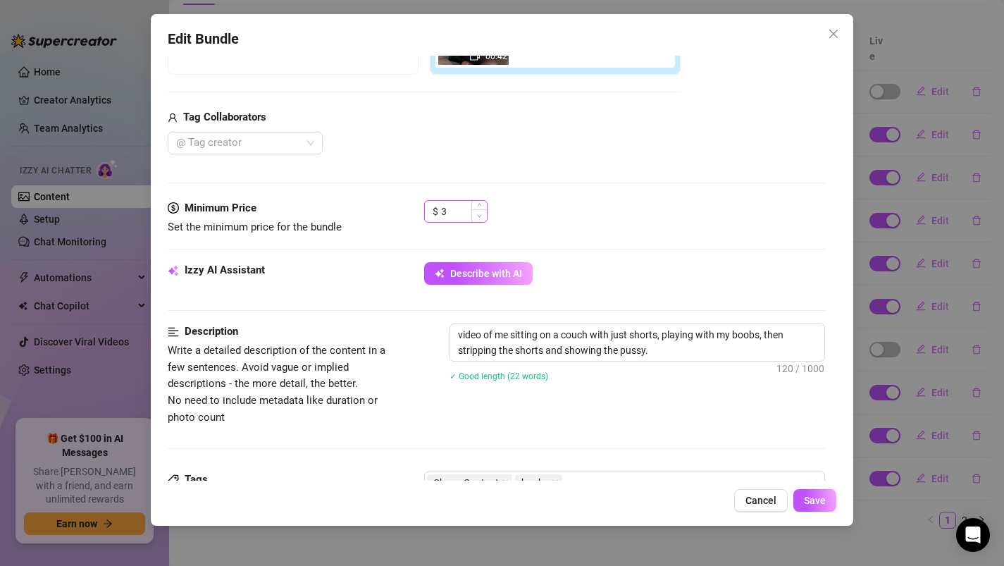
click at [477, 218] on icon "down" at bounding box center [479, 215] width 5 height 5
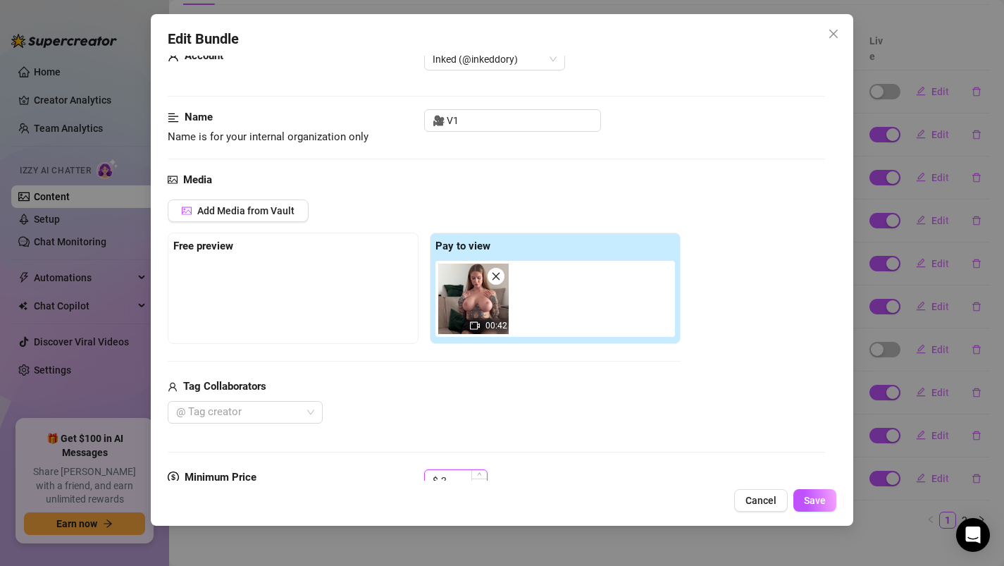
scroll to position [42, 0]
click at [814, 503] on span "Save" at bounding box center [815, 499] width 22 height 11
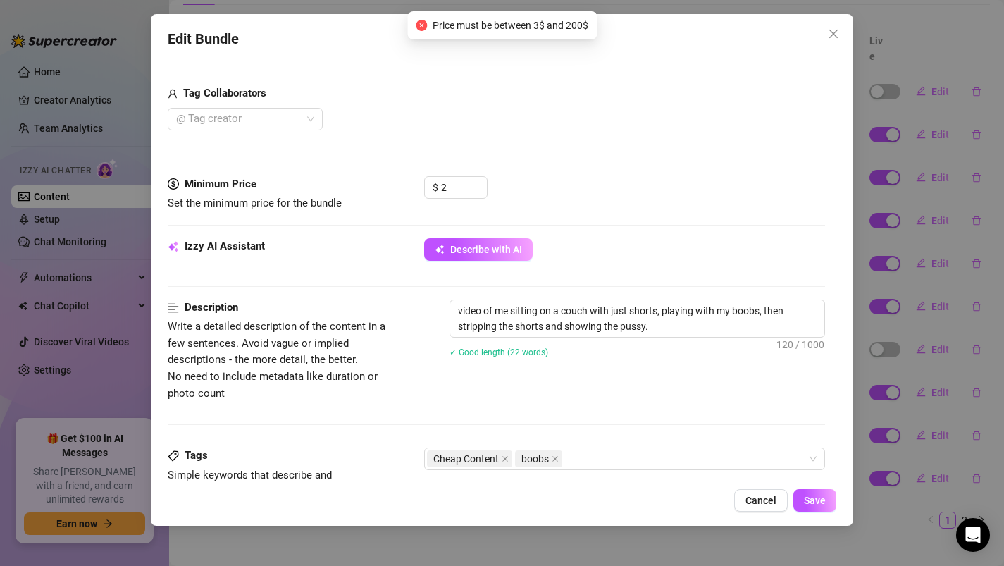
scroll to position [378, 0]
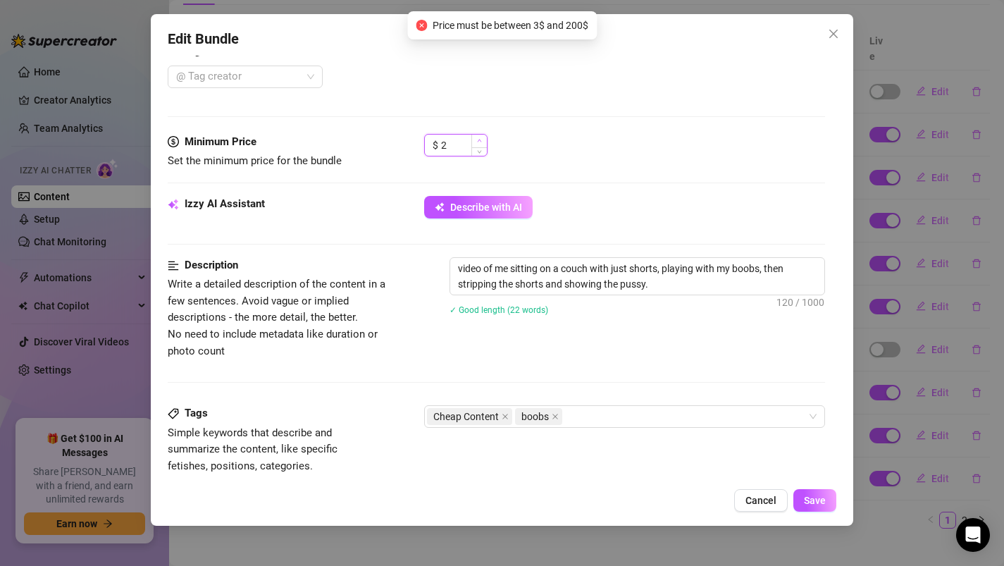
type input "3"
click at [478, 142] on icon "up" at bounding box center [479, 140] width 5 height 5
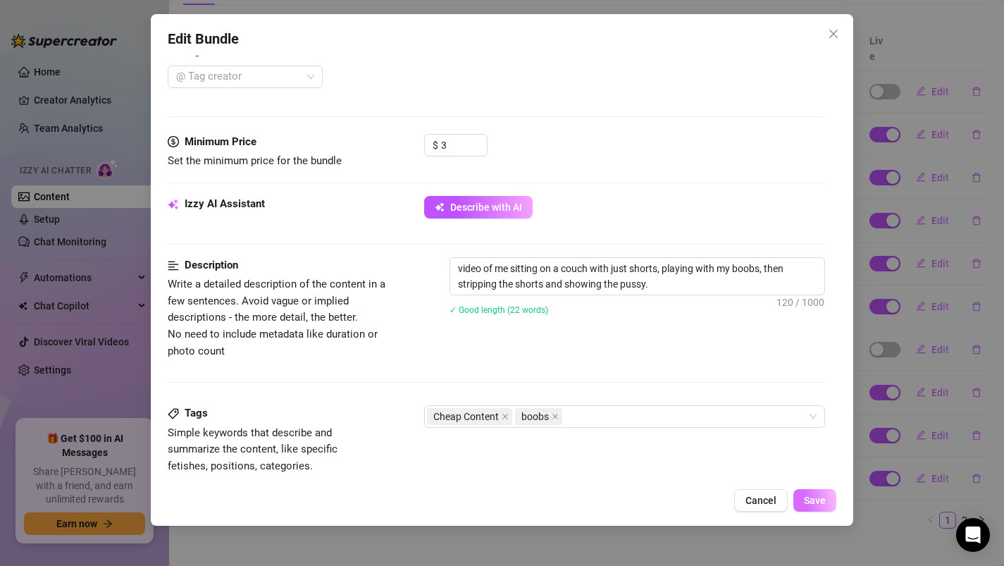
click at [829, 496] on button "Save" at bounding box center [814, 500] width 43 height 23
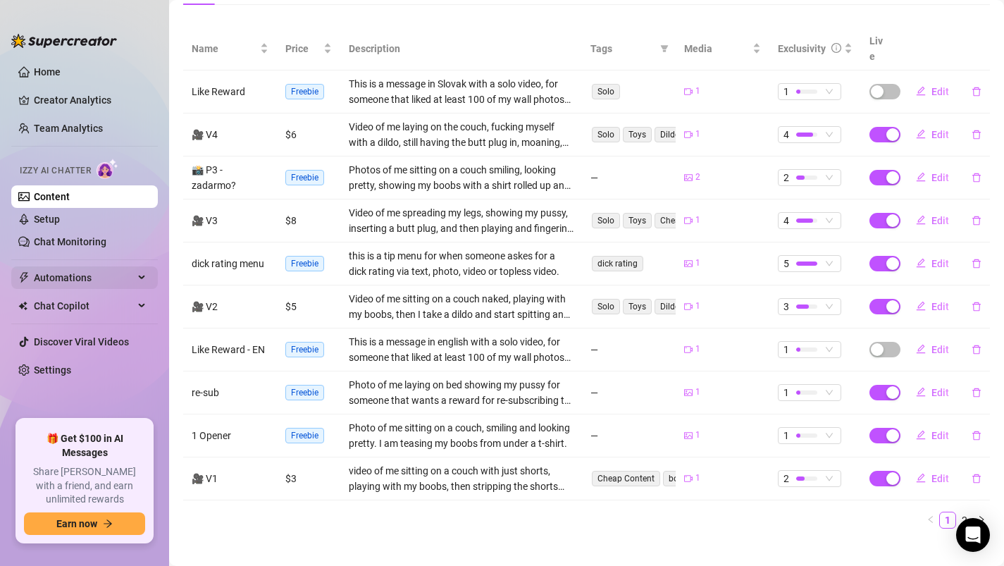
click at [79, 275] on span "Automations" at bounding box center [84, 277] width 100 height 23
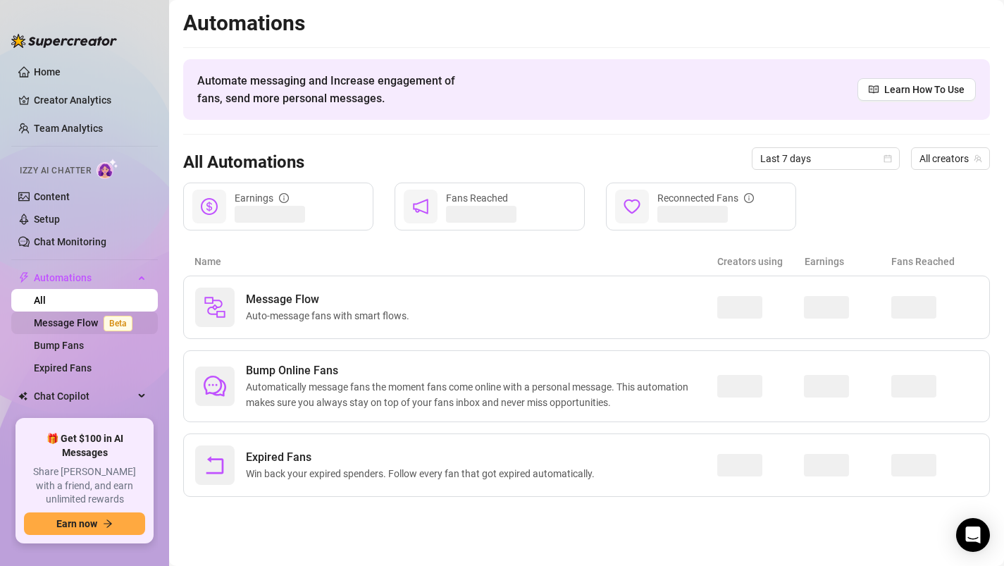
click at [77, 328] on link "Message Flow Beta" at bounding box center [86, 322] width 104 height 11
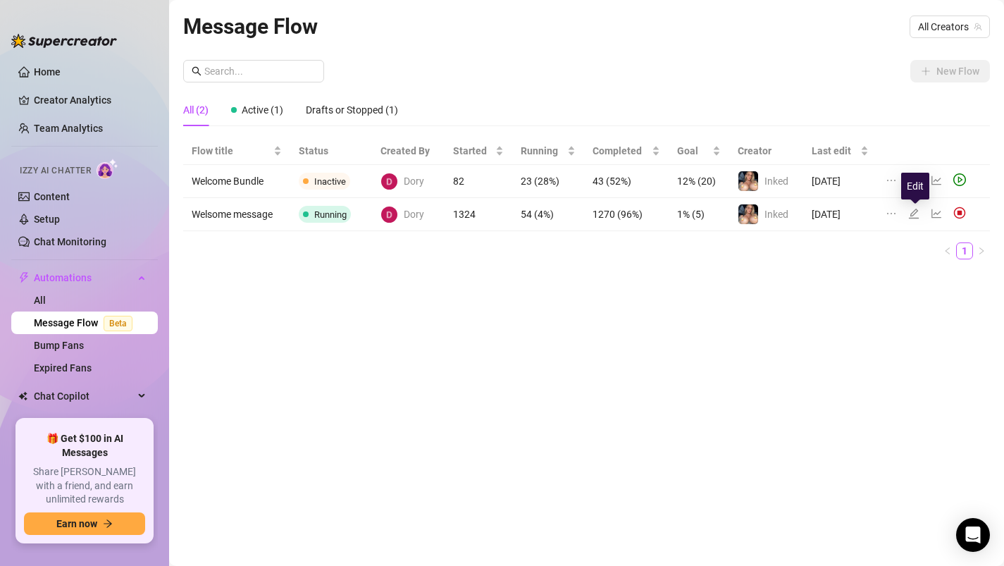
click at [918, 218] on icon "edit" at bounding box center [913, 213] width 11 height 11
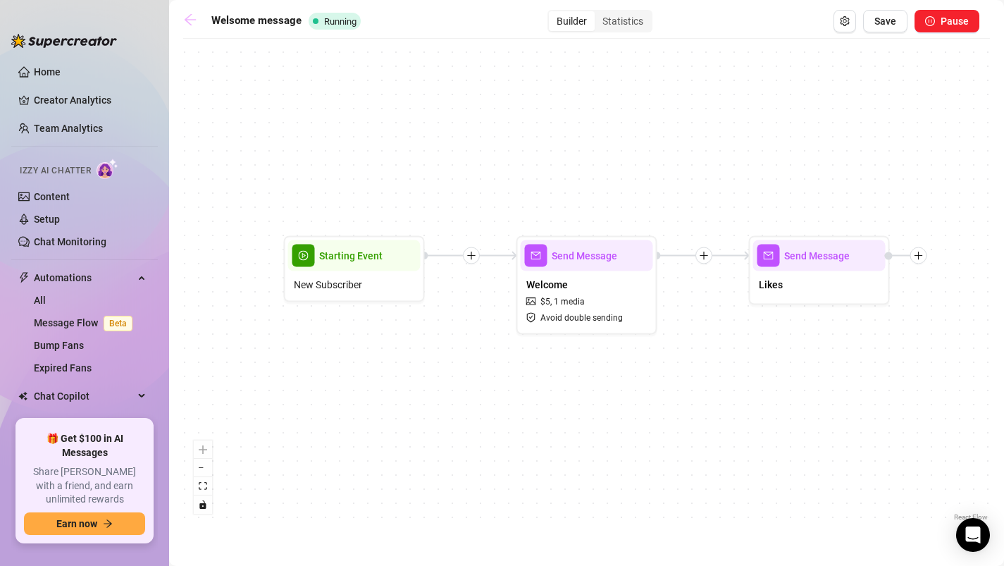
click at [189, 18] on icon "arrow-left" at bounding box center [190, 20] width 14 height 14
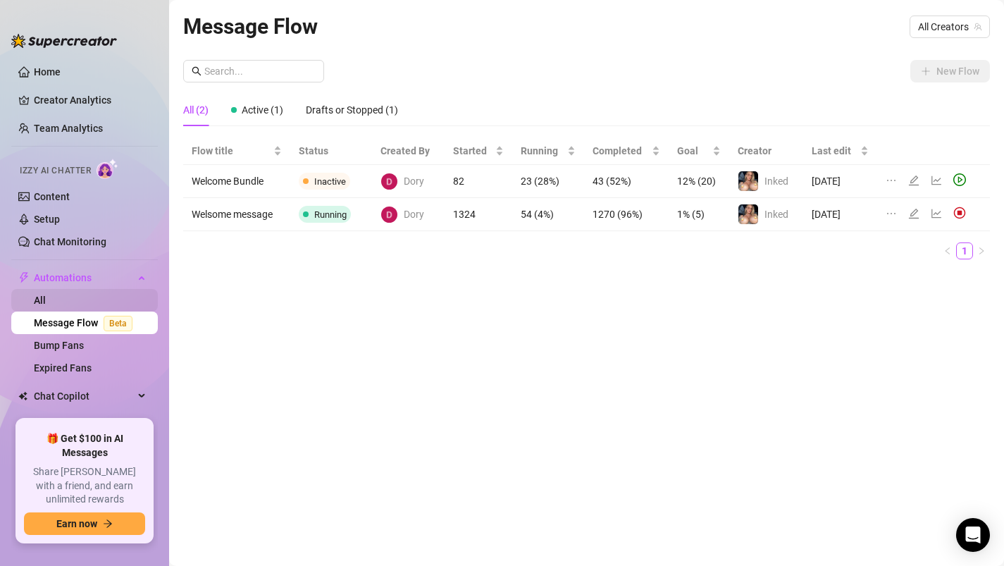
click at [46, 298] on link "All" at bounding box center [40, 299] width 12 height 11
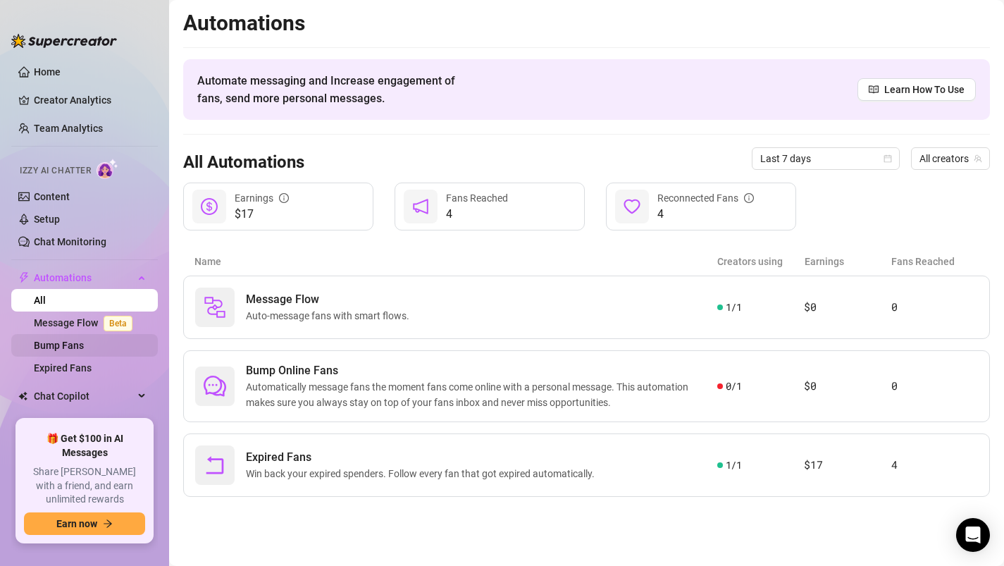
click at [60, 340] on link "Bump Fans" at bounding box center [59, 345] width 50 height 11
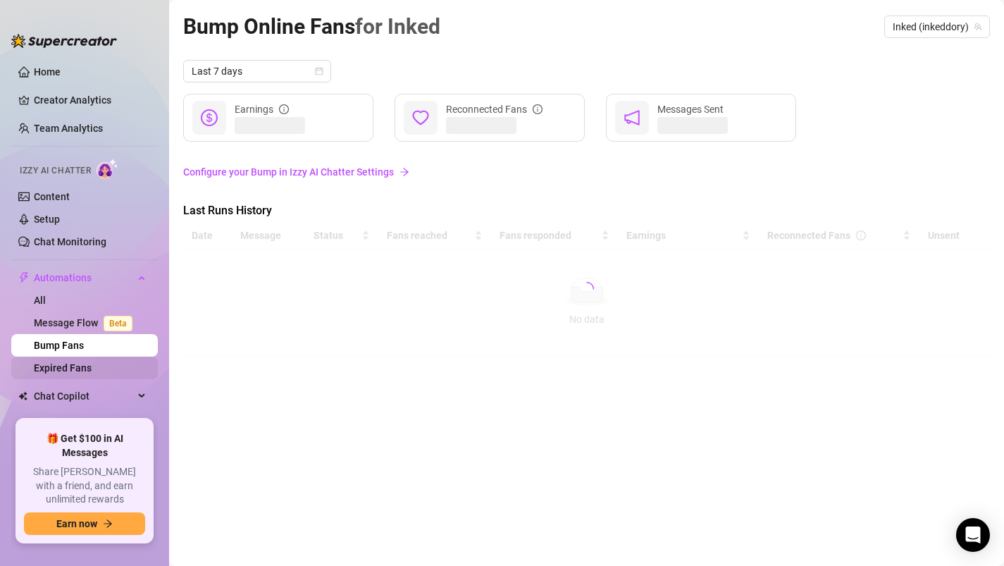
click at [68, 370] on link "Expired Fans" at bounding box center [63, 367] width 58 height 11
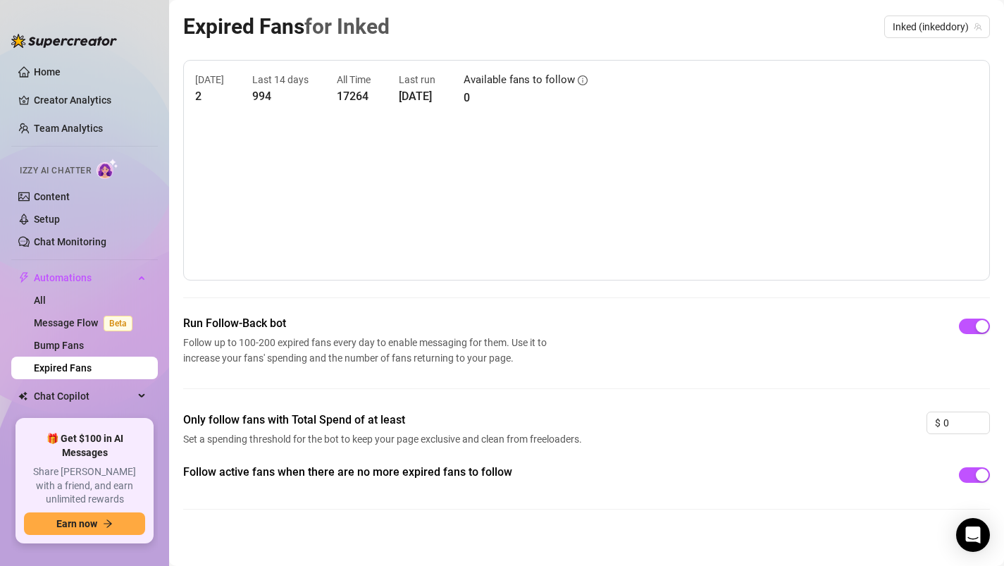
scroll to position [8, 0]
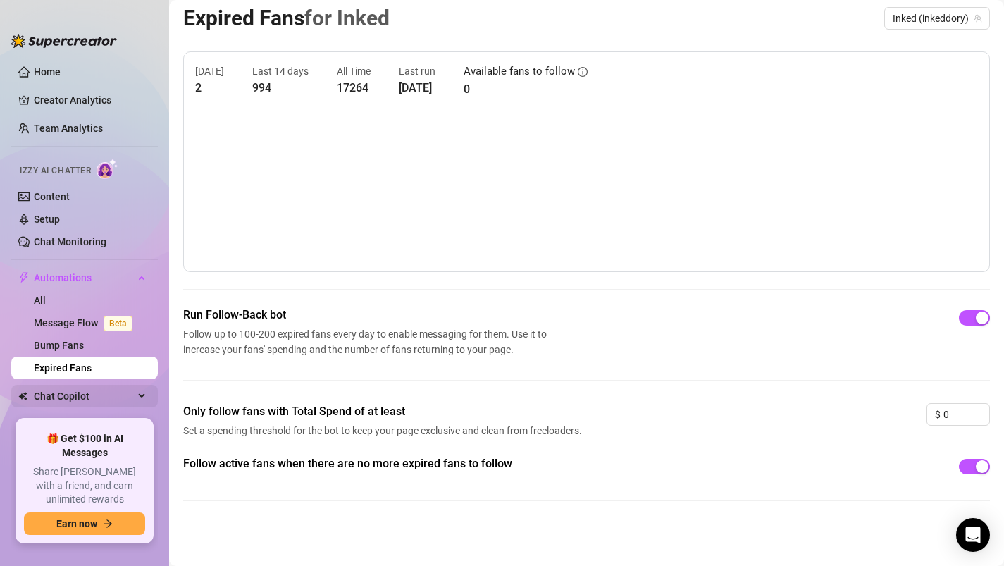
click at [57, 406] on span "Chat Copilot" at bounding box center [84, 396] width 100 height 23
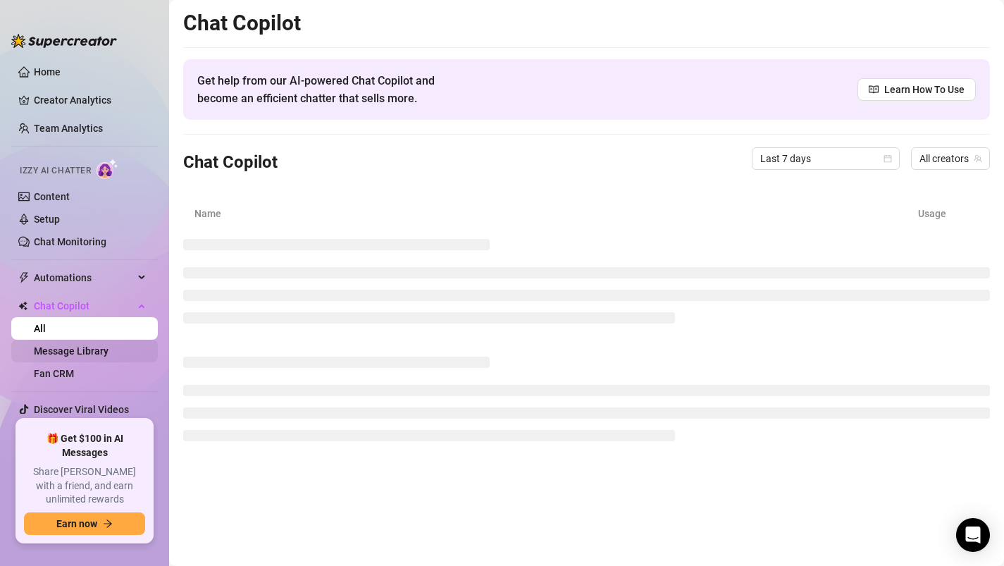
click at [78, 347] on link "Message Library" at bounding box center [71, 350] width 75 height 11
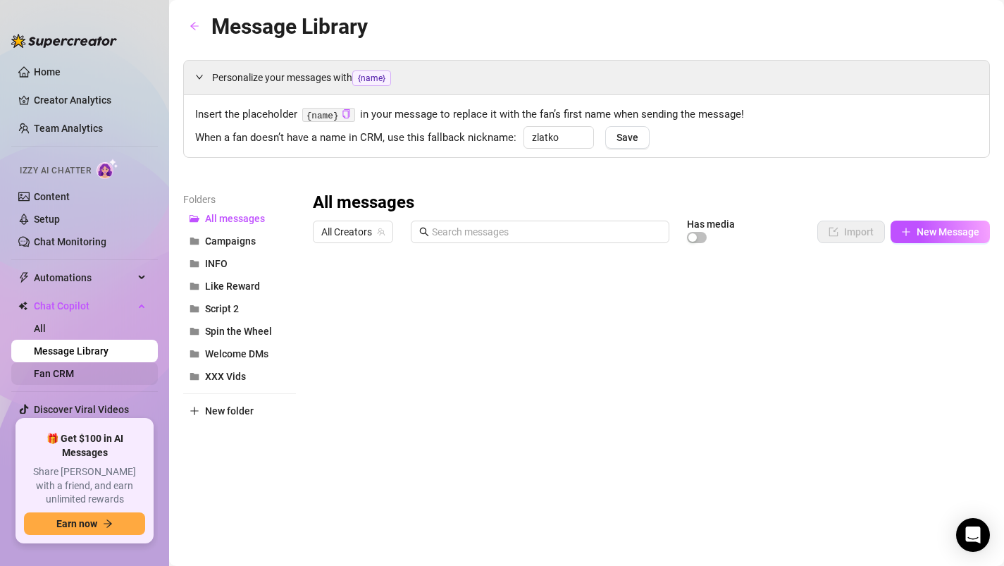
click at [69, 375] on link "Fan CRM" at bounding box center [54, 373] width 40 height 11
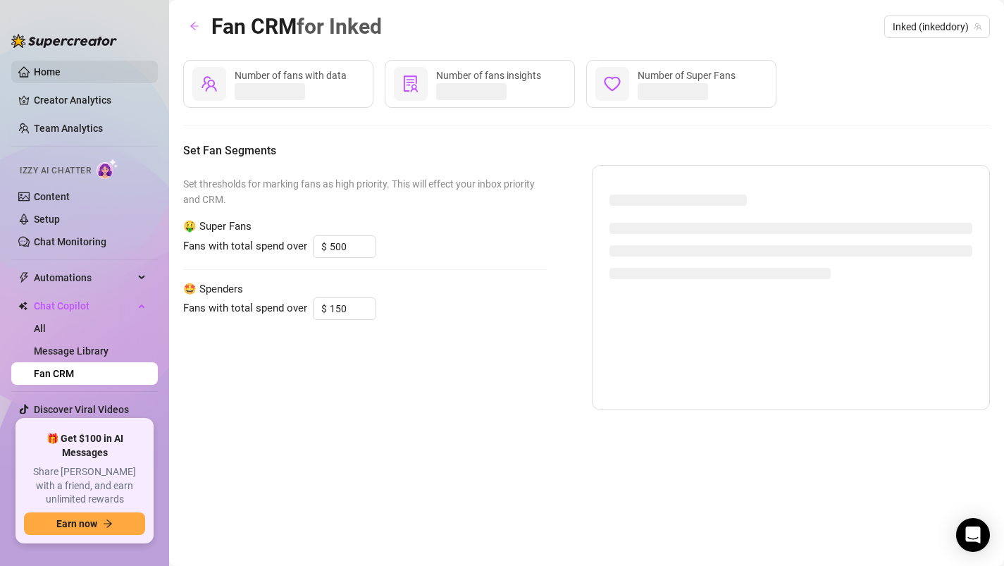
click at [42, 66] on link "Home" at bounding box center [47, 71] width 27 height 11
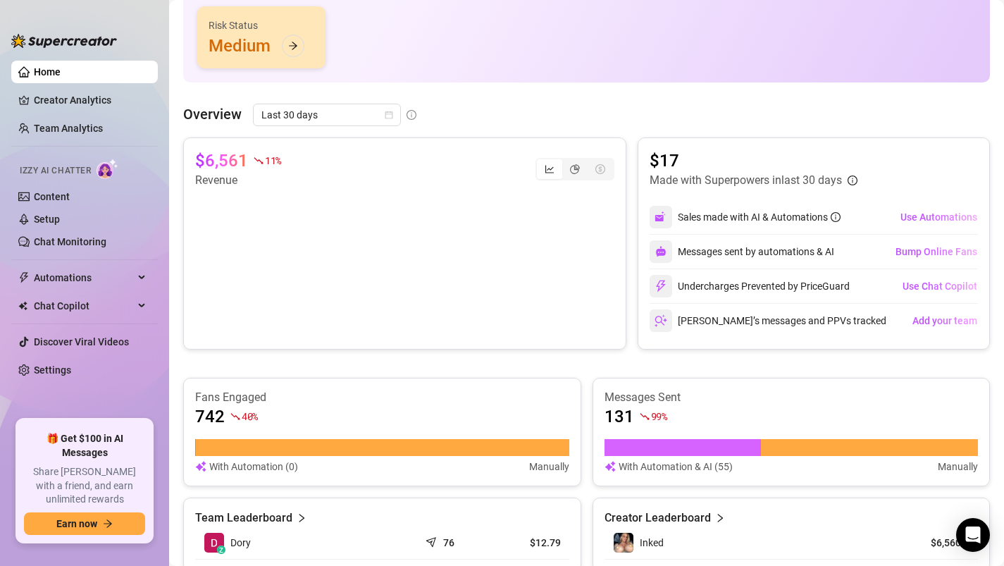
scroll to position [234, 0]
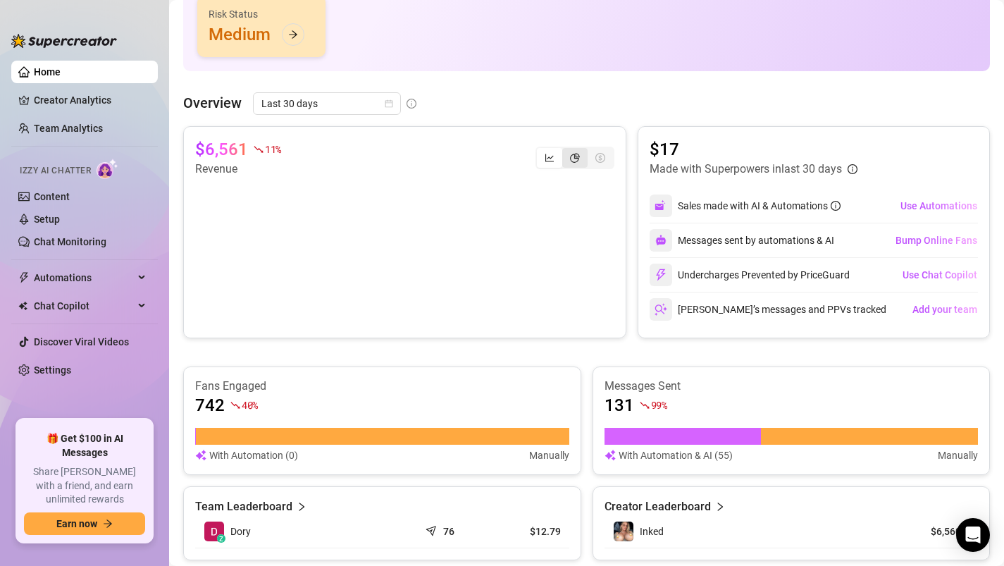
click at [585, 156] on div "segmented control" at bounding box center [574, 158] width 25 height 20
click at [566, 150] on input "segmented control" at bounding box center [566, 150] width 0 height 0
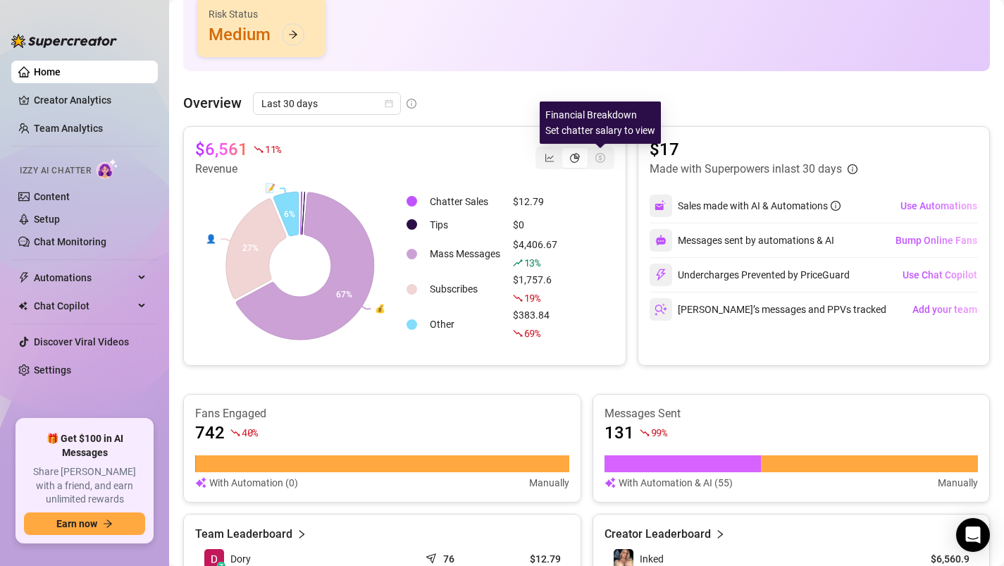
click at [599, 160] on icon "dollar-circle" at bounding box center [600, 158] width 10 height 10
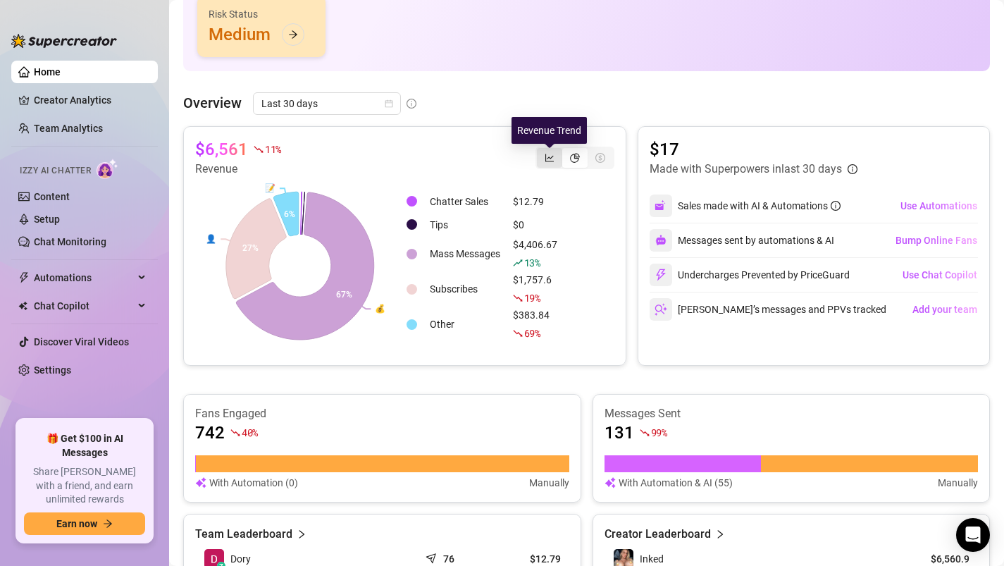
click at [552, 159] on icon "line-chart" at bounding box center [549, 158] width 10 height 10
click at [540, 150] on input "segmented control" at bounding box center [540, 150] width 0 height 0
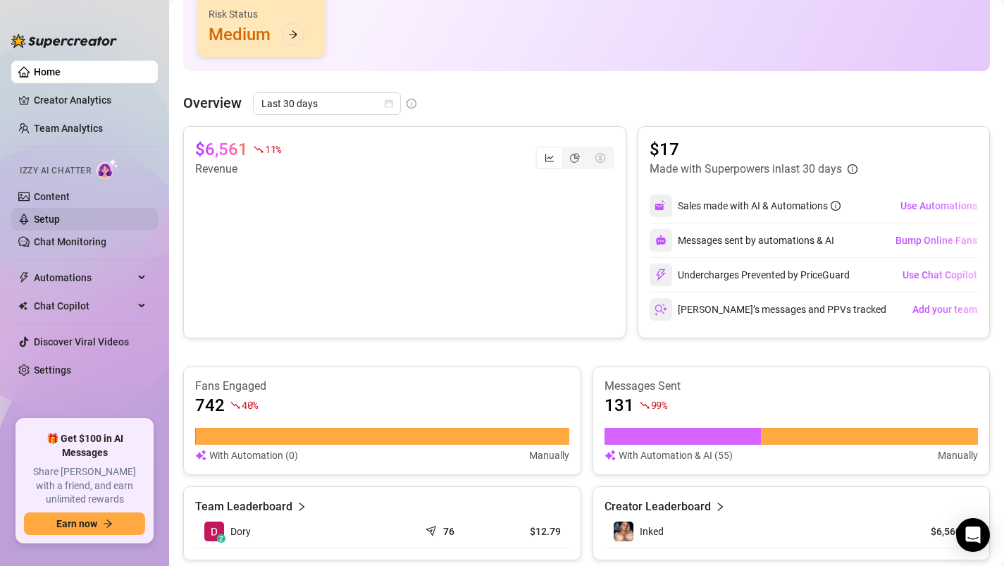
click at [60, 218] on link "Setup" at bounding box center [47, 218] width 26 height 11
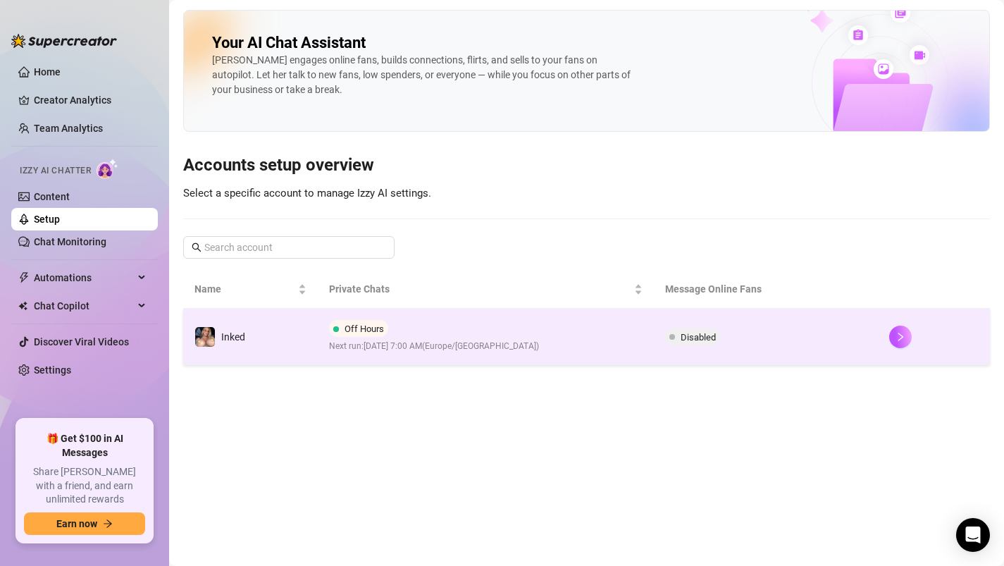
click at [554, 314] on td "Off Hours Next run: [DATE] 7:00 AM ( [GEOGRAPHIC_DATA]/[GEOGRAPHIC_DATA] )" at bounding box center [486, 337] width 336 height 56
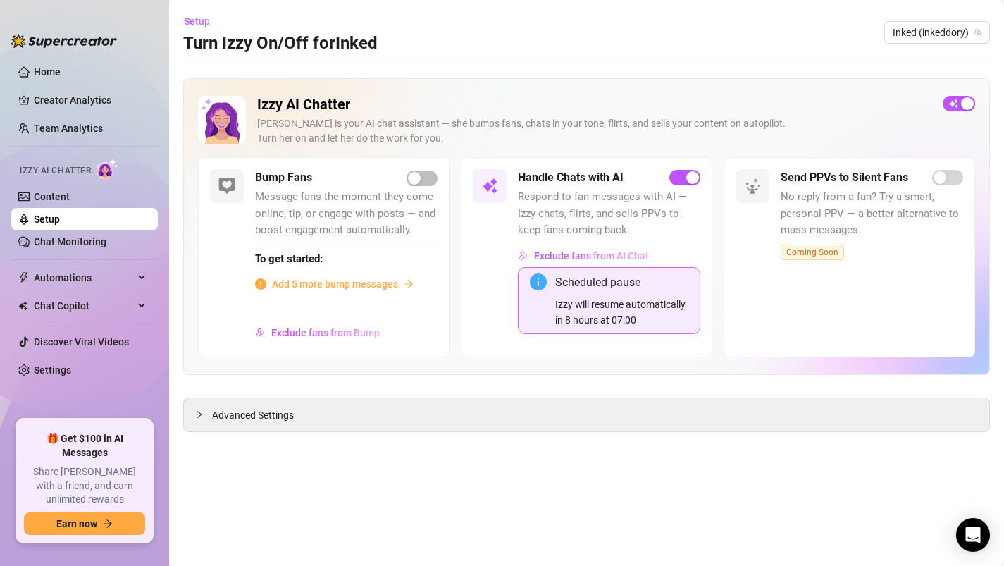
click at [566, 295] on div "Scheduled pause Izzy will resume automatically in 8 hours at 07:00" at bounding box center [621, 300] width 133 height 54
click at [270, 418] on span "Advanced Settings" at bounding box center [253, 414] width 82 height 15
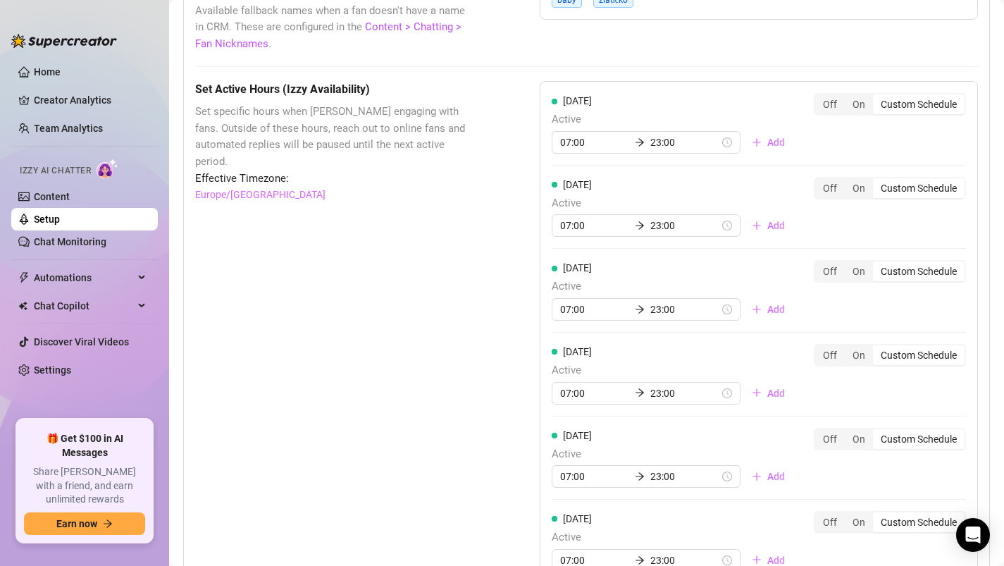
scroll to position [1294, 0]
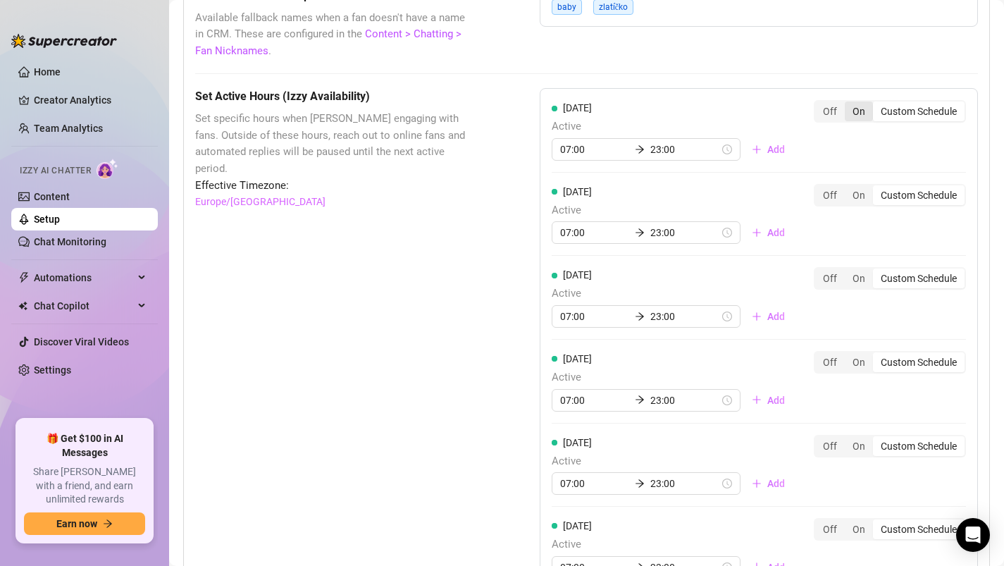
click at [857, 110] on div "On" at bounding box center [859, 111] width 28 height 20
click at [848, 104] on input "On" at bounding box center [848, 104] width 0 height 0
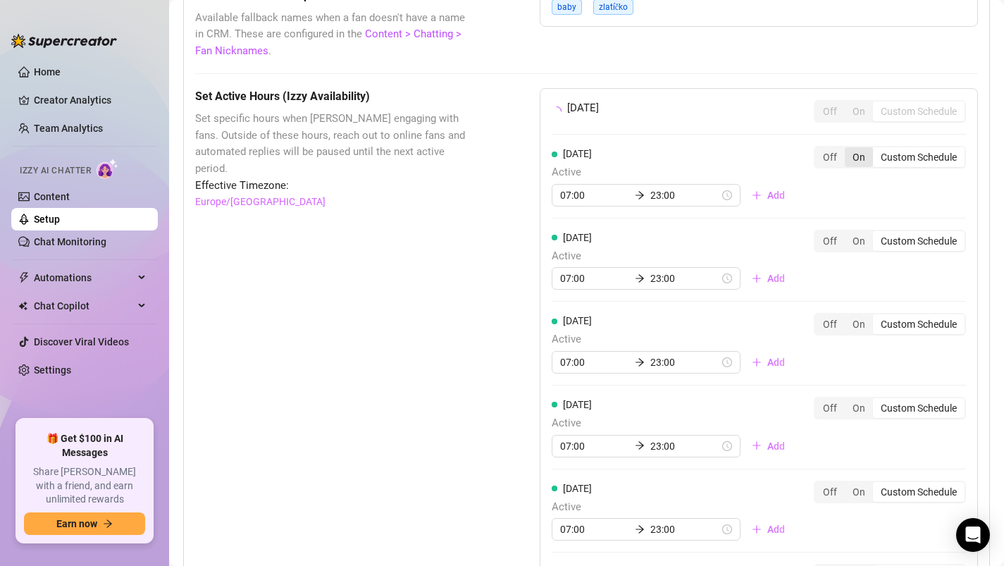
click at [858, 162] on div "On" at bounding box center [859, 157] width 28 height 20
click at [848, 149] on input "On" at bounding box center [848, 149] width 0 height 0
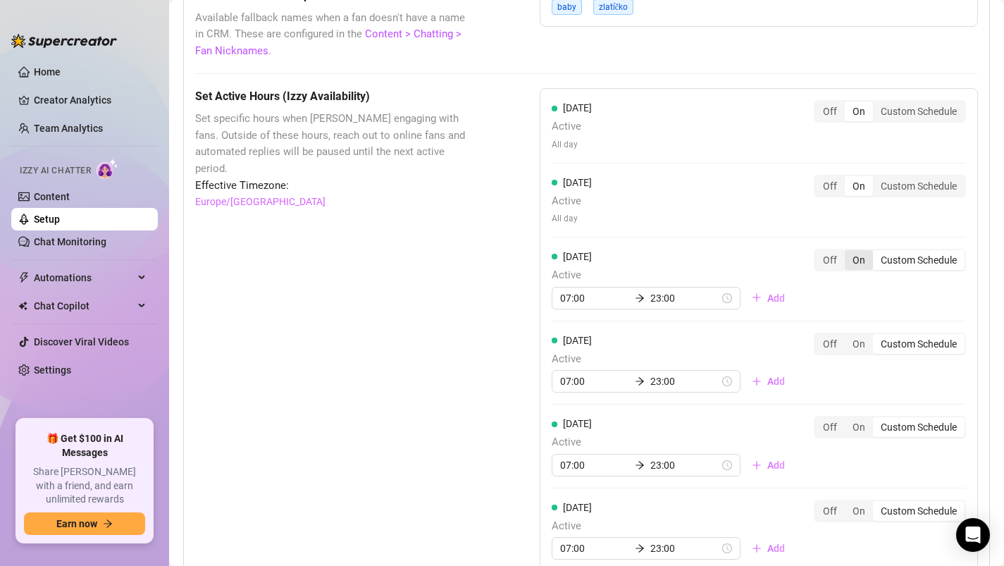
click at [855, 265] on div "On" at bounding box center [859, 260] width 28 height 20
click at [848, 252] on input "On" at bounding box center [848, 252] width 0 height 0
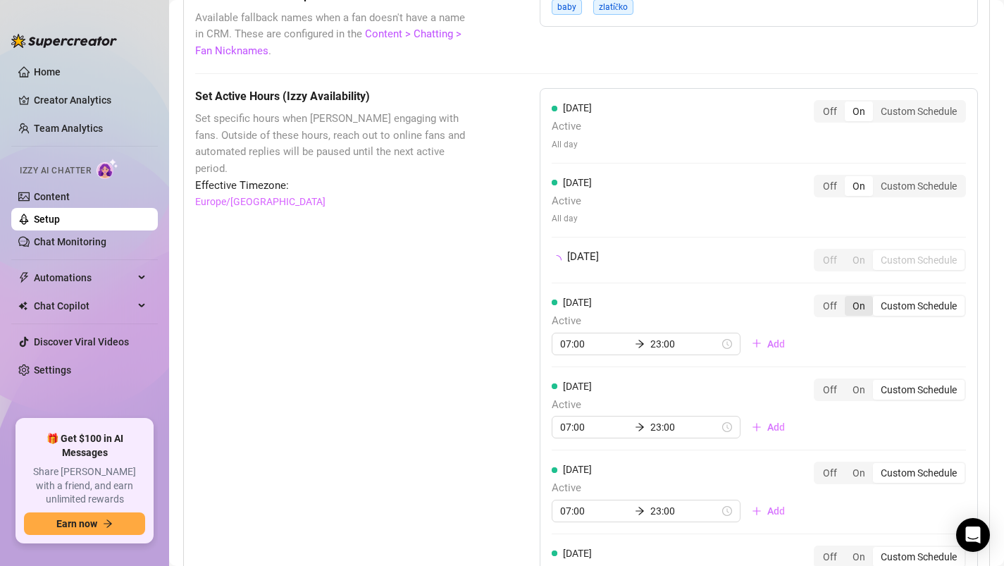
click at [859, 305] on div "On" at bounding box center [859, 306] width 28 height 20
click at [848, 298] on input "On" at bounding box center [848, 298] width 0 height 0
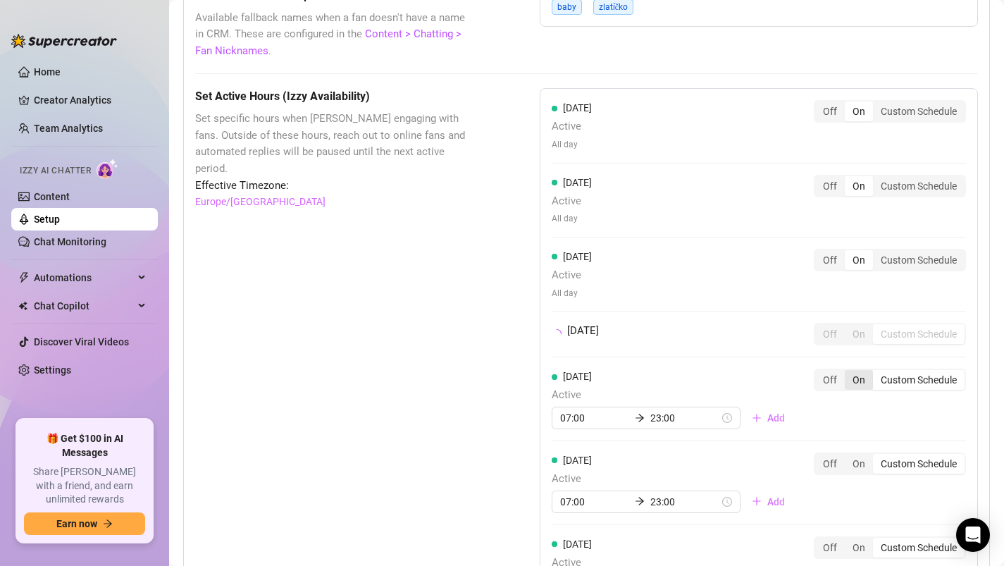
click at [860, 380] on div "On" at bounding box center [859, 380] width 28 height 20
click at [848, 372] on input "On" at bounding box center [848, 372] width 0 height 0
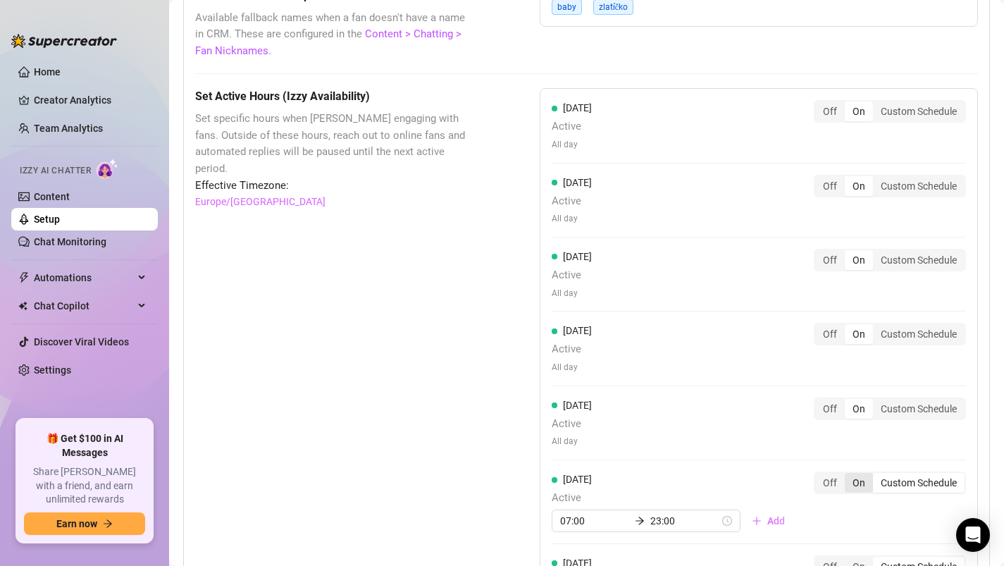
click at [861, 479] on div "On" at bounding box center [859, 483] width 28 height 20
click at [848, 475] on input "On" at bounding box center [848, 475] width 0 height 0
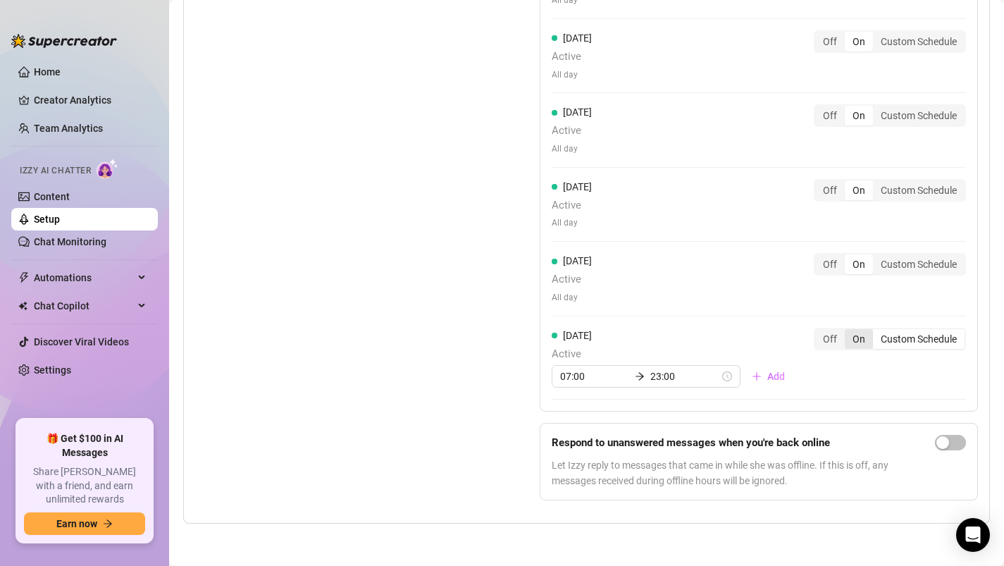
click at [858, 335] on div "On" at bounding box center [859, 339] width 28 height 20
click at [848, 331] on input "On" at bounding box center [848, 331] width 0 height 0
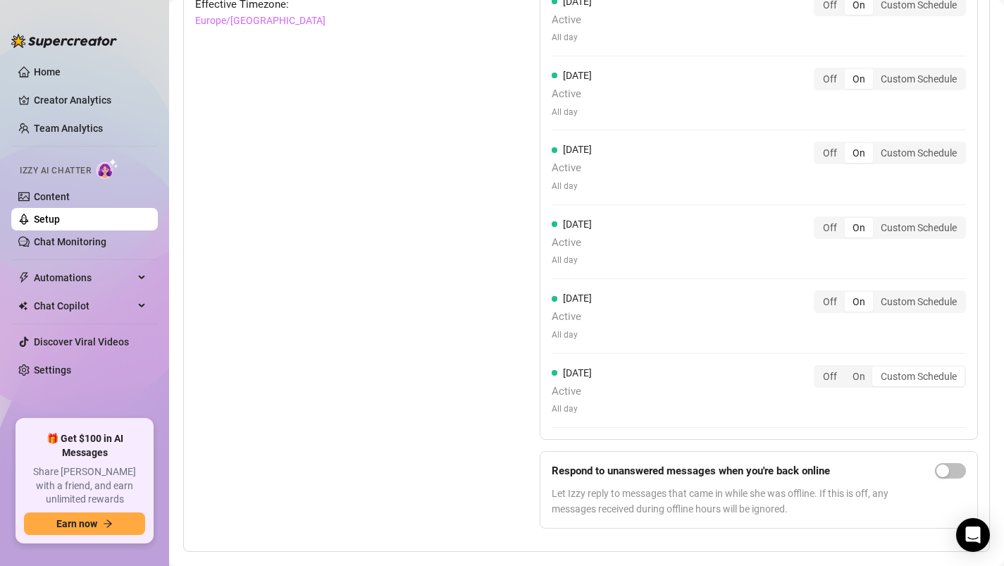
scroll to position [1503, 0]
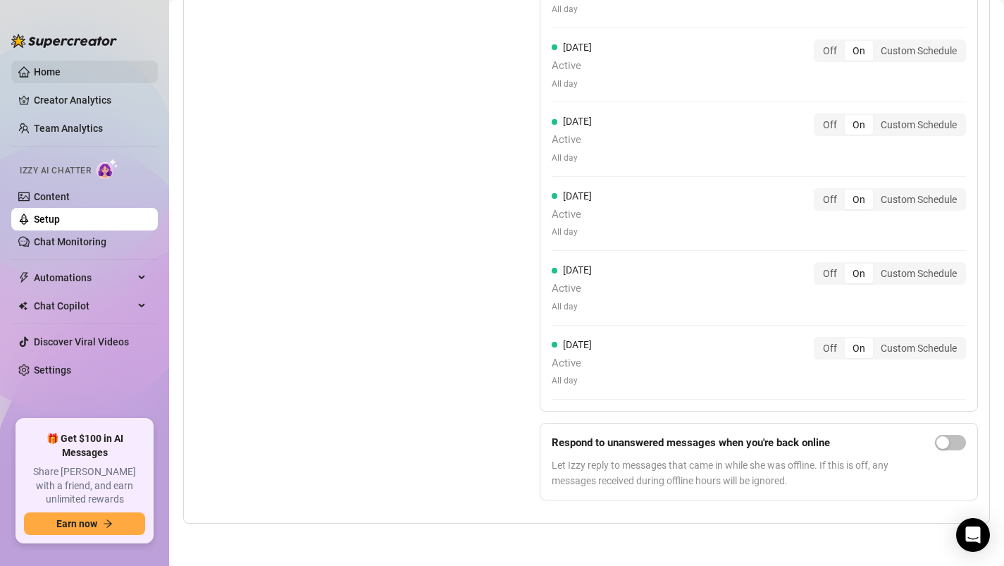
click at [61, 70] on link "Home" at bounding box center [47, 71] width 27 height 11
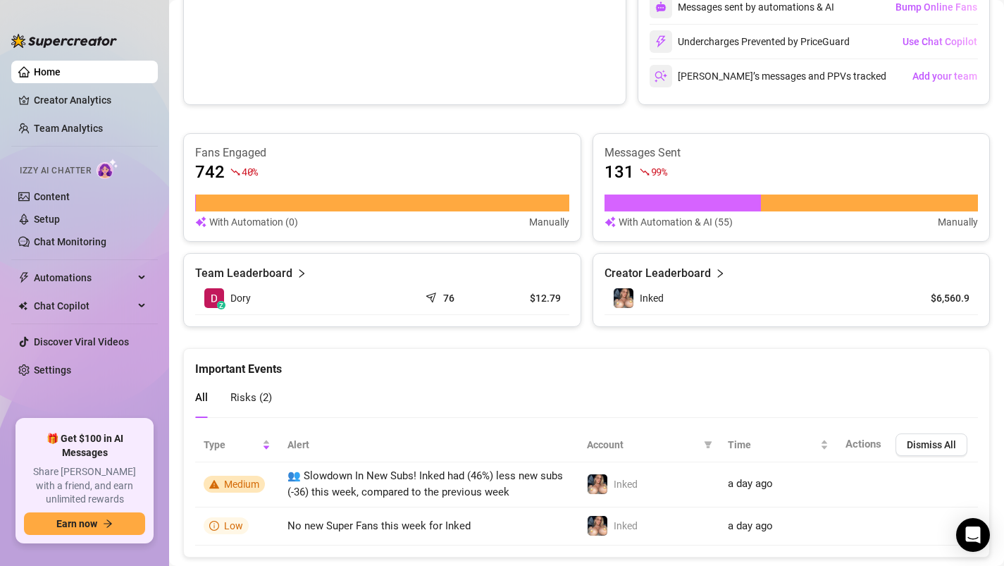
scroll to position [500, 0]
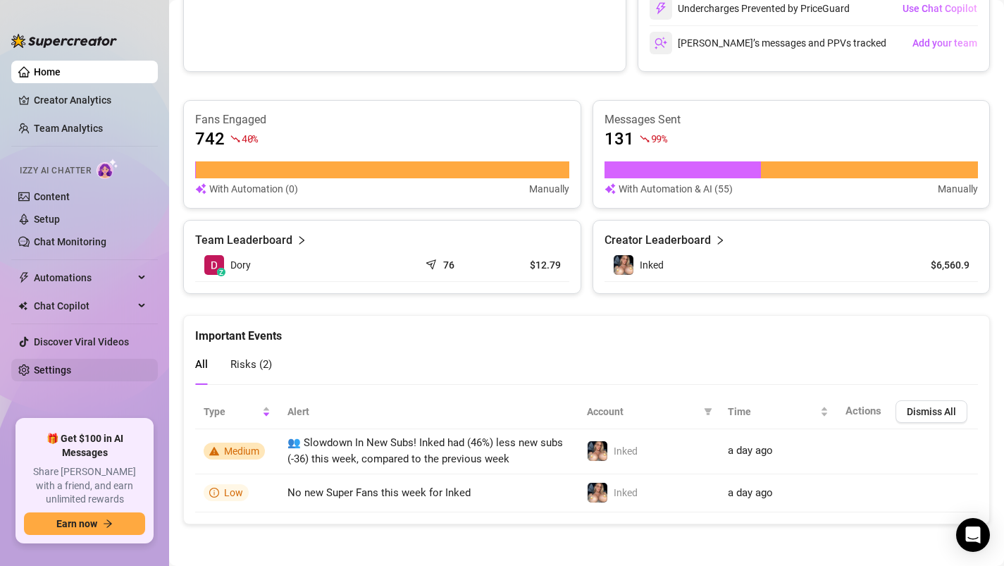
click at [56, 370] on link "Settings" at bounding box center [52, 369] width 37 height 11
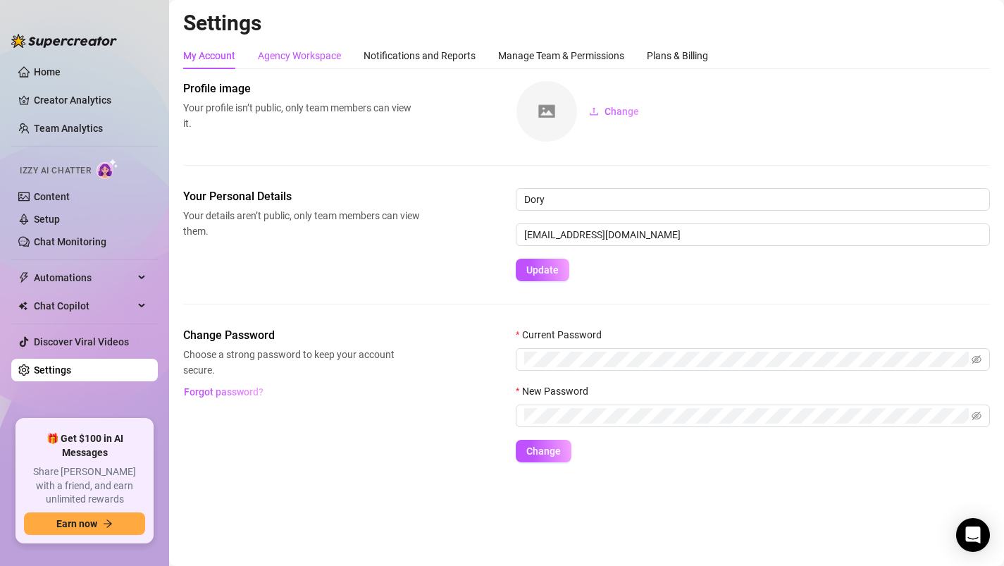
click at [316, 54] on div "Agency Workspace" at bounding box center [299, 55] width 83 height 15
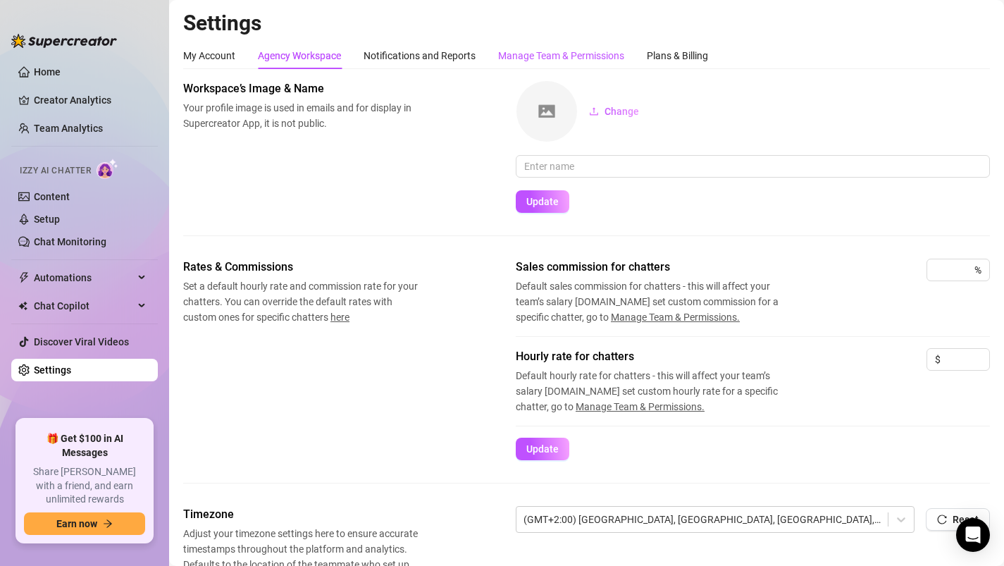
click at [535, 56] on div "Manage Team & Permissions" at bounding box center [561, 55] width 126 height 15
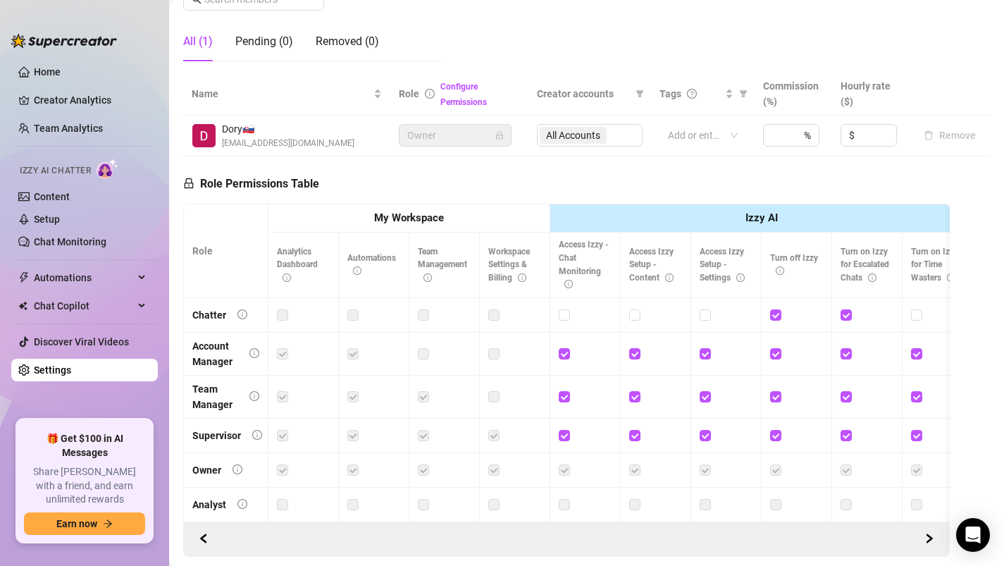
scroll to position [244, 0]
click at [463, 99] on link "Configure Permissions" at bounding box center [463, 93] width 46 height 25
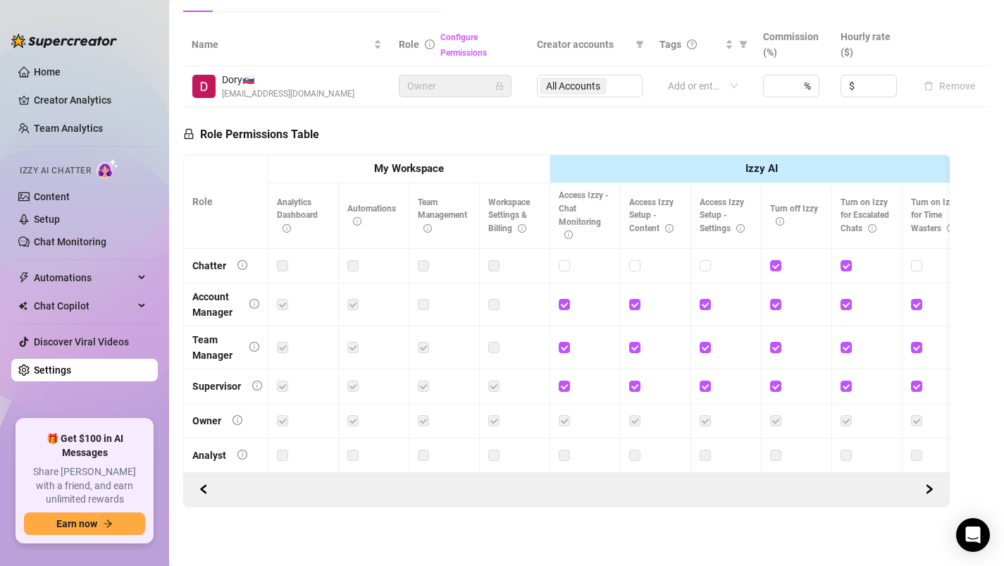
scroll to position [292, 0]
click at [464, 176] on th "My Workspace" at bounding box center [409, 169] width 282 height 29
click at [416, 171] on strong "My Workspace" at bounding box center [409, 168] width 70 height 13
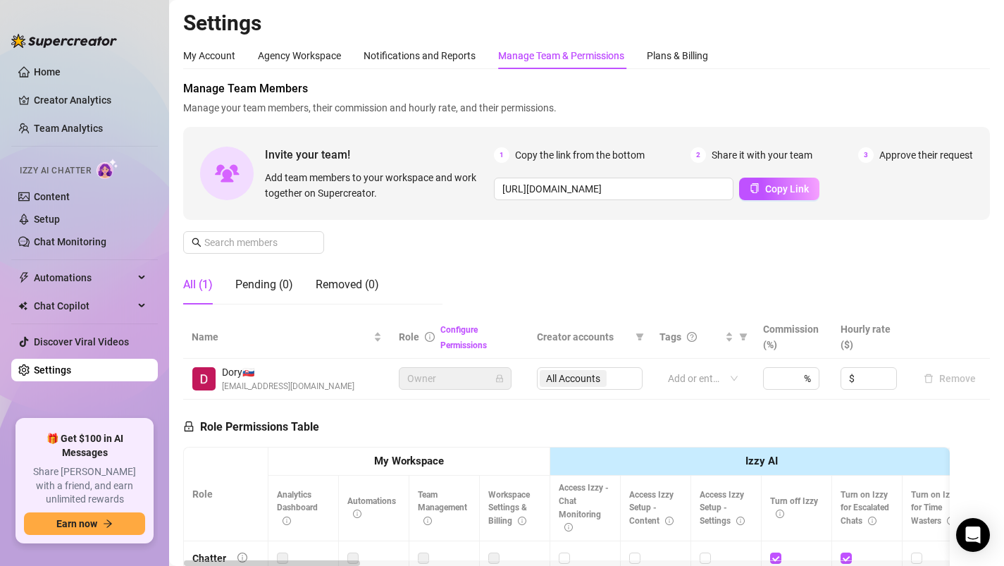
click at [236, 61] on div "My Account Agency Workspace Notifications and Reports Manage Team & Permissions…" at bounding box center [445, 55] width 525 height 27
click at [211, 53] on div "My Account" at bounding box center [209, 55] width 52 height 15
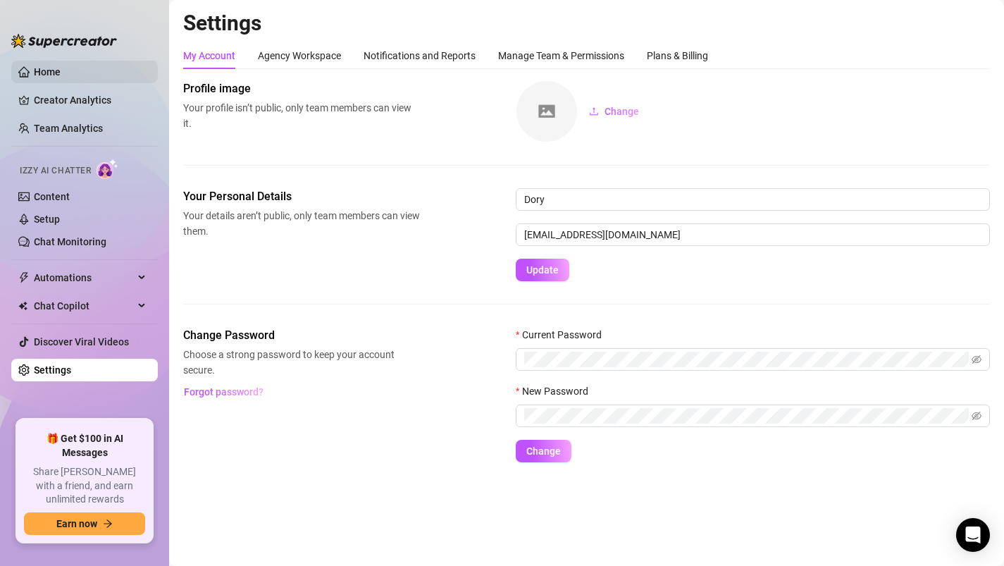
click at [48, 70] on link "Home" at bounding box center [47, 71] width 27 height 11
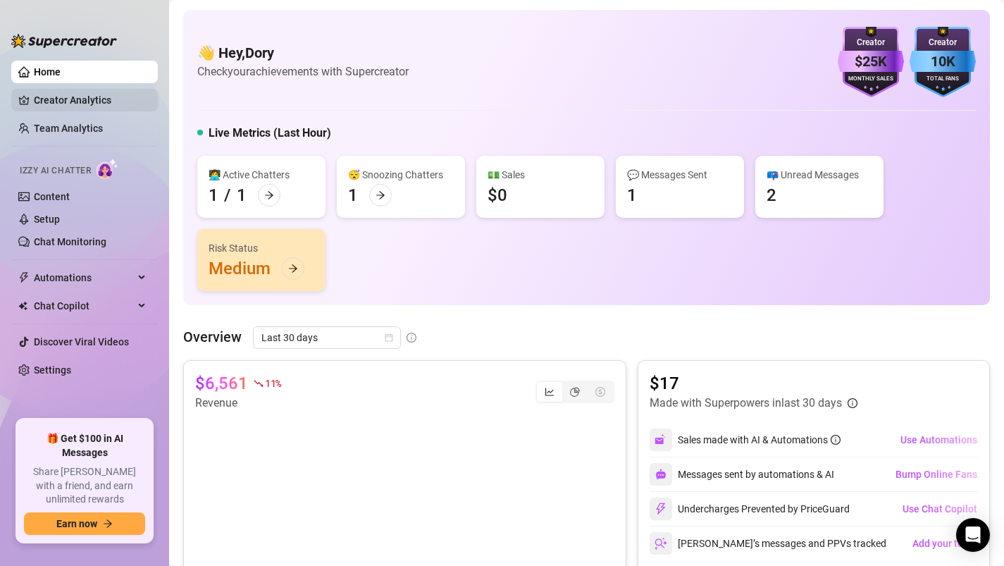
click at [42, 108] on link "Creator Analytics" at bounding box center [90, 100] width 113 height 23
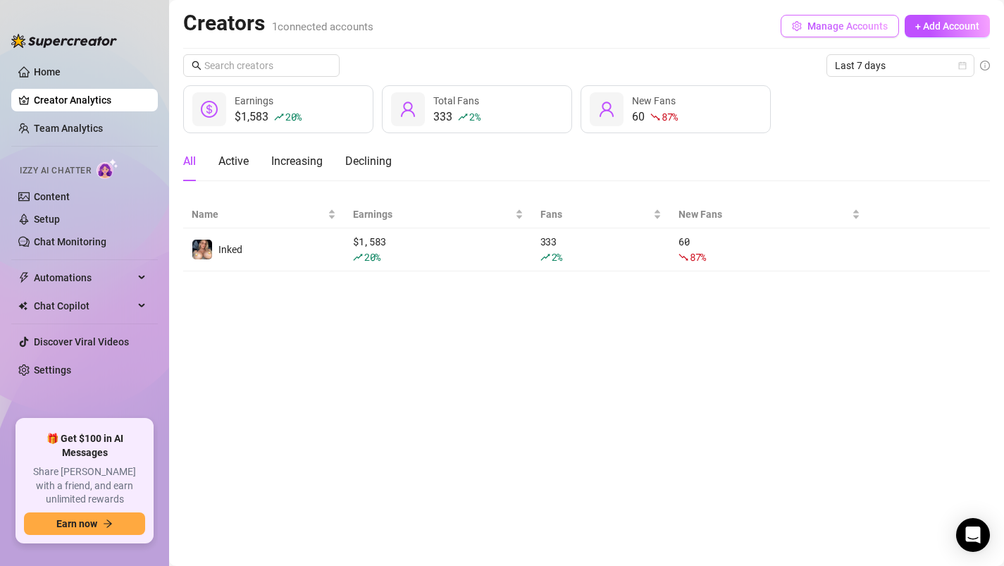
click at [876, 35] on button "Manage Accounts" at bounding box center [839, 26] width 118 height 23
click at [935, 27] on span "+ Add Account" at bounding box center [947, 25] width 64 height 11
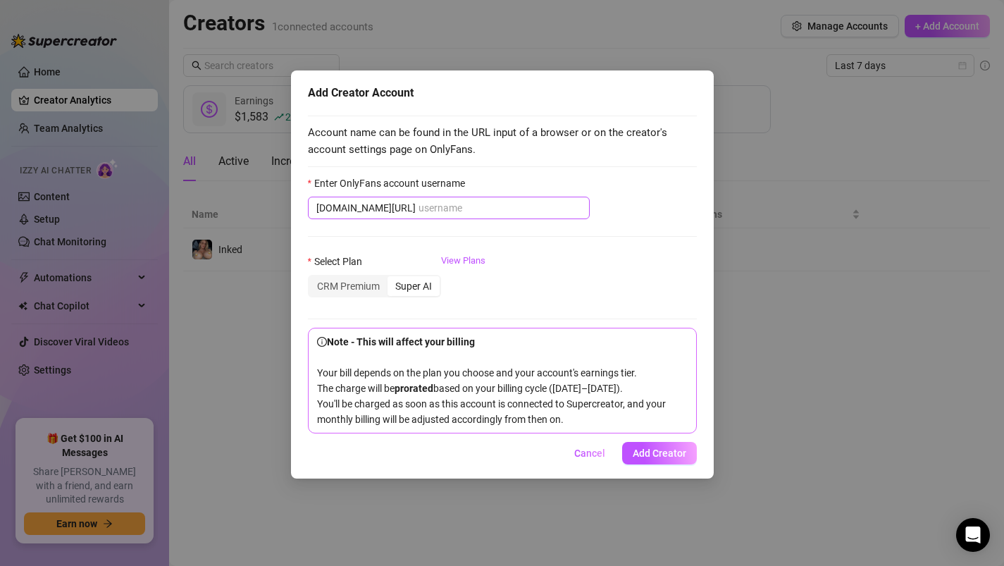
click at [359, 210] on span "[DOMAIN_NAME][URL]" at bounding box center [365, 207] width 99 height 15
click at [590, 459] on span "Cancel" at bounding box center [589, 452] width 31 height 11
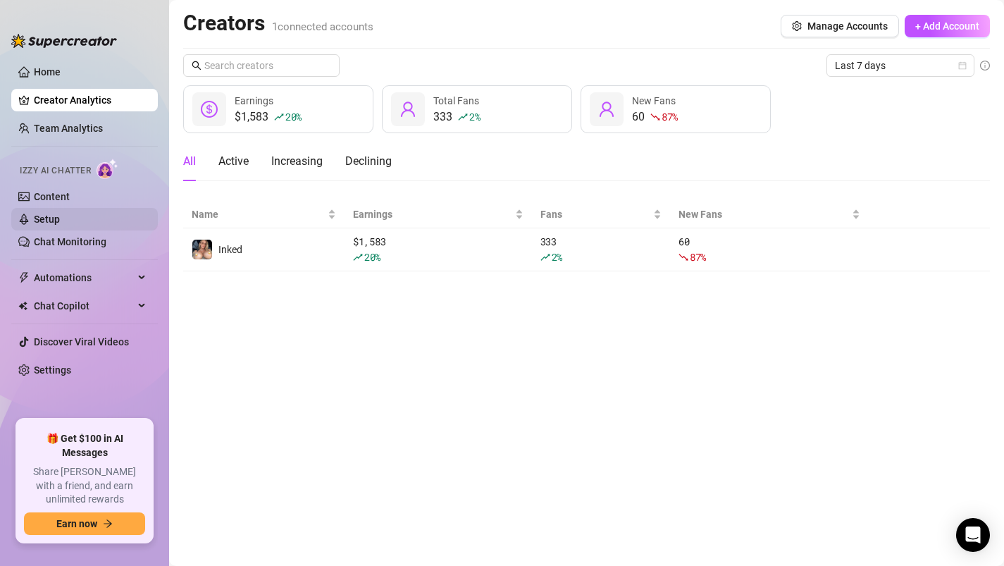
click at [60, 223] on link "Setup" at bounding box center [47, 218] width 26 height 11
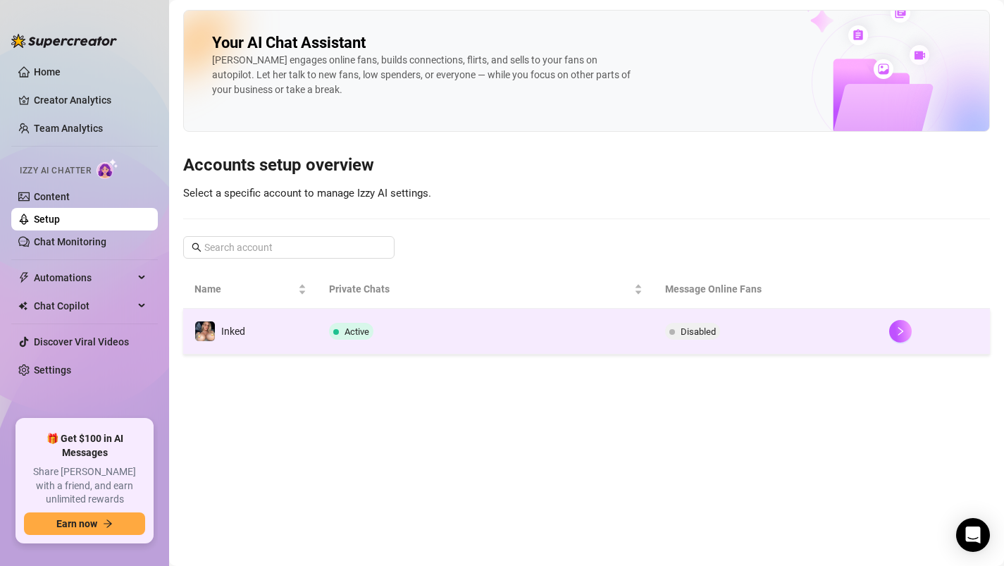
click at [404, 324] on td "Active" at bounding box center [486, 332] width 336 height 46
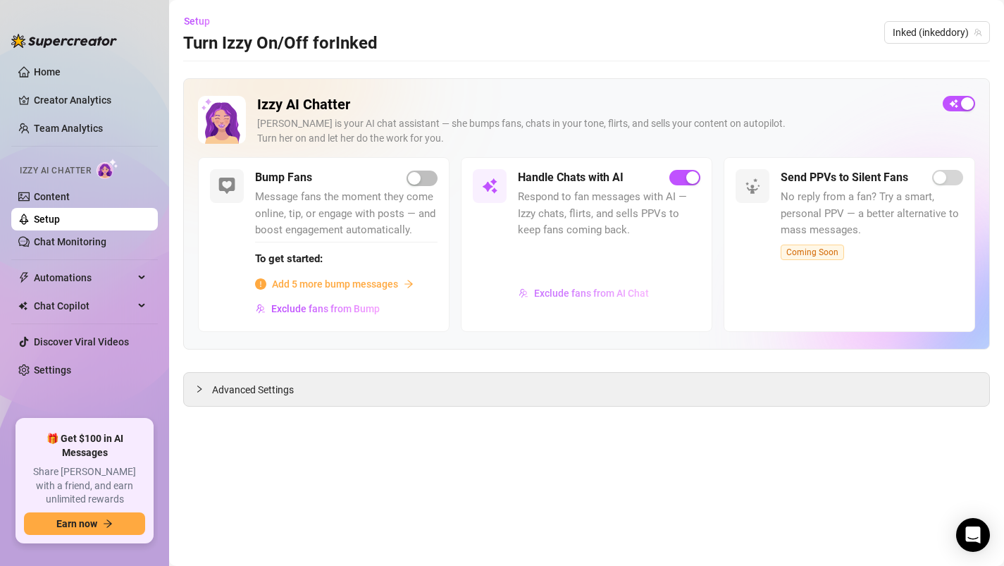
click at [547, 292] on span "Exclude fans from AI Chat" at bounding box center [591, 292] width 115 height 11
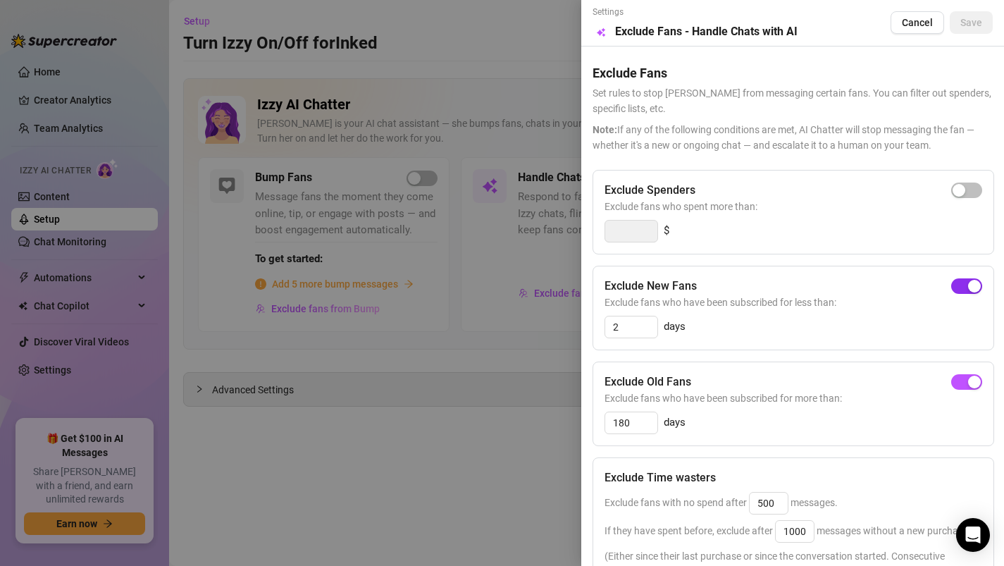
click at [966, 282] on span "button" at bounding box center [966, 285] width 31 height 15
click at [957, 16] on button "Save" at bounding box center [970, 22] width 43 height 23
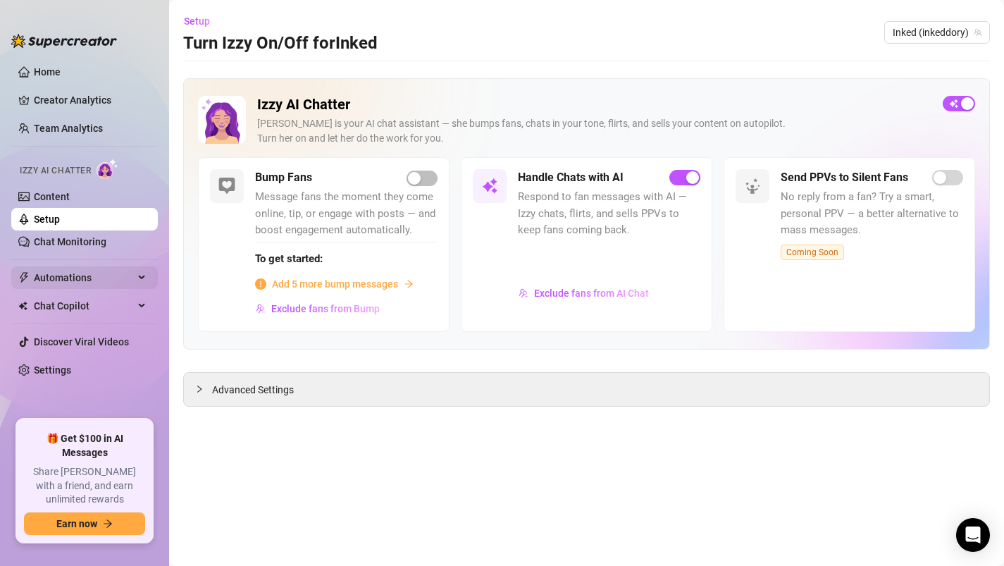
click at [91, 282] on span "Automations" at bounding box center [84, 277] width 100 height 23
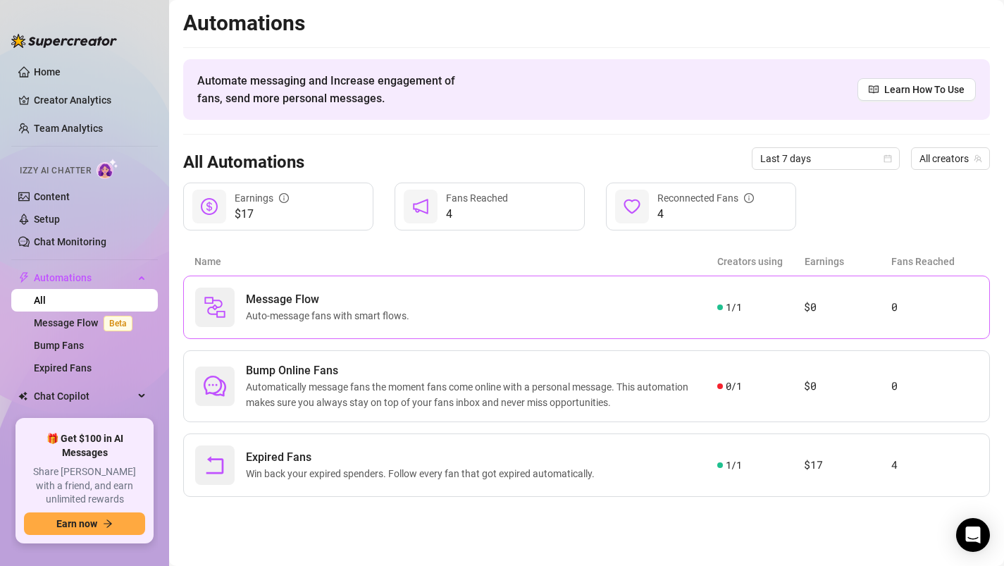
click at [360, 316] on span "Auto-message fans with smart flows." at bounding box center [330, 315] width 169 height 15
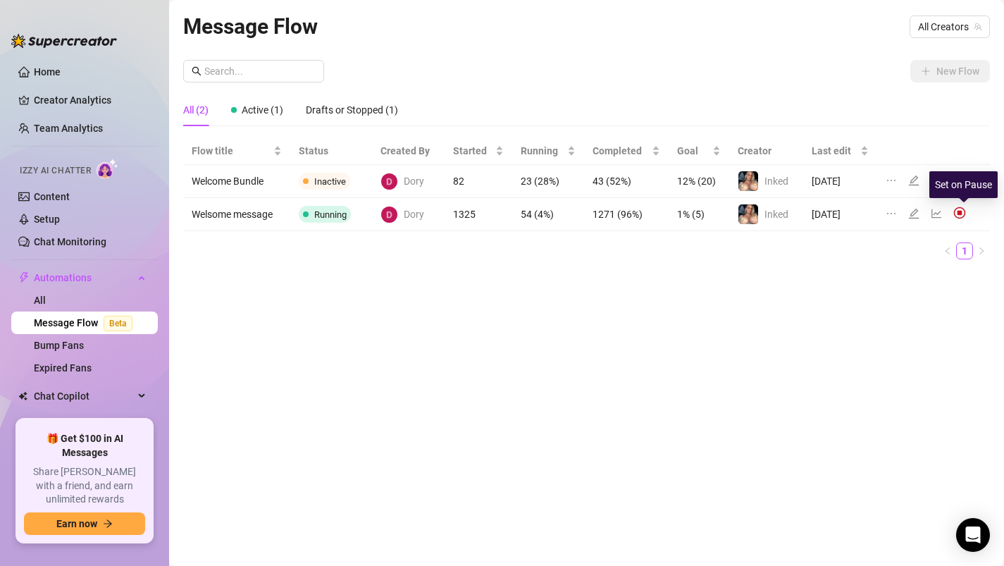
click at [962, 212] on img at bounding box center [959, 212] width 13 height 13
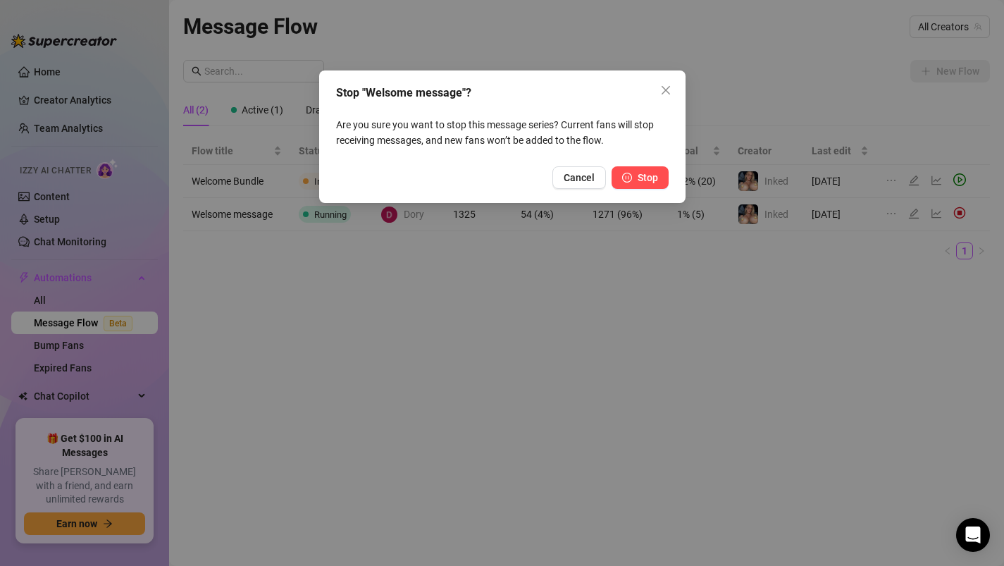
click at [643, 176] on span "Stop" at bounding box center [647, 177] width 20 height 11
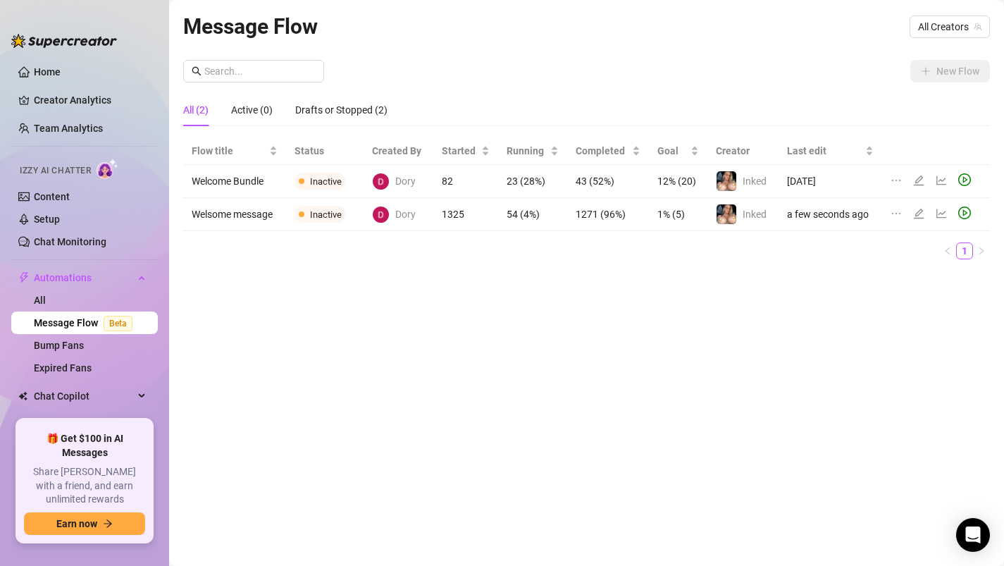
click at [961, 212] on icon "play-circle" at bounding box center [964, 212] width 13 height 13
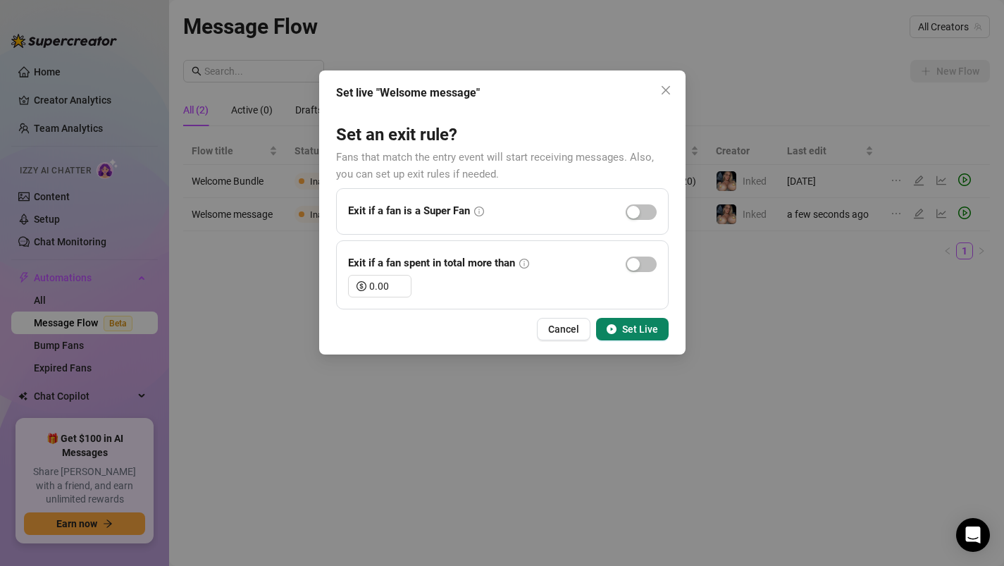
click at [634, 325] on span "Set Live" at bounding box center [640, 328] width 36 height 11
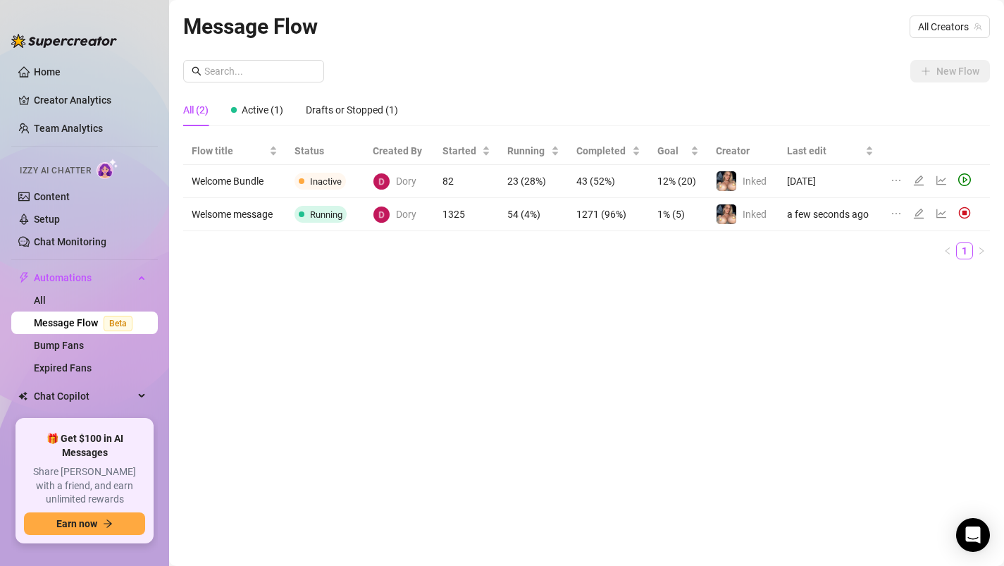
click at [570, 180] on td "43 (52%)" at bounding box center [608, 181] width 81 height 33
click at [913, 175] on icon "edit" at bounding box center [918, 180] width 11 height 11
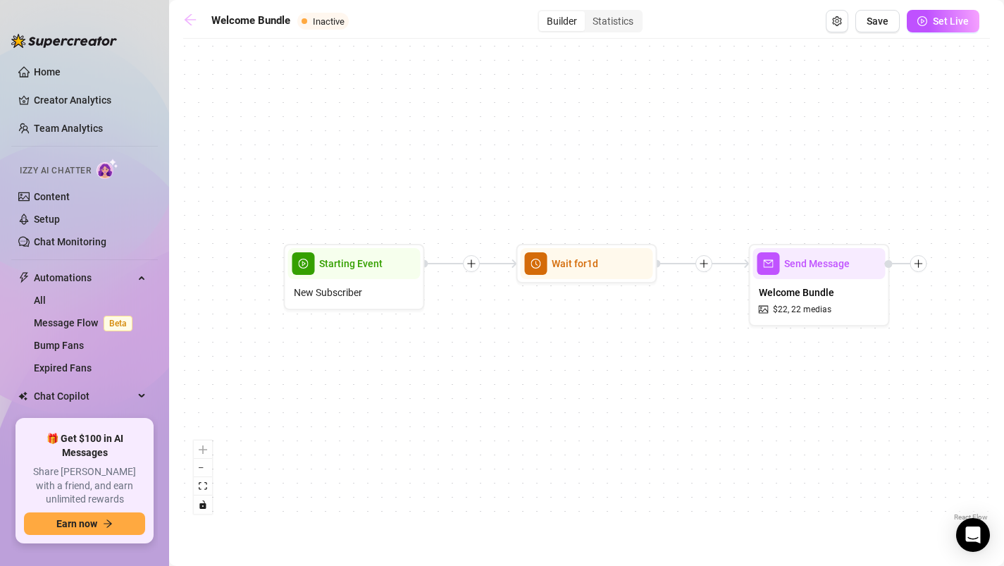
click at [186, 20] on icon "arrow-left" at bounding box center [190, 19] width 11 height 11
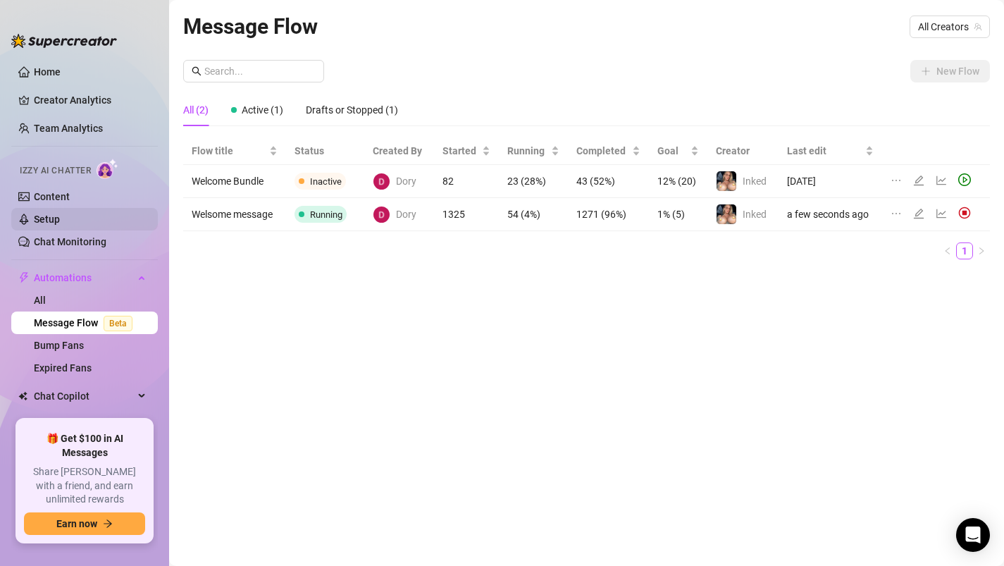
click at [60, 213] on link "Setup" at bounding box center [47, 218] width 26 height 11
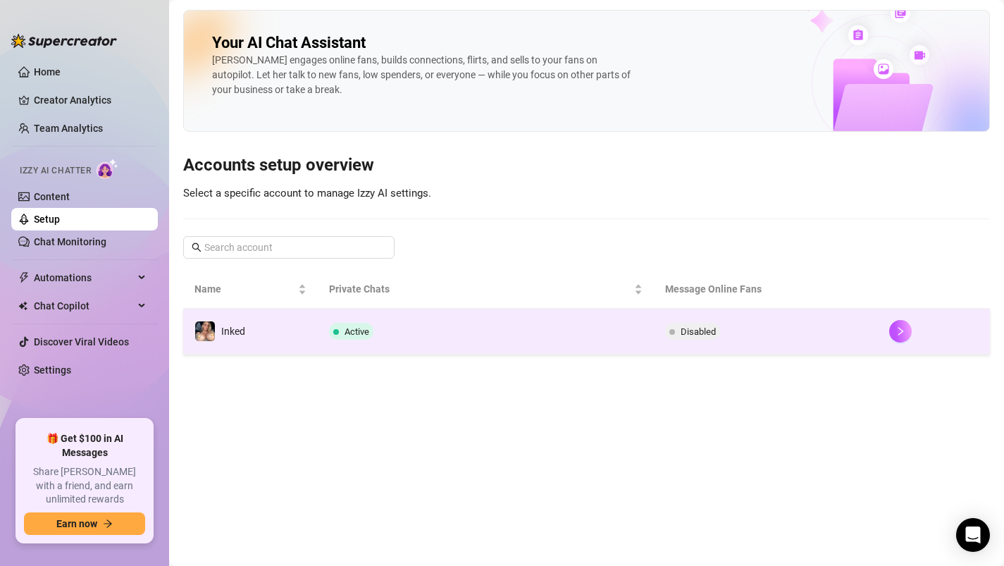
click at [585, 342] on td "Active" at bounding box center [486, 332] width 336 height 46
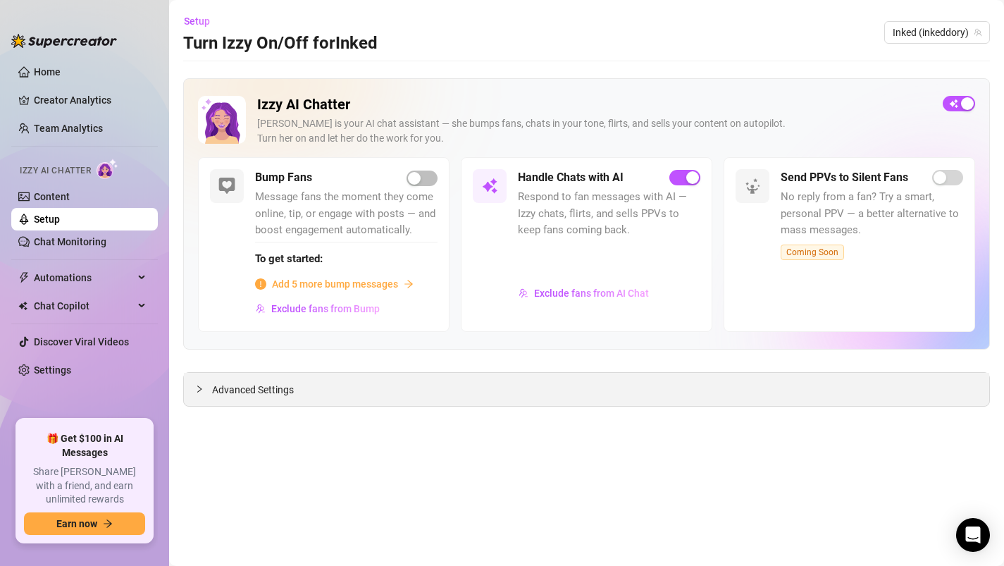
click at [323, 393] on div "Advanced Settings" at bounding box center [586, 389] width 805 height 33
click at [226, 392] on span "Advanced Settings" at bounding box center [253, 389] width 82 height 15
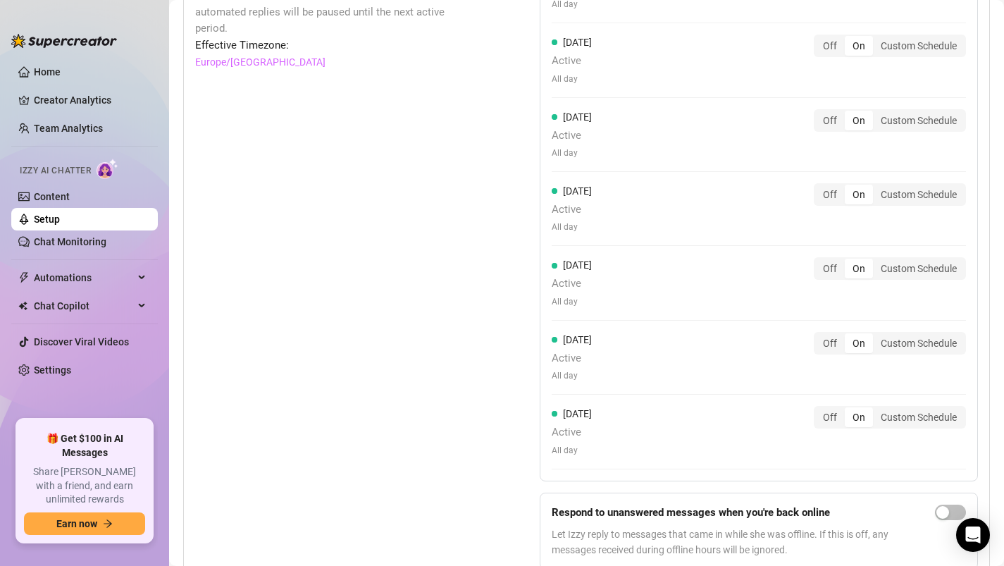
scroll to position [1478, 0]
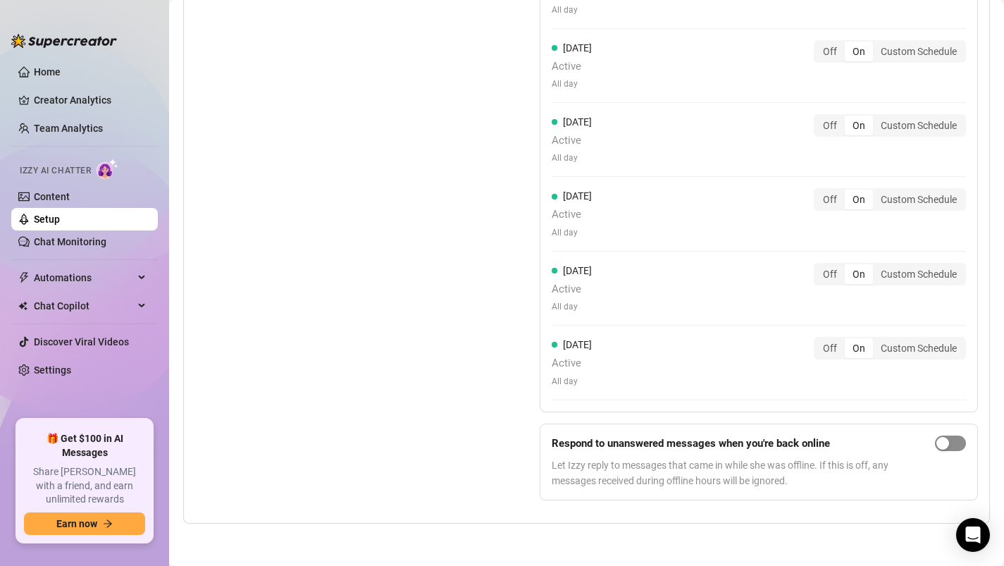
click at [947, 442] on div "button" at bounding box center [942, 443] width 13 height 13
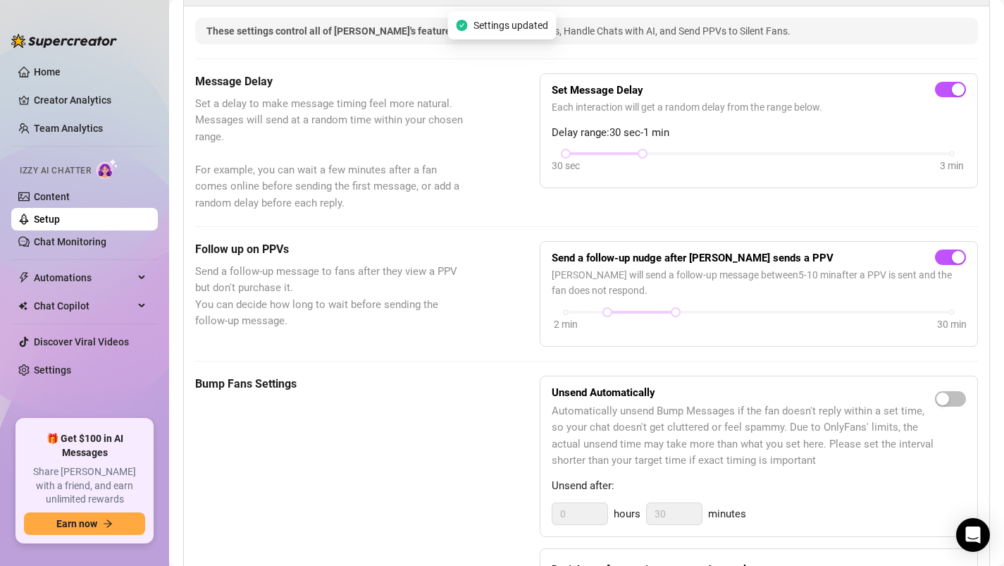
scroll to position [0, 0]
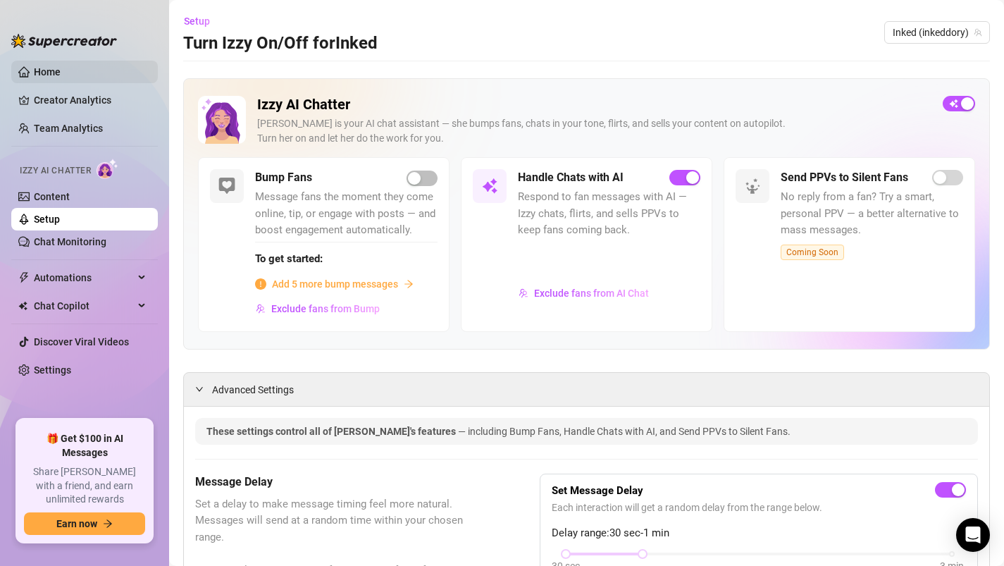
click at [39, 66] on link "Home" at bounding box center [47, 71] width 27 height 11
